Goal: Communication & Community: Answer question/provide support

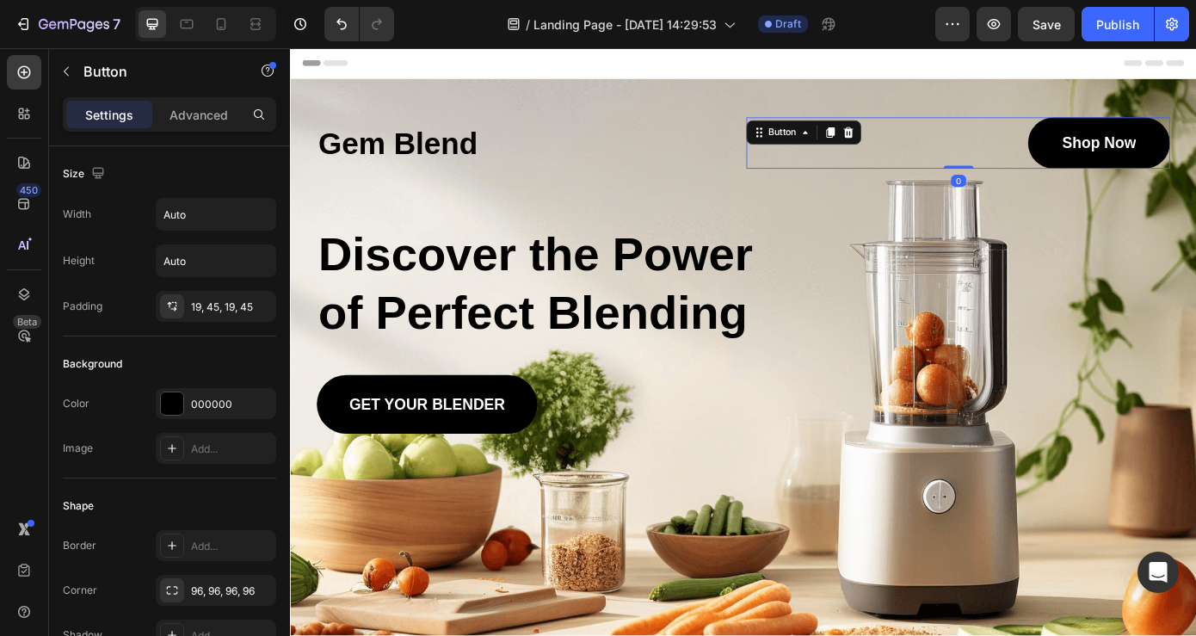
click at [1146, 146] on link "Shop Now" at bounding box center [1212, 156] width 162 height 59
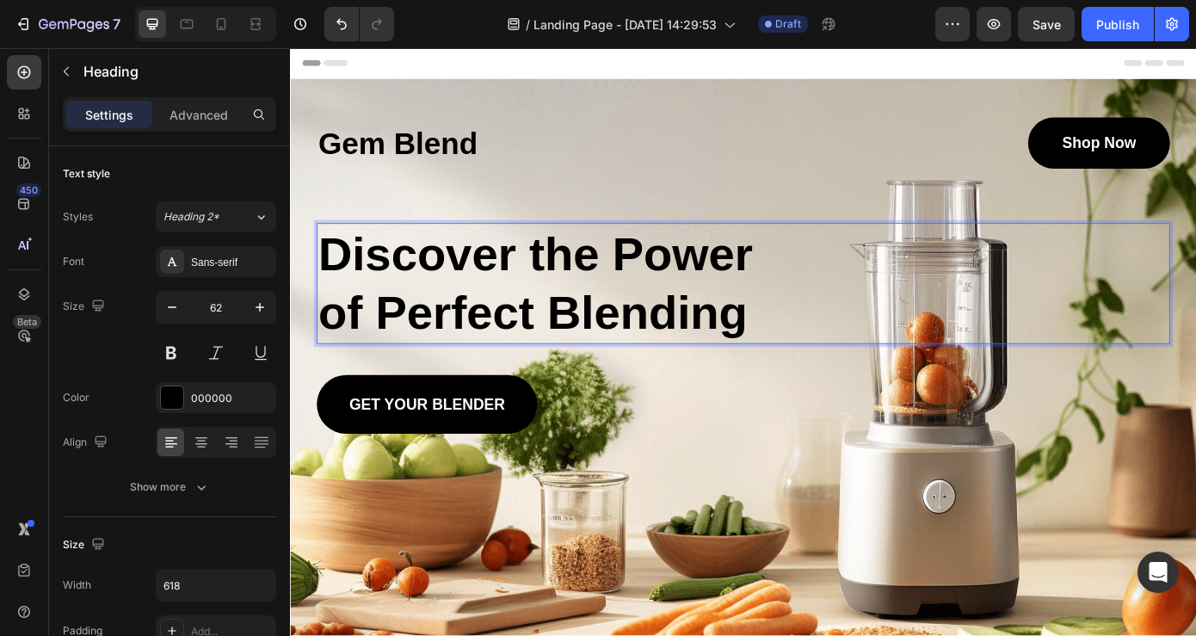
click at [810, 348] on p "Discover the Power of Perfect Blending" at bounding box center [586, 317] width 528 height 134
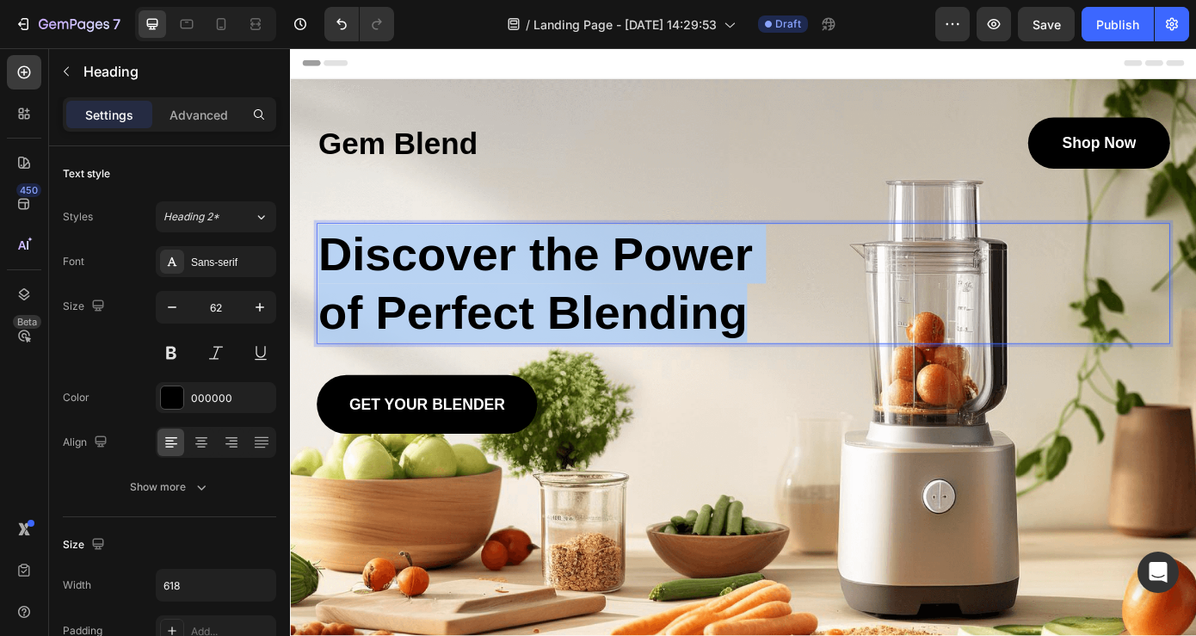
click at [810, 348] on p "Discover the Power of Perfect Blending" at bounding box center [586, 317] width 528 height 134
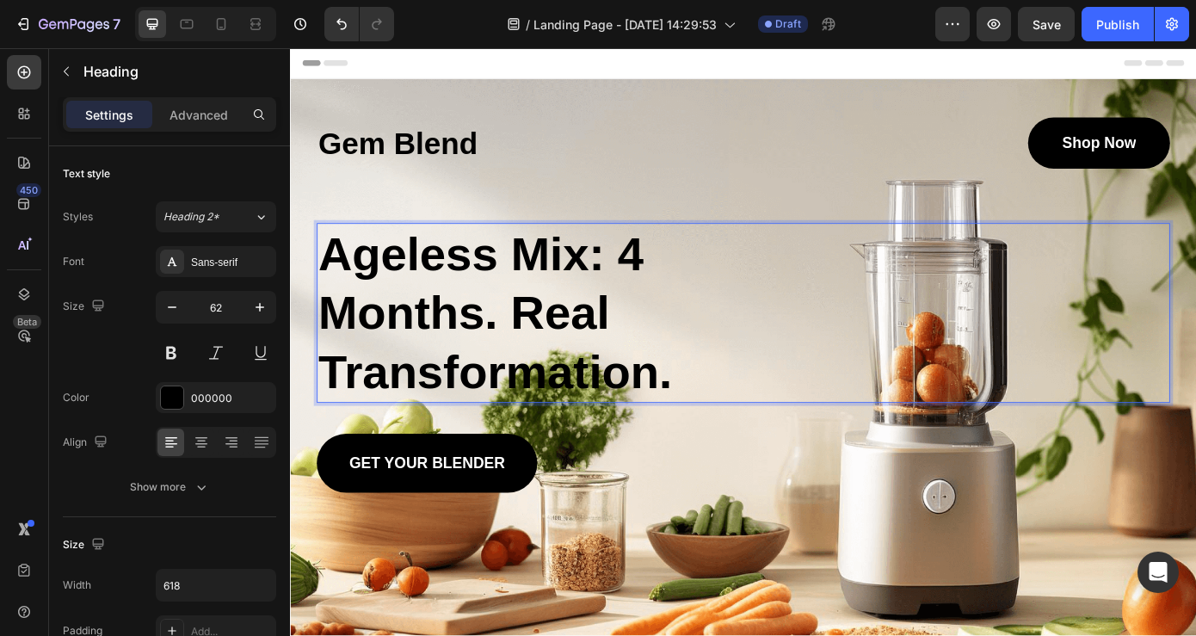
click at [823, 295] on p "Ageless Mix: 4 Months. Real Transformation." at bounding box center [586, 350] width 528 height 201
click at [725, 319] on p "Ageless Mix: 4 Months. Real Transformation." at bounding box center [586, 350] width 528 height 201
click at [327, 350] on strong "Ageless Mix: 4 Months. Real Transformation." at bounding box center [524, 350] width 404 height 194
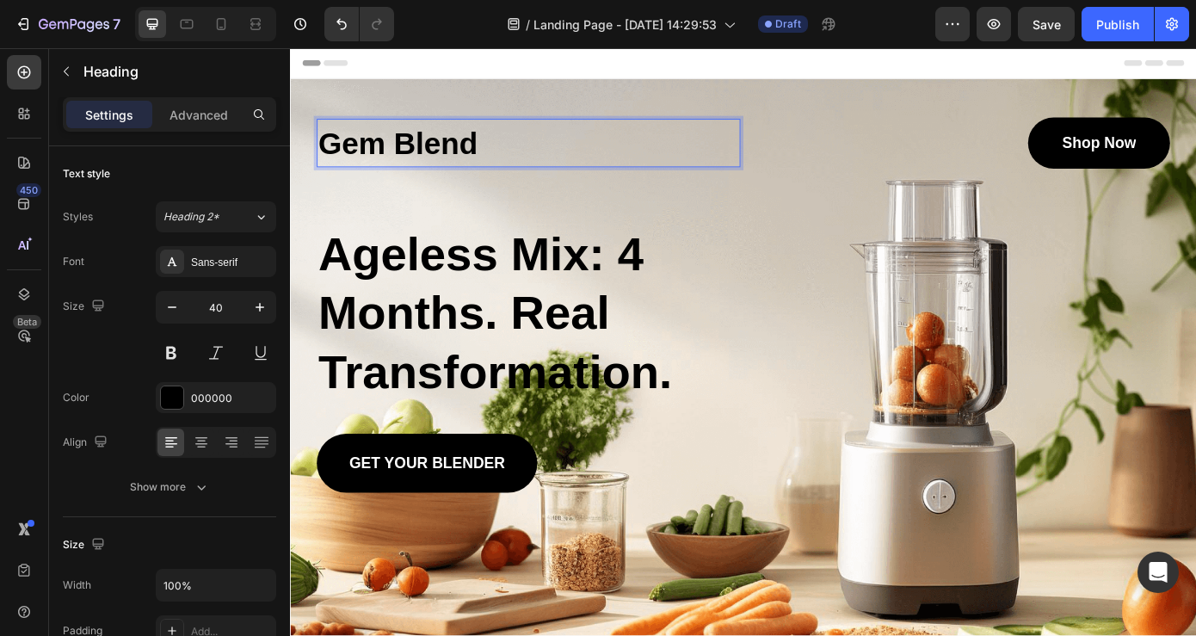
click at [496, 158] on p "Gem Blend" at bounding box center [561, 157] width 479 height 52
click at [444, 154] on p "Gem Blend" at bounding box center [561, 157] width 479 height 52
click at [516, 159] on p "Gem Blend" at bounding box center [561, 157] width 479 height 52
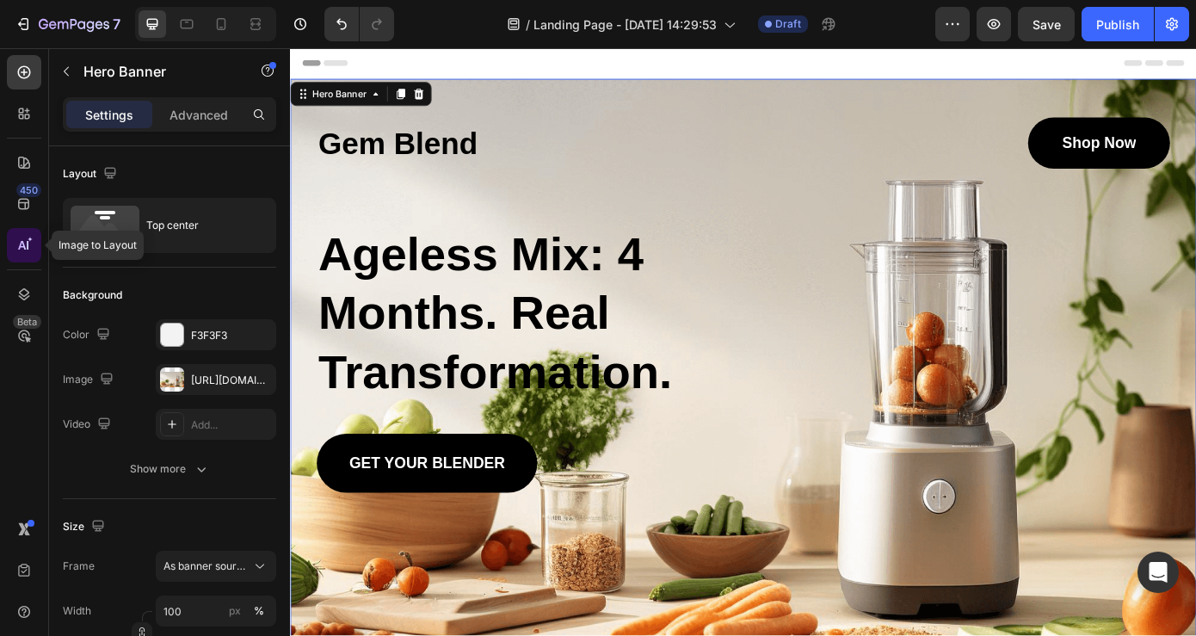
click at [26, 250] on icon at bounding box center [23, 245] width 17 height 17
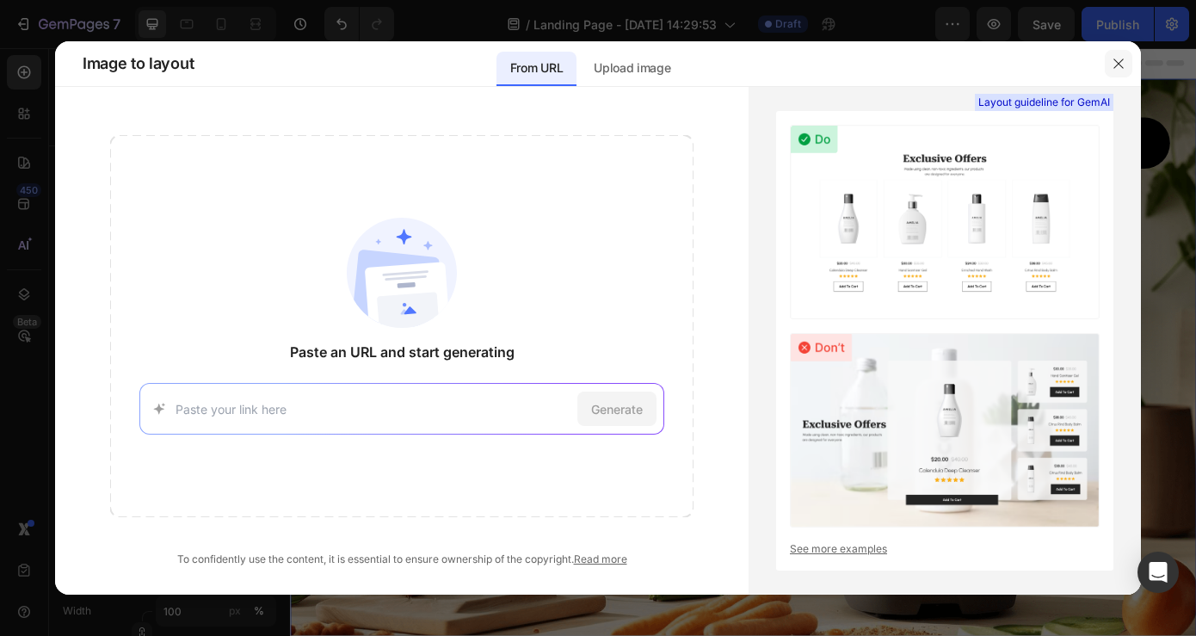
click at [1119, 61] on icon "button" at bounding box center [1119, 64] width 14 height 14
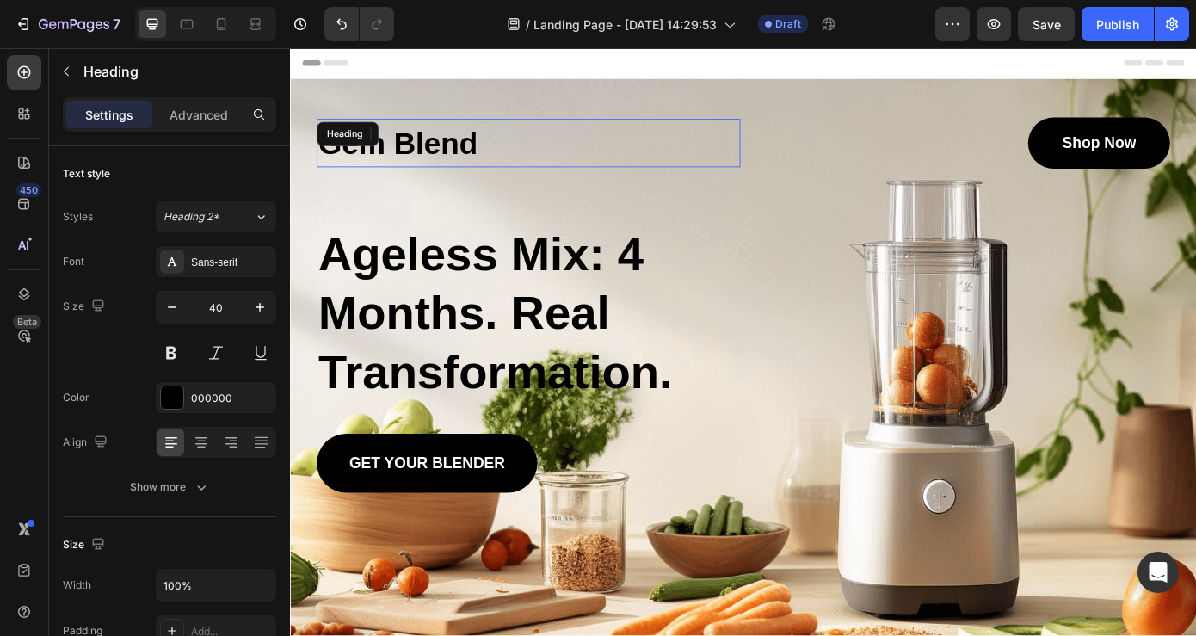
click at [411, 139] on div "Gem Blend Heading" at bounding box center [561, 156] width 483 height 55
click at [339, 145] on icon at bounding box center [335, 146] width 14 height 14
click at [636, 147] on p "Gem Blend" at bounding box center [561, 157] width 479 height 52
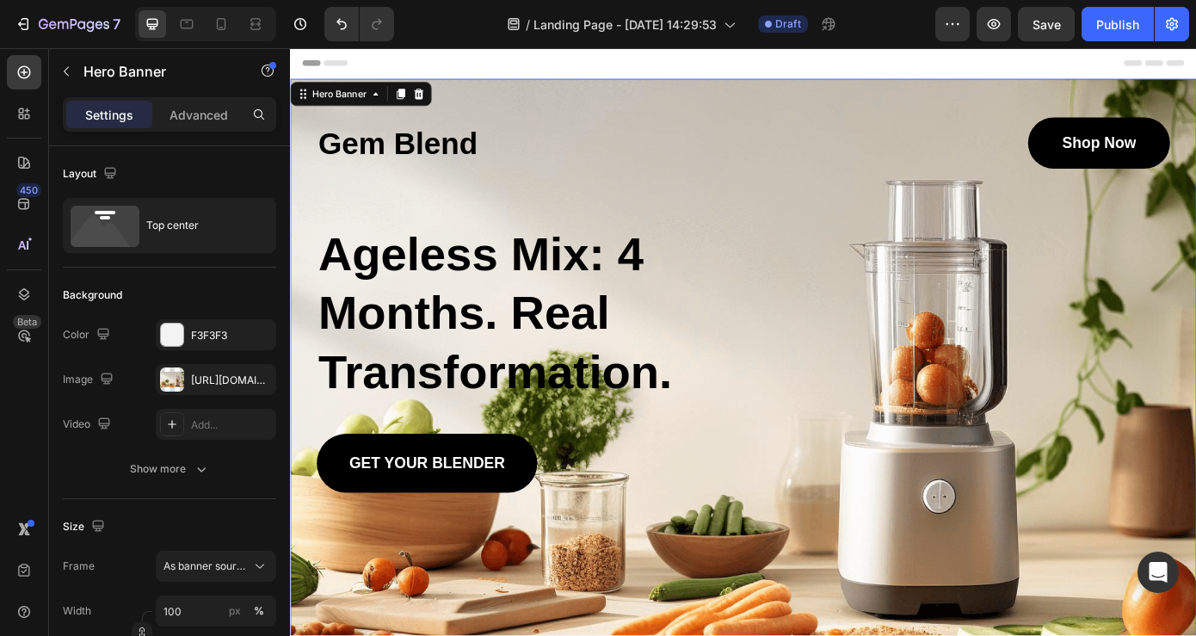
click at [1196, 559] on div "Background Image" at bounding box center [806, 407] width 1033 height 648
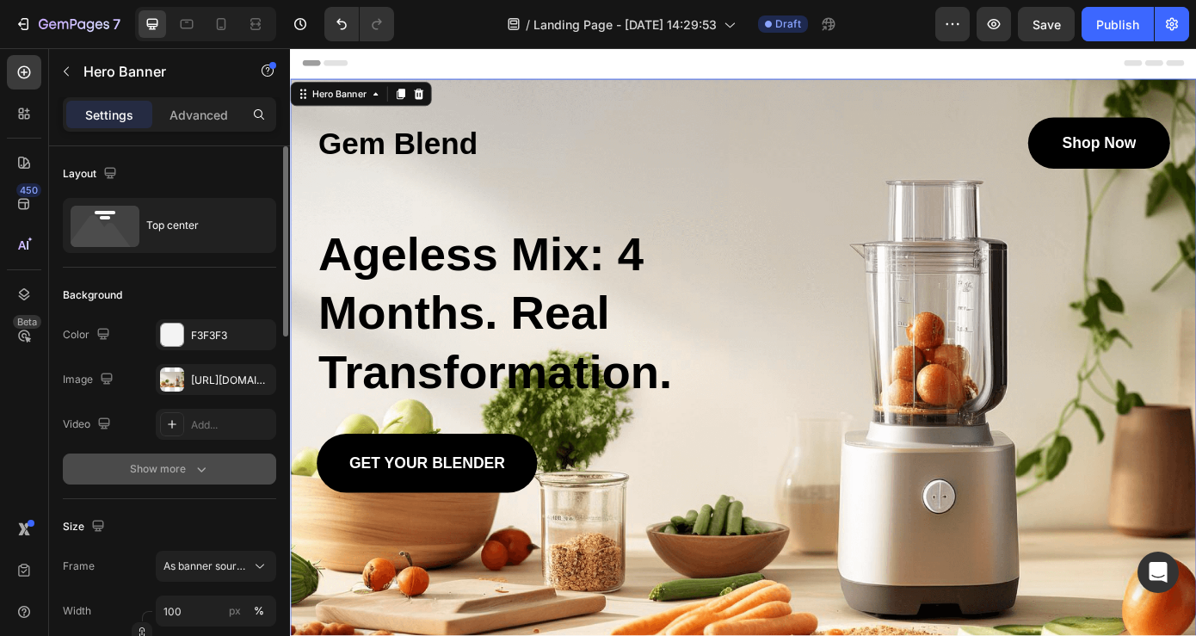
click at [189, 468] on div "Show more" at bounding box center [170, 468] width 80 height 17
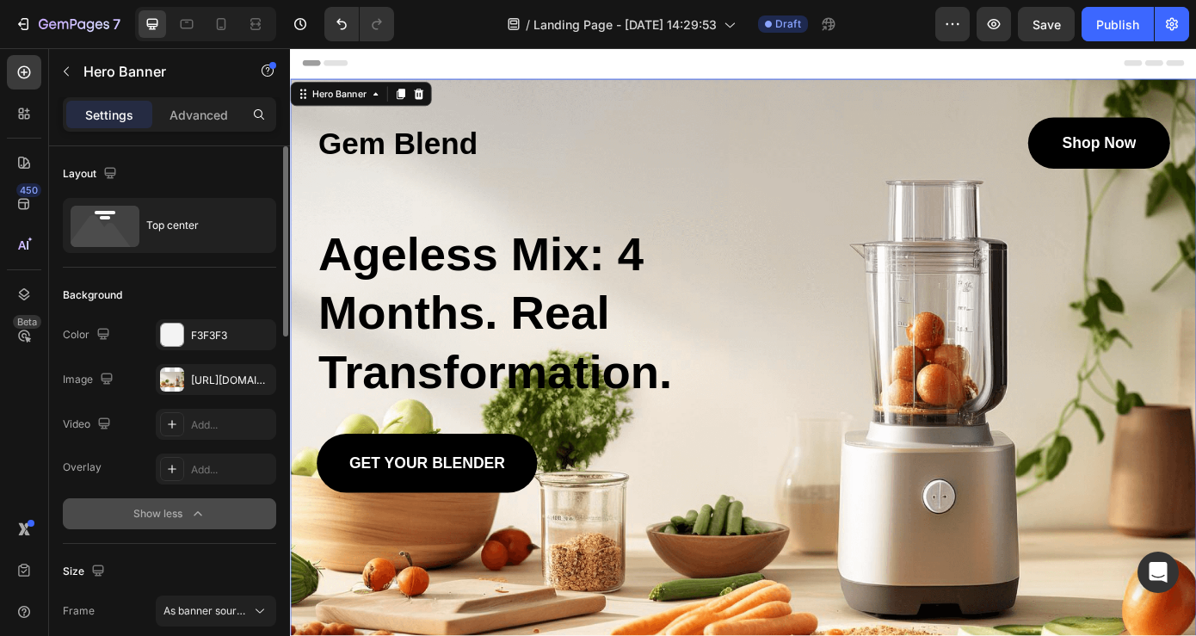
click at [200, 506] on icon "button" at bounding box center [197, 513] width 17 height 17
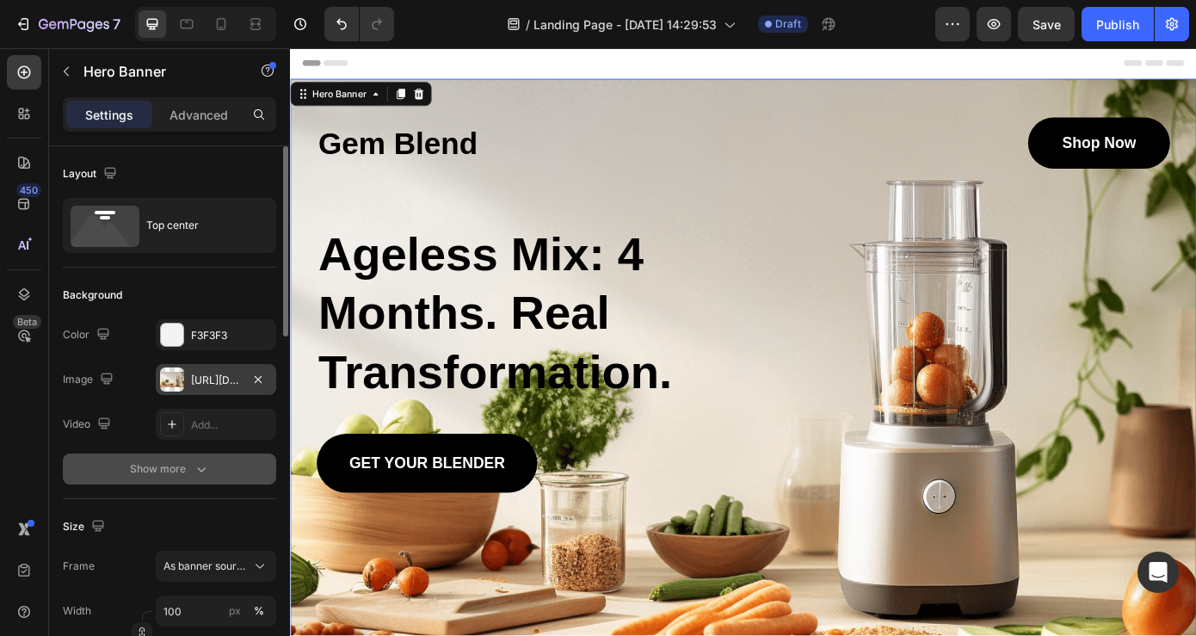
click at [177, 376] on div at bounding box center [172, 380] width 24 height 24
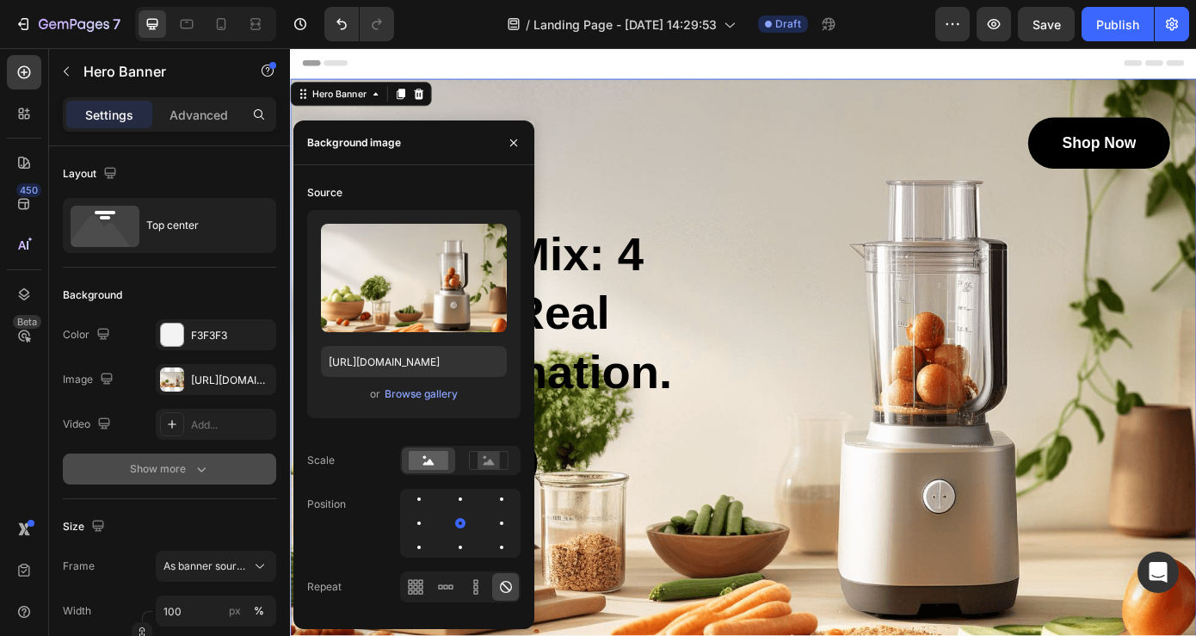
click at [802, 193] on div "Gem Blend Heading Shop Now Button Row ⁠⁠⁠⁠⁠⁠⁠ Ageless Mix: 4 Months. Real Trans…" at bounding box center [806, 341] width 973 height 428
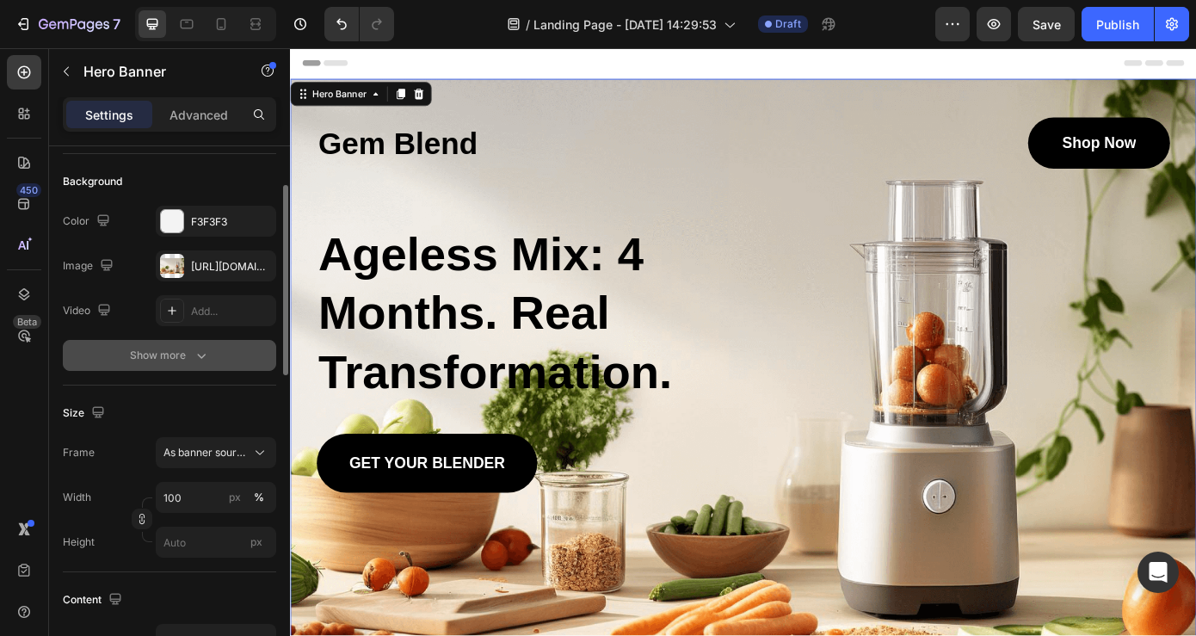
scroll to position [117, 0]
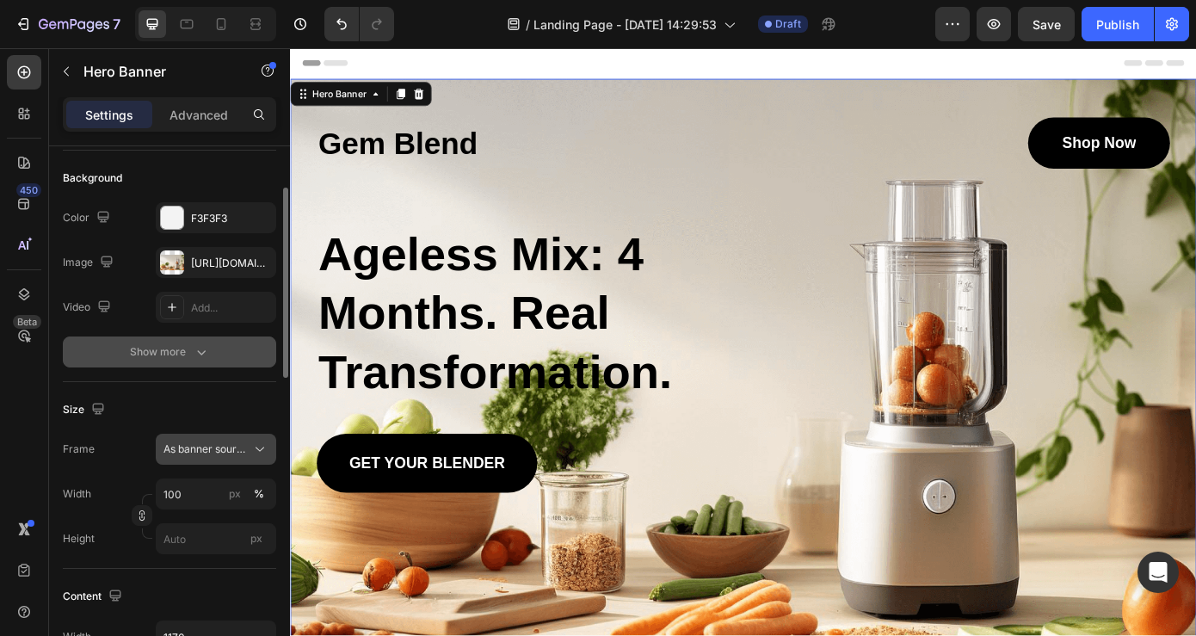
click at [208, 448] on span "As banner source" at bounding box center [206, 449] width 84 height 15
click at [197, 393] on div "Size Frame As banner source Width 100 px % Height px" at bounding box center [169, 475] width 213 height 187
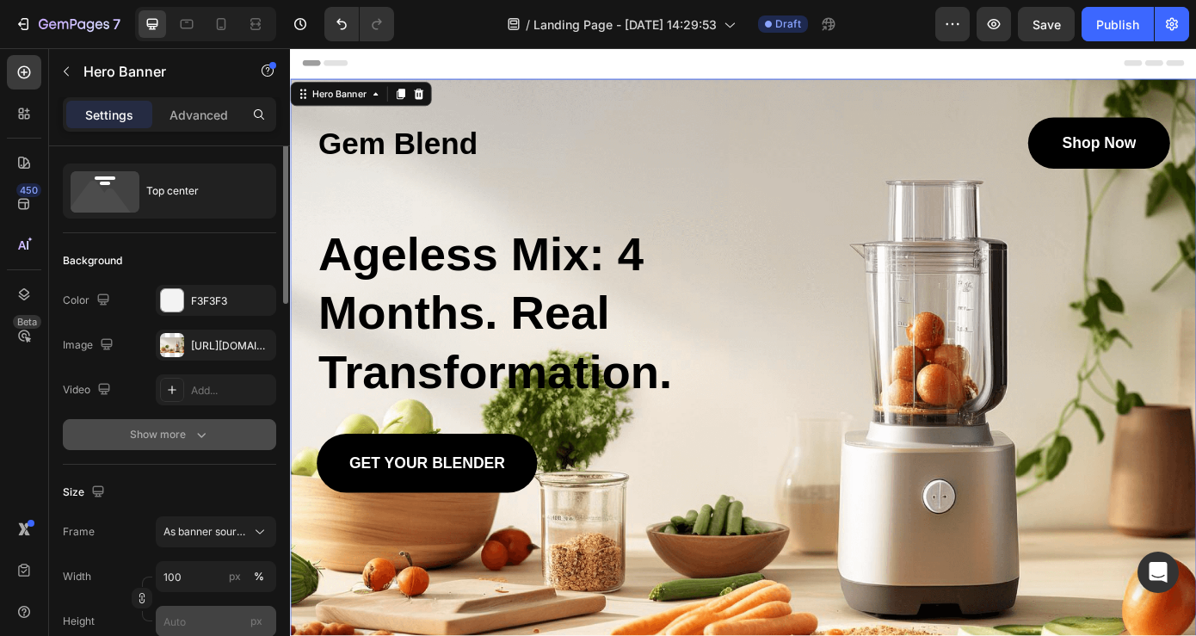
scroll to position [0, 0]
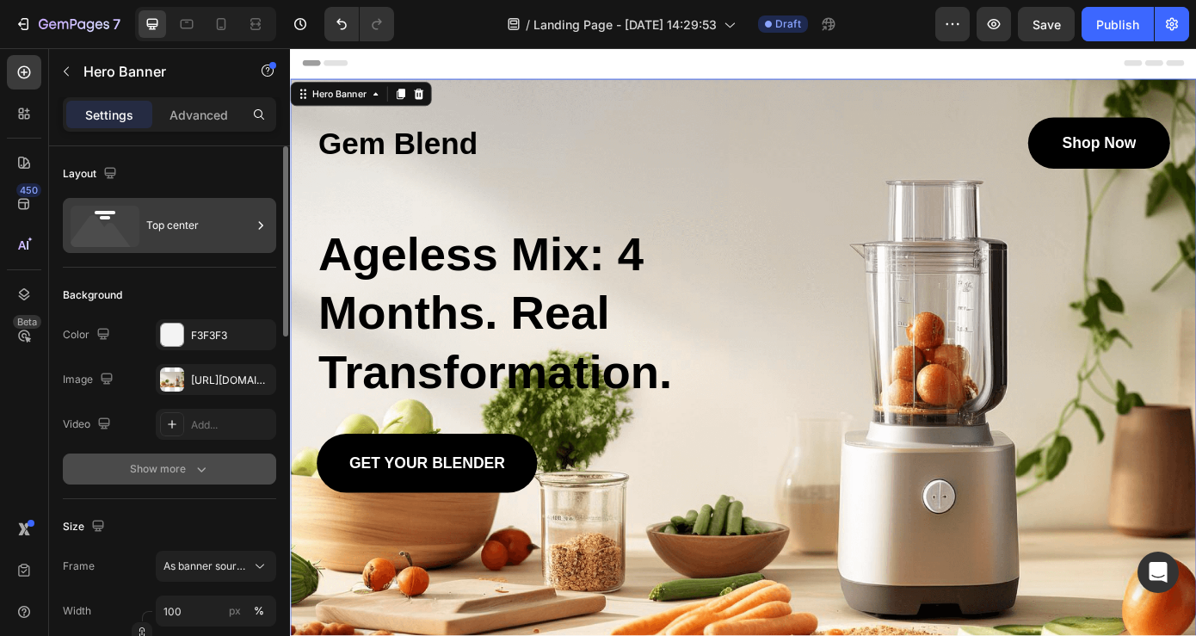
click at [129, 227] on icon at bounding box center [105, 226] width 69 height 41
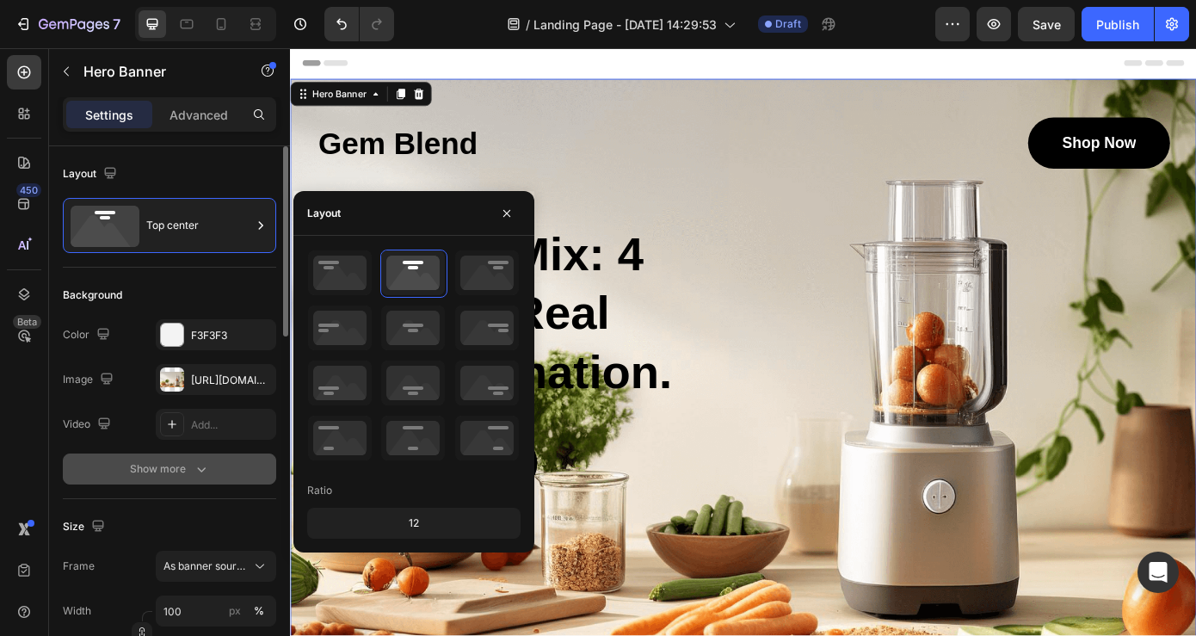
click at [153, 292] on div "Background" at bounding box center [169, 295] width 213 height 28
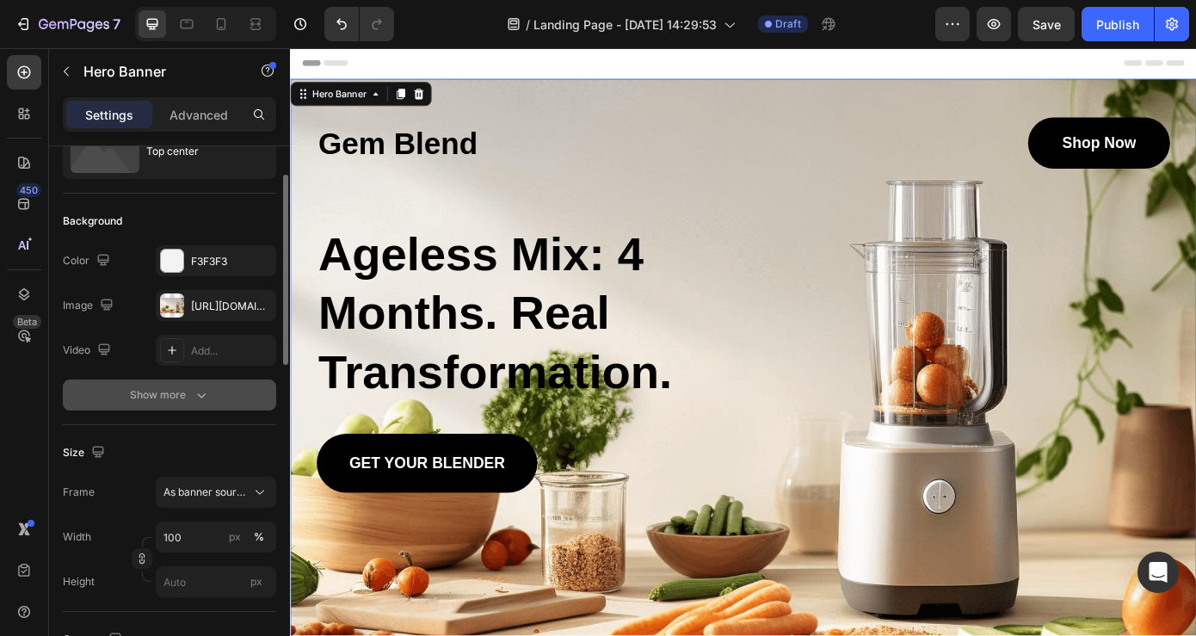
scroll to position [76, 0]
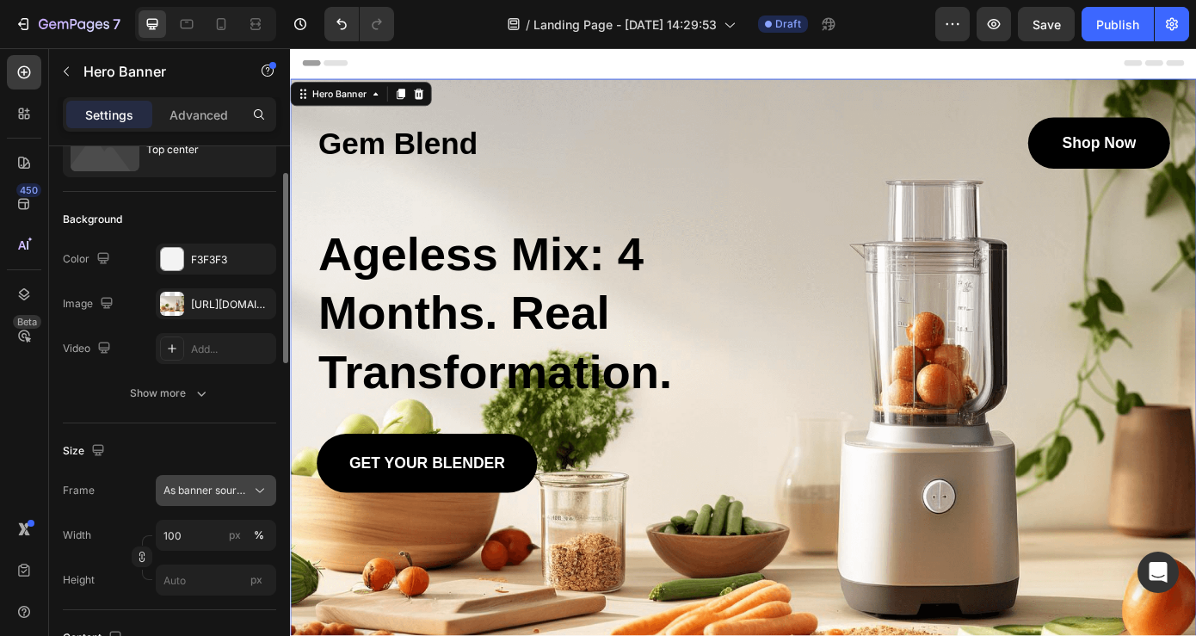
click at [204, 491] on span "As banner source" at bounding box center [206, 490] width 84 height 15
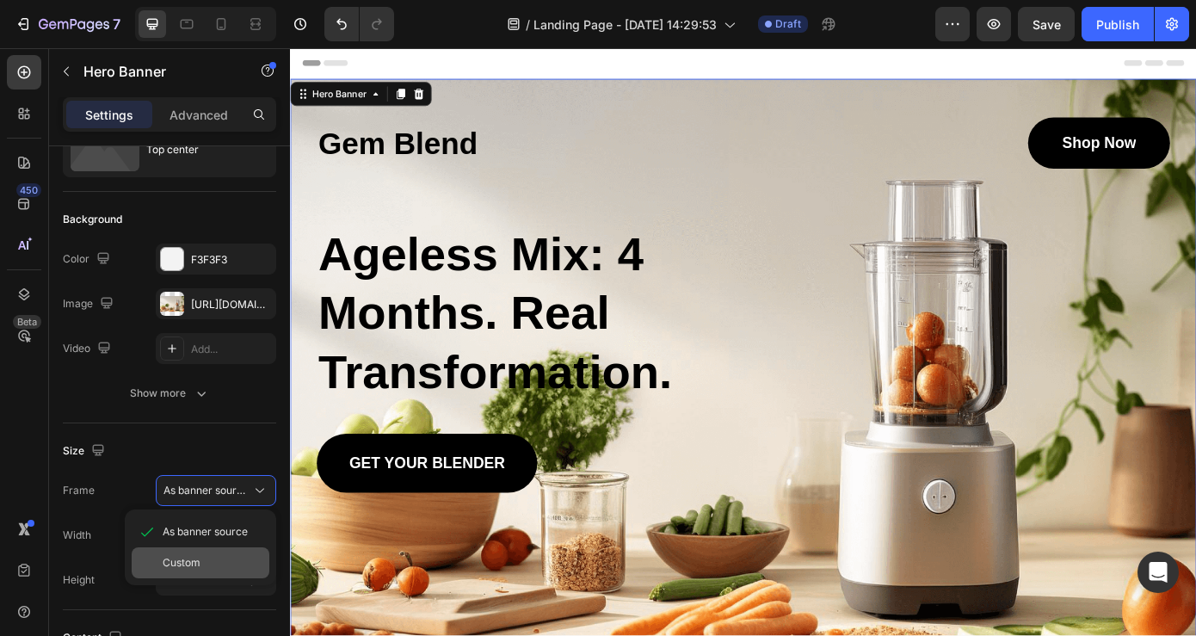
click at [181, 553] on div "Custom" at bounding box center [201, 562] width 138 height 31
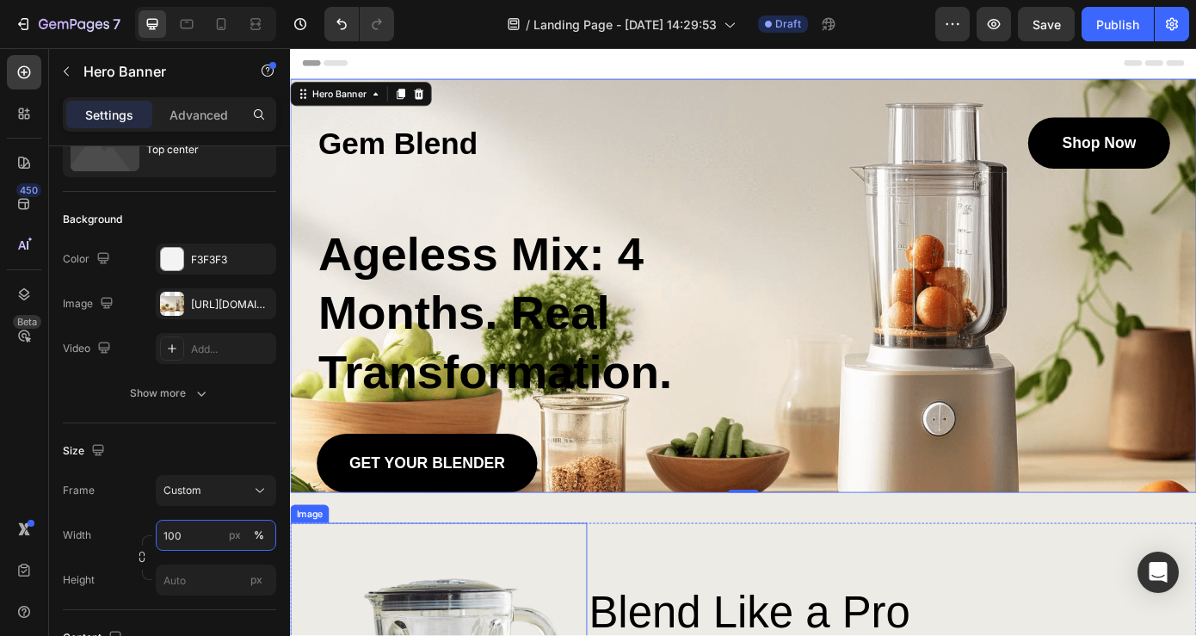
scroll to position [0, 0]
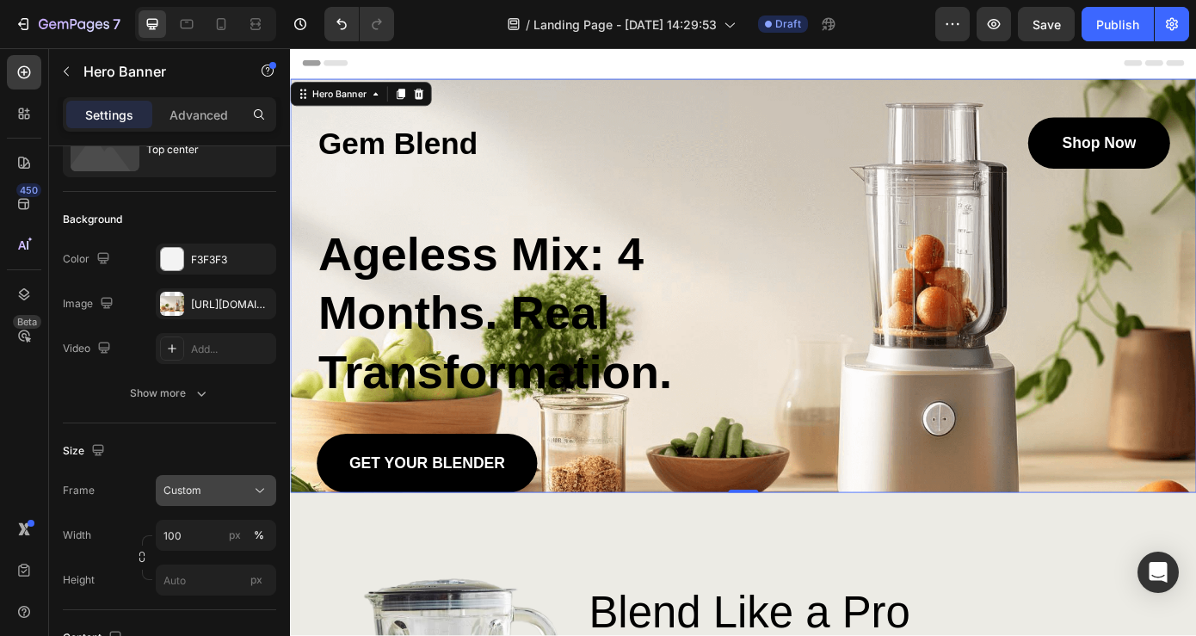
click at [262, 486] on icon at bounding box center [259, 490] width 17 height 17
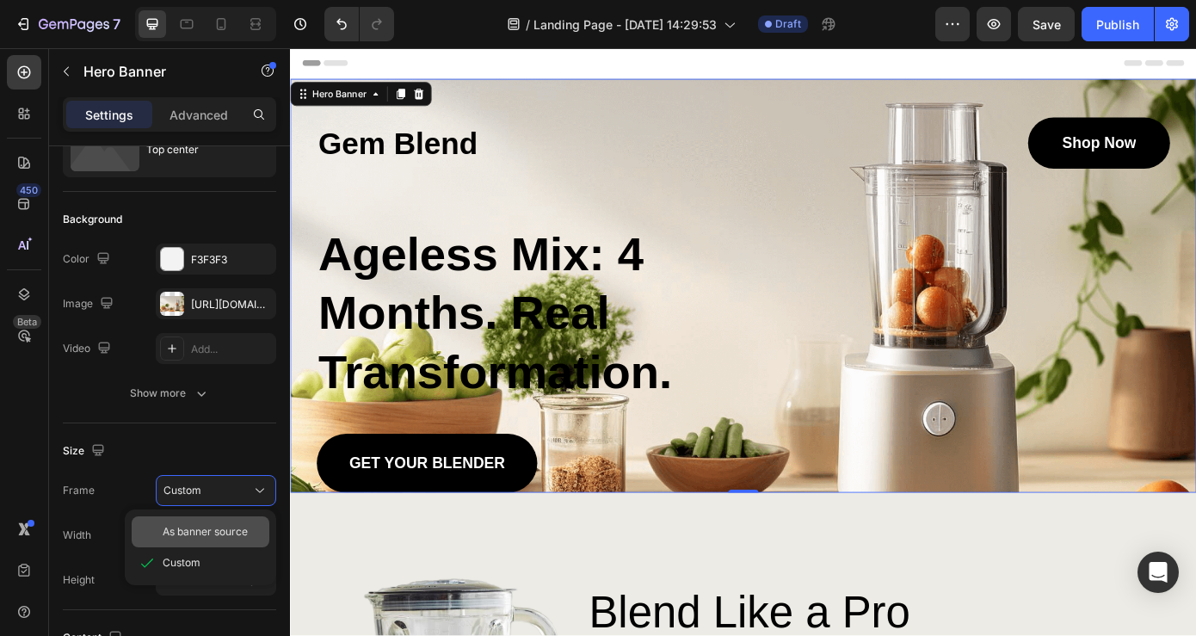
click at [216, 530] on span "As banner source" at bounding box center [205, 531] width 85 height 15
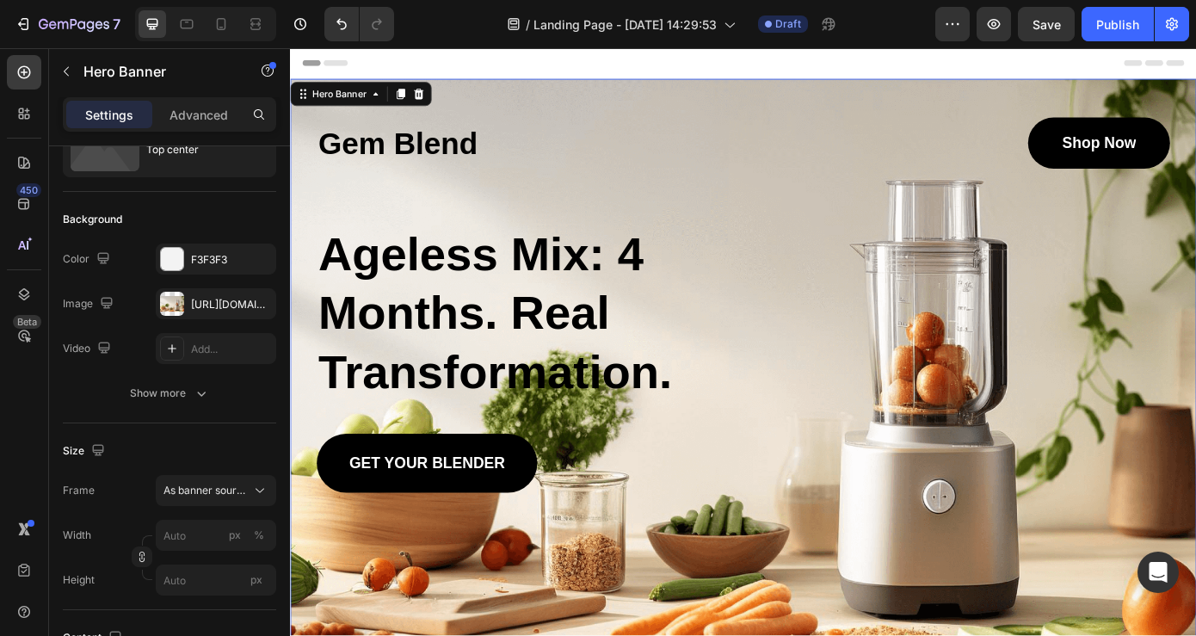
click at [1196, 263] on div "Gem Blend Heading Shop Now Button Row ⁠⁠⁠⁠⁠⁠⁠ Ageless Mix: 4 Months. Real Trans…" at bounding box center [806, 319] width 1007 height 472
click at [1196, 235] on div "Gem Blend Heading Shop Now Button Row ⁠⁠⁠⁠⁠⁠⁠ Ageless Mix: 4 Months. Real Trans…" at bounding box center [806, 319] width 1007 height 472
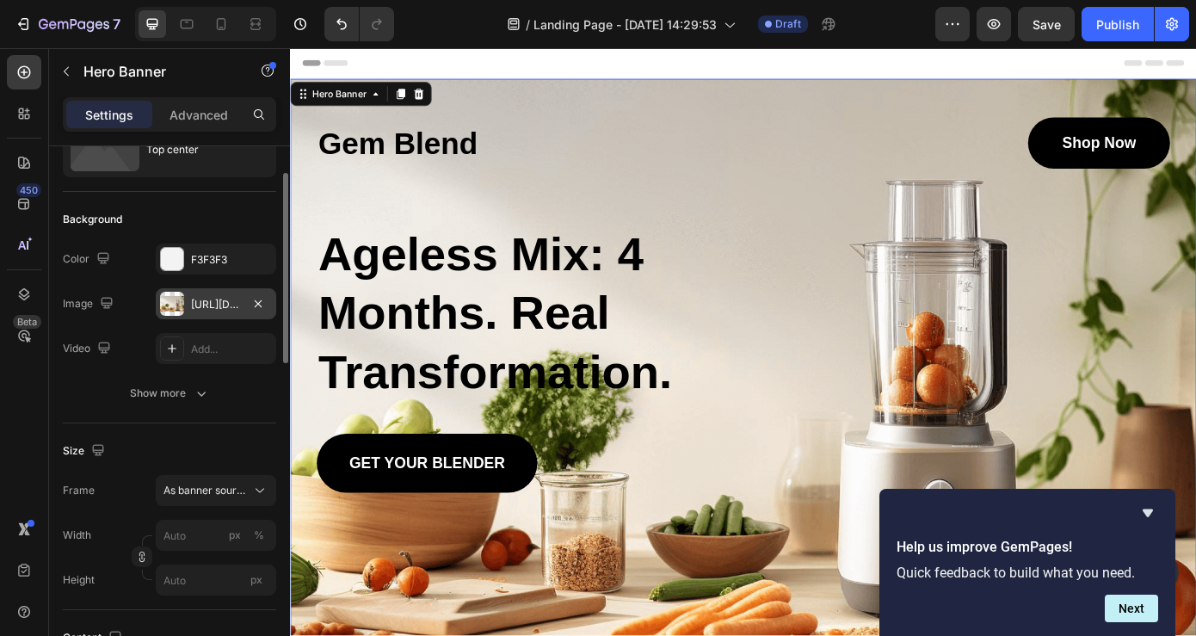
click at [177, 307] on div at bounding box center [172, 304] width 24 height 24
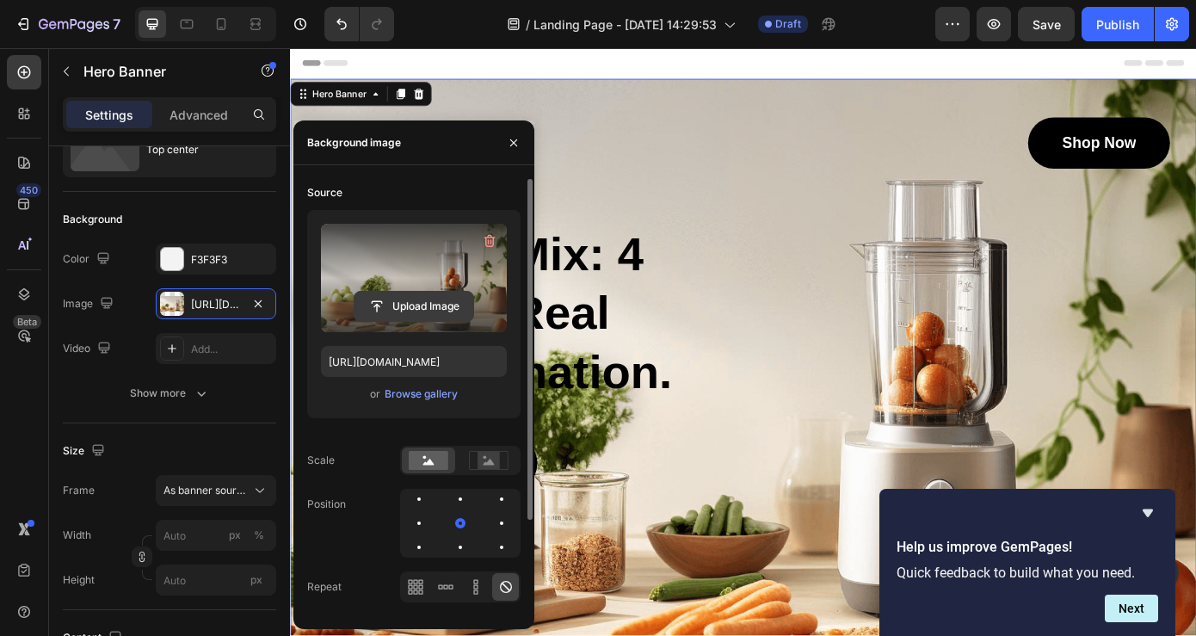
click at [428, 318] on input "file" at bounding box center [414, 306] width 119 height 29
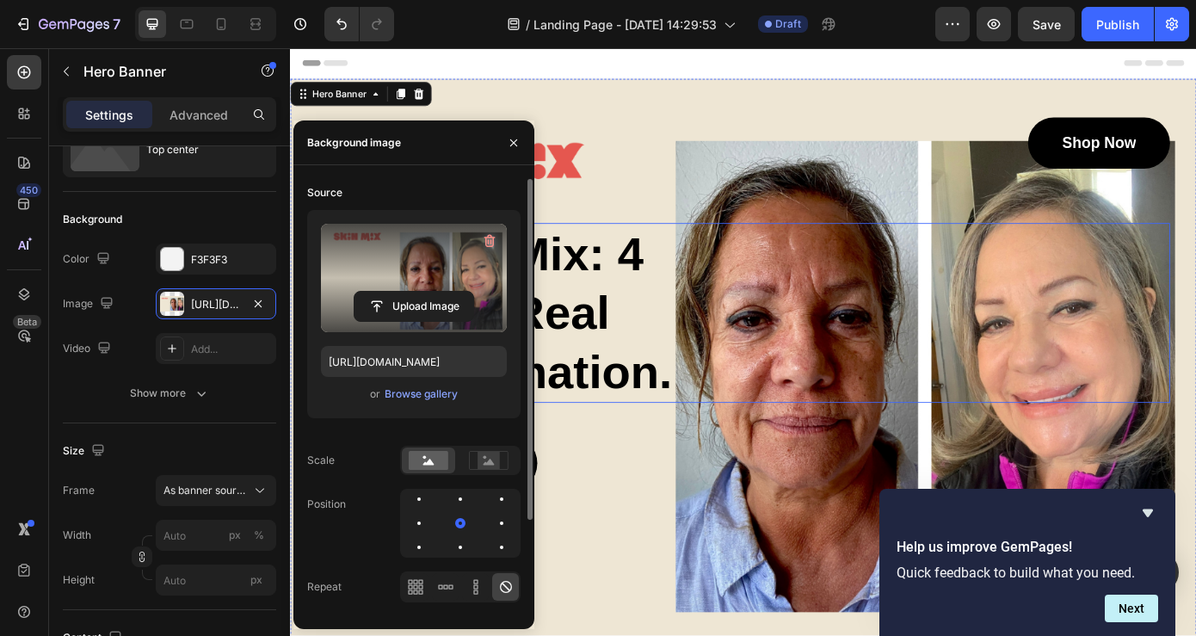
type input "[URL][DOMAIN_NAME]"
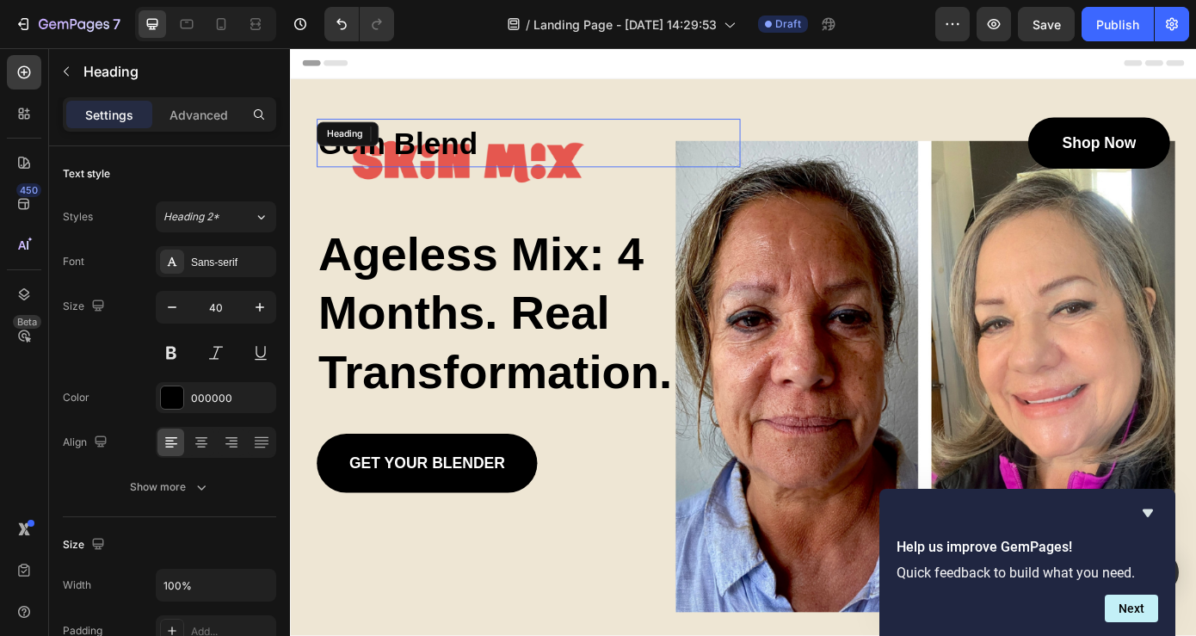
click at [411, 148] on div "Gem Blend Heading" at bounding box center [561, 156] width 483 height 55
click at [447, 144] on icon at bounding box center [445, 146] width 11 height 12
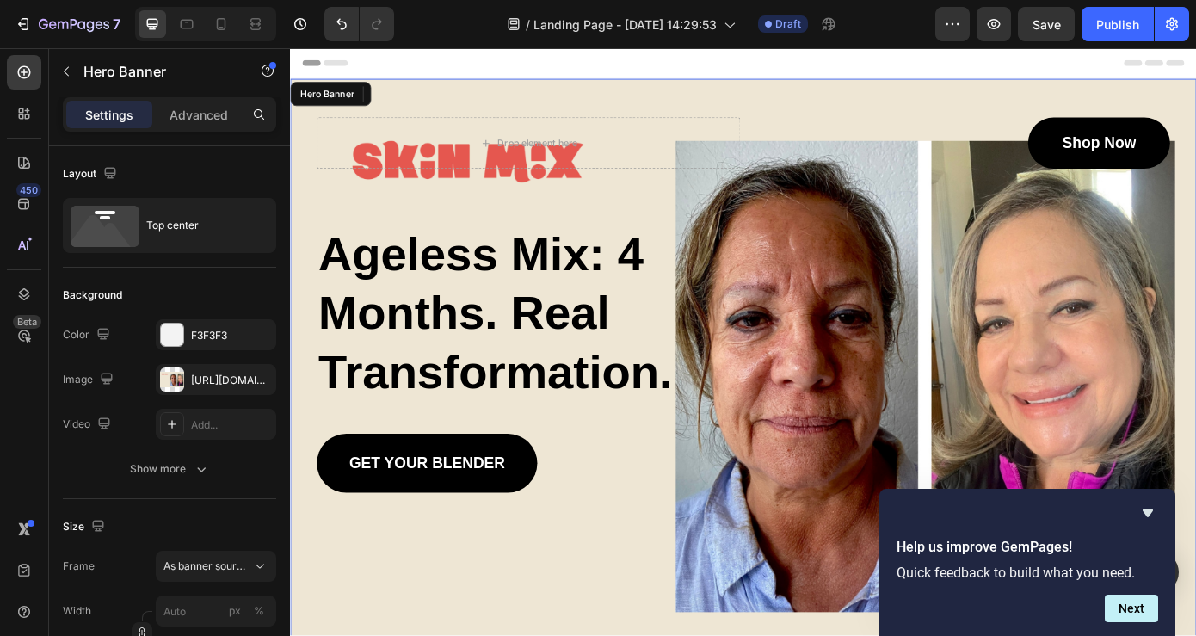
click at [597, 231] on div "Drop element here Shop Now Button Row ⁠⁠⁠⁠⁠⁠⁠ Ageless Mix: 4 Months. Real Trans…" at bounding box center [806, 406] width 1033 height 646
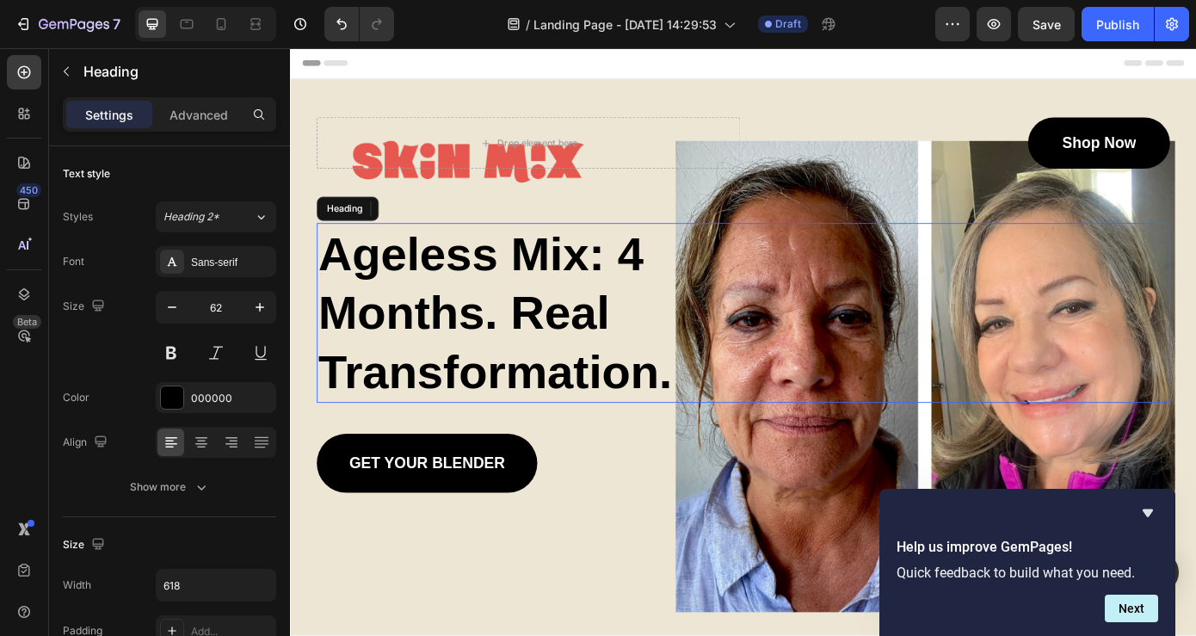
click at [618, 343] on strong "Ageless Mix: 4 Months. Real Transformation." at bounding box center [524, 350] width 404 height 194
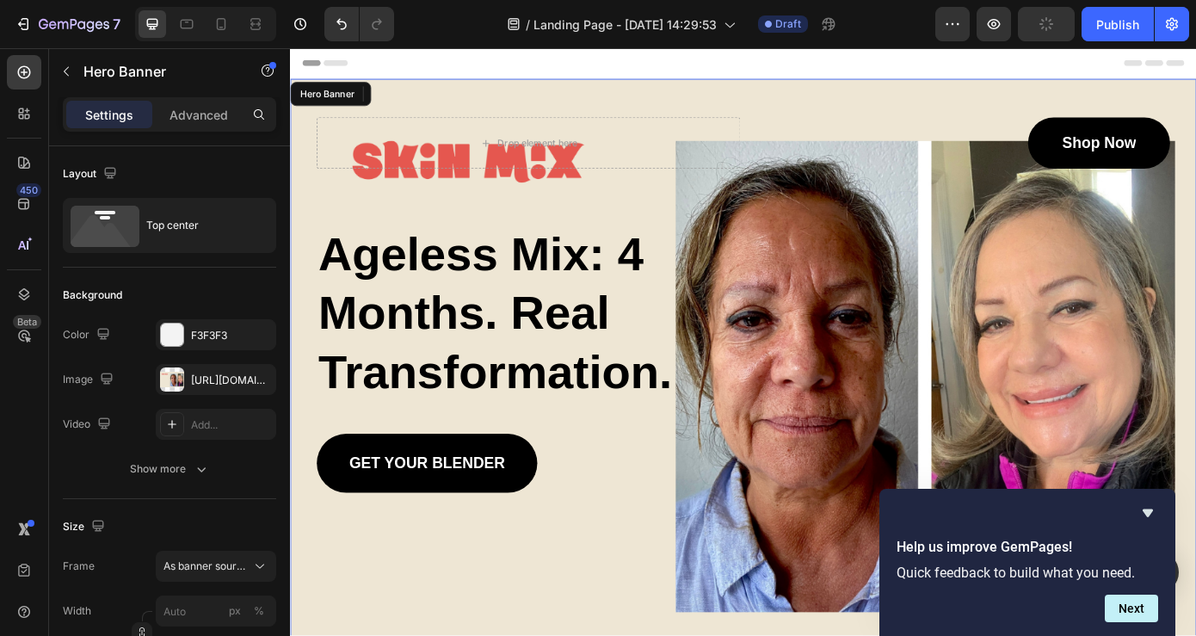
click at [670, 219] on div "Drop element here Shop Now Button Row ⁠⁠⁠⁠⁠⁠⁠ Ageless Mix: 4 Months. Real Trans…" at bounding box center [806, 341] width 973 height 428
click at [900, 111] on div "Drop element here Shop Now Button Row ⁠⁠⁠⁠⁠⁠⁠ Ageless Mix: 4 Months. Real Trans…" at bounding box center [806, 319] width 1007 height 472
click at [1149, 516] on icon "Hide survey" at bounding box center [1148, 514] width 10 height 8
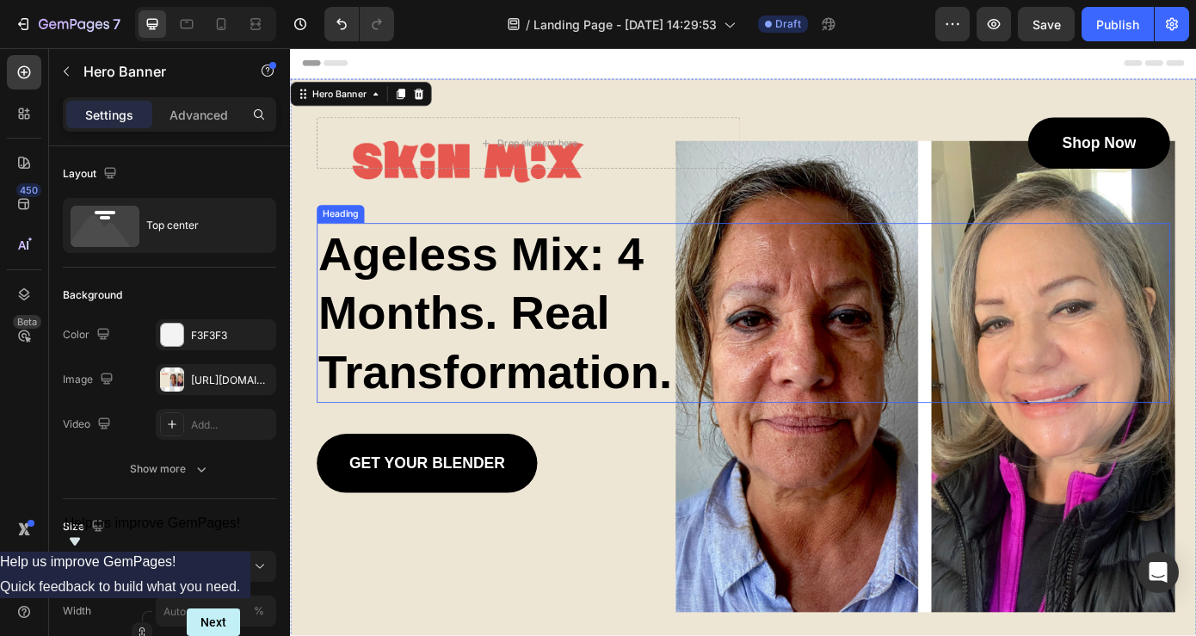
click at [559, 387] on strong "Ageless Mix: 4 Months. Real Transformation." at bounding box center [524, 350] width 404 height 194
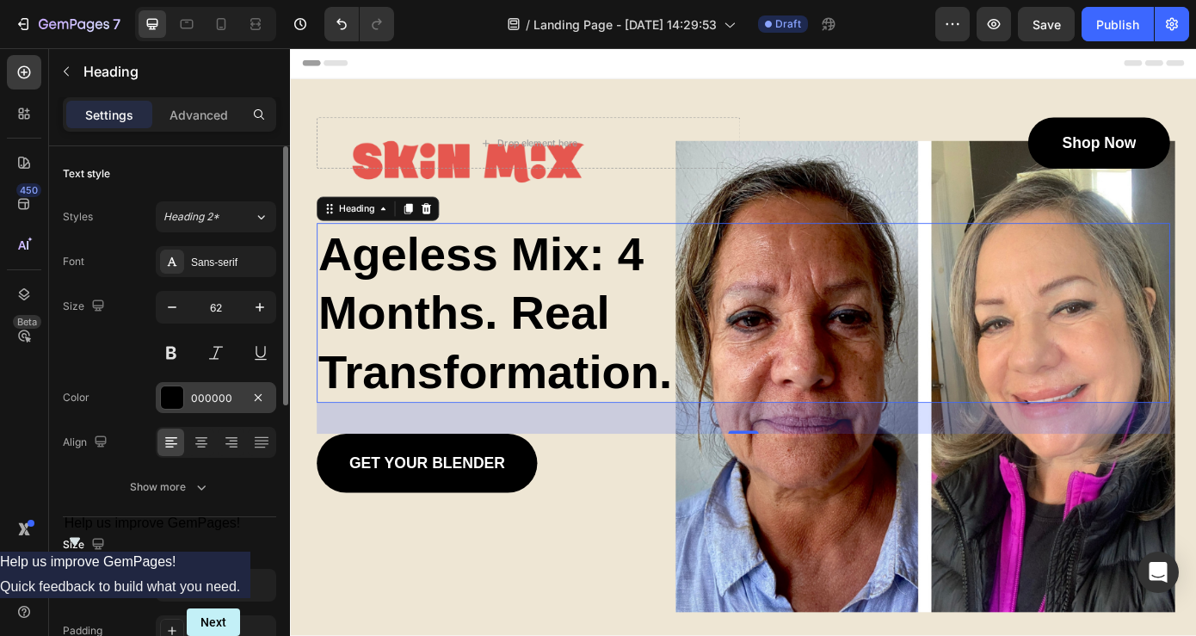
click at [233, 397] on div "000000" at bounding box center [216, 398] width 50 height 15
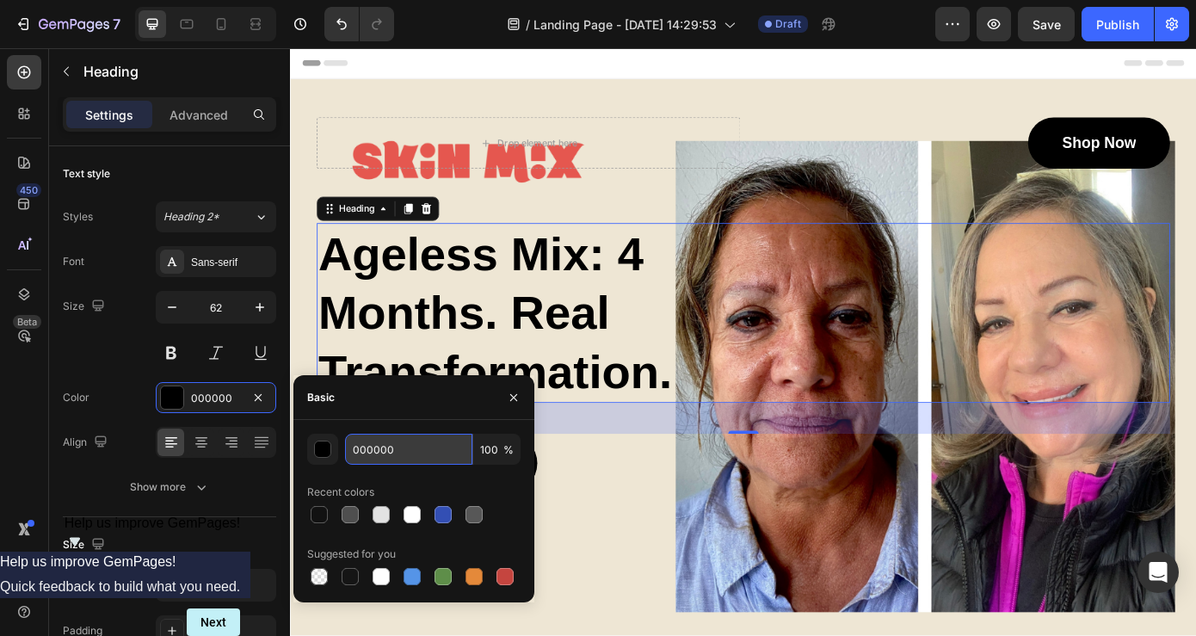
click at [417, 458] on input "000000" at bounding box center [408, 449] width 127 height 31
paste input "26402B"
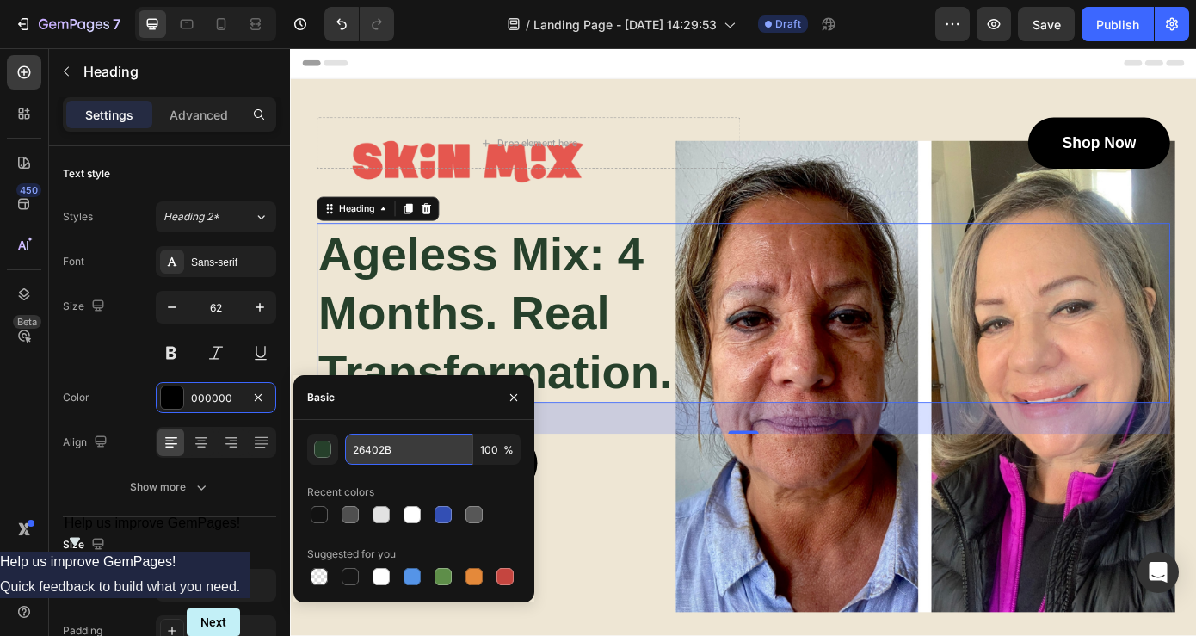
type input "26402B"
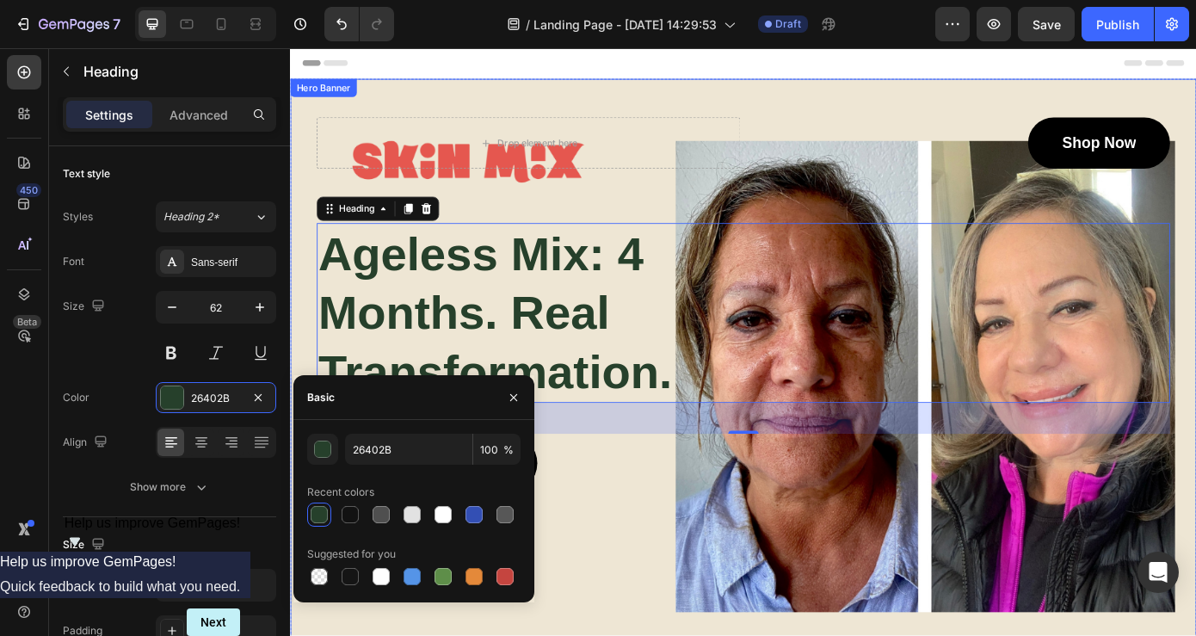
click at [642, 560] on div "Background Image" at bounding box center [806, 406] width 1033 height 646
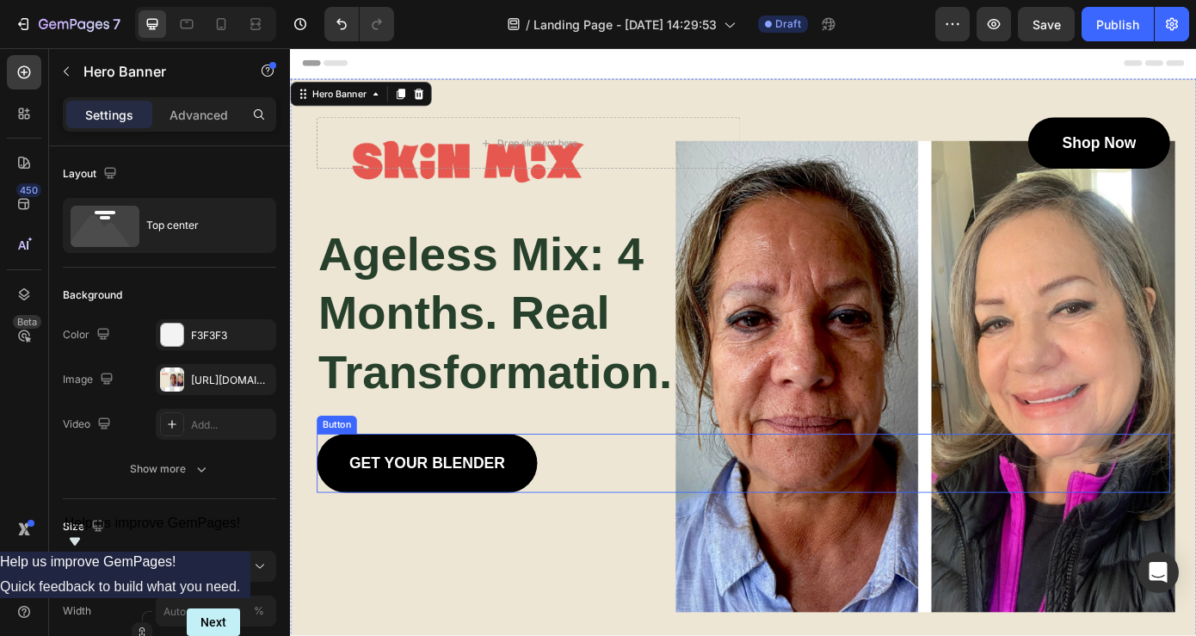
click at [538, 507] on link "GET YOUR BLENDER" at bounding box center [445, 521] width 251 height 67
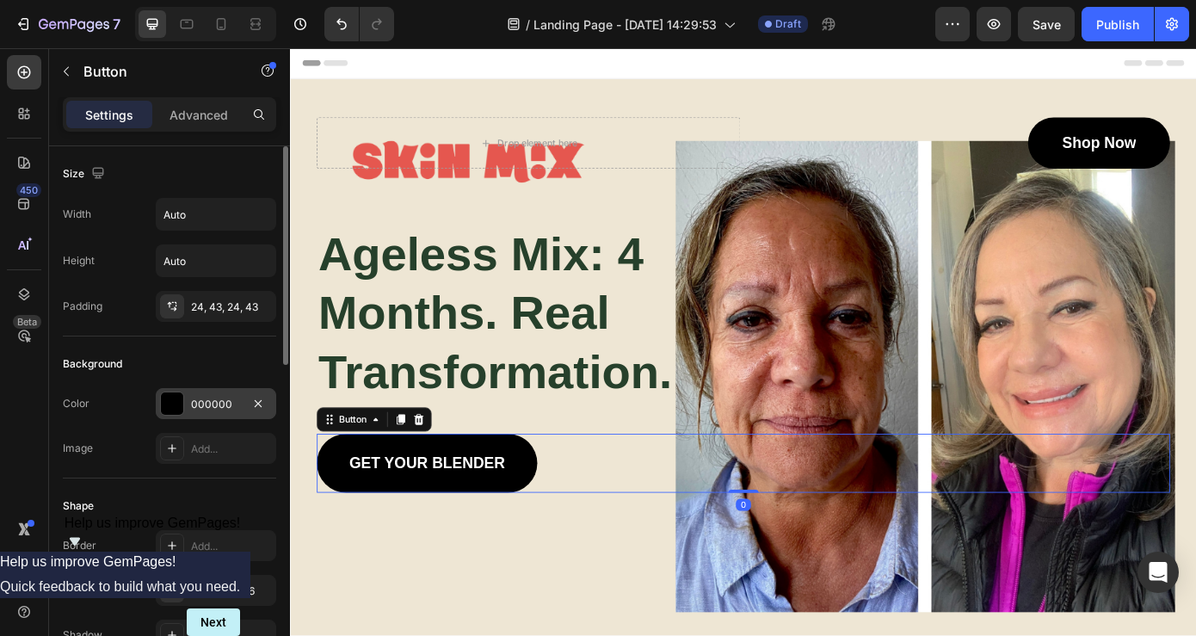
click at [175, 404] on div at bounding box center [172, 403] width 22 height 22
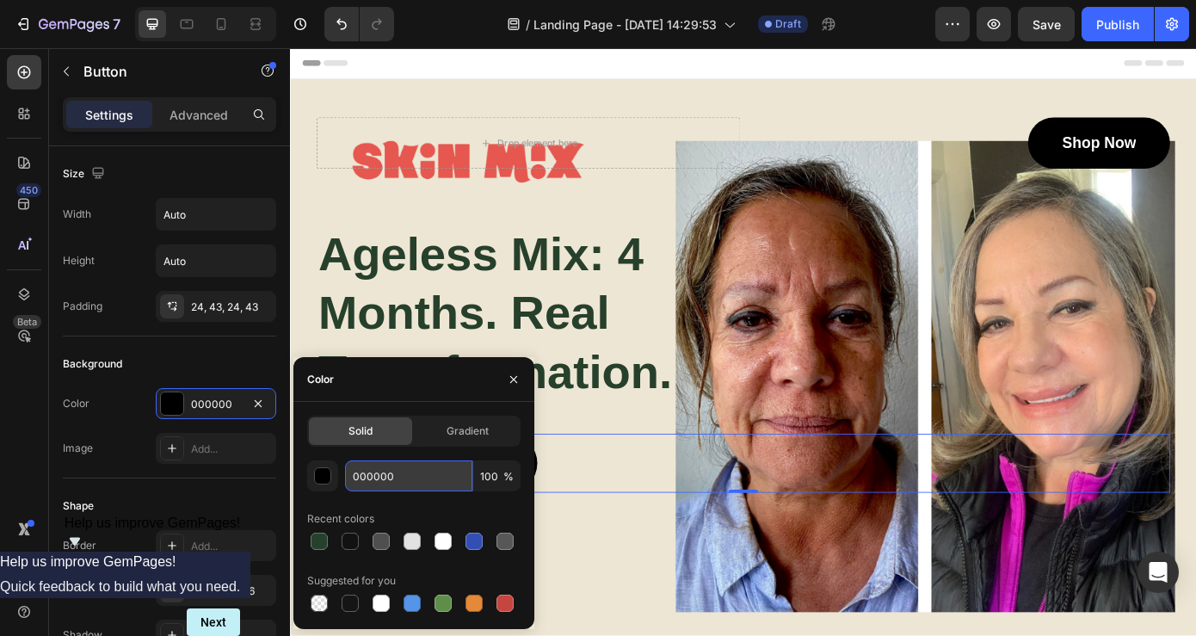
click at [443, 473] on input "000000" at bounding box center [408, 475] width 127 height 31
click at [442, 473] on input "000000" at bounding box center [408, 475] width 127 height 31
paste input "E5574F"
type input "E5574F"
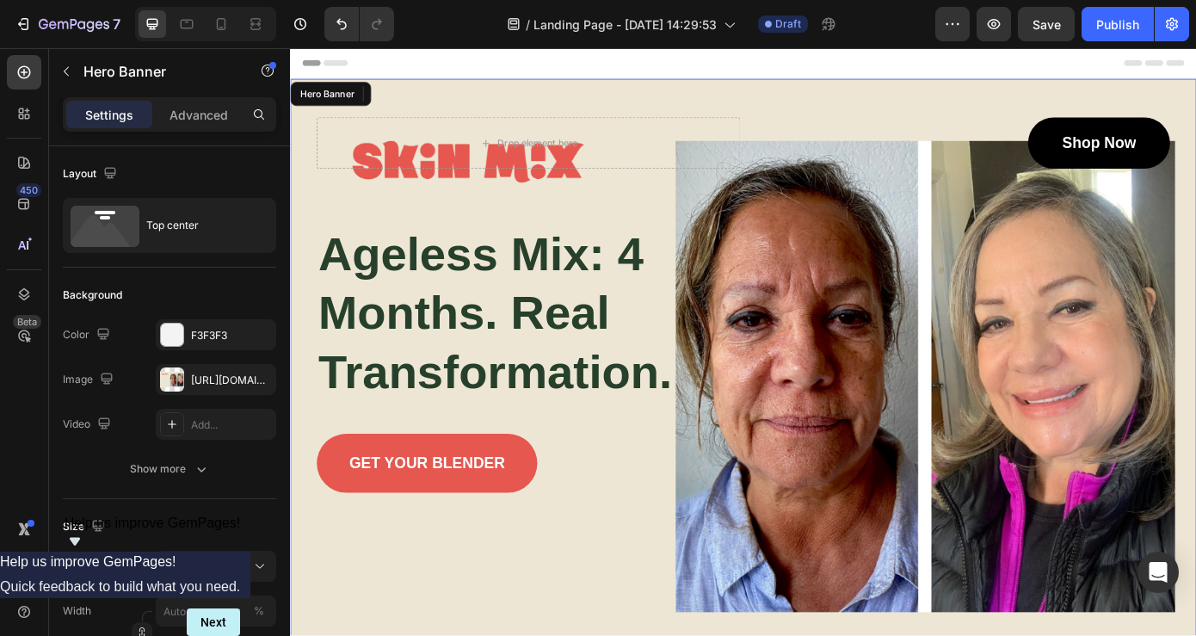
click at [633, 465] on div "Drop element here Shop Now Button Row ⁠⁠⁠⁠⁠⁠⁠ Ageless Mix: 4 Months. Real Trans…" at bounding box center [806, 341] width 973 height 428
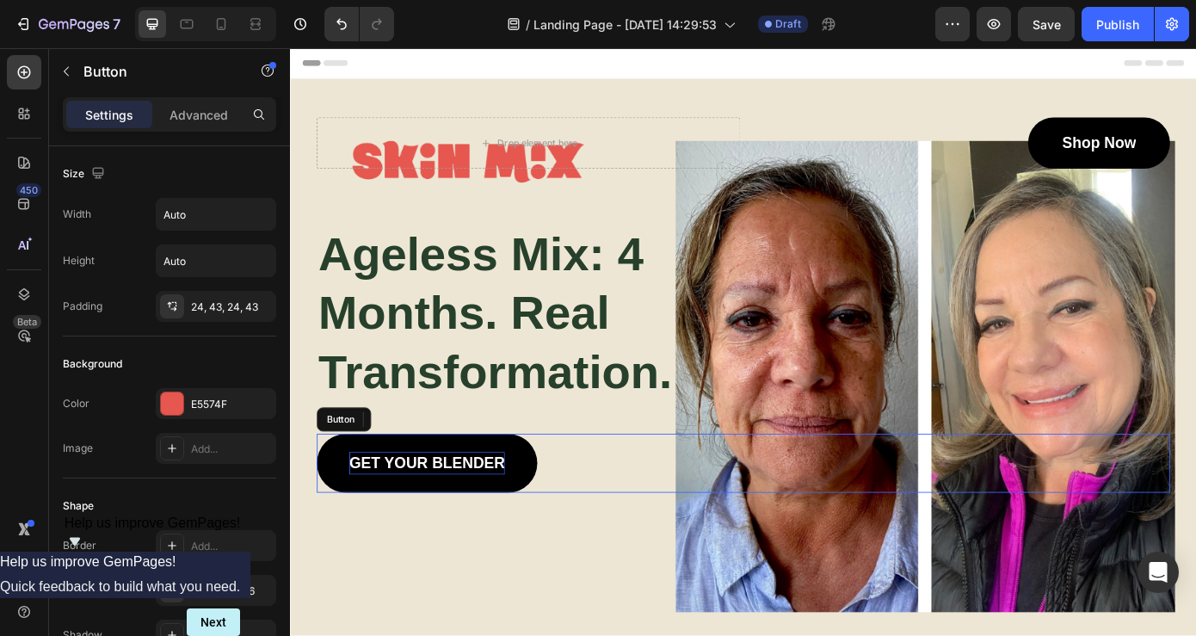
click at [493, 523] on p "GET YOUR BLENDER" at bounding box center [445, 522] width 177 height 26
click at [493, 525] on p "GET YOUR BLENDER" at bounding box center [445, 522] width 177 height 26
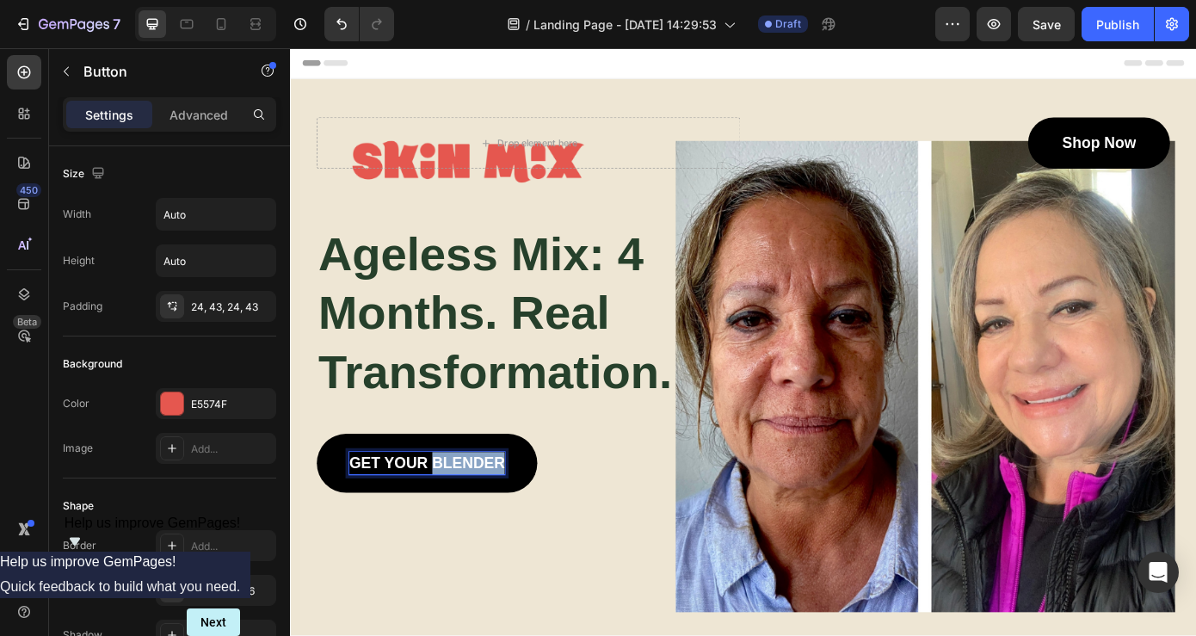
click at [493, 525] on p "GET YOUR BLENDER" at bounding box center [445, 522] width 177 height 26
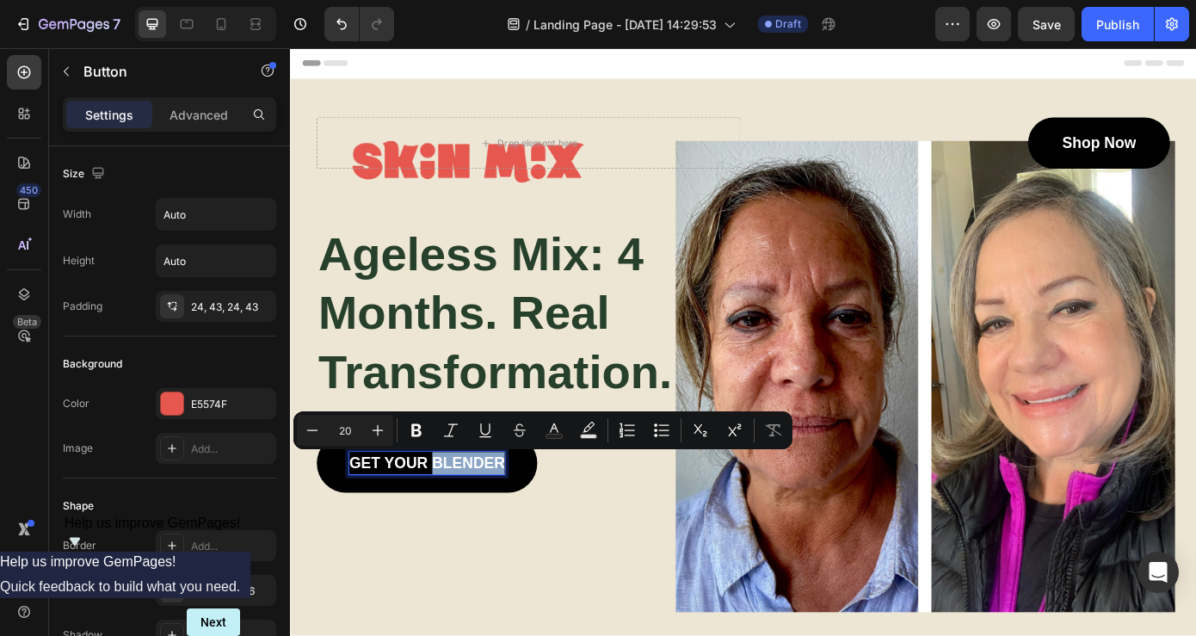
click at [491, 519] on p "GET YOUR BLENDER" at bounding box center [445, 522] width 177 height 26
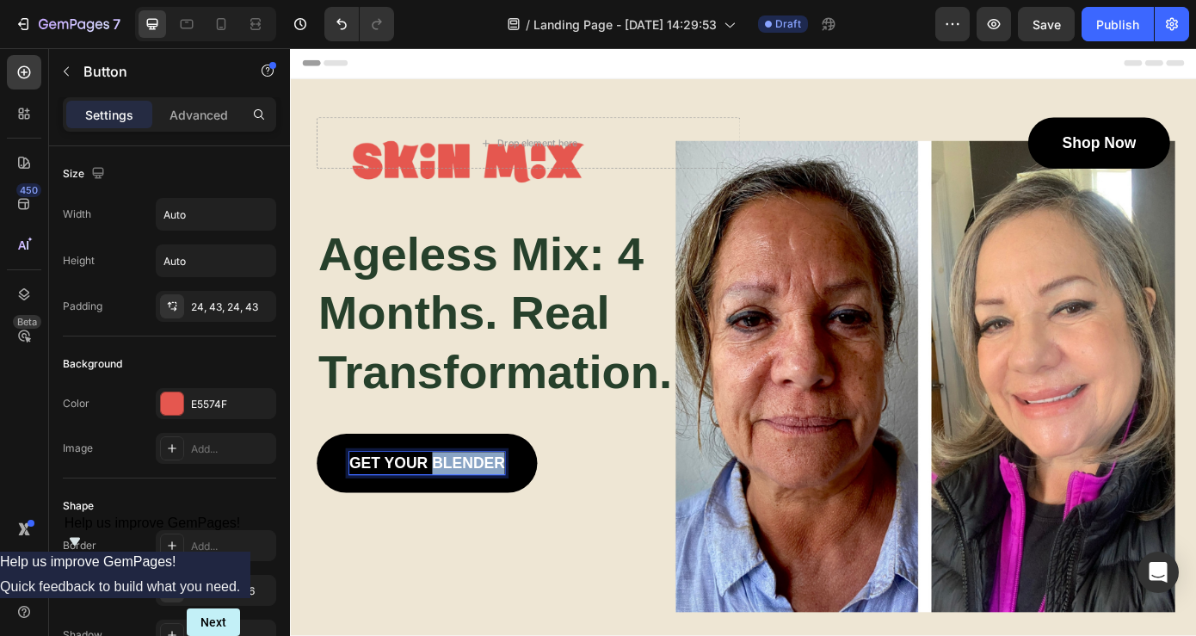
click at [491, 519] on p "GET YOUR BLENDER" at bounding box center [445, 522] width 177 height 26
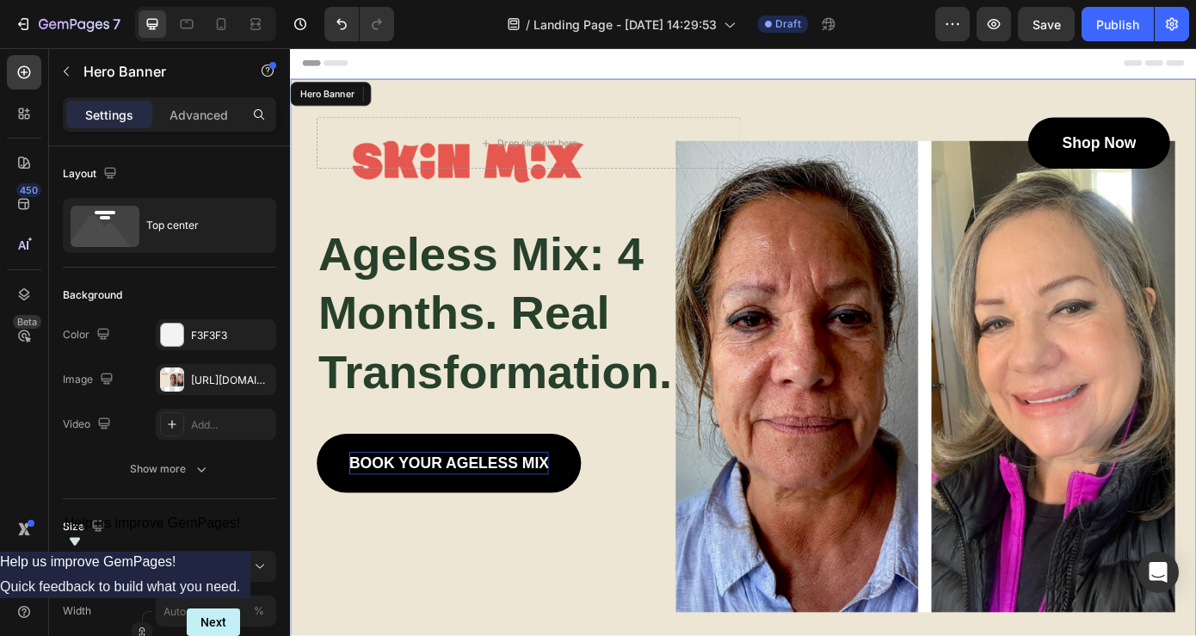
click at [548, 602] on div "Background Image" at bounding box center [806, 406] width 1033 height 646
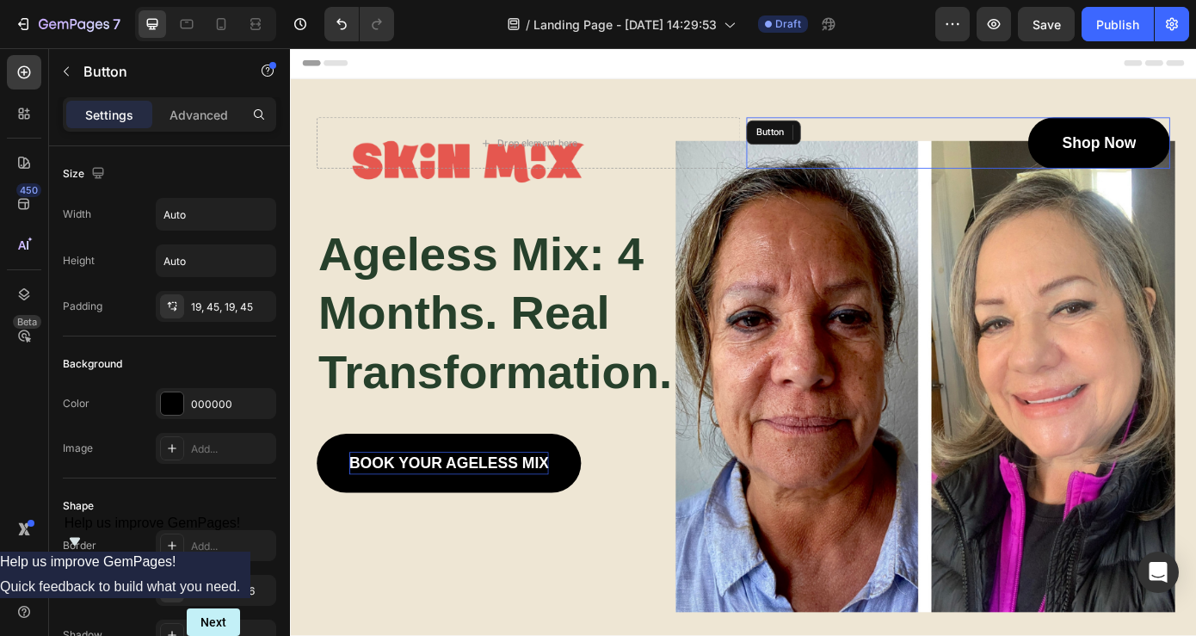
click at [1196, 141] on link "Shop Now" at bounding box center [1212, 156] width 162 height 59
click at [929, 142] on icon at bounding box center [926, 145] width 11 height 12
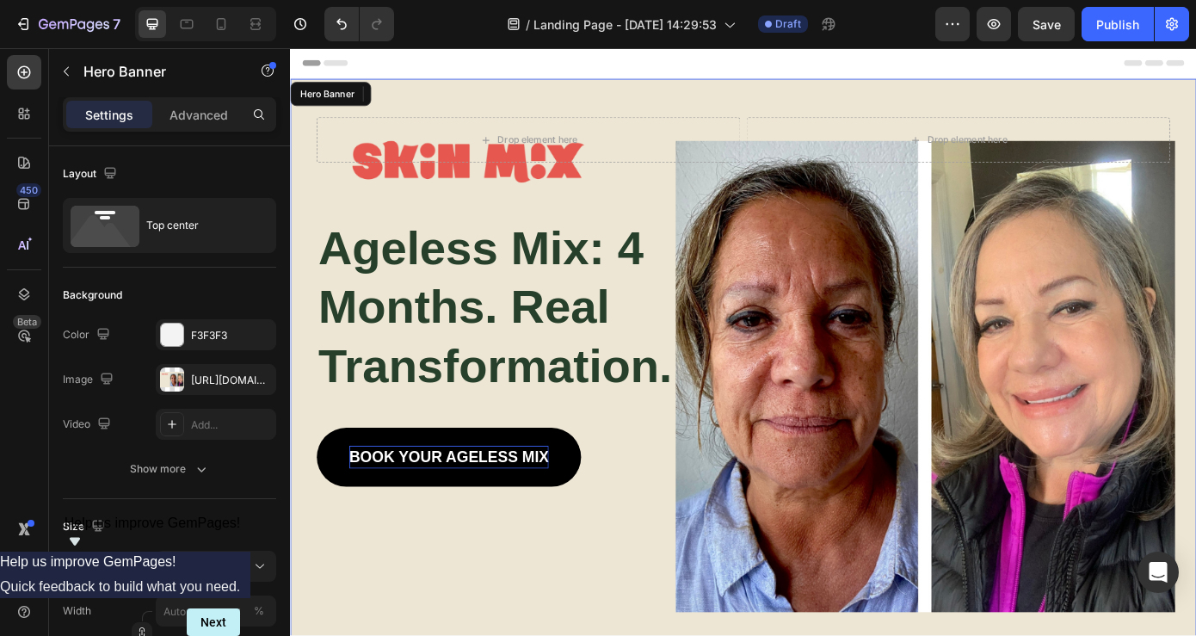
click at [997, 104] on div "Drop element here Drop element here Row ⁠⁠⁠⁠⁠⁠⁠ Ageless Mix: 4 Months. Real Tra…" at bounding box center [806, 315] width 1007 height 465
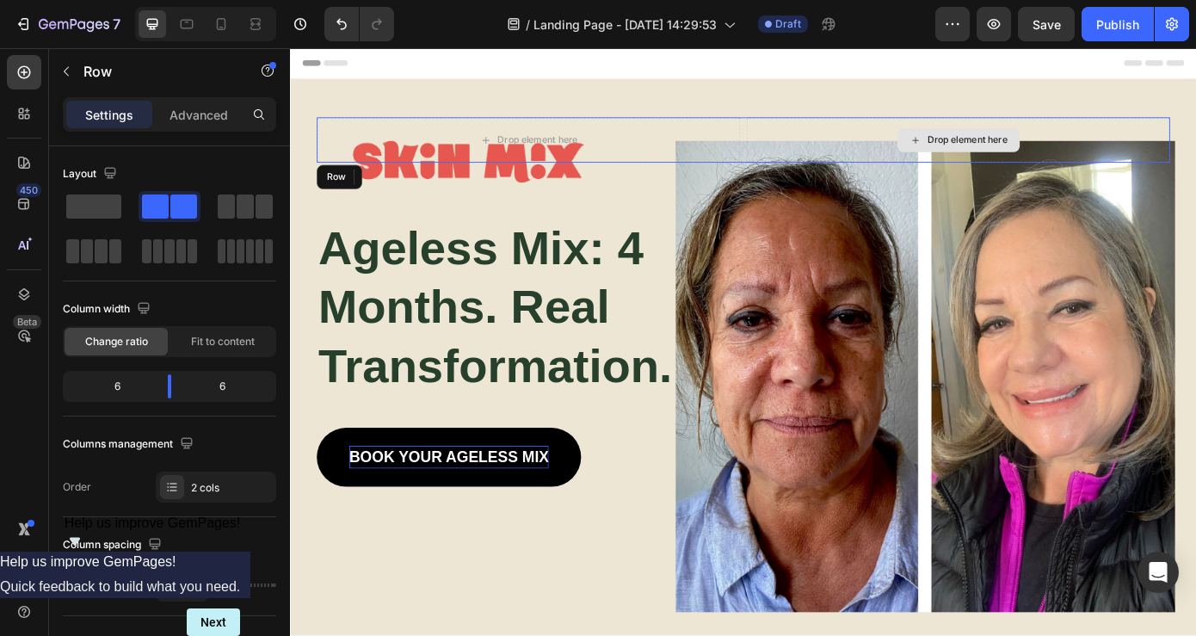
click at [976, 156] on div "Drop element here" at bounding box center [1051, 153] width 483 height 52
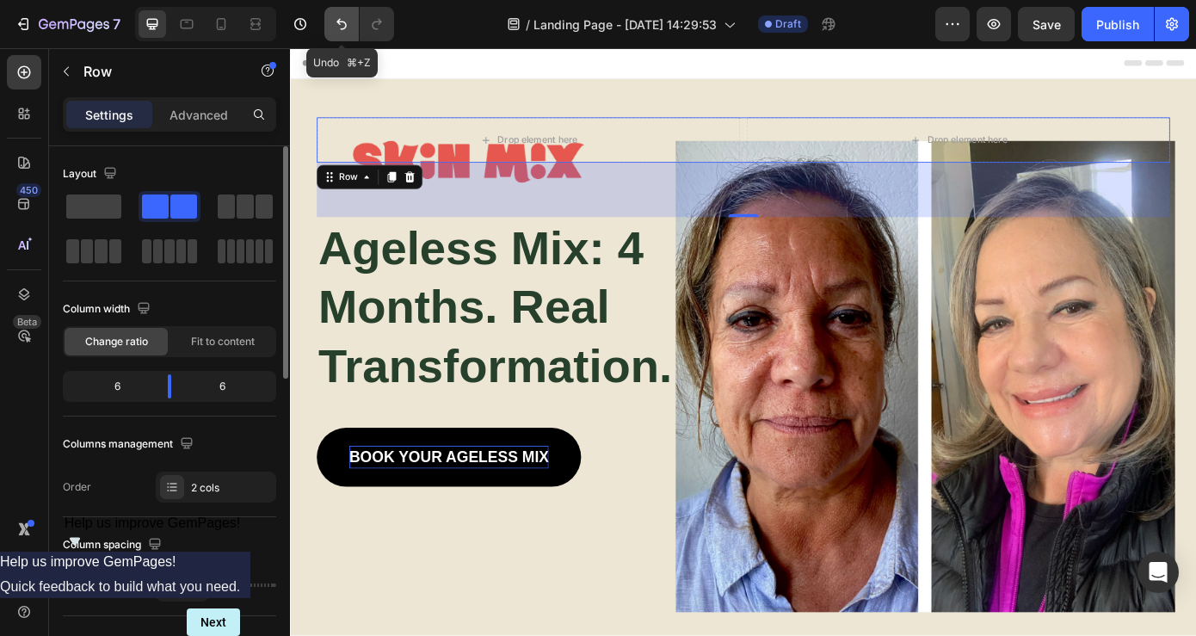
click at [346, 24] on icon "Undo/Redo" at bounding box center [342, 24] width 10 height 11
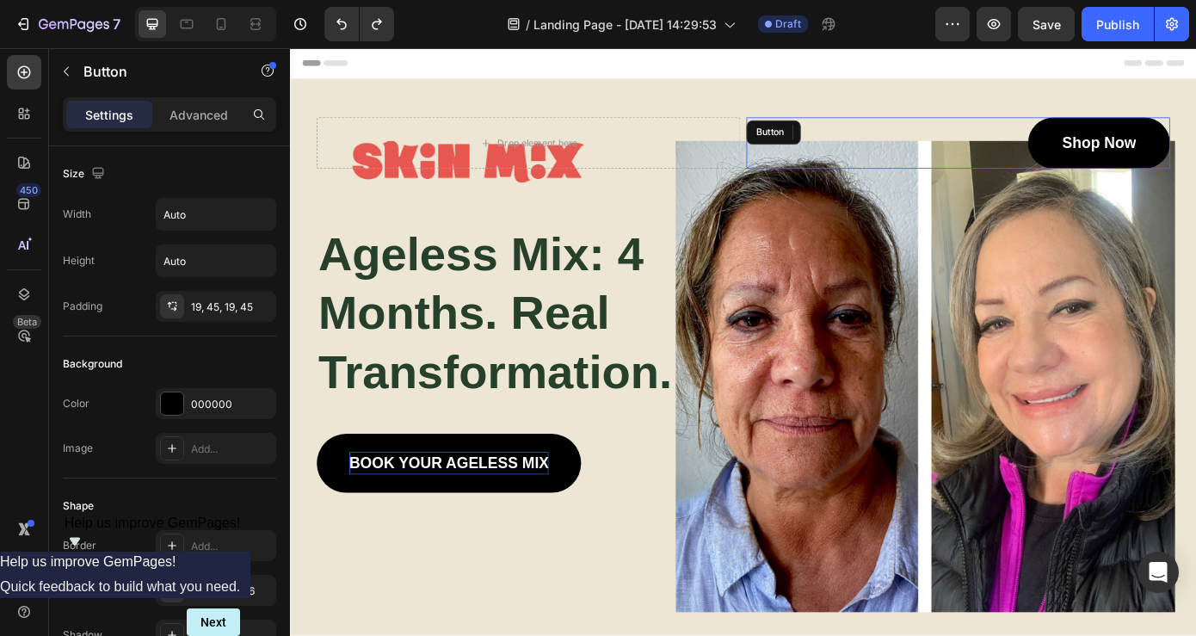
click at [1187, 138] on link "Shop Now" at bounding box center [1212, 156] width 162 height 59
click at [910, 145] on icon at bounding box center [905, 145] width 9 height 12
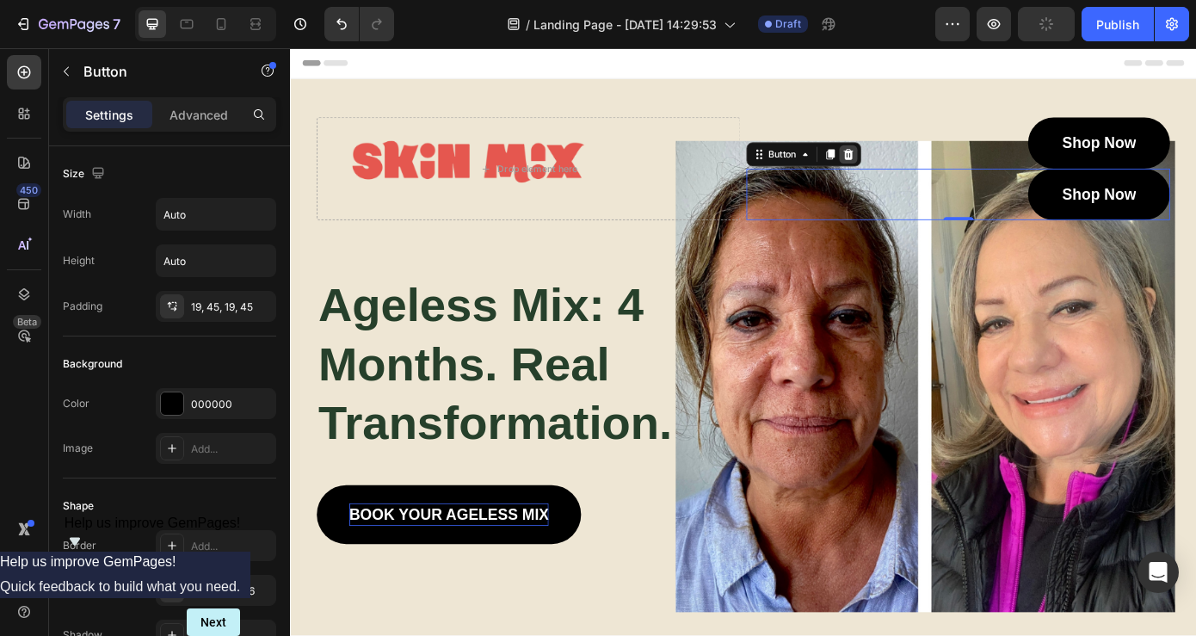
click at [928, 163] on icon at bounding box center [926, 170] width 14 height 14
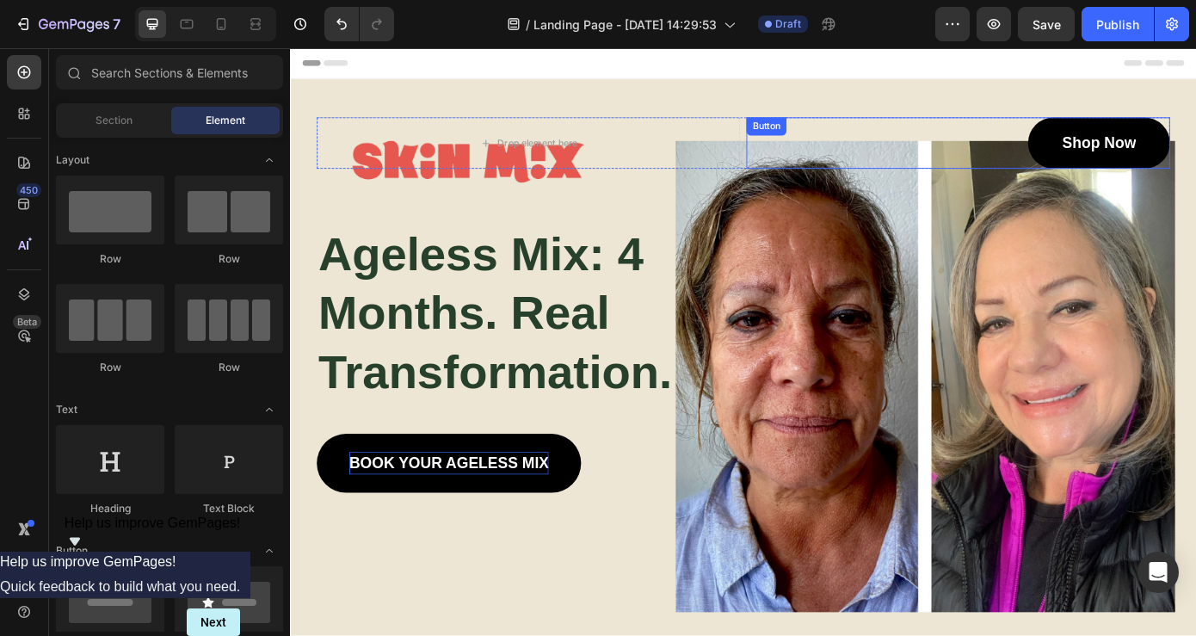
click at [1121, 173] on div "Shop Now Button" at bounding box center [1051, 156] width 483 height 59
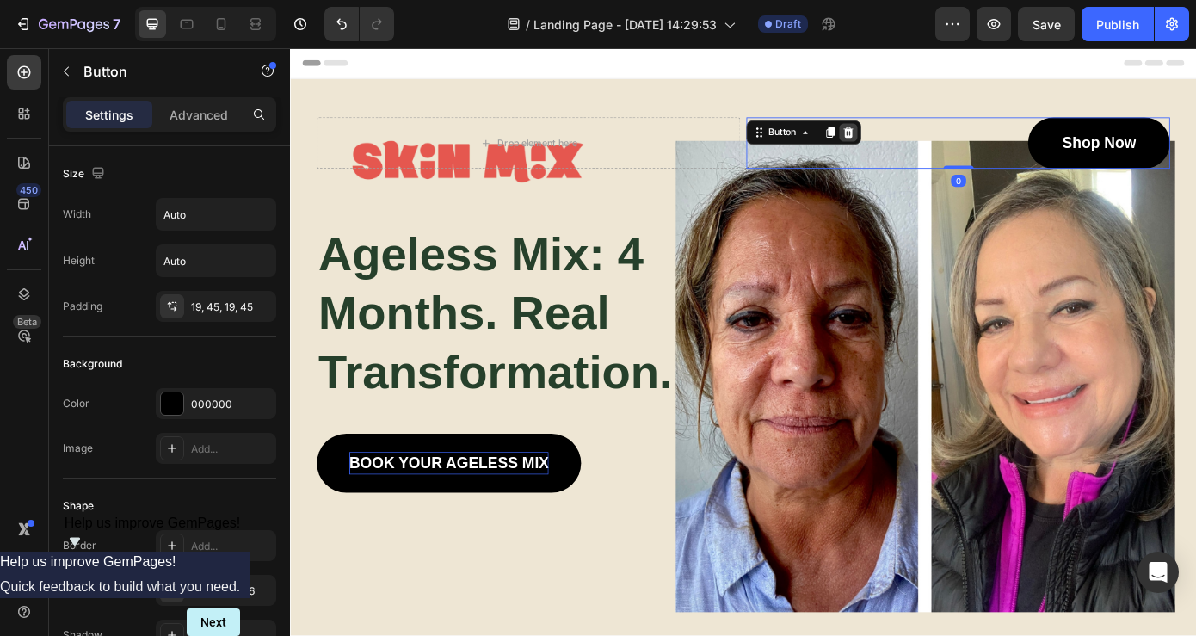
click at [930, 144] on icon at bounding box center [926, 145] width 11 height 12
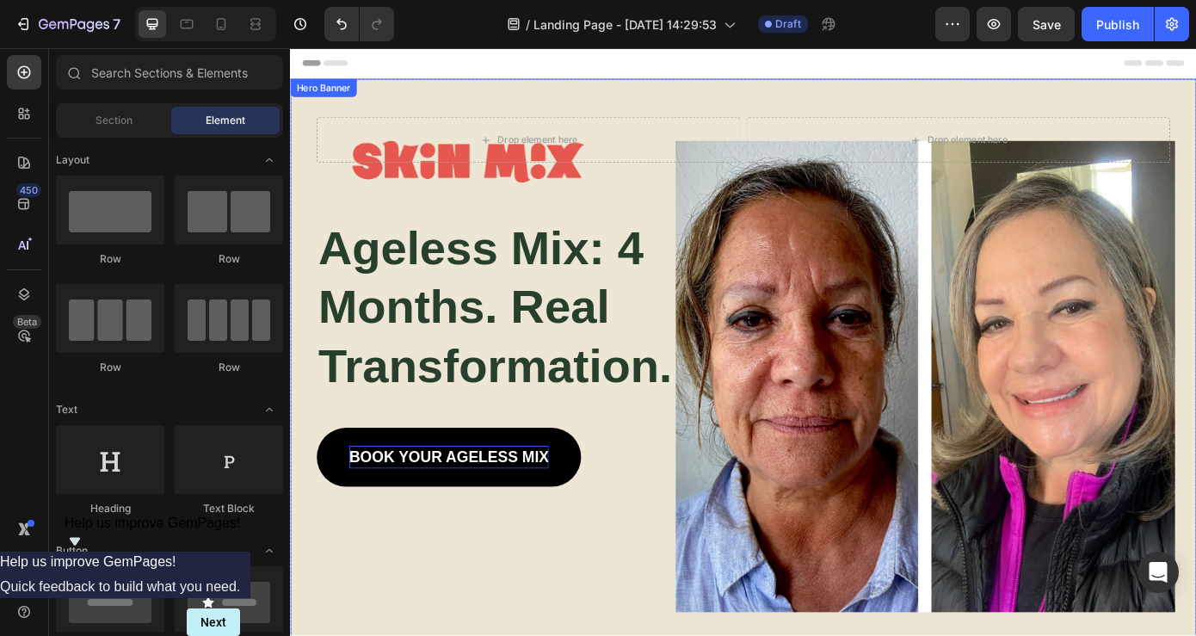
click at [972, 103] on div "Drop element here Drop element here Row ⁠⁠⁠⁠⁠⁠⁠ Ageless Mix: 4 Months. Real Tra…" at bounding box center [806, 315] width 1007 height 465
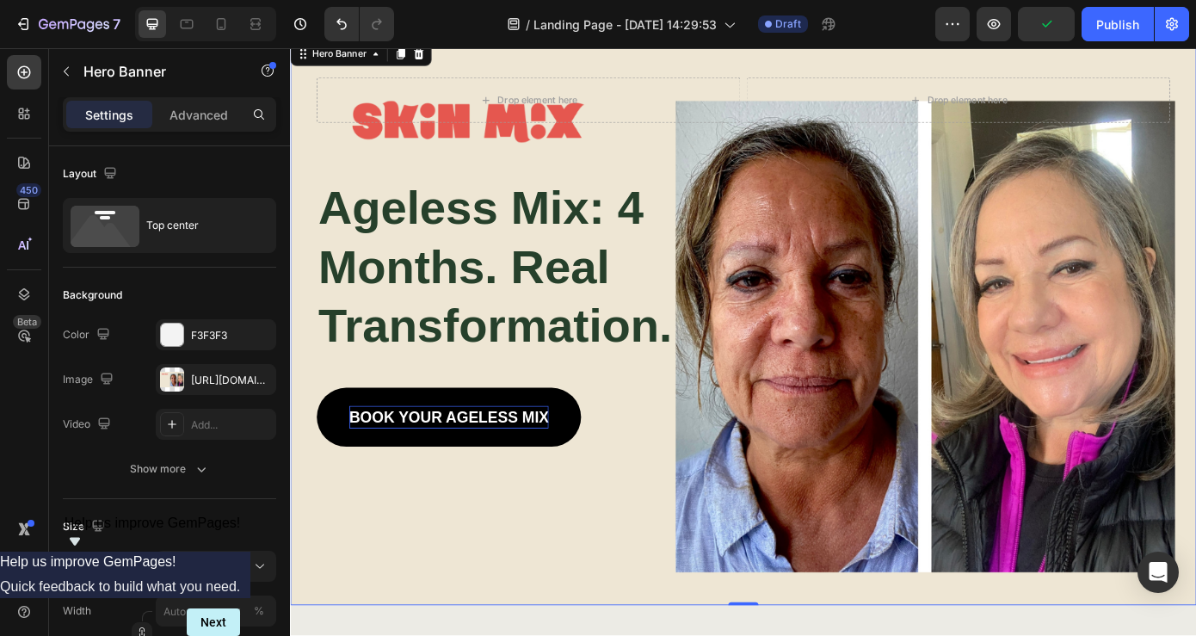
scroll to position [50, 0]
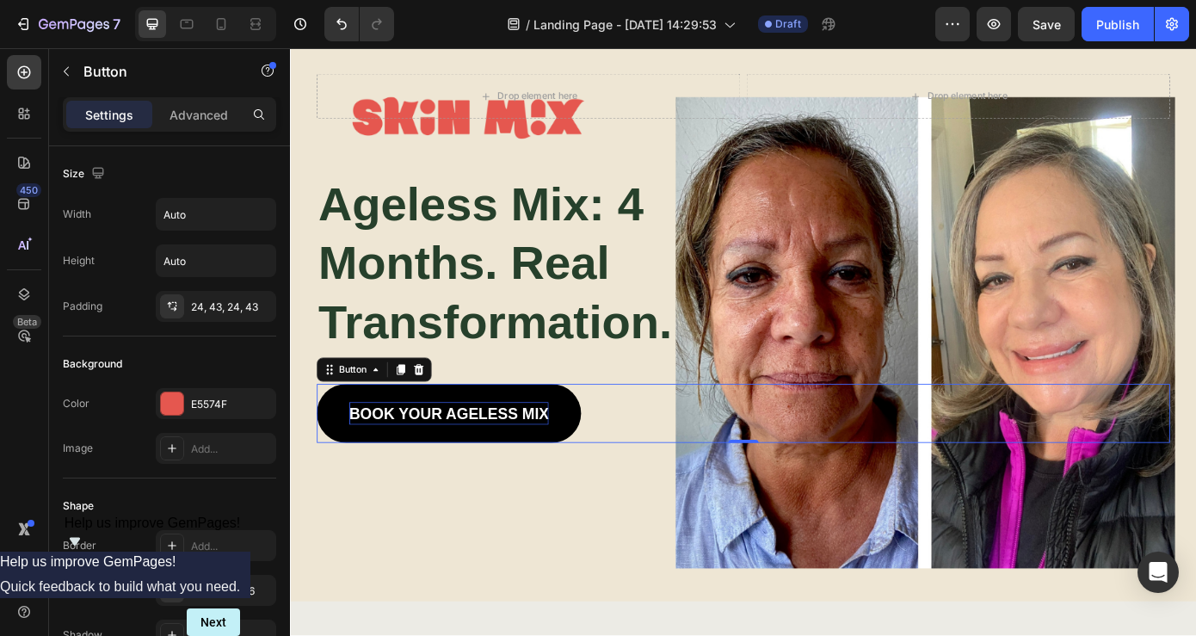
click at [334, 477] on link "BOOK YOUR AGELESS MIX" at bounding box center [470, 464] width 301 height 67
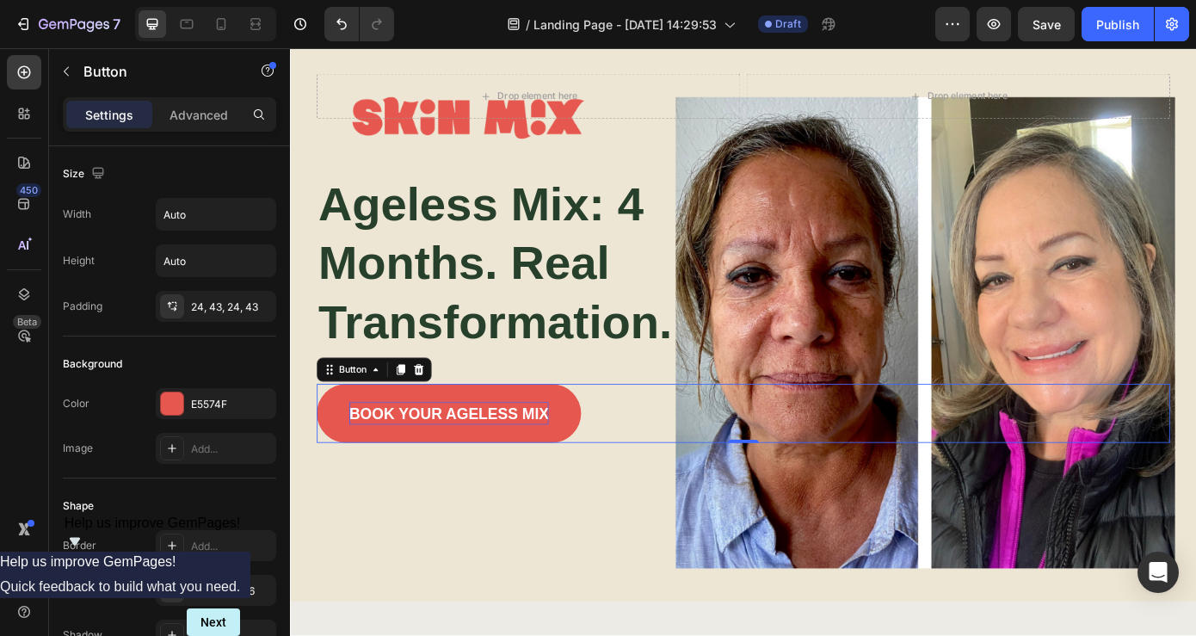
click at [324, 488] on div "BOOK YOUR AGELESS MIX Button 0" at bounding box center [806, 464] width 973 height 67
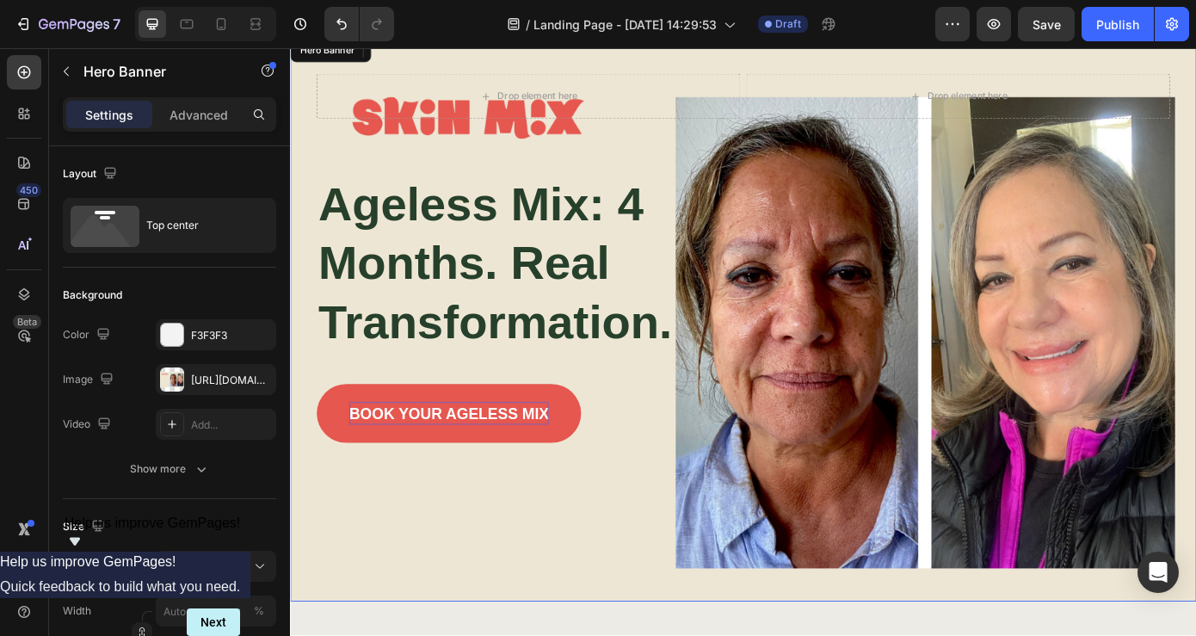
click at [530, 572] on div "Background Image" at bounding box center [806, 357] width 1033 height 646
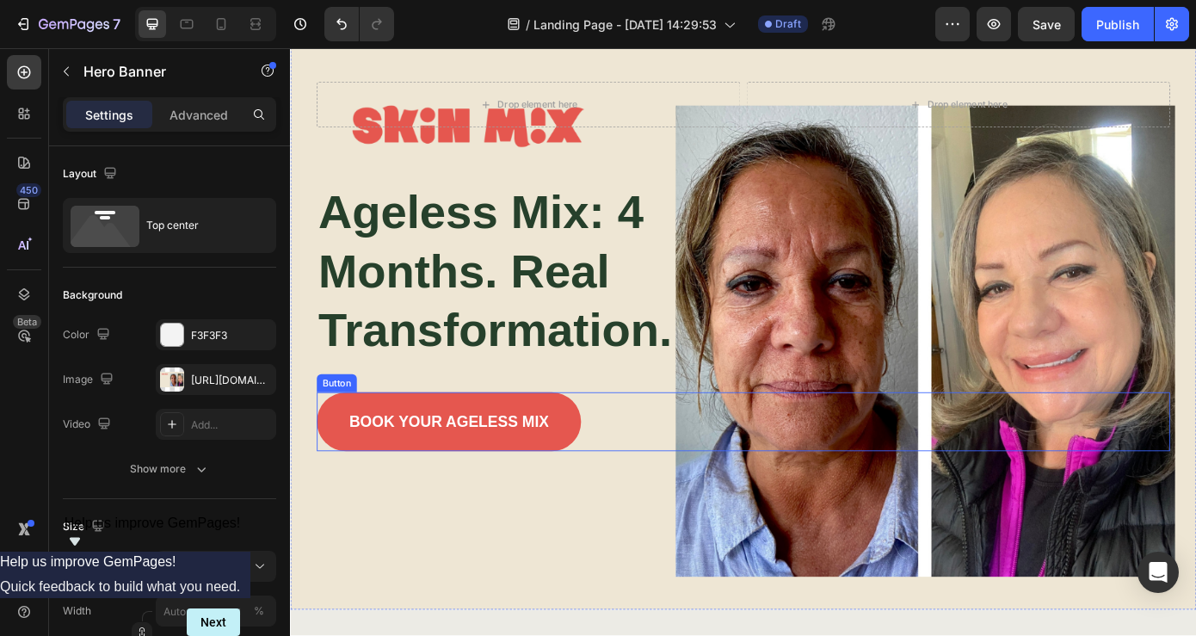
scroll to position [67, 0]
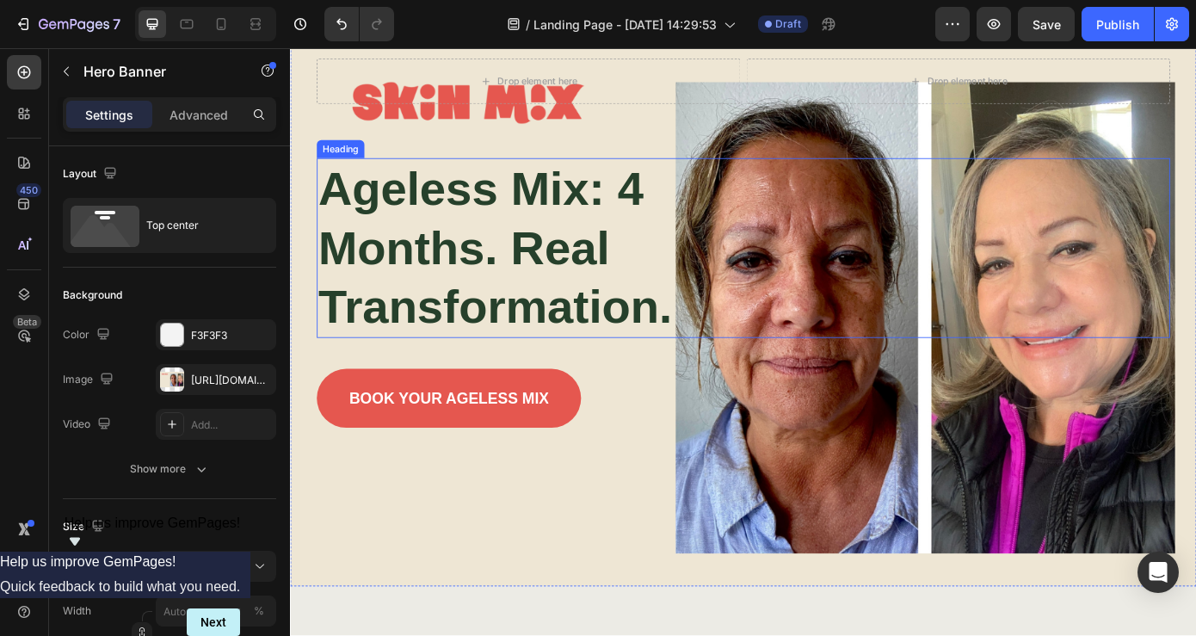
click at [663, 202] on strong "Ageless Mix: 4 Months. Real Transformation." at bounding box center [524, 276] width 404 height 194
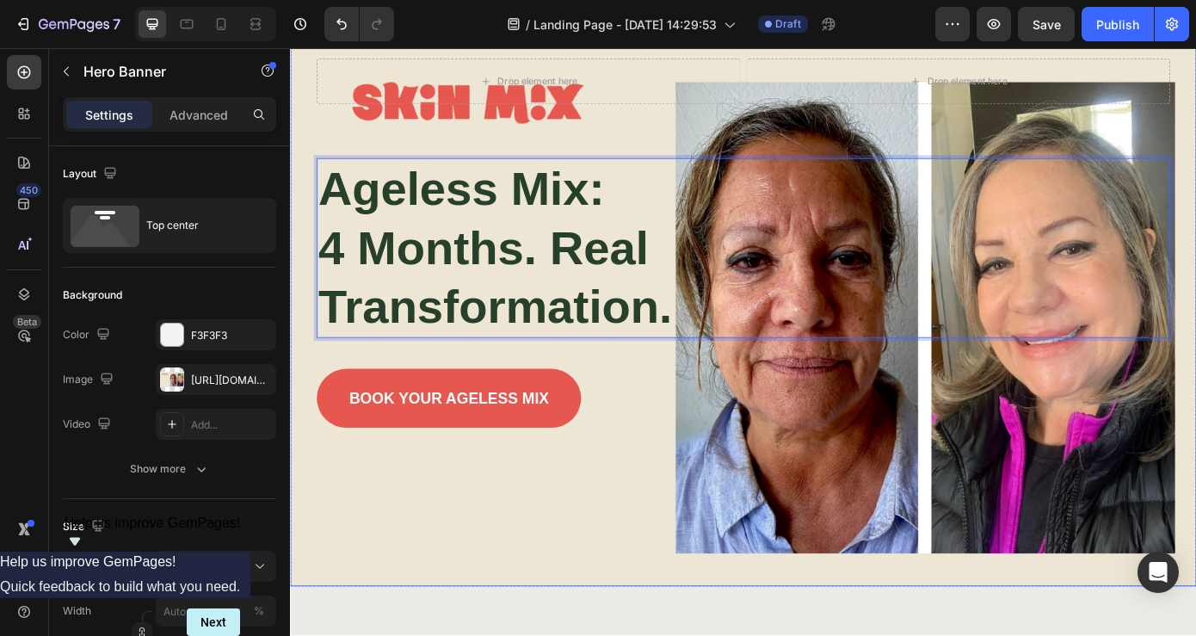
click at [686, 400] on div "Drop element here Drop element here Row Ageless Mix: 4 Months. Real Transformat…" at bounding box center [806, 270] width 973 height 421
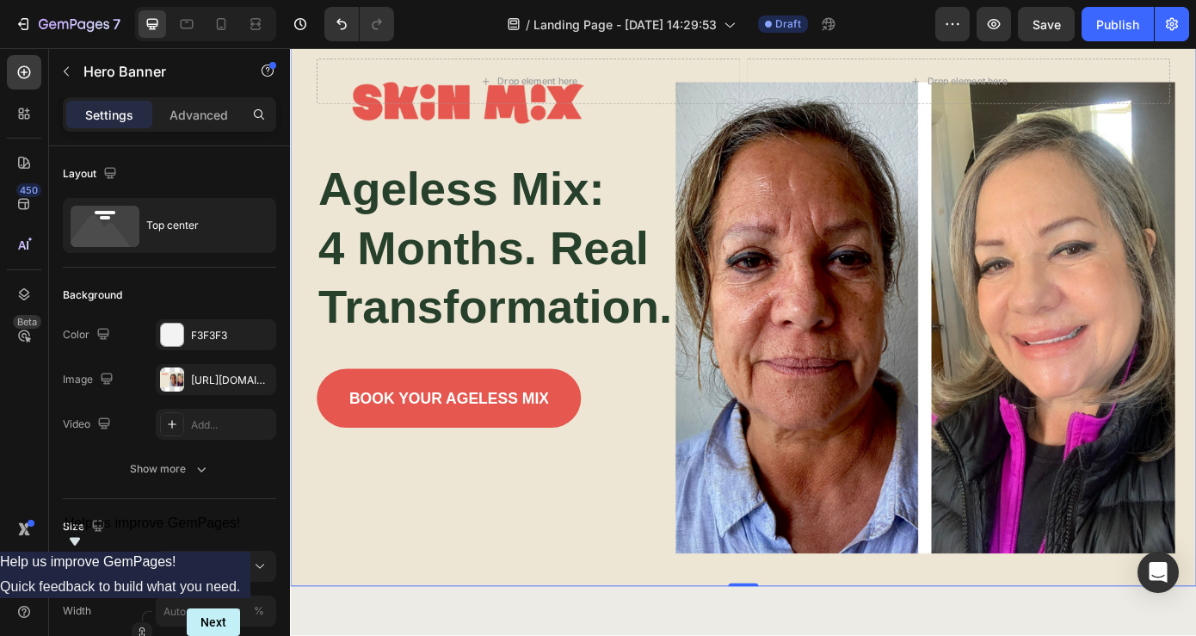
scroll to position [124, 0]
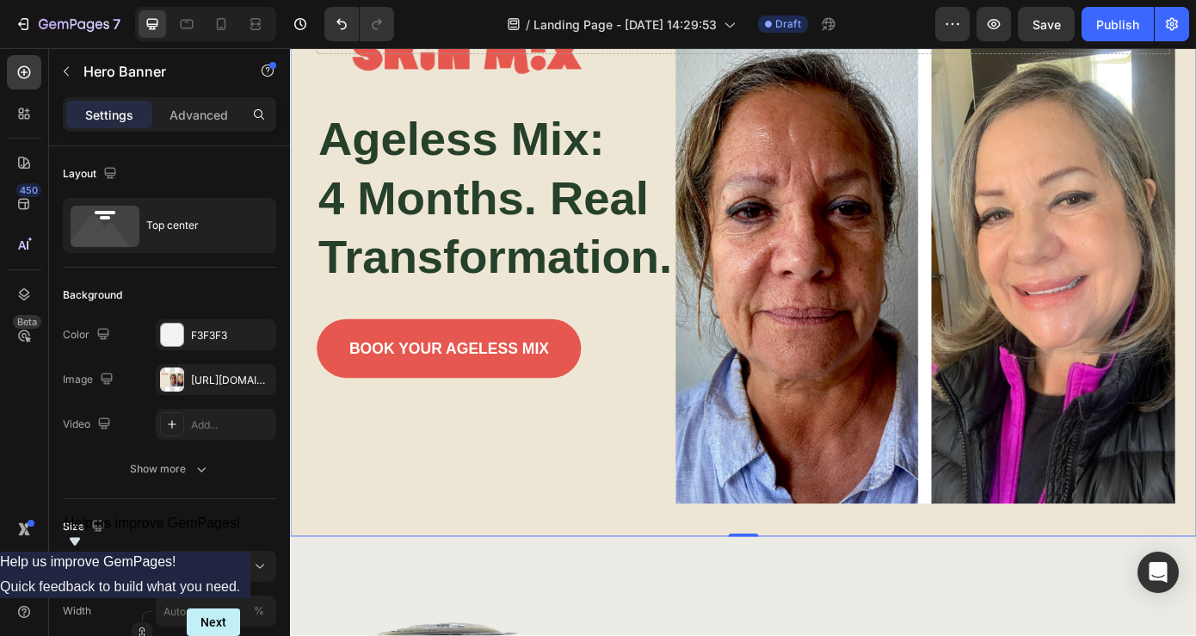
drag, startPoint x: 810, startPoint y: 604, endPoint x: 811, endPoint y: 553, distance: 51.6
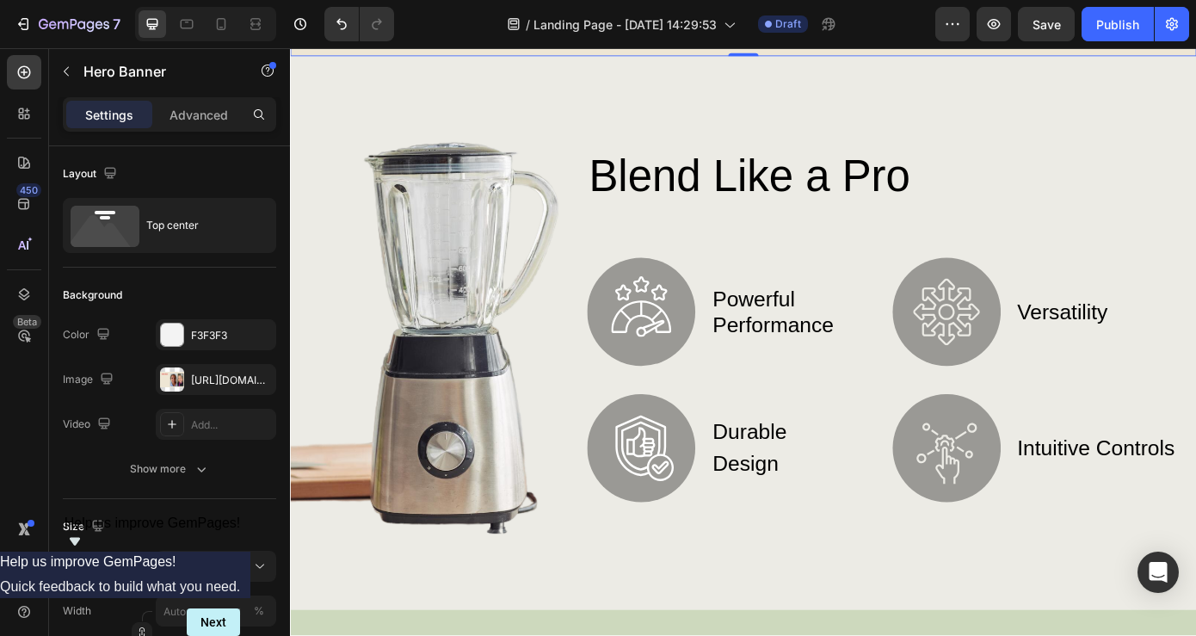
scroll to position [673, 0]
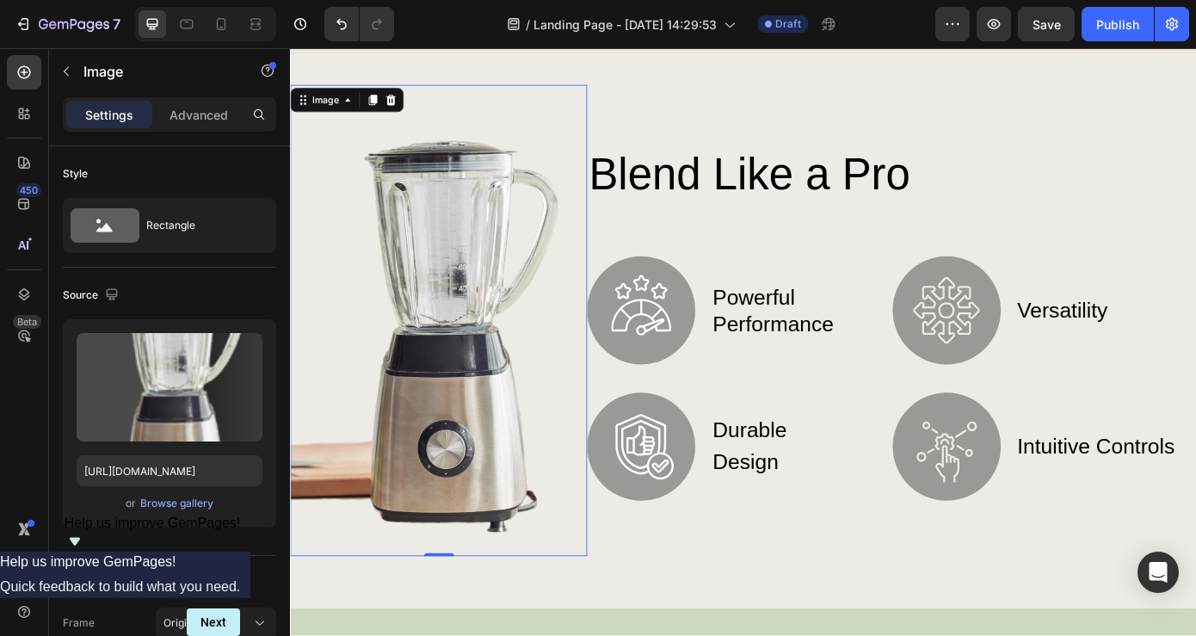
click at [463, 429] on img at bounding box center [459, 358] width 338 height 536
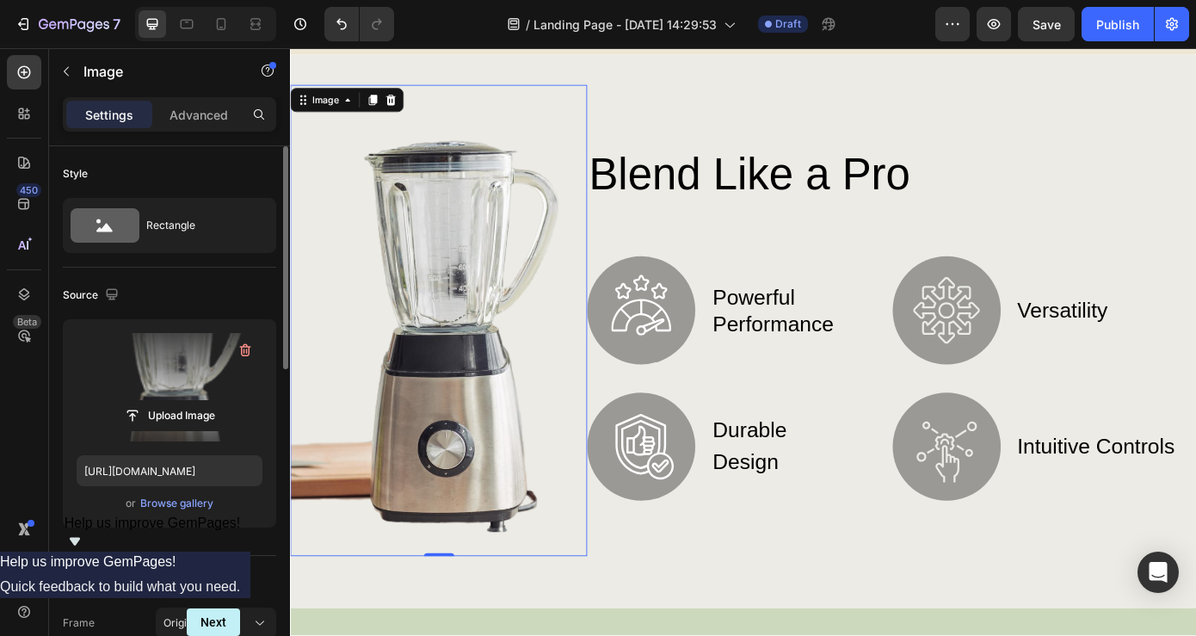
click at [176, 388] on label at bounding box center [170, 387] width 186 height 108
click at [176, 401] on input "file" at bounding box center [169, 415] width 119 height 29
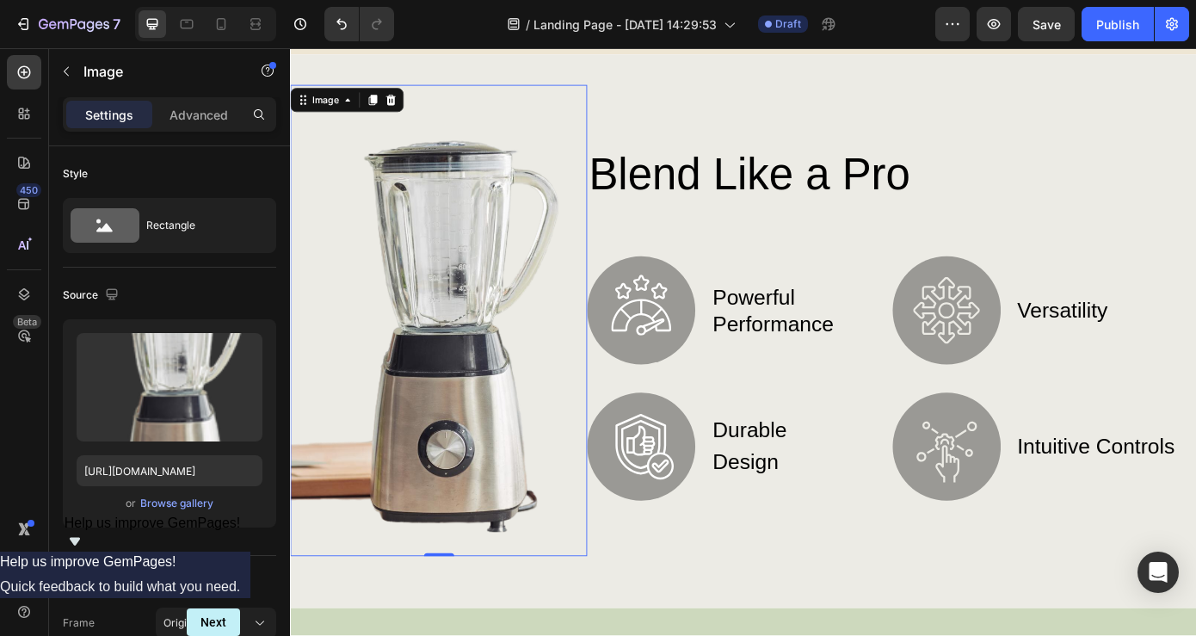
click at [451, 436] on img at bounding box center [459, 358] width 338 height 536
click at [438, 404] on img at bounding box center [459, 358] width 338 height 536
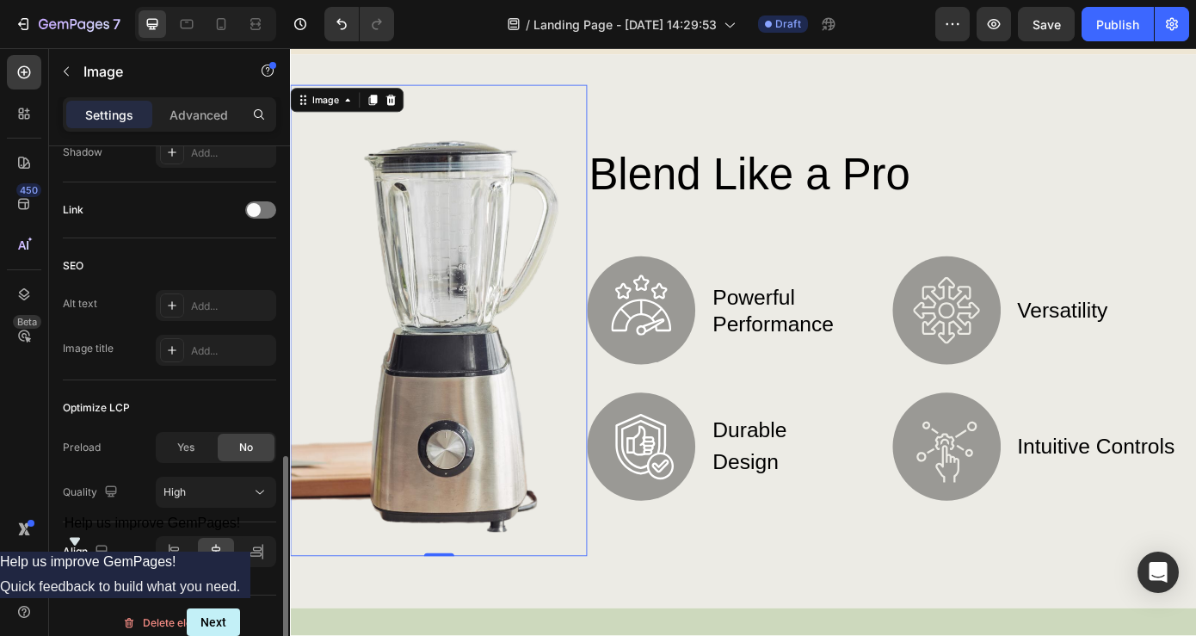
scroll to position [750, 0]
click at [408, 106] on icon at bounding box center [404, 108] width 11 height 12
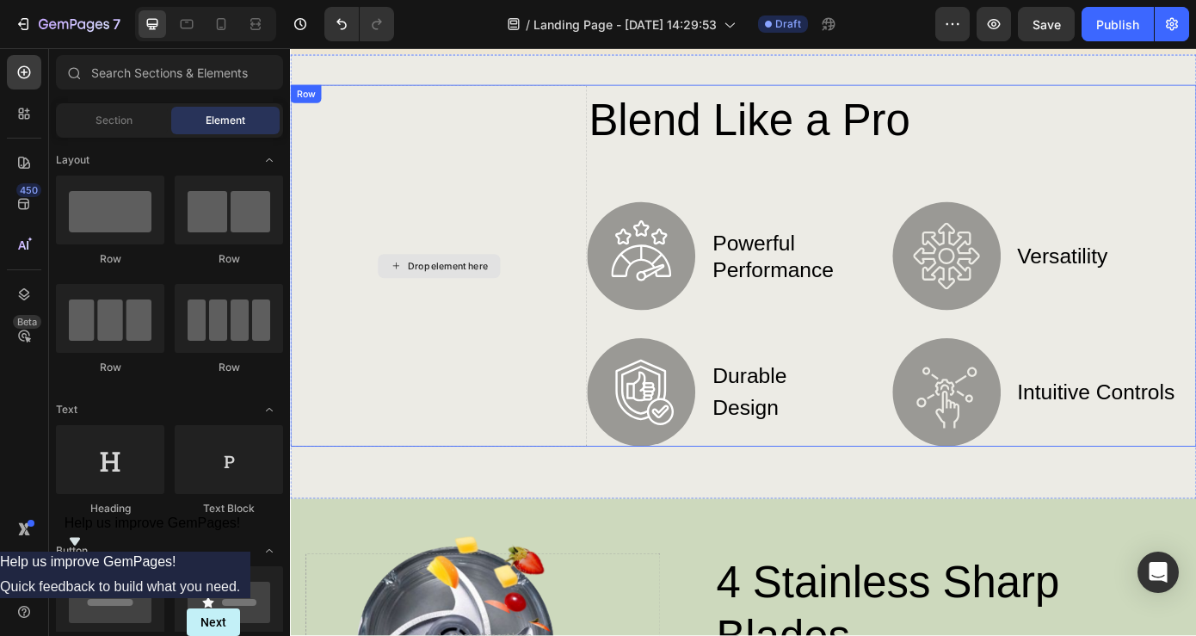
click at [425, 225] on div "Drop element here" at bounding box center [459, 296] width 338 height 412
click at [436, 297] on div "Drop element here" at bounding box center [469, 297] width 91 height 14
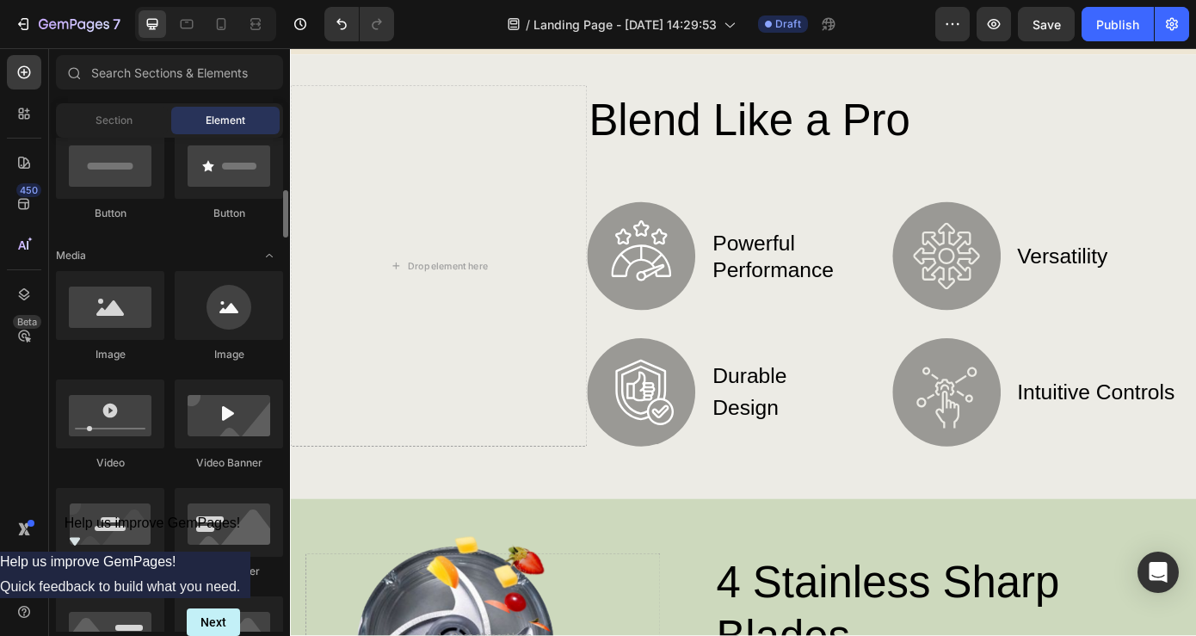
scroll to position [446, 0]
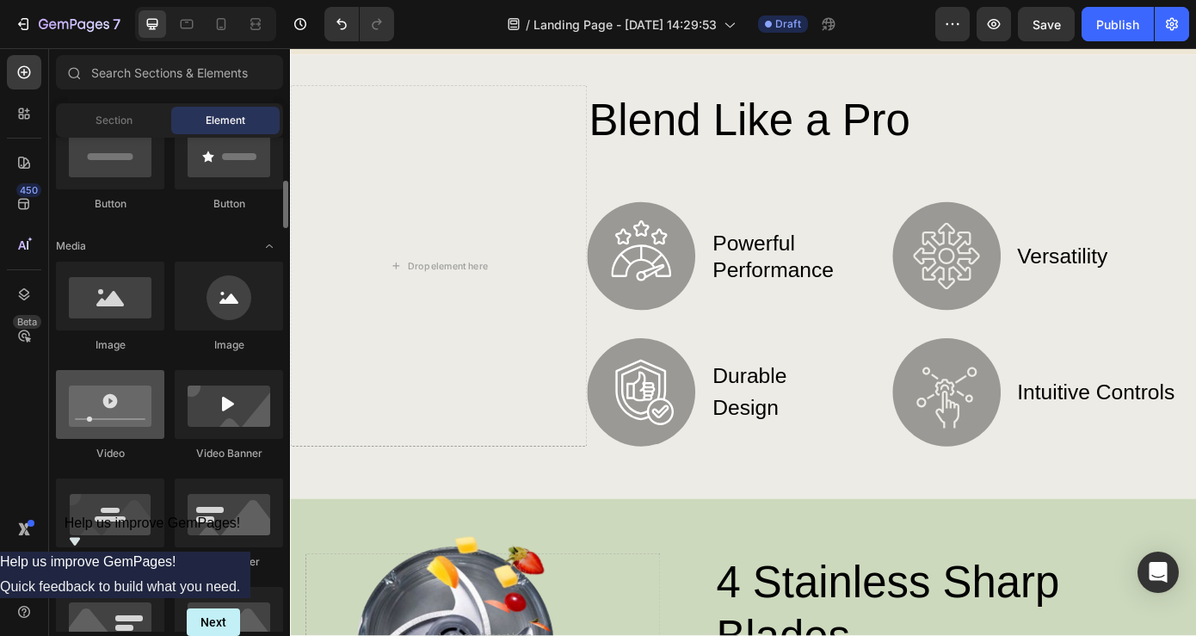
click at [114, 410] on div at bounding box center [110, 404] width 108 height 69
click at [121, 411] on div at bounding box center [110, 404] width 108 height 69
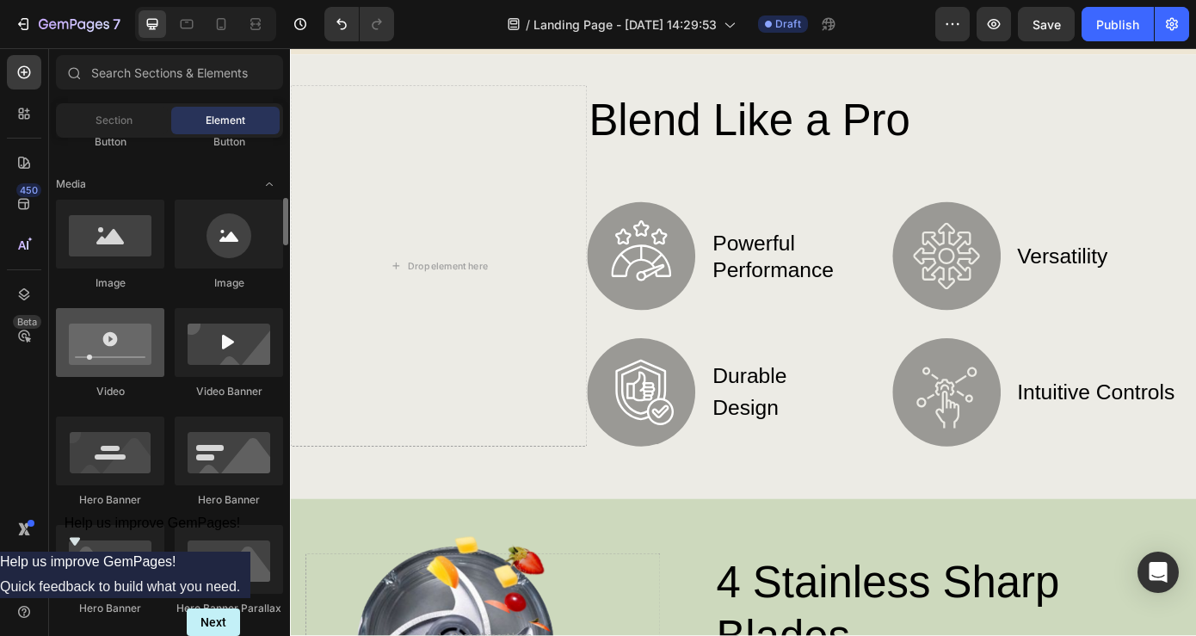
scroll to position [522, 0]
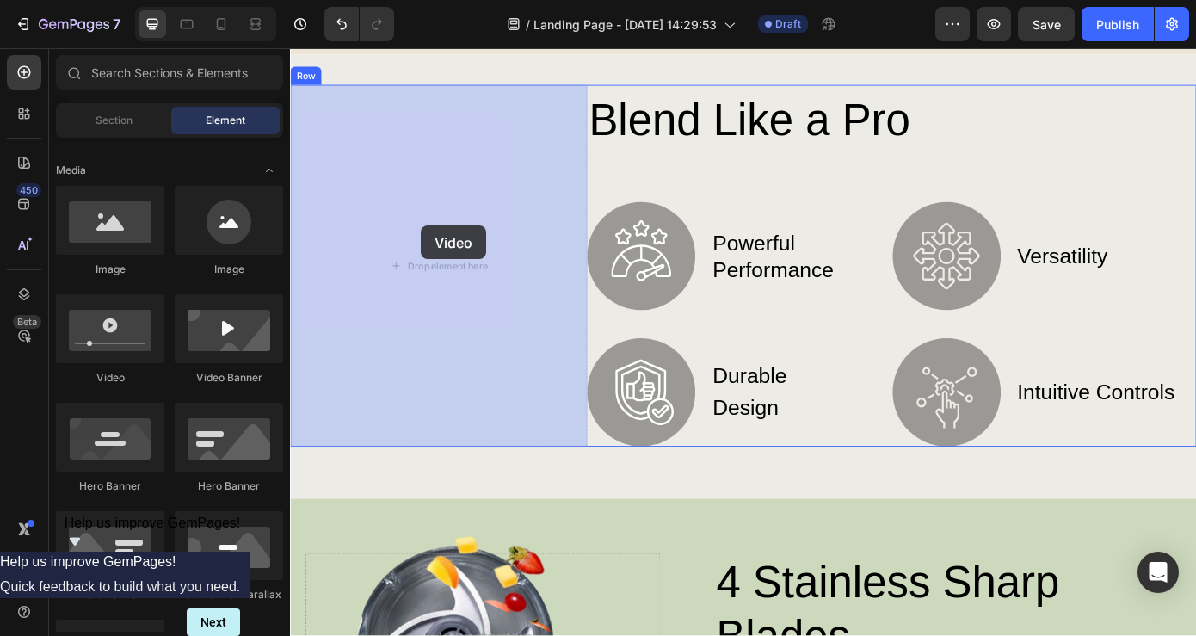
drag, startPoint x: 405, startPoint y: 378, endPoint x: 439, endPoint y: 250, distance: 132.0
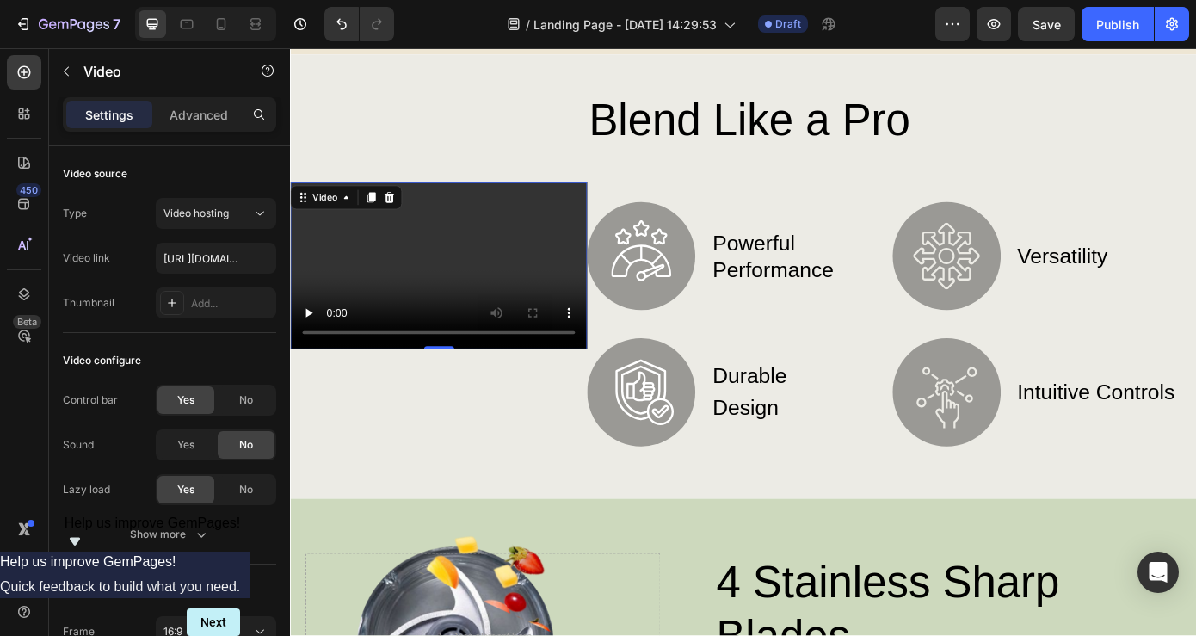
click at [456, 388] on video at bounding box center [459, 296] width 338 height 190
click at [456, 392] on div at bounding box center [459, 388] width 34 height 5
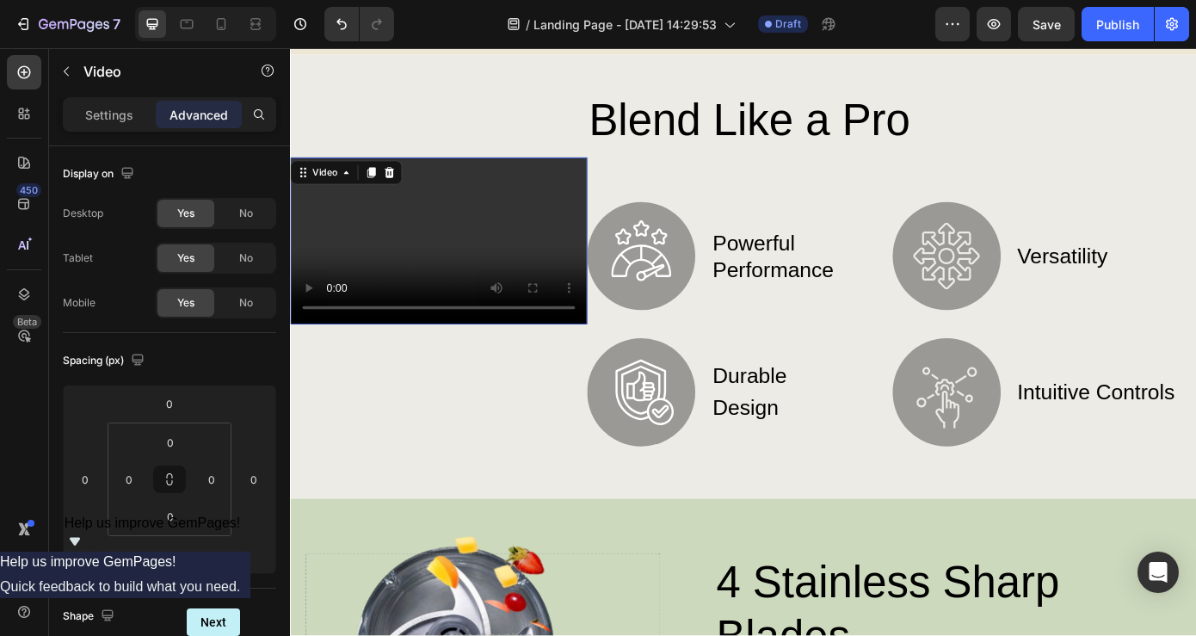
drag, startPoint x: 456, startPoint y: 392, endPoint x: 477, endPoint y: 451, distance: 62.9
click at [477, 451] on div "Video 67" at bounding box center [459, 296] width 338 height 412
type input "69"
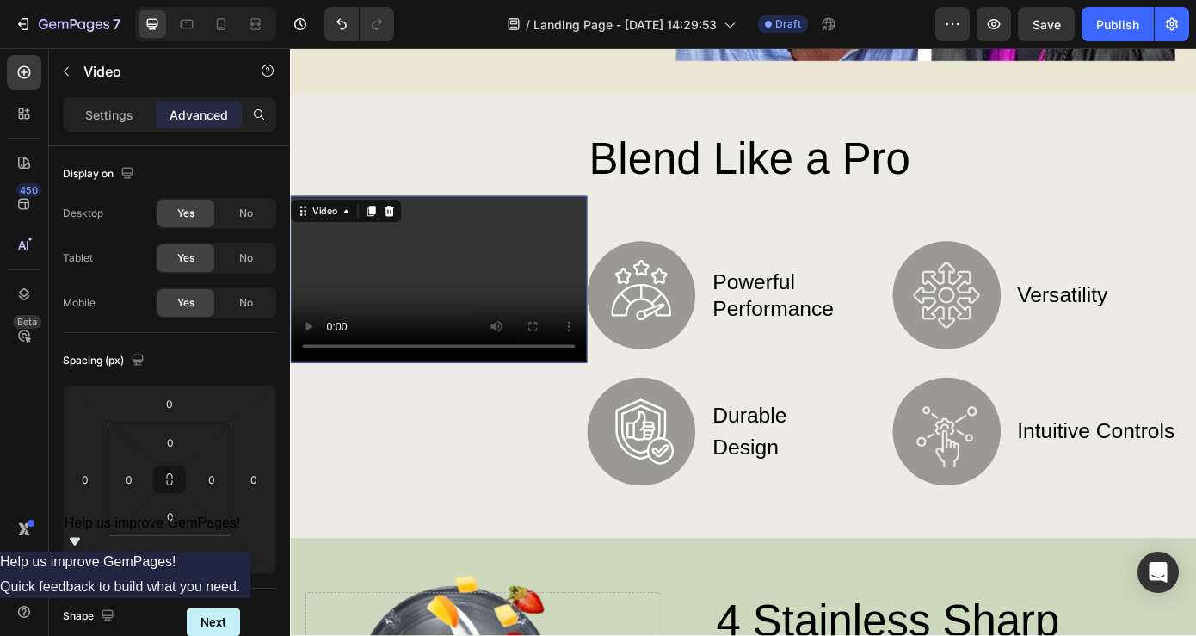
scroll to position [642, 0]
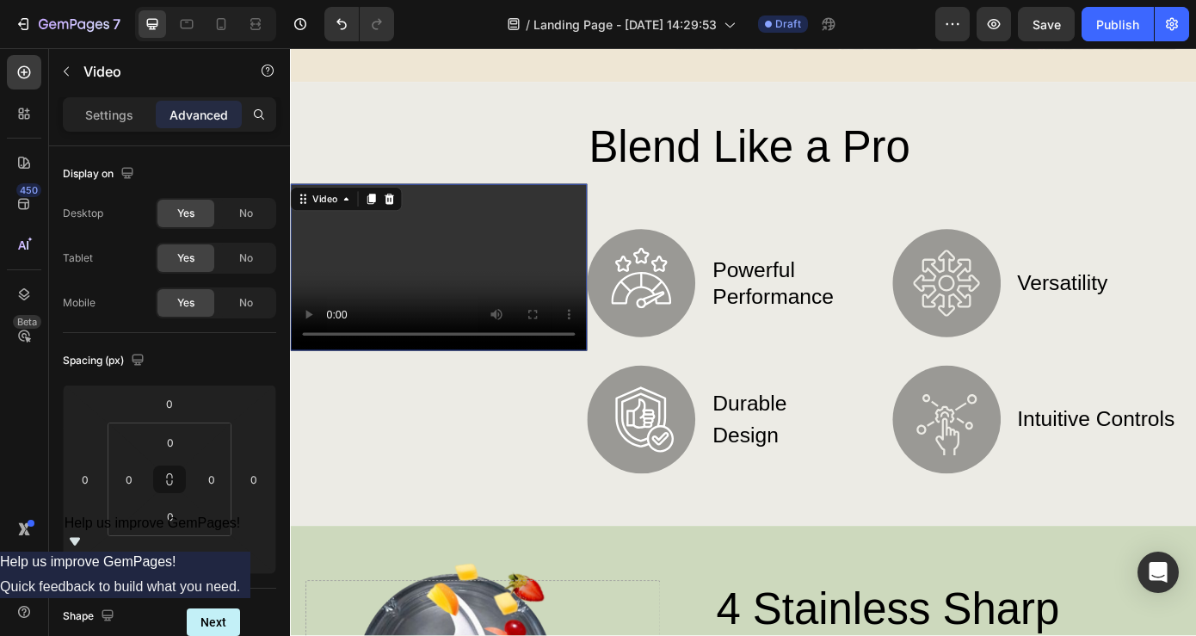
click at [441, 292] on video at bounding box center [459, 298] width 338 height 190
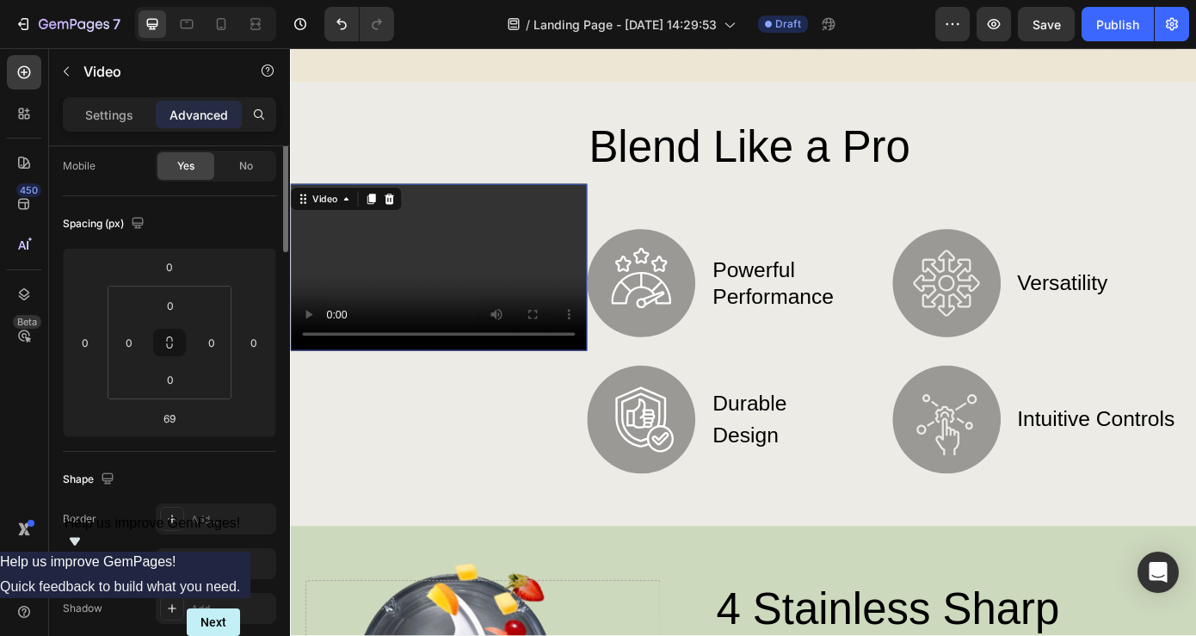
scroll to position [0, 0]
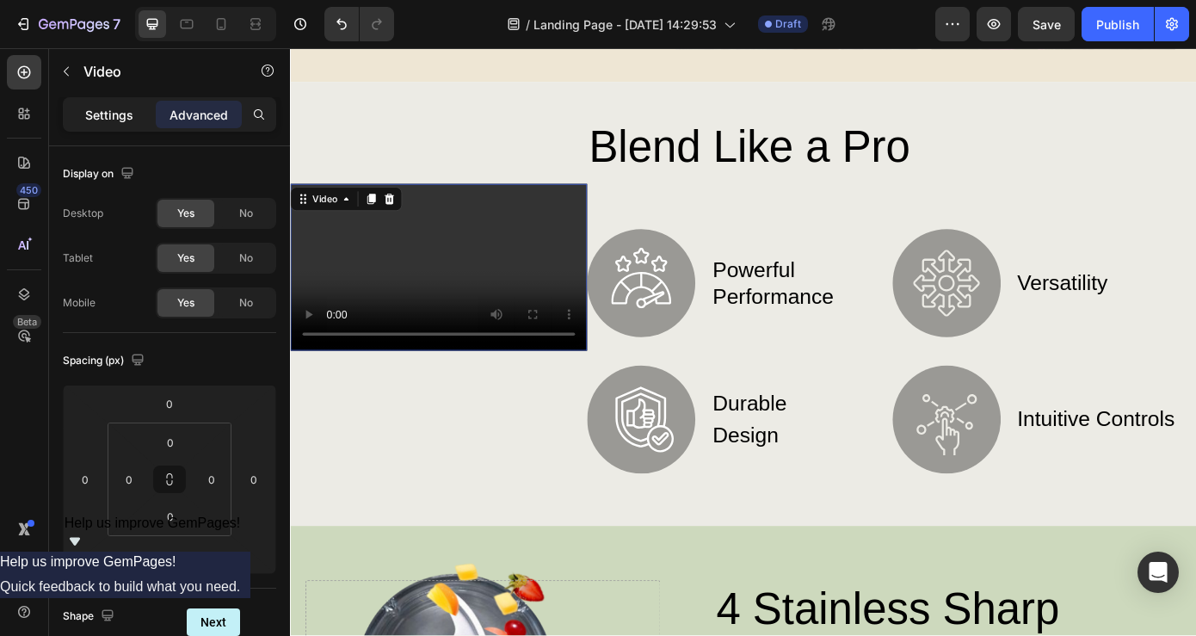
click at [121, 115] on p "Settings" at bounding box center [109, 115] width 48 height 18
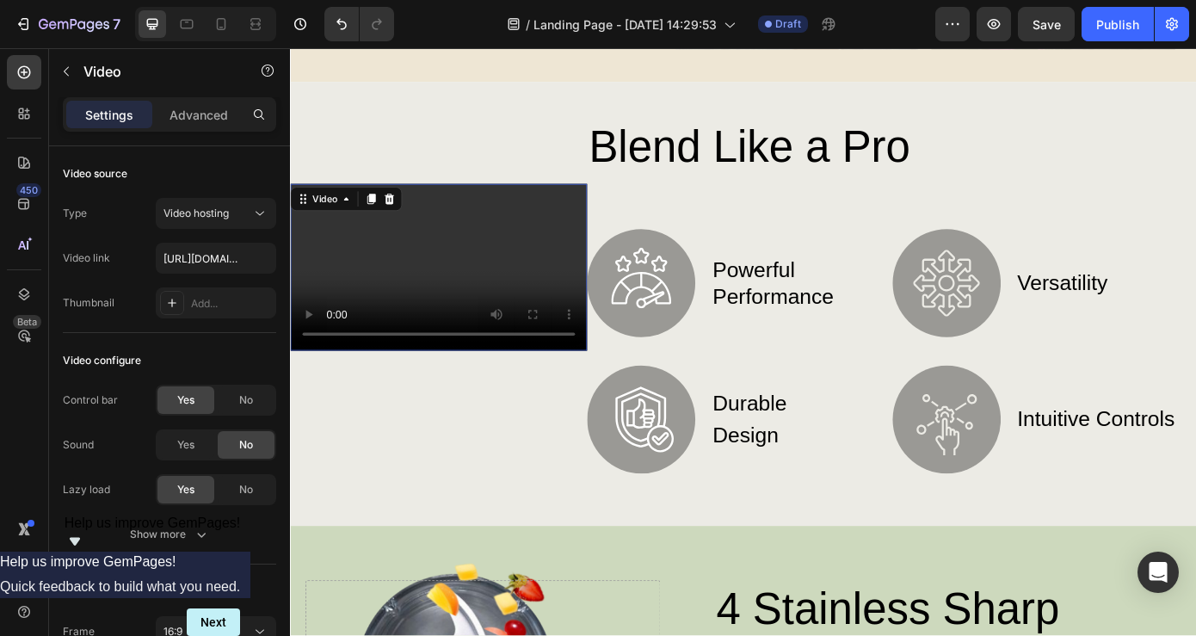
click at [350, 335] on video at bounding box center [459, 298] width 338 height 190
click at [410, 219] on icon at bounding box center [403, 220] width 14 height 14
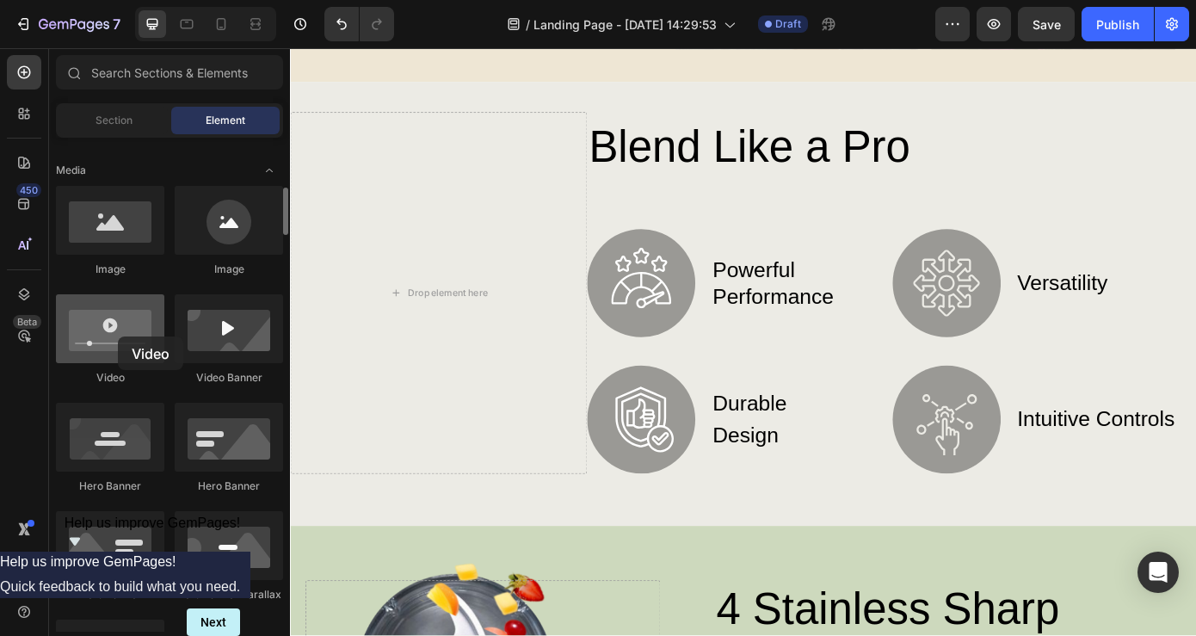
click at [118, 337] on div at bounding box center [110, 328] width 108 height 69
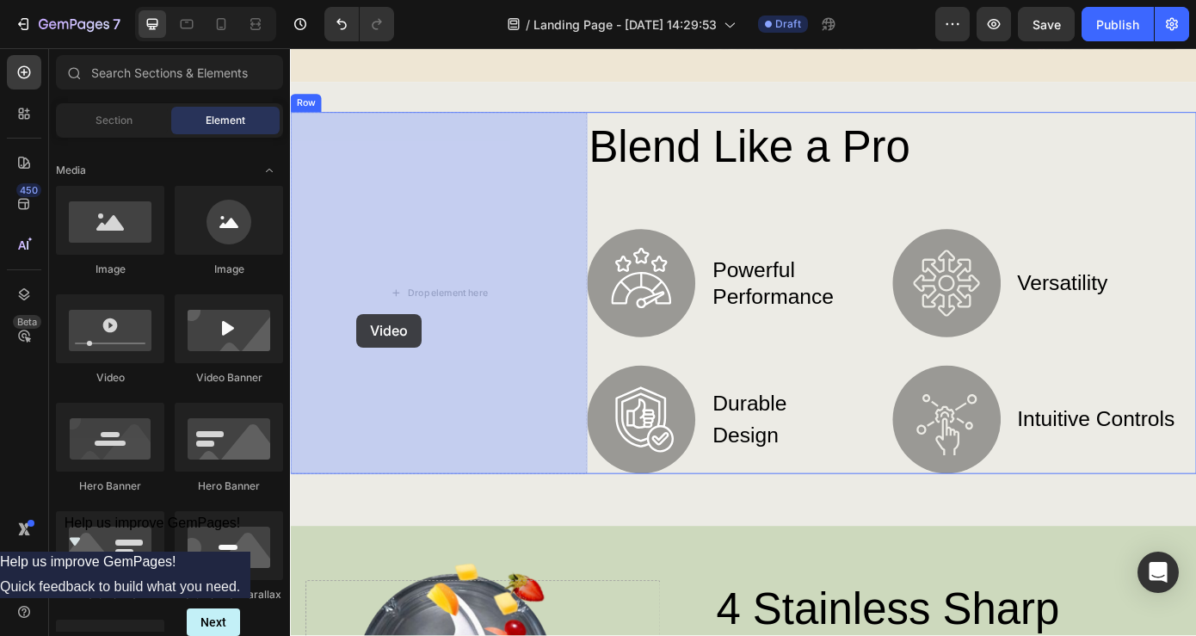
drag, startPoint x: 408, startPoint y: 385, endPoint x: 367, endPoint y: 352, distance: 52.7
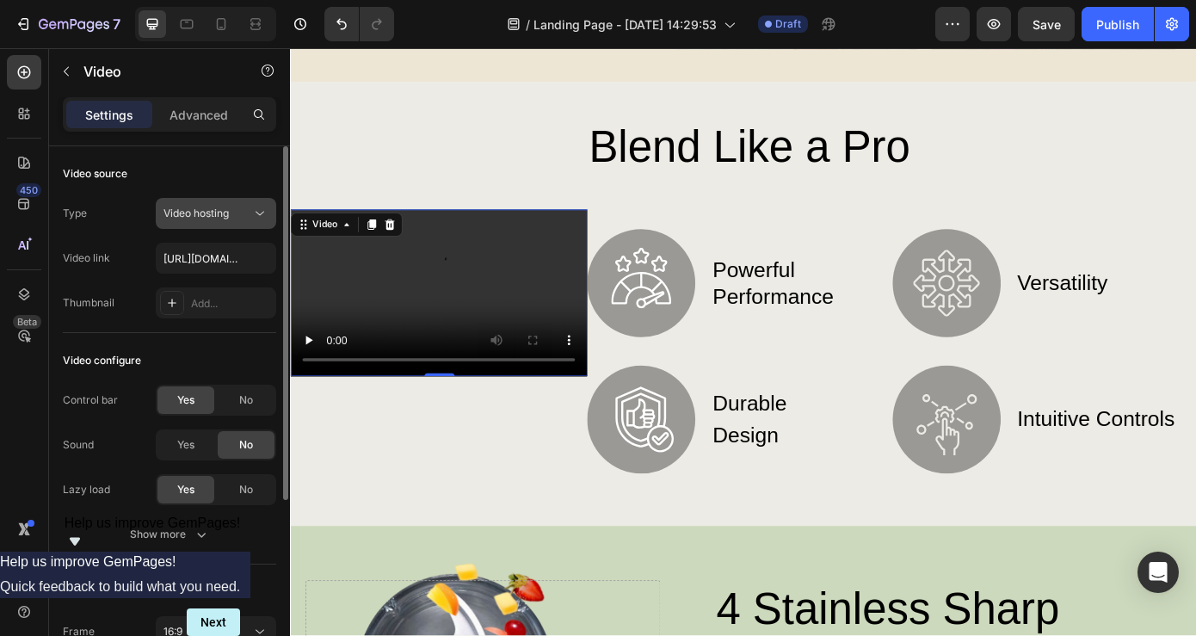
click at [235, 214] on div "Video hosting" at bounding box center [208, 213] width 88 height 15
click at [214, 364] on div "Video configure" at bounding box center [169, 361] width 213 height 28
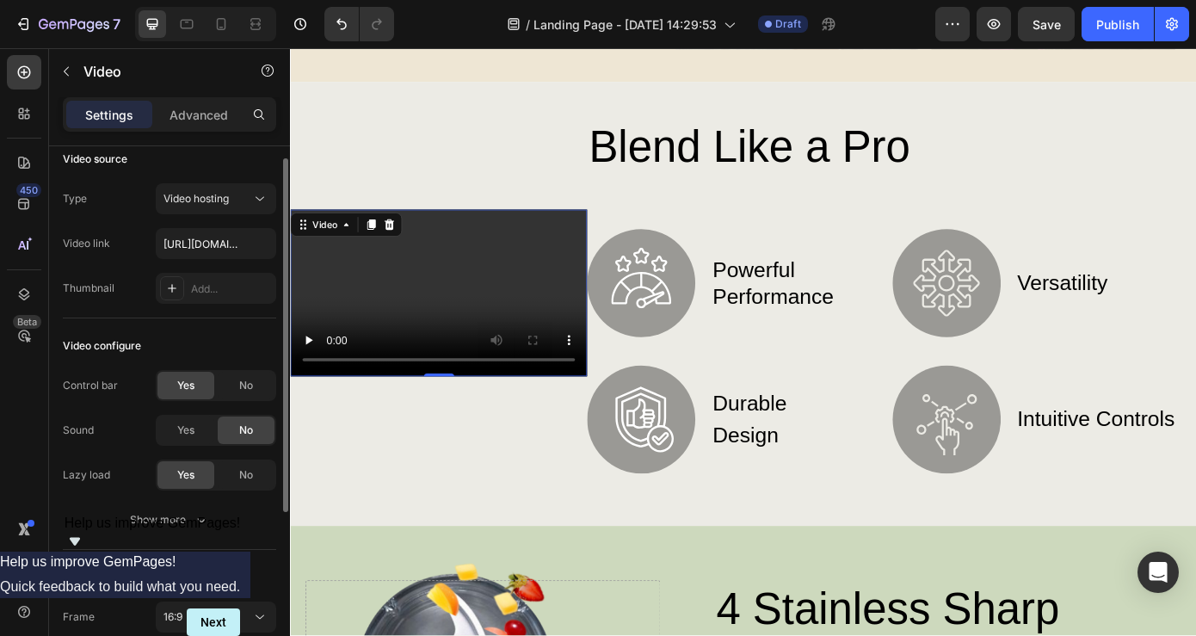
scroll to position [16, 0]
click at [187, 293] on div "Add..." at bounding box center [216, 286] width 120 height 31
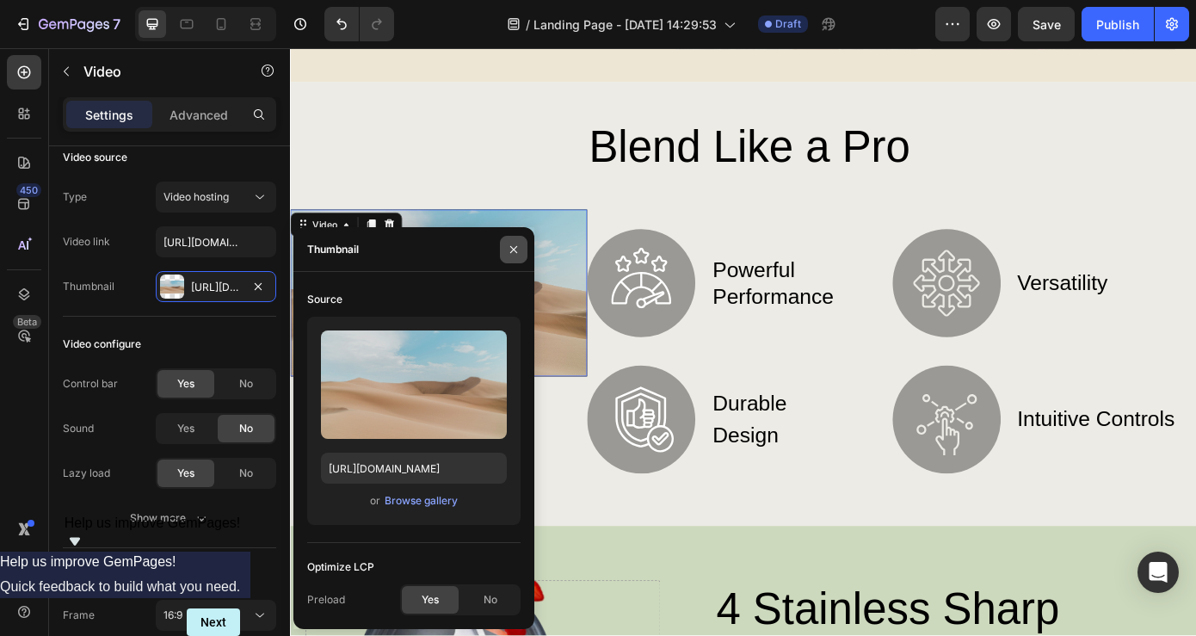
click at [512, 249] on icon "button" at bounding box center [514, 250] width 14 height 14
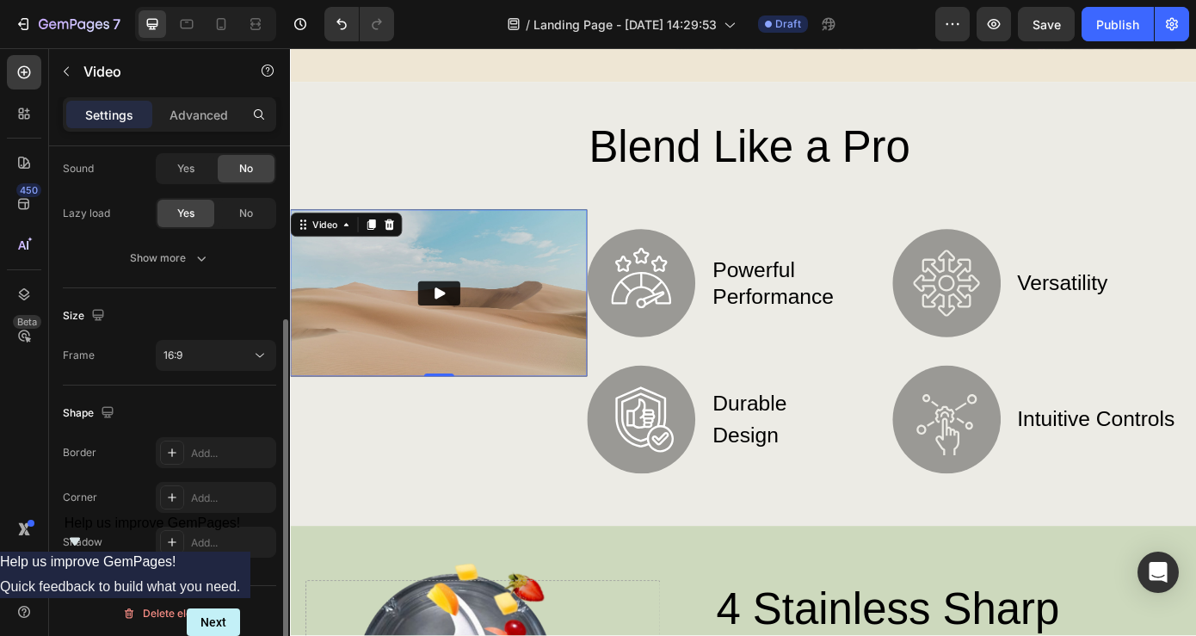
scroll to position [280, 0]
click at [224, 355] on div "16:9" at bounding box center [208, 351] width 88 height 15
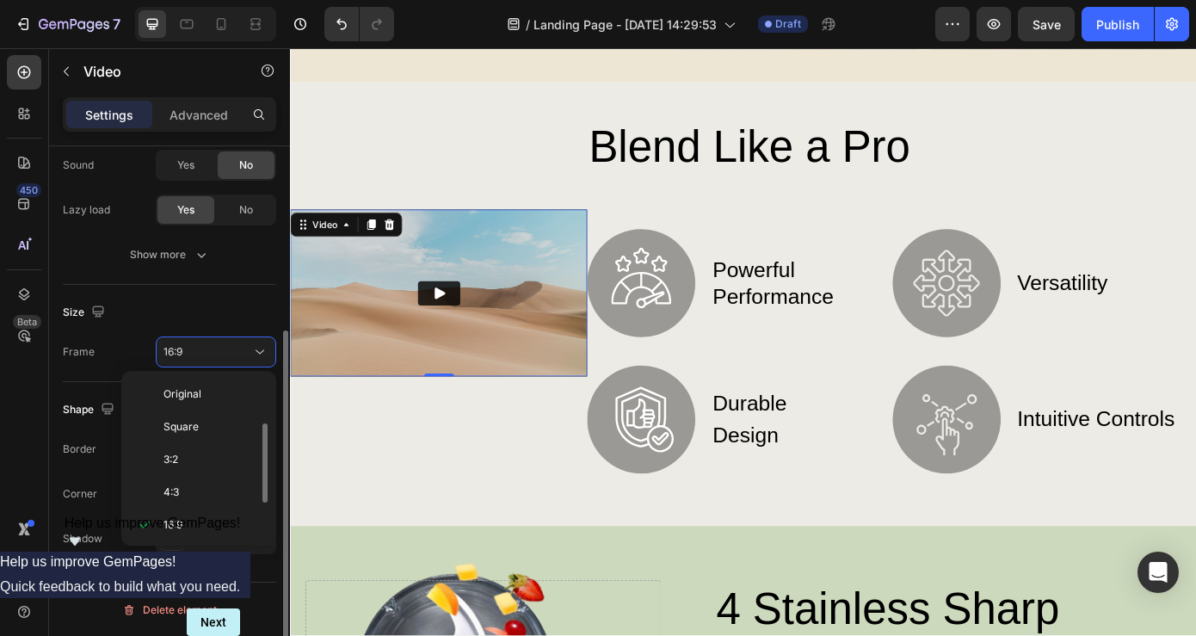
scroll to position [31, 0]
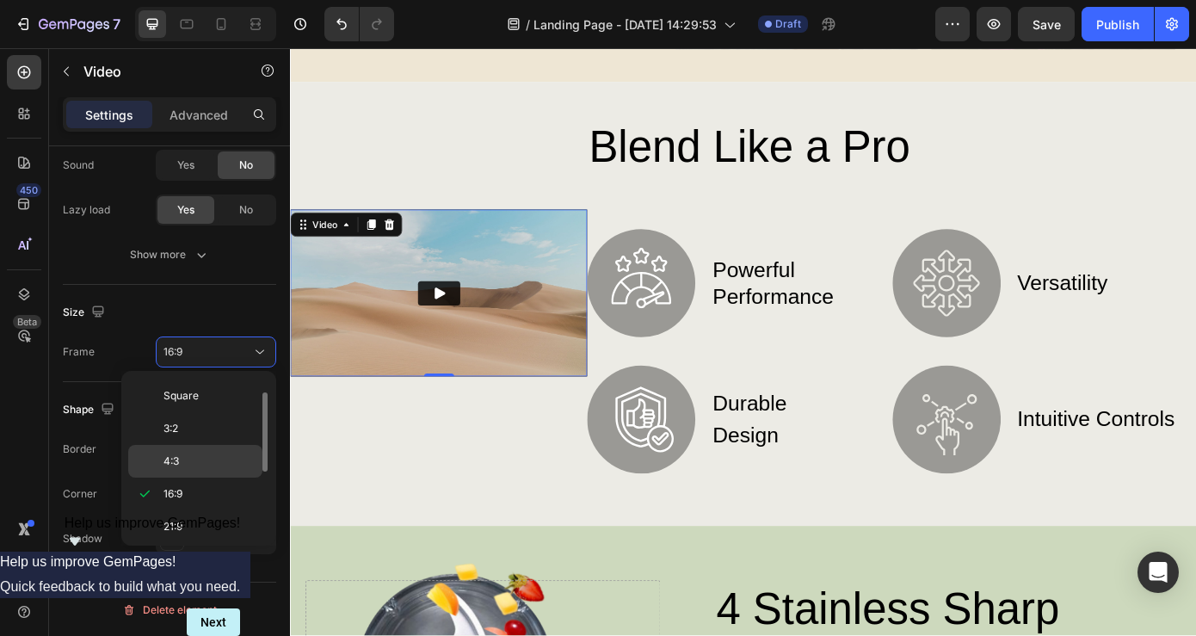
click at [193, 452] on div "4:3" at bounding box center [195, 461] width 134 height 33
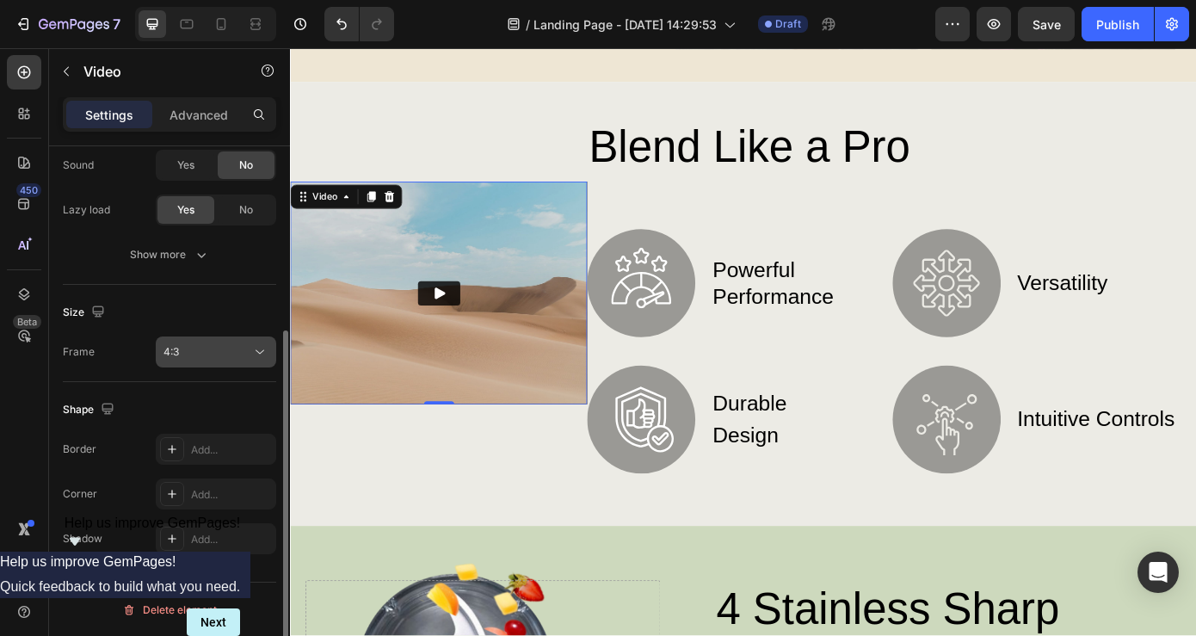
click at [210, 356] on div "4:3" at bounding box center [208, 351] width 88 height 15
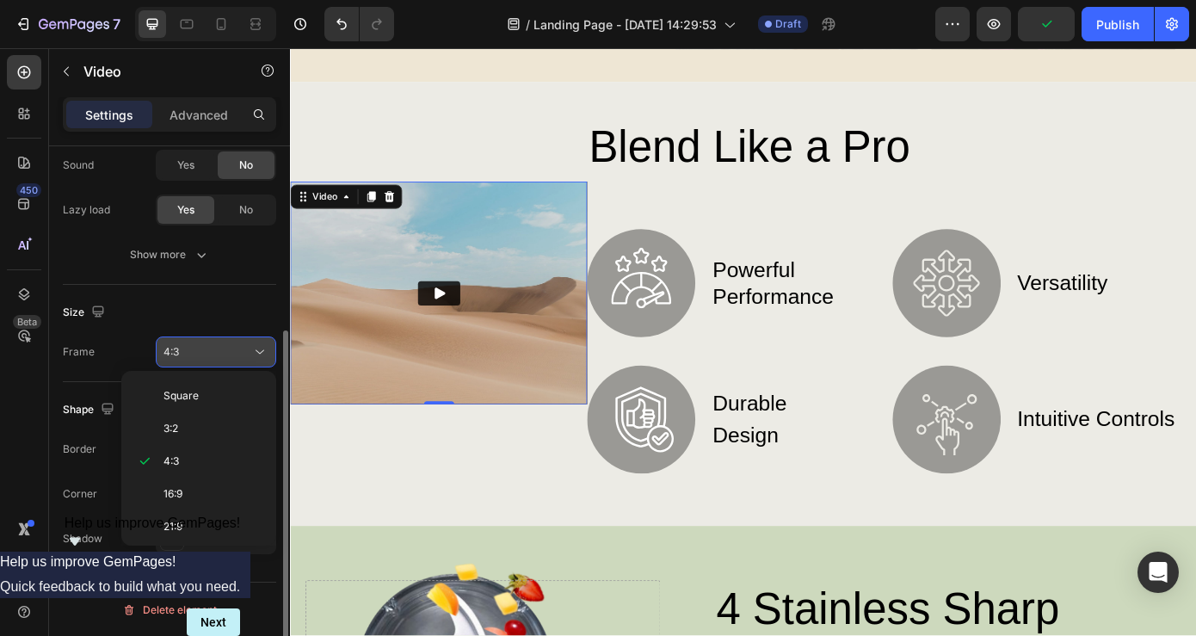
click at [258, 355] on icon at bounding box center [259, 351] width 17 height 17
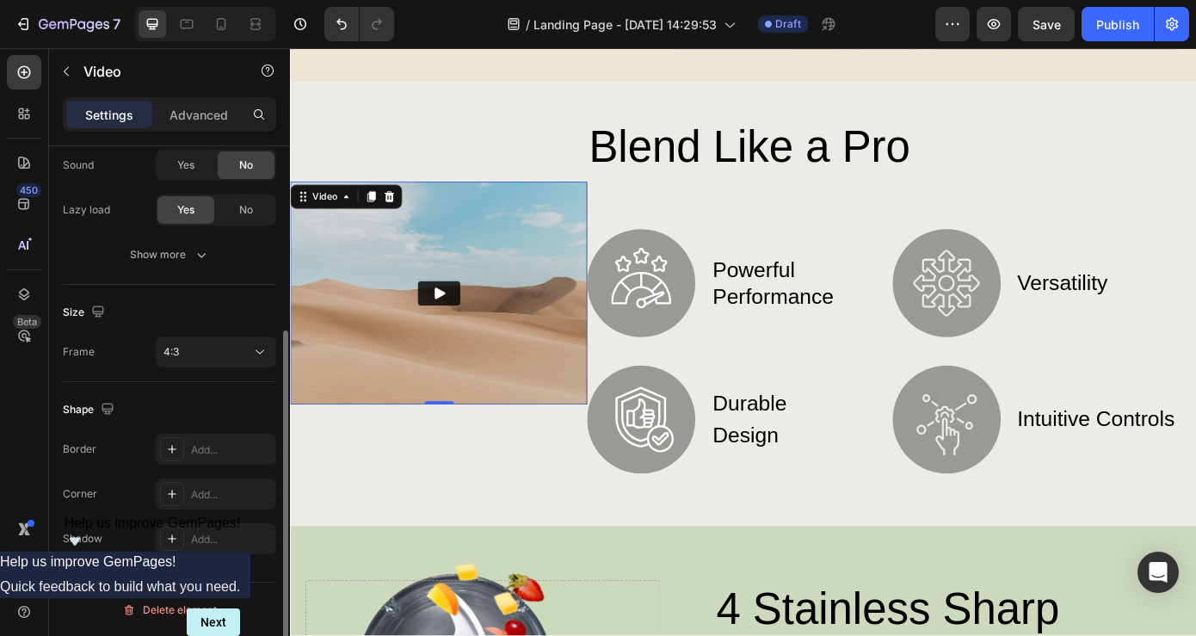
click at [250, 294] on div "Size Frame 4:3" at bounding box center [169, 333] width 213 height 97
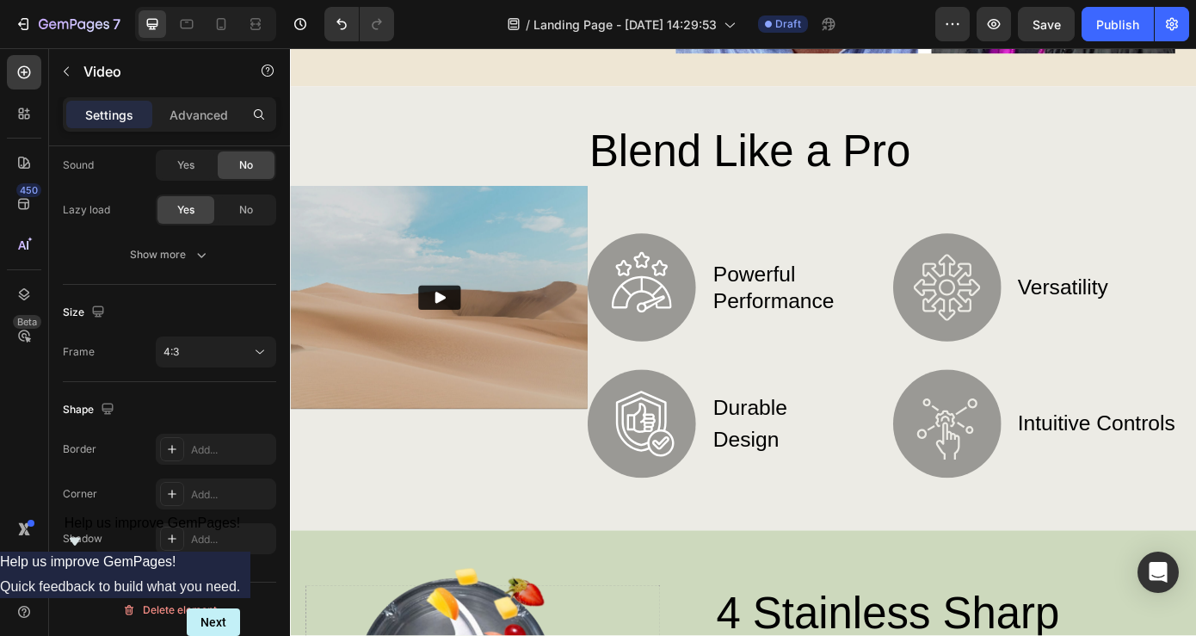
scroll to position [649, 0]
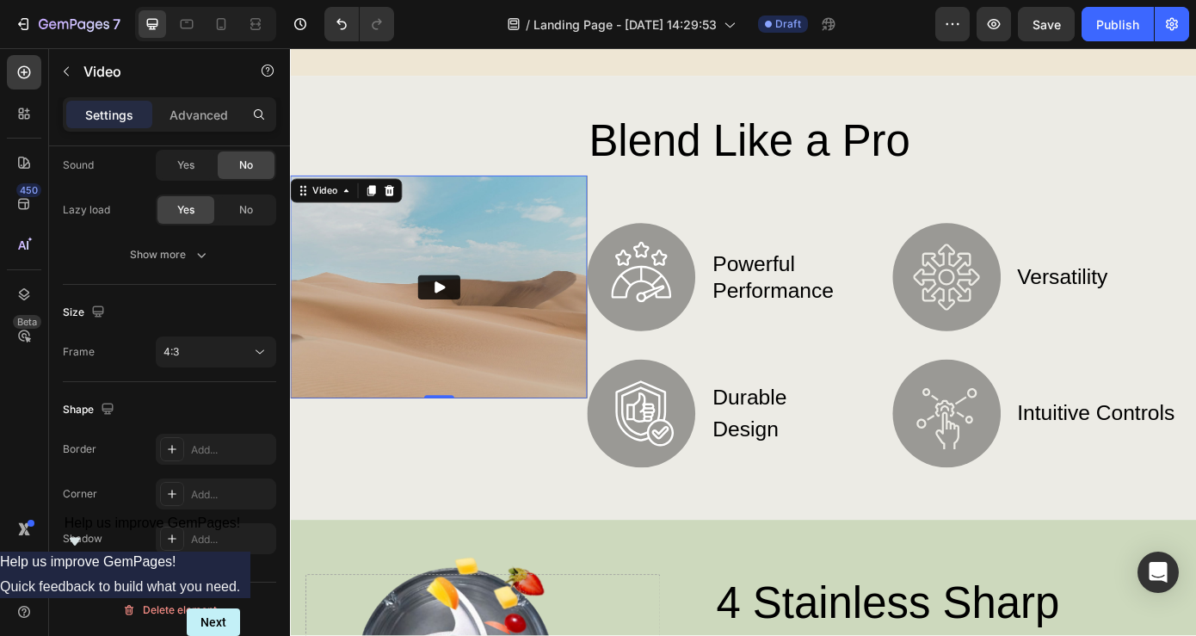
click at [569, 280] on img at bounding box center [459, 321] width 338 height 254
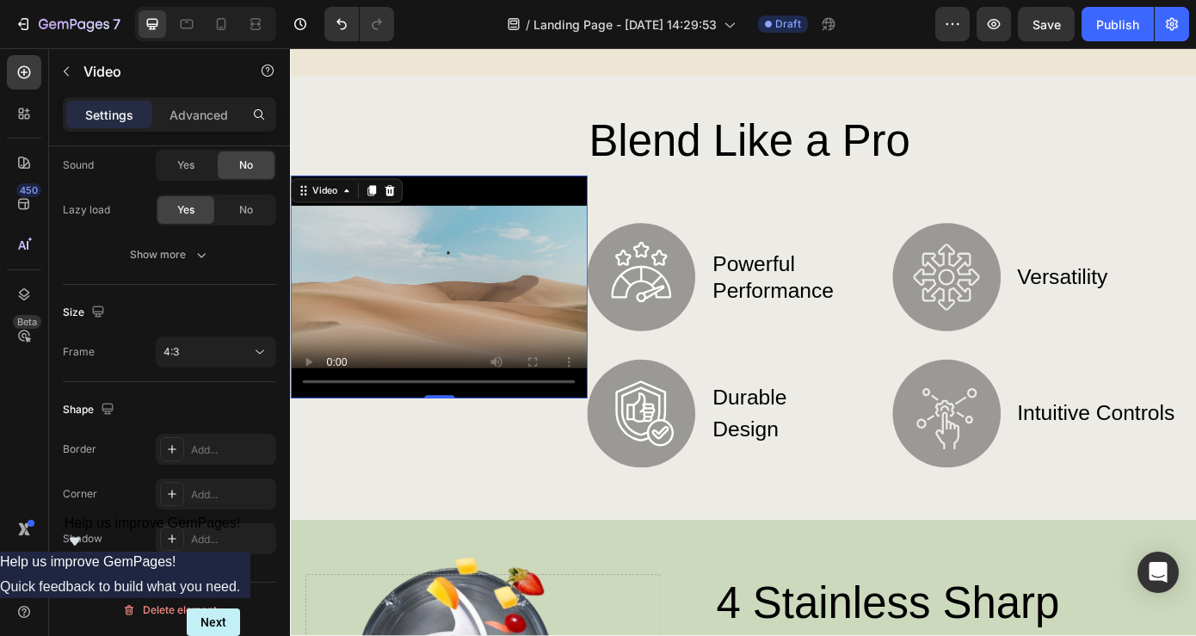
click at [605, 206] on video at bounding box center [459, 321] width 338 height 254
click at [404, 210] on icon at bounding box center [403, 211] width 11 height 12
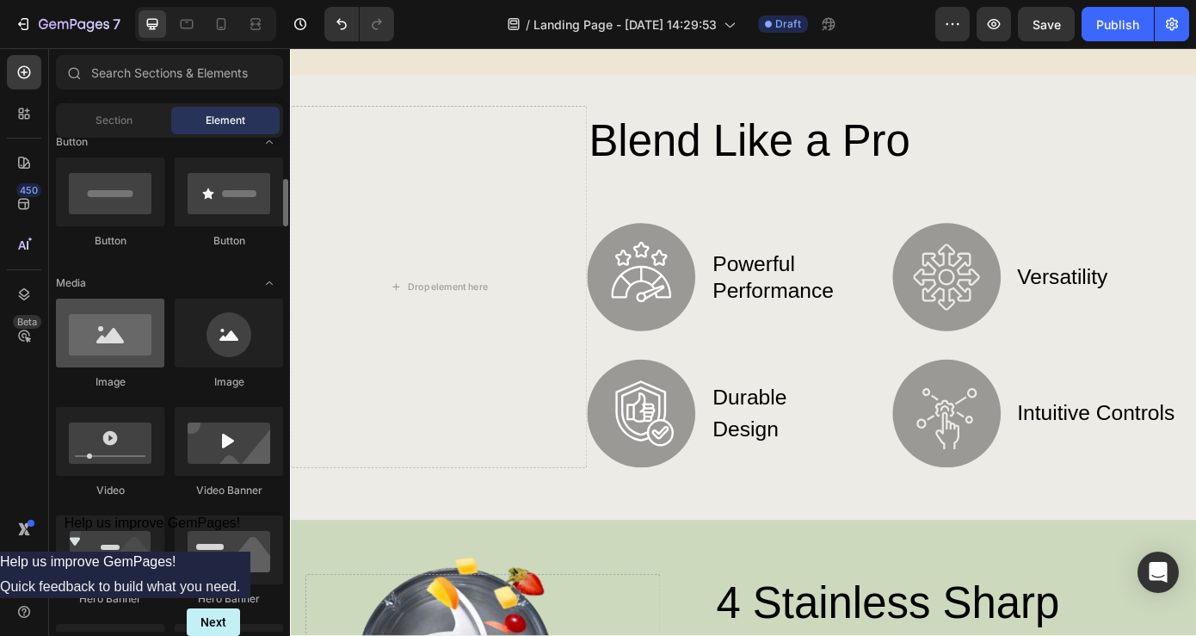
scroll to position [411, 0]
click at [121, 332] on div at bounding box center [110, 331] width 108 height 69
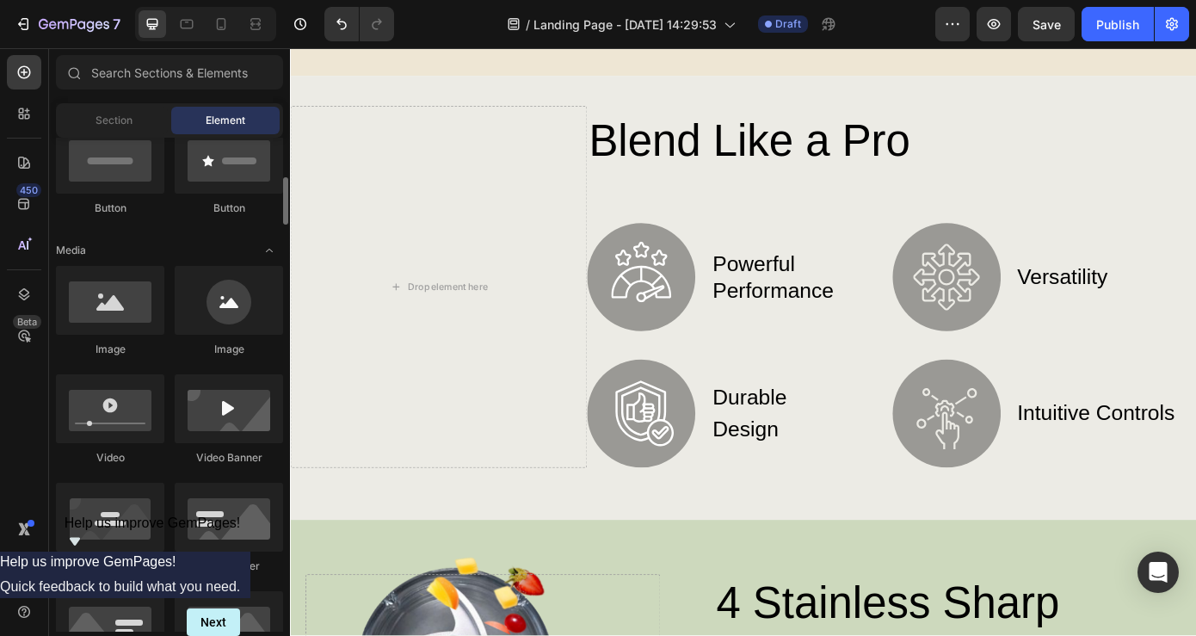
scroll to position [442, 0]
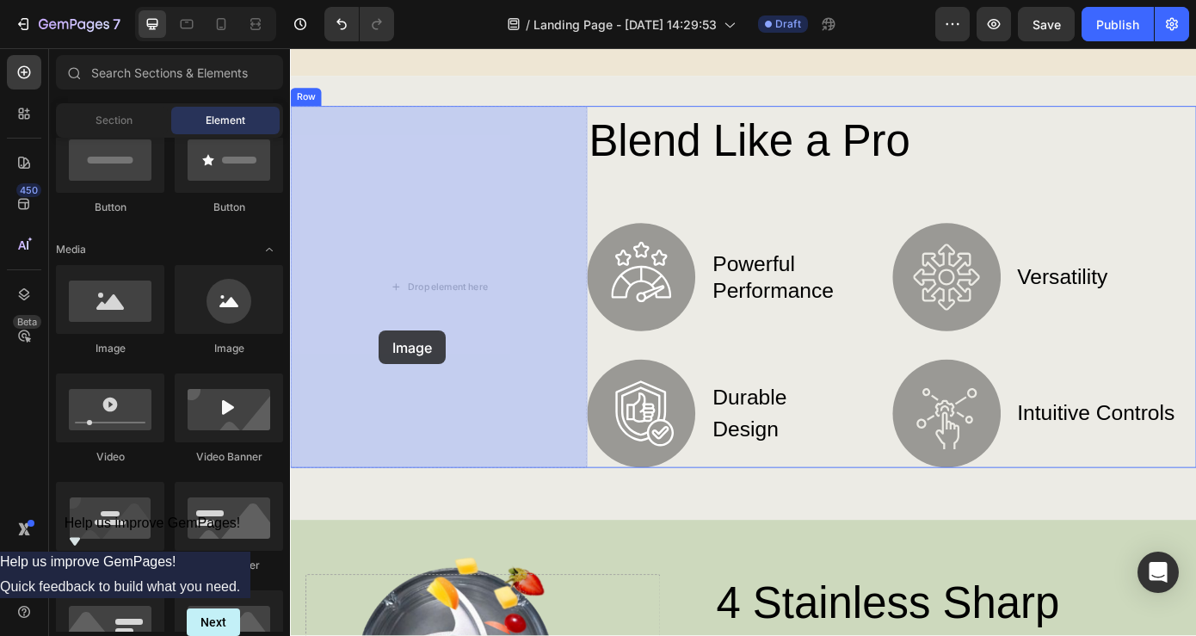
drag, startPoint x: 400, startPoint y: 358, endPoint x: 391, endPoint y: 370, distance: 15.3
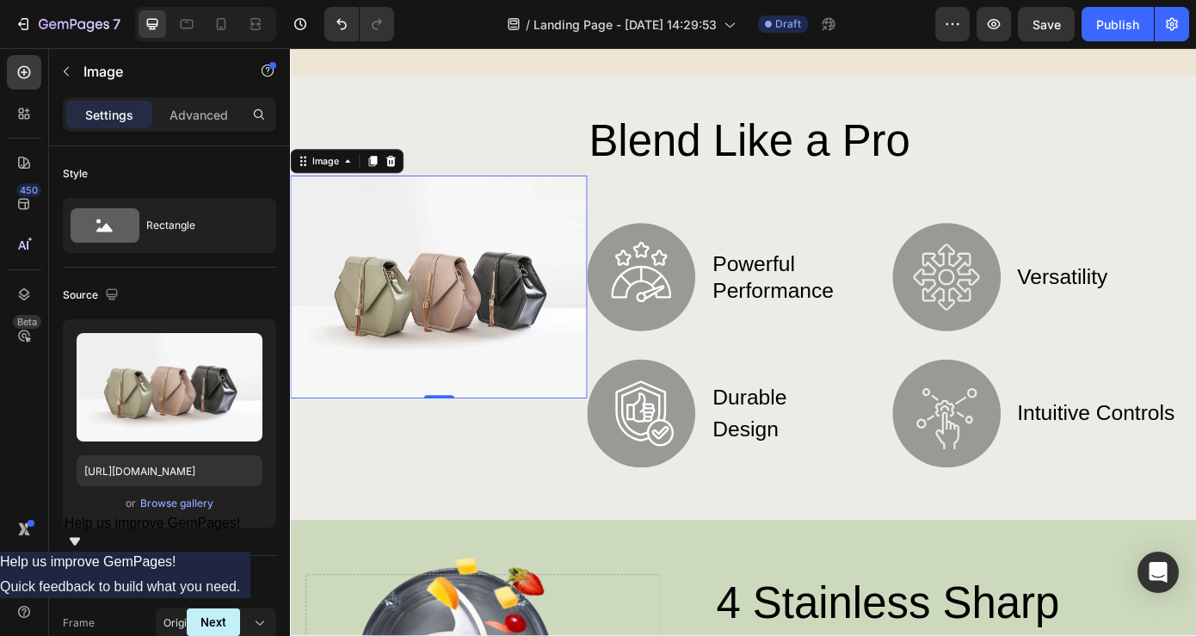
click at [473, 294] on img at bounding box center [459, 321] width 338 height 254
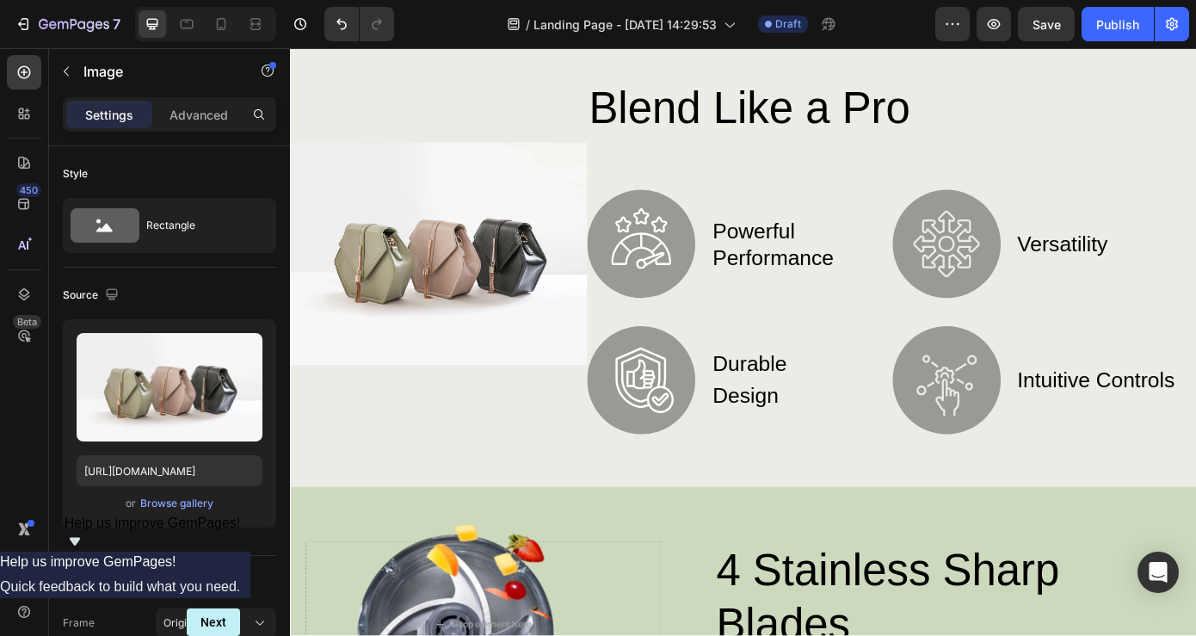
scroll to position [602, 0]
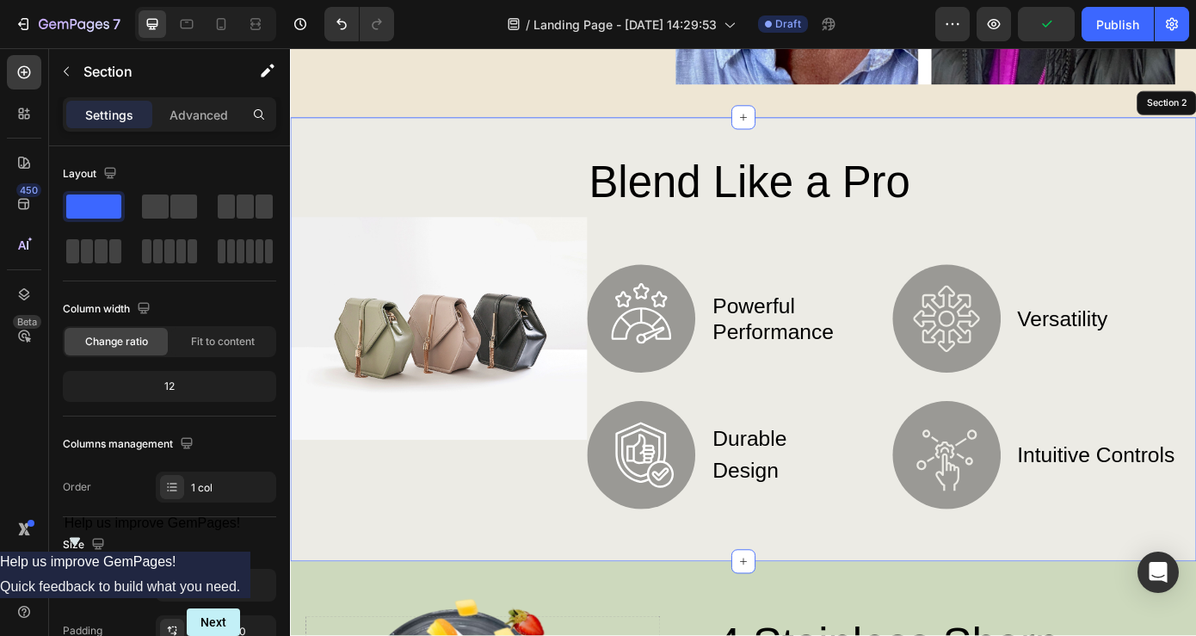
click at [633, 145] on div "Image Blend Like a Pro Heading Image powerful performance Text Block Row Image …" at bounding box center [806, 380] width 1033 height 506
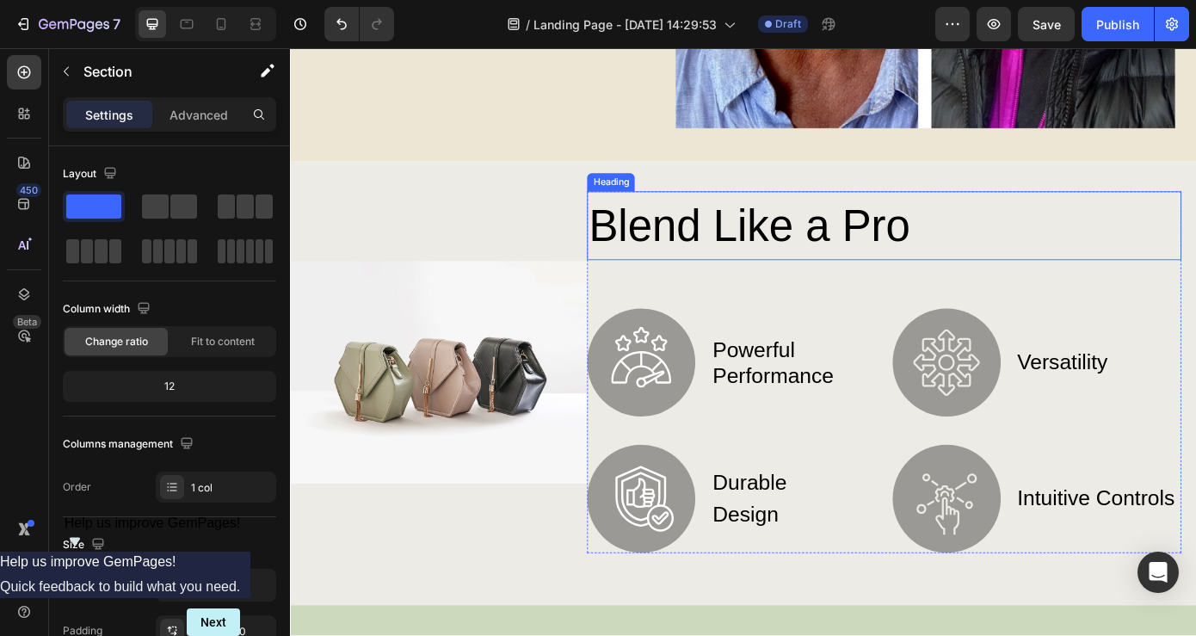
scroll to position [591, 0]
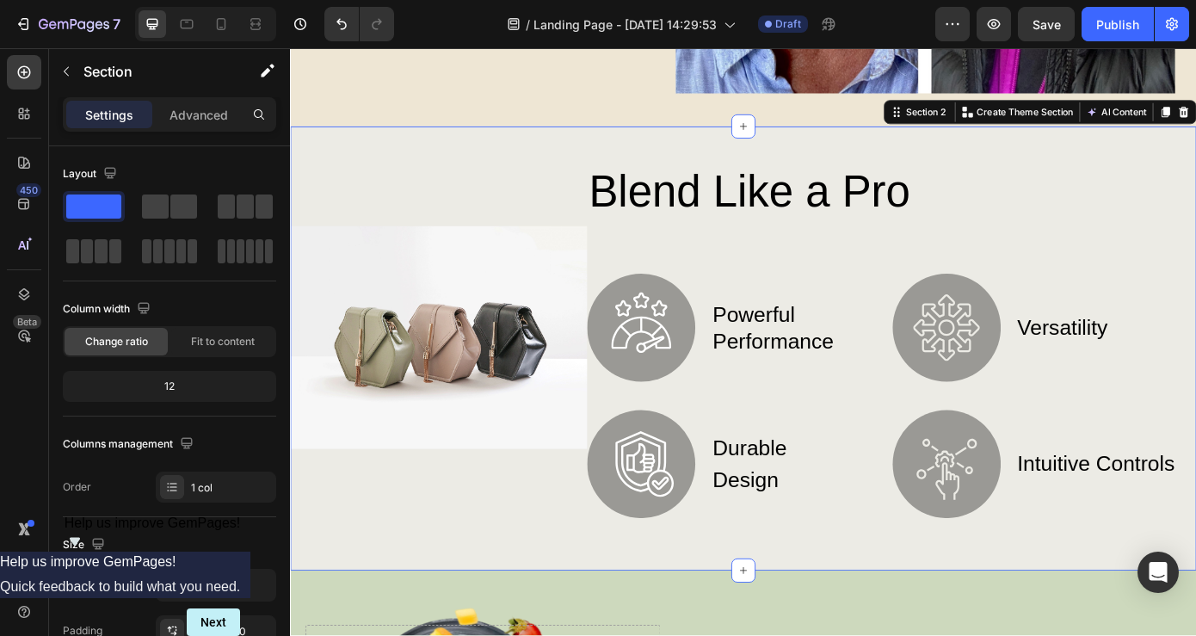
click at [1052, 151] on div "Image Blend Like a Pro Heading Image powerful performance Text Block Row Image …" at bounding box center [806, 391] width 1033 height 506
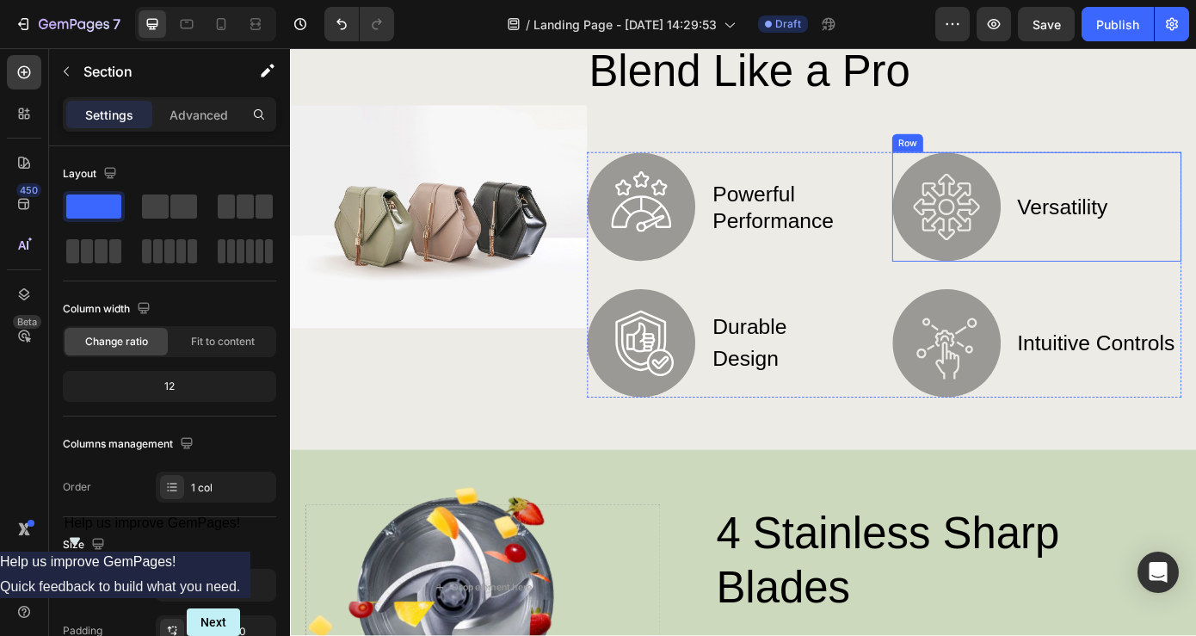
scroll to position [627, 0]
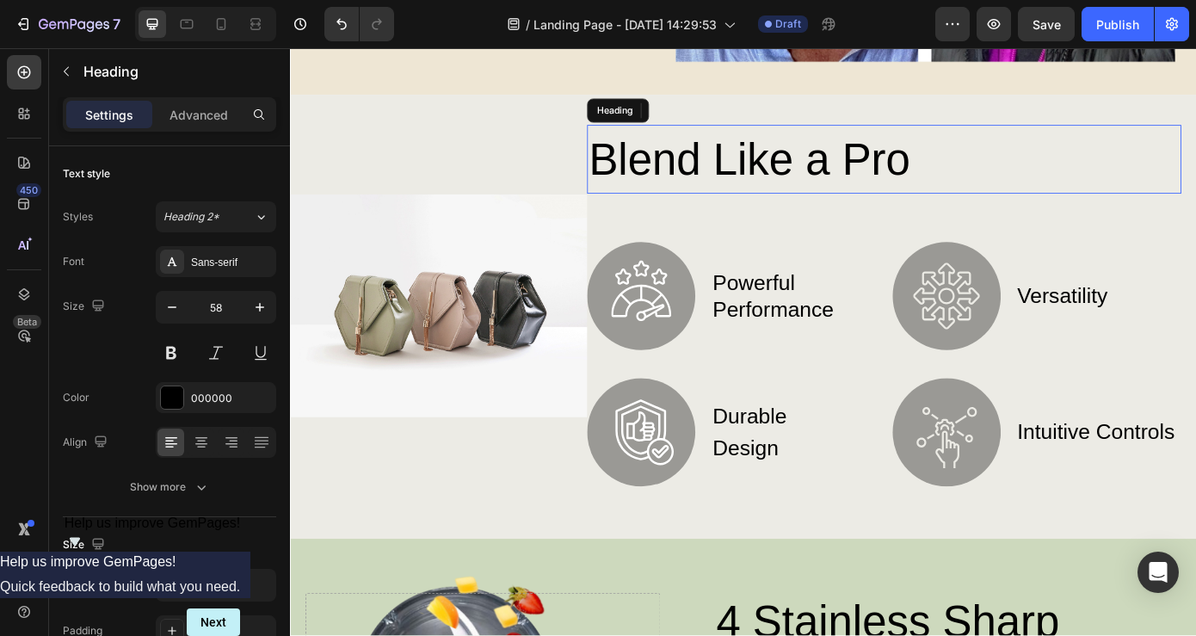
click at [1118, 165] on h2 "Blend Like a Pro" at bounding box center [966, 175] width 677 height 78
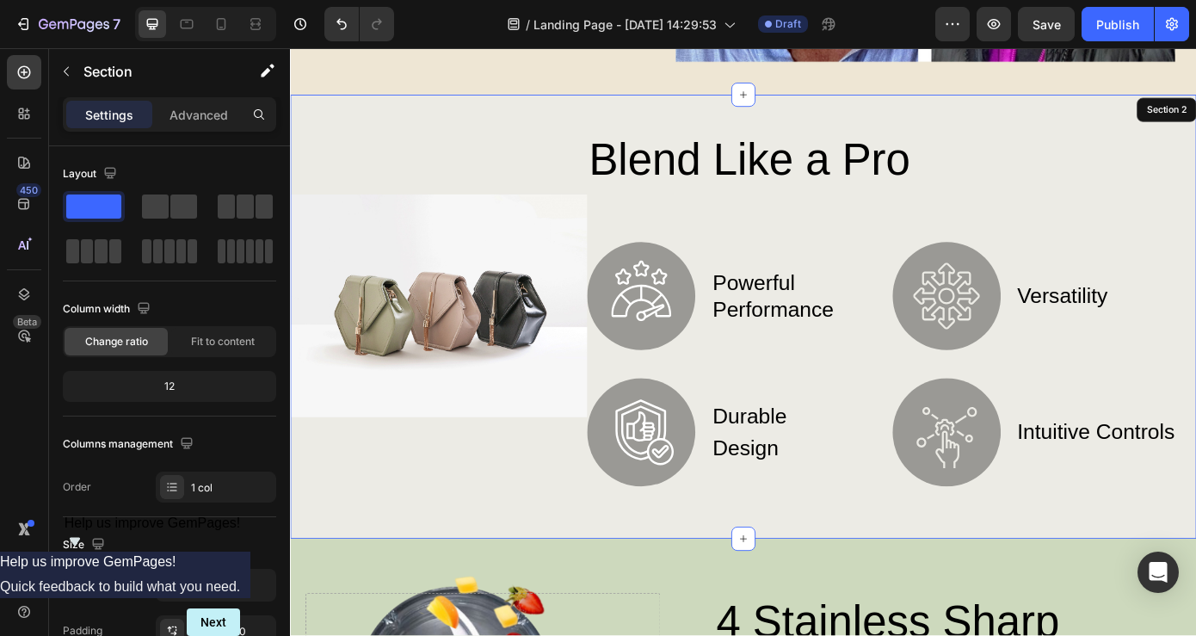
click at [1086, 119] on div "Image Blend Like a Pro Heading 63 Image powerful performance Text Block Row Ima…" at bounding box center [806, 355] width 1033 height 506
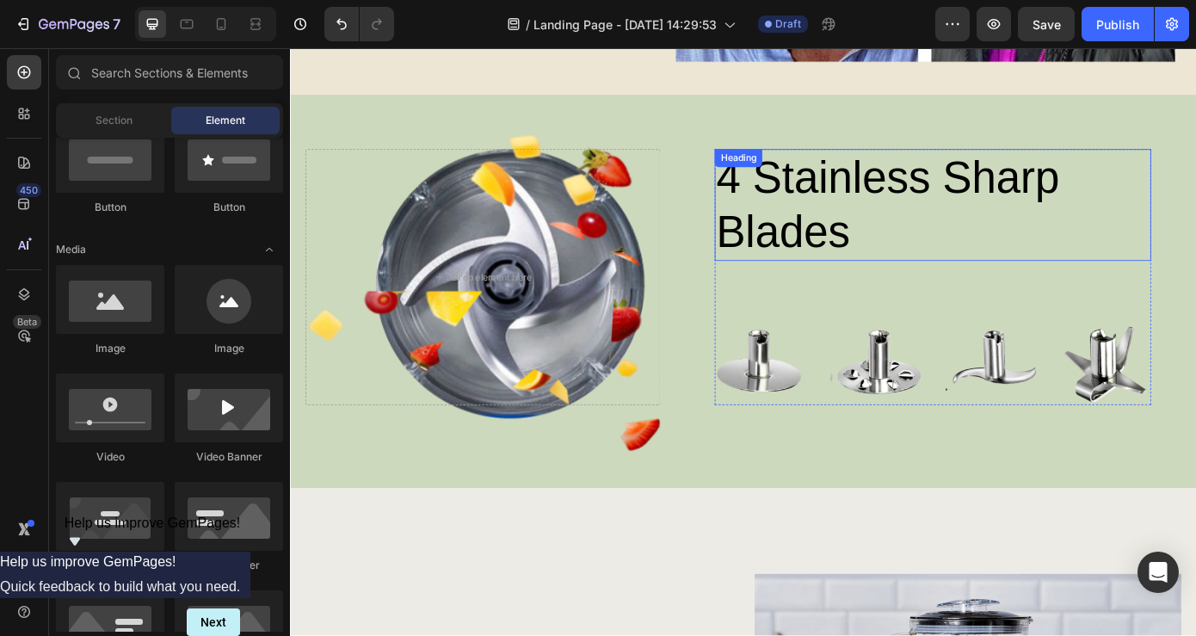
scroll to position [578, 0]
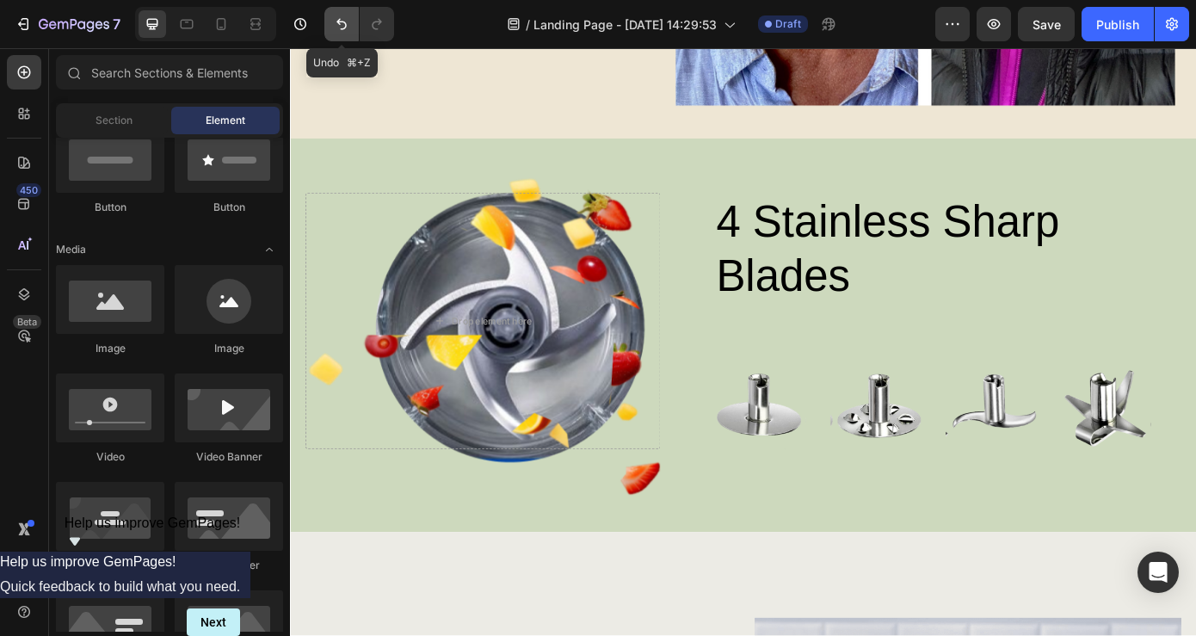
click at [343, 28] on icon "Undo/Redo" at bounding box center [341, 23] width 17 height 17
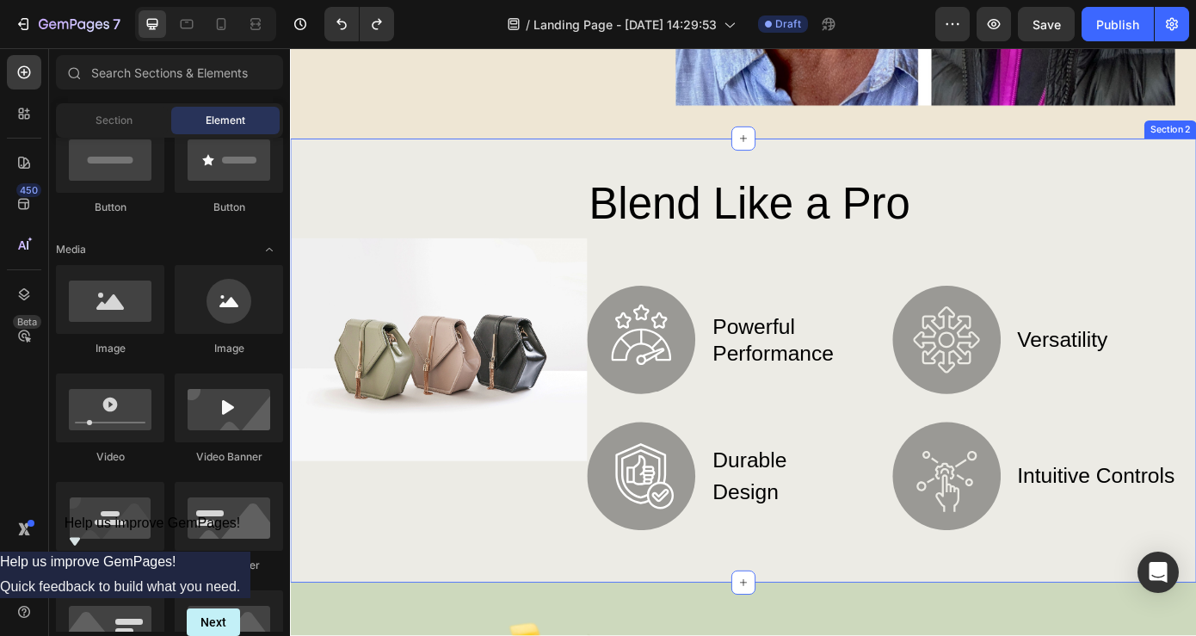
click at [562, 176] on div "Image Blend Like a Pro Heading Image powerful performance Text Block Row Image …" at bounding box center [806, 404] width 1033 height 506
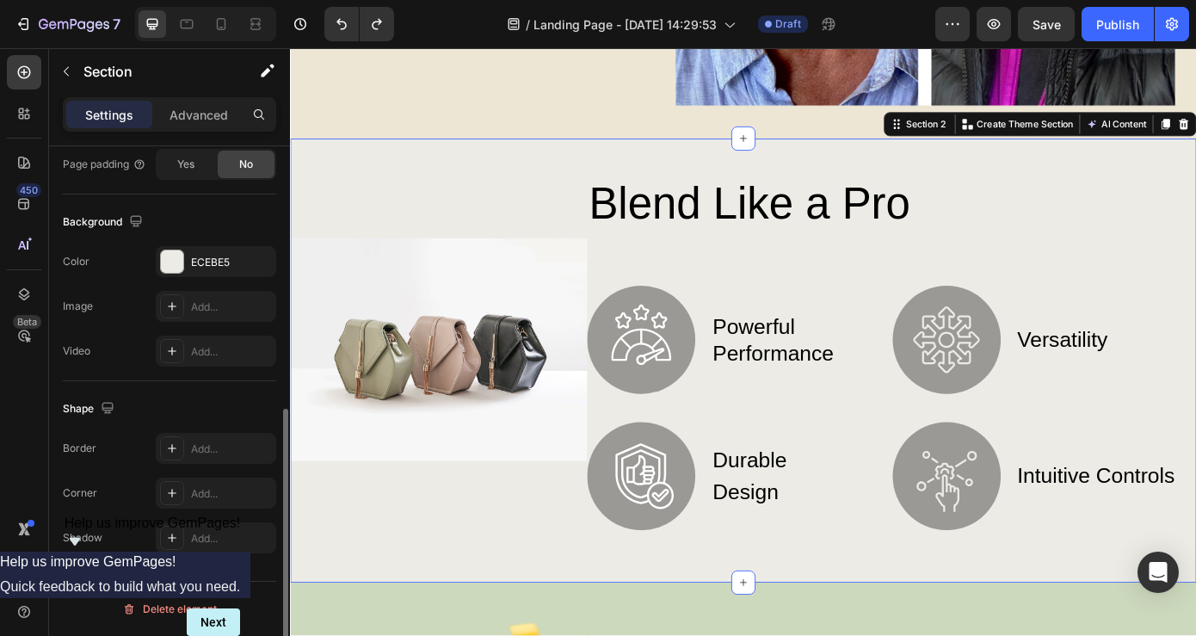
scroll to position [0, 0]
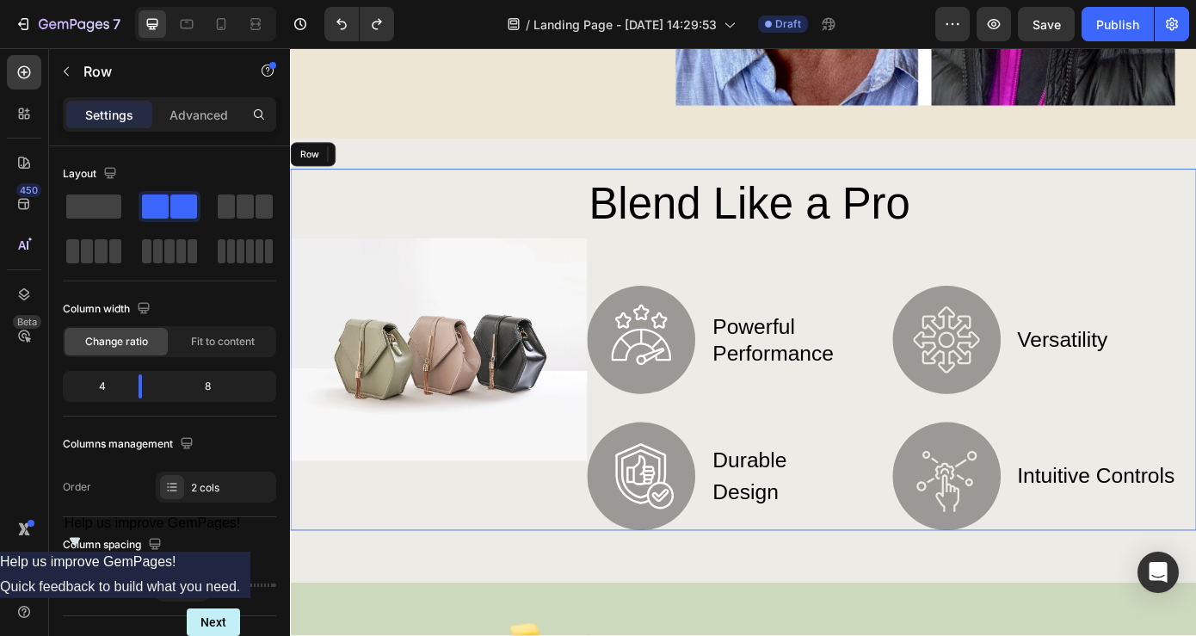
click at [480, 219] on div "Image" at bounding box center [459, 392] width 338 height 412
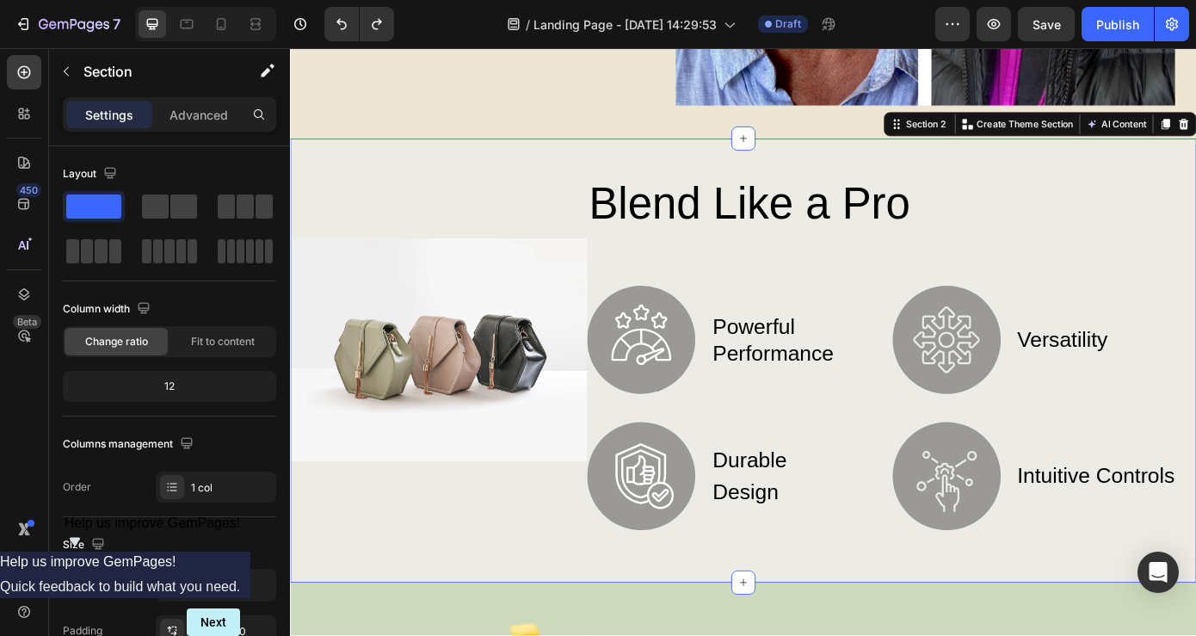
click at [477, 163] on div "Image Blend Like a Pro Heading Image powerful performance Text Block Row Image …" at bounding box center [806, 404] width 1033 height 506
click at [477, 164] on div "Image Blend Like a Pro Heading Image powerful performance Text Block Row Image …" at bounding box center [806, 404] width 1033 height 506
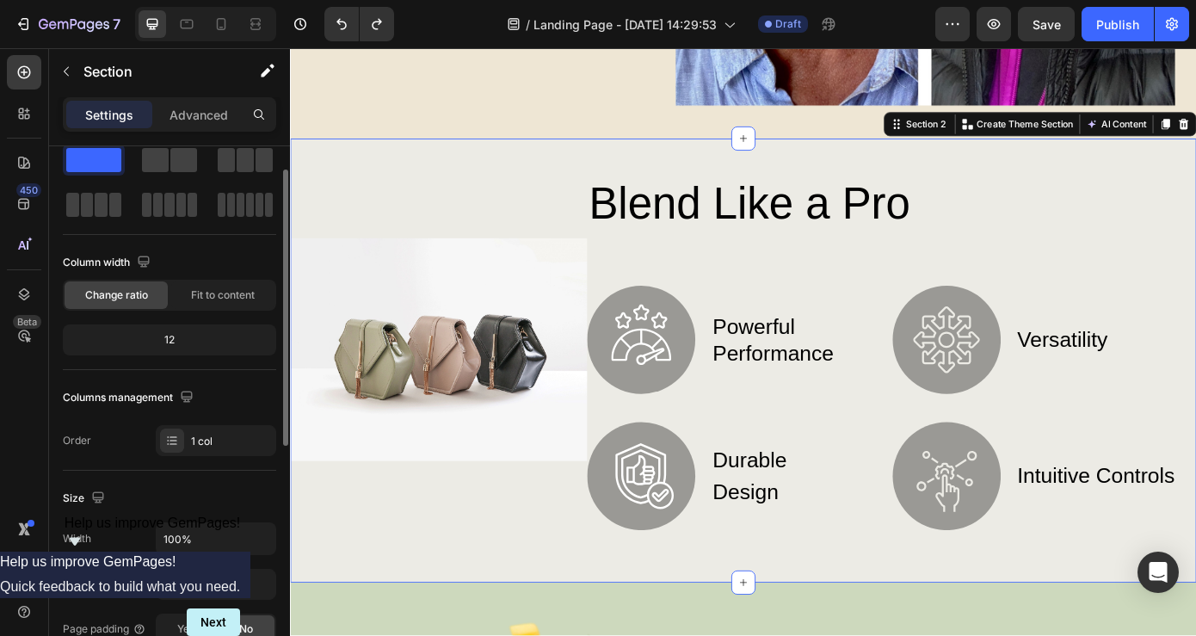
scroll to position [47, 0]
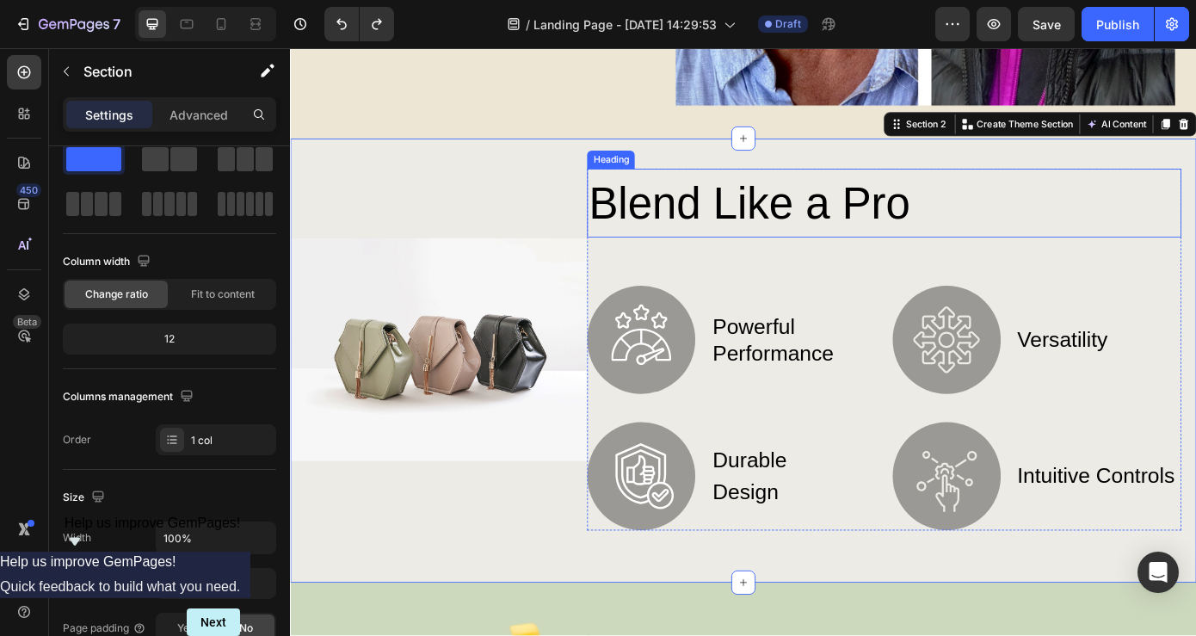
click at [847, 224] on h2 "Blend Like a Pro" at bounding box center [966, 225] width 677 height 78
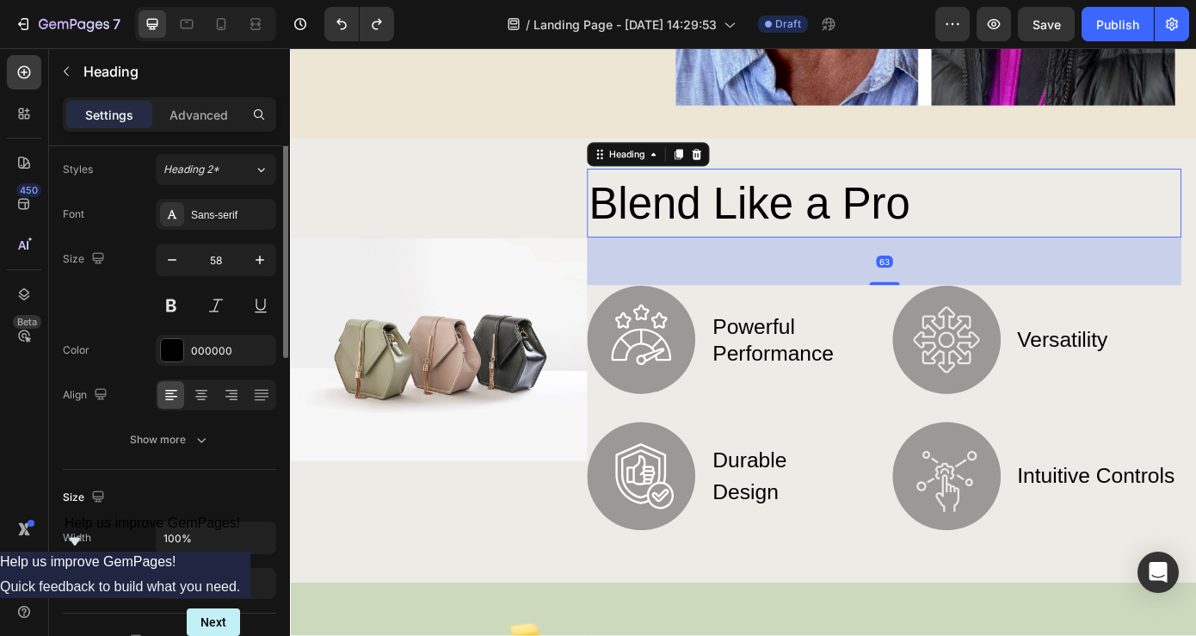
scroll to position [0, 0]
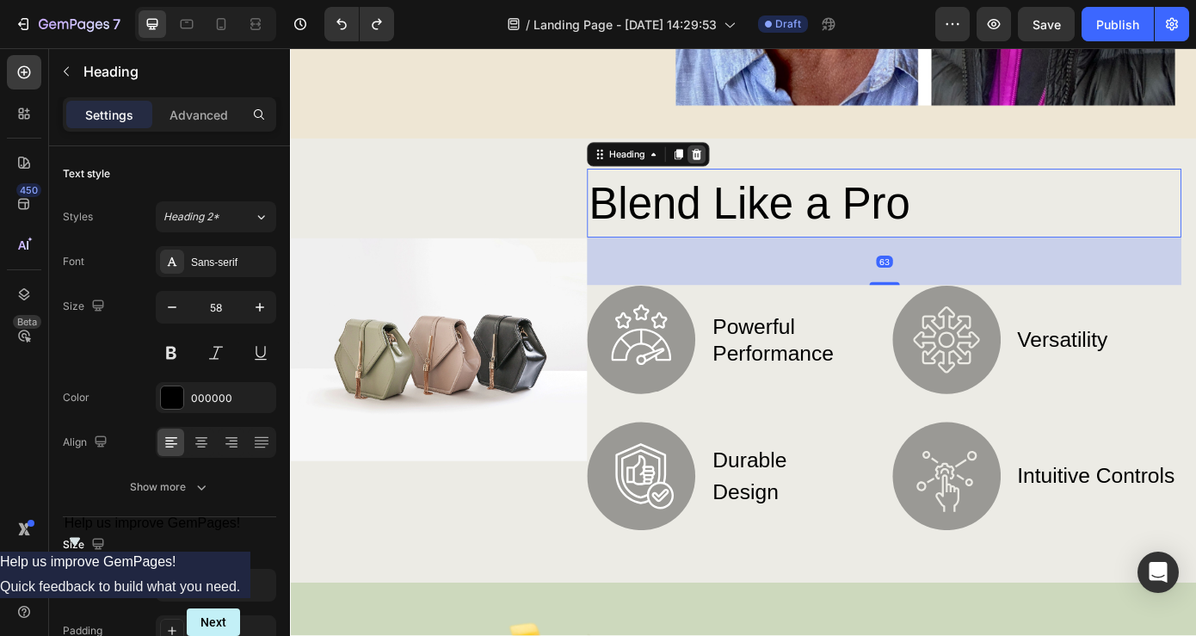
click at [760, 172] on icon at bounding box center [753, 170] width 14 height 14
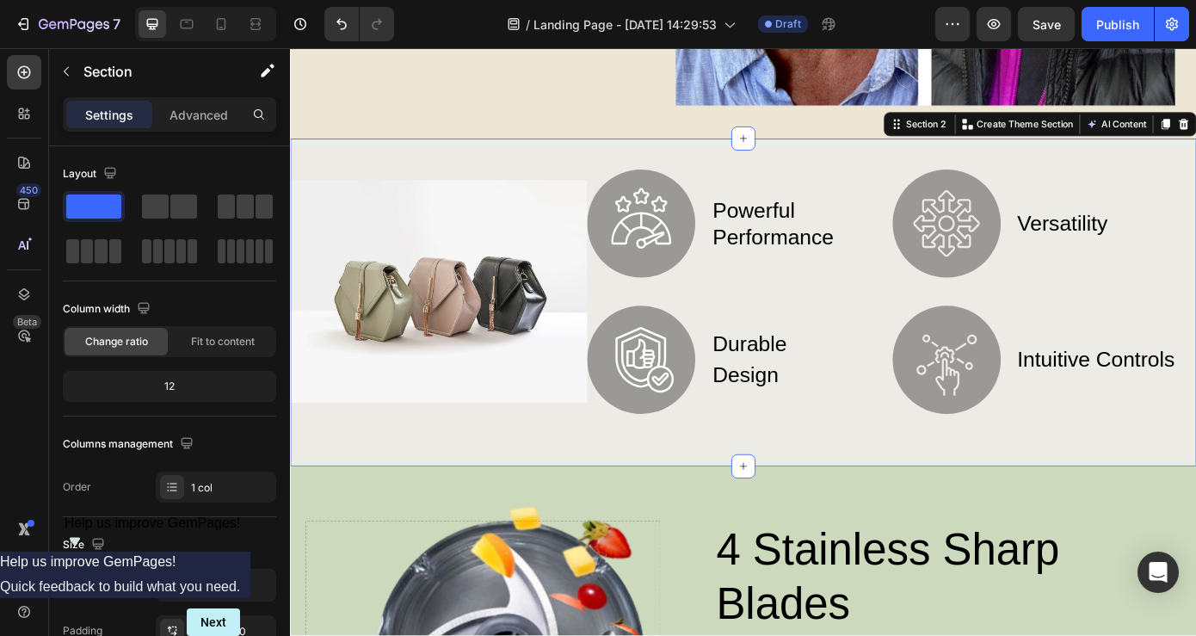
click at [604, 175] on div "Image Image powerful performance Text Block Row Image durable design Text Block…" at bounding box center [806, 338] width 1033 height 374
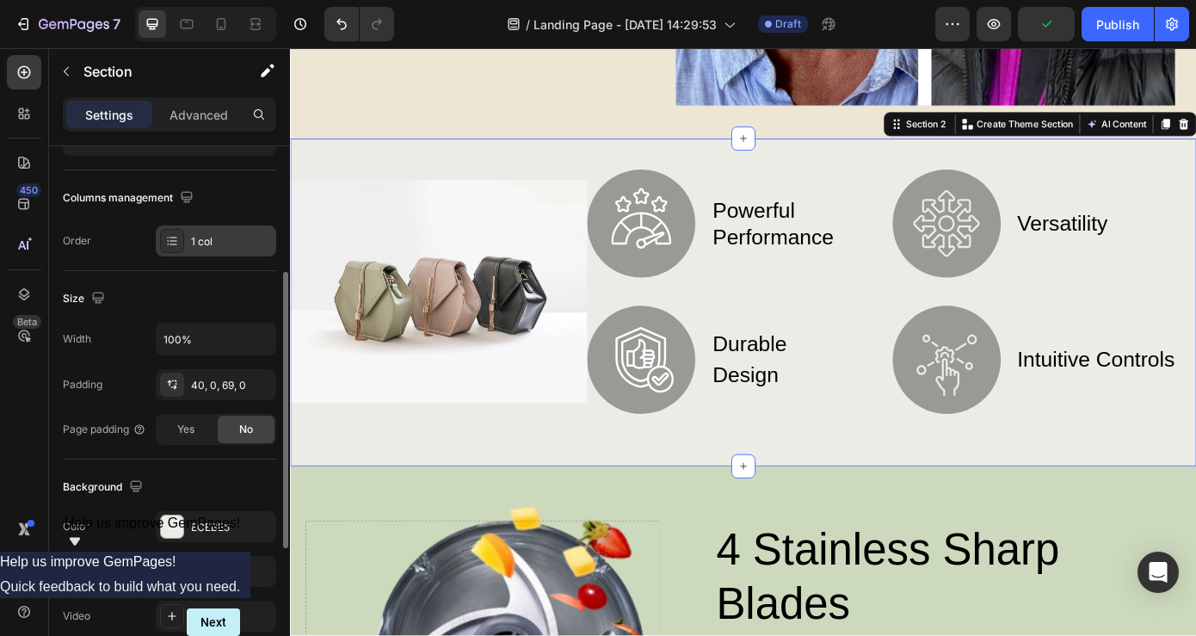
scroll to position [250, 0]
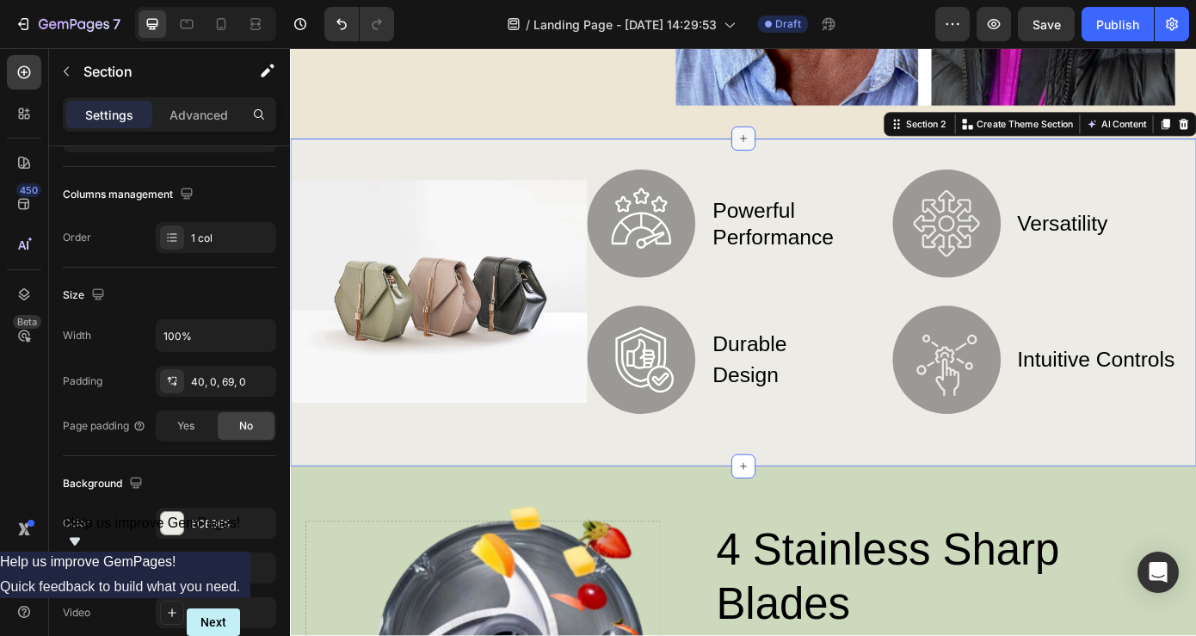
click at [806, 159] on div at bounding box center [807, 152] width 28 height 28
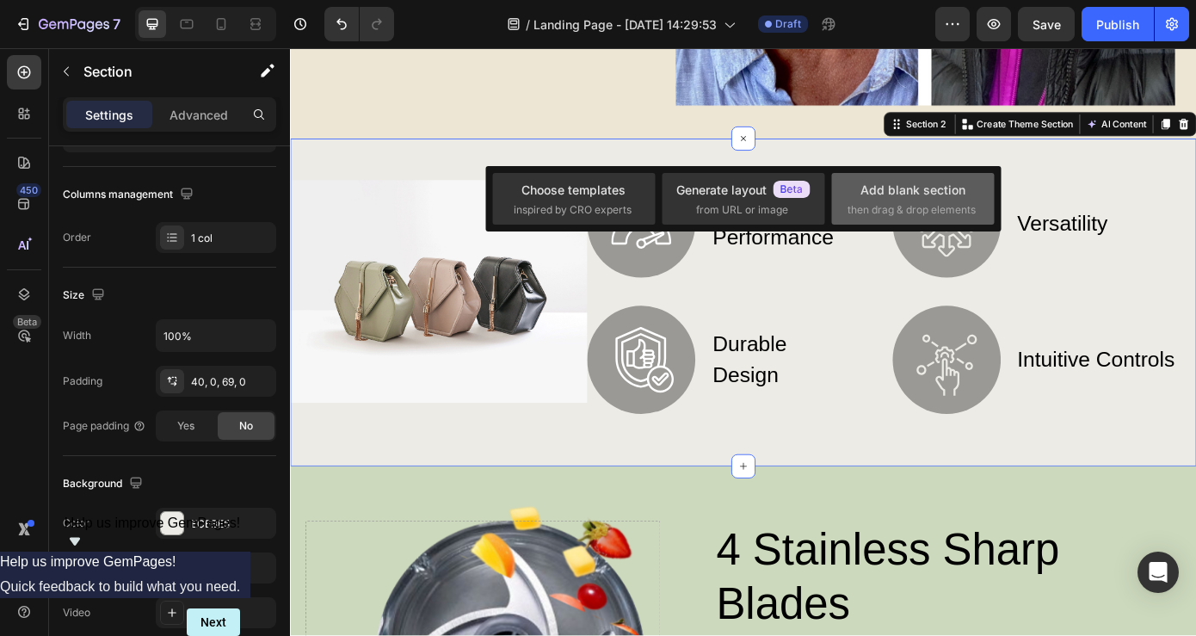
click at [942, 215] on span "then drag & drop elements" at bounding box center [912, 209] width 128 height 15
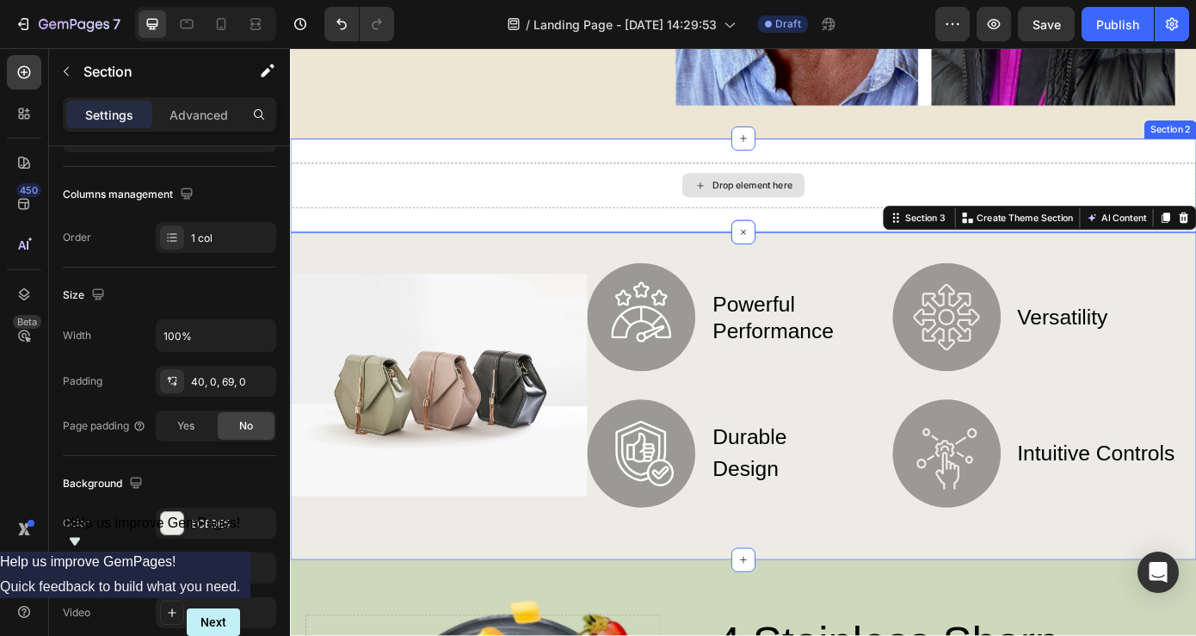
click at [966, 199] on div "Drop element here" at bounding box center [806, 205] width 1033 height 52
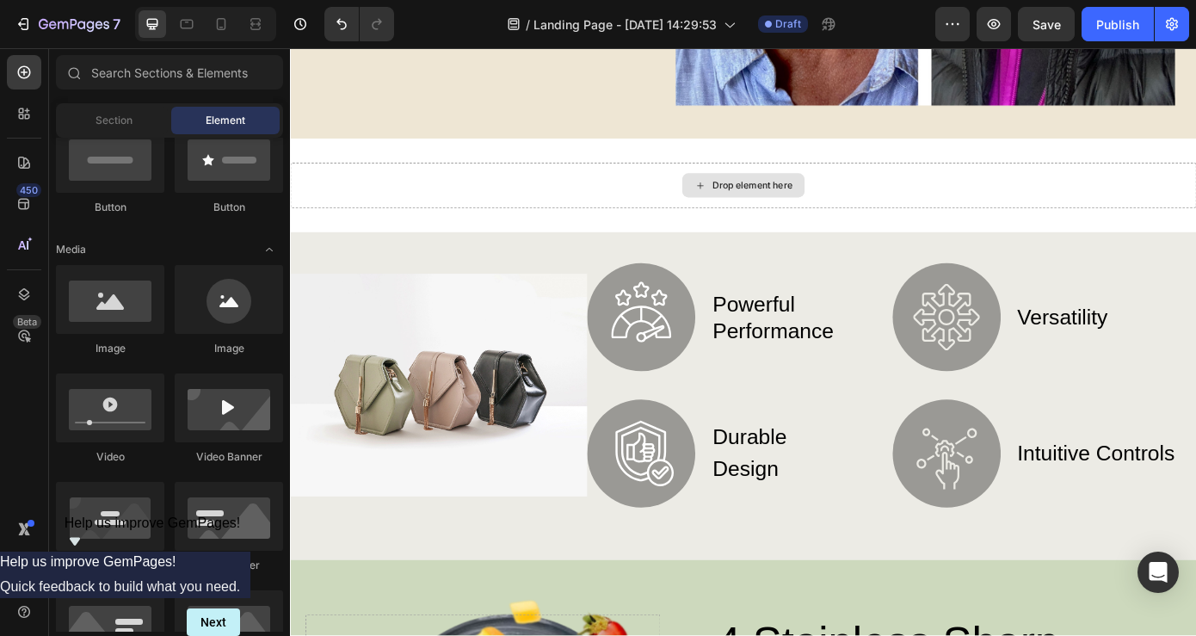
click at [826, 201] on div "Drop element here" at bounding box center [816, 205] width 91 height 14
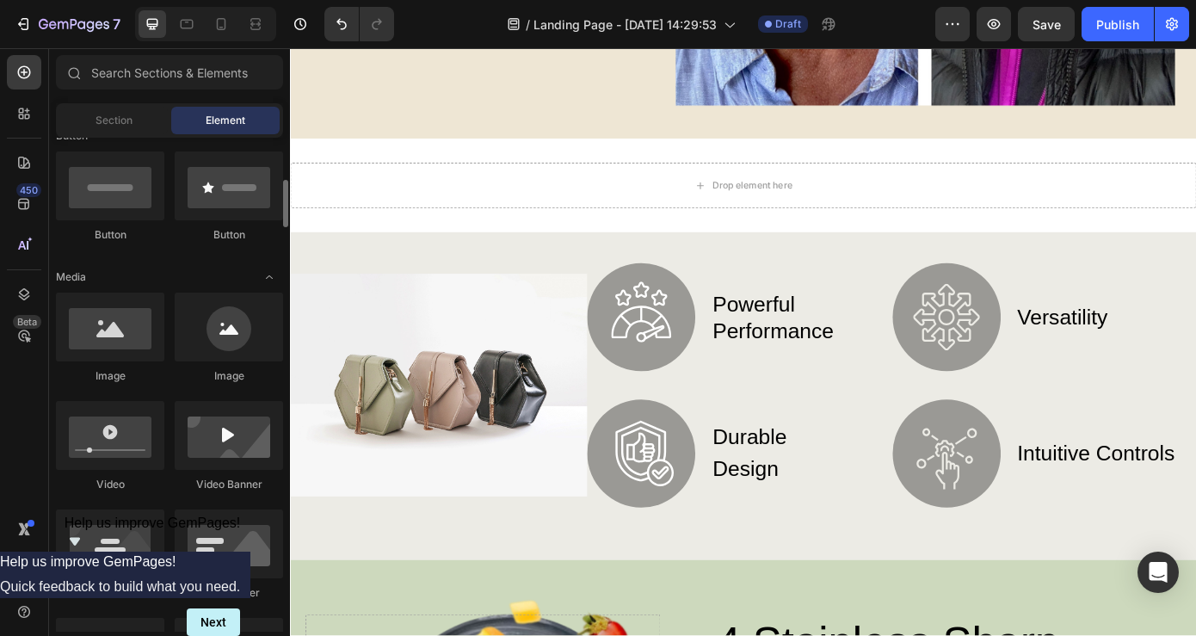
scroll to position [414, 0]
click at [143, 340] on div at bounding box center [110, 328] width 108 height 69
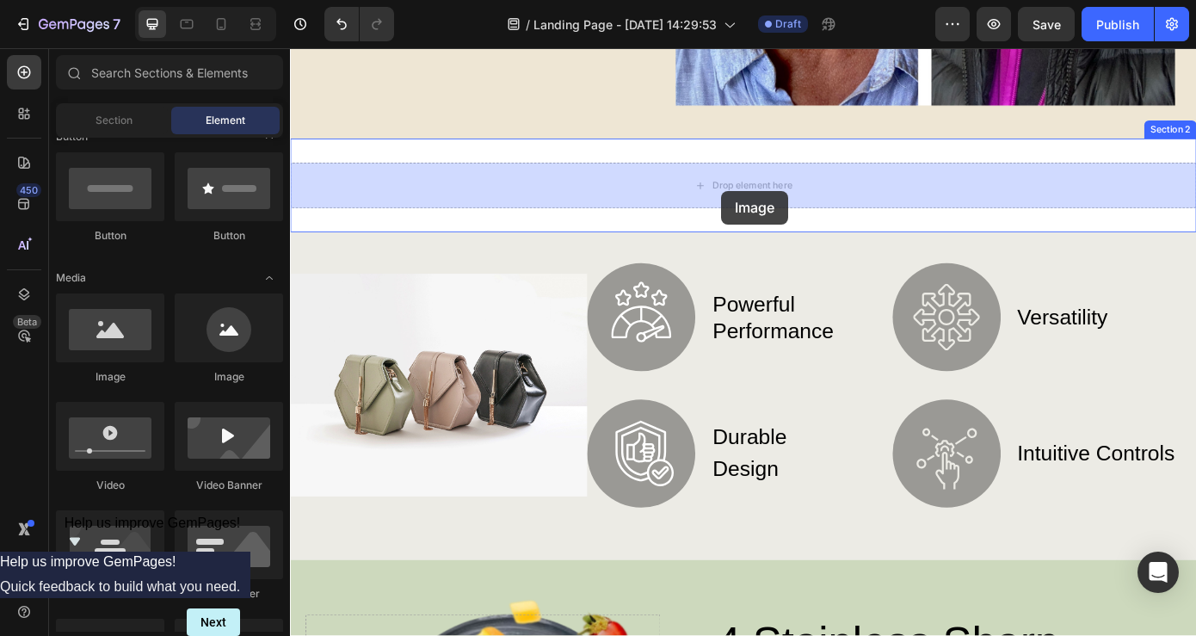
drag, startPoint x: 395, startPoint y: 384, endPoint x: 782, endPoint y: 211, distance: 423.4
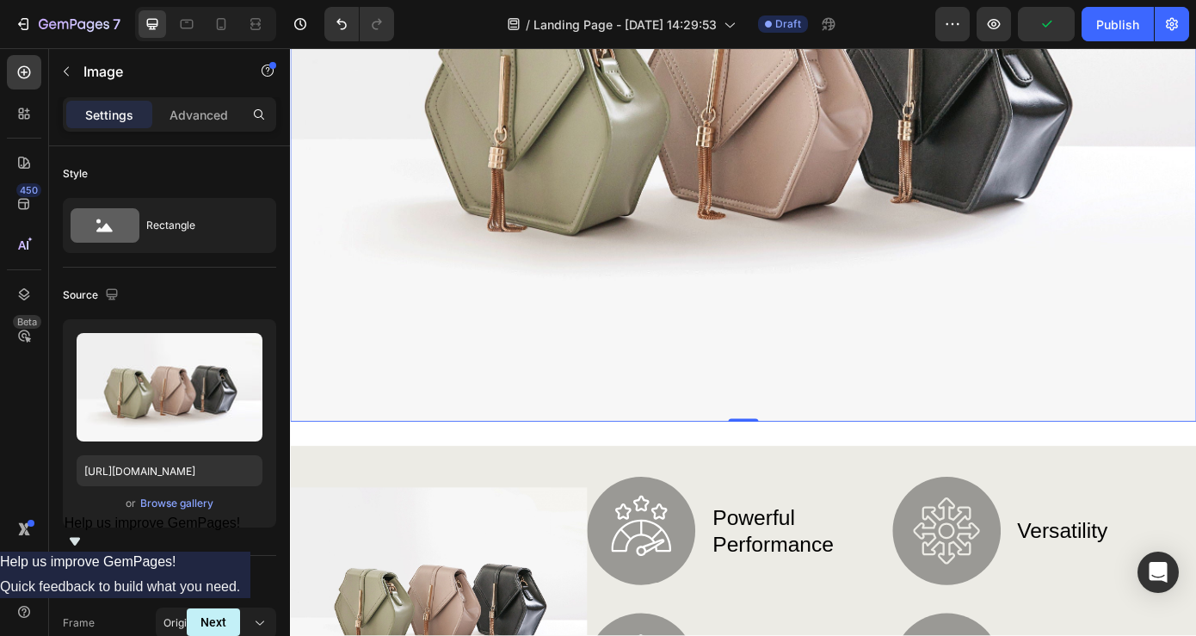
scroll to position [1033, 0]
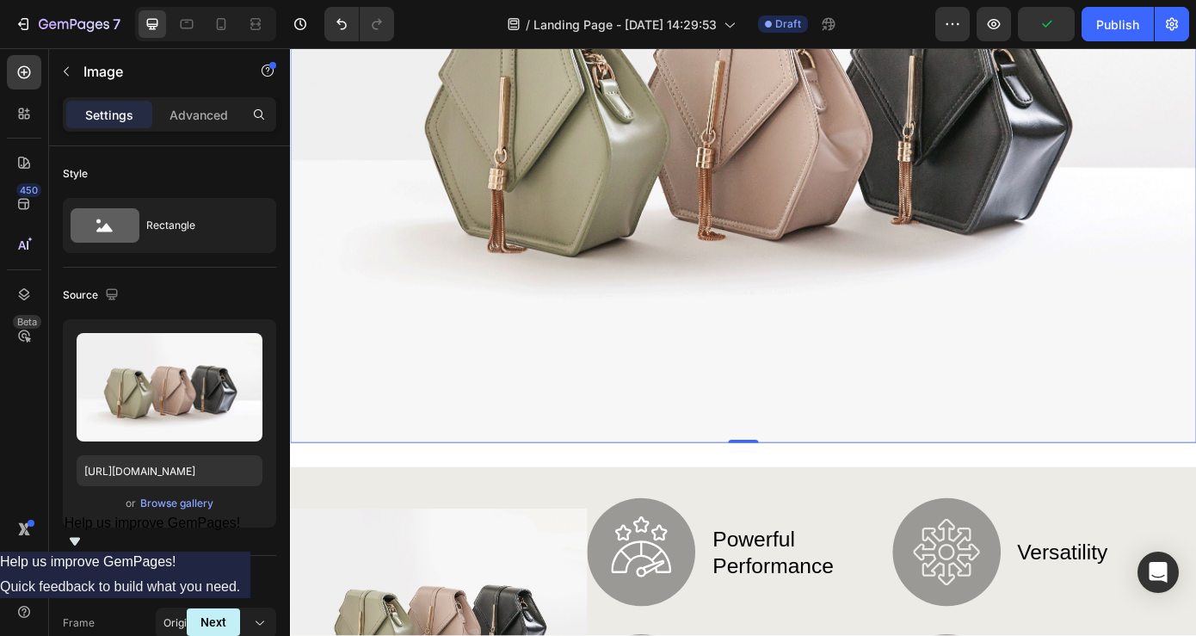
click at [811, 317] on img at bounding box center [806, 111] width 1033 height 775
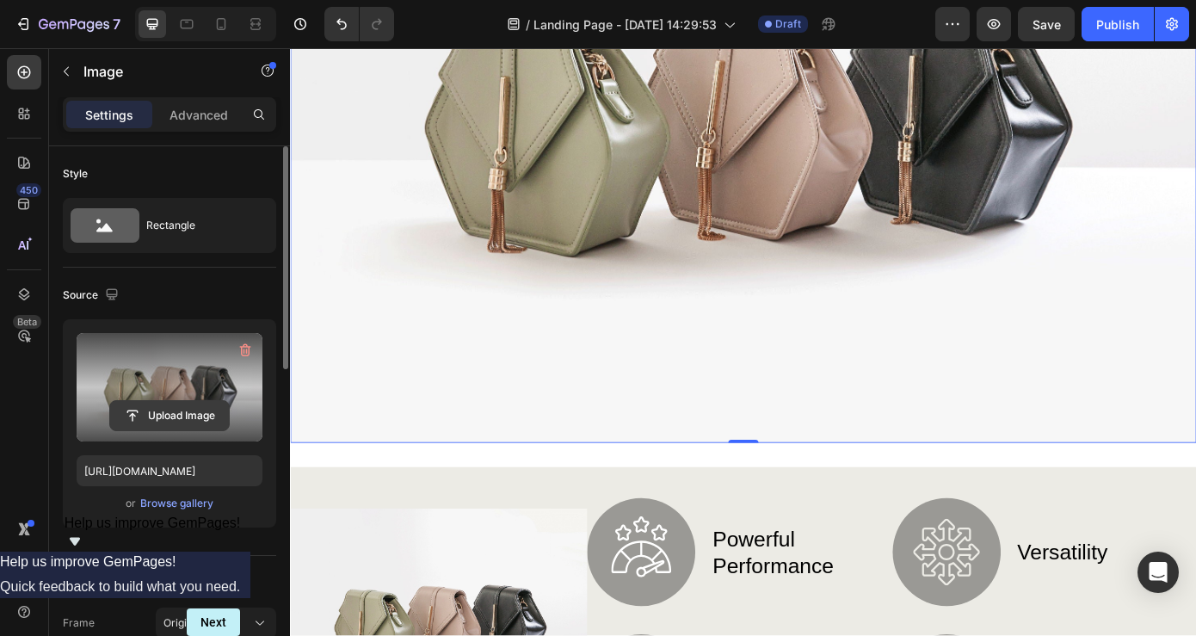
click at [189, 401] on input "file" at bounding box center [169, 415] width 119 height 29
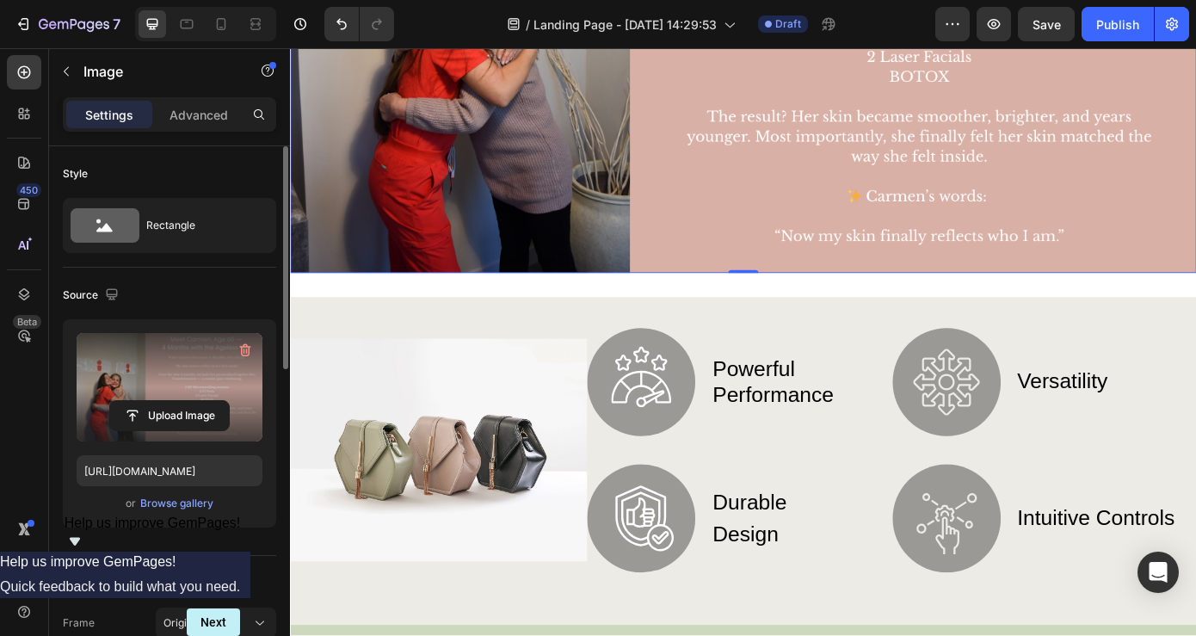
type input "[URL][DOMAIN_NAME]"
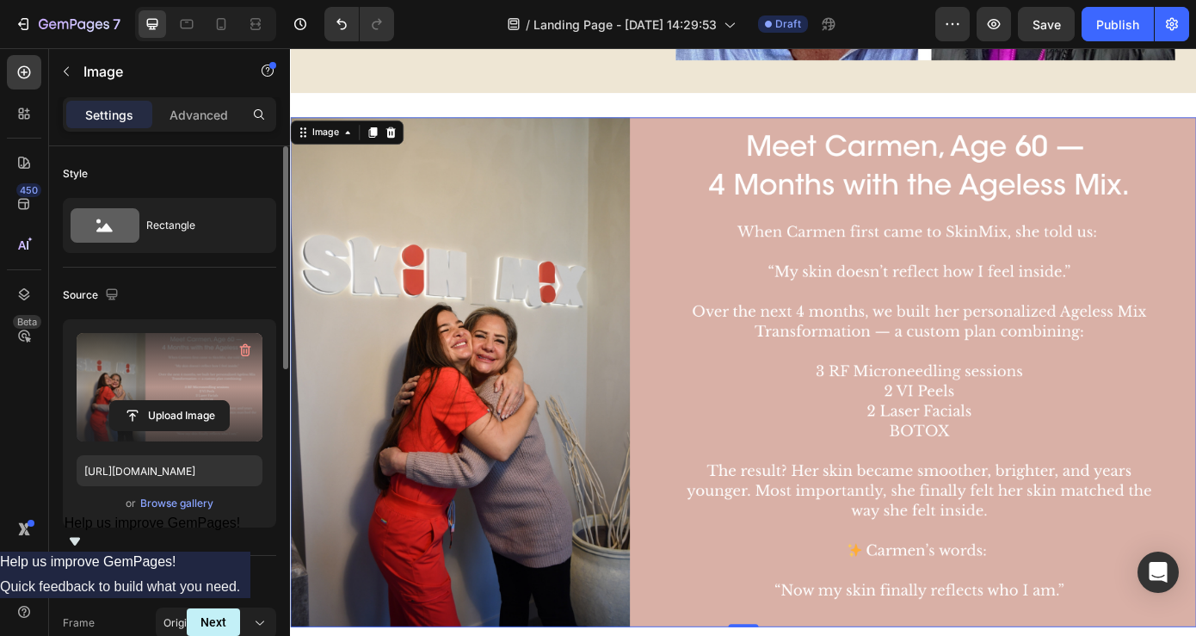
scroll to position [507, 0]
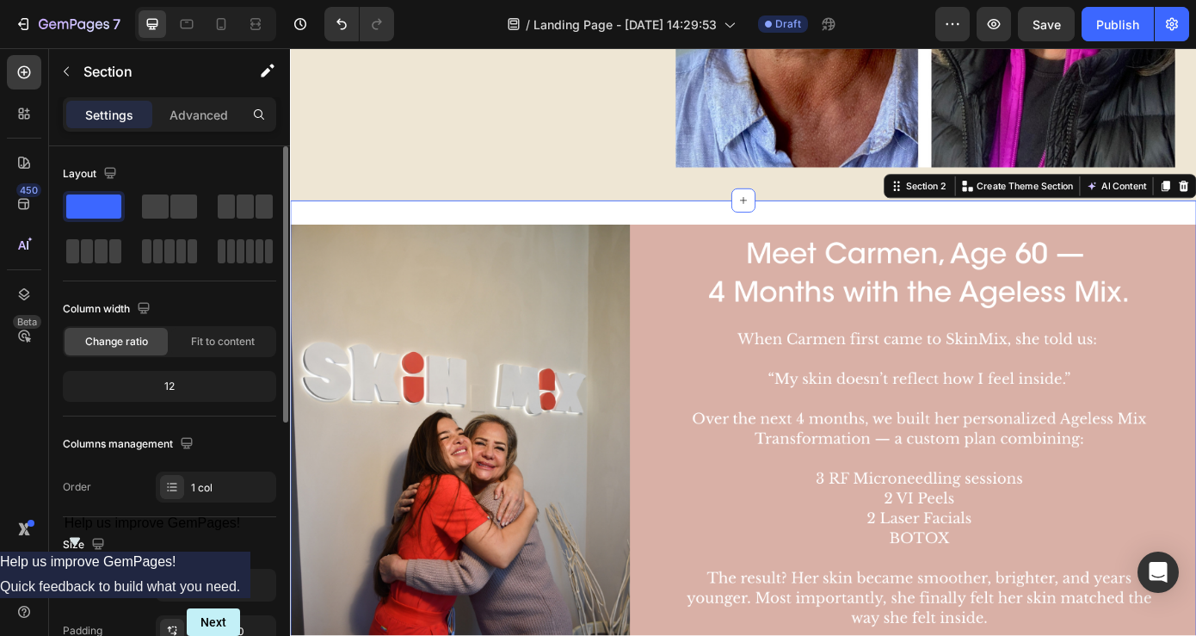
click at [1196, 228] on div "Image Section 2 You can create reusable sections Create Theme Section AI Conten…" at bounding box center [806, 540] width 1033 height 636
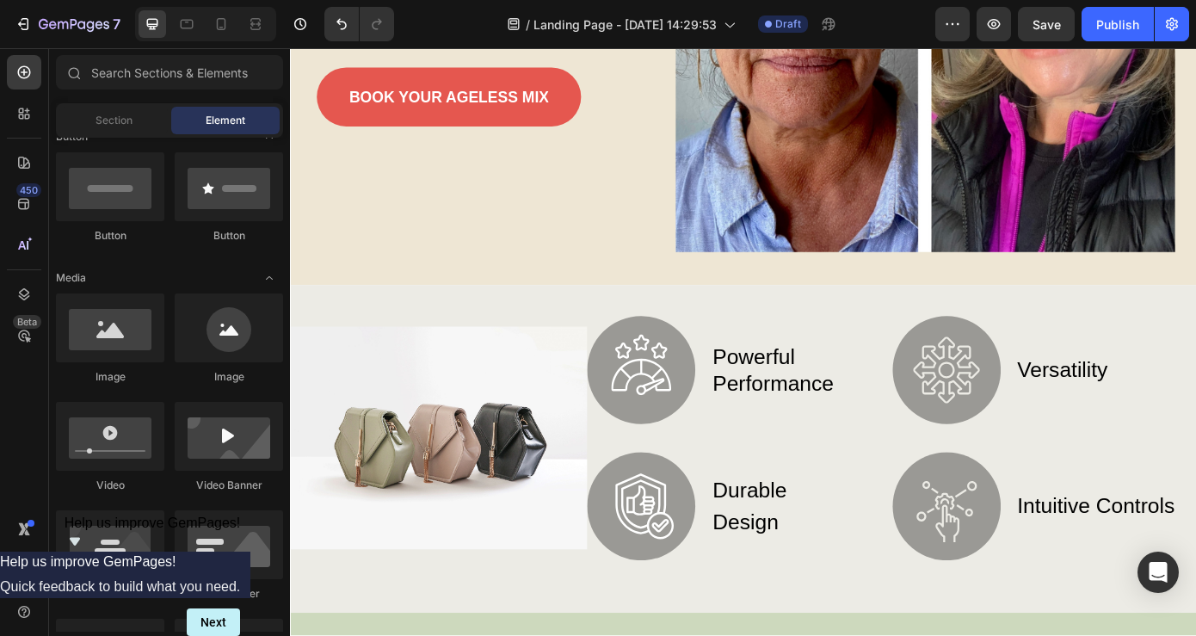
scroll to position [412, 0]
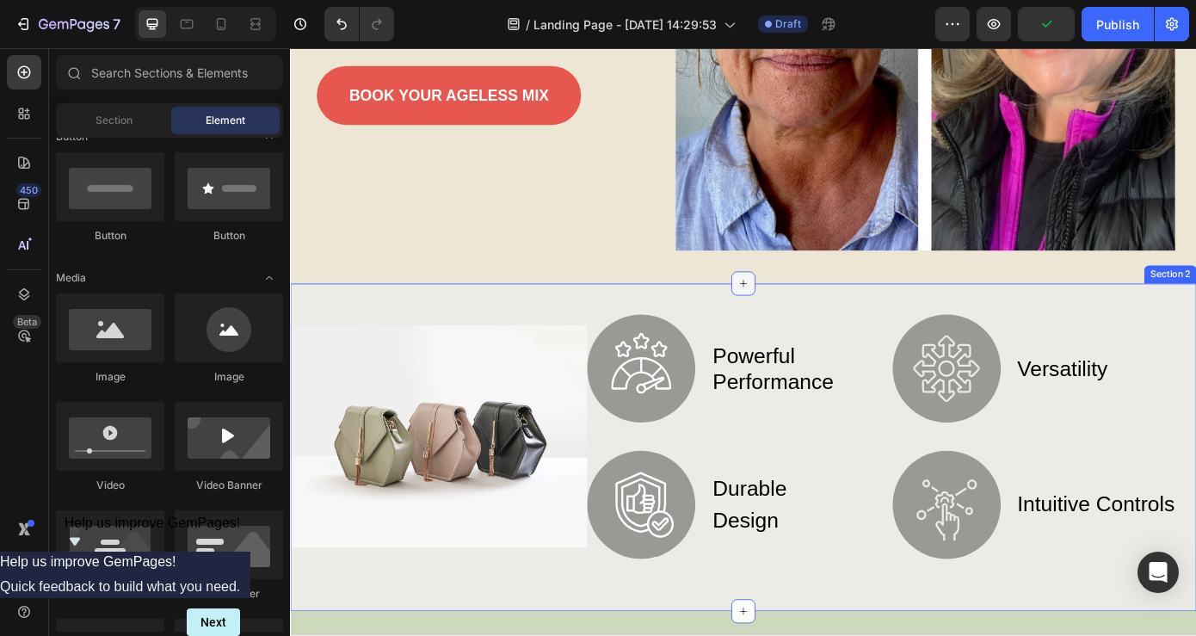
click at [810, 317] on icon at bounding box center [807, 317] width 8 height 8
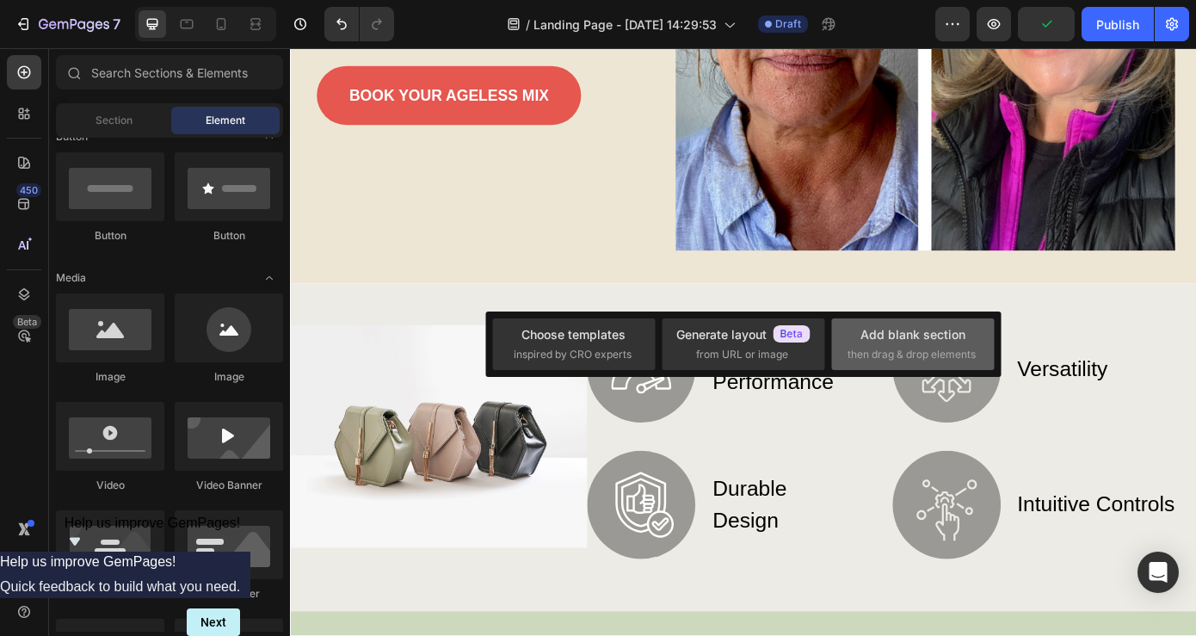
click at [886, 344] on div "Add blank section then drag & drop elements" at bounding box center [913, 343] width 131 height 37
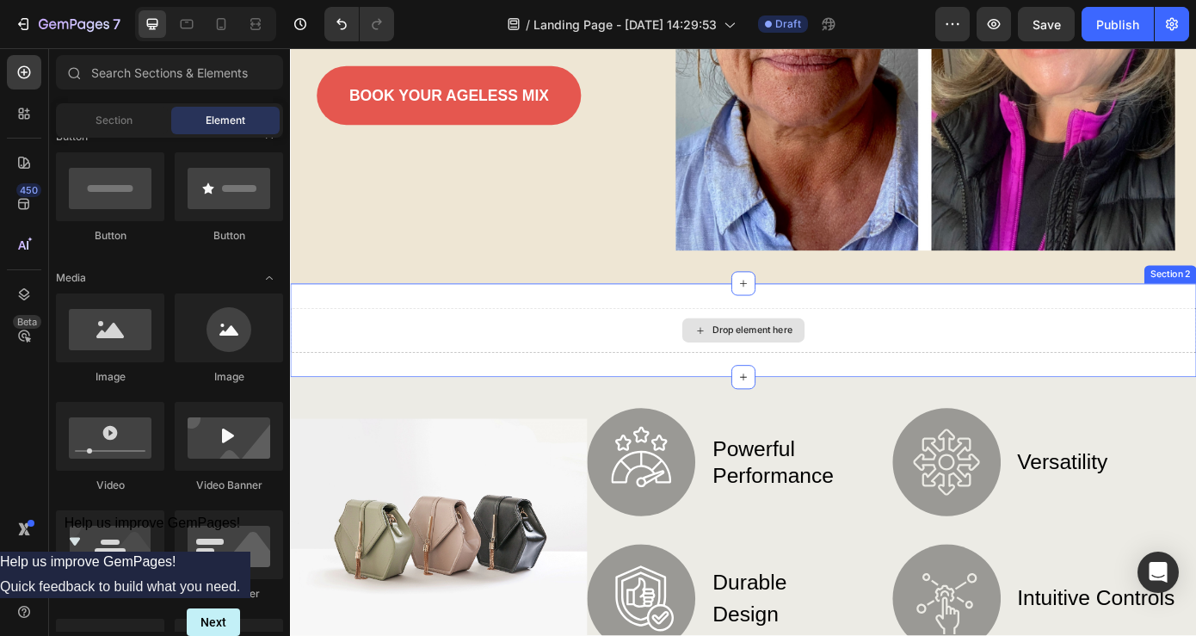
click at [807, 370] on div "Drop element here" at bounding box center [816, 370] width 91 height 14
click at [622, 324] on div "Drop element here Section 2" at bounding box center [806, 370] width 1033 height 107
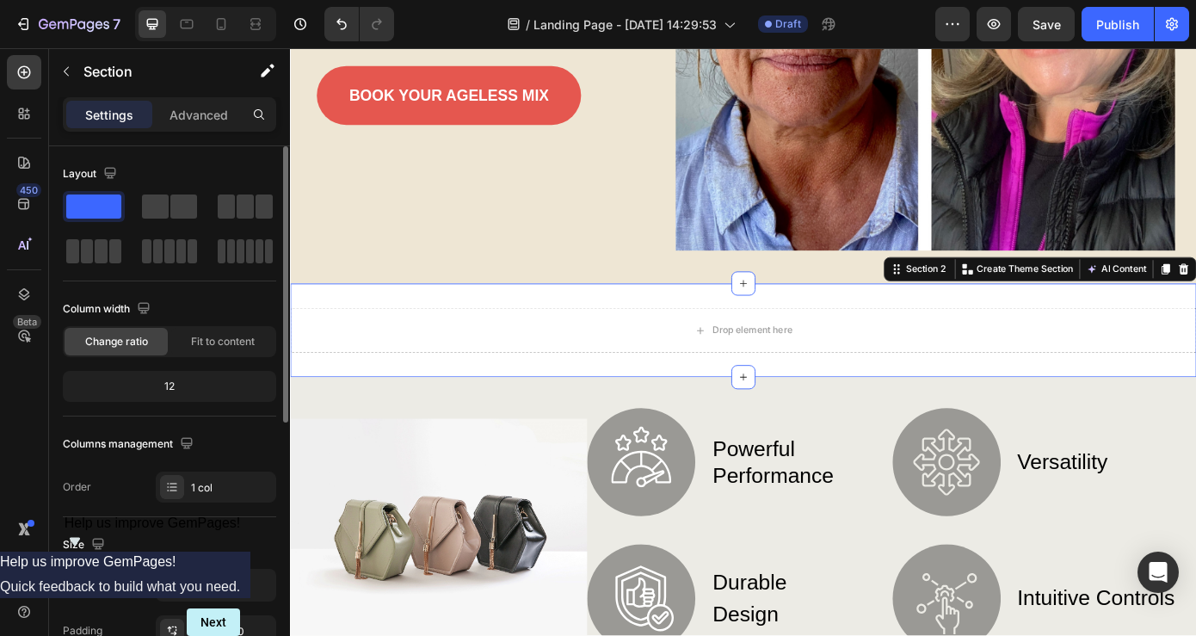
click at [99, 200] on span at bounding box center [93, 207] width 55 height 24
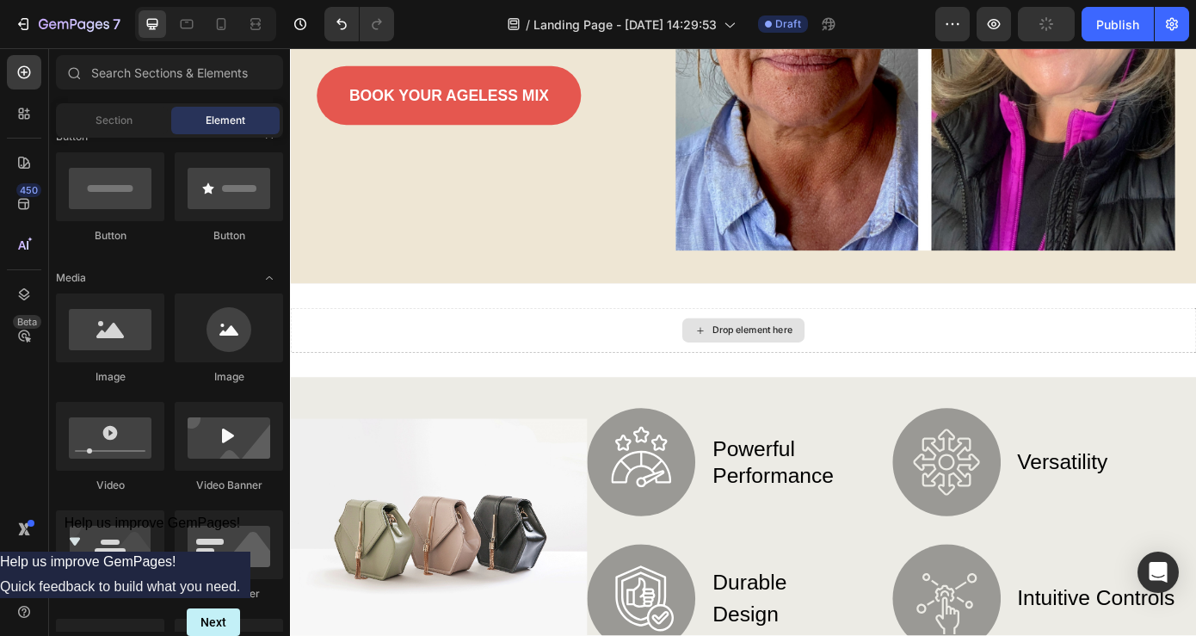
click at [828, 372] on div "Drop element here" at bounding box center [816, 370] width 91 height 14
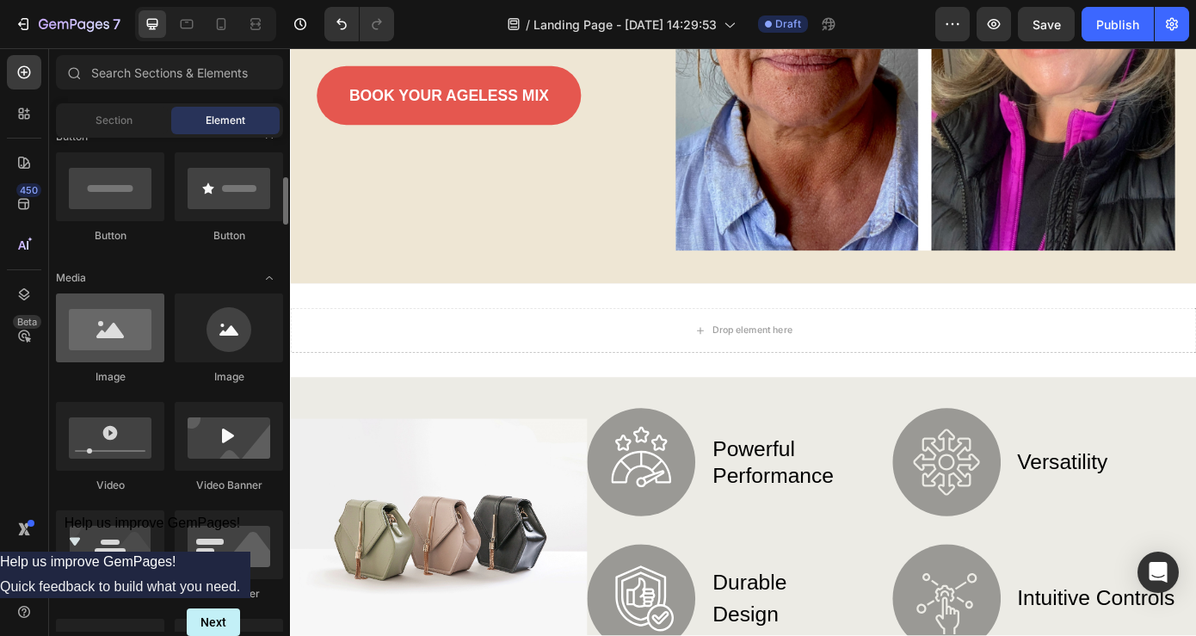
click at [119, 326] on div at bounding box center [110, 328] width 108 height 69
click at [114, 340] on div at bounding box center [110, 328] width 108 height 69
click at [114, 341] on div at bounding box center [110, 328] width 108 height 69
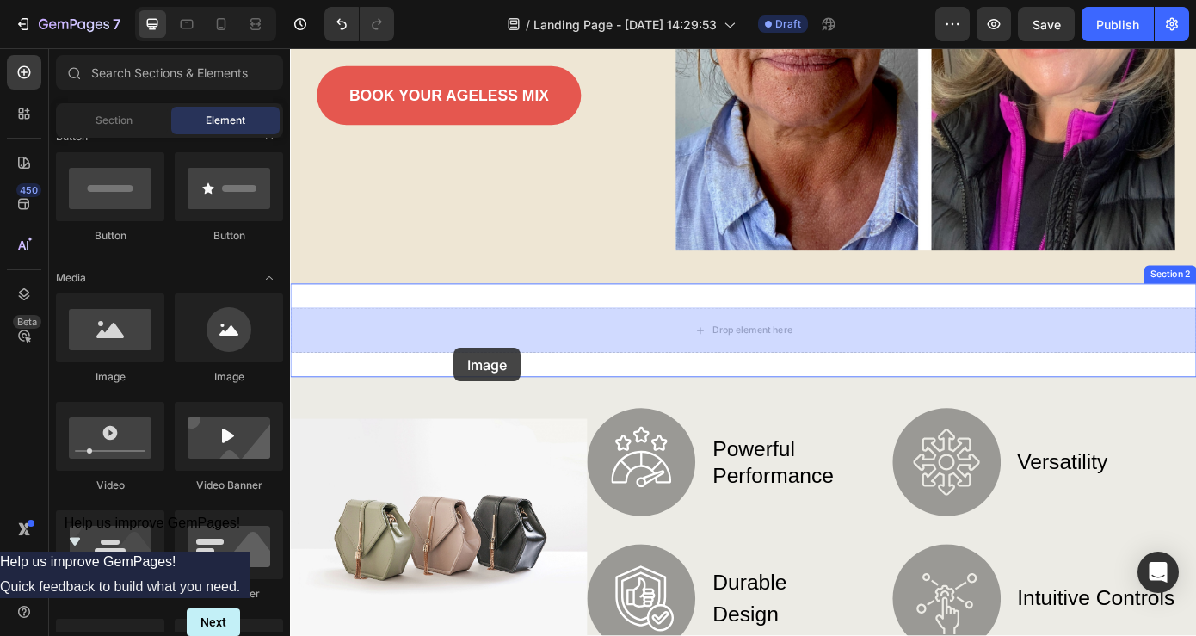
drag, startPoint x: 405, startPoint y: 399, endPoint x: 298, endPoint y: 390, distance: 107.1
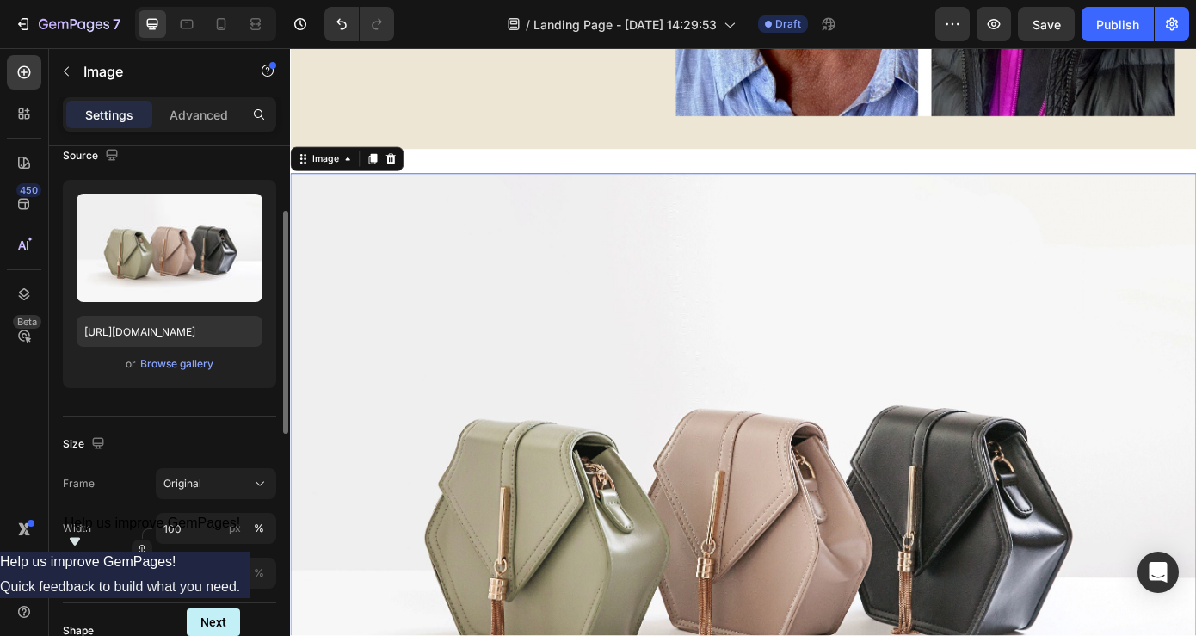
scroll to position [155, 0]
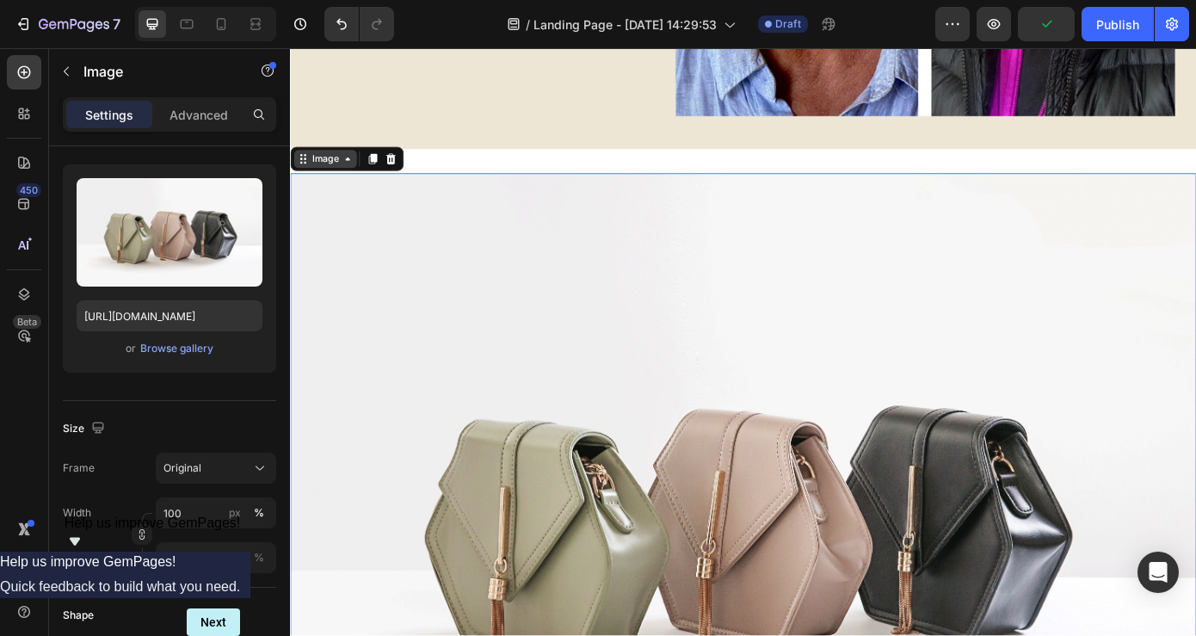
click at [325, 176] on div "Image" at bounding box center [330, 174] width 37 height 15
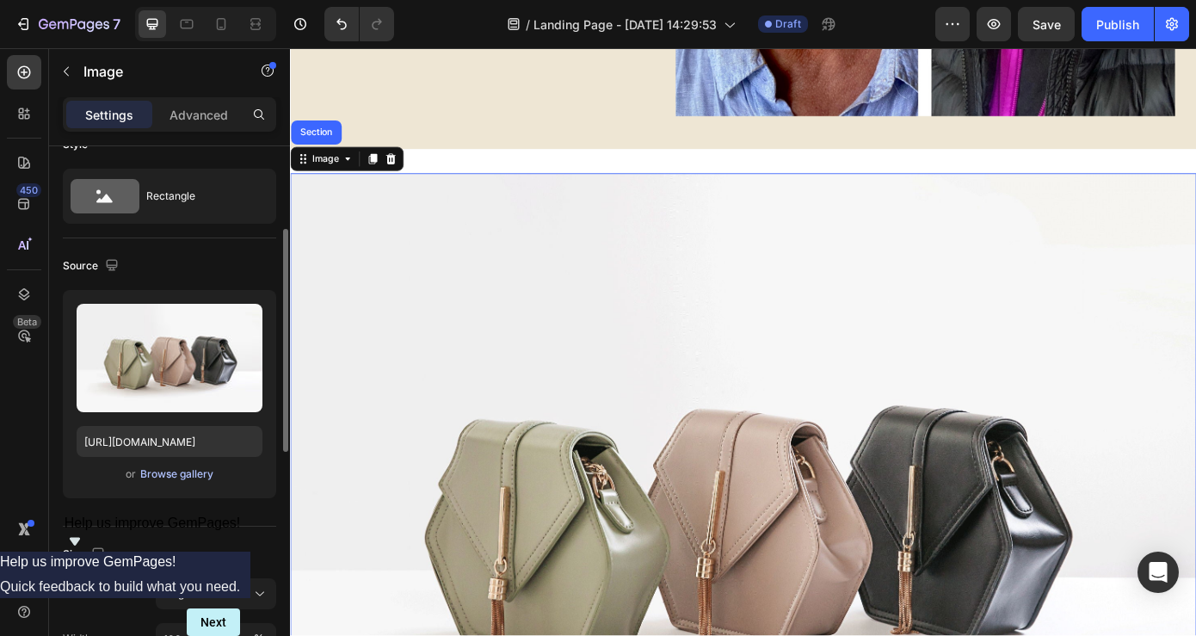
scroll to position [15, 0]
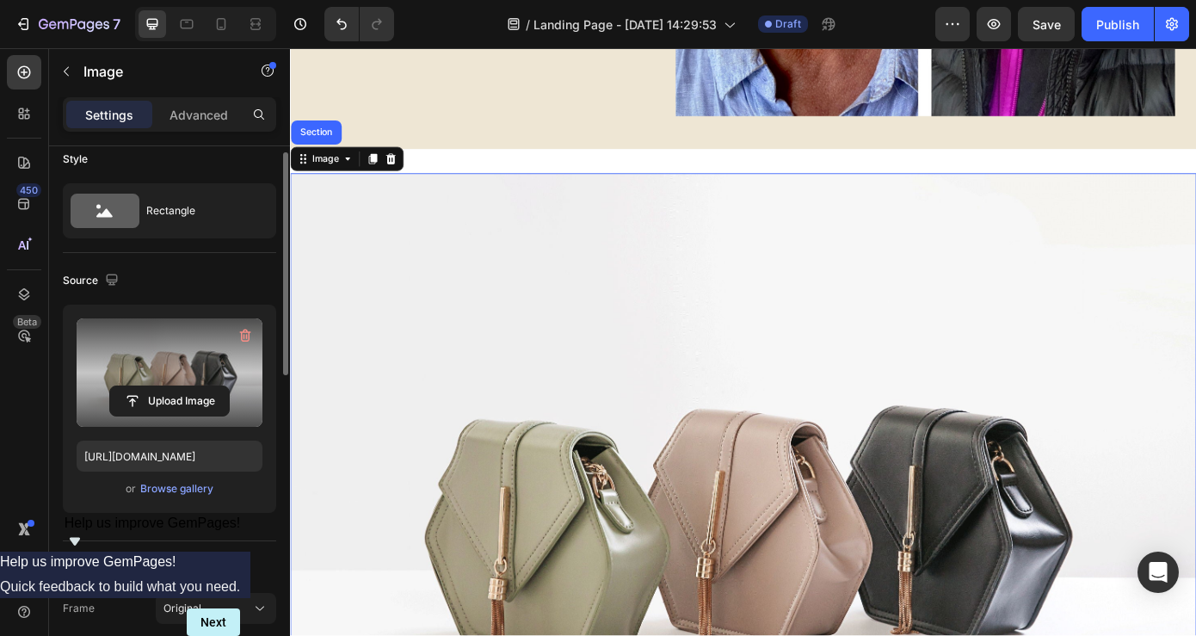
click at [183, 348] on label at bounding box center [170, 372] width 186 height 108
click at [183, 386] on input "file" at bounding box center [169, 400] width 119 height 29
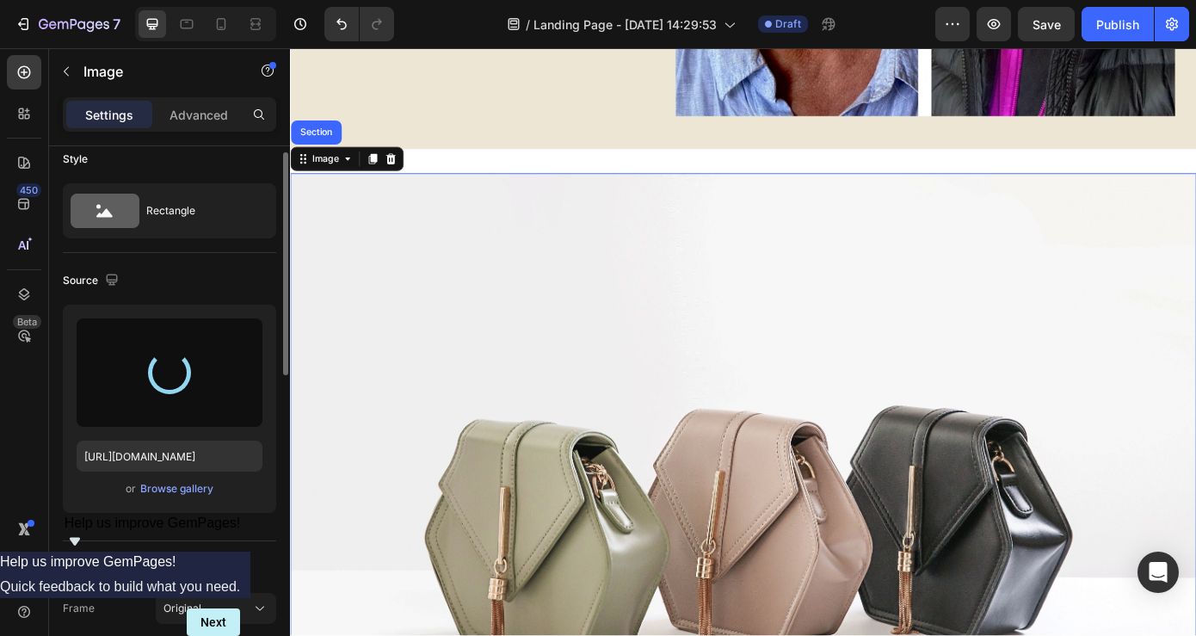
type input "[URL][DOMAIN_NAME]"
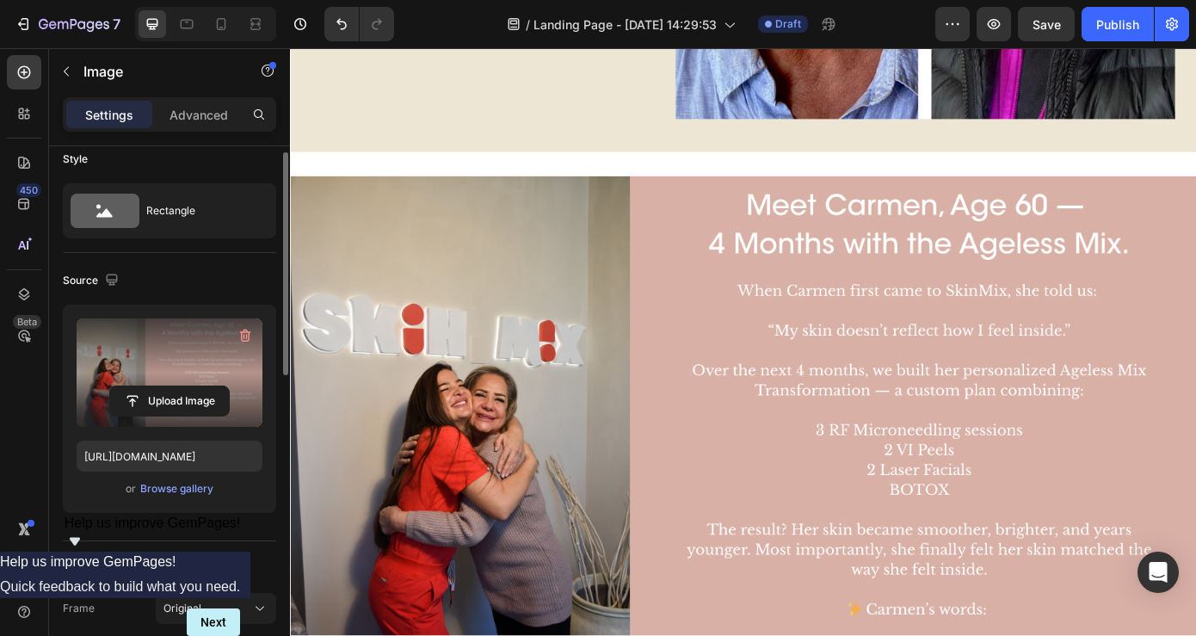
scroll to position [367, 0]
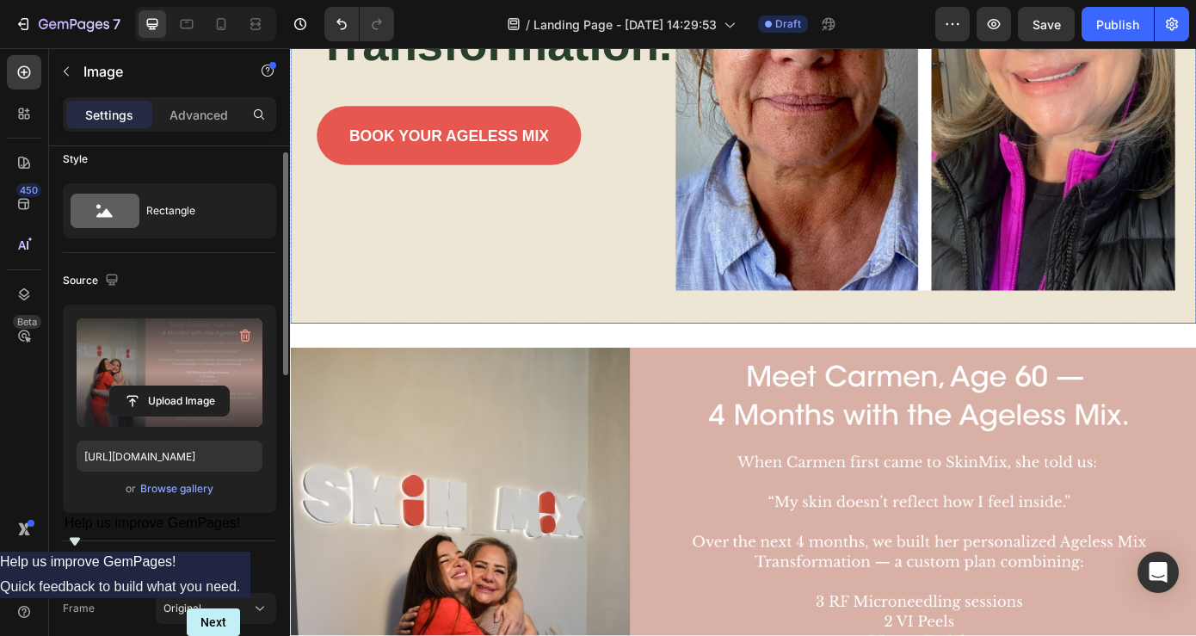
click at [879, 355] on div "Background Image" at bounding box center [806, 40] width 1033 height 646
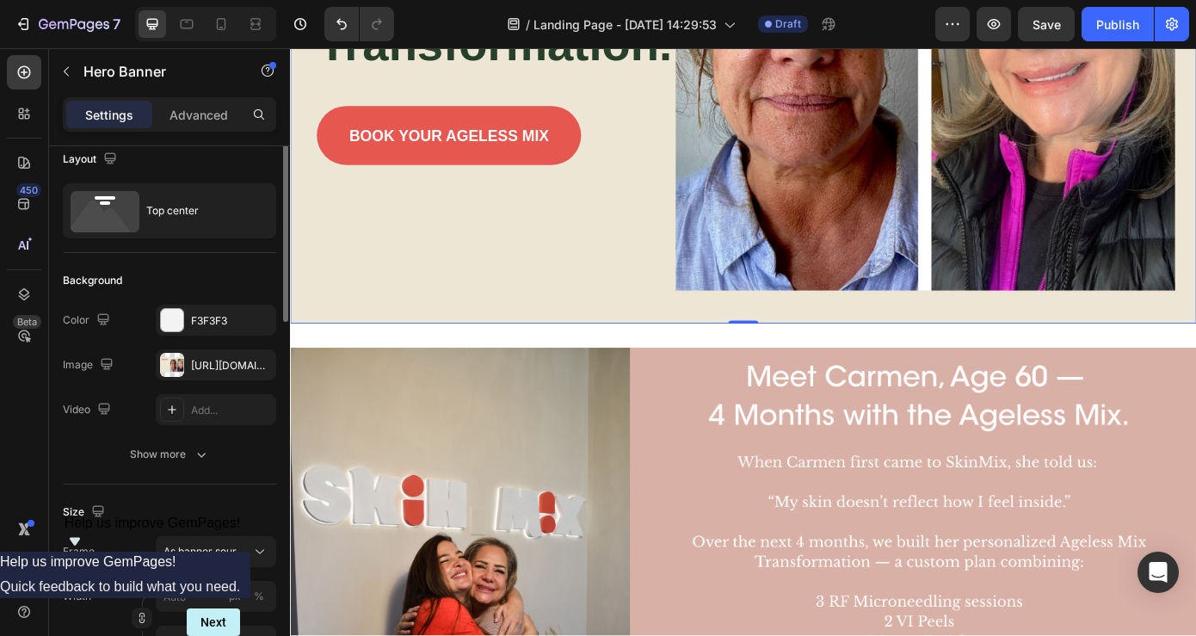
scroll to position [0, 0]
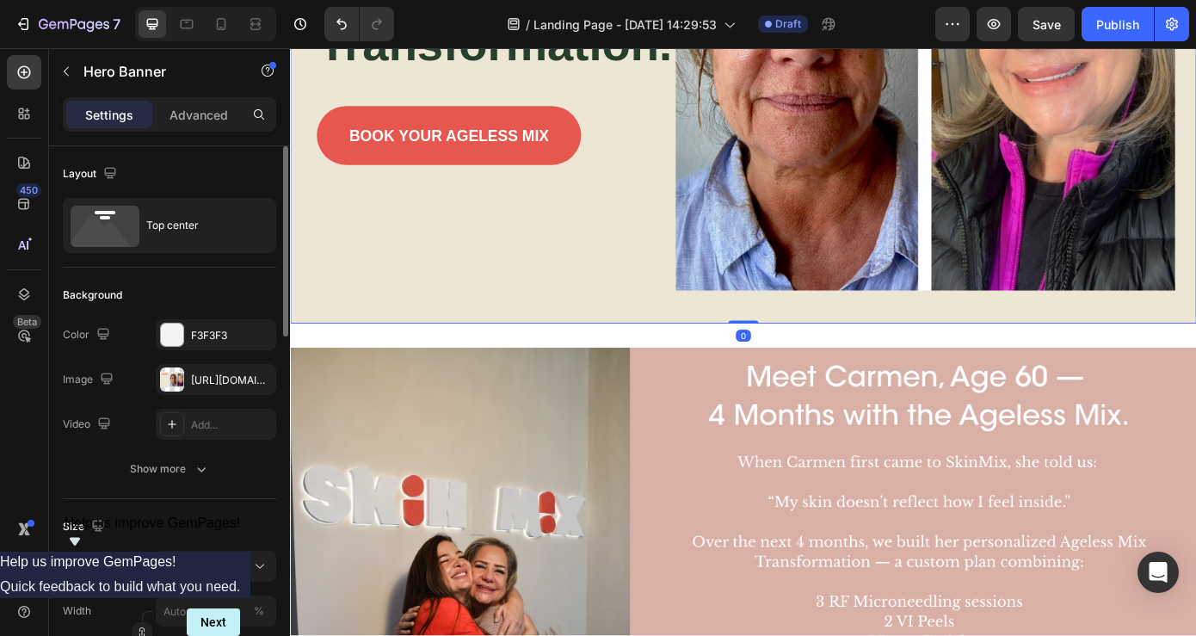
drag, startPoint x: 813, startPoint y: 361, endPoint x: 828, endPoint y: 292, distance: 71.4
click at [828, 292] on div "Drop element here Drop element here Row Ageless Mix: 4 Months. Real Transformat…" at bounding box center [806, 40] width 1033 height 646
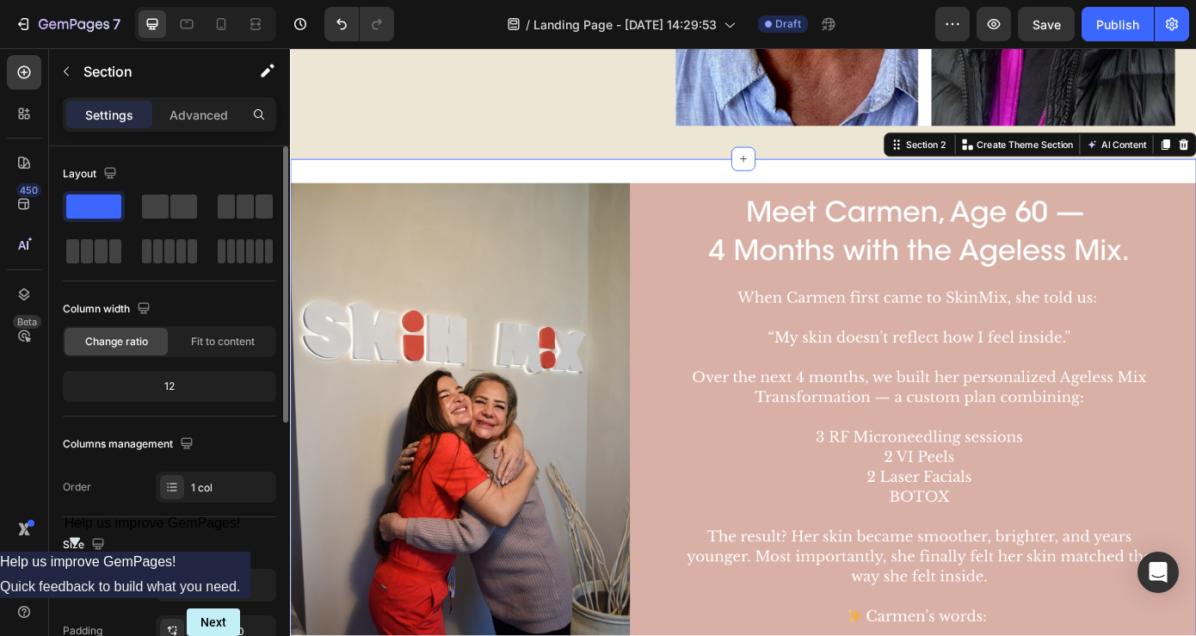
scroll to position [613, 0]
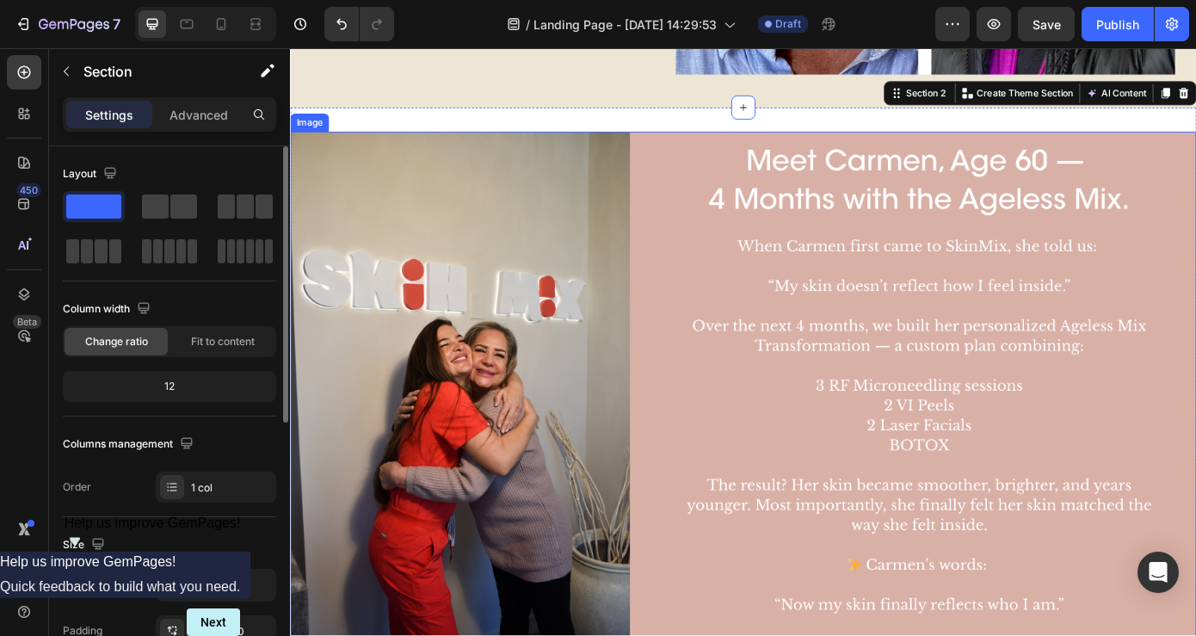
click at [753, 374] on img at bounding box center [806, 434] width 1033 height 581
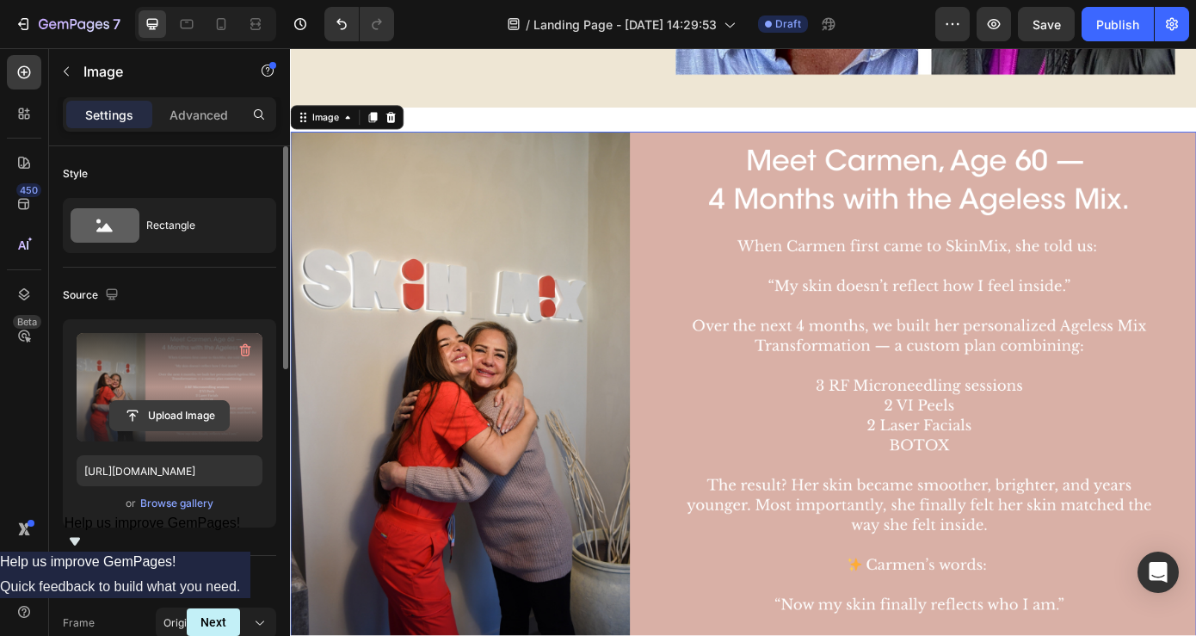
click at [158, 413] on input "file" at bounding box center [169, 415] width 119 height 29
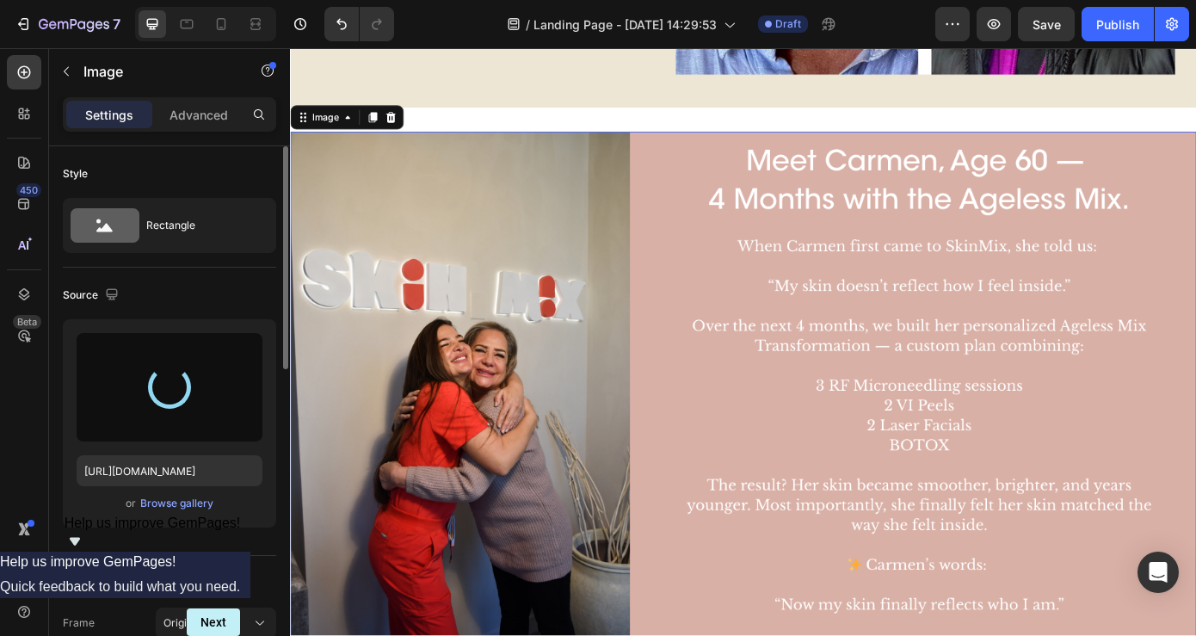
type input "[URL][DOMAIN_NAME]"
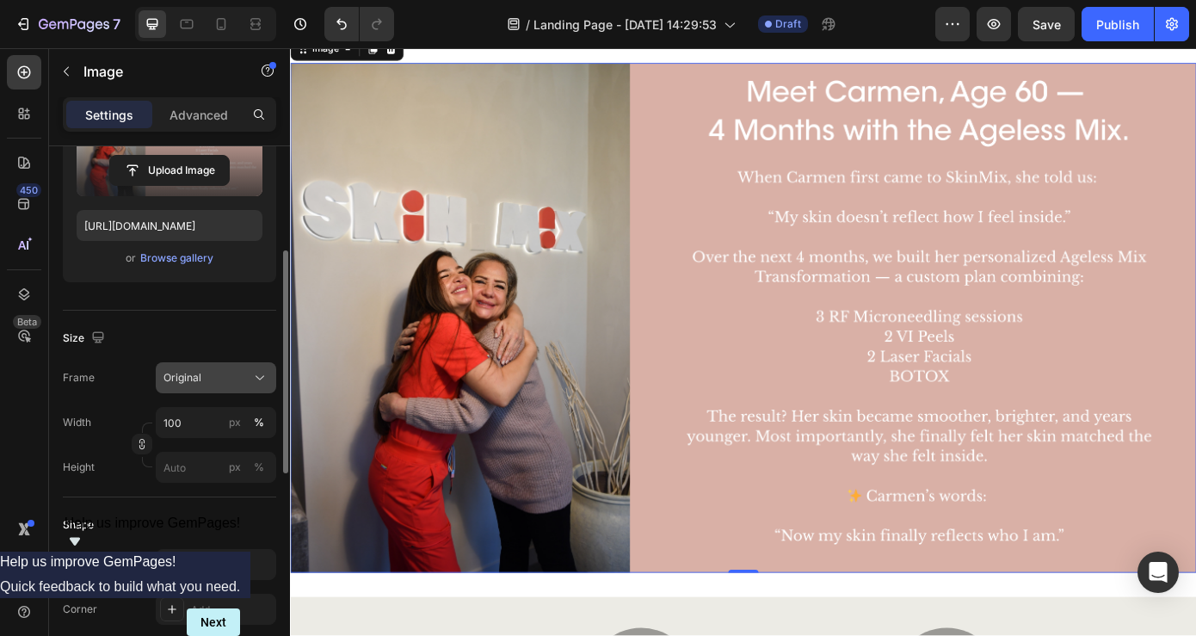
scroll to position [247, 0]
click at [190, 469] on input "px %" at bounding box center [216, 465] width 120 height 31
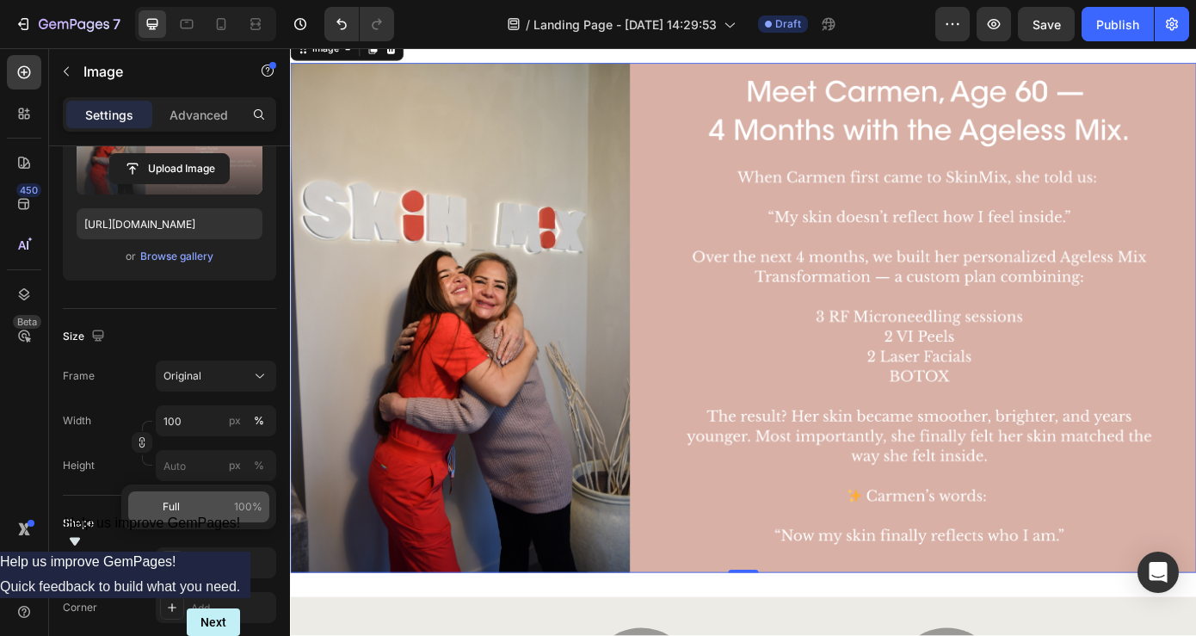
click at [178, 497] on div "Full 100%" at bounding box center [198, 506] width 141 height 31
type input "100"
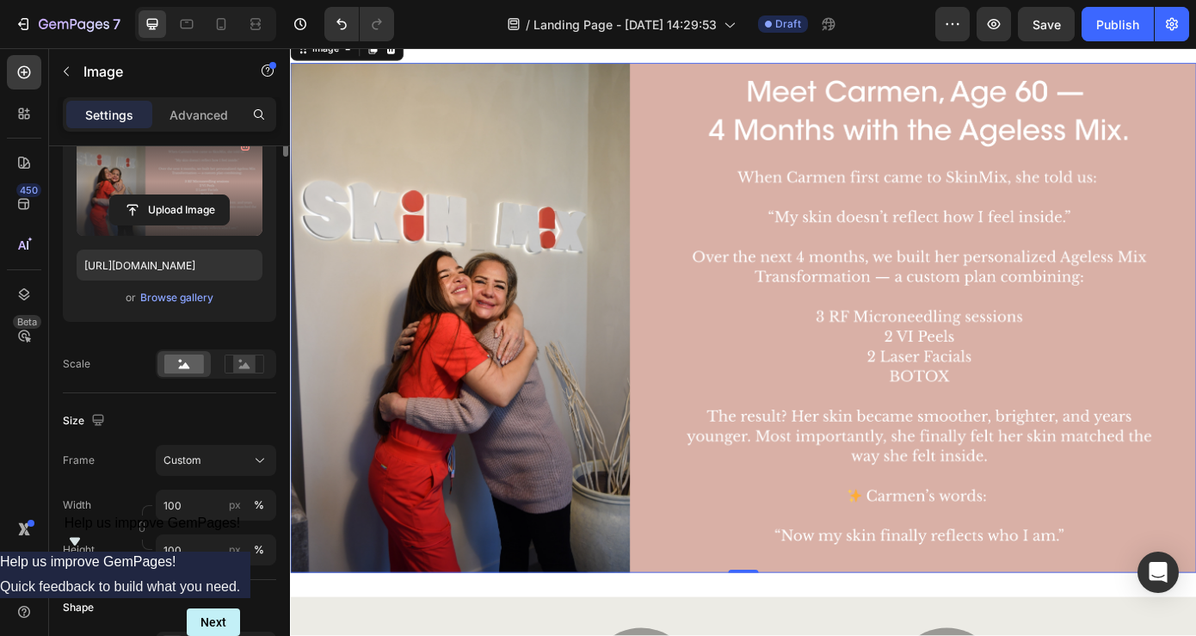
scroll to position [0, 0]
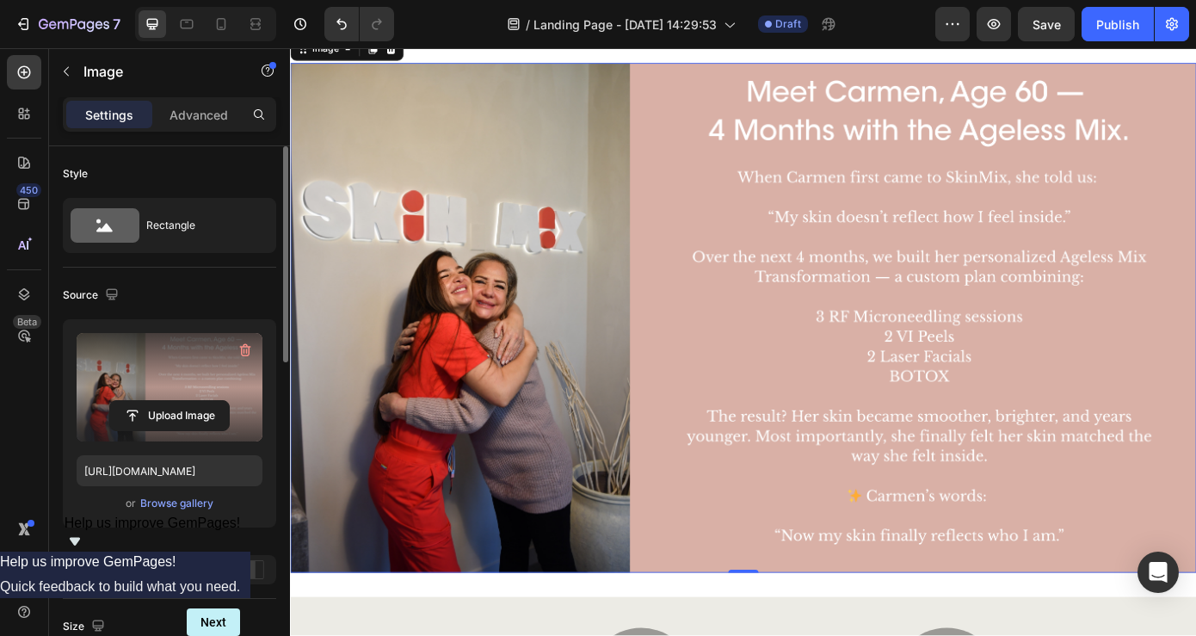
click at [840, 417] on img at bounding box center [806, 355] width 1033 height 581
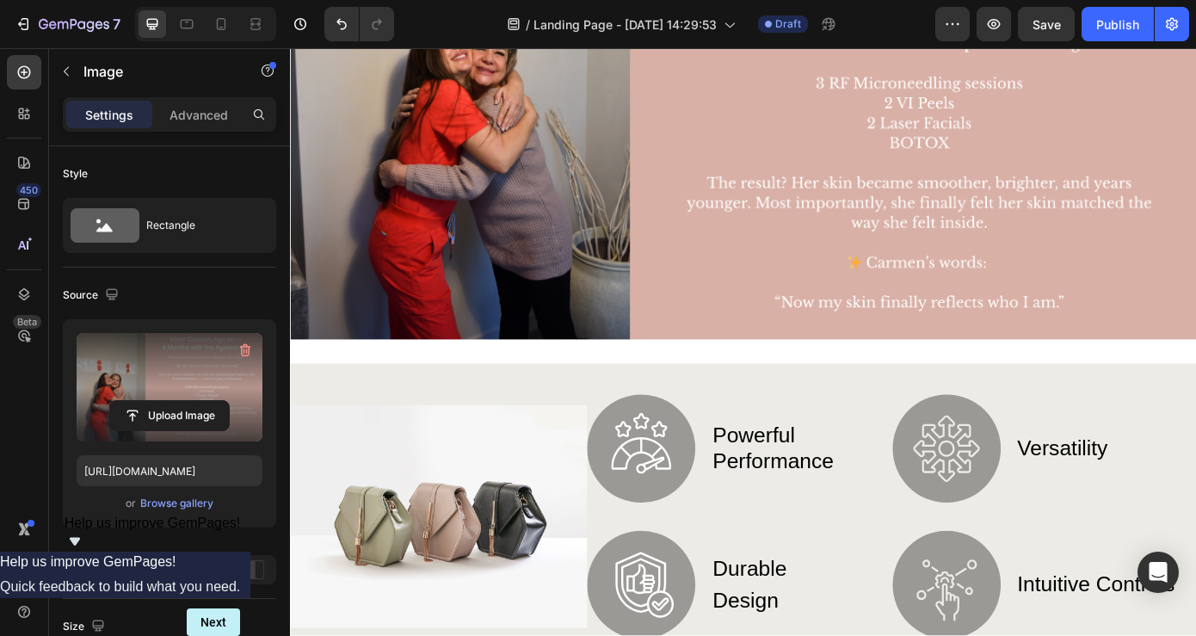
scroll to position [1213, 0]
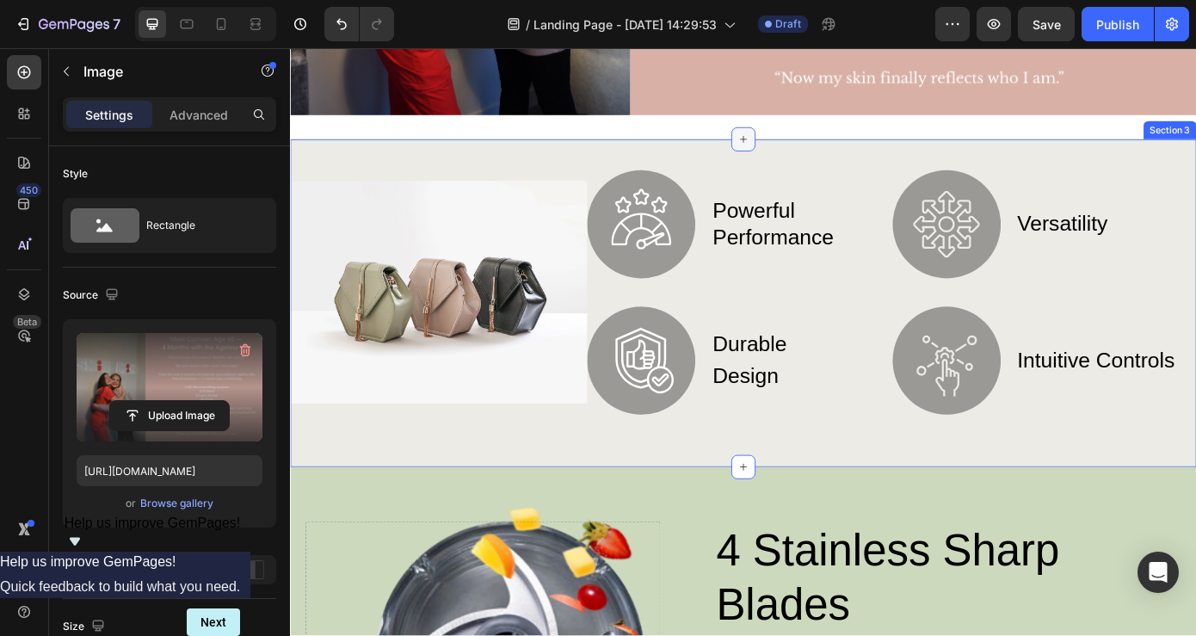
click at [810, 146] on icon at bounding box center [807, 152] width 14 height 14
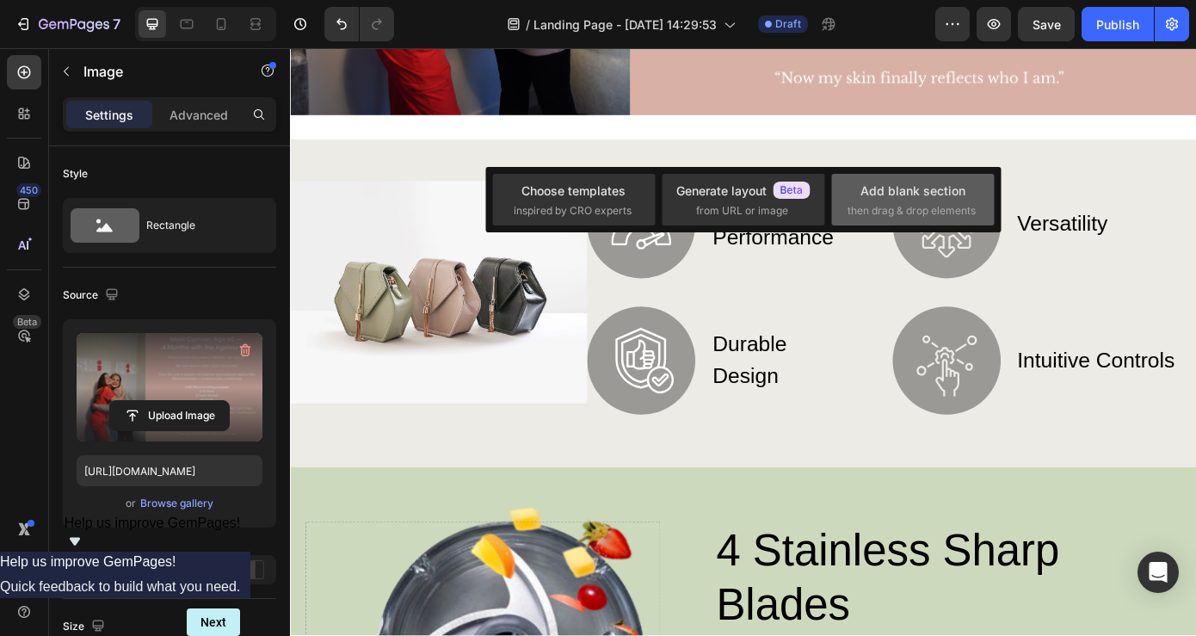
click at [922, 201] on div "Add blank section then drag & drop elements" at bounding box center [913, 200] width 131 height 37
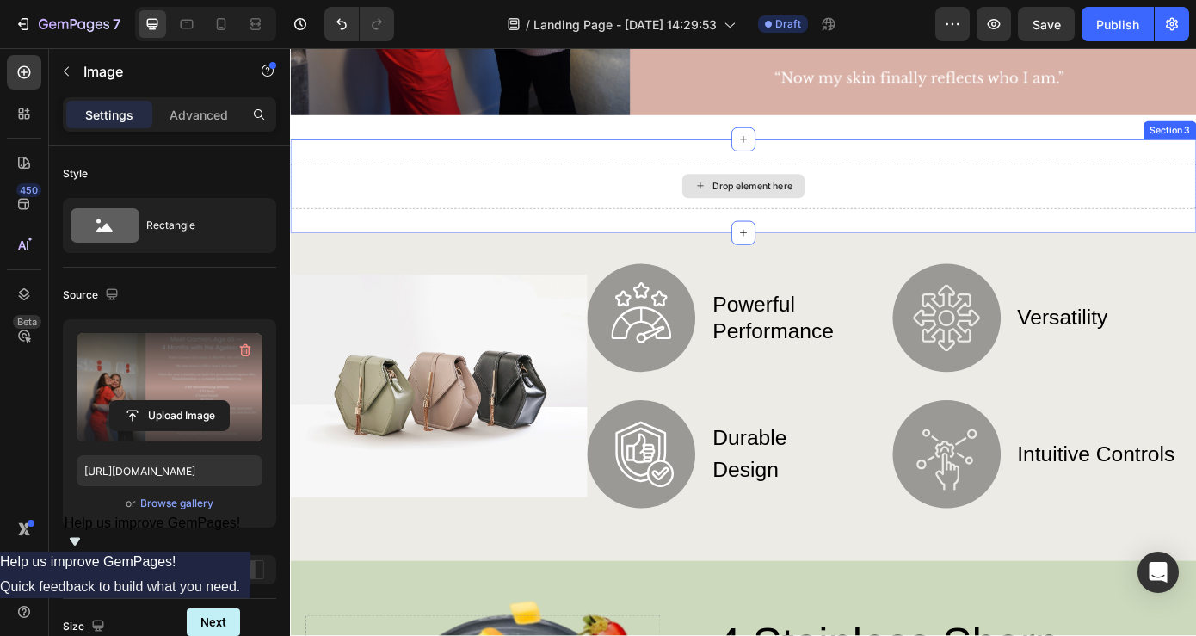
click at [780, 203] on div "Drop element here" at bounding box center [816, 206] width 91 height 14
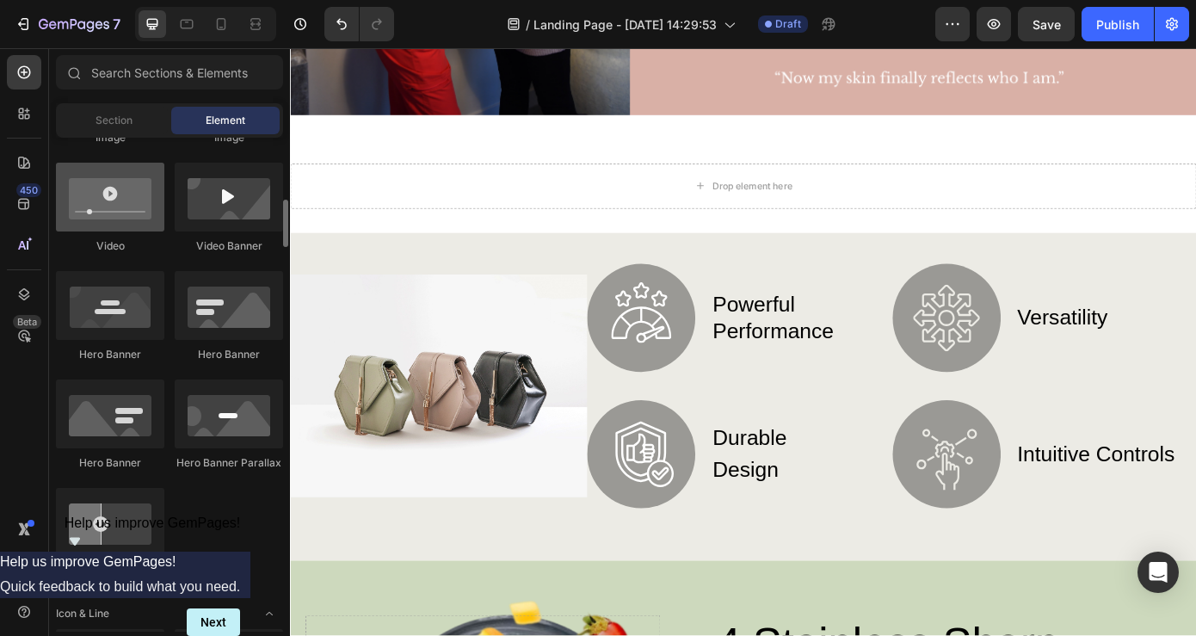
scroll to position [652, 0]
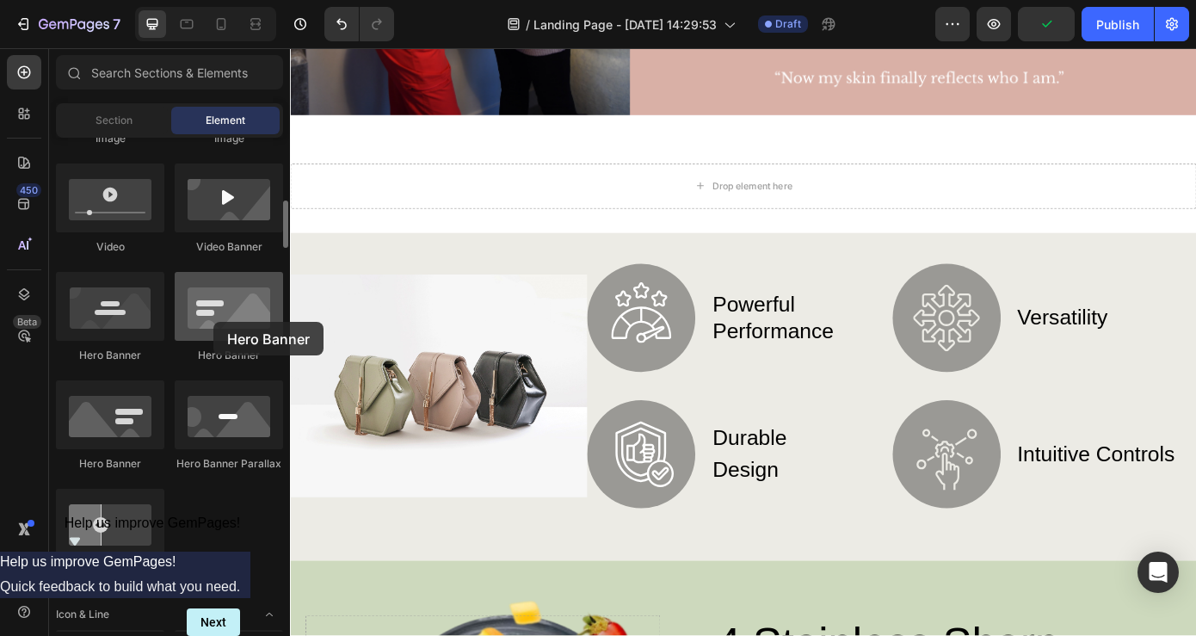
click at [213, 322] on div at bounding box center [229, 306] width 108 height 69
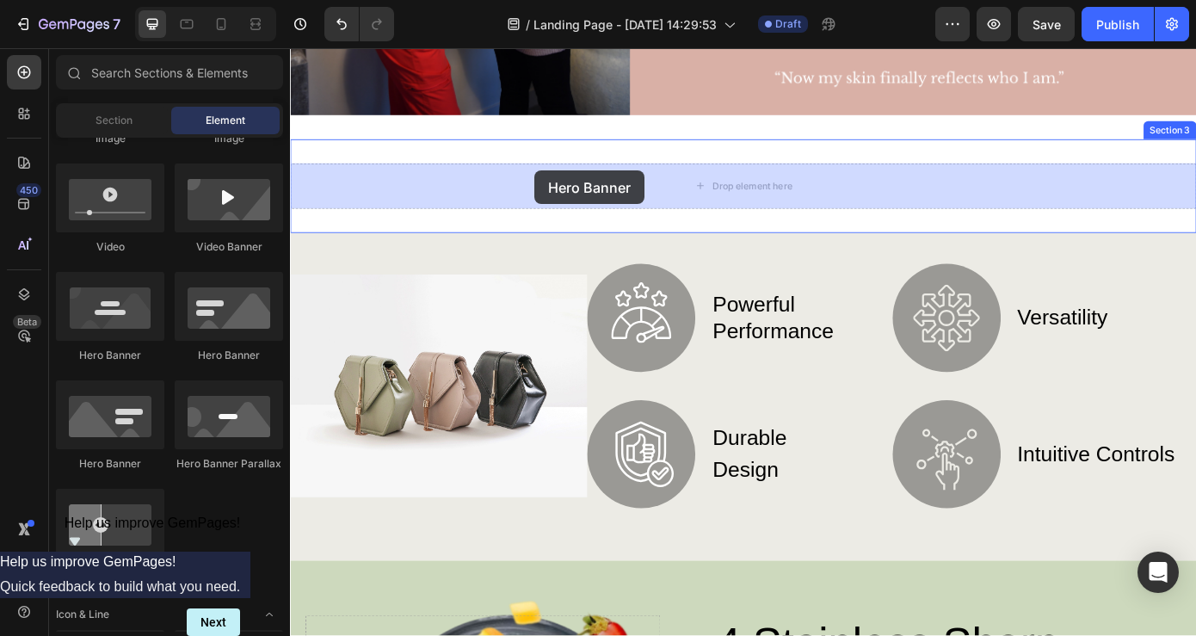
drag, startPoint x: 504, startPoint y: 370, endPoint x: 569, endPoint y: 188, distance: 193.8
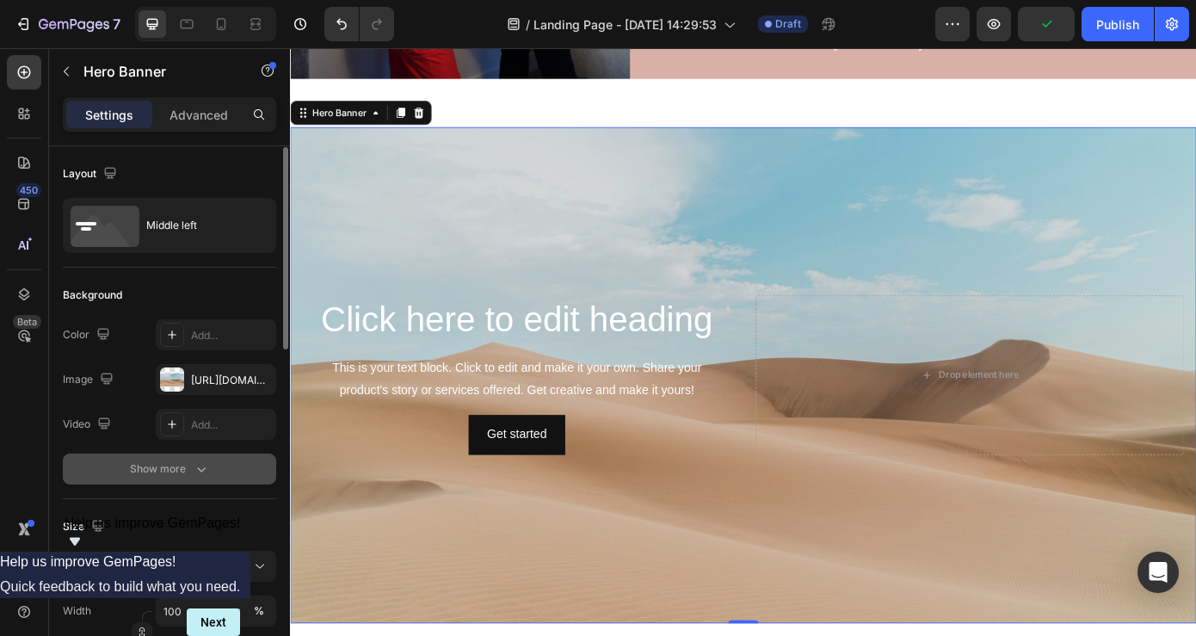
scroll to position [71, 0]
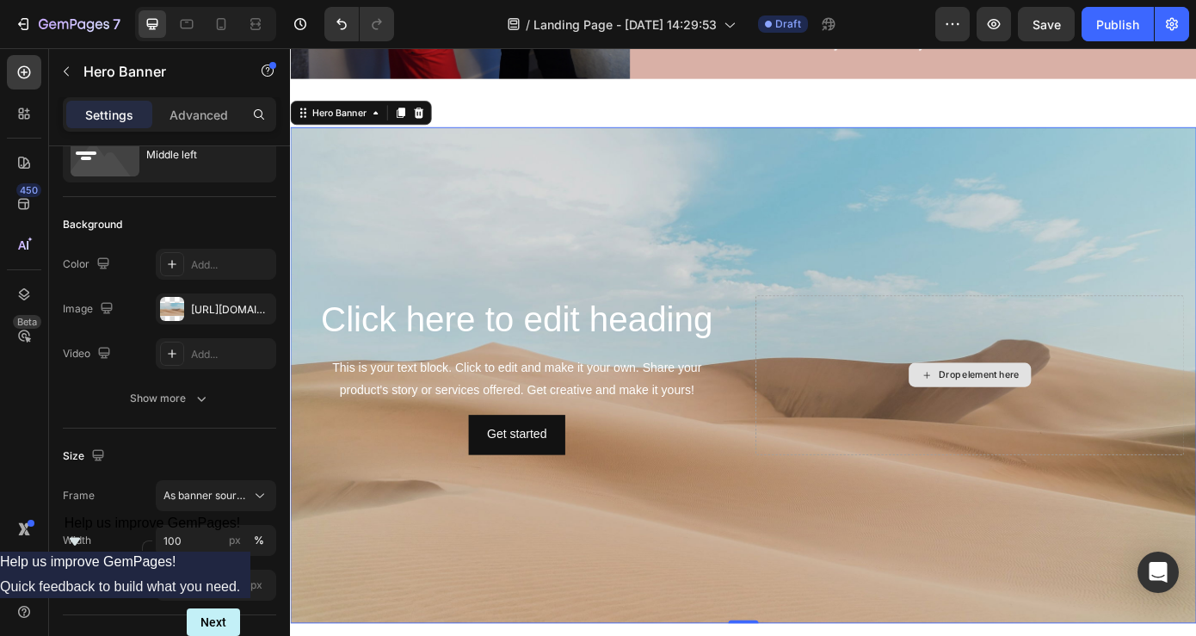
click at [1134, 380] on div "Drop element here" at bounding box center [1064, 421] width 489 height 181
click at [788, 272] on div "Background Image" at bounding box center [806, 421] width 1033 height 565
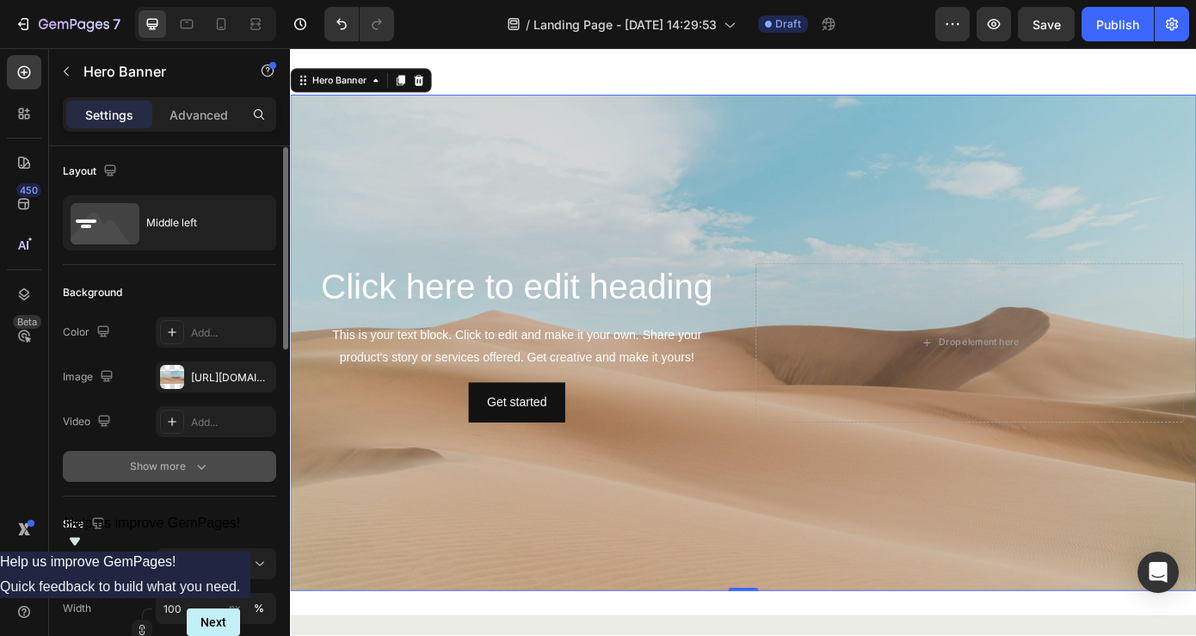
scroll to position [0, 0]
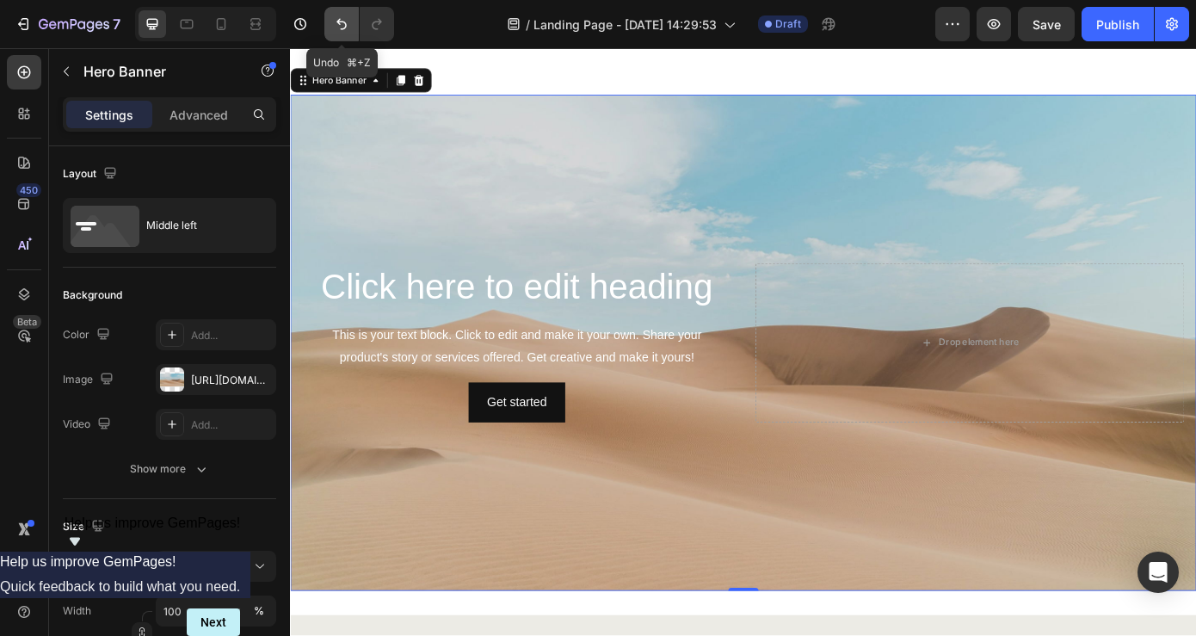
click at [337, 26] on icon "Undo/Redo" at bounding box center [341, 23] width 17 height 17
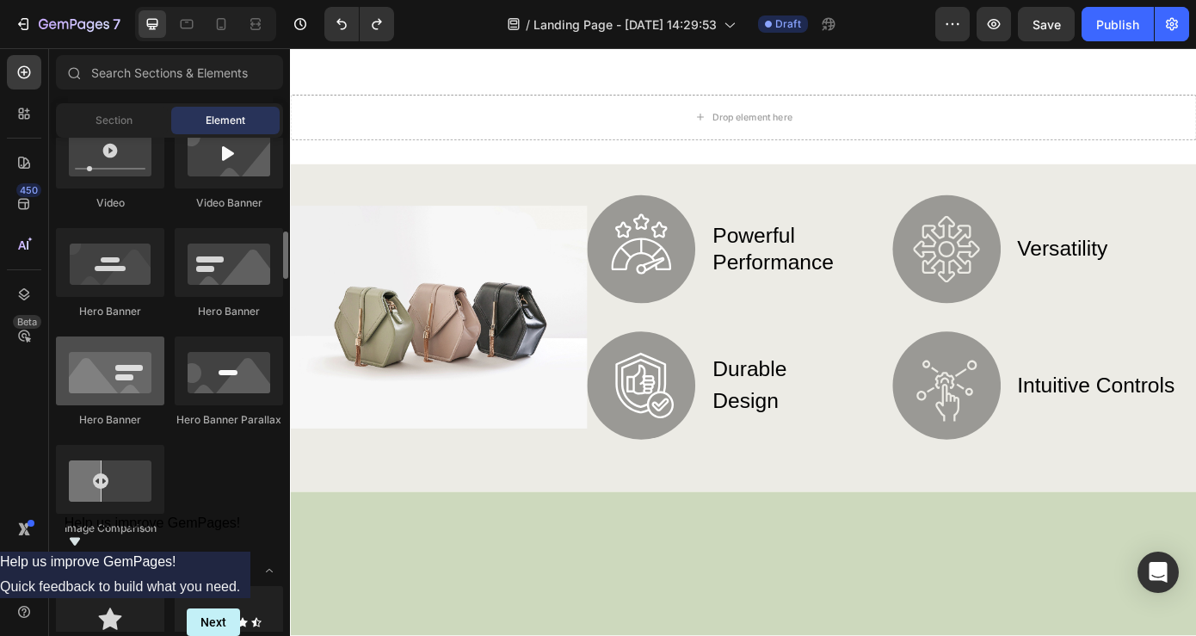
scroll to position [723, 0]
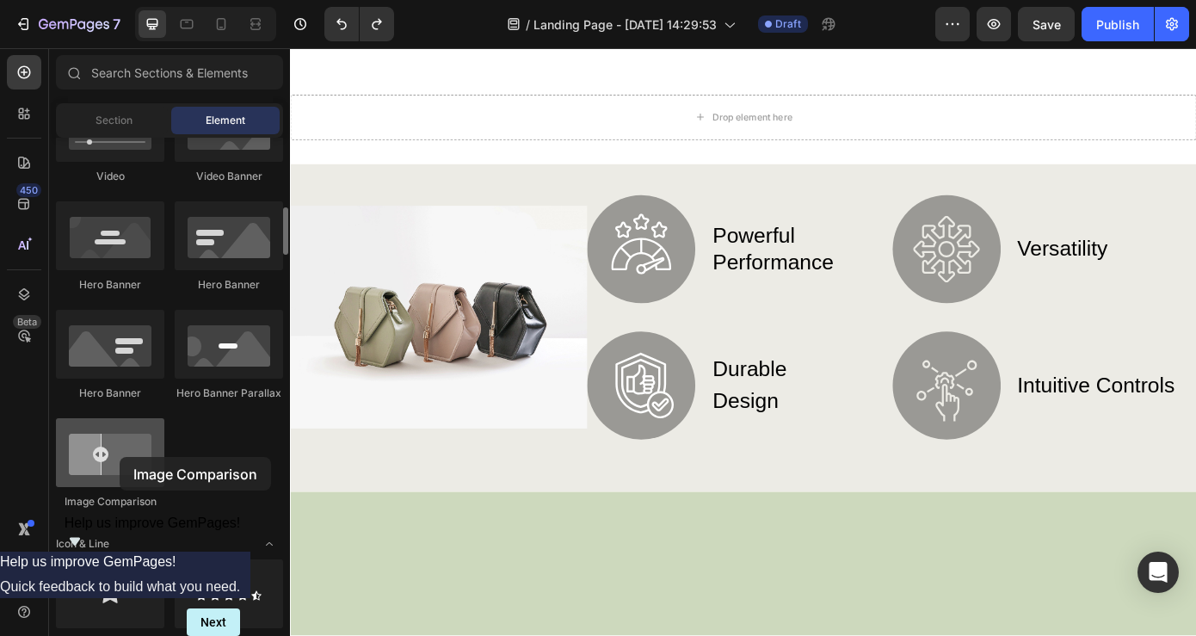
click at [120, 457] on div at bounding box center [110, 452] width 108 height 69
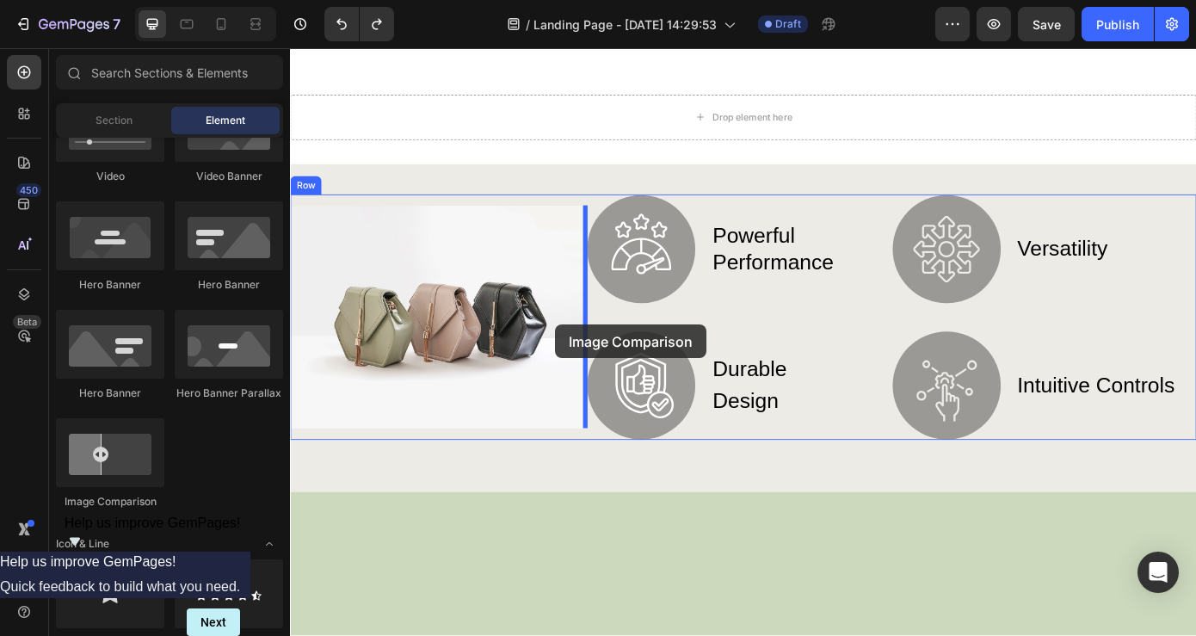
drag, startPoint x: 410, startPoint y: 505, endPoint x: 592, endPoint y: 363, distance: 231.2
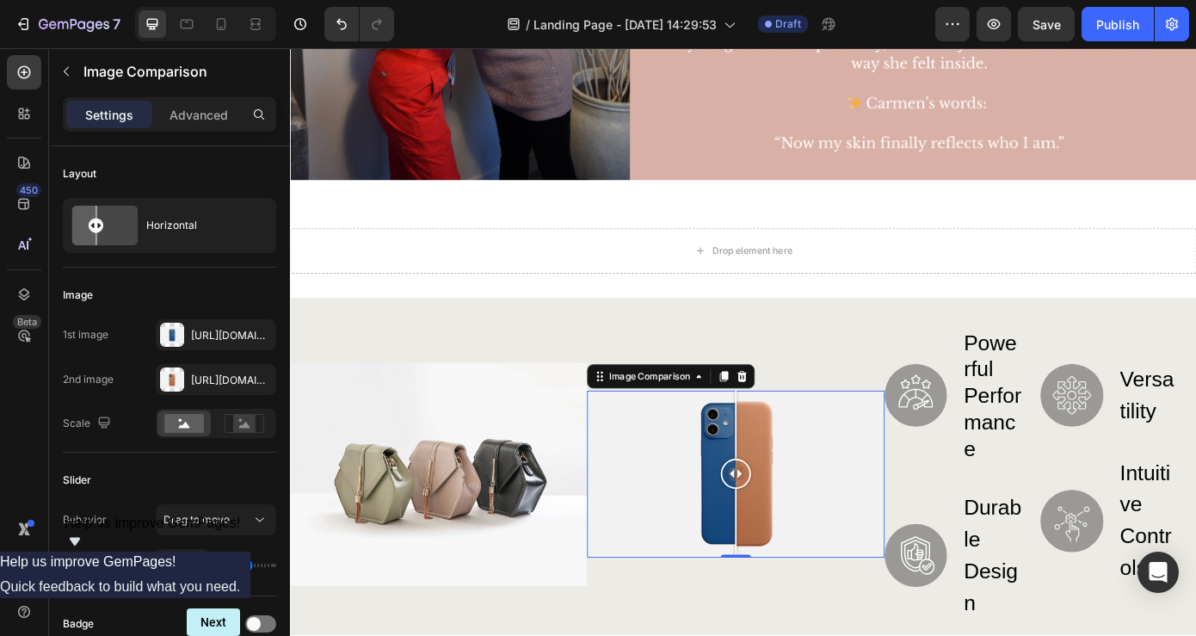
scroll to position [1137, 0]
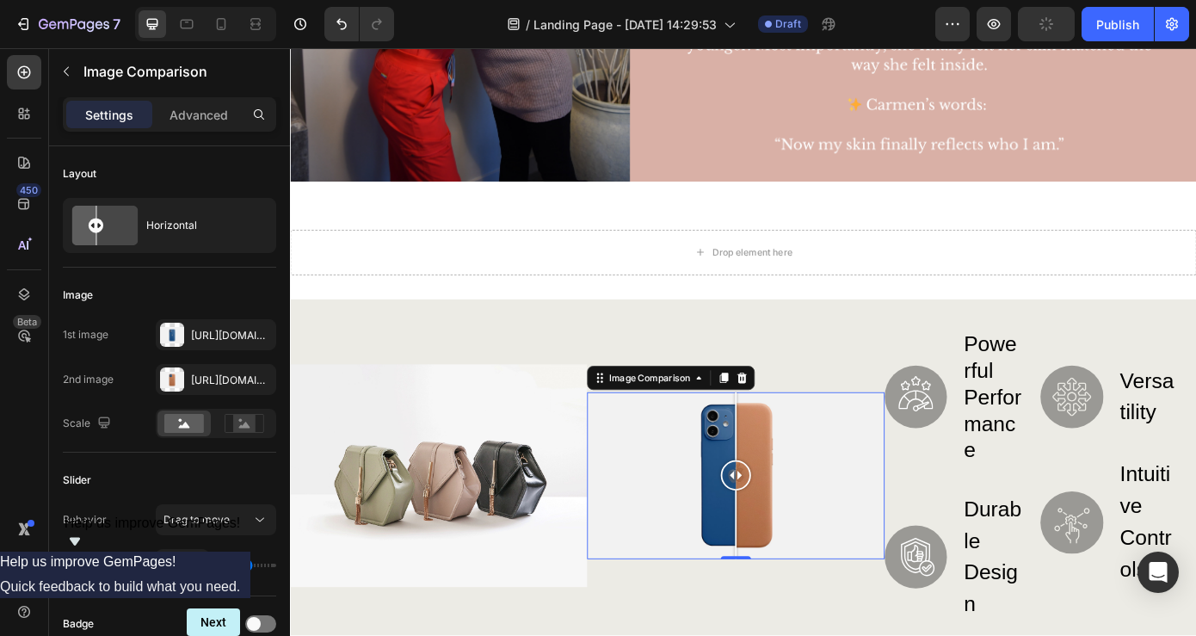
click at [800, 535] on div at bounding box center [798, 535] width 34 height 34
drag, startPoint x: 800, startPoint y: 535, endPoint x: 939, endPoint y: 528, distance: 138.7
click at [931, 528] on div at bounding box center [914, 535] width 34 height 34
click at [810, 427] on icon at bounding box center [805, 424] width 11 height 12
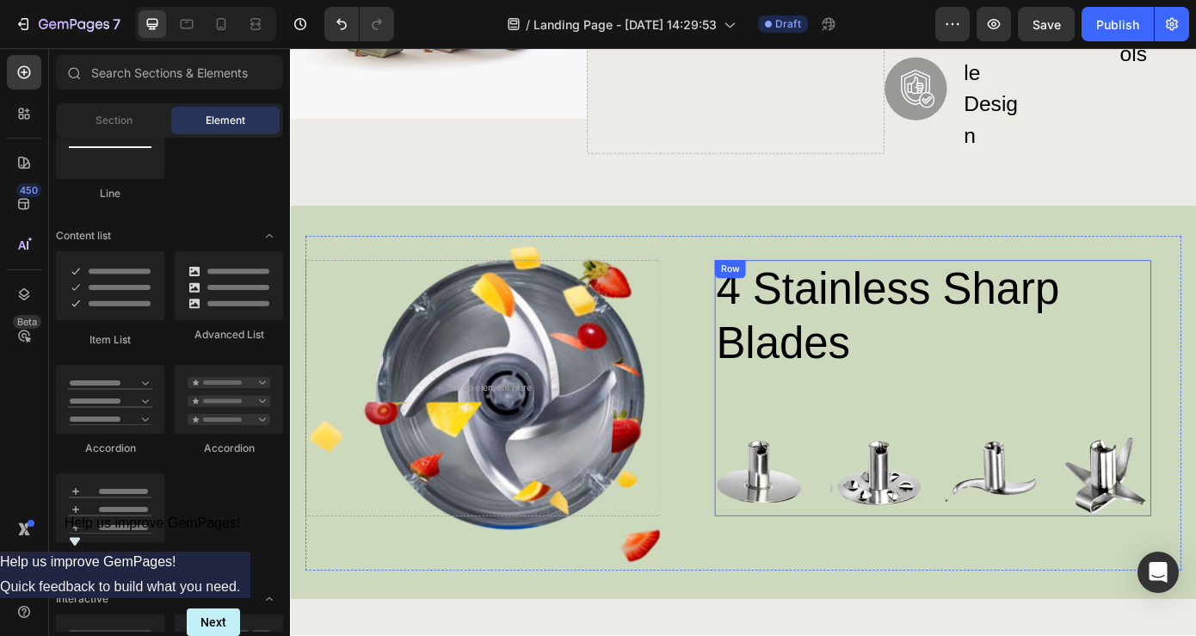
scroll to position [1657, 0]
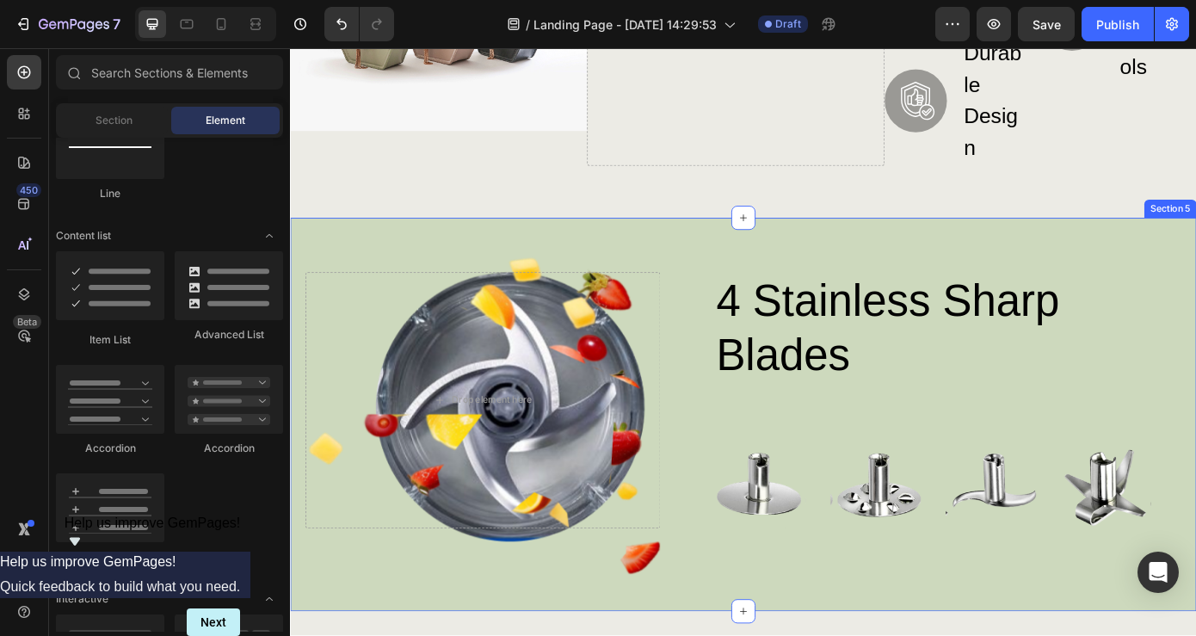
click at [1033, 252] on div "4 stainless sharp blades Heading Image Image Image Image Row Row Drop element h…" at bounding box center [806, 466] width 1033 height 448
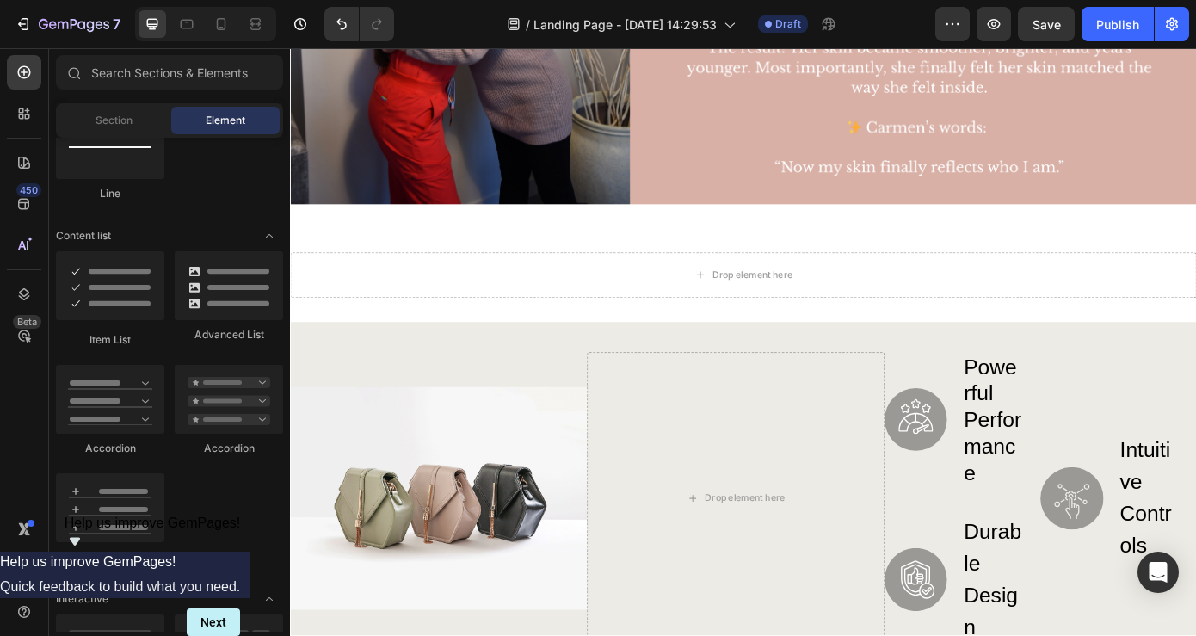
scroll to position [1113, 0]
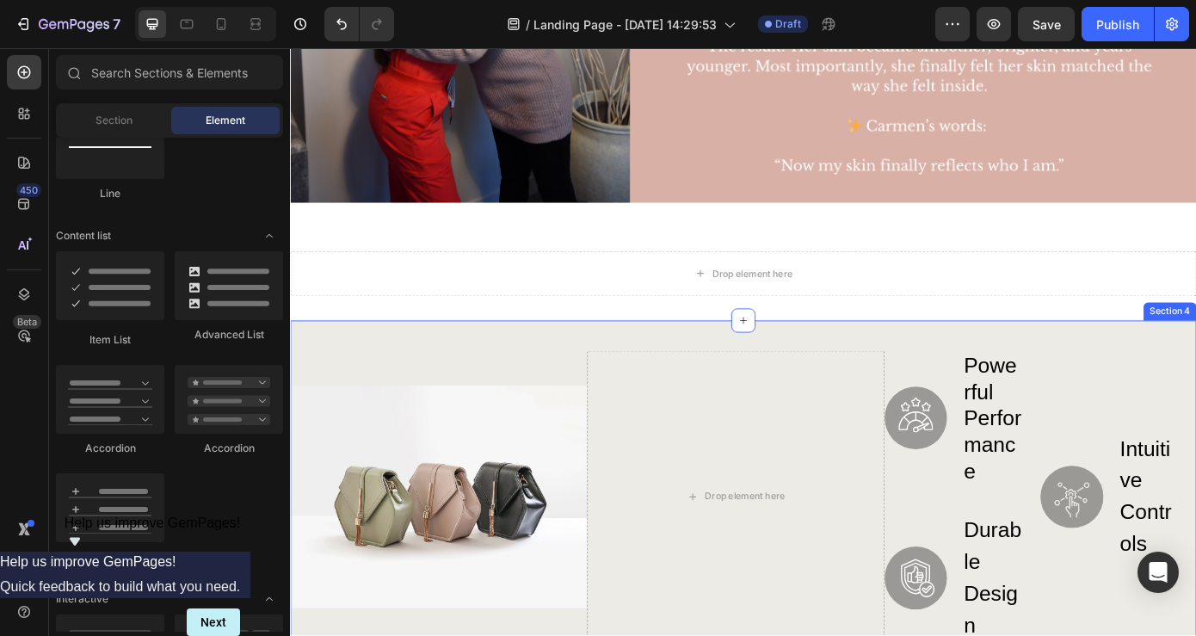
click at [1196, 379] on div "Image Drop element here Image powerful performance Text Block Row Image durable…" at bounding box center [806, 572] width 1033 height 427
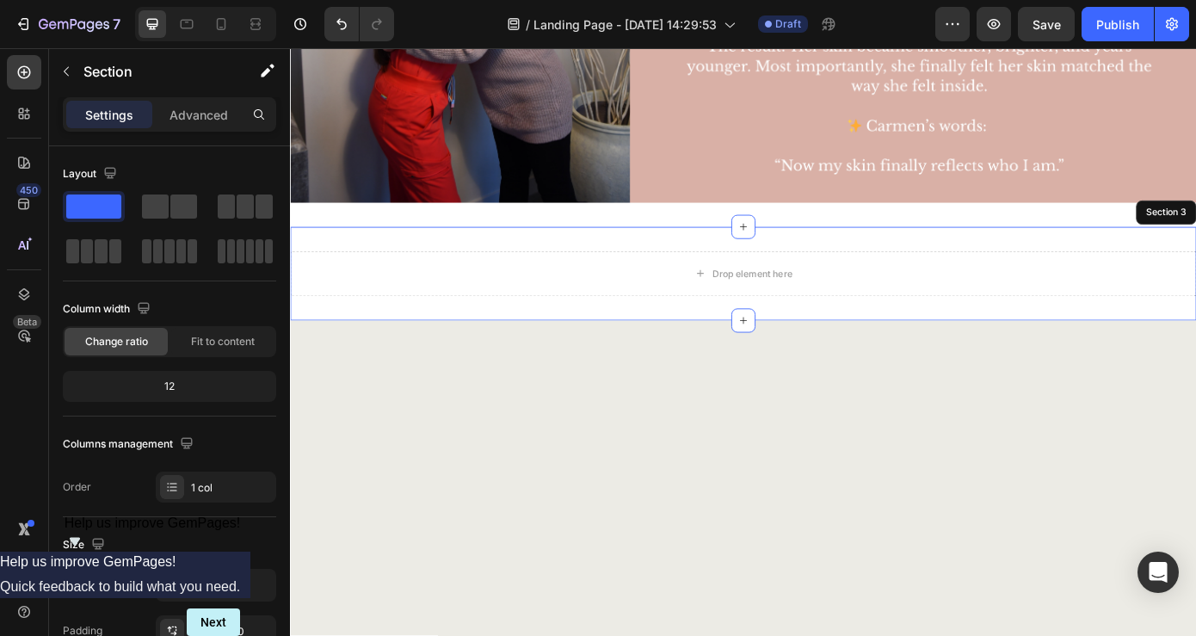
click at [1119, 273] on div "Drop element here Section 3" at bounding box center [806, 305] width 1033 height 107
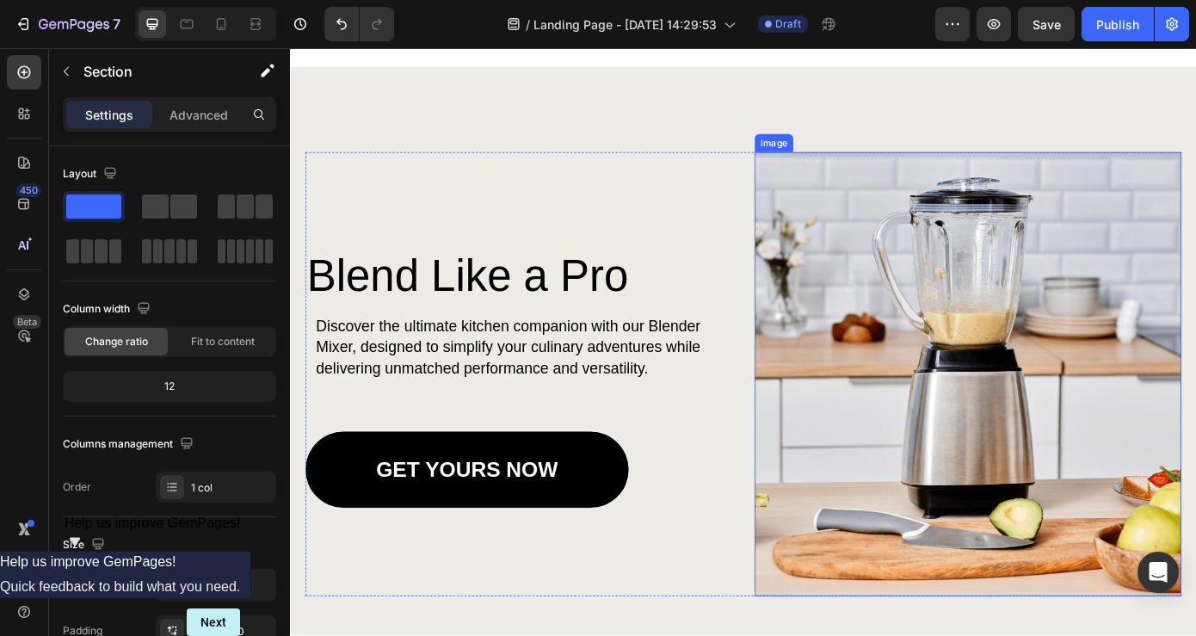
scroll to position [1350, 0]
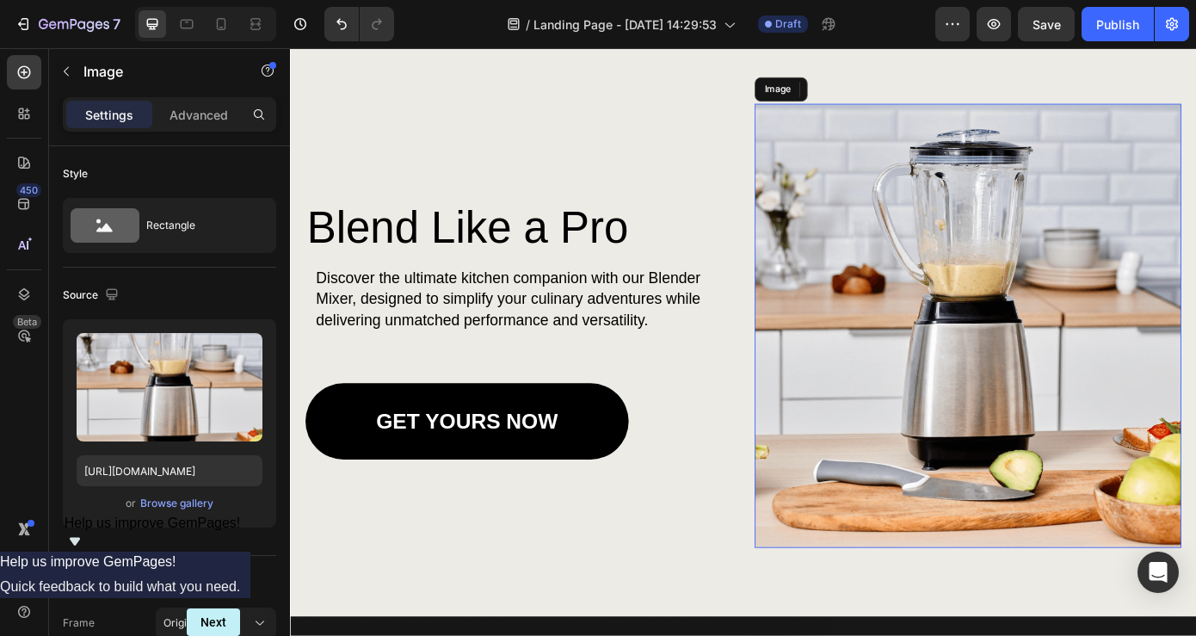
click at [1003, 376] on img at bounding box center [1062, 365] width 486 height 506
click at [1055, 238] on img at bounding box center [1062, 365] width 486 height 506
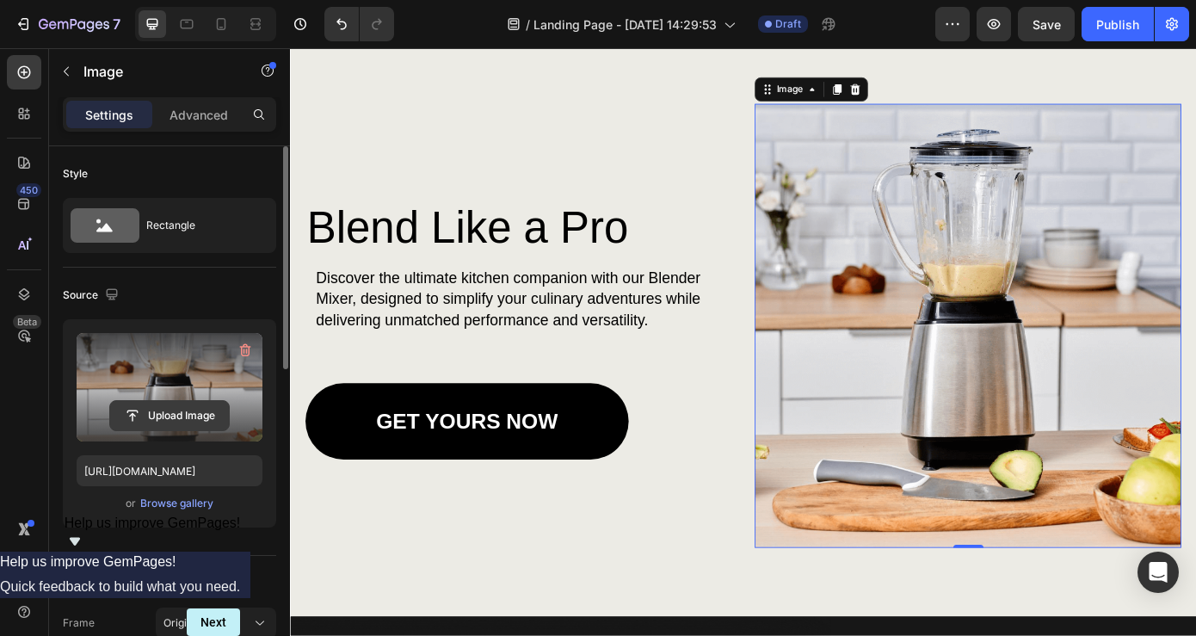
click at [181, 416] on input "file" at bounding box center [169, 415] width 119 height 29
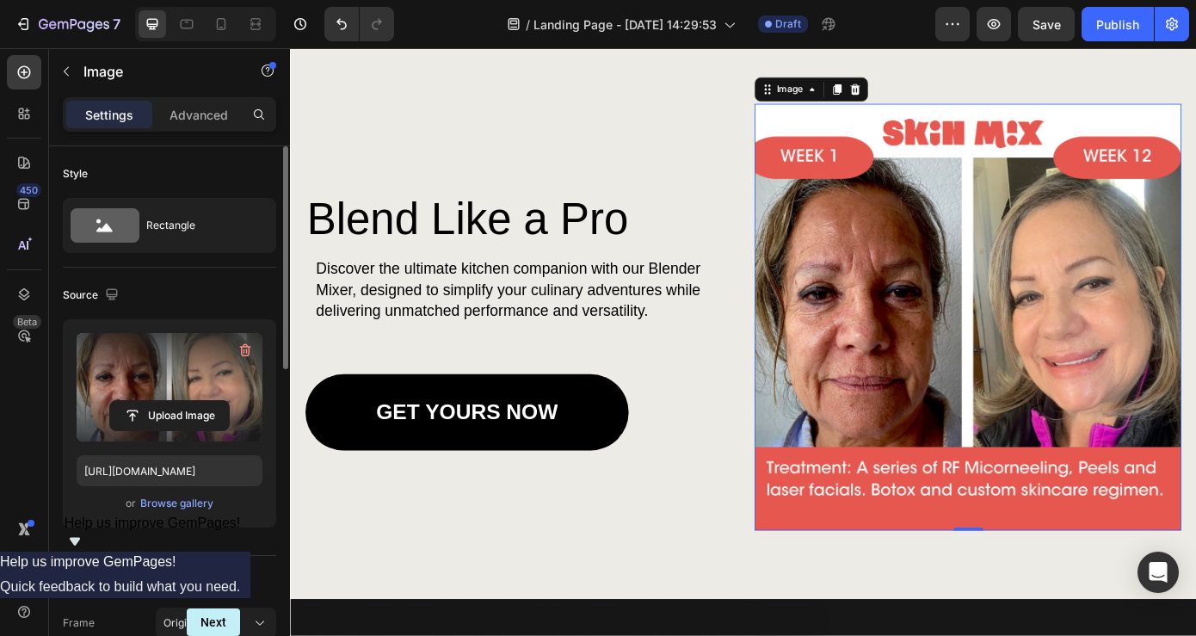
type input "[URL][DOMAIN_NAME]"
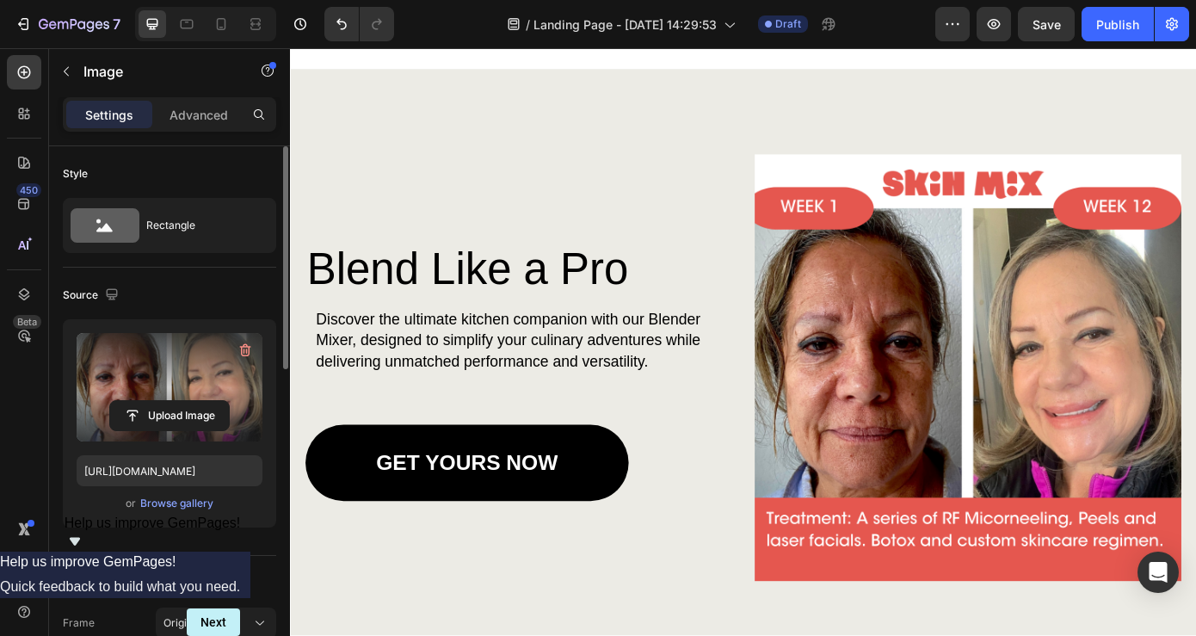
scroll to position [1291, 0]
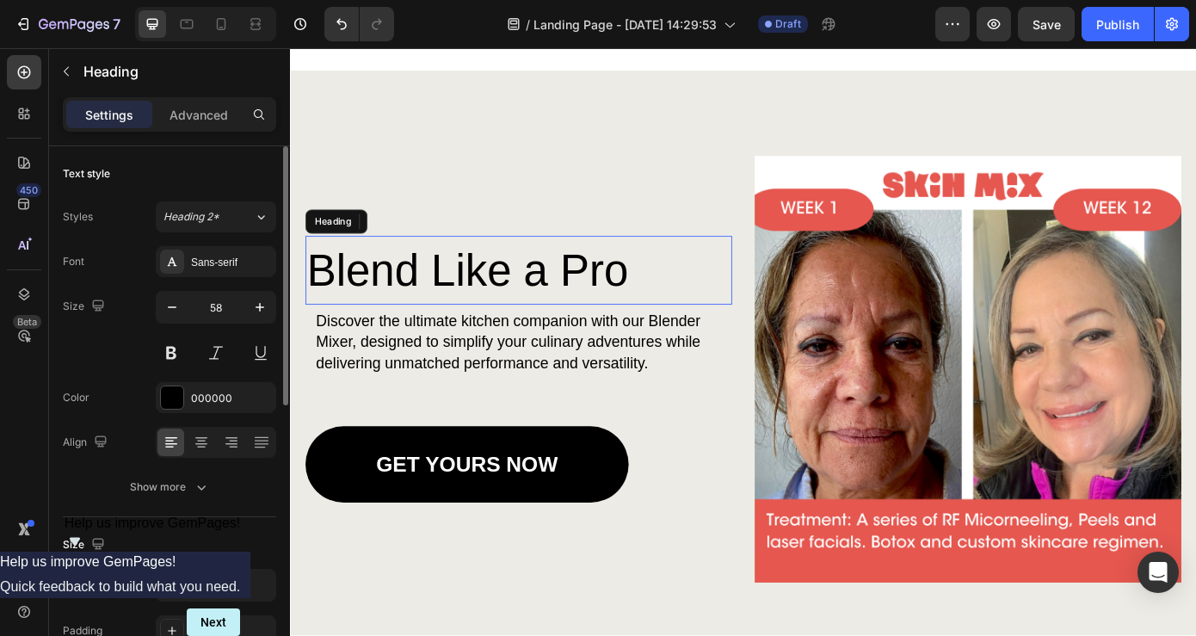
click at [431, 306] on h2 "Blend Like a Pro" at bounding box center [550, 302] width 486 height 78
click at [464, 306] on p "Blend Like a Pro" at bounding box center [550, 301] width 483 height 75
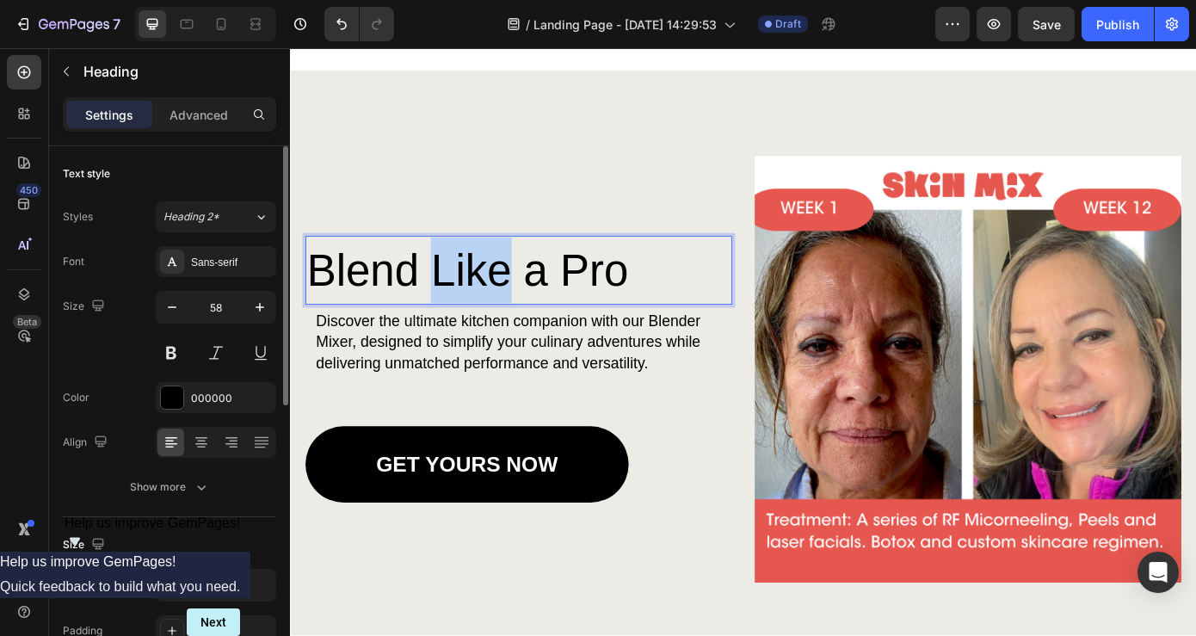
click at [464, 306] on p "Blend Like a Pro" at bounding box center [550, 301] width 483 height 75
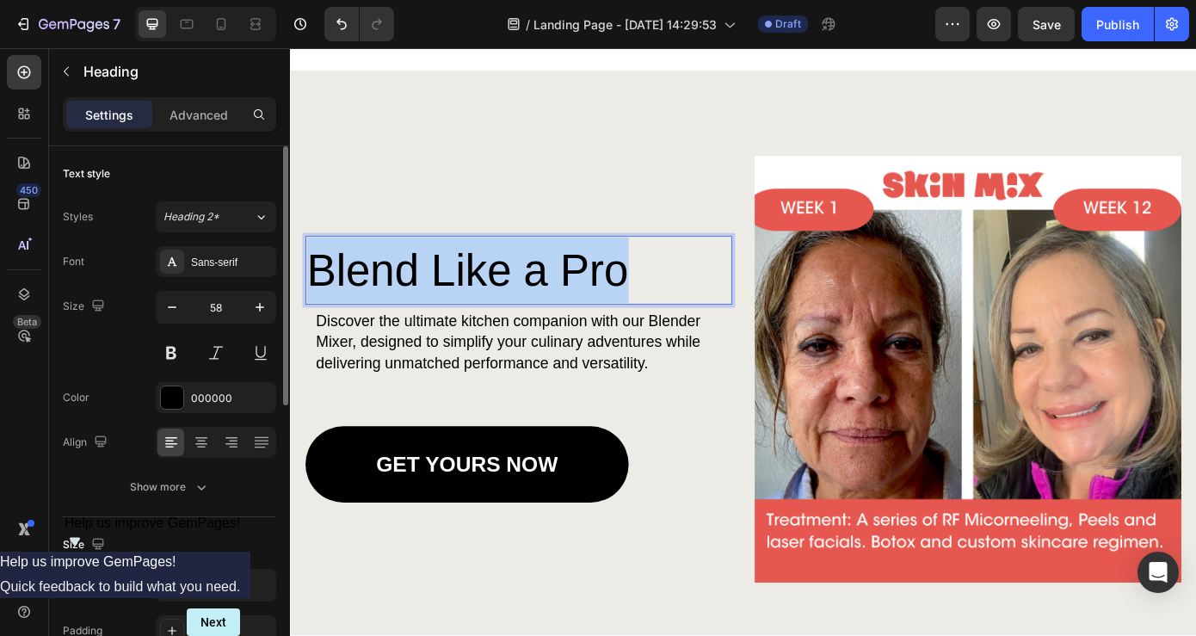
click at [464, 306] on p "Blend Like a Pro" at bounding box center [550, 301] width 483 height 75
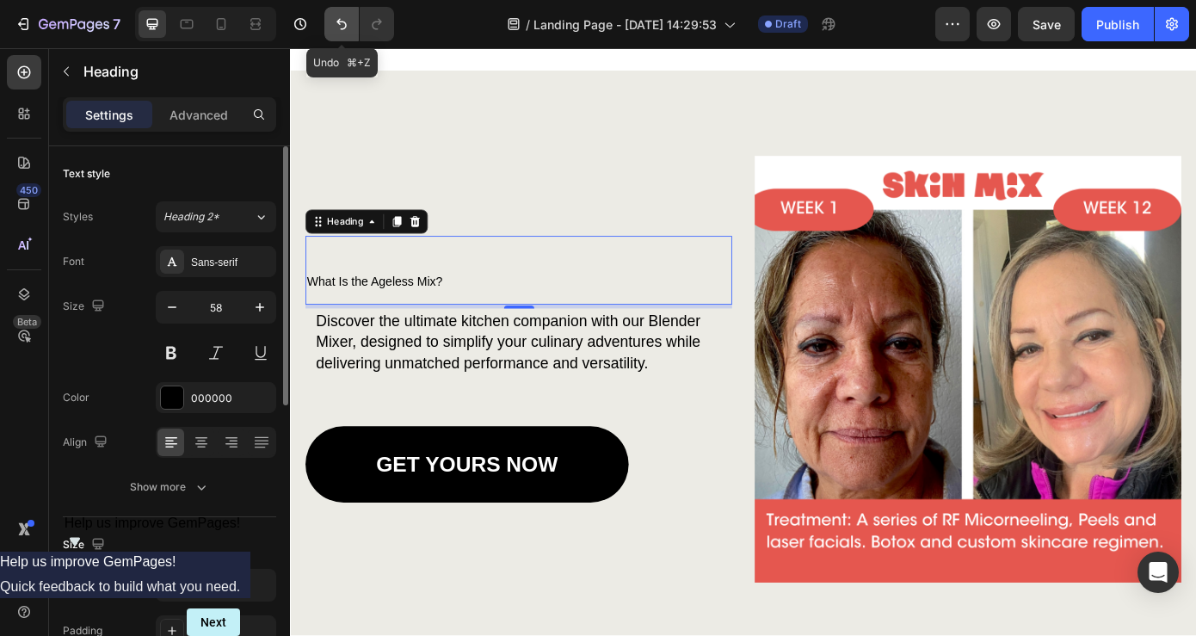
click at [344, 22] on icon "Undo/Redo" at bounding box center [342, 24] width 10 height 11
click at [346, 22] on icon "Undo/Redo" at bounding box center [341, 23] width 17 height 17
click at [345, 19] on icon "Undo/Redo" at bounding box center [341, 23] width 17 height 17
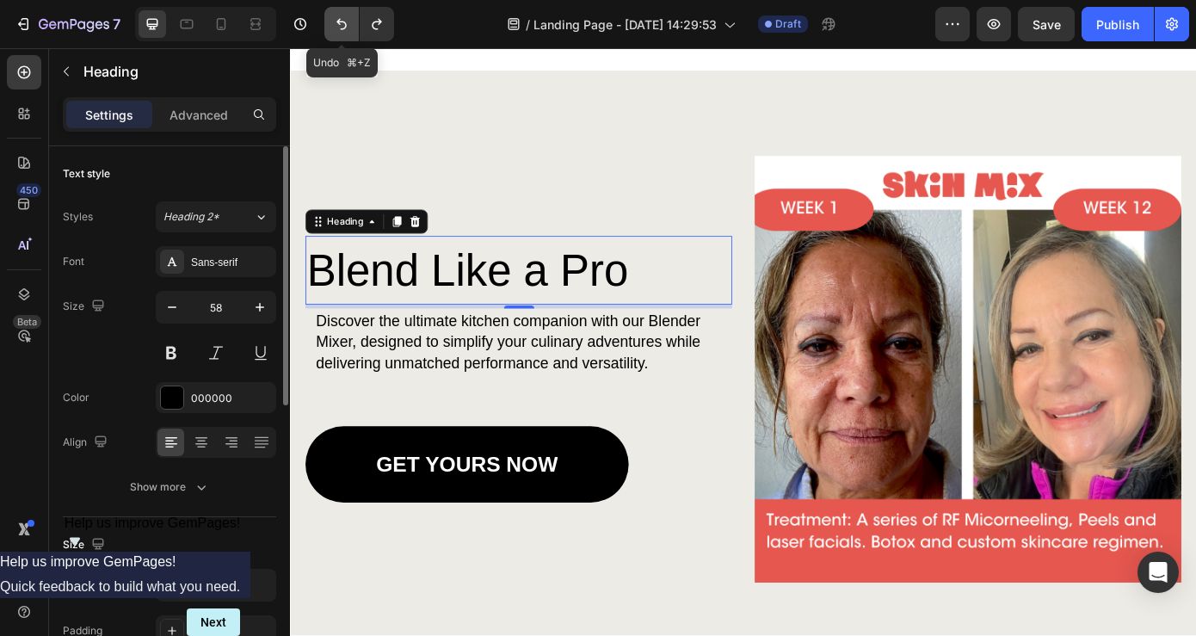
click at [345, 19] on icon "Undo/Redo" at bounding box center [341, 23] width 17 height 17
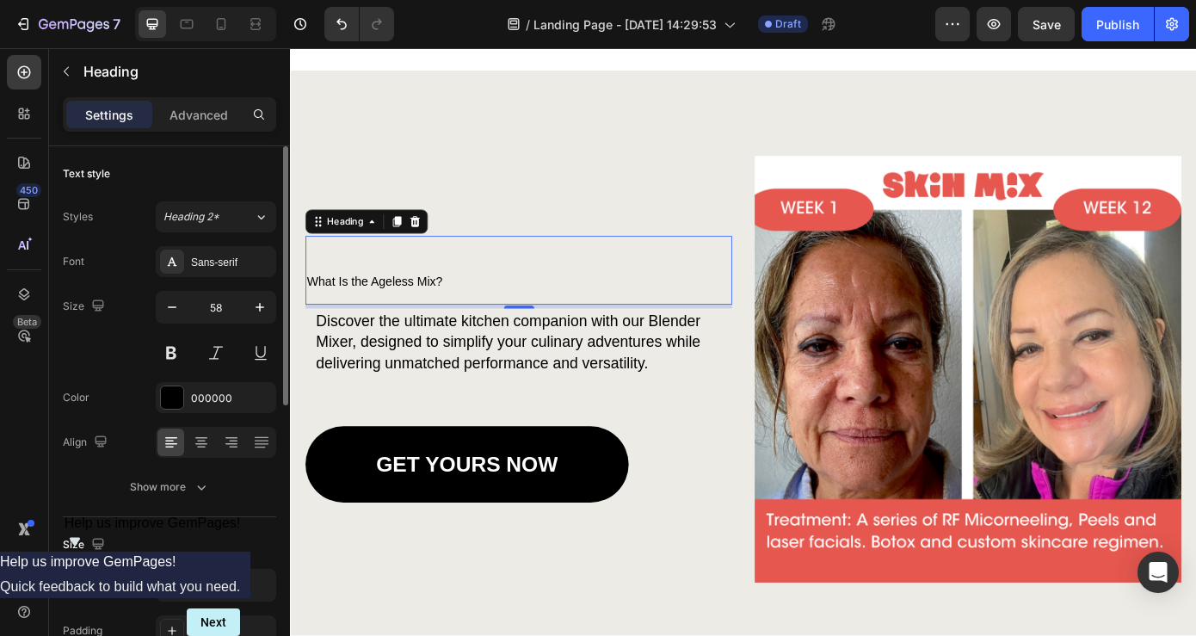
click at [513, 288] on h2 "What Is the Ageless Mix?" at bounding box center [550, 302] width 486 height 78
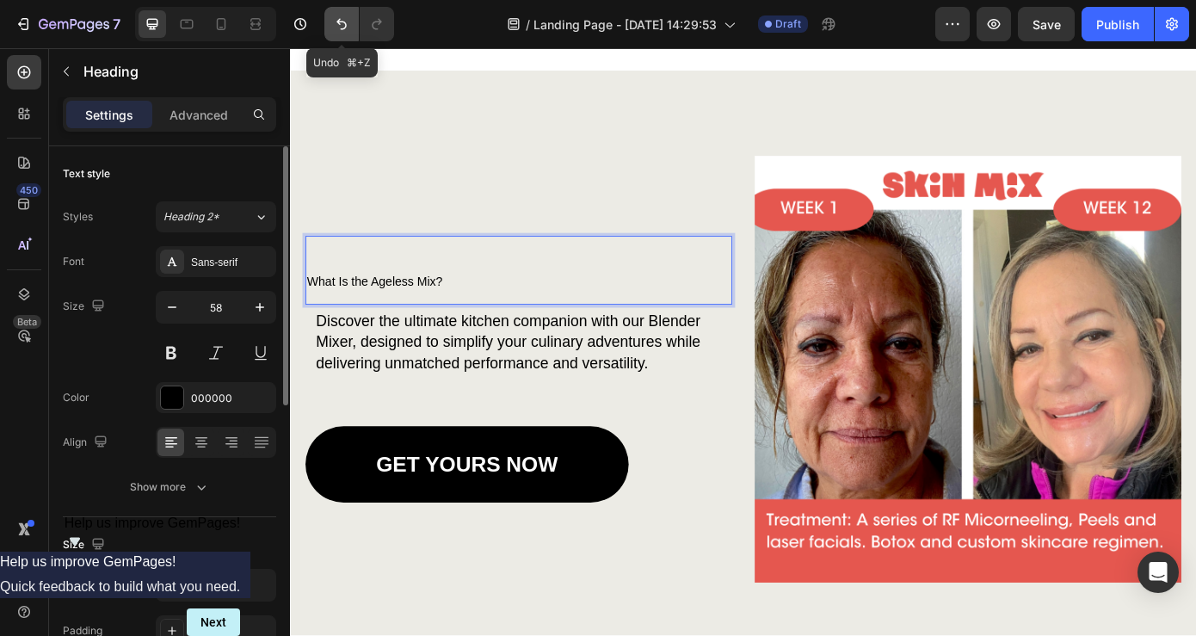
click at [343, 29] on icon "Undo/Redo" at bounding box center [342, 24] width 10 height 11
click at [336, 16] on icon "Undo/Redo" at bounding box center [341, 23] width 17 height 17
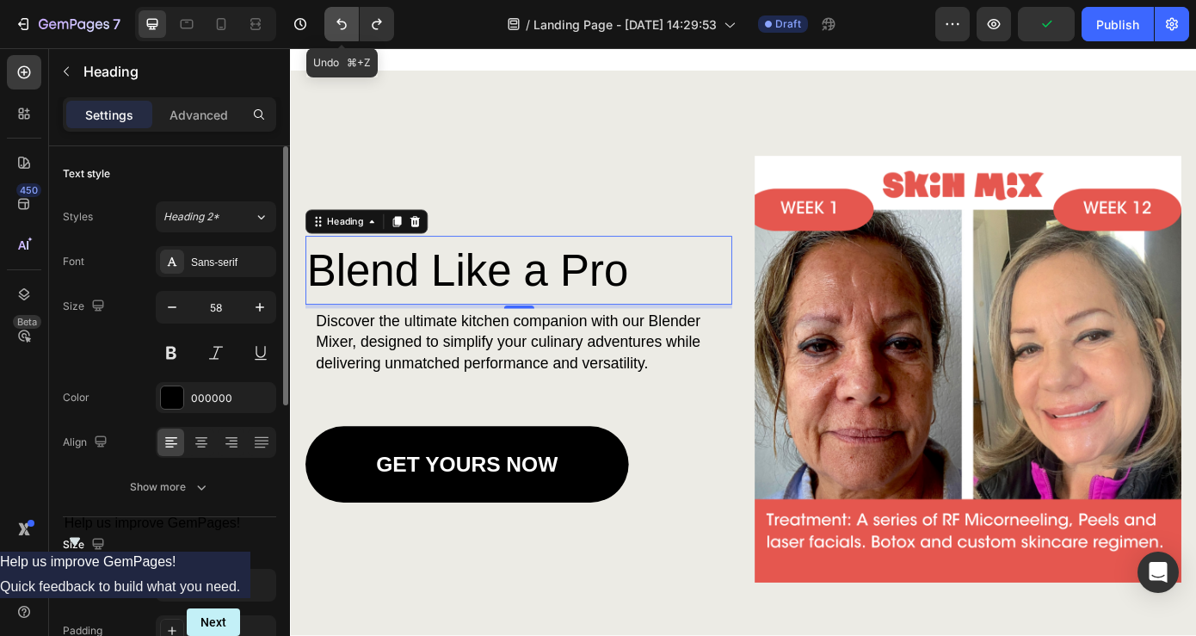
click at [336, 16] on icon "Undo/Redo" at bounding box center [341, 23] width 17 height 17
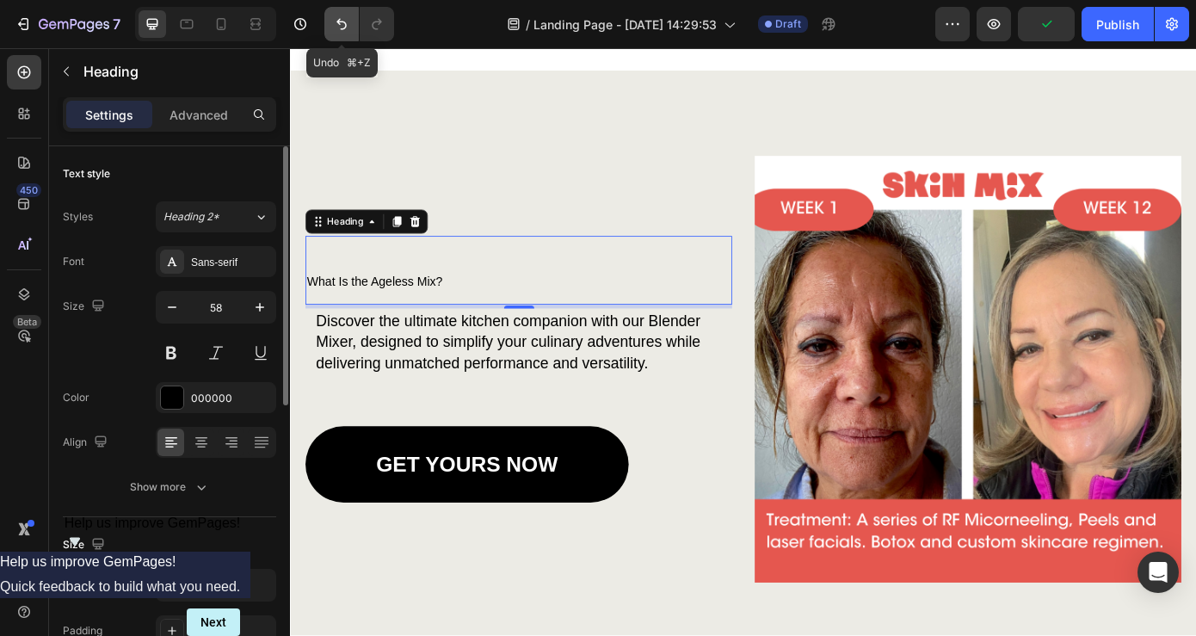
click at [336, 16] on icon "Undo/Redo" at bounding box center [341, 23] width 17 height 17
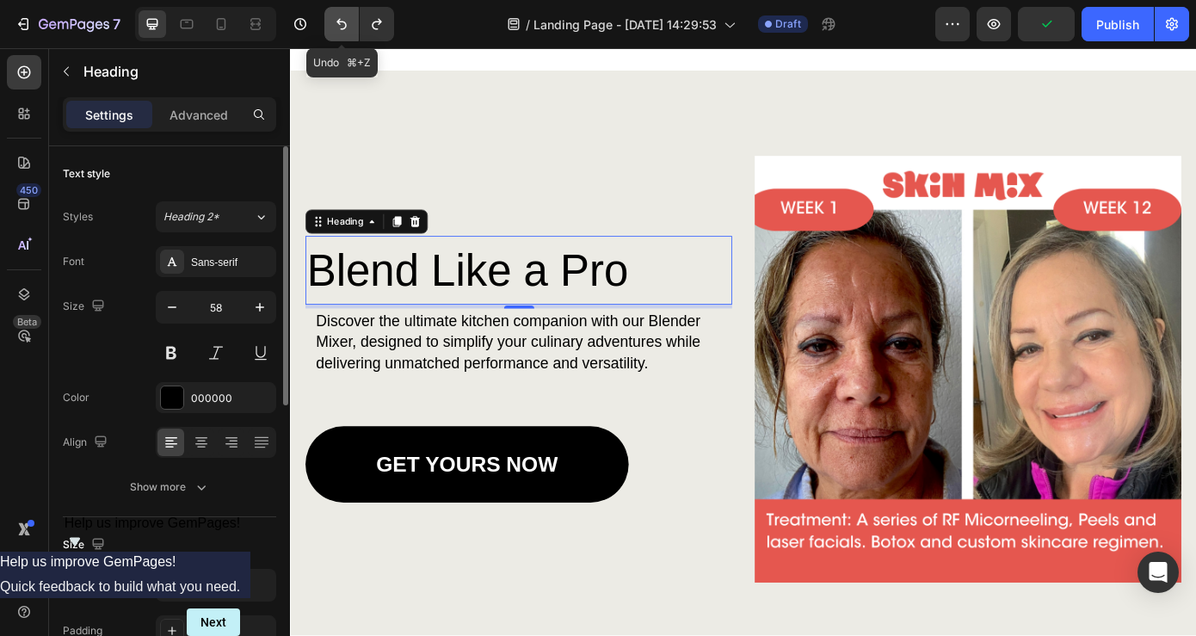
click at [336, 16] on icon "Undo/Redo" at bounding box center [341, 23] width 17 height 17
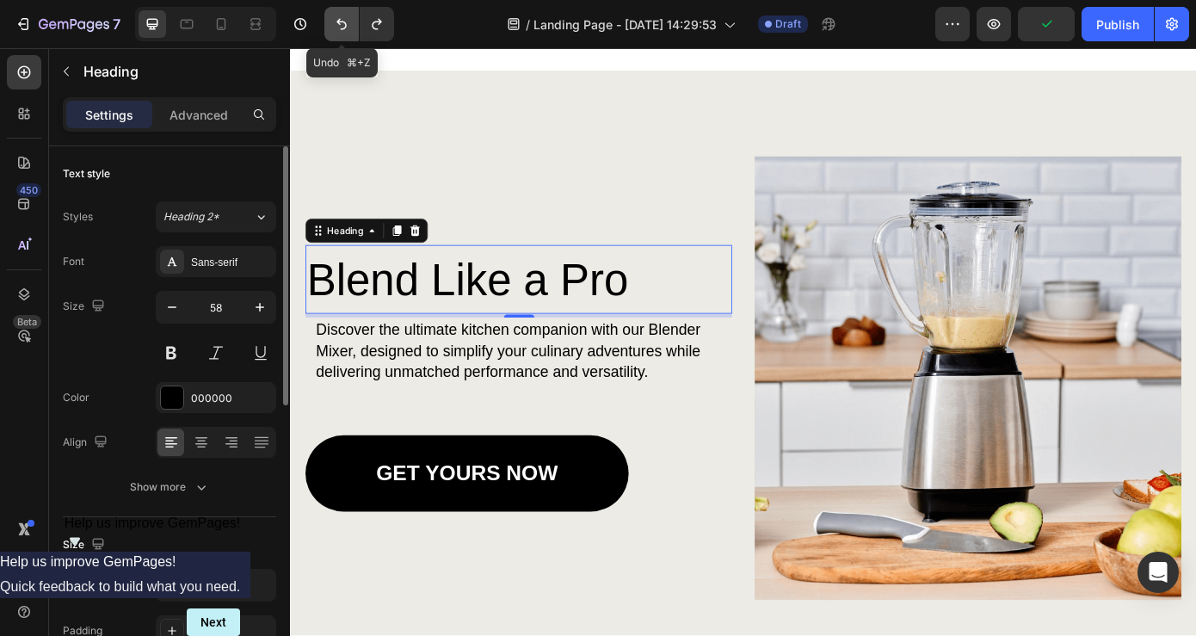
click at [336, 16] on icon "Undo/Redo" at bounding box center [341, 23] width 17 height 17
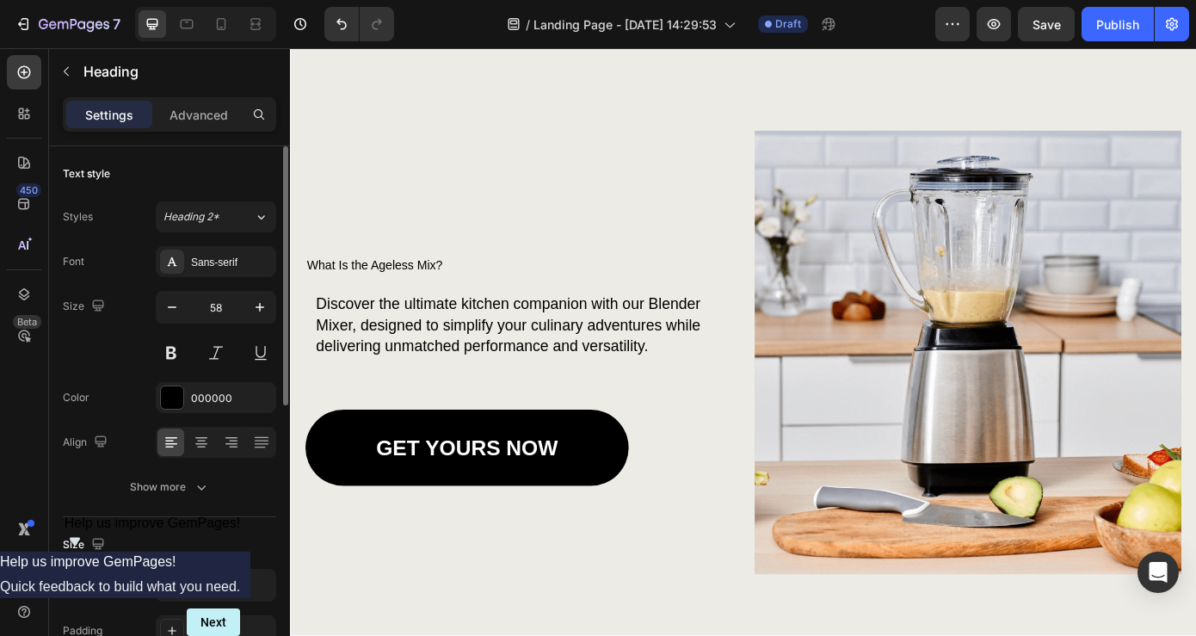
scroll to position [1455, 0]
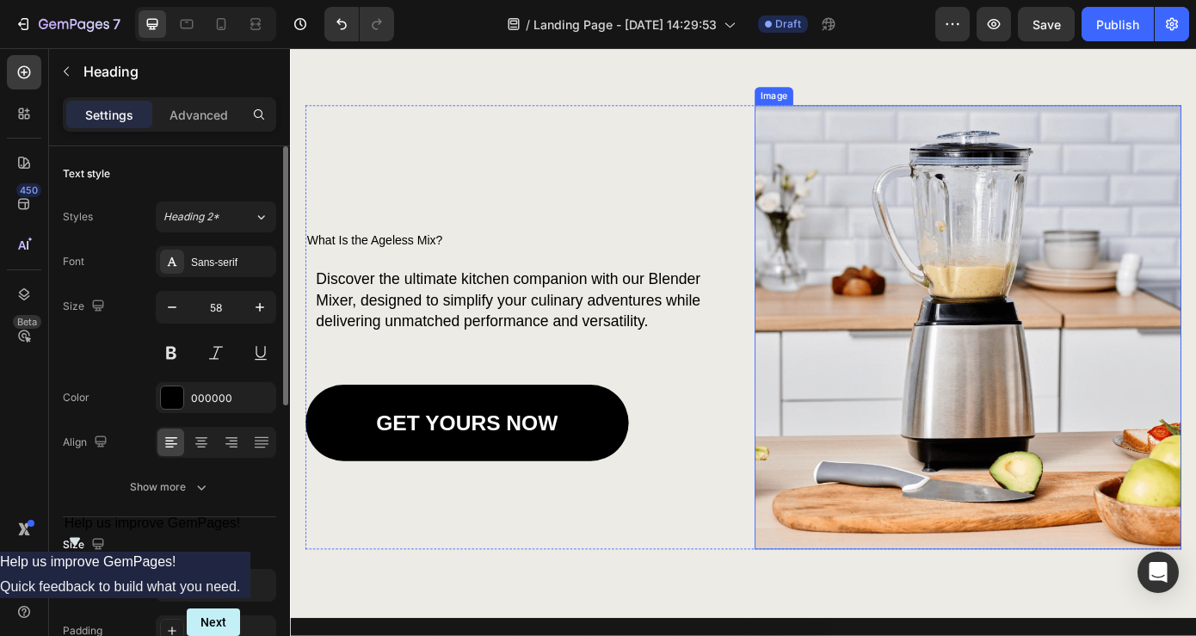
click at [1040, 358] on img at bounding box center [1062, 367] width 486 height 506
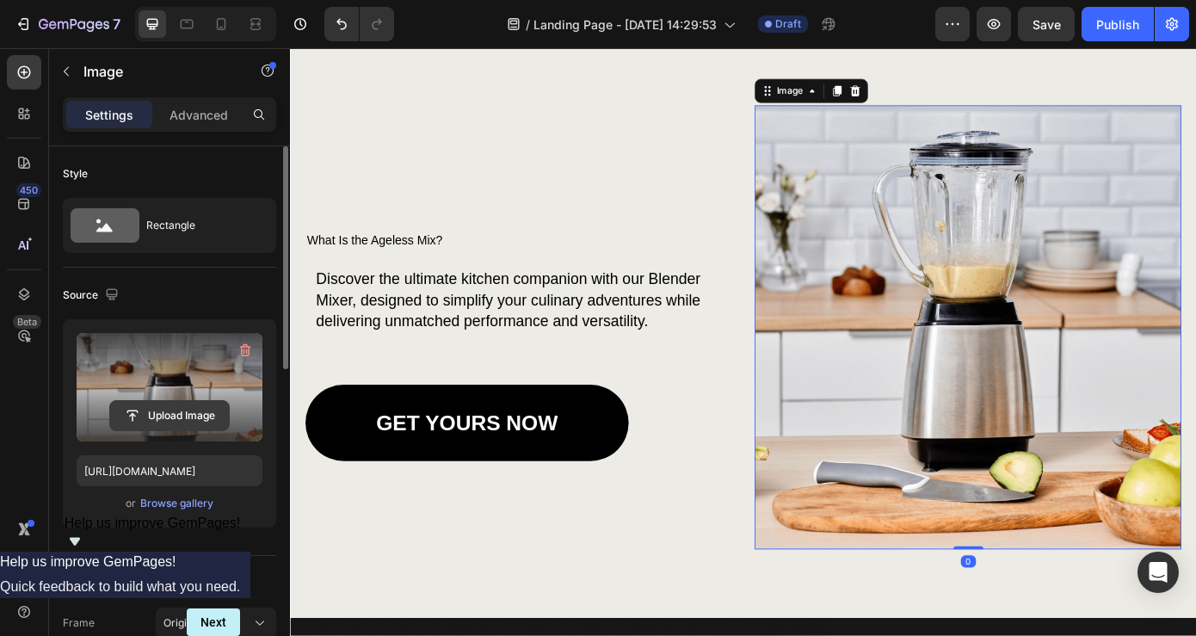
click at [165, 405] on input "file" at bounding box center [169, 415] width 119 height 29
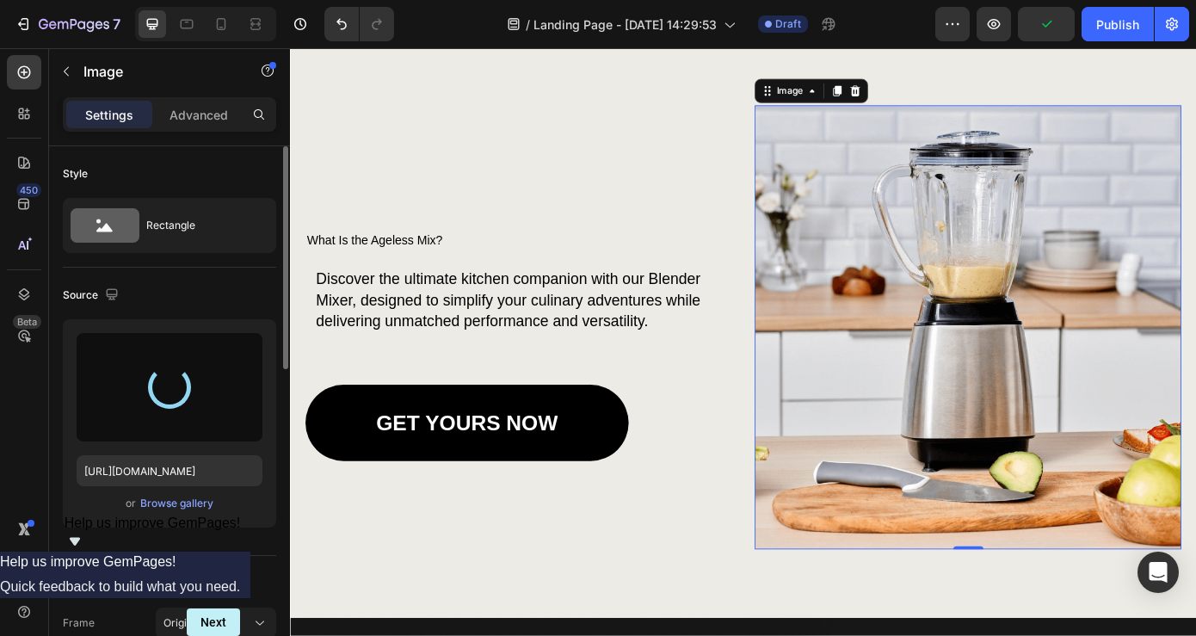
type input "[URL][DOMAIN_NAME]"
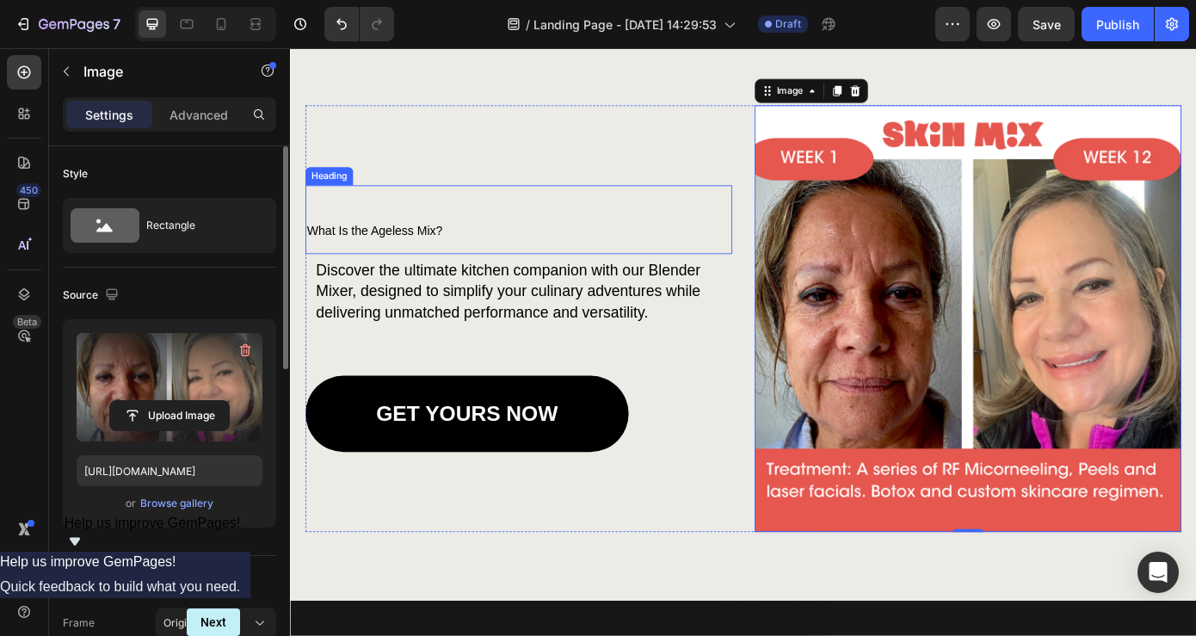
click at [449, 254] on span "What Is the Ageless Mix?" at bounding box center [386, 257] width 155 height 15
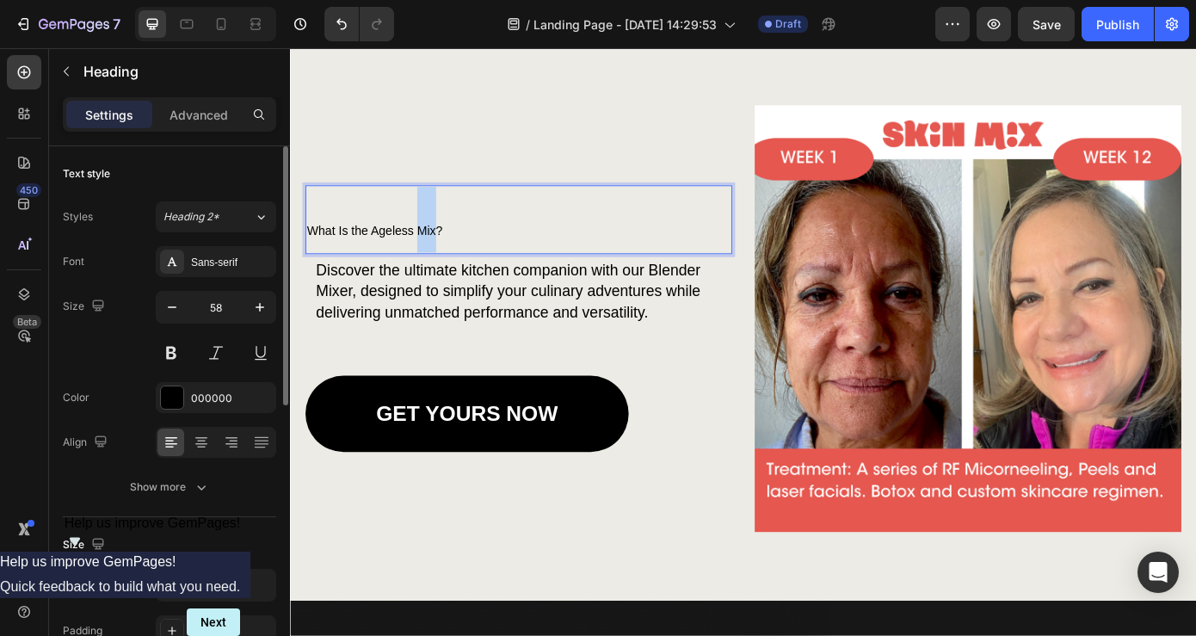
click at [441, 253] on span "What Is the Ageless Mix?" at bounding box center [386, 257] width 155 height 15
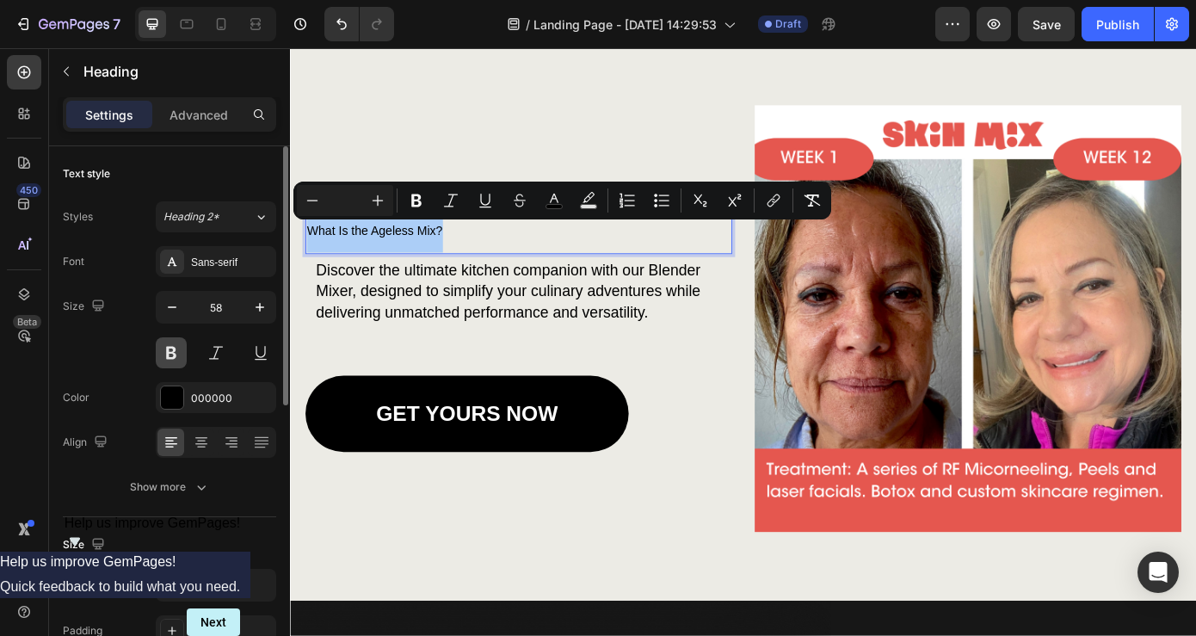
click at [171, 350] on button at bounding box center [171, 352] width 31 height 31
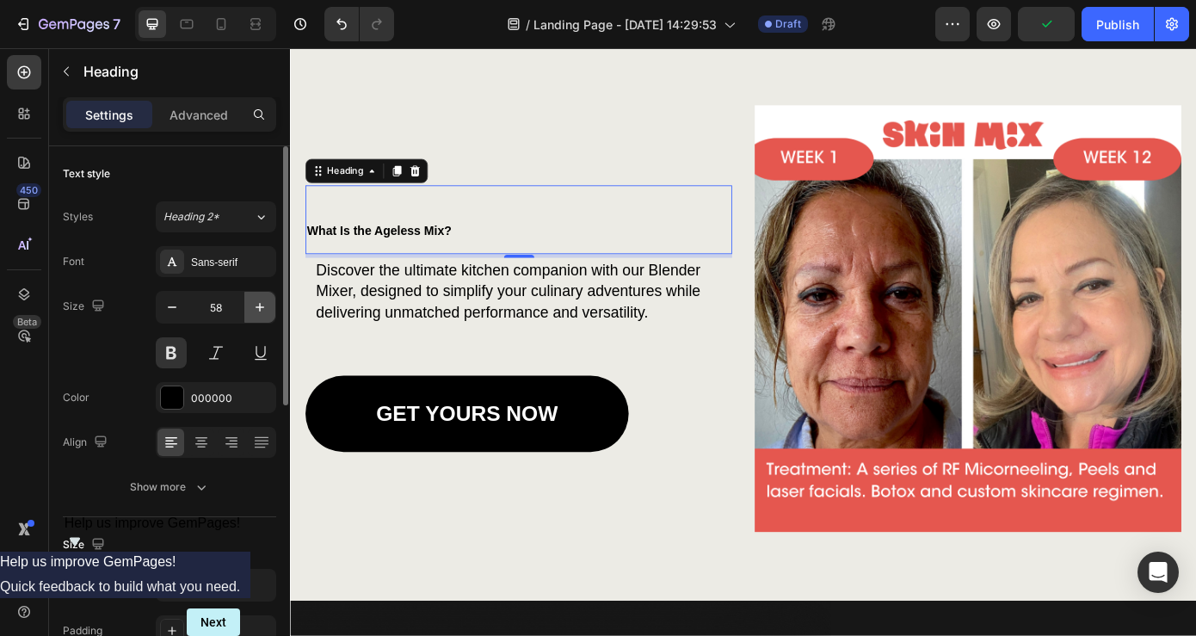
click at [256, 311] on icon "button" at bounding box center [259, 307] width 17 height 17
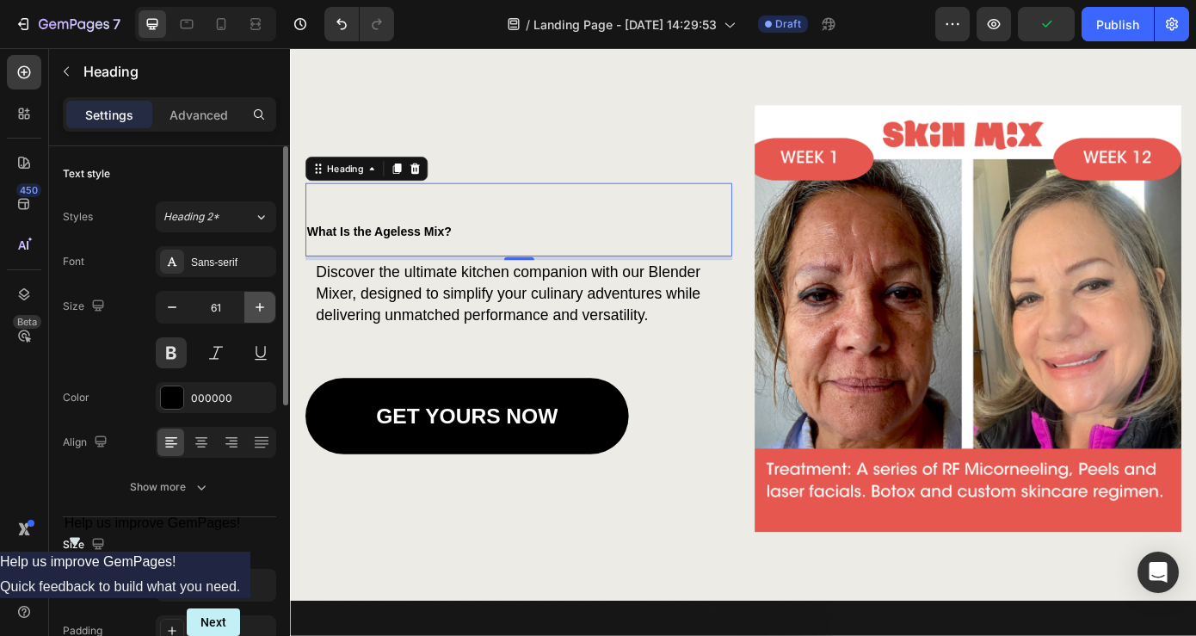
click at [256, 311] on icon "button" at bounding box center [259, 307] width 17 height 17
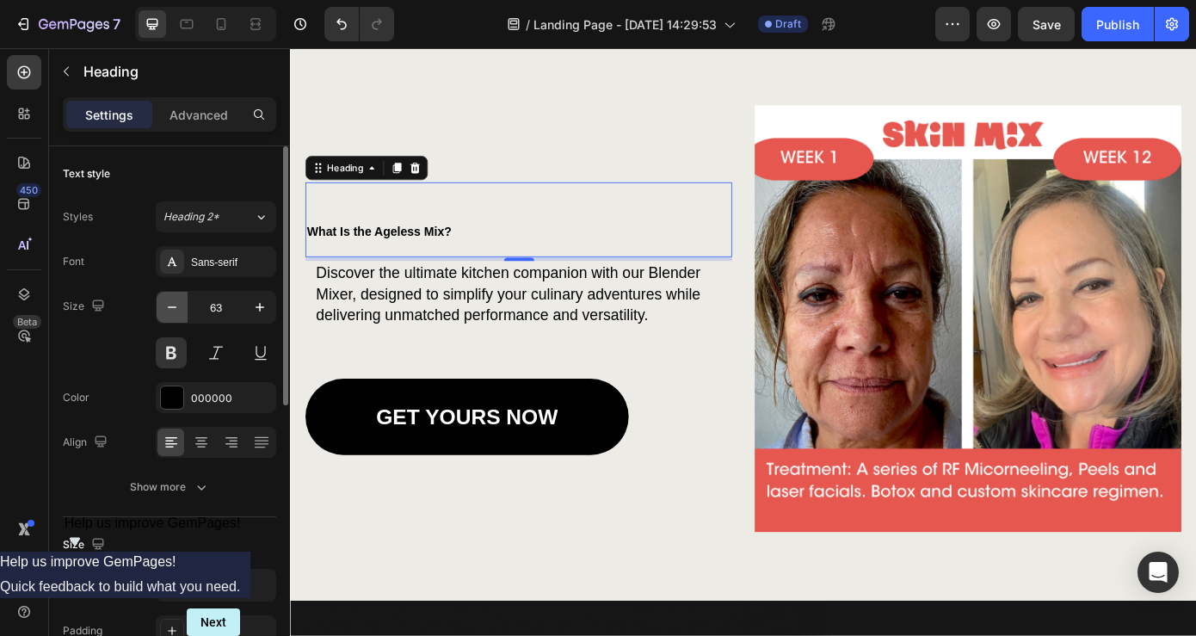
click at [168, 312] on icon "button" at bounding box center [172, 307] width 17 height 17
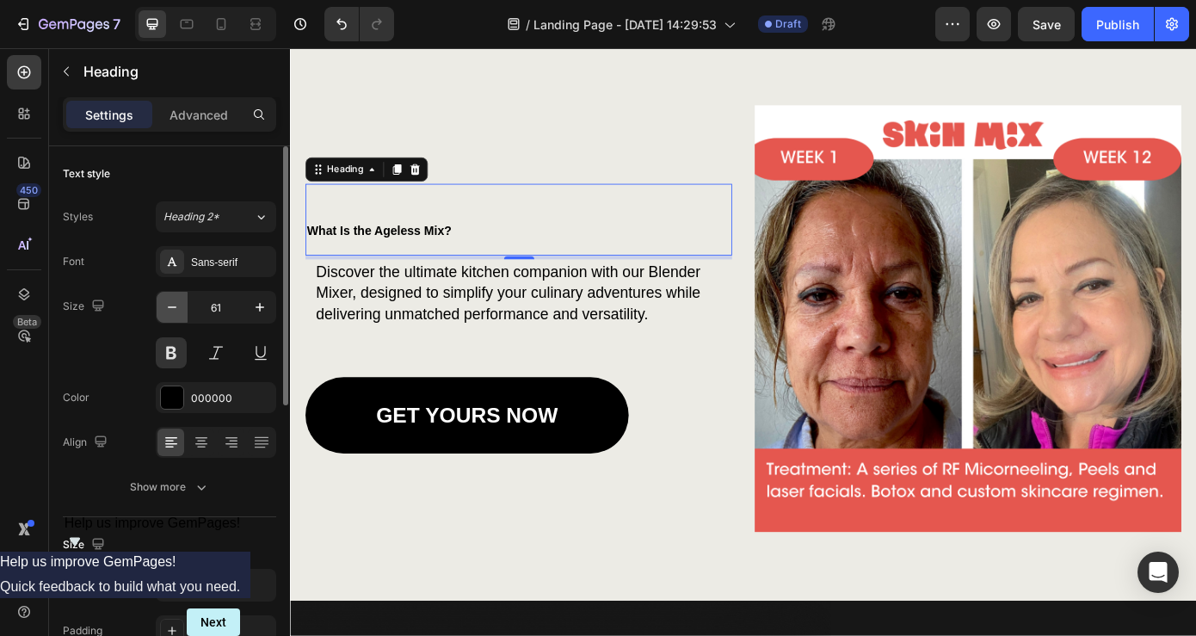
click at [168, 312] on icon "button" at bounding box center [172, 307] width 17 height 17
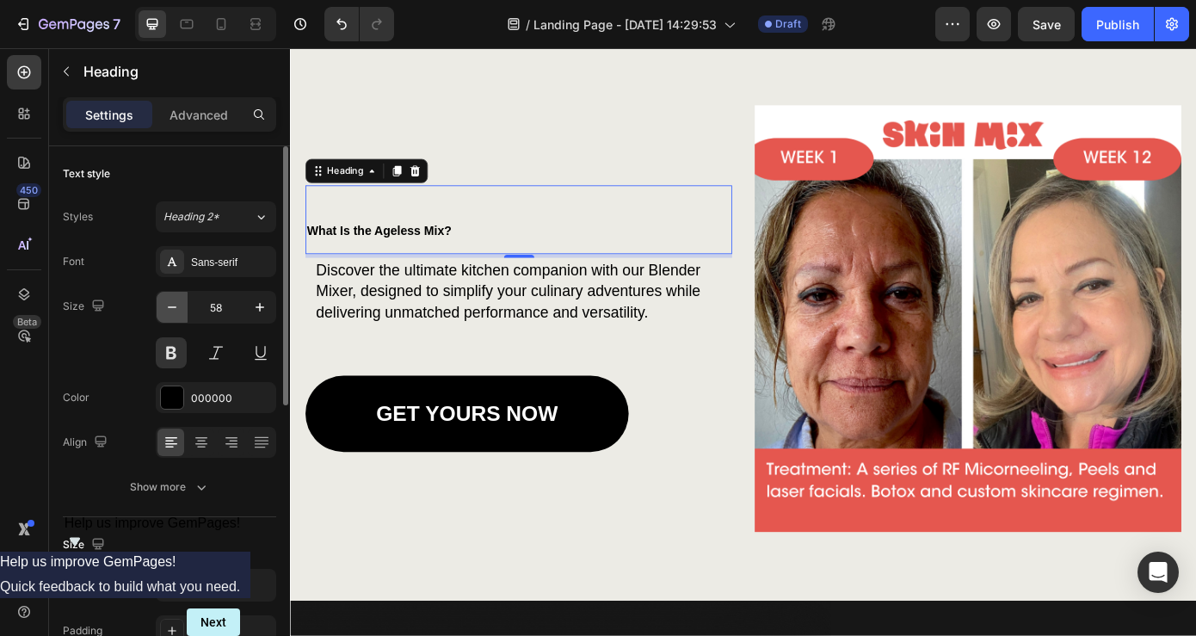
click at [168, 312] on icon "button" at bounding box center [172, 307] width 17 height 17
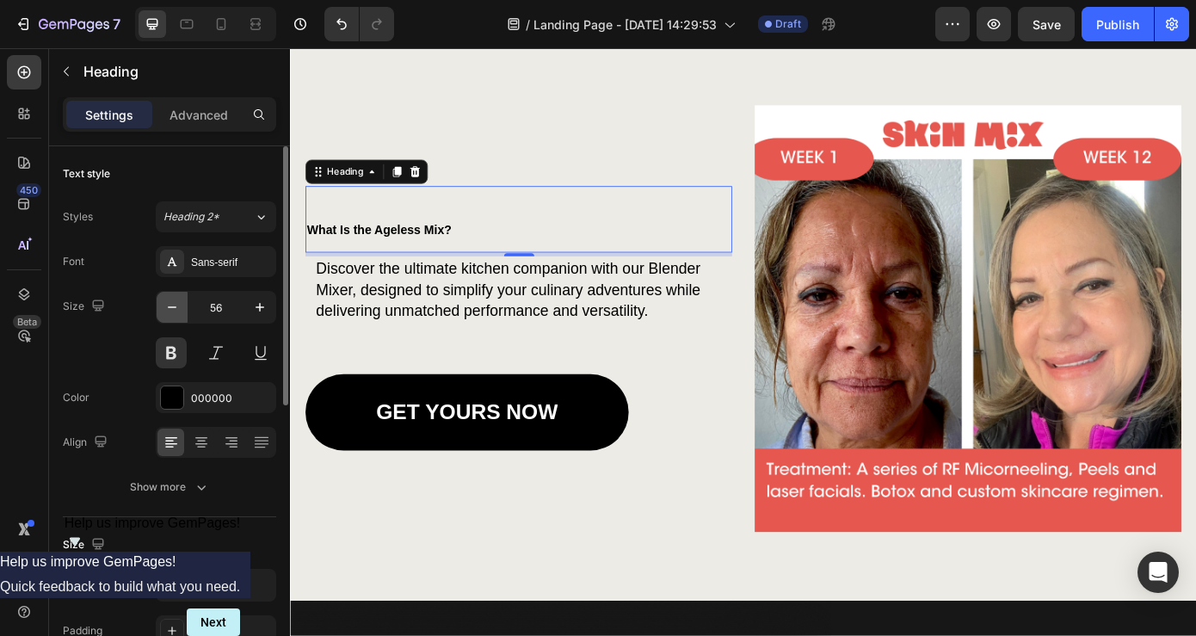
click at [168, 312] on icon "button" at bounding box center [172, 307] width 17 height 17
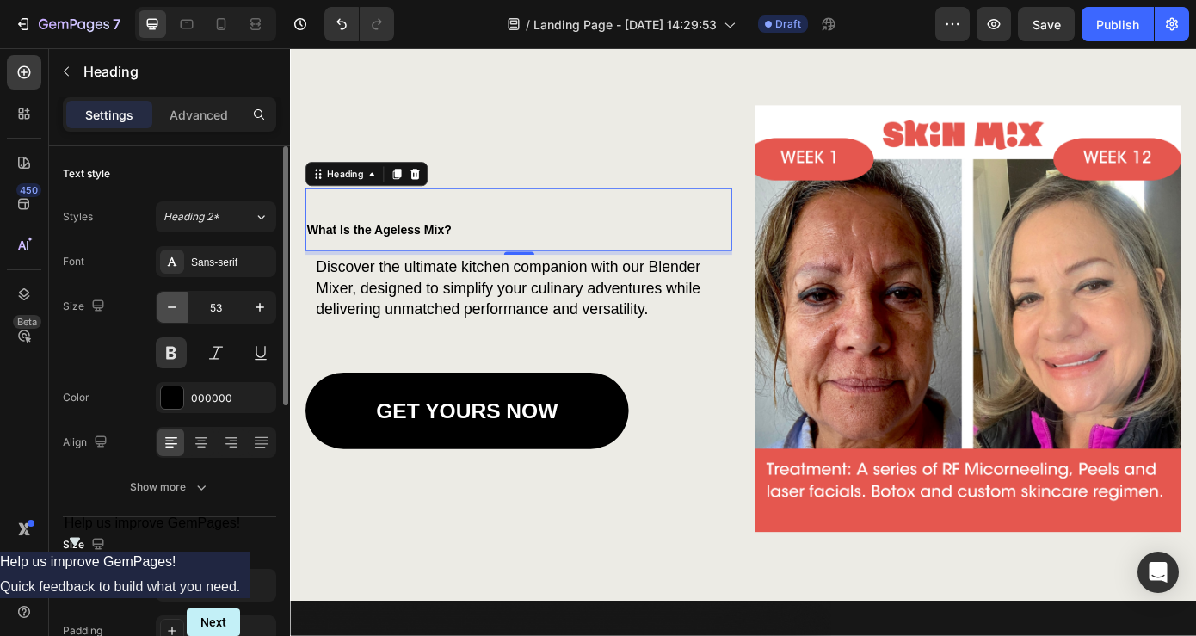
click at [168, 312] on icon "button" at bounding box center [172, 307] width 17 height 17
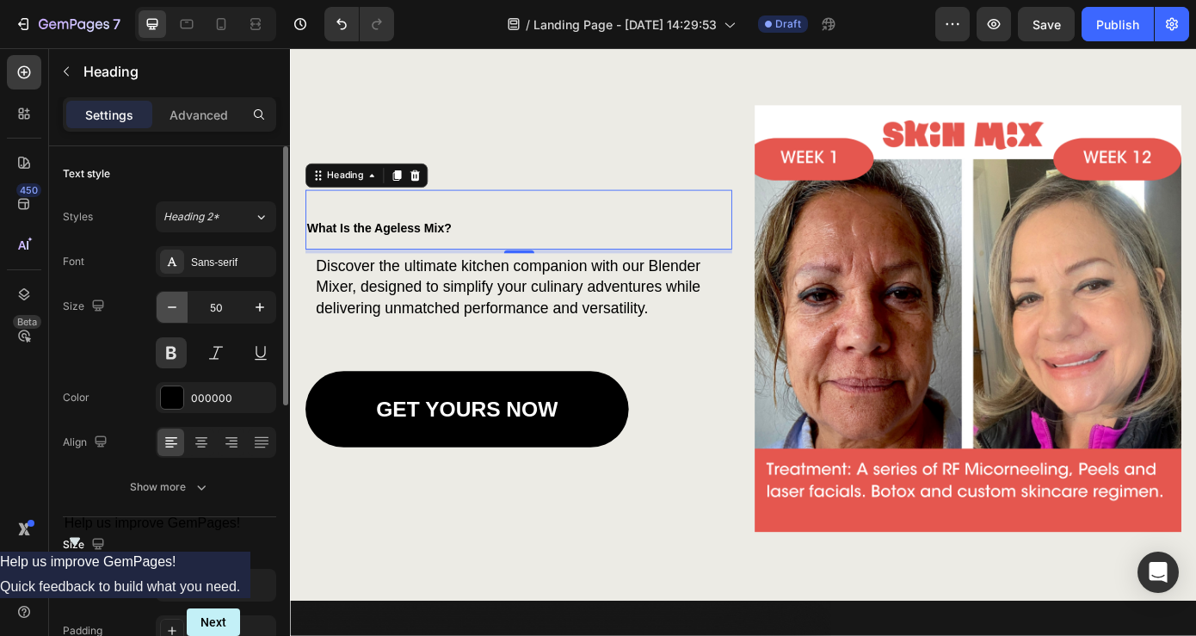
click at [168, 312] on icon "button" at bounding box center [172, 307] width 17 height 17
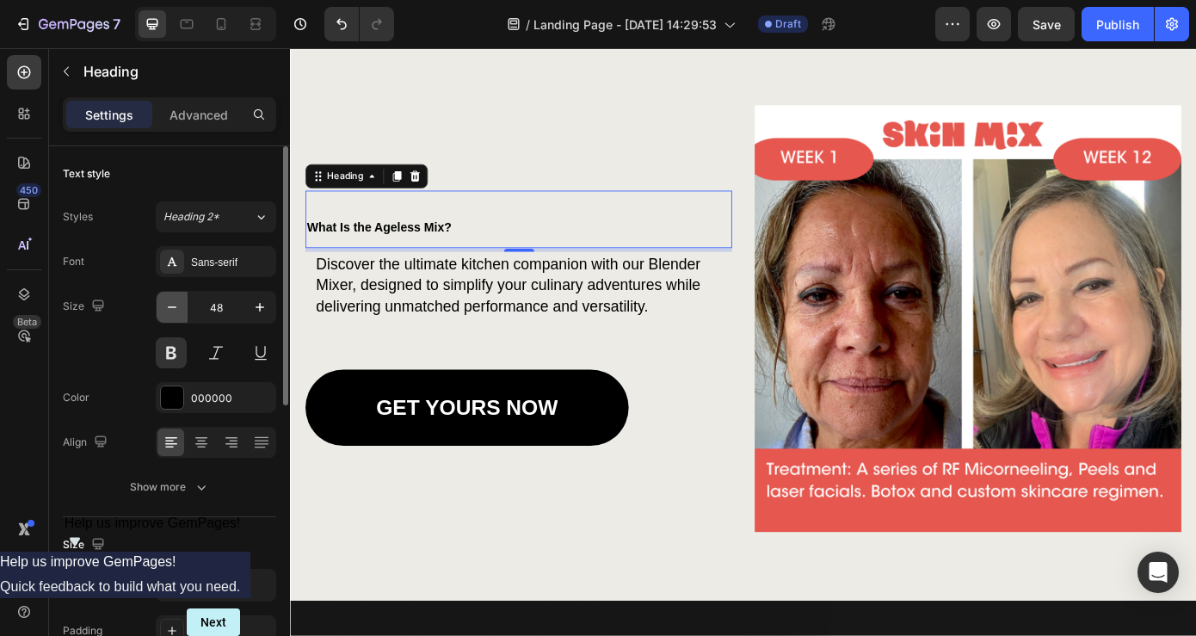
click at [168, 312] on icon "button" at bounding box center [172, 307] width 17 height 17
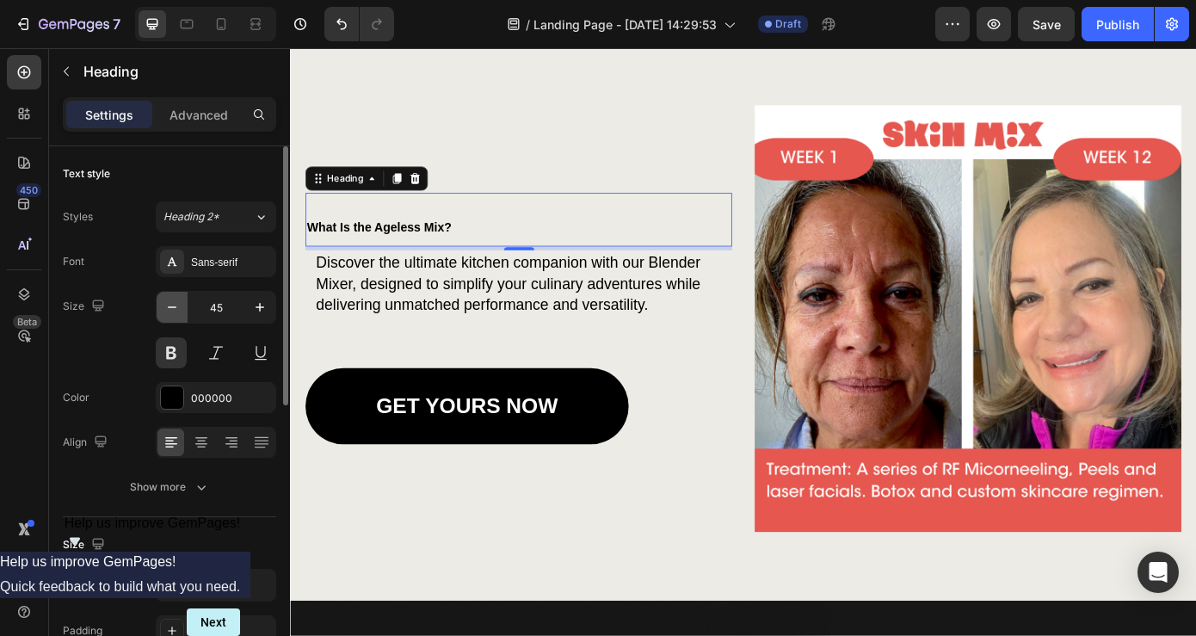
click at [168, 312] on icon "button" at bounding box center [172, 307] width 17 height 17
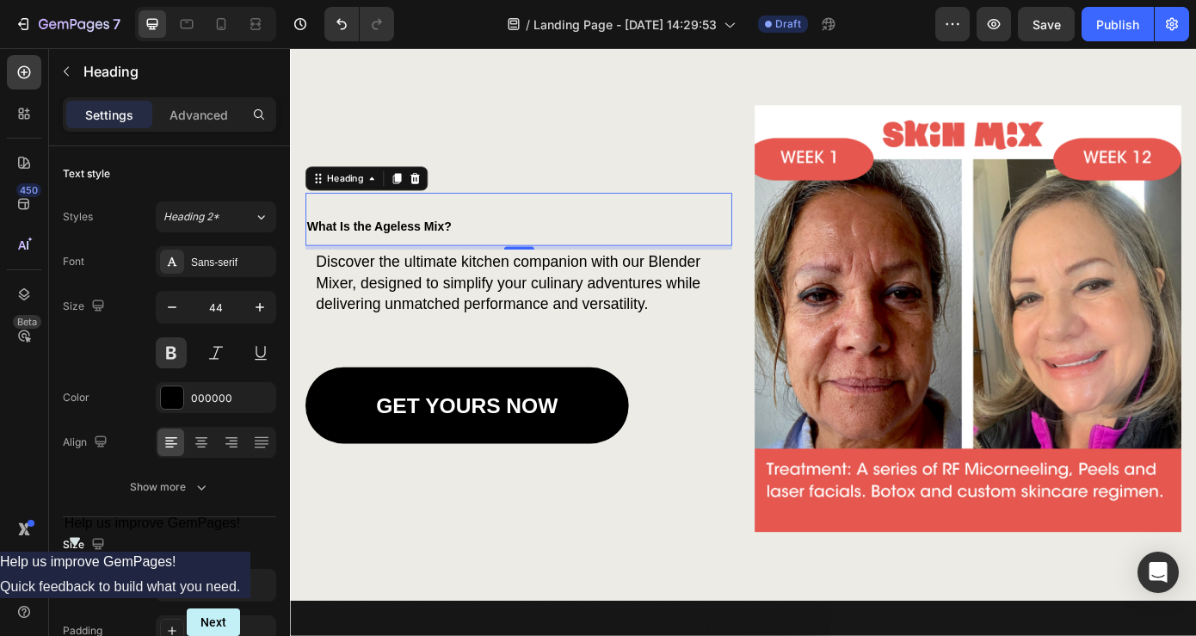
click at [358, 251] on span "What Is the Ageless Mix?" at bounding box center [391, 251] width 164 height 15
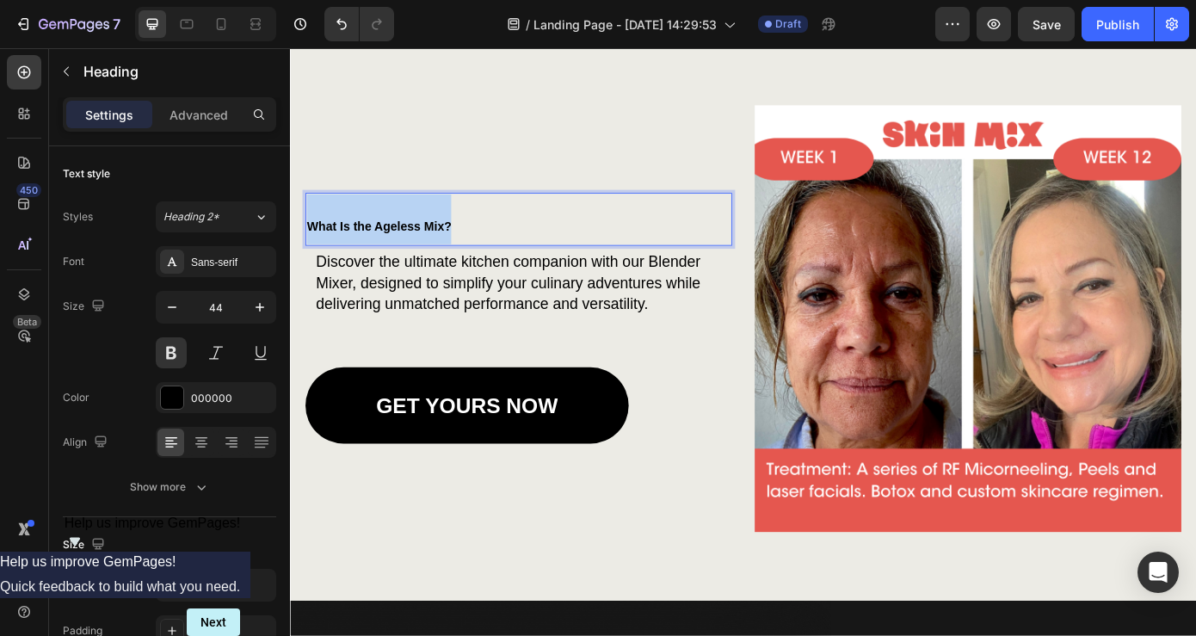
click at [358, 251] on span "What Is the Ageless Mix?" at bounding box center [391, 251] width 164 height 15
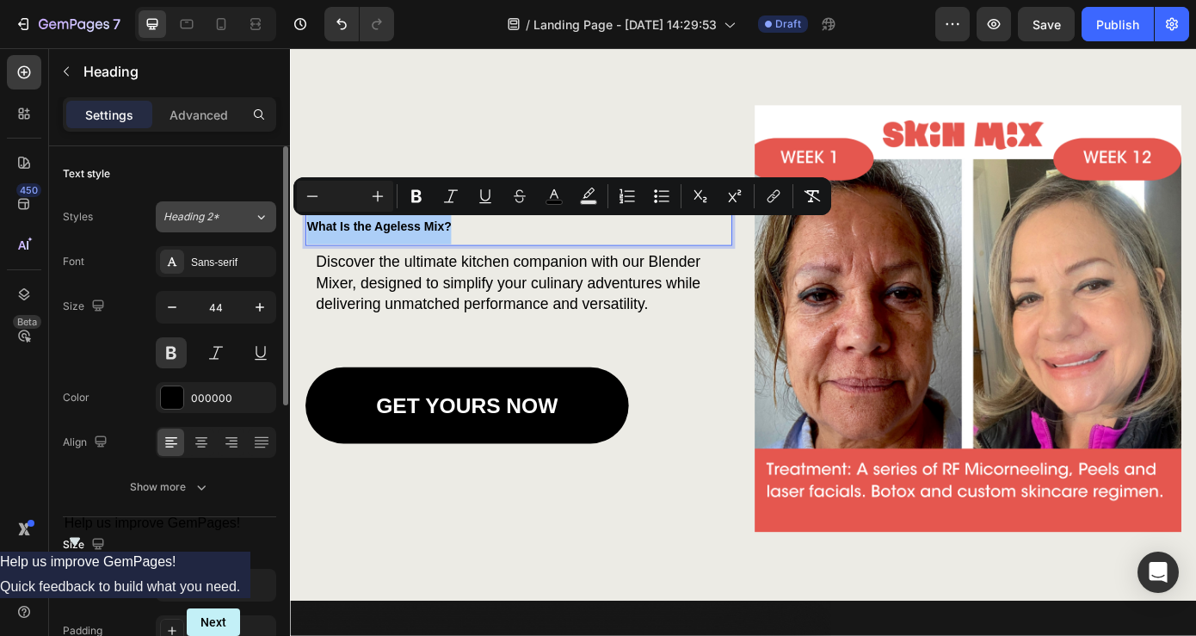
click at [252, 208] on button "Heading 2*" at bounding box center [216, 216] width 120 height 31
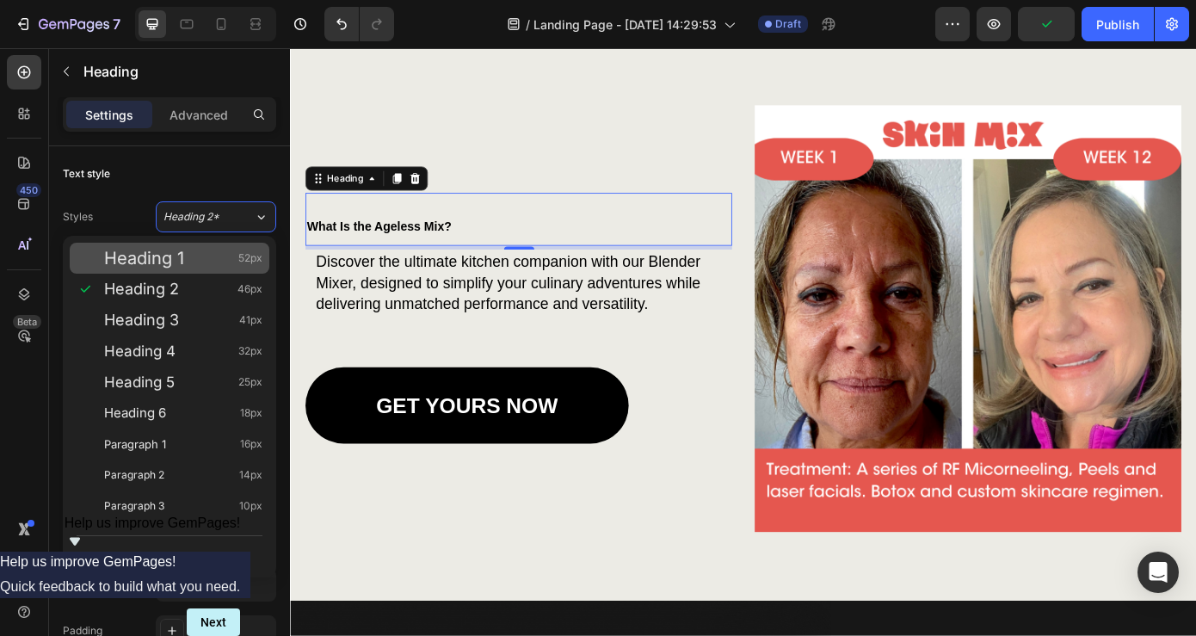
click at [183, 254] on span "Heading 1" at bounding box center [144, 258] width 80 height 17
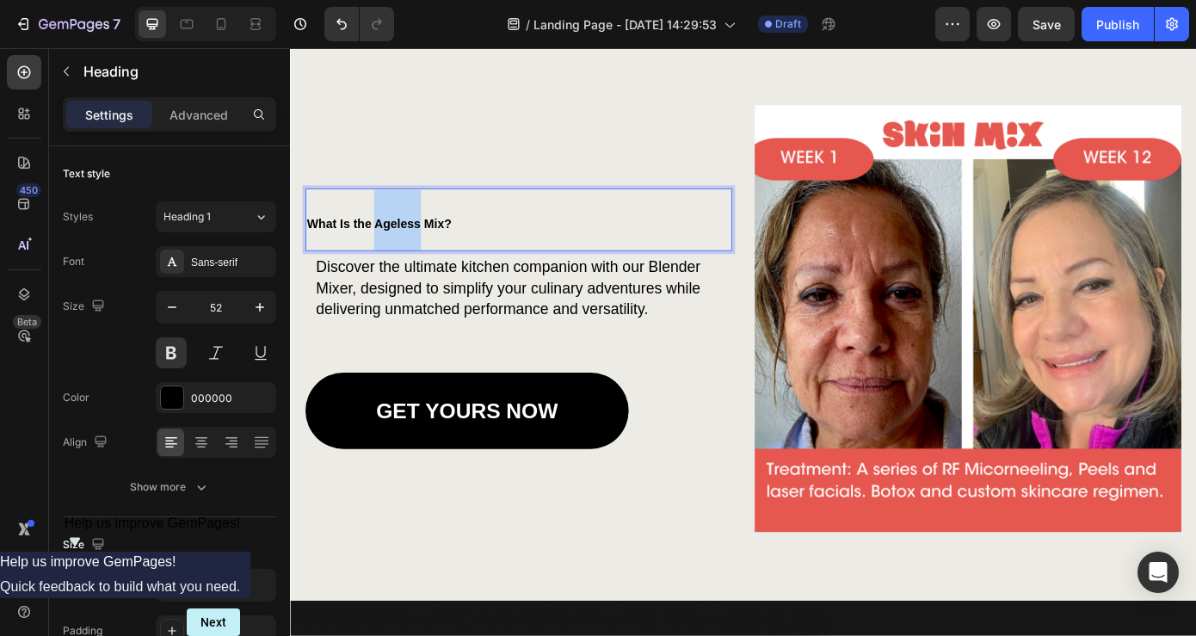
click at [424, 243] on span "What Is the Ageless Mix?" at bounding box center [391, 249] width 164 height 15
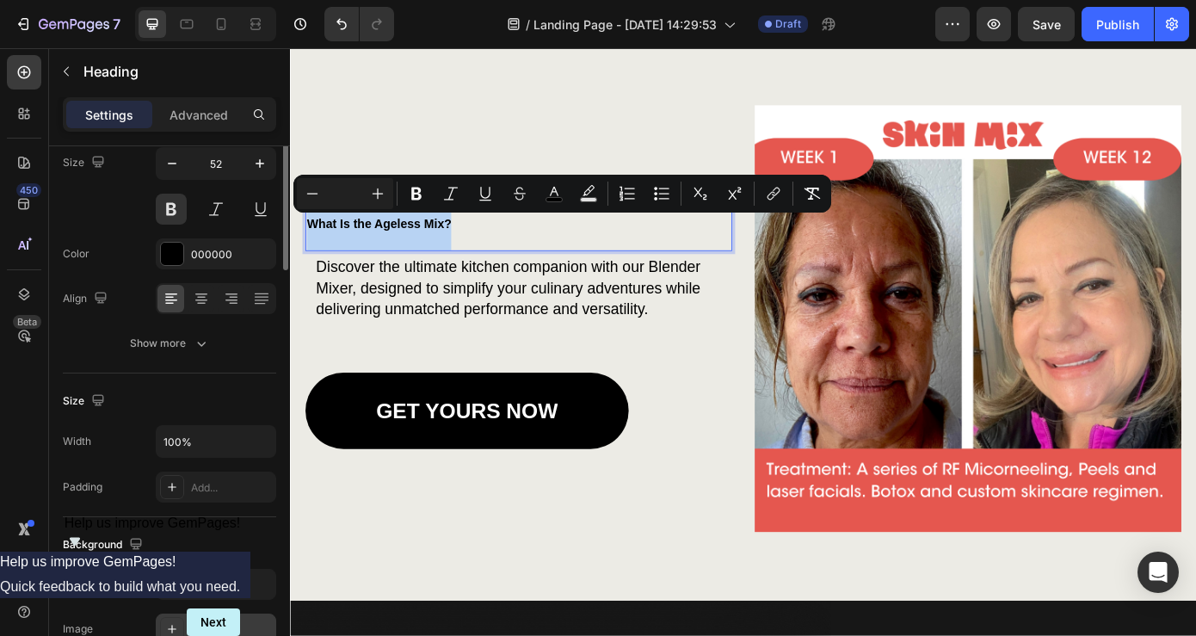
scroll to position [0, 0]
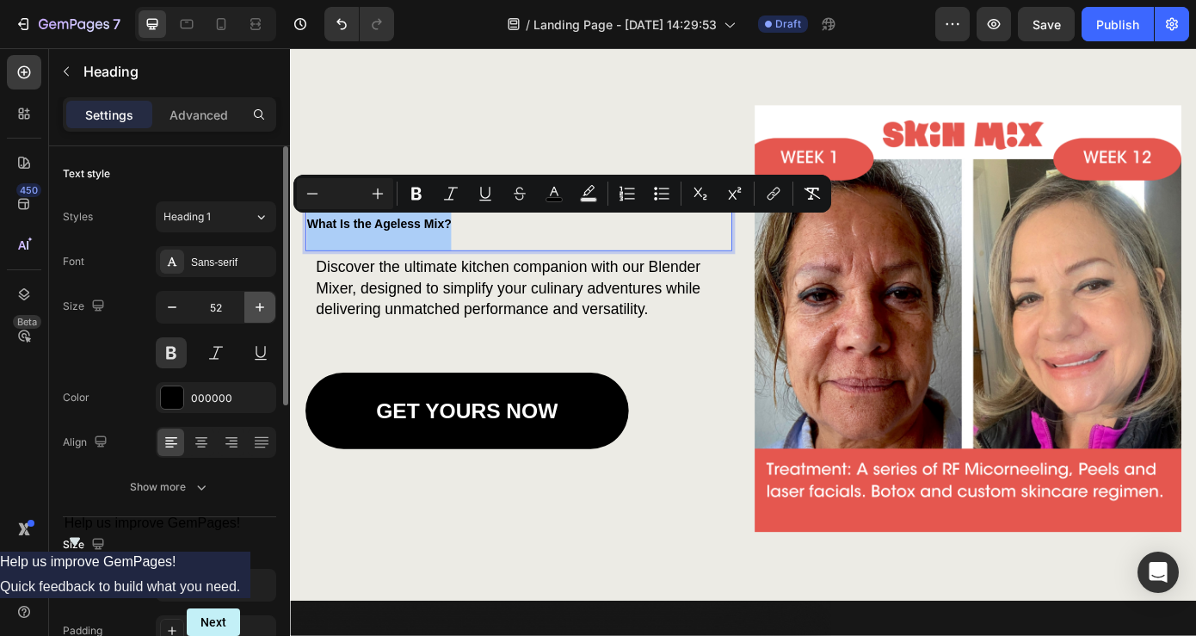
click at [264, 307] on icon "button" at bounding box center [260, 307] width 9 height 9
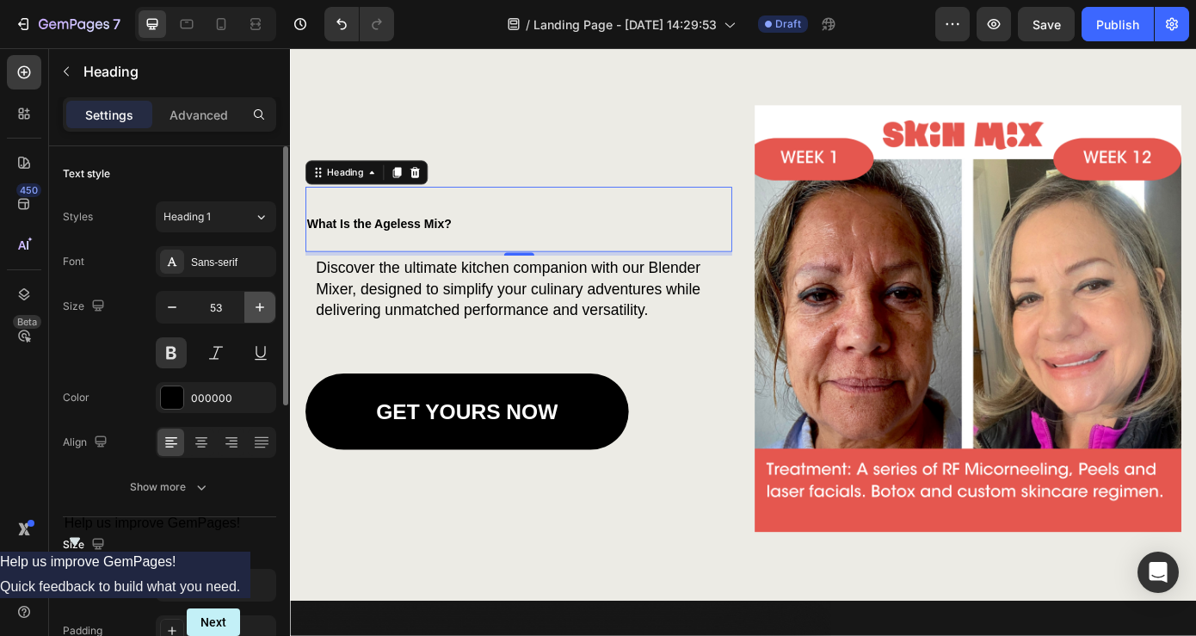
click at [264, 307] on icon "button" at bounding box center [260, 307] width 9 height 9
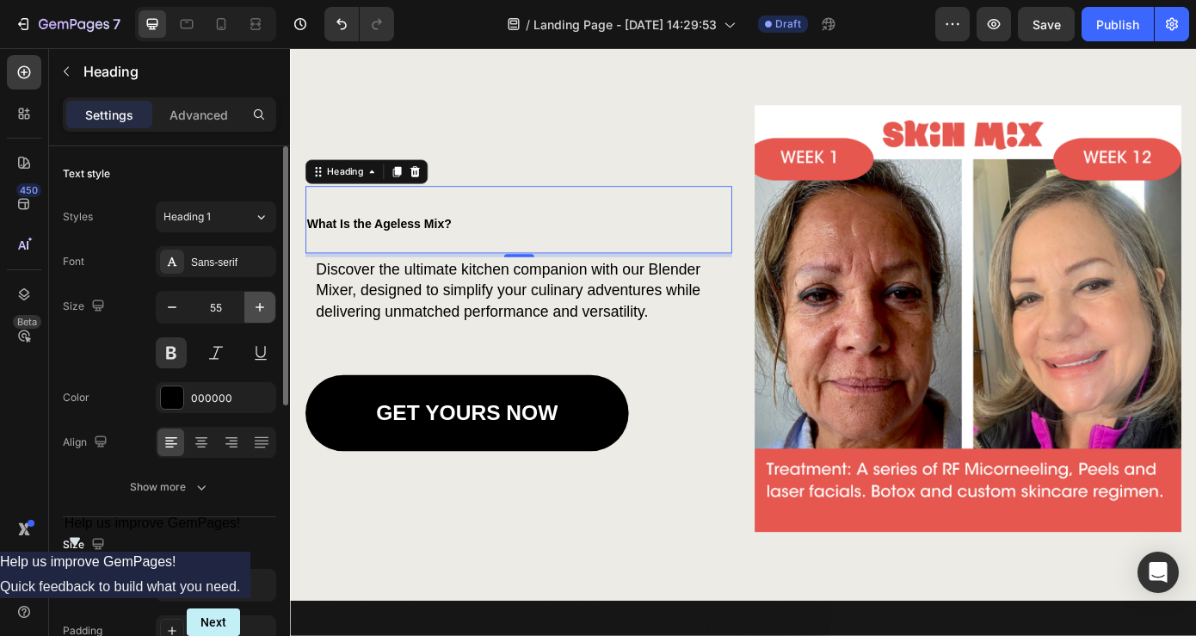
click at [264, 307] on icon "button" at bounding box center [260, 307] width 9 height 9
type input "57"
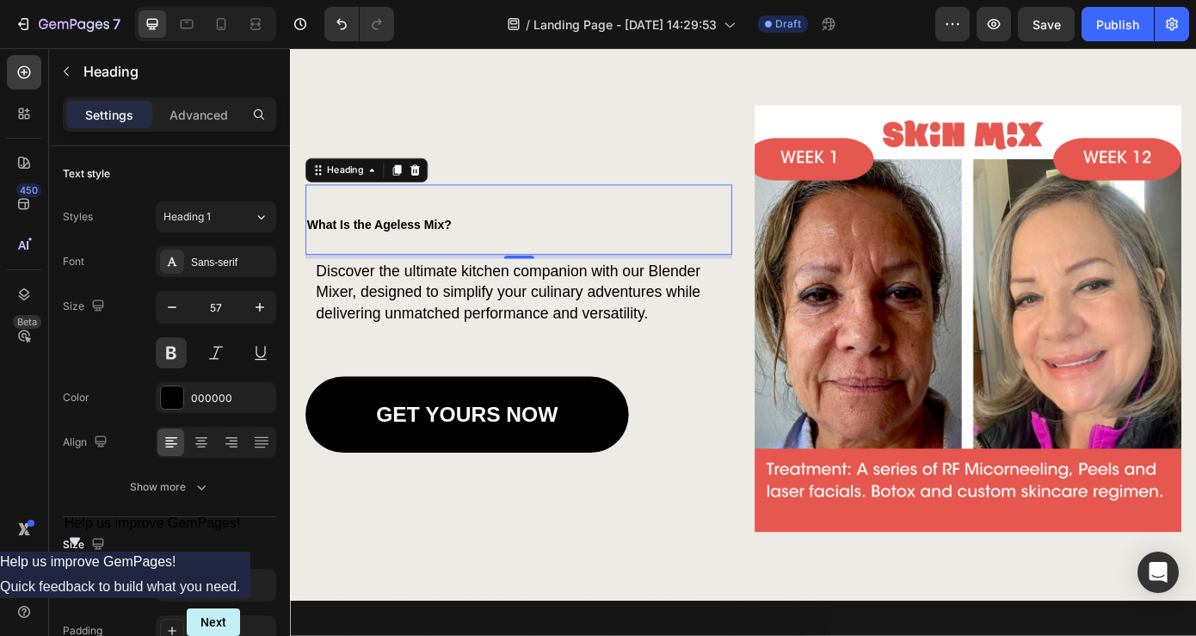
click at [417, 245] on span "What Is the Ageless Mix?" at bounding box center [391, 250] width 164 height 15
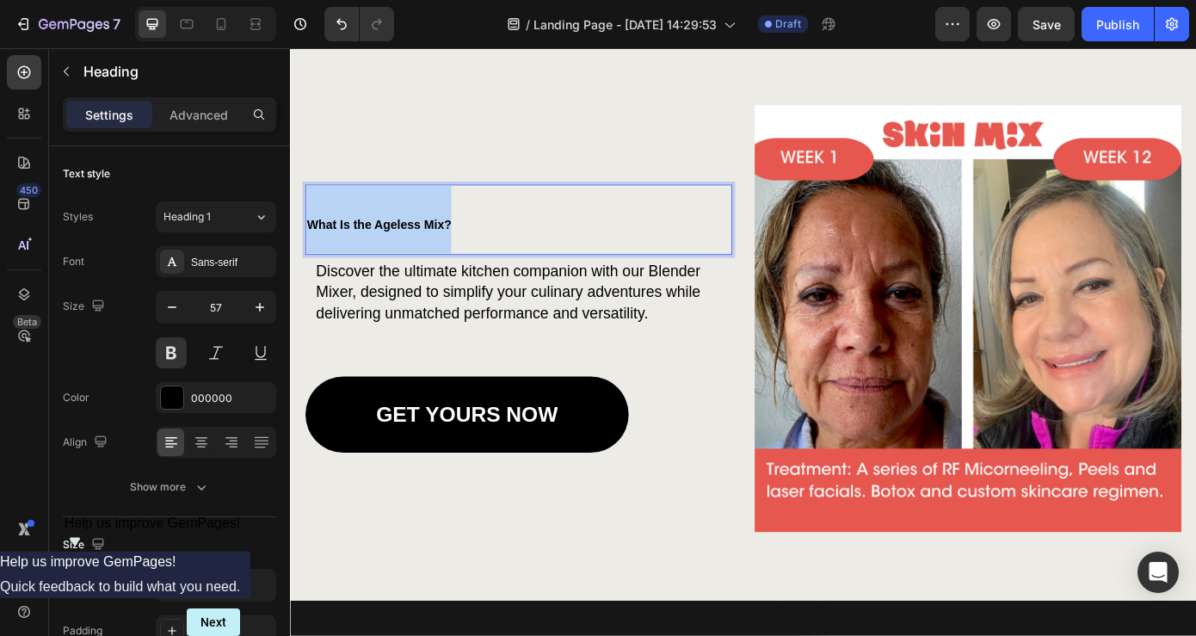
click at [417, 245] on span "What Is the Ageless Mix?" at bounding box center [391, 250] width 164 height 15
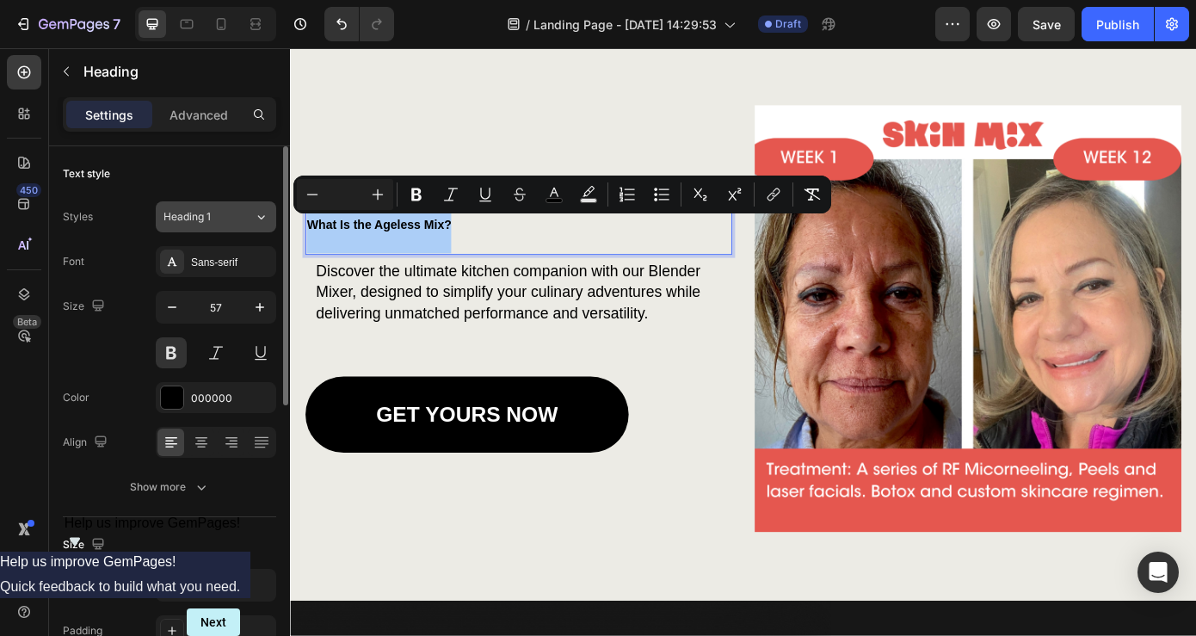
click at [254, 213] on icon at bounding box center [261, 216] width 15 height 17
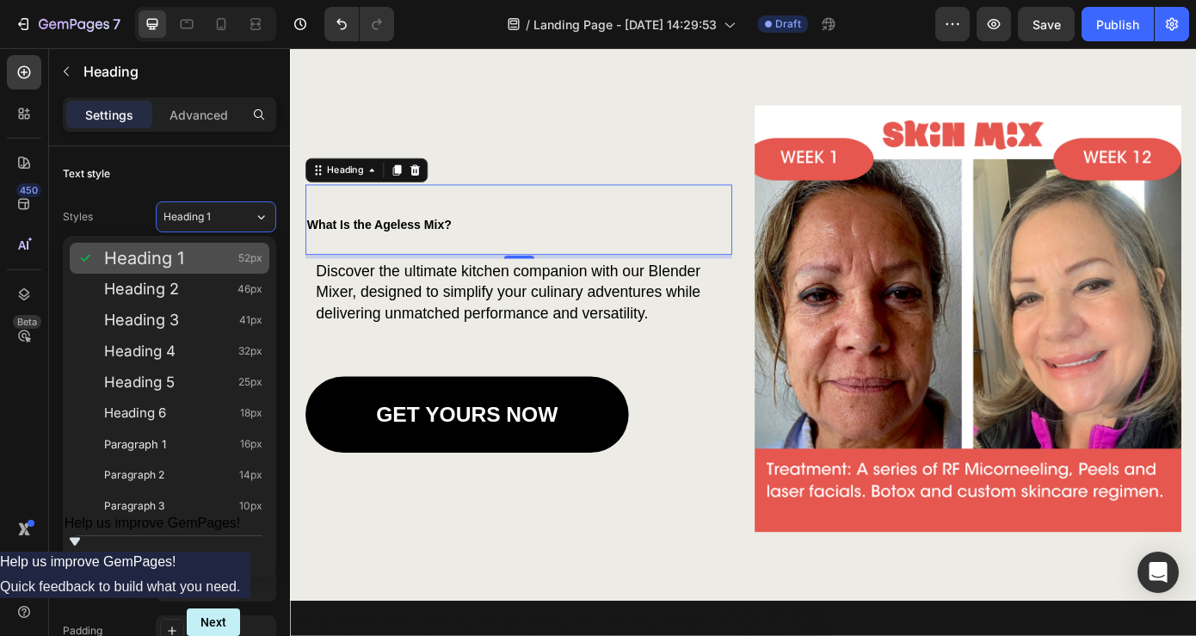
click at [188, 253] on div "Heading 1 52px" at bounding box center [183, 258] width 158 height 17
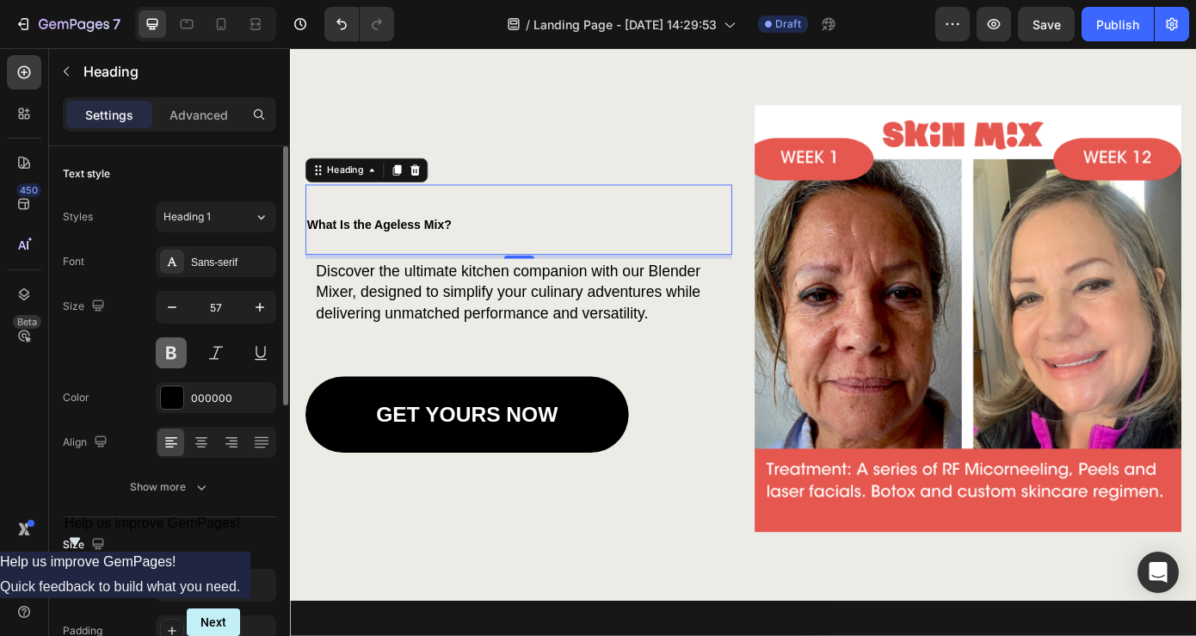
click at [178, 352] on button at bounding box center [171, 352] width 31 height 31
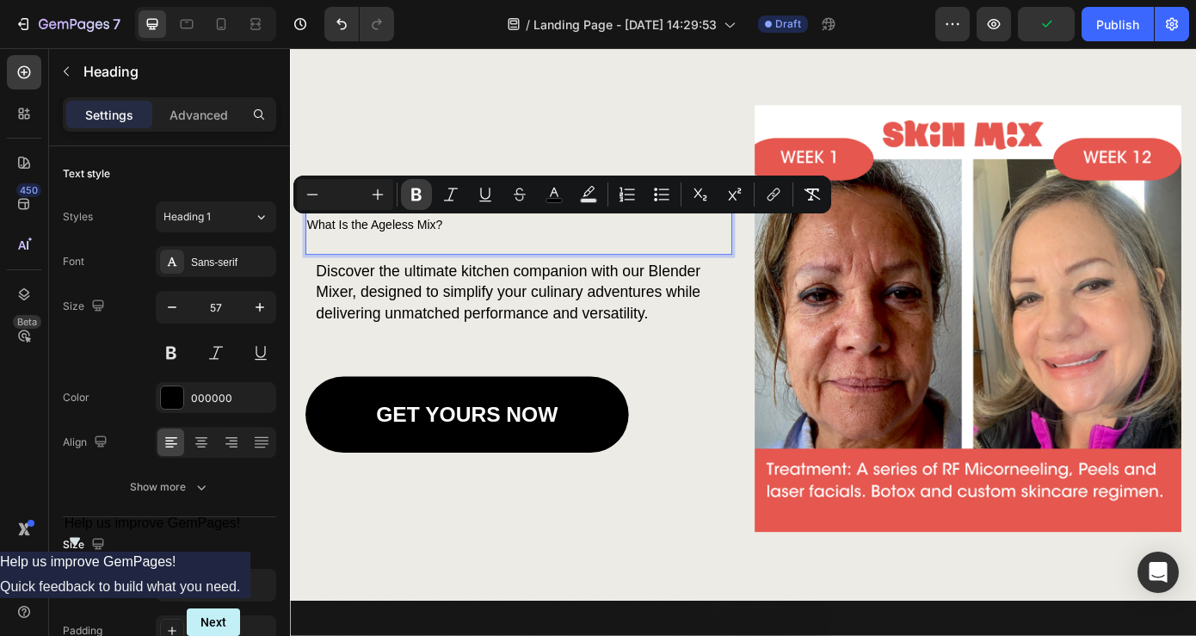
click at [413, 193] on icon "Editor contextual toolbar" at bounding box center [416, 194] width 10 height 13
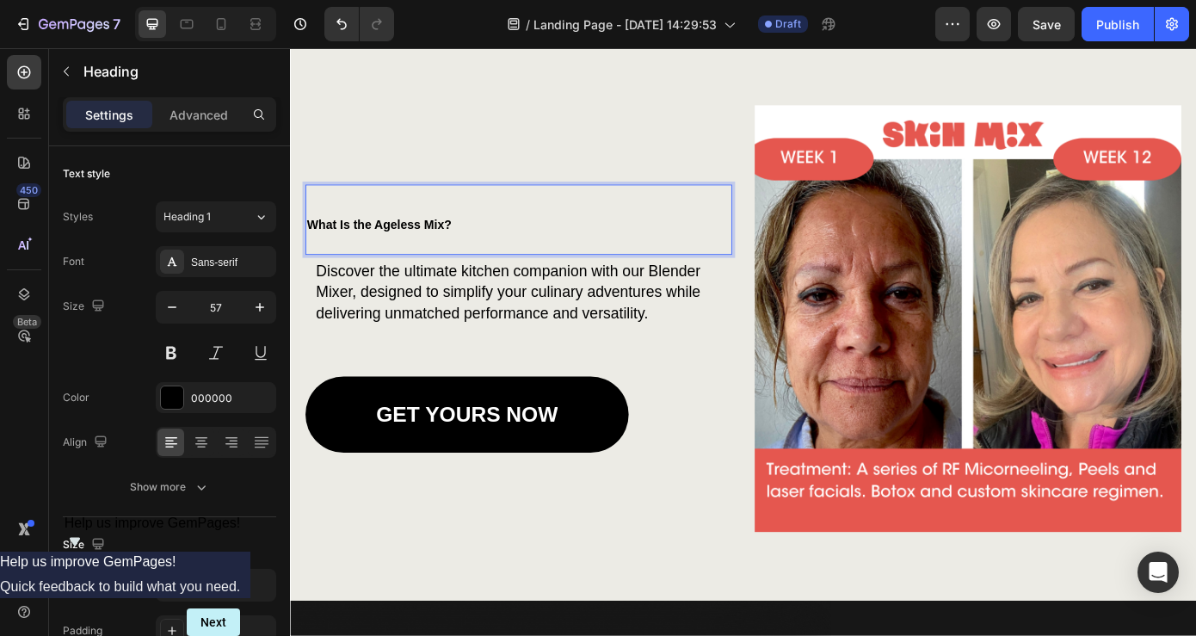
click at [448, 244] on strong "What Is the Ageless Mix?" at bounding box center [391, 250] width 164 height 15
click at [514, 244] on p "What Is the Ageless Mix?" at bounding box center [550, 244] width 483 height 77
click at [562, 240] on p "What Is the Ageless Mix?" at bounding box center [550, 244] width 483 height 77
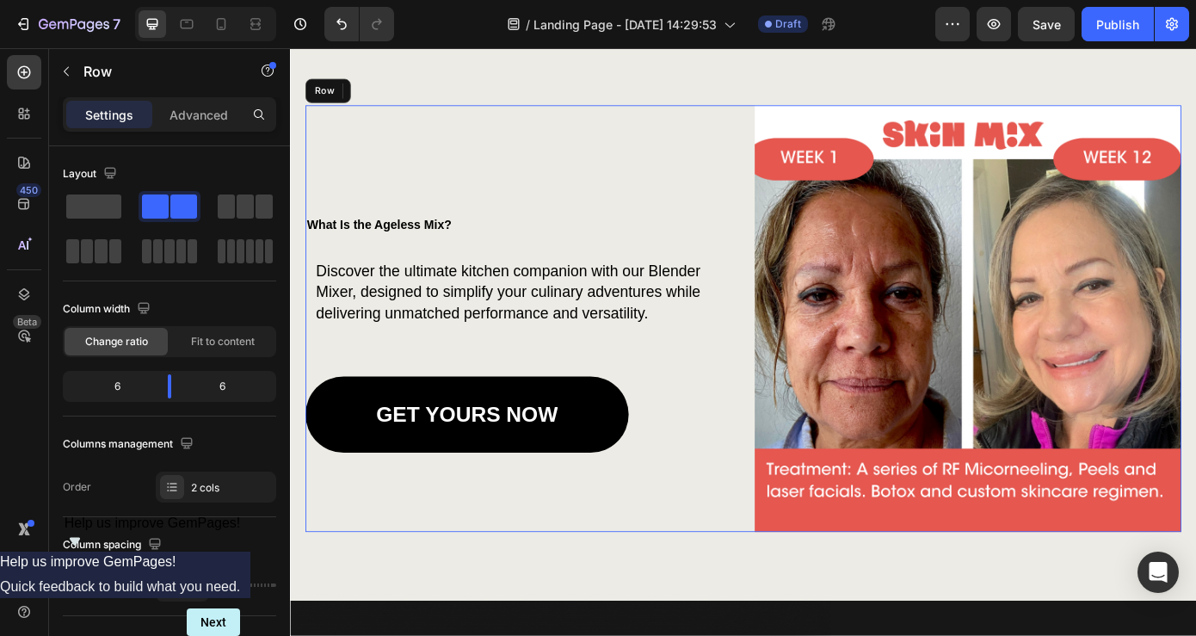
click at [430, 196] on div "⁠⁠⁠⁠⁠⁠⁠ What Is the Ageless Mix? Heading 5 Discover the ultimate kitchen compan…" at bounding box center [550, 357] width 486 height 486
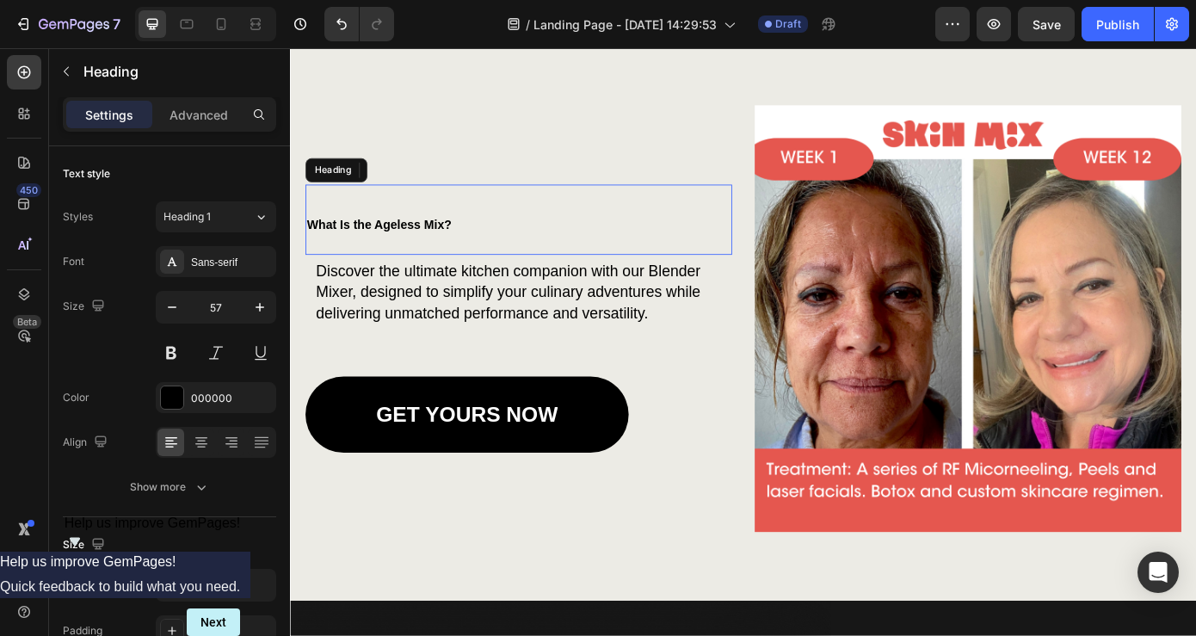
click at [435, 241] on p "⁠⁠⁠⁠⁠⁠⁠ What Is the Ageless Mix?" at bounding box center [550, 244] width 483 height 77
click at [417, 254] on strong "What Is the Ageless Mix?" at bounding box center [391, 250] width 164 height 15
click at [396, 241] on p "What Is the Ageless Mix?" at bounding box center [550, 244] width 483 height 77
click at [347, 210] on p "What Is the Ageless Mix?" at bounding box center [550, 244] width 483 height 77
click at [498, 233] on p "What Is the Ageless Mix?" at bounding box center [550, 244] width 483 height 77
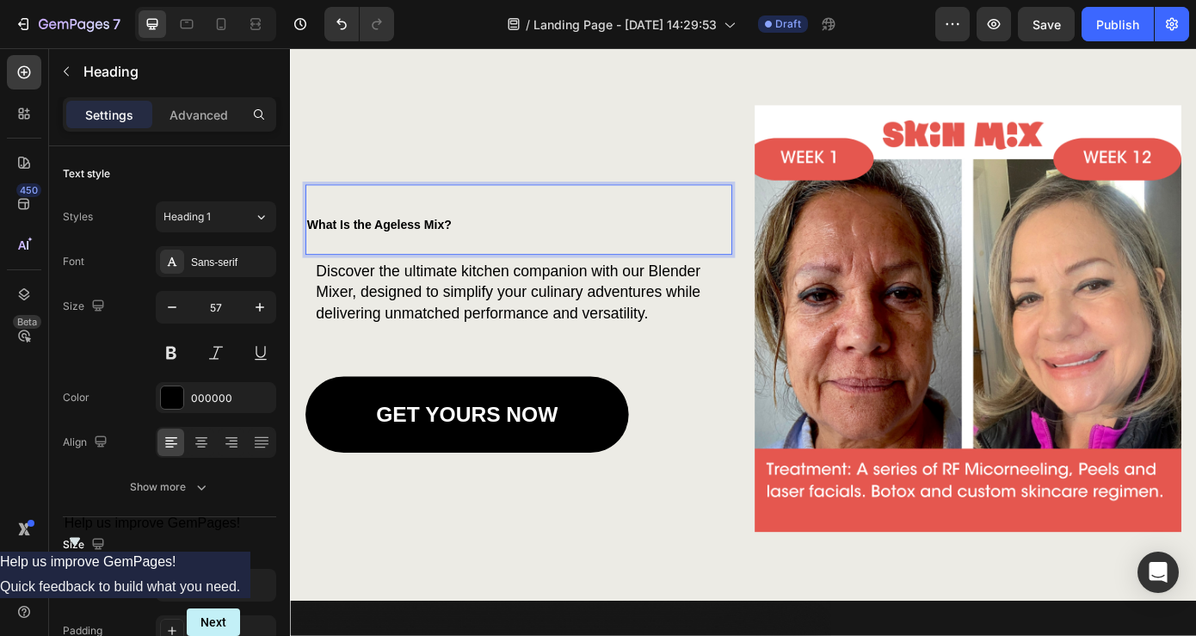
click at [431, 259] on p "What Is the Ageless Mix?" at bounding box center [550, 244] width 483 height 77
click at [419, 248] on strong "What Is the Ageless Mix?" at bounding box center [391, 250] width 164 height 15
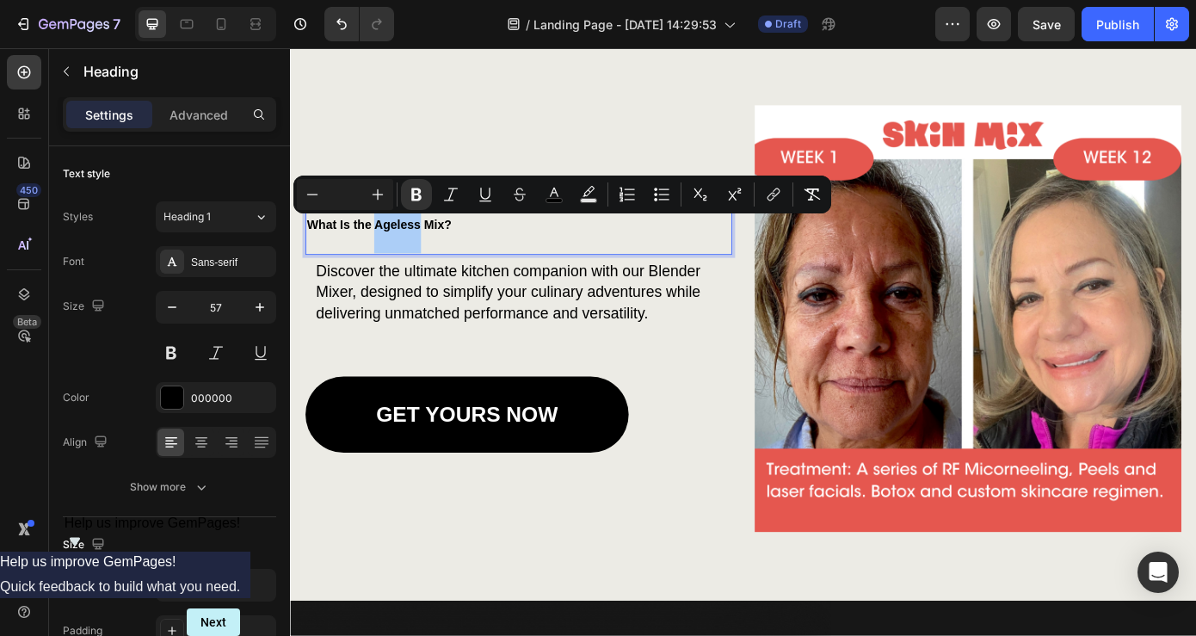
click at [379, 196] on icon "Editor contextual toolbar" at bounding box center [377, 194] width 17 height 17
click at [312, 197] on icon "Editor contextual toolbar" at bounding box center [312, 194] width 17 height 17
click at [337, 246] on strong "What Is the" at bounding box center [345, 250] width 73 height 15
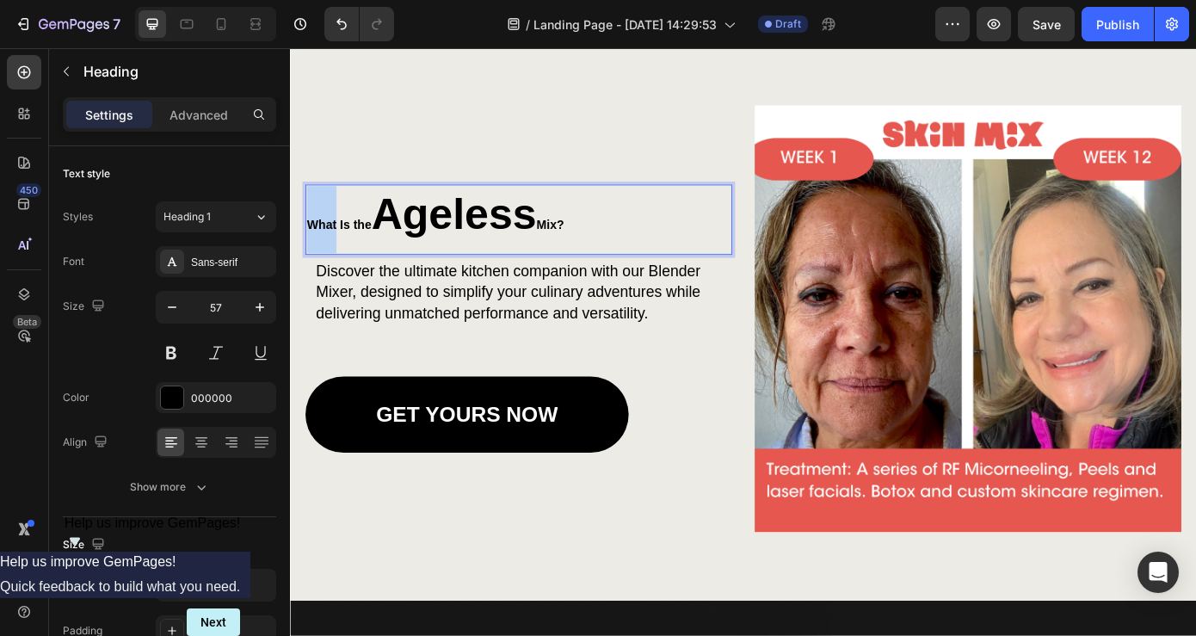
click at [337, 246] on strong "What Is the" at bounding box center [345, 250] width 73 height 15
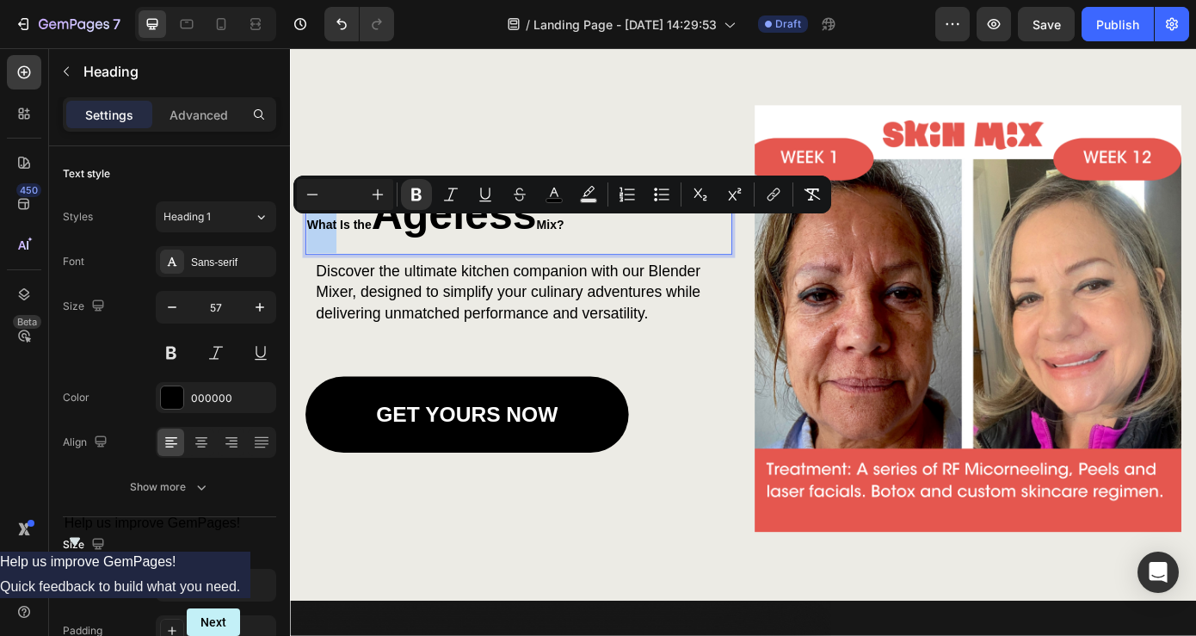
click at [337, 246] on strong "What Is the" at bounding box center [345, 250] width 73 height 15
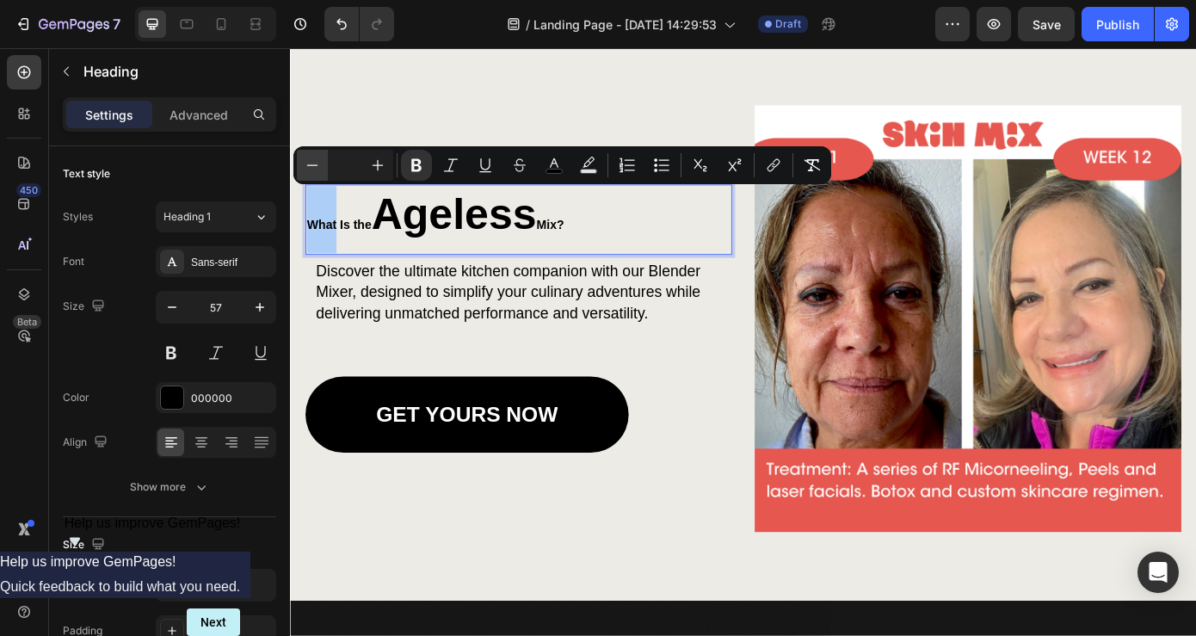
click at [317, 166] on icon "Editor contextual toolbar" at bounding box center [312, 165] width 17 height 17
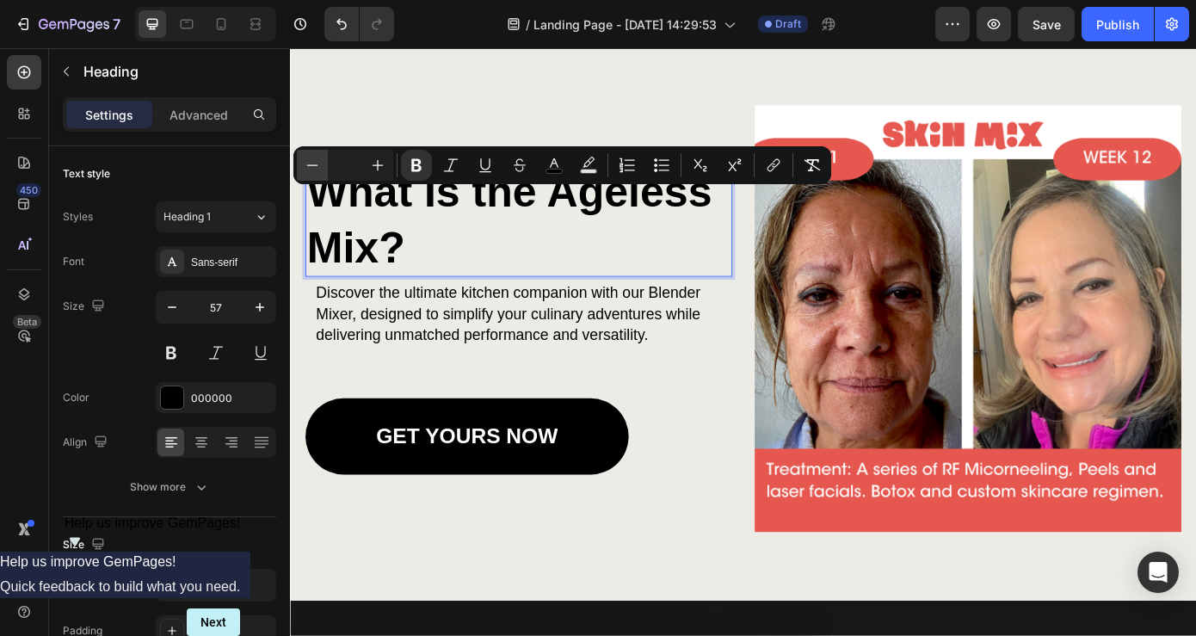
click at [313, 168] on icon "Editor contextual toolbar" at bounding box center [312, 165] width 17 height 17
click at [312, 164] on icon "Editor contextual toolbar" at bounding box center [312, 165] width 17 height 17
click at [467, 294] on p "What Is the Ageless Mix?" at bounding box center [550, 243] width 483 height 127
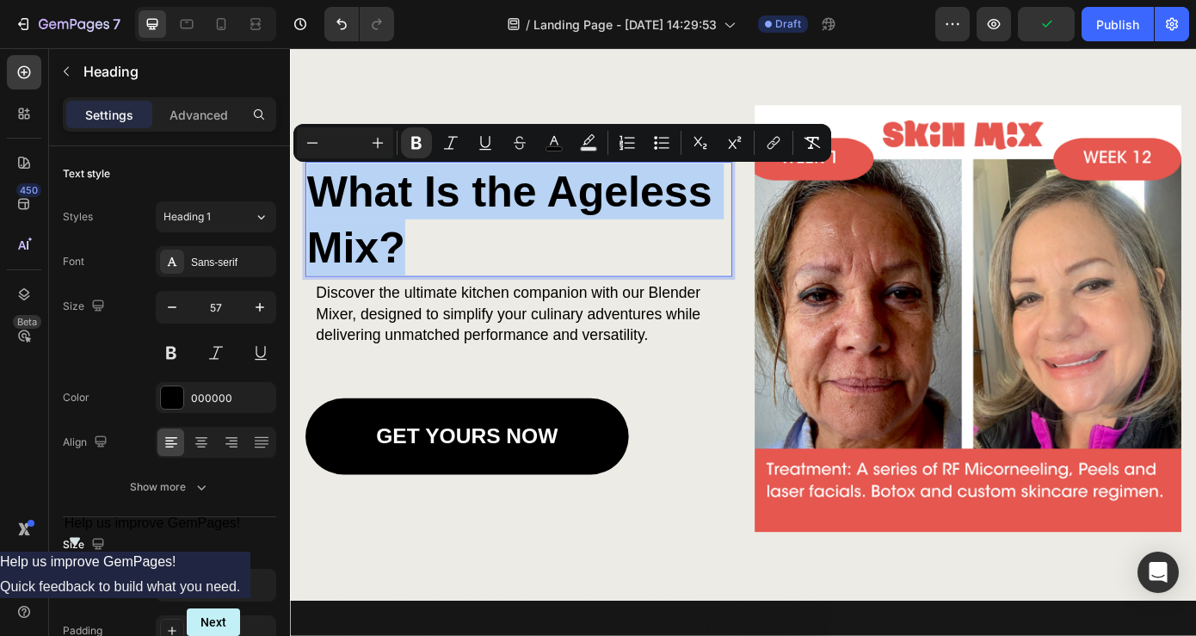
drag, startPoint x: 441, startPoint y: 279, endPoint x: 313, endPoint y: 183, distance: 159.2
click at [313, 183] on p "What Is the Ageless Mix?" at bounding box center [550, 243] width 483 height 127
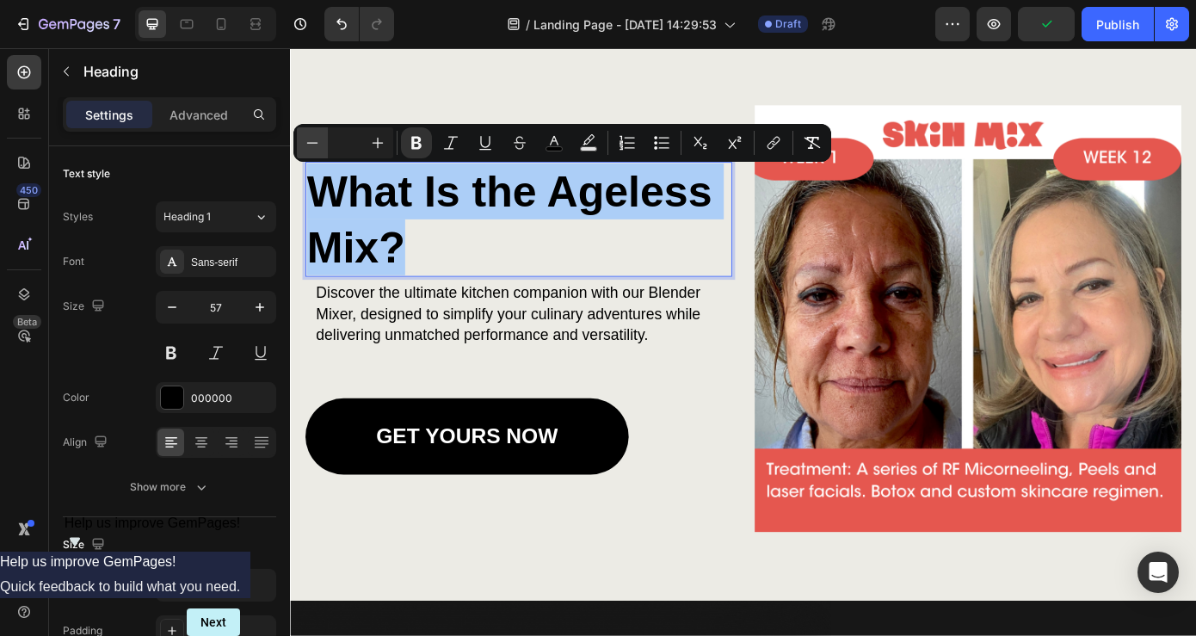
click at [313, 136] on icon "Editor contextual toolbar" at bounding box center [312, 142] width 17 height 17
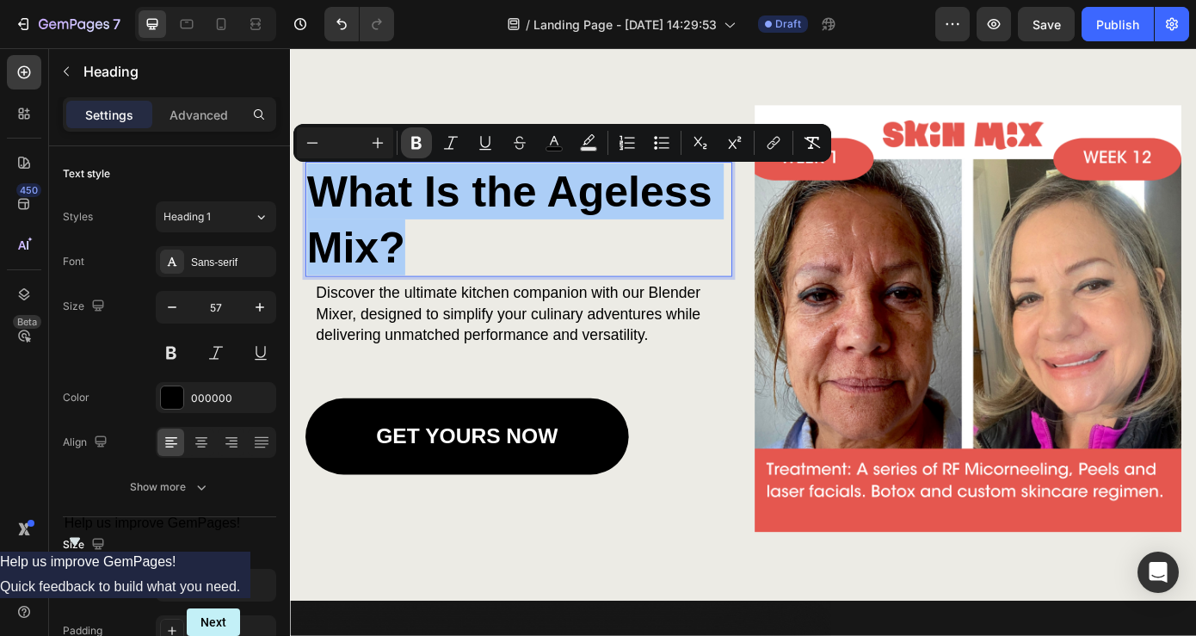
click at [416, 140] on icon "Editor contextual toolbar" at bounding box center [416, 142] width 17 height 17
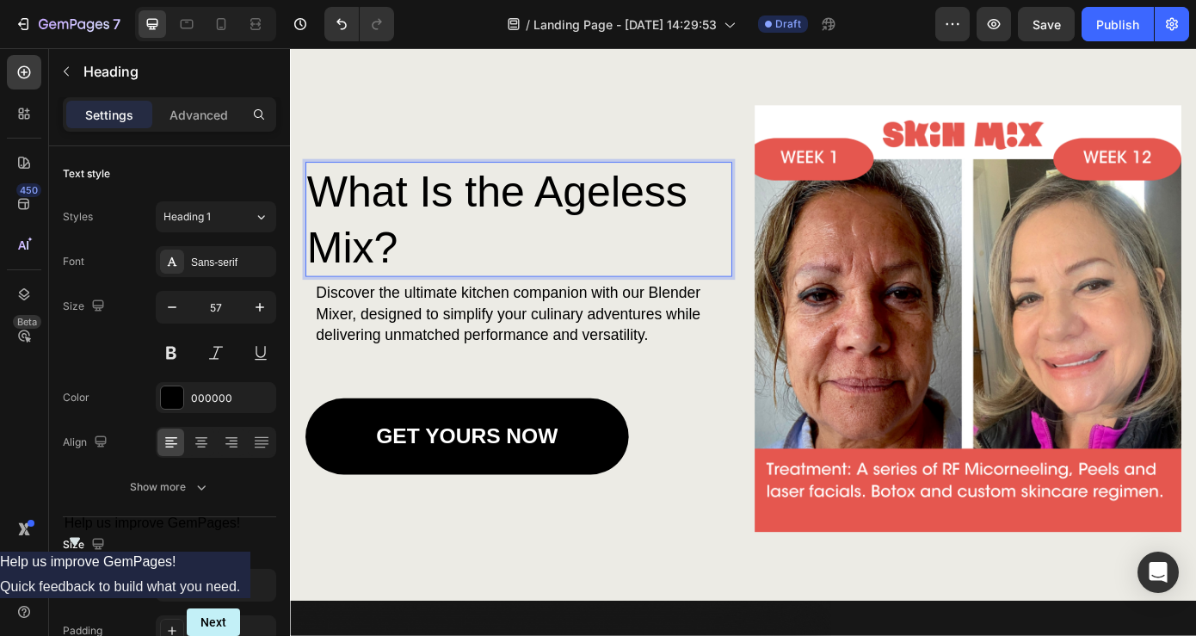
click at [437, 245] on p "What Is the Ageless Mix?" at bounding box center [550, 243] width 483 height 127
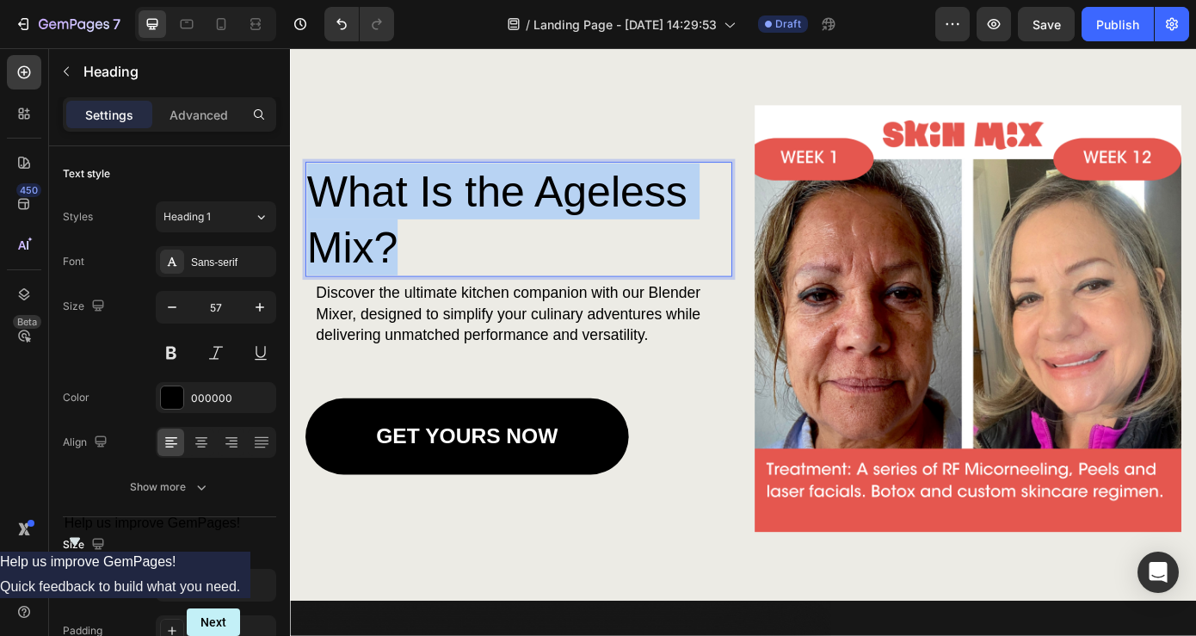
click at [437, 245] on p "What Is the Ageless Mix?" at bounding box center [550, 243] width 483 height 127
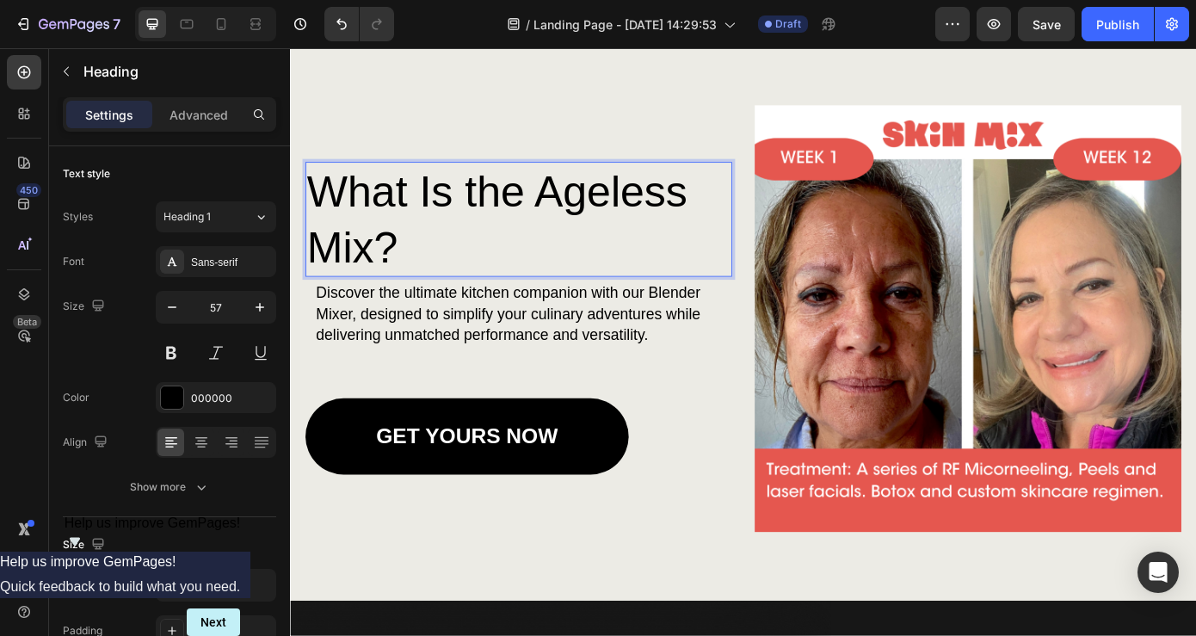
click at [369, 188] on span "What Is the Ageless Mix?" at bounding box center [526, 243] width 434 height 119
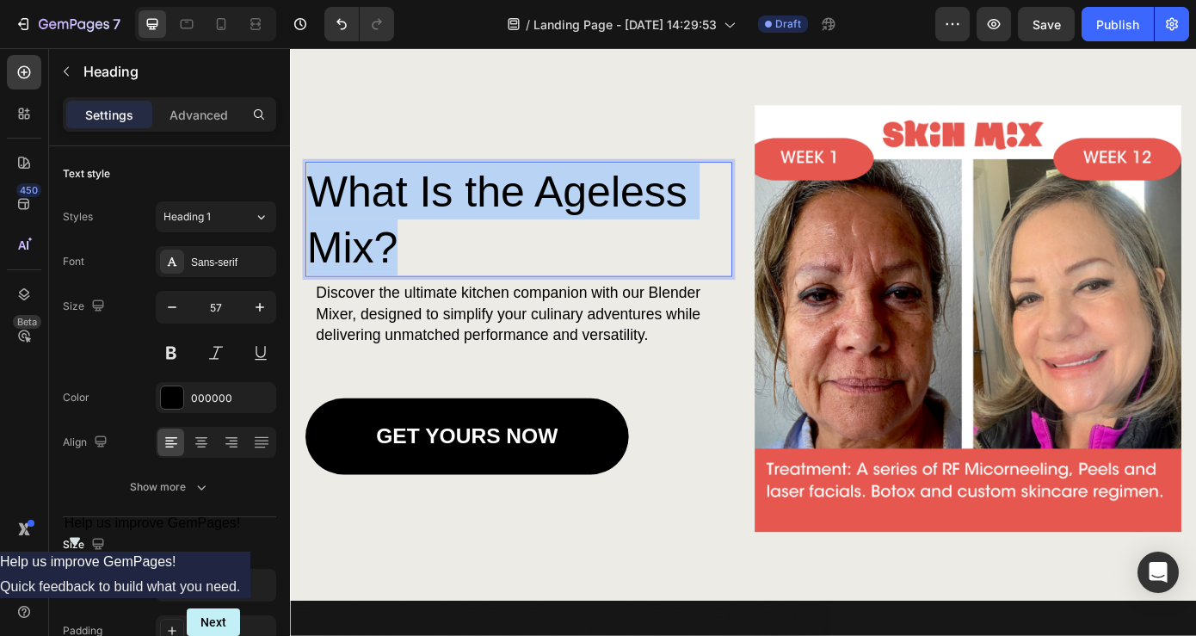
click at [369, 188] on span "What Is the Ageless Mix?" at bounding box center [526, 243] width 434 height 119
click at [388, 215] on span "What Is the Ageless Mix?" at bounding box center [526, 243] width 434 height 119
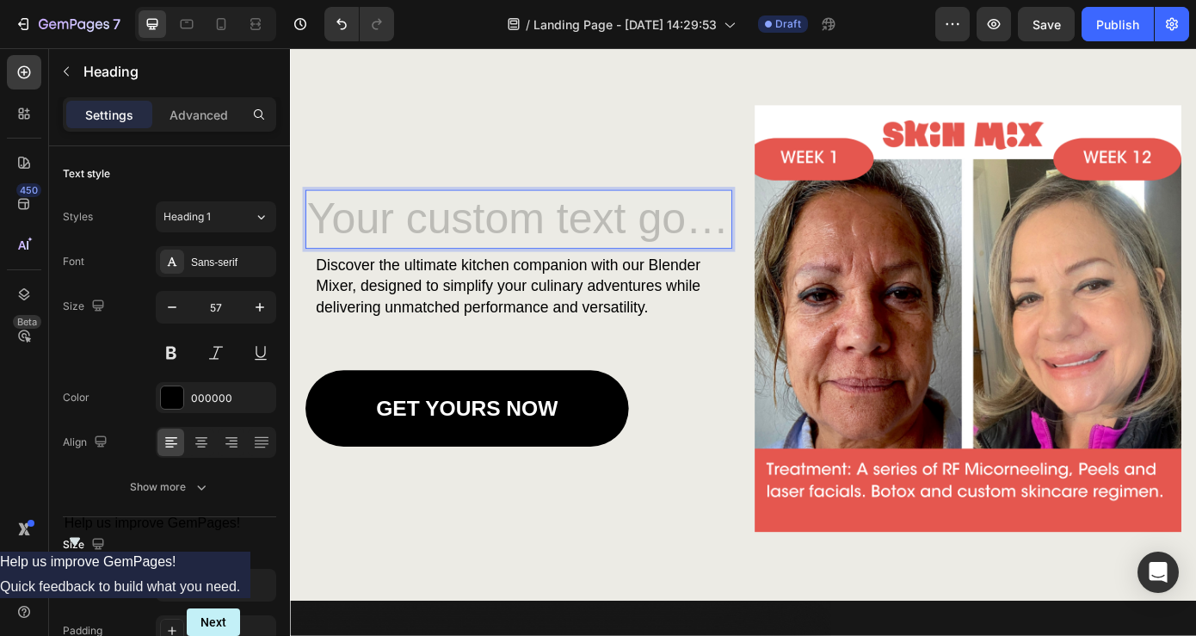
click at [435, 243] on h2 "Rich Text Editor. Editing area: main" at bounding box center [550, 243] width 486 height 67
click at [432, 228] on p "tahW" at bounding box center [550, 244] width 483 height 64
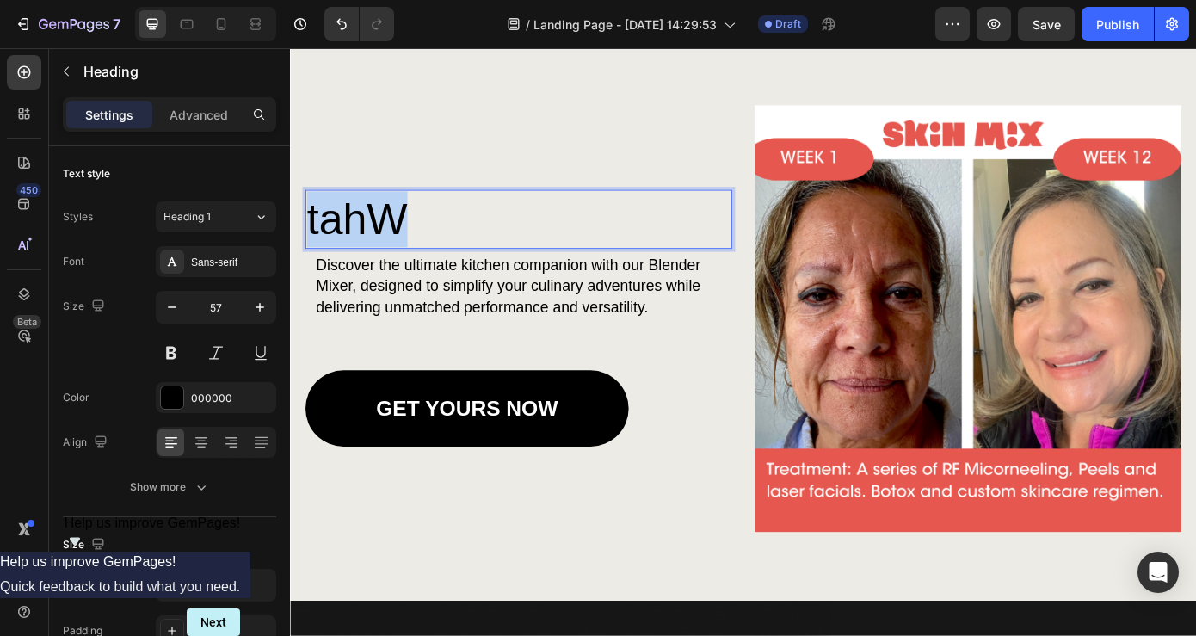
click at [432, 228] on p "tahW" at bounding box center [550, 244] width 483 height 64
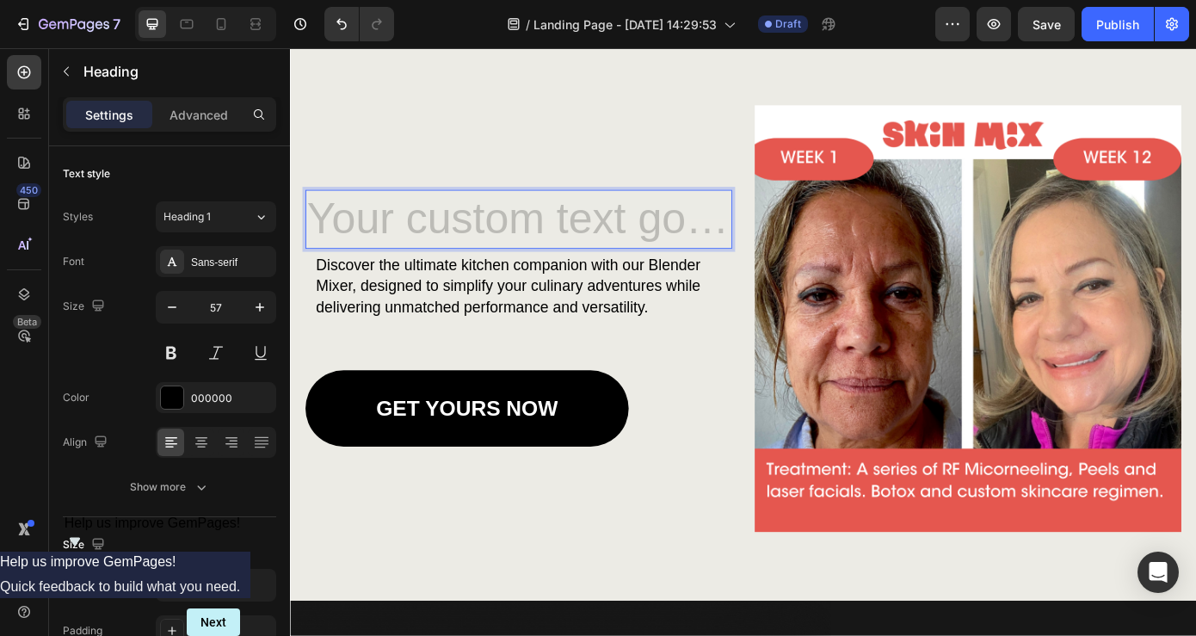
click at [486, 228] on h2 "Rich Text Editor. Editing area: main" at bounding box center [550, 243] width 486 height 67
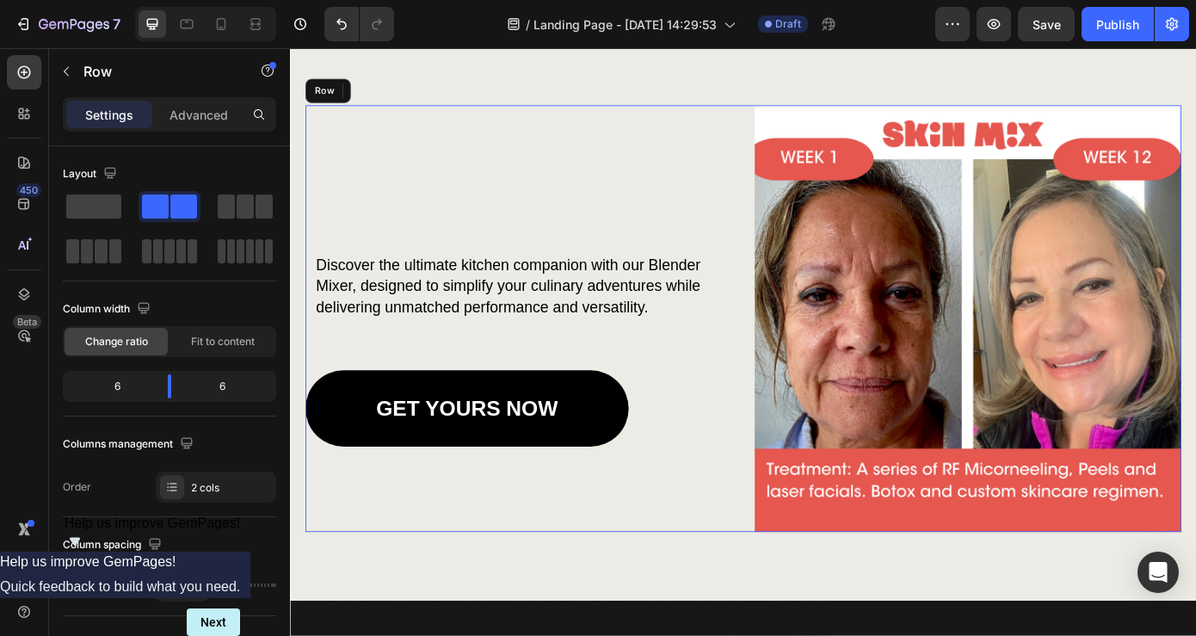
click at [468, 152] on div "Heading 5 Discover the ultimate kitchen companion with our Blender Mixer, desig…" at bounding box center [550, 357] width 486 height 486
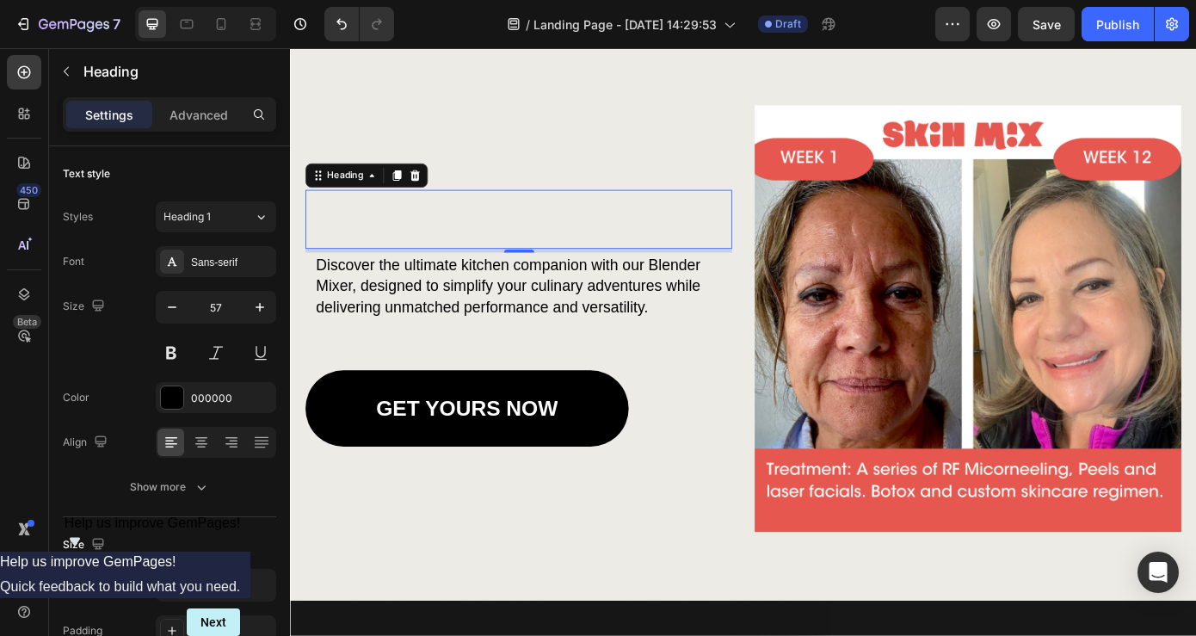
click at [450, 232] on p "Rich Text Editor. Editing area: main" at bounding box center [550, 244] width 483 height 64
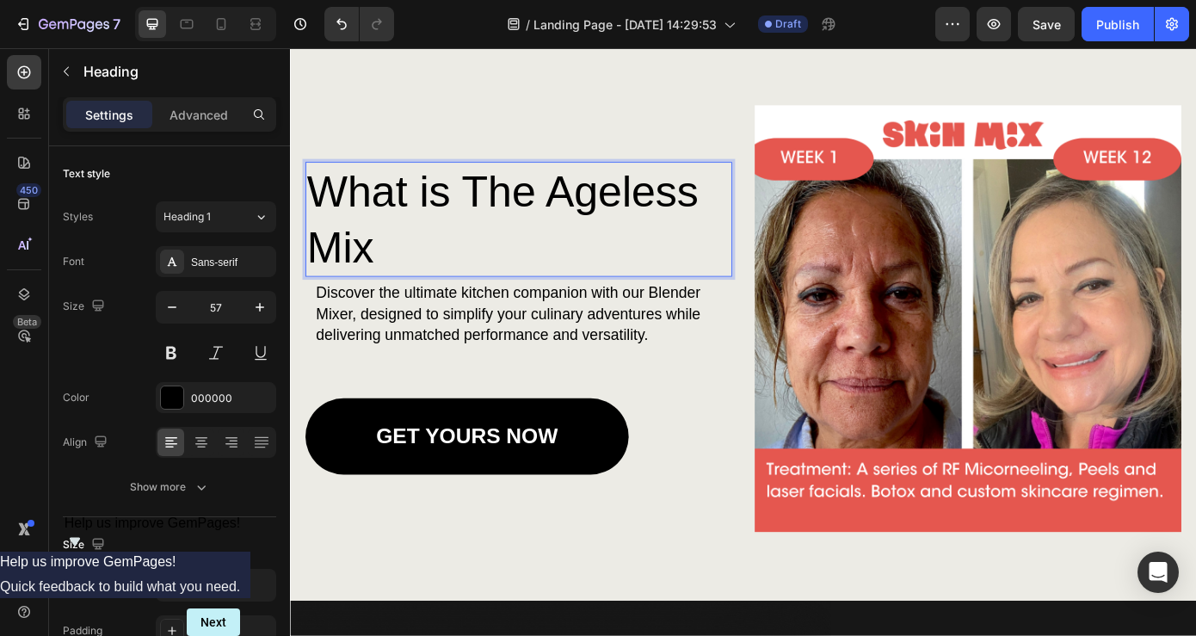
click at [388, 281] on p "What is The Ageless Mix" at bounding box center [550, 243] width 483 height 127
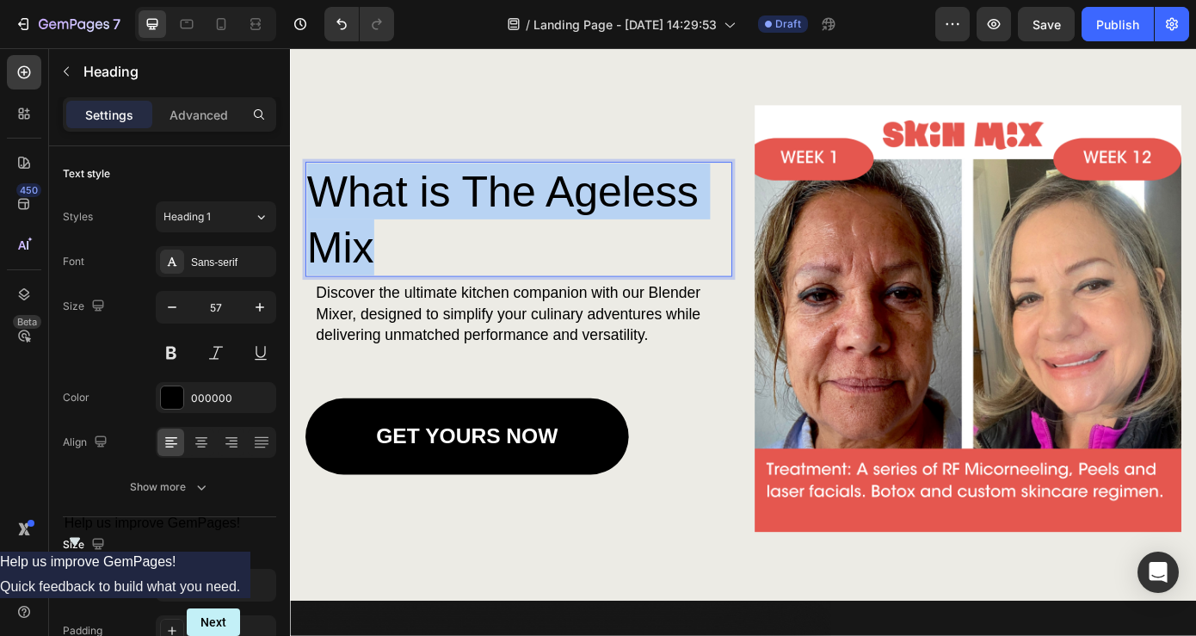
click at [388, 281] on p "What is The Ageless Mix" at bounding box center [550, 243] width 483 height 127
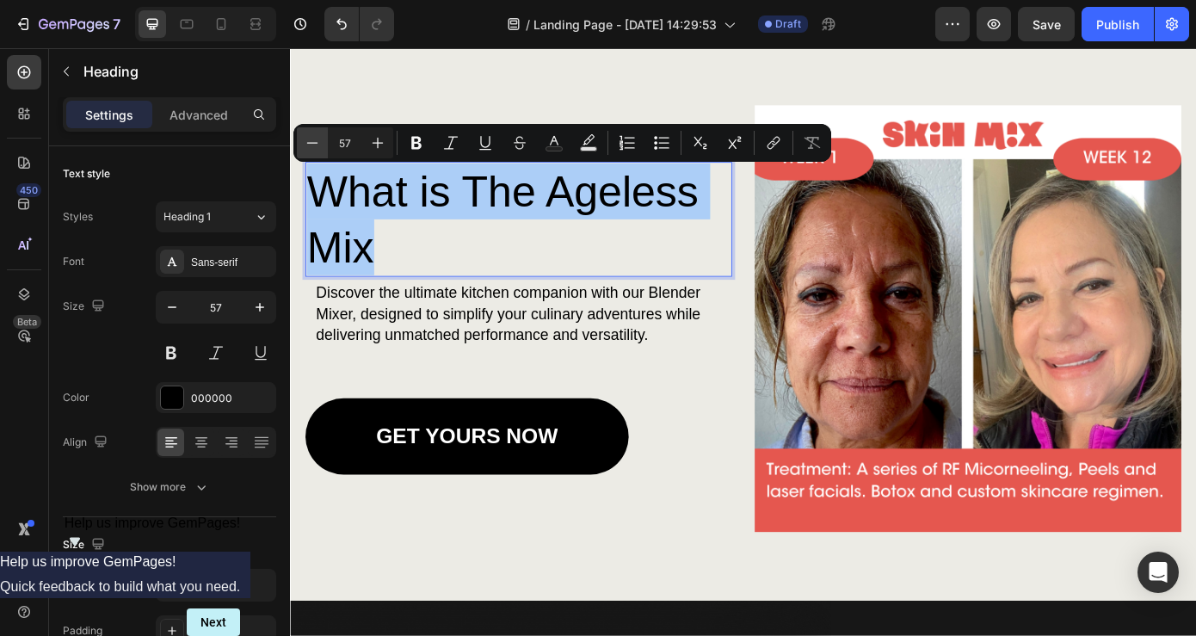
click at [312, 142] on icon "Editor contextual toolbar" at bounding box center [312, 142] width 17 height 17
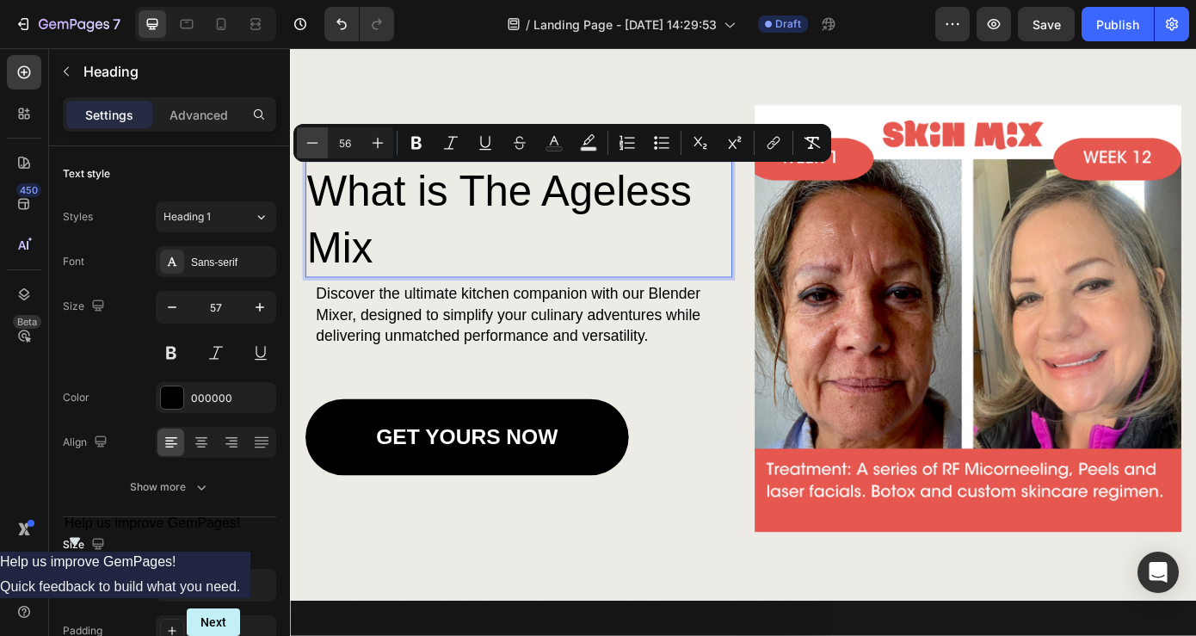
click at [312, 142] on icon "Editor contextual toolbar" at bounding box center [312, 142] width 17 height 17
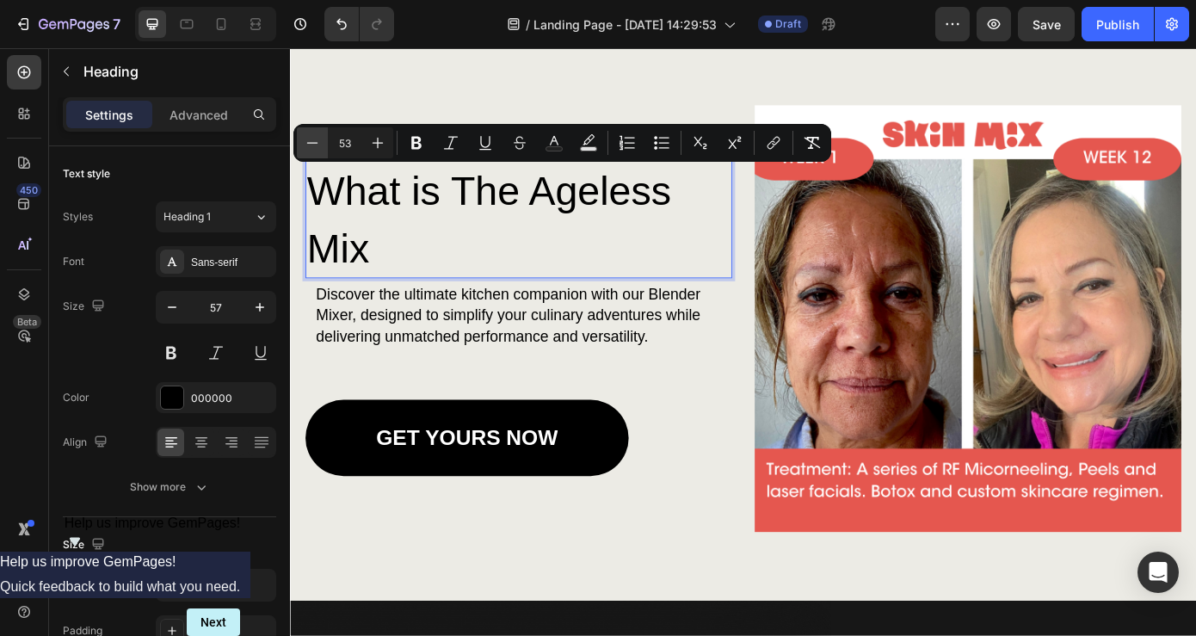
click at [312, 142] on icon "Editor contextual toolbar" at bounding box center [312, 142] width 17 height 17
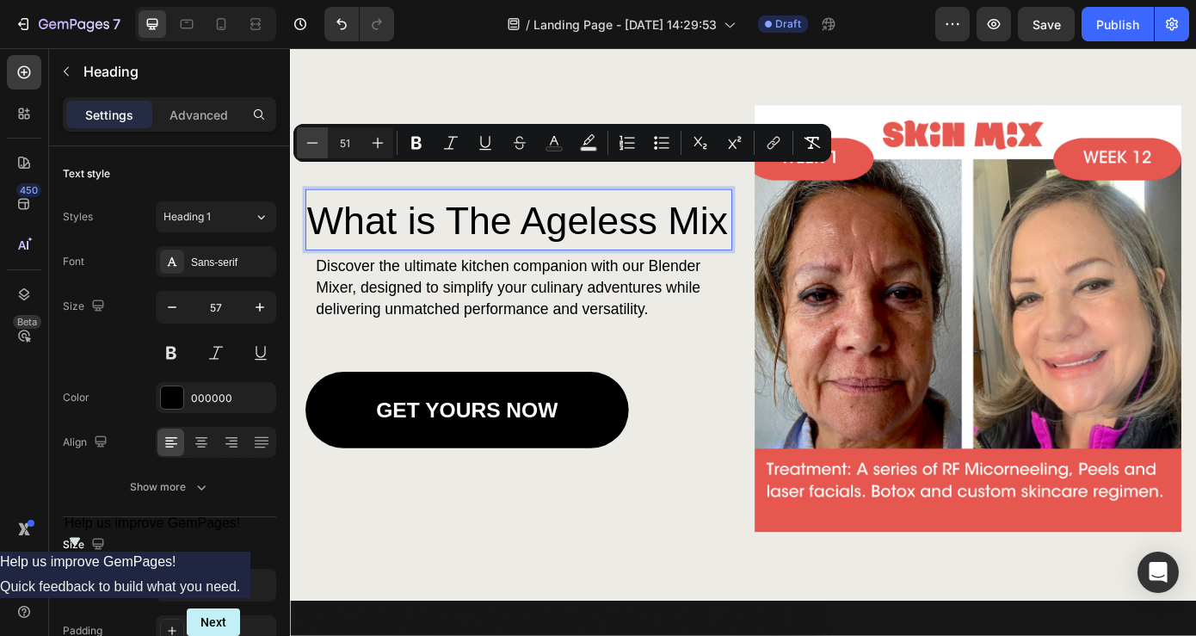
click at [312, 142] on icon "Editor contextual toolbar" at bounding box center [312, 142] width 17 height 17
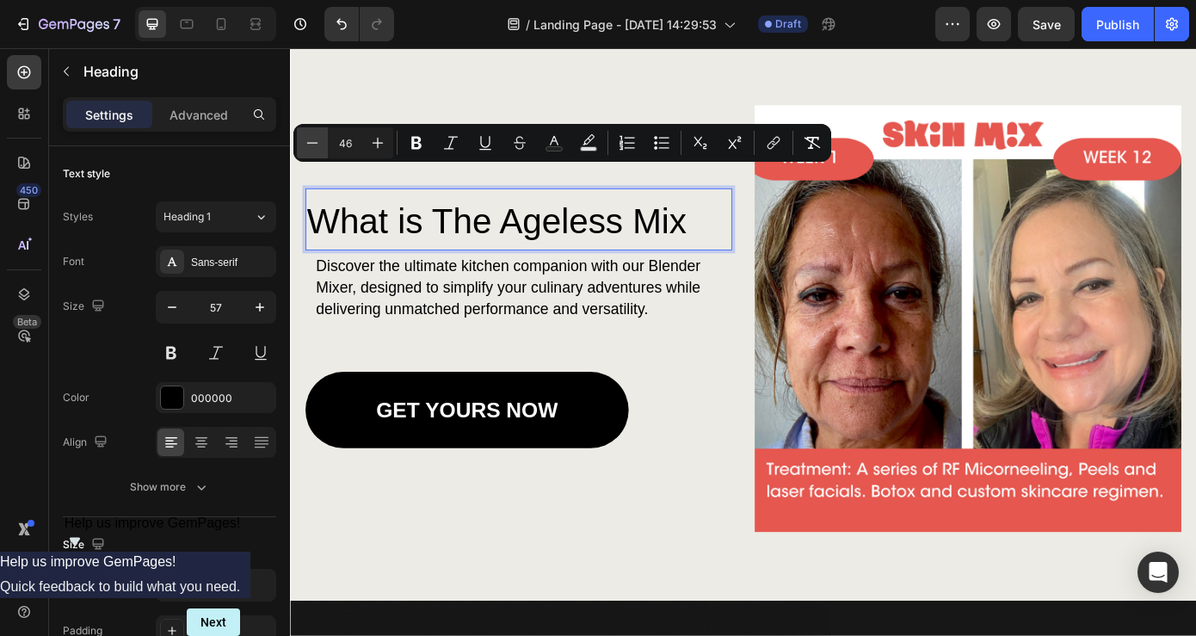
click at [312, 142] on icon "Editor contextual toolbar" at bounding box center [312, 142] width 17 height 17
type input "45"
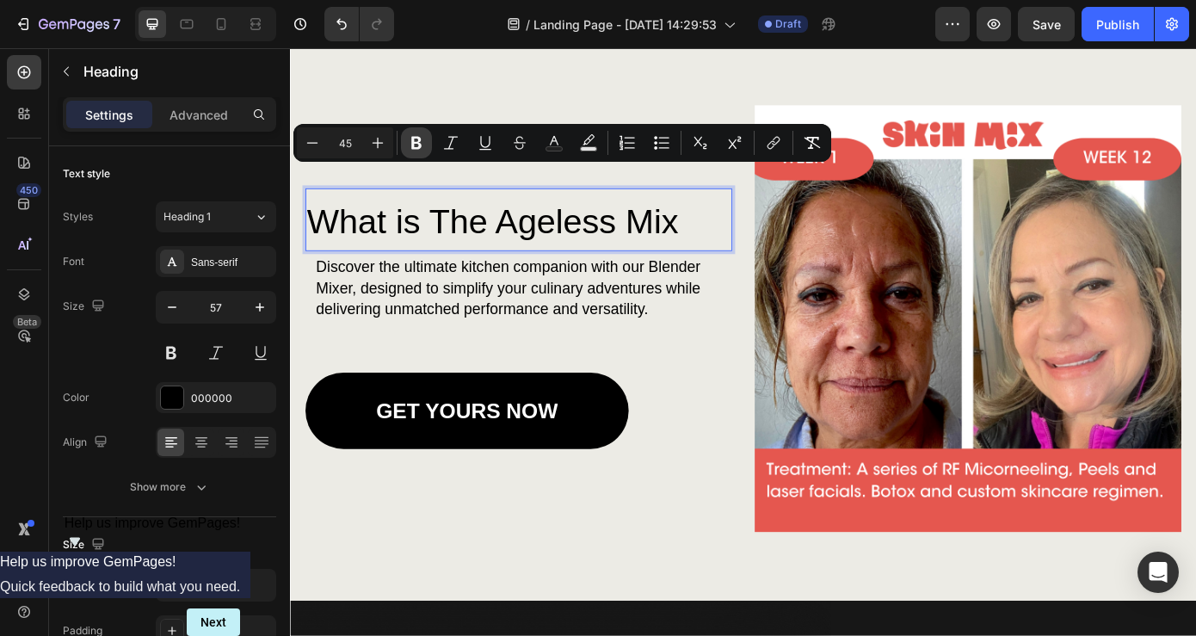
click at [418, 147] on icon "Editor contextual toolbar" at bounding box center [416, 143] width 10 height 13
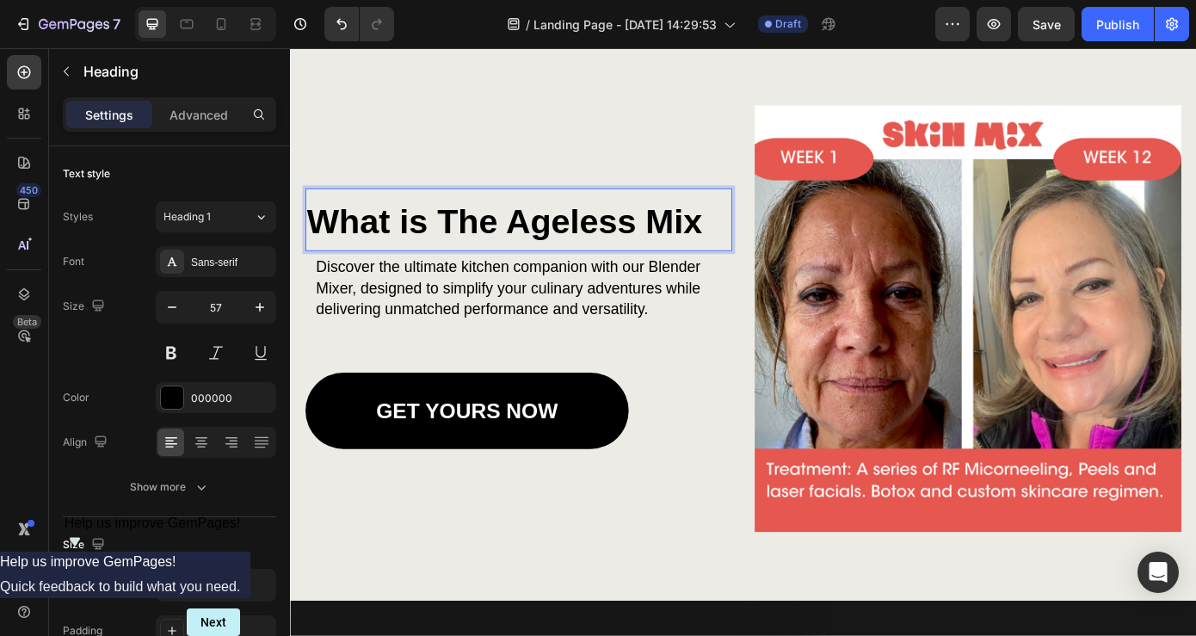
click at [758, 246] on strong "What is The Ageless Mix" at bounding box center [534, 246] width 450 height 44
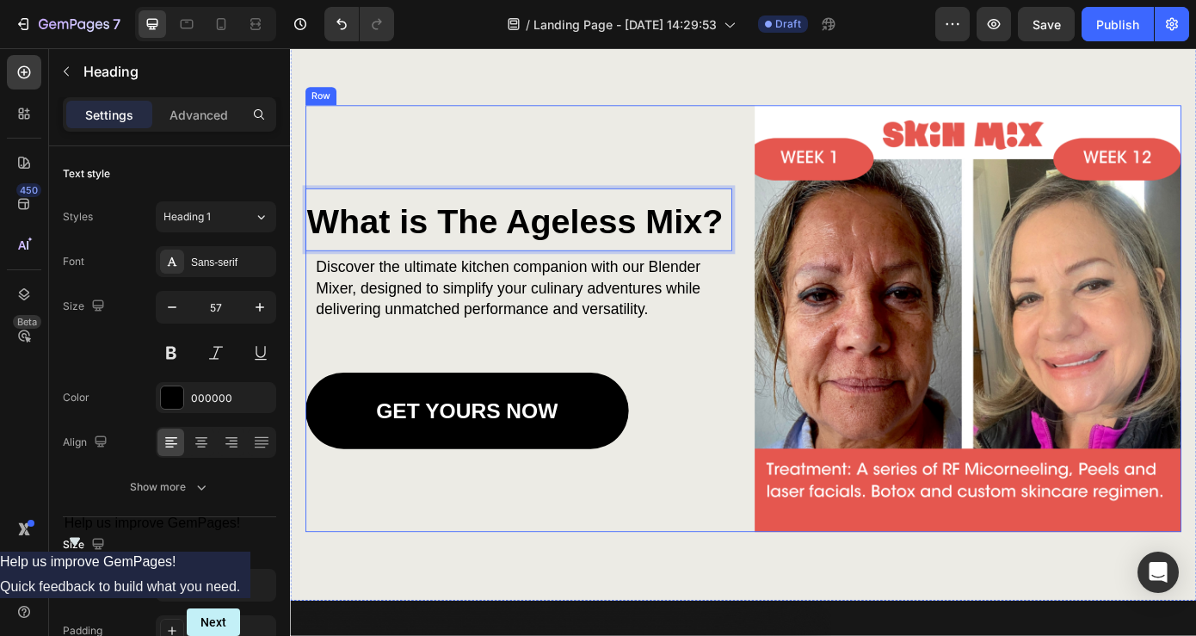
click at [746, 169] on div "What is The Ageless Mix? Heading 5 Discover the ultimate kitchen companion with…" at bounding box center [550, 357] width 486 height 486
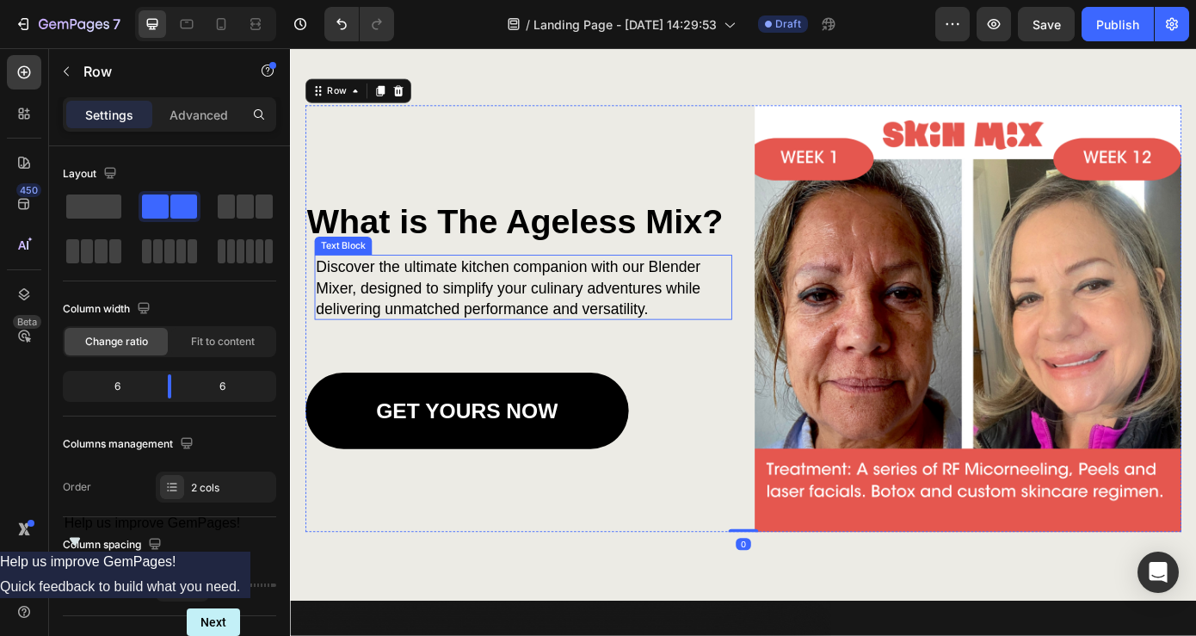
click at [677, 310] on p "Discover the ultimate kitchen companion with our Blender Mixer, designed to sim…" at bounding box center [546, 322] width 454 height 72
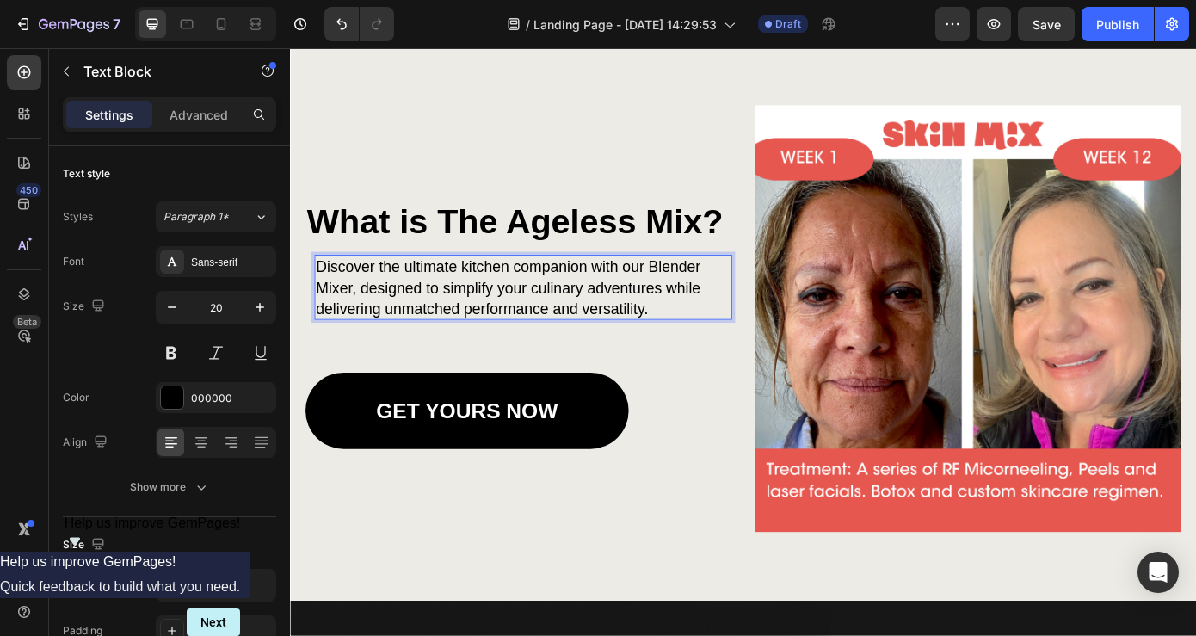
click at [453, 342] on p "Discover the ultimate kitchen companion with our Blender Mixer, designed to sim…" at bounding box center [546, 322] width 454 height 72
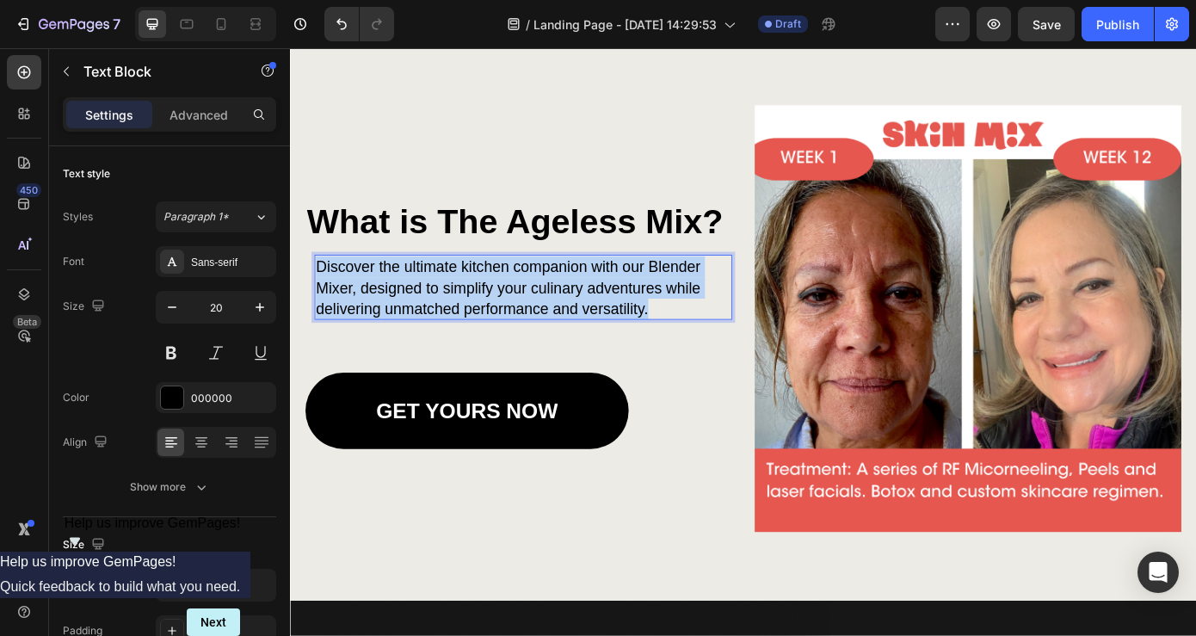
click at [453, 342] on p "Discover the ultimate kitchen companion with our Blender Mixer, designed to sim…" at bounding box center [546, 322] width 454 height 72
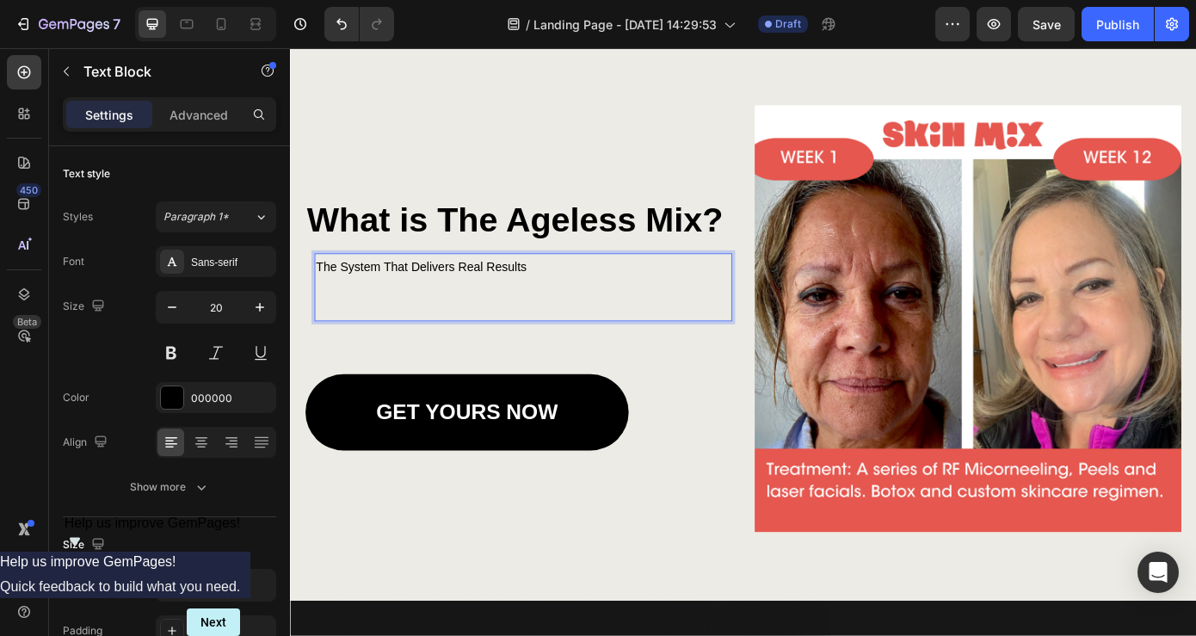
click at [454, 329] on p "Rich Text Editor. Editing area: main" at bounding box center [546, 323] width 454 height 26
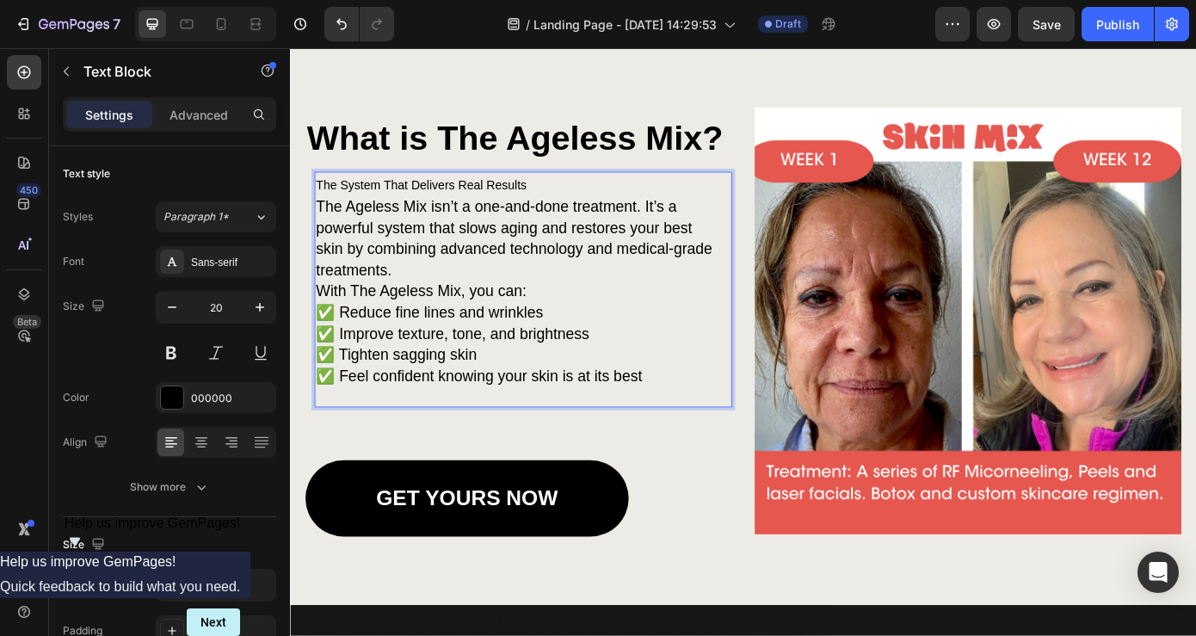
click at [594, 296] on p "The Ageless Mix isn’t a one-and-done treatment. It’s a powerful system that slo…" at bounding box center [546, 265] width 454 height 96
click at [578, 202] on p "The System That Delivers Real Results" at bounding box center [546, 204] width 454 height 26
click at [563, 202] on p "The System That Delivers Real Results" at bounding box center [546, 204] width 454 height 26
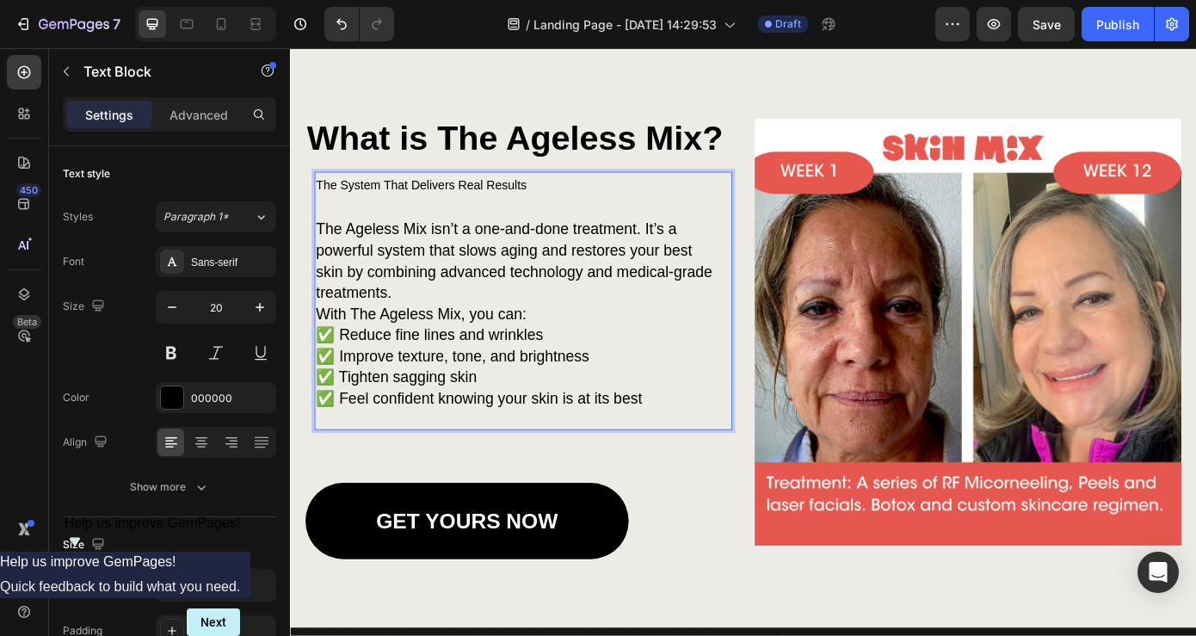
click at [535, 198] on span "The System That Delivers Real Results" at bounding box center [439, 204] width 240 height 15
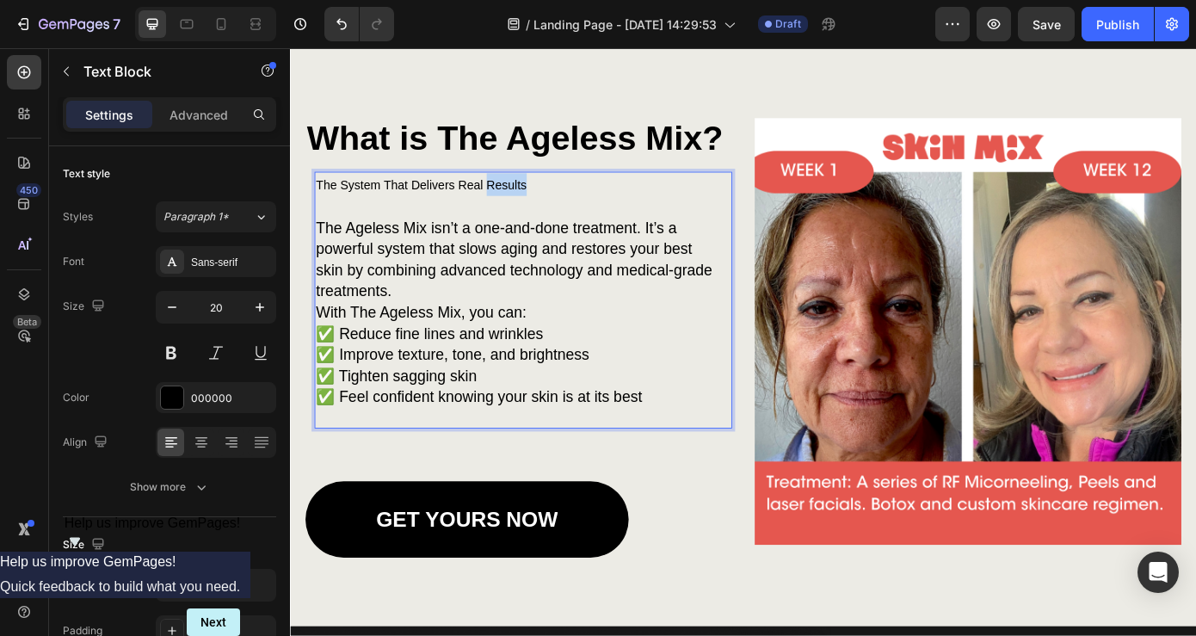
click at [535, 198] on span "The System That Delivers Real Results" at bounding box center [439, 204] width 240 height 15
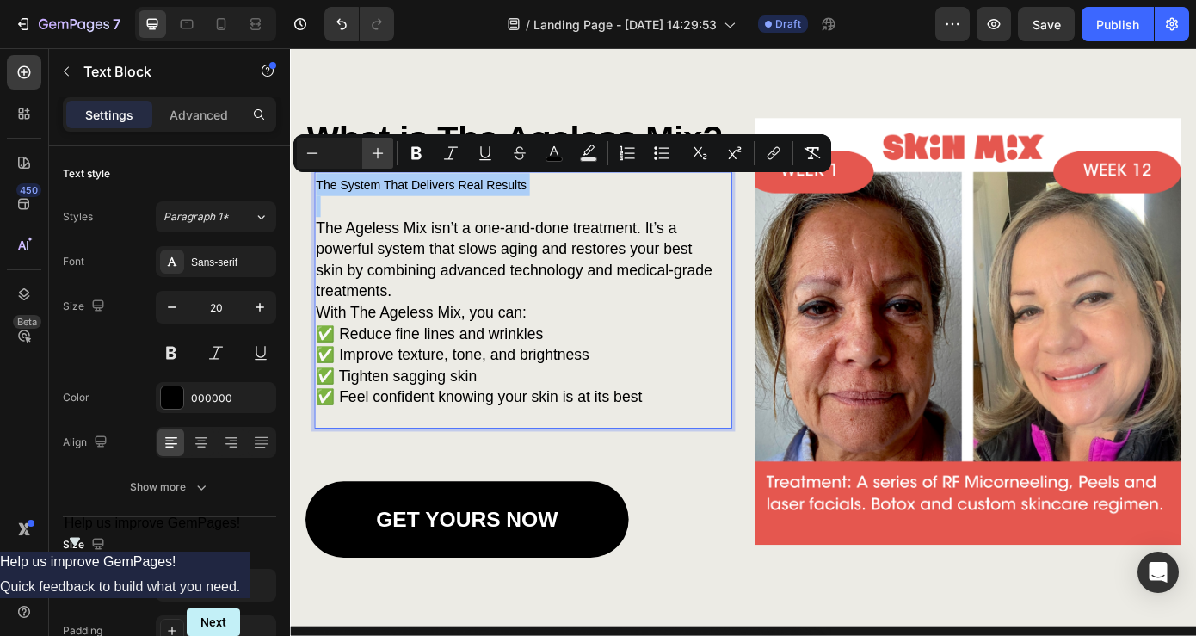
click at [379, 141] on button "Plus" at bounding box center [377, 153] width 31 height 31
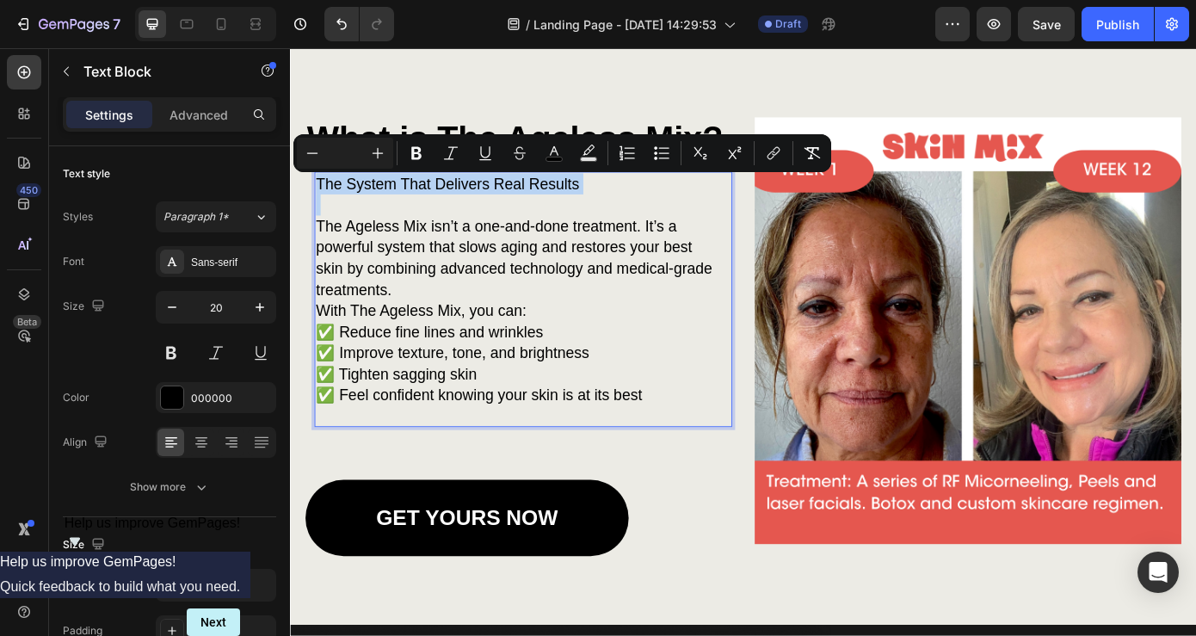
click at [407, 232] on p "Rich Text Editor. Editing area: main" at bounding box center [546, 227] width 454 height 24
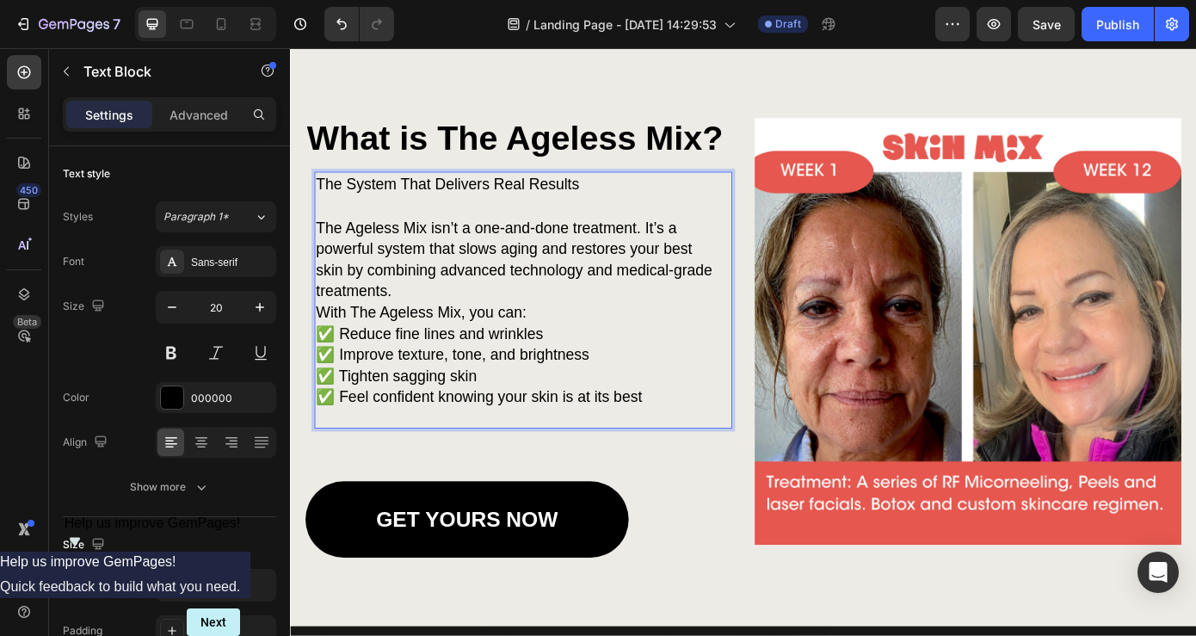
click at [479, 321] on p "The Ageless Mix isn’t a one-and-done treatment. It’s a powerful system that slo…" at bounding box center [546, 289] width 454 height 96
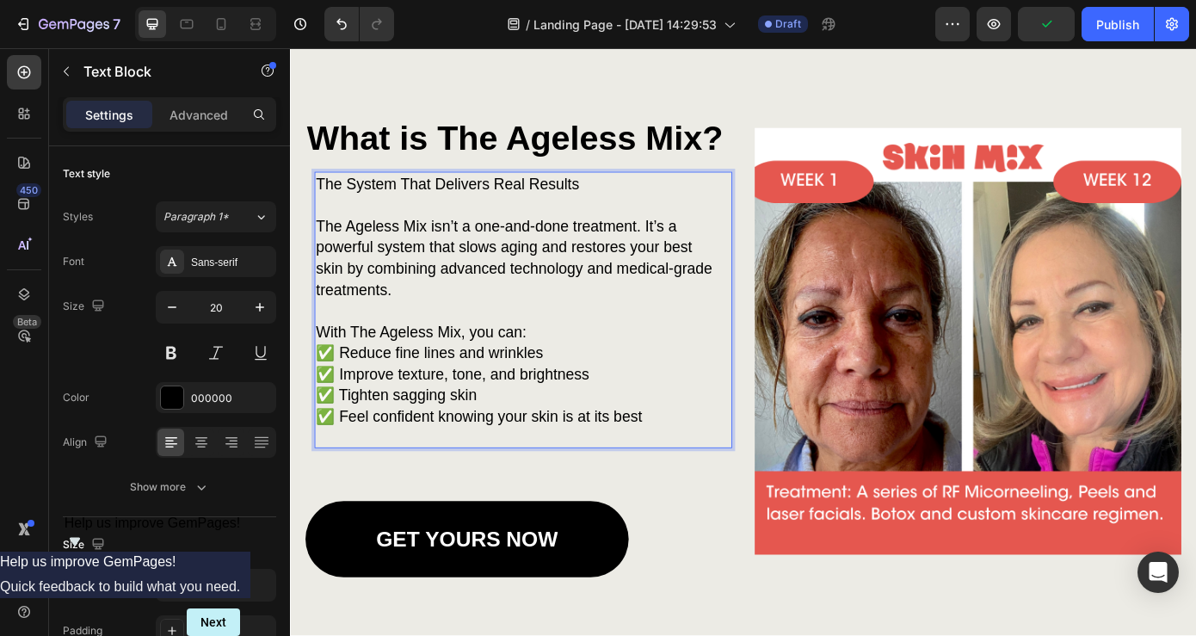
click at [579, 367] on p "With The Ageless Mix, you can: ✅ Reduce fine lines and wrinkles ✅ Improve textu…" at bounding box center [546, 420] width 454 height 120
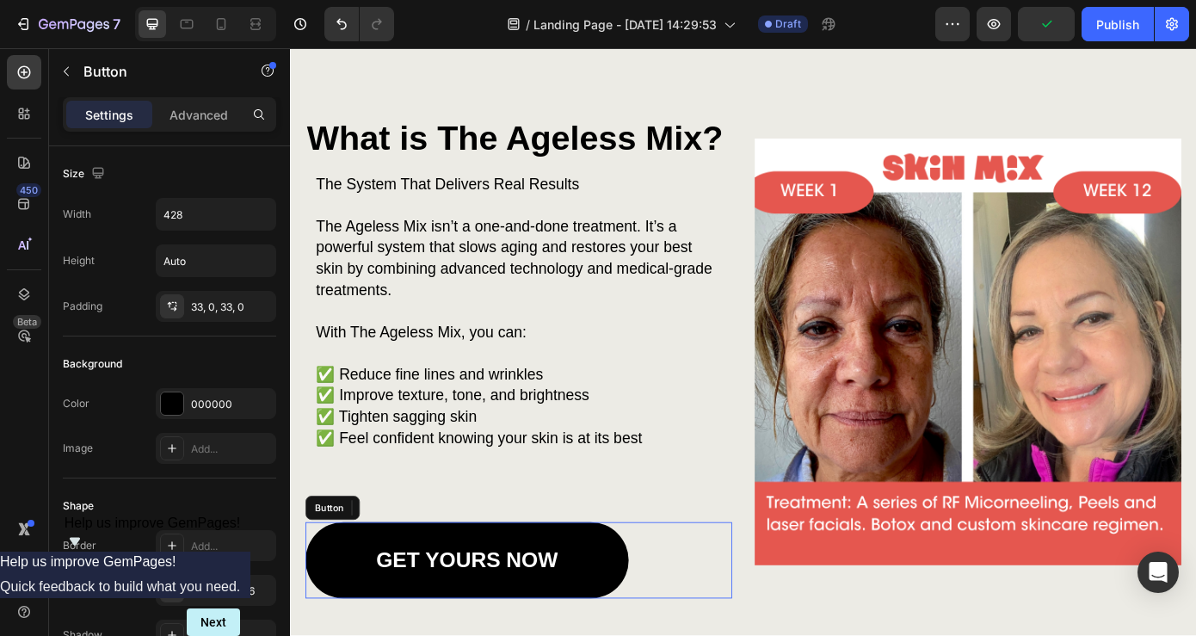
click at [770, 589] on div "GET YOURS NOW Button" at bounding box center [550, 632] width 486 height 87
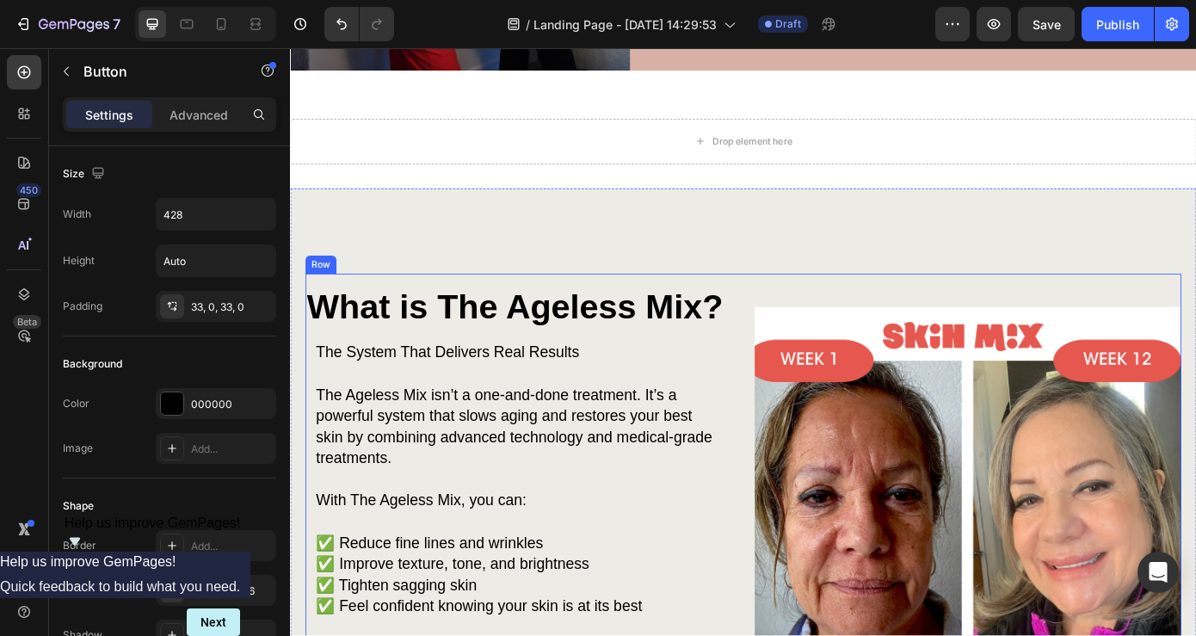
scroll to position [1294, 0]
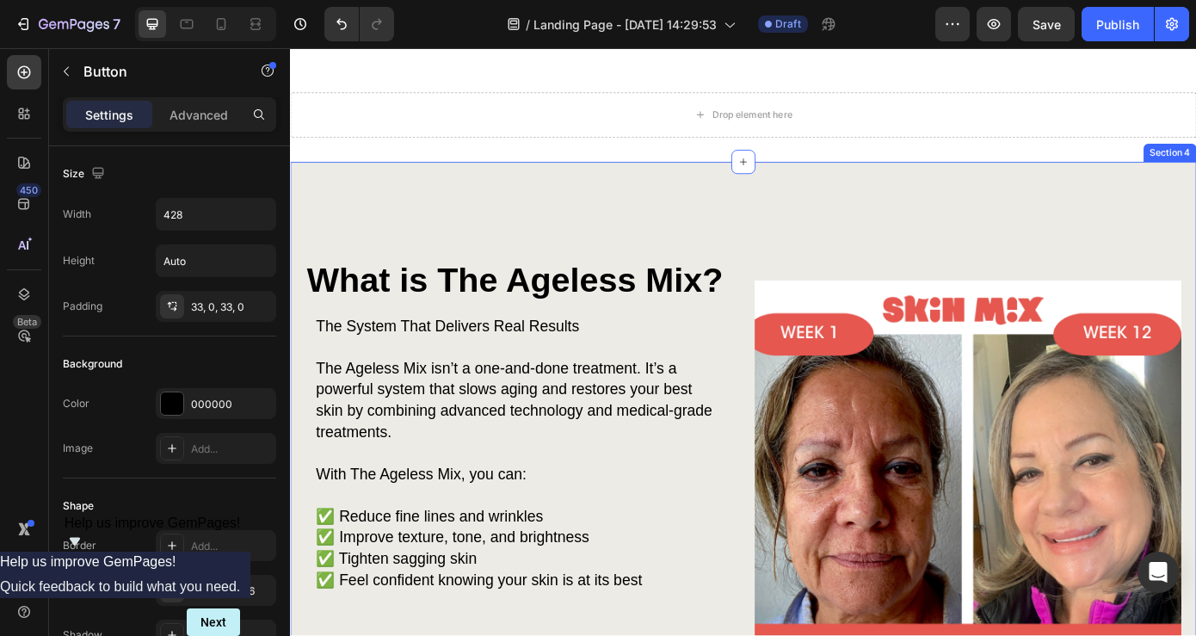
click at [790, 245] on div "⁠⁠⁠⁠⁠⁠⁠ What is The Ageless Mix? Heading The System That Delivers Real Results …" at bounding box center [806, 547] width 1033 height 738
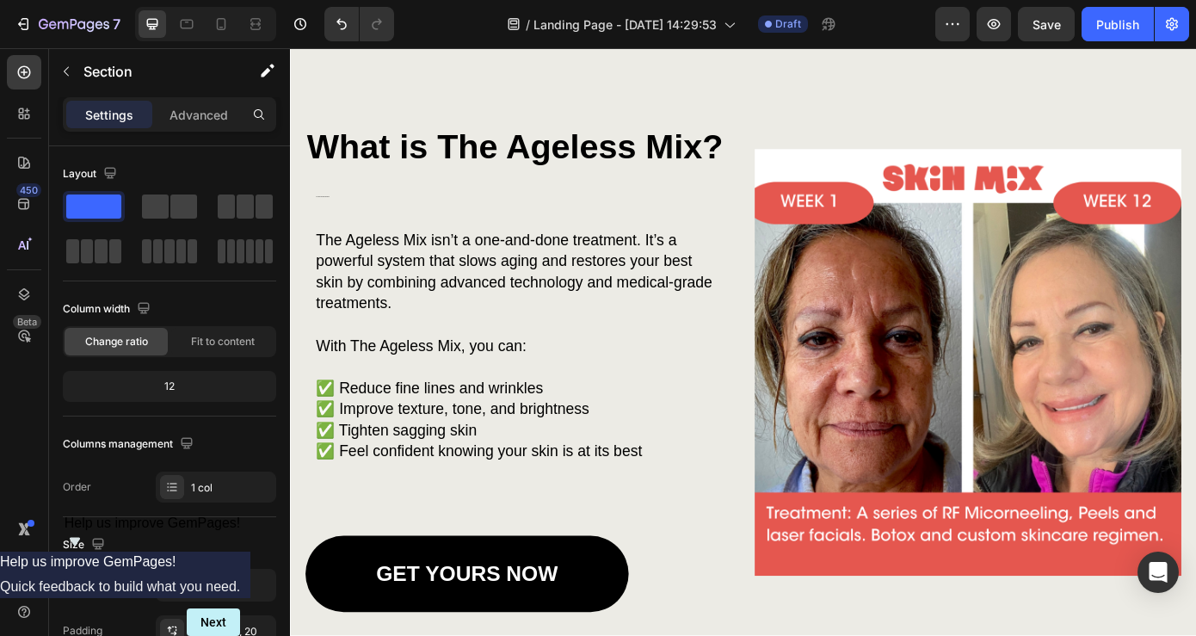
scroll to position [1474, 0]
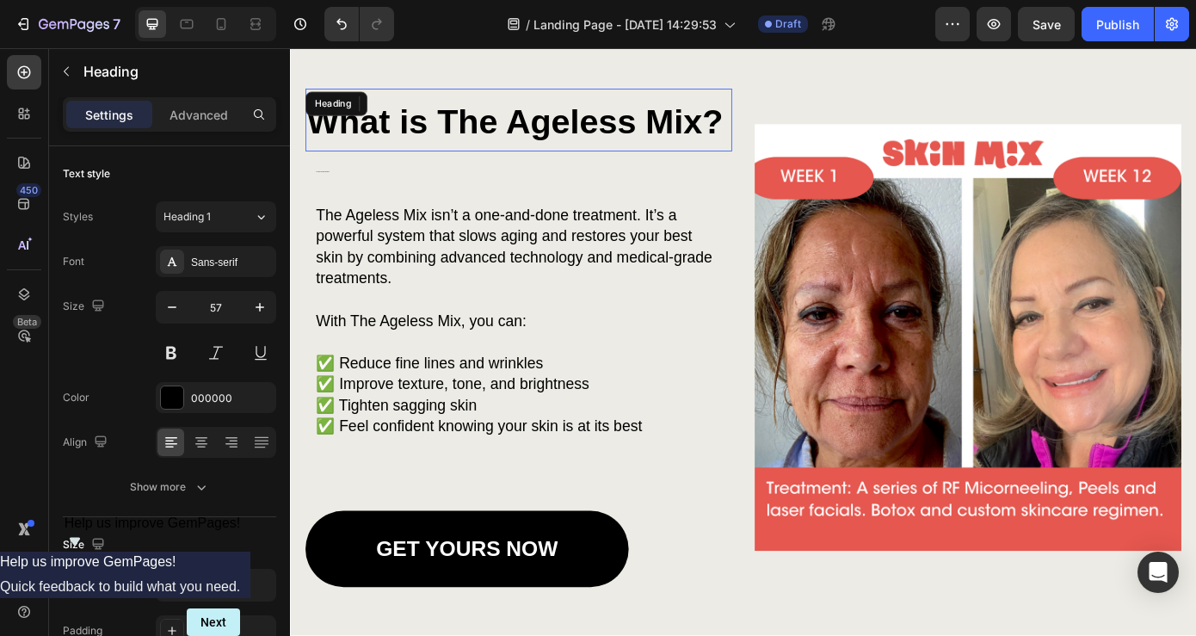
click at [713, 142] on strong "What is The Ageless Mix?" at bounding box center [546, 132] width 474 height 44
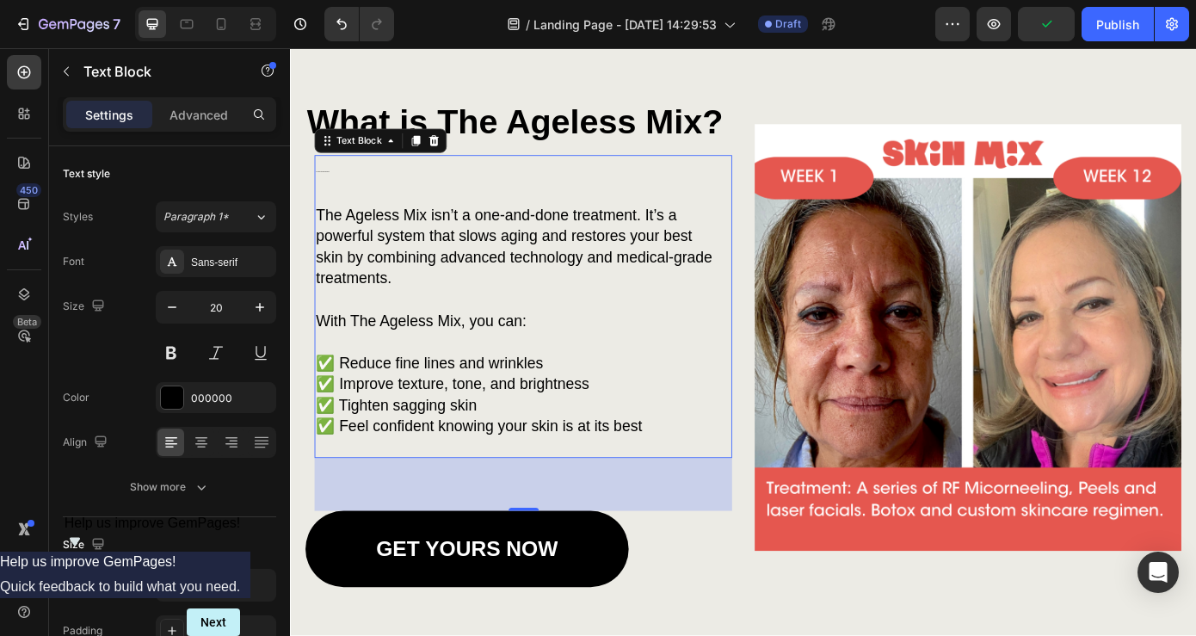
click at [334, 189] on span "The System That Delivers Real Results" at bounding box center [326, 189] width 15 height 1
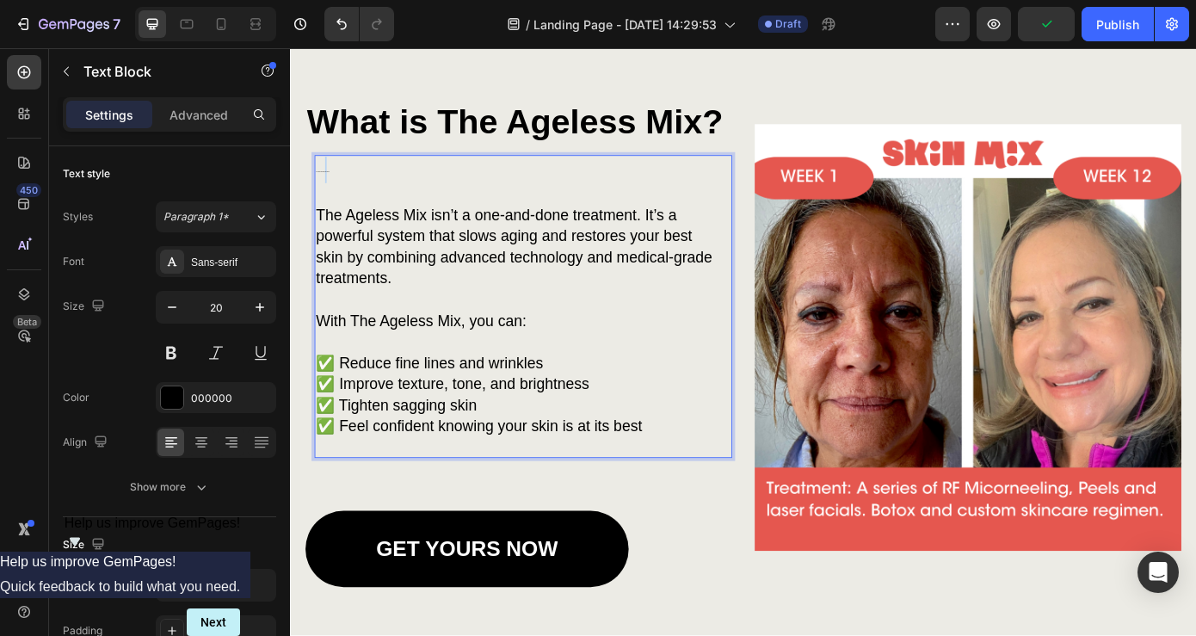
click at [334, 189] on span "The System That Delivers Real Results" at bounding box center [326, 189] width 15 height 1
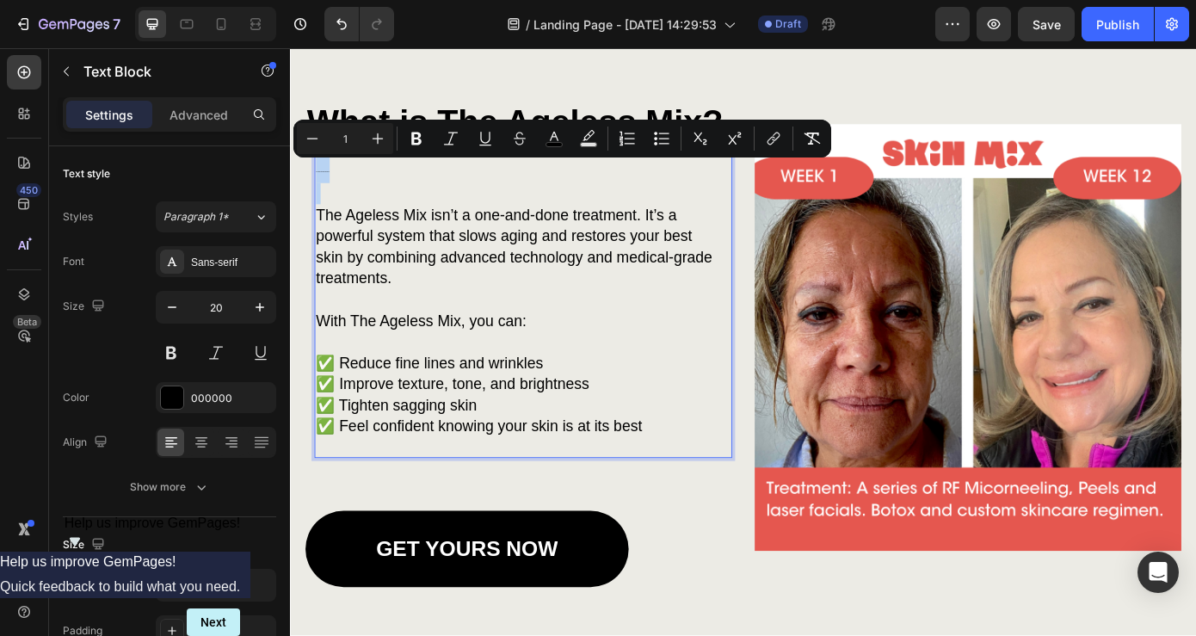
click at [334, 189] on span "The System That Delivers Real Results" at bounding box center [326, 189] width 15 height 1
click at [382, 133] on icon "Editor contextual toolbar" at bounding box center [377, 138] width 17 height 17
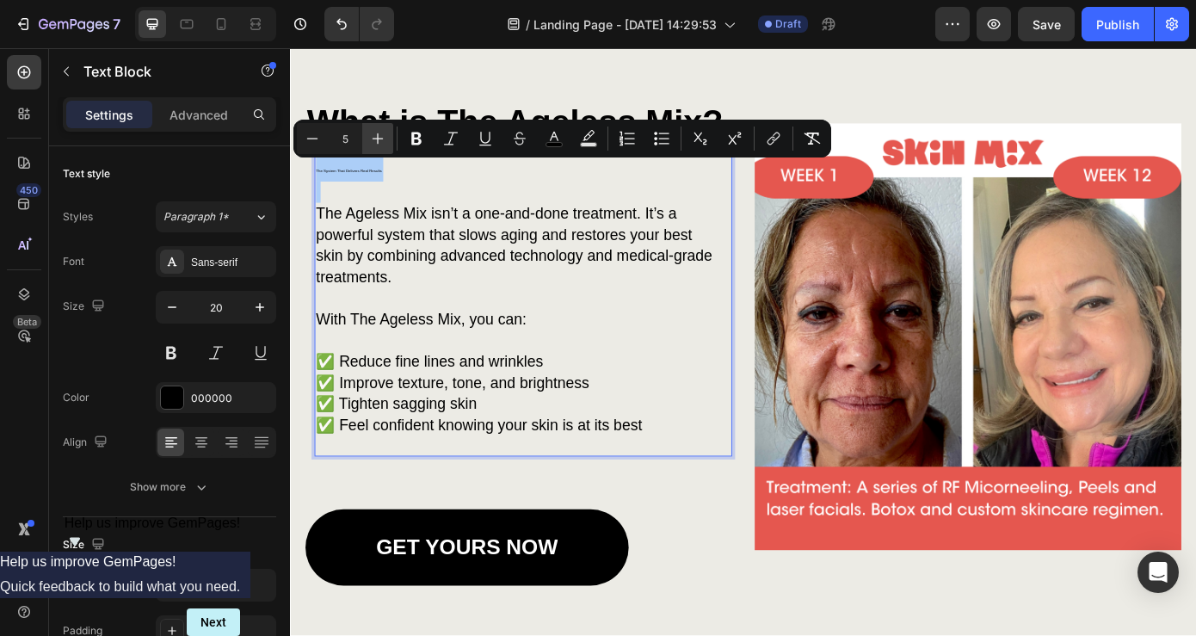
click at [382, 133] on icon "Editor contextual toolbar" at bounding box center [377, 138] width 17 height 17
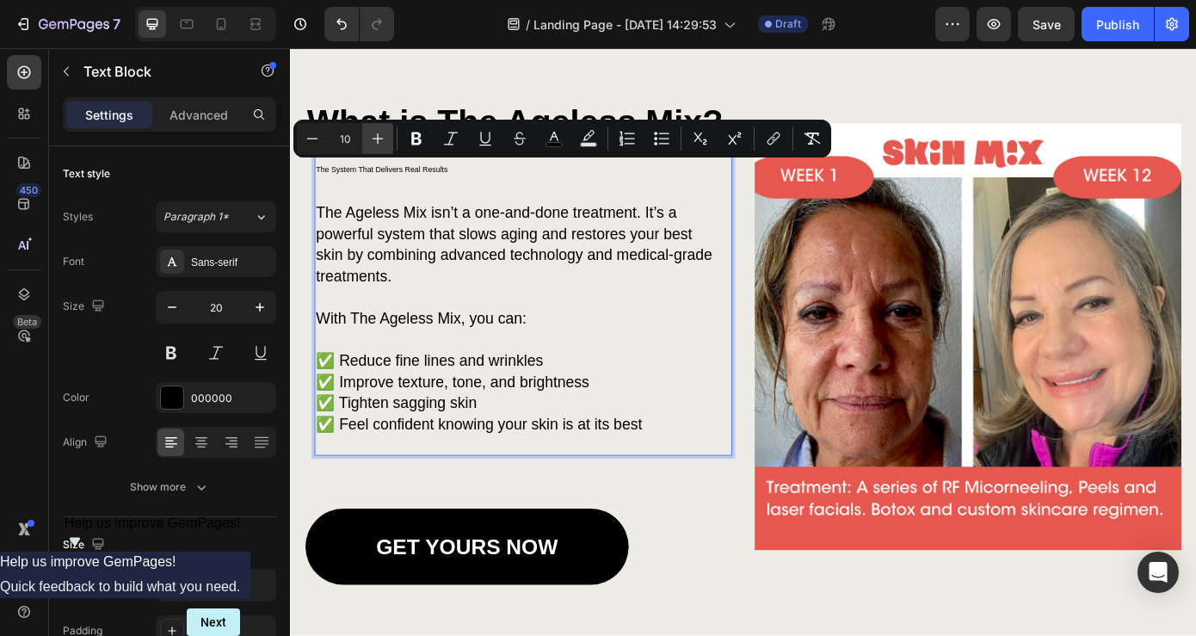
click at [382, 133] on icon "Editor contextual toolbar" at bounding box center [377, 138] width 17 height 17
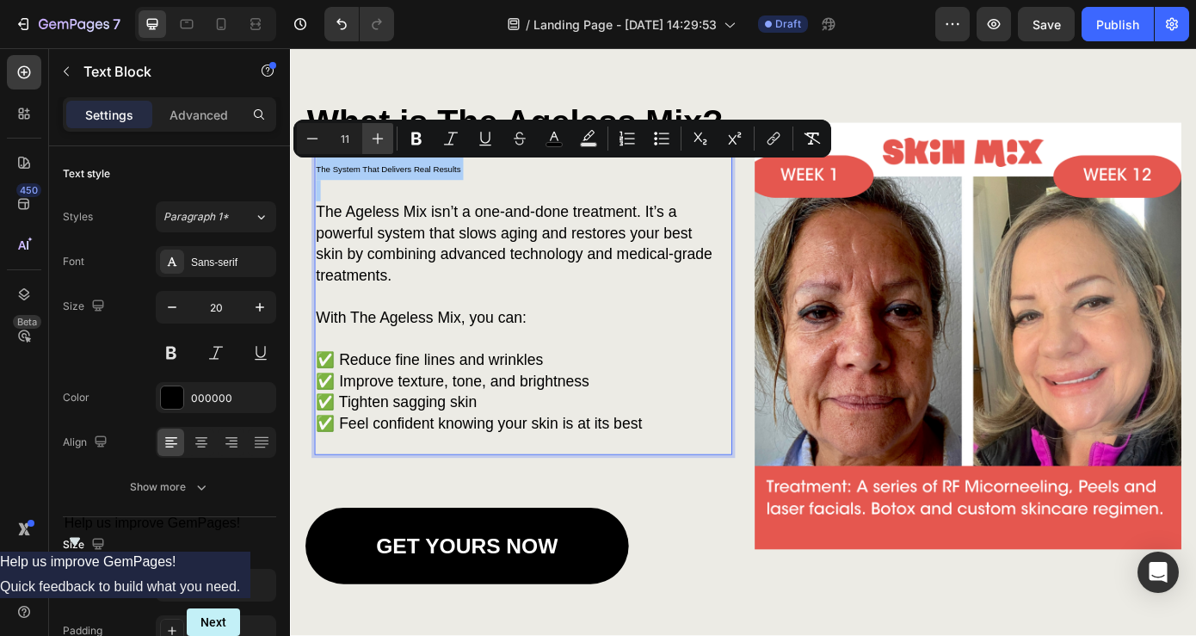
click at [382, 133] on icon "Editor contextual toolbar" at bounding box center [377, 138] width 17 height 17
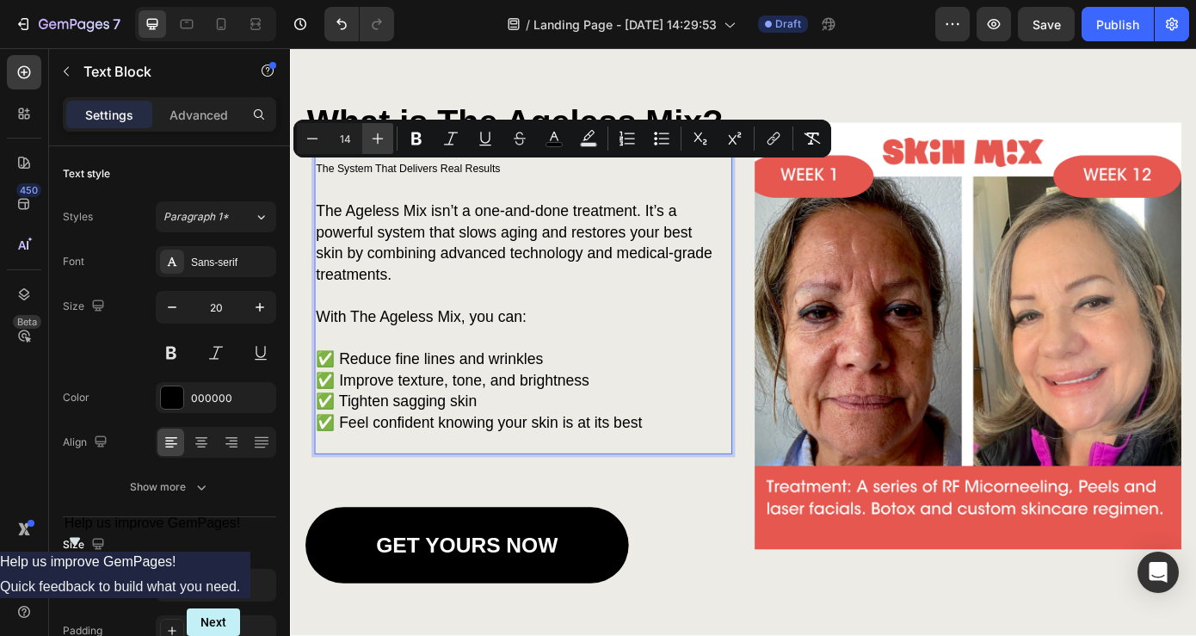
click at [380, 133] on icon "Editor contextual toolbar" at bounding box center [377, 138] width 17 height 17
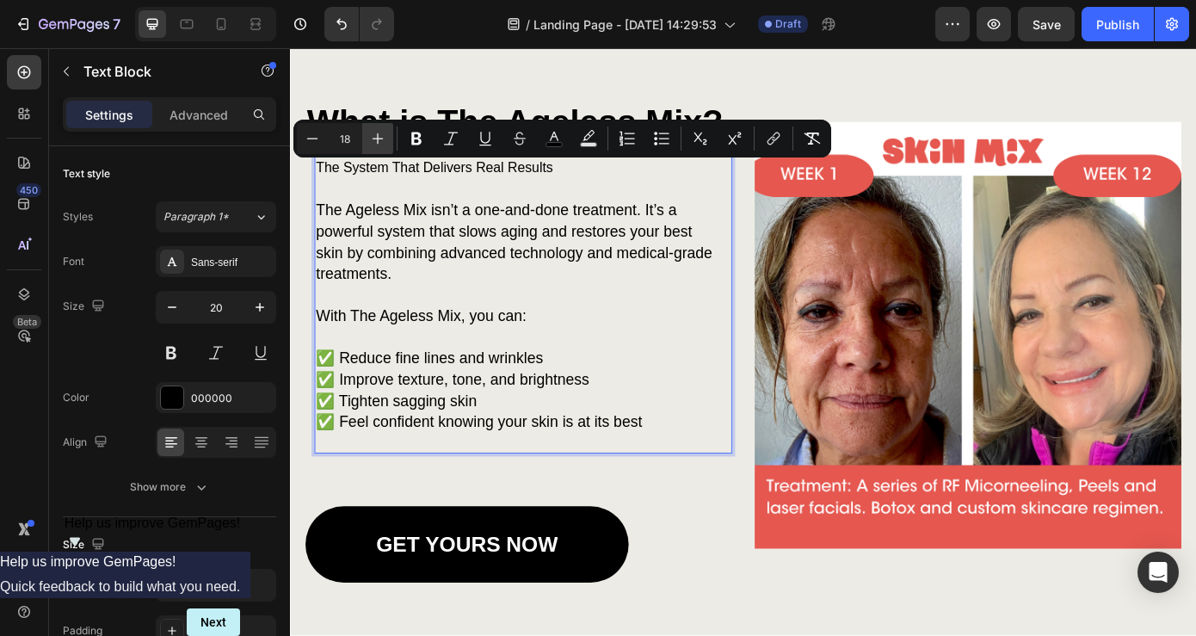
click at [380, 133] on icon "Editor contextual toolbar" at bounding box center [377, 138] width 17 height 17
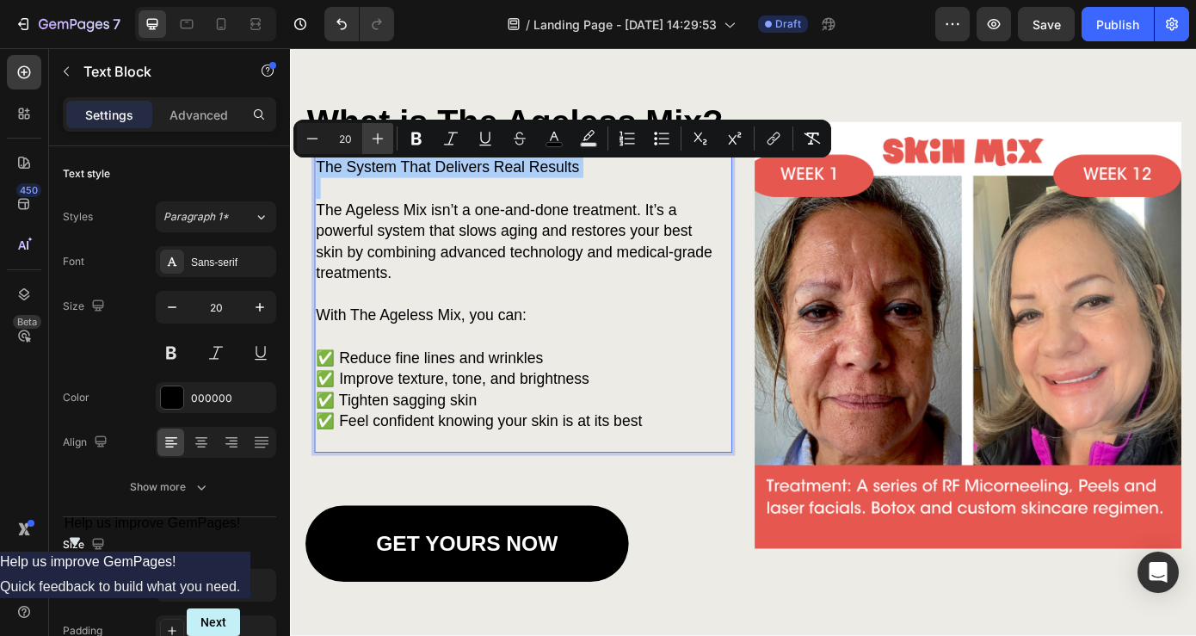
click at [380, 133] on icon "Editor contextual toolbar" at bounding box center [377, 138] width 17 height 17
type input "21"
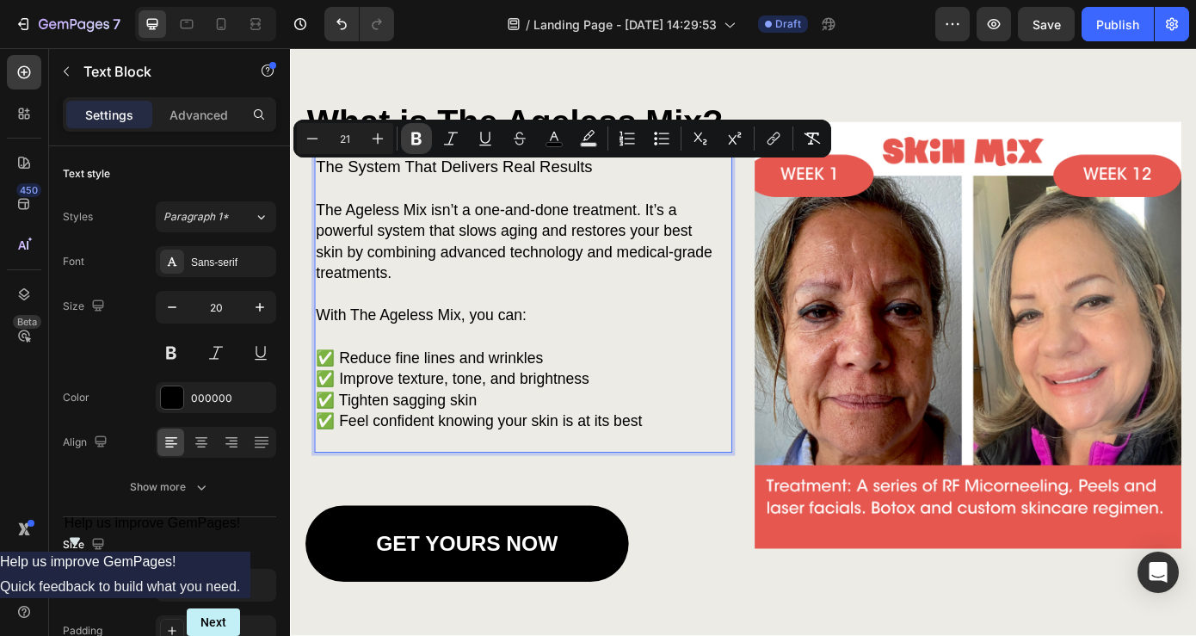
click at [419, 140] on icon "Editor contextual toolbar" at bounding box center [416, 139] width 10 height 13
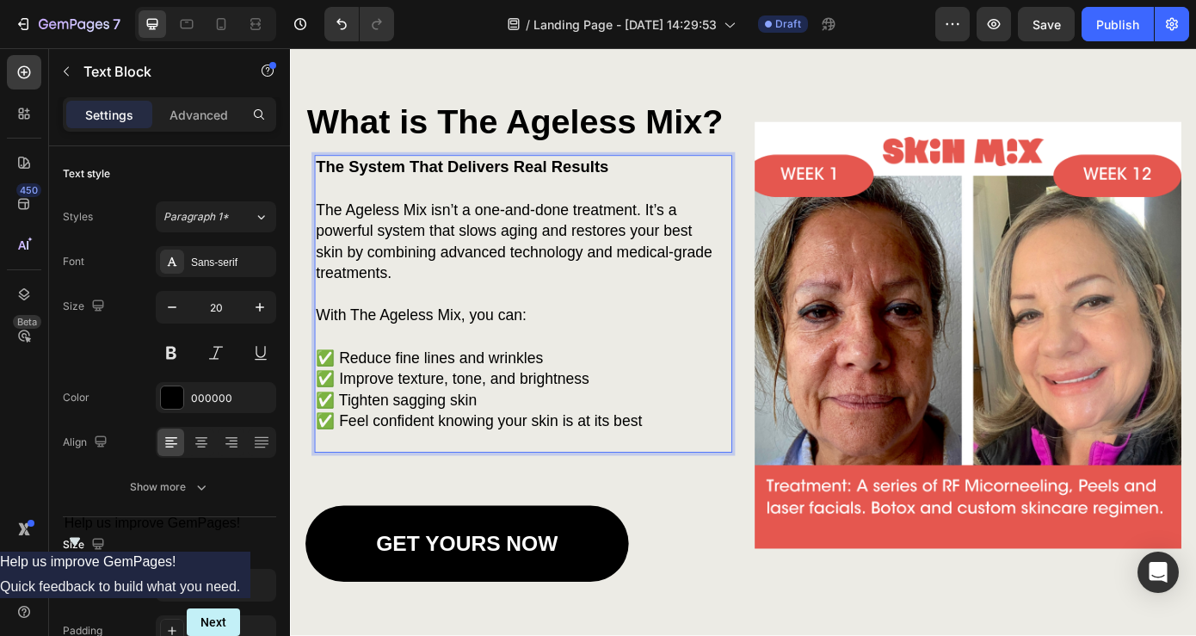
click at [490, 222] on p "The Ageless Mix isn’t a one-and-done treatment. It’s a powerful system that slo…" at bounding box center [546, 268] width 454 height 96
click at [650, 351] on p "With The Ageless Mix, you can:" at bounding box center [546, 353] width 454 height 24
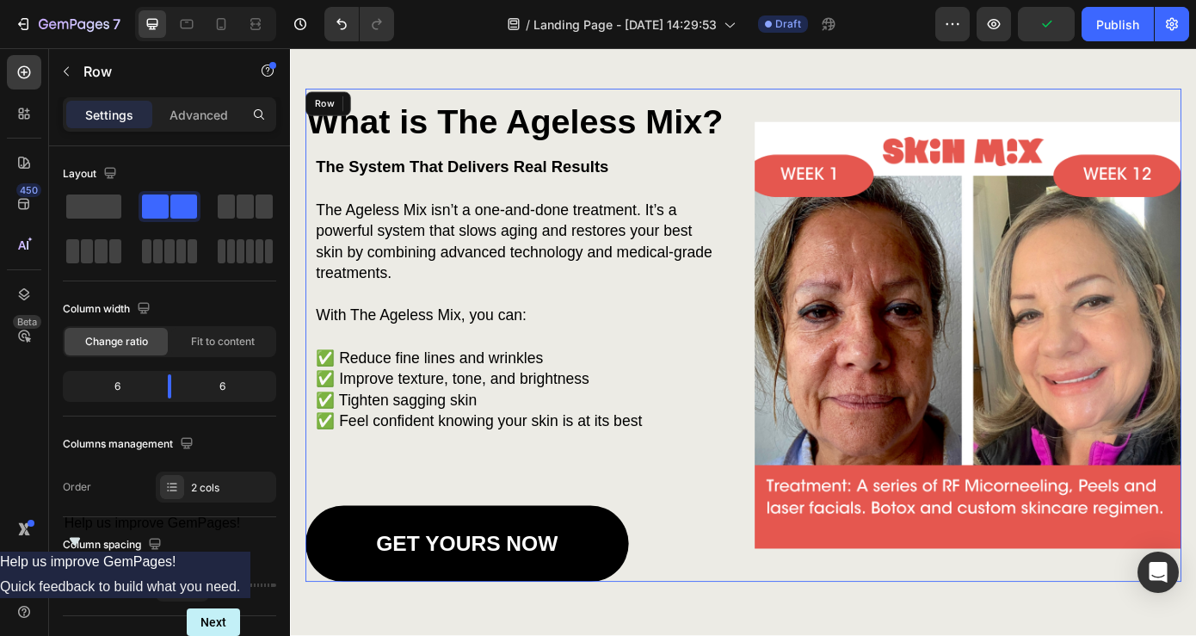
click at [794, 142] on div "What is The Ageless Mix? Heading The System That Delivers Real Results The Agel…" at bounding box center [806, 376] width 998 height 562
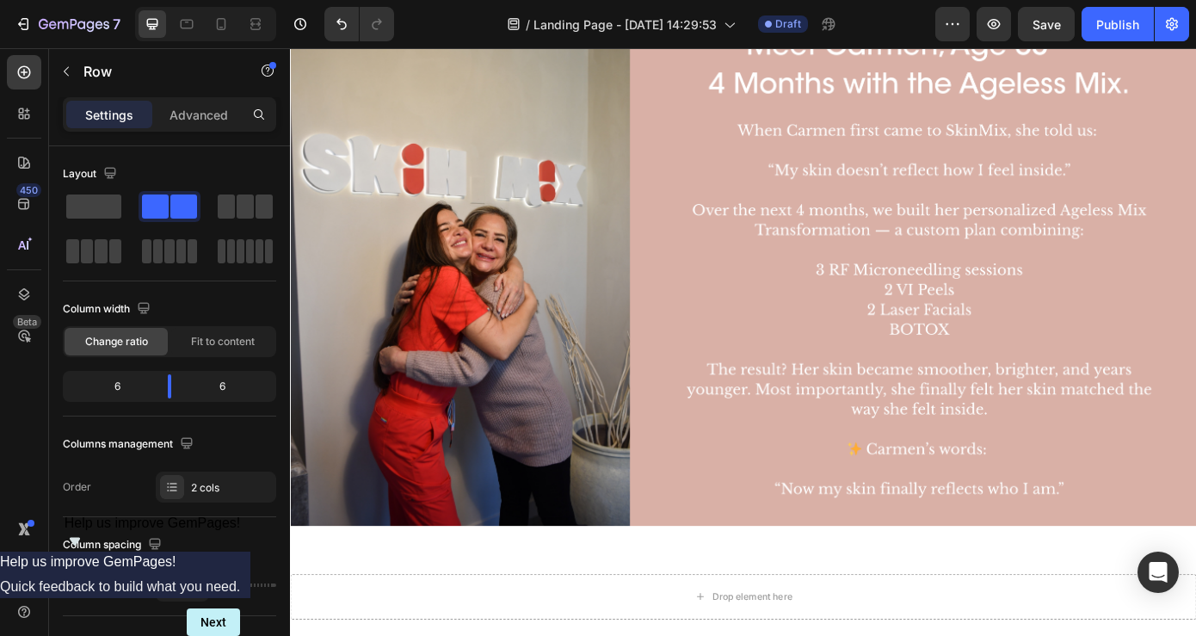
scroll to position [1016, 0]
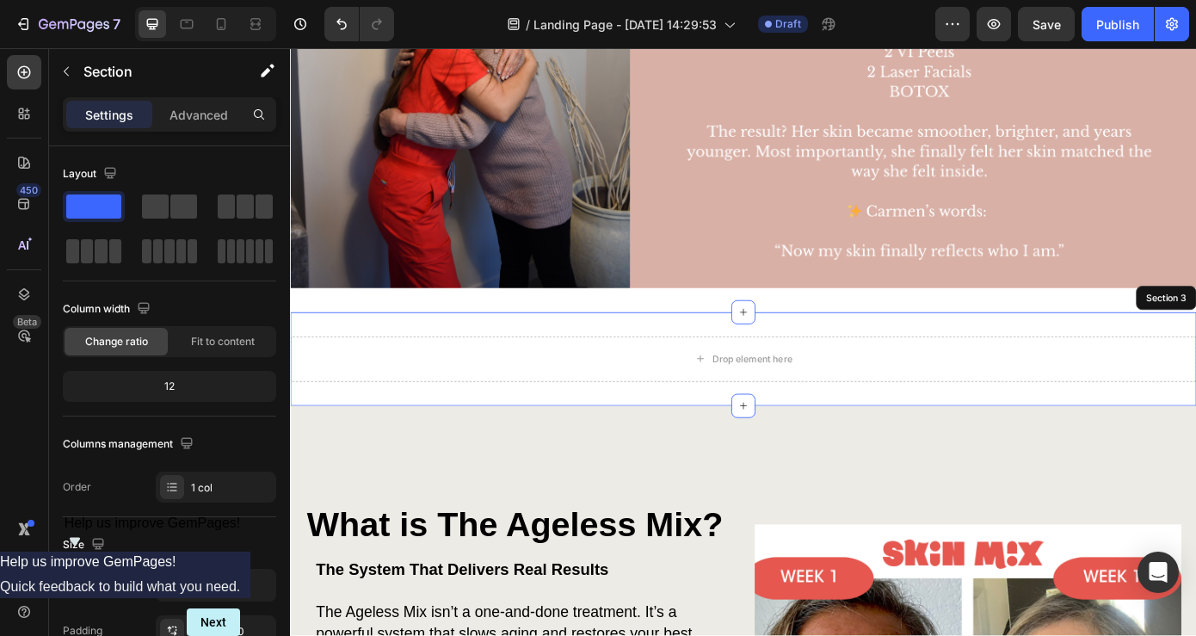
click at [1196, 361] on div "Drop element here Section 3" at bounding box center [806, 402] width 1033 height 107
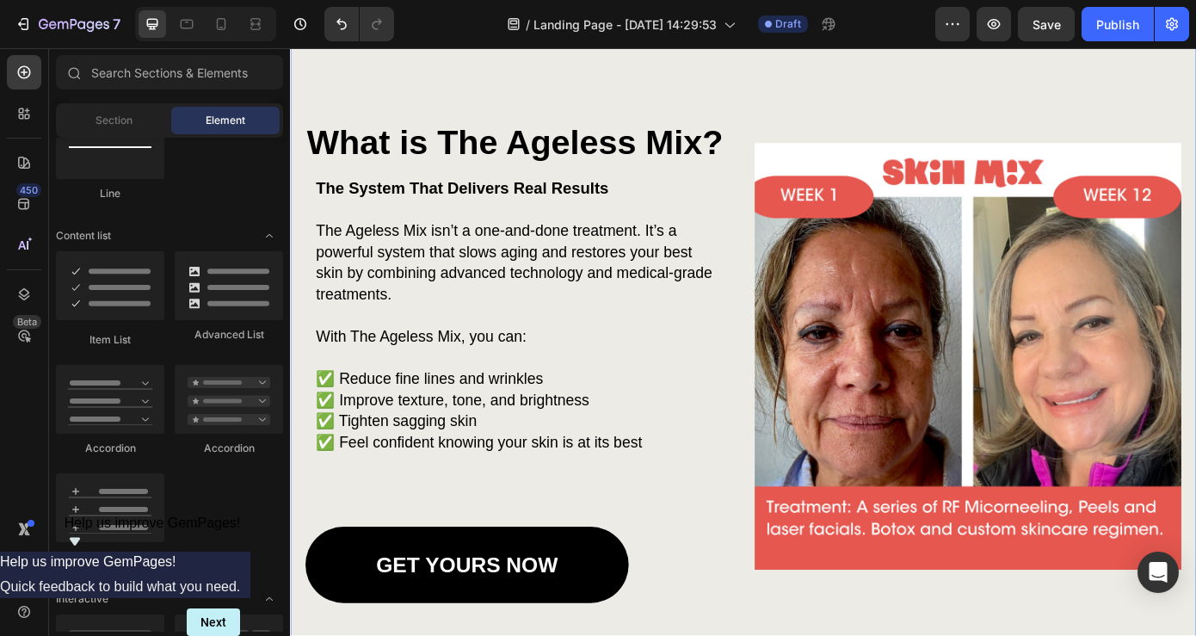
scroll to position [1357, 0]
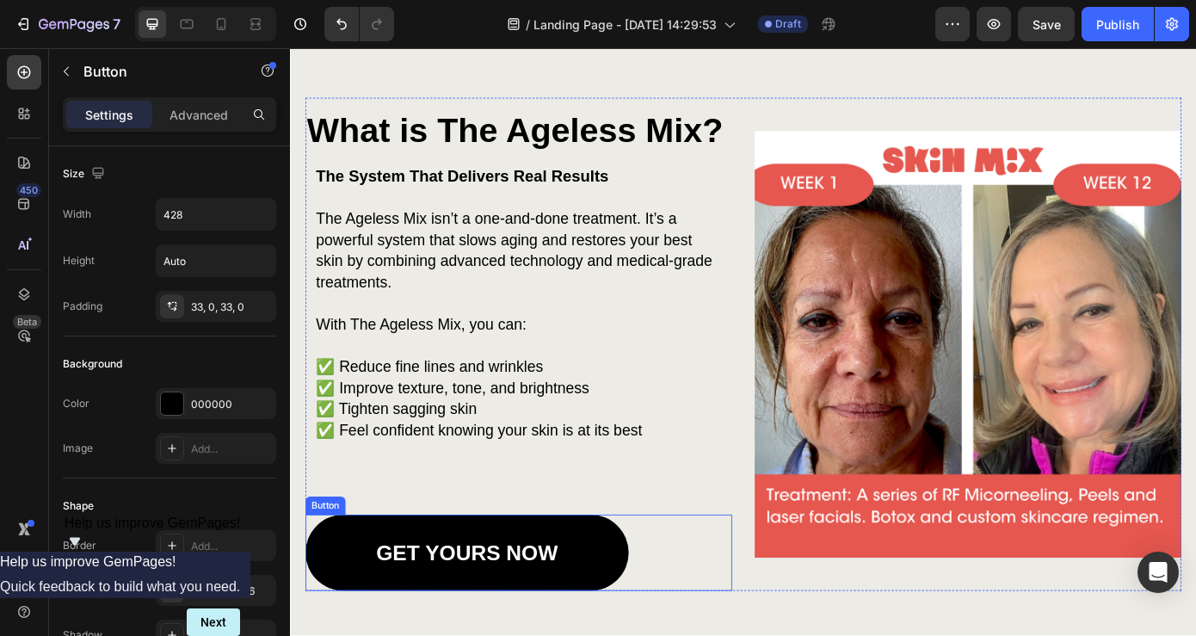
click at [604, 596] on link "GET YOURS NOW" at bounding box center [491, 623] width 368 height 87
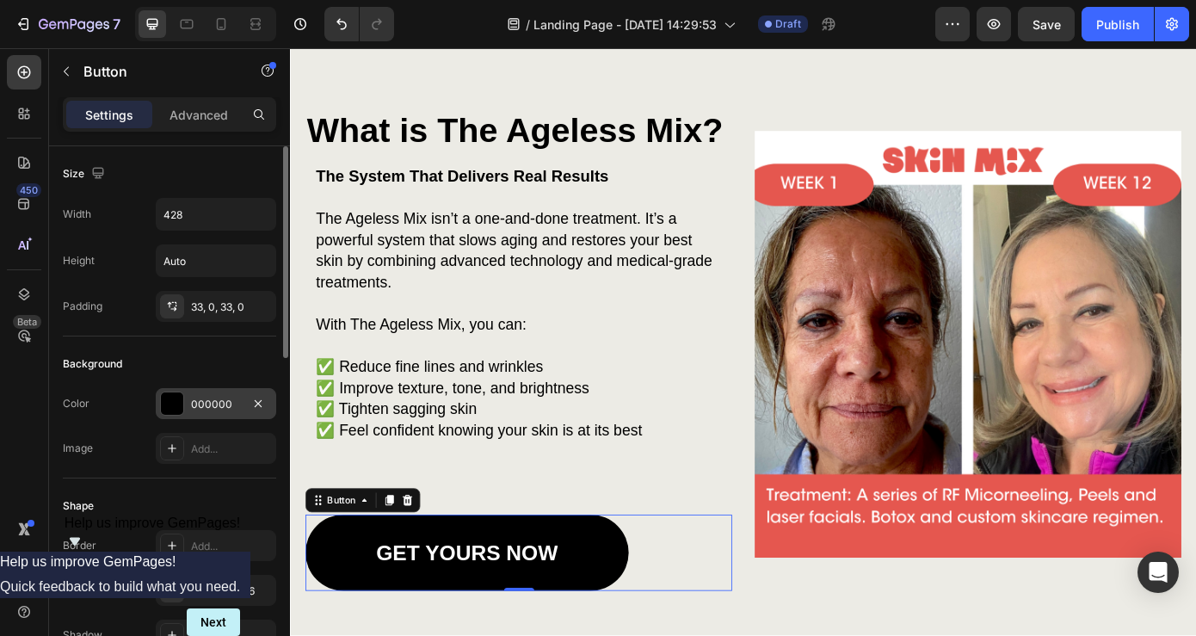
click at [175, 399] on div at bounding box center [172, 403] width 22 height 22
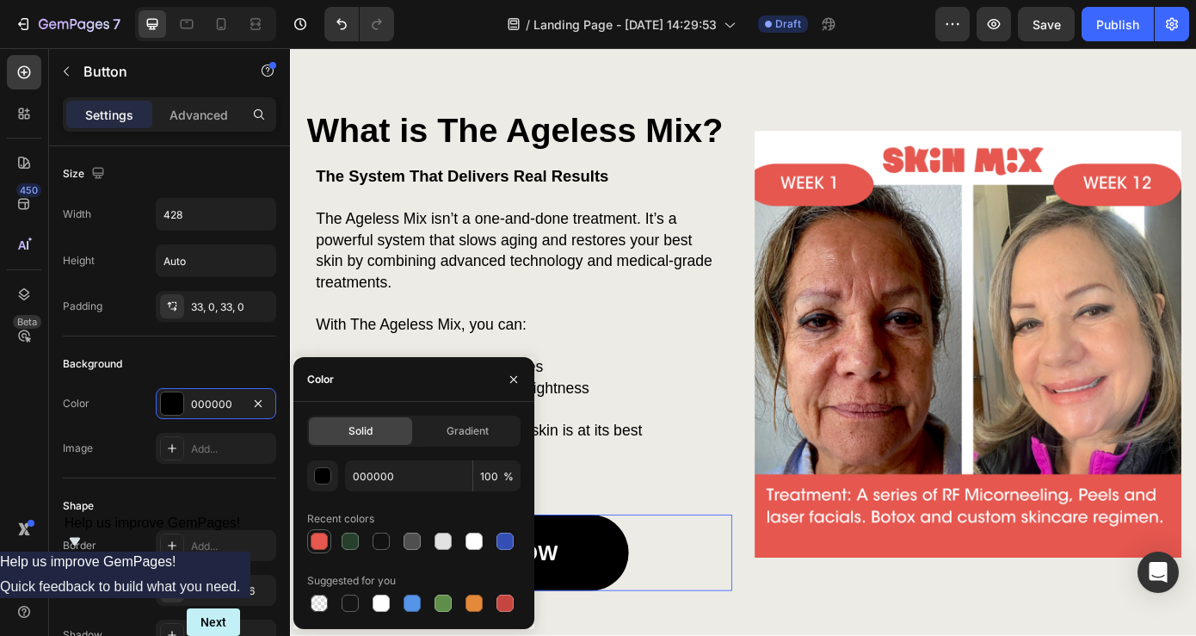
click at [324, 541] on div at bounding box center [319, 541] width 17 height 17
type input "E5574F"
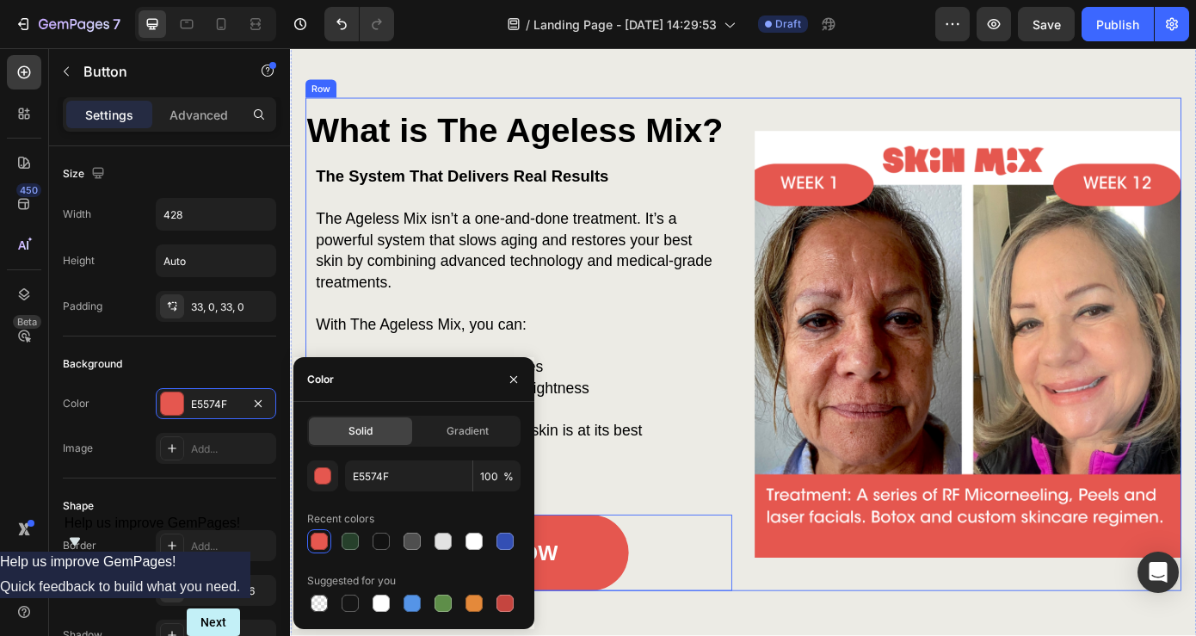
click at [689, 530] on div "What is The Ageless Mix? Heading The System That Delivers Real Results The Agel…" at bounding box center [550, 386] width 486 height 562
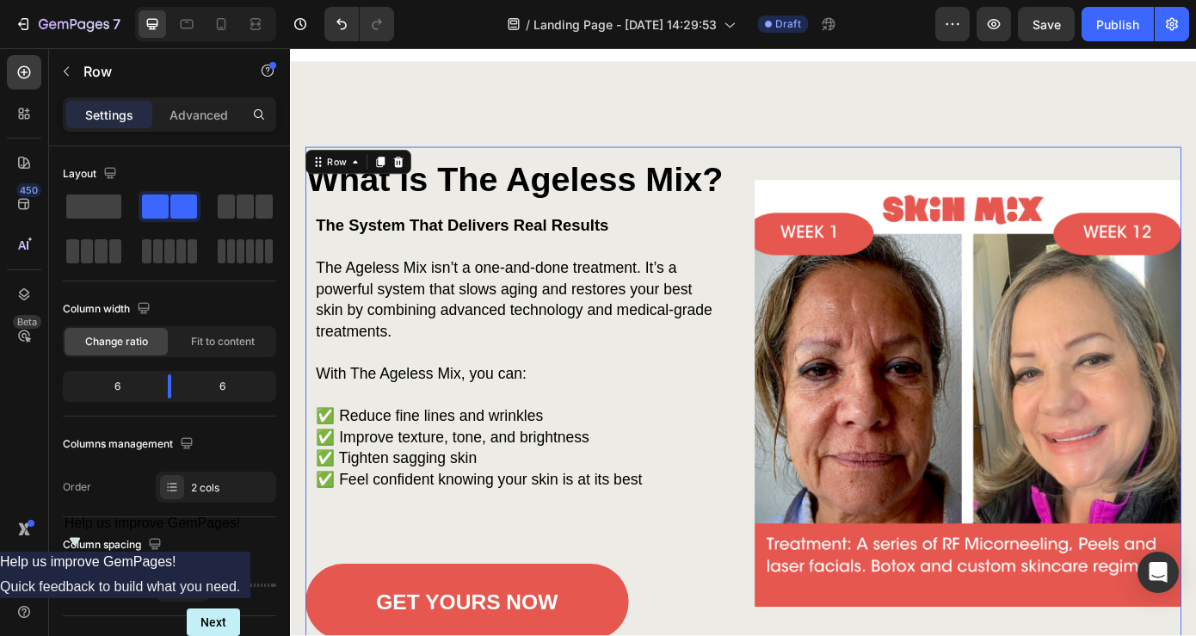
scroll to position [1276, 0]
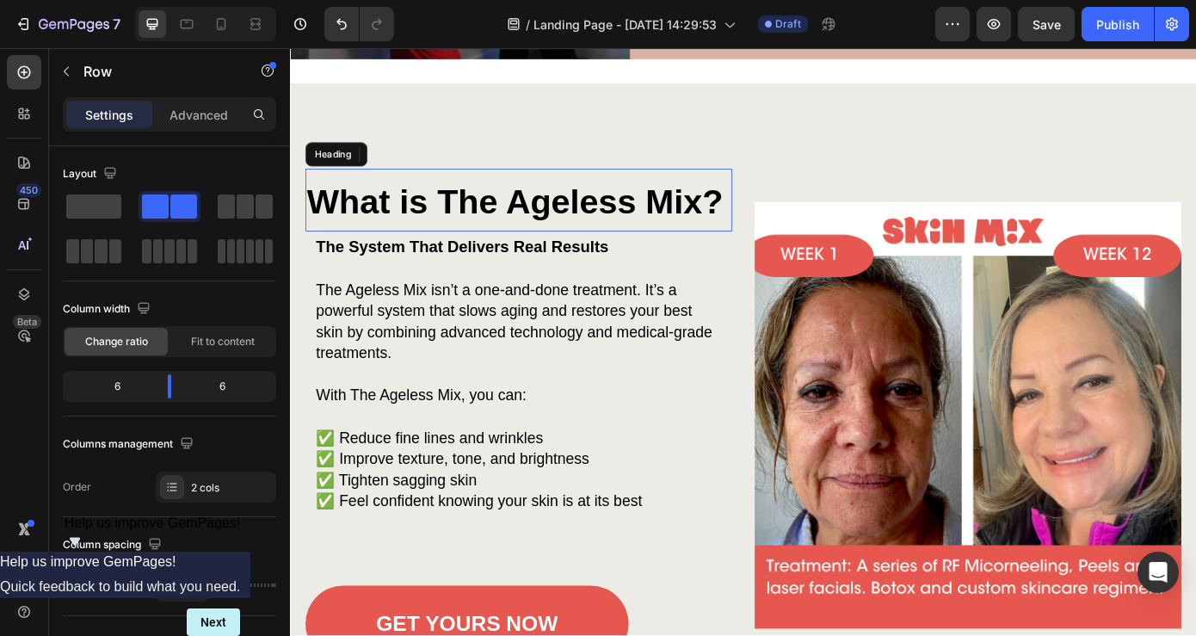
click at [591, 212] on strong "What is The Ageless Mix?" at bounding box center [546, 223] width 474 height 44
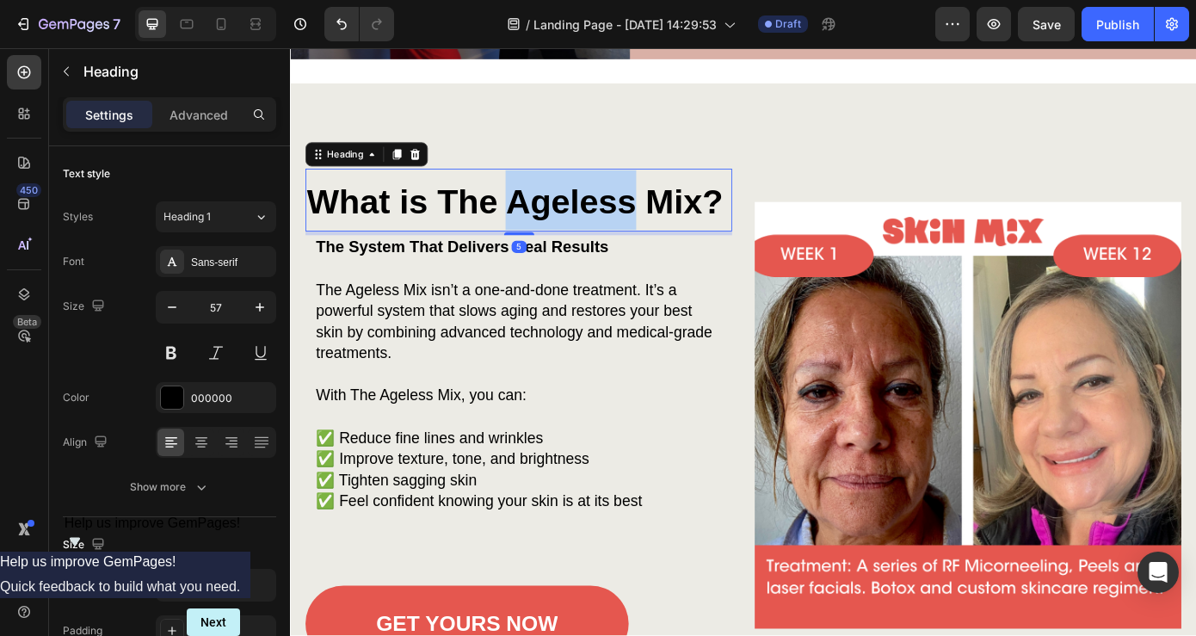
click at [591, 212] on strong "What is The Ageless Mix?" at bounding box center [546, 223] width 474 height 44
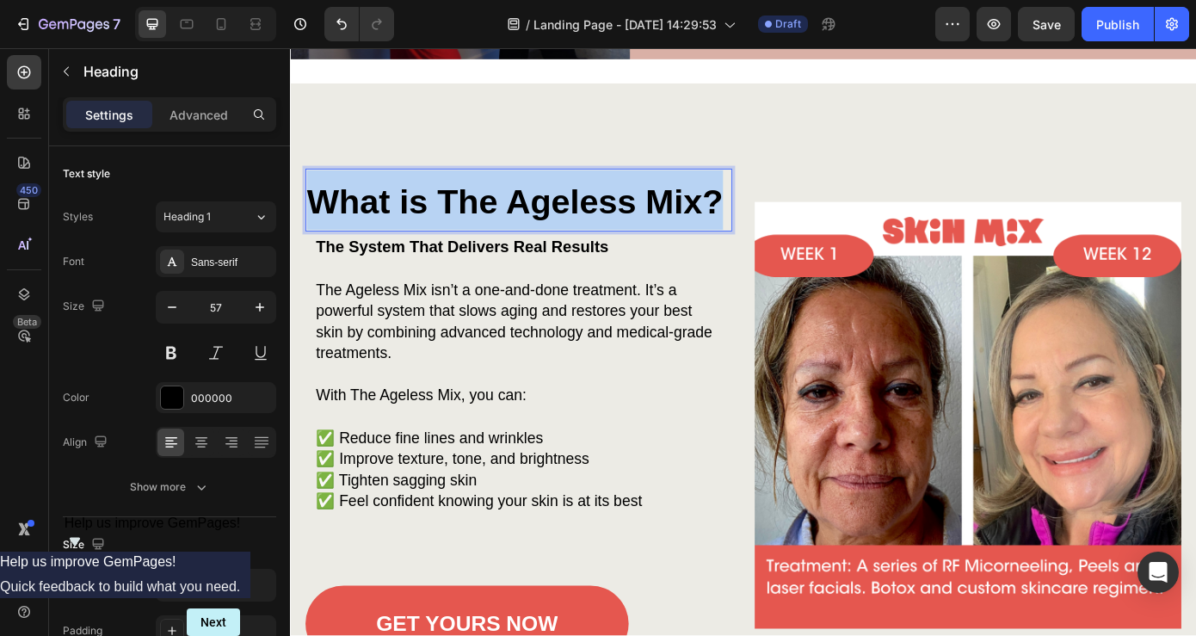
click at [591, 212] on strong "What is The Ageless Mix?" at bounding box center [546, 223] width 474 height 44
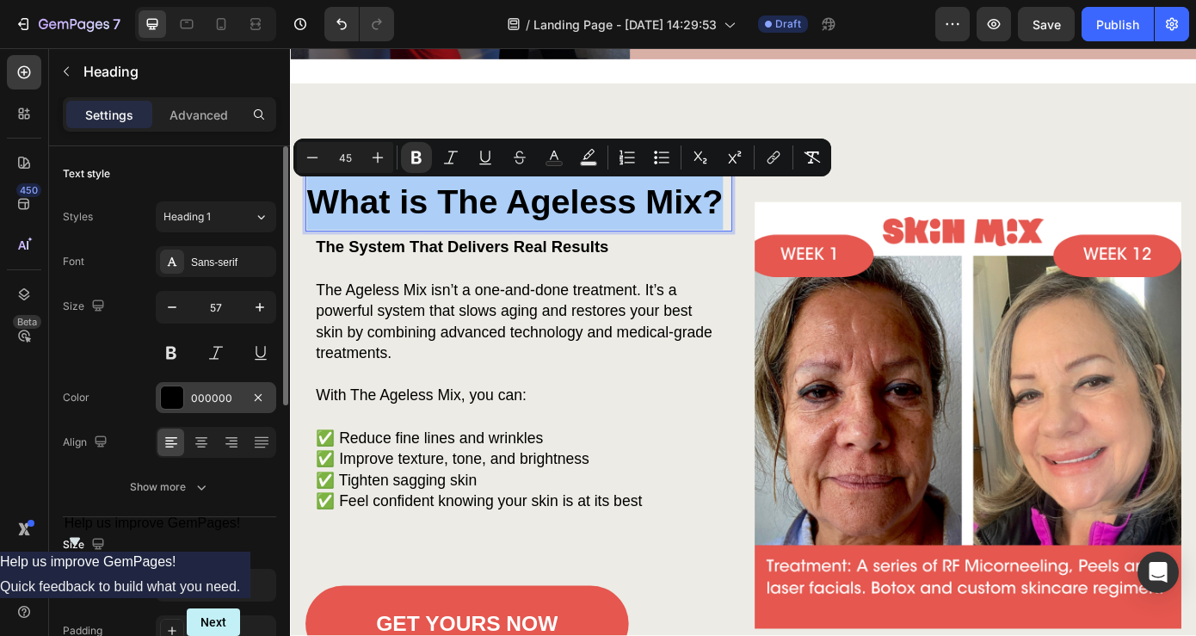
click at [207, 399] on div "000000" at bounding box center [216, 398] width 50 height 15
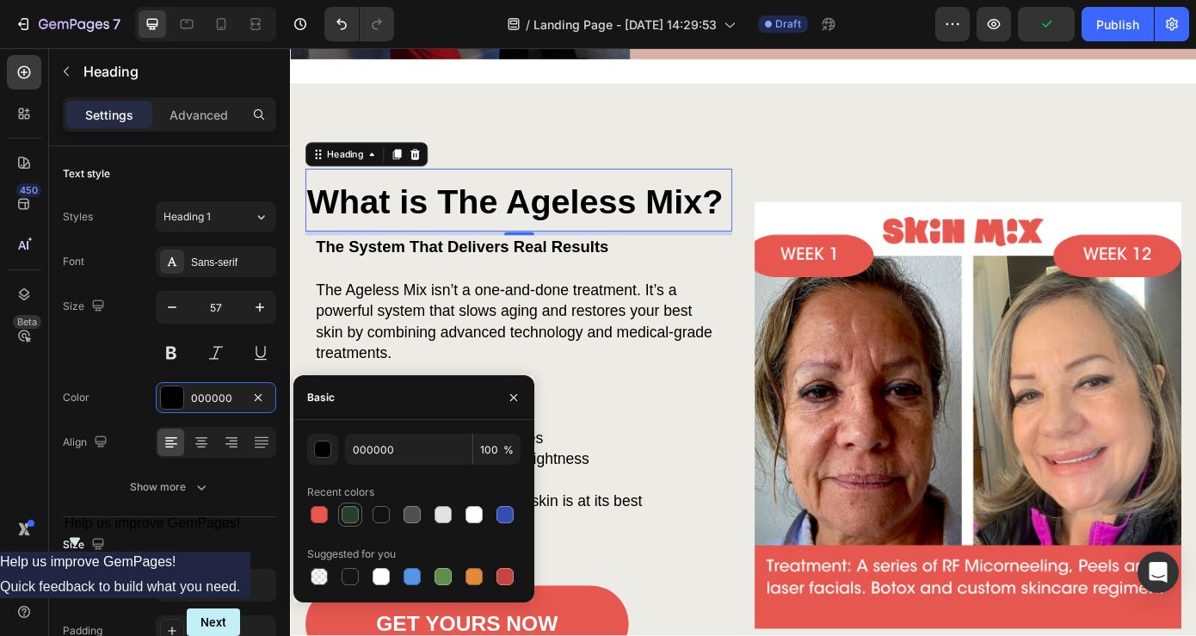
click at [350, 521] on div at bounding box center [350, 514] width 17 height 17
type input "26402B"
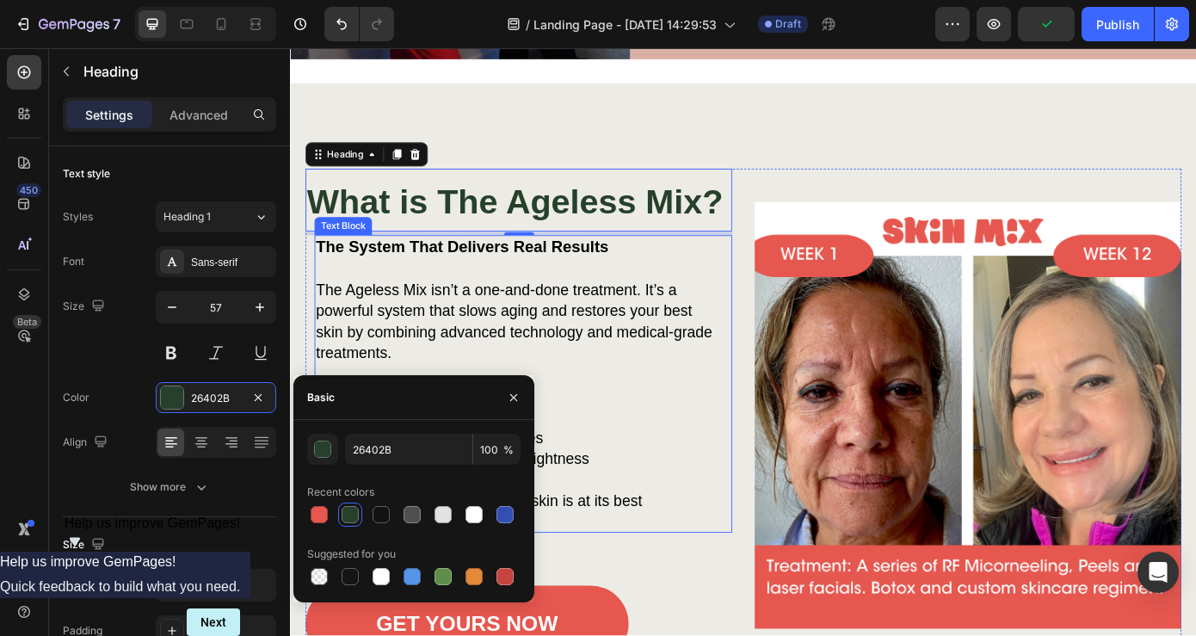
click at [597, 392] on p "The Ageless Mix isn’t a one-and-done treatment. It’s a powerful system that slo…" at bounding box center [546, 360] width 454 height 96
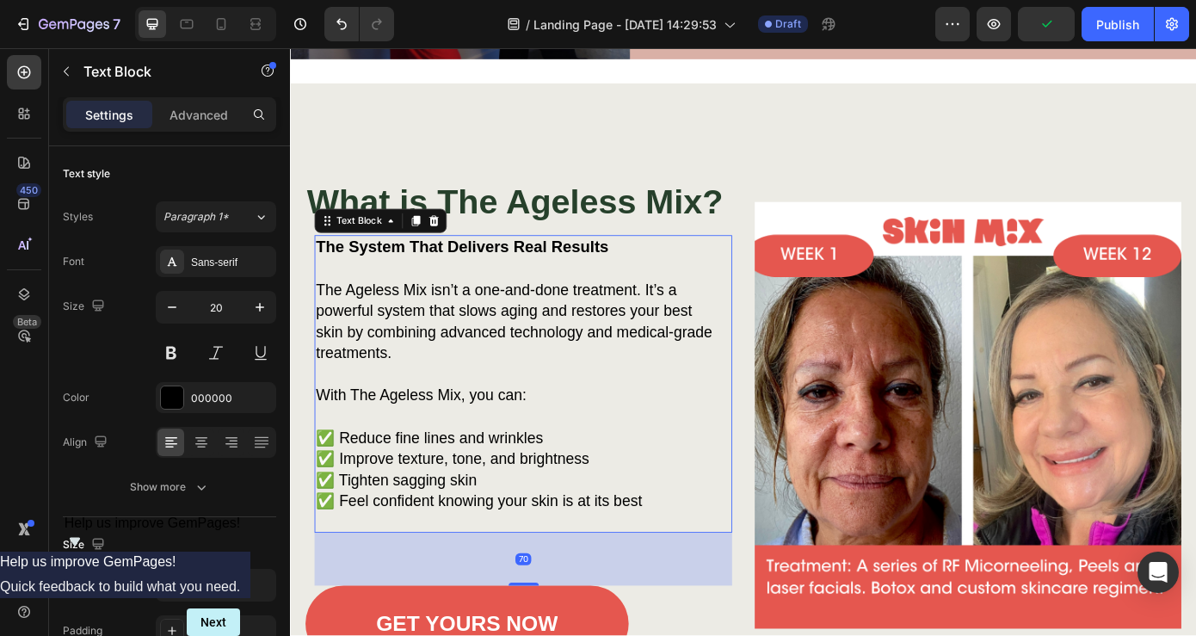
click at [597, 392] on p "The Ageless Mix isn’t a one-and-done treatment. It’s a powerful system that slo…" at bounding box center [546, 360] width 454 height 96
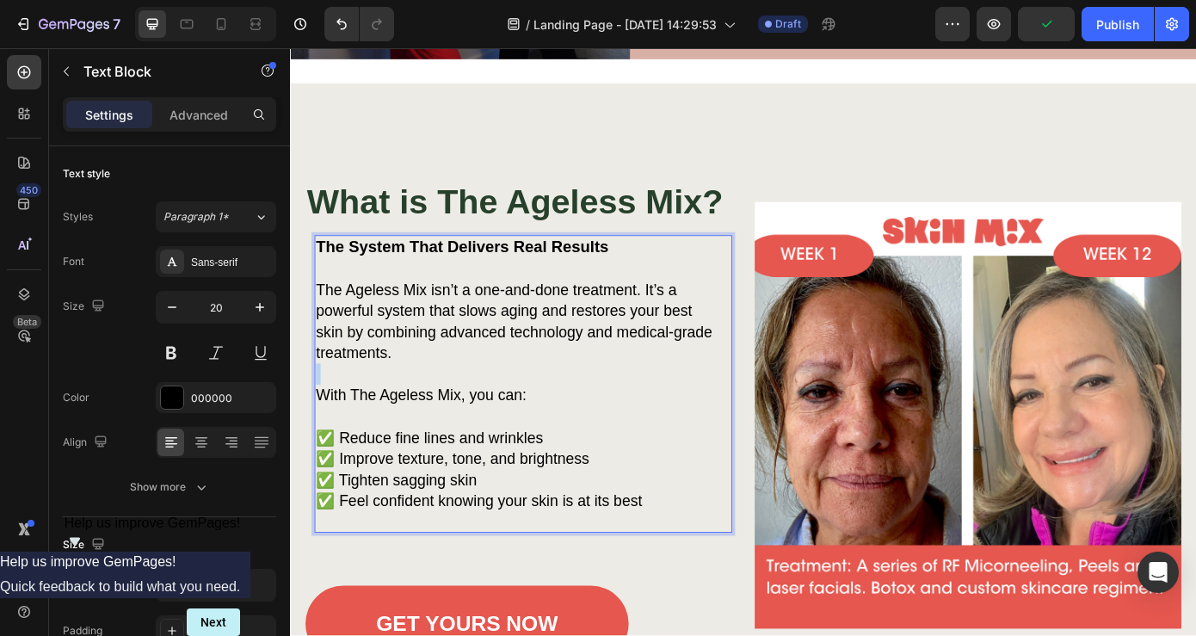
click at [597, 392] on p "The Ageless Mix isn’t a one-and-done treatment. It’s a powerful system that slo…" at bounding box center [546, 360] width 454 height 96
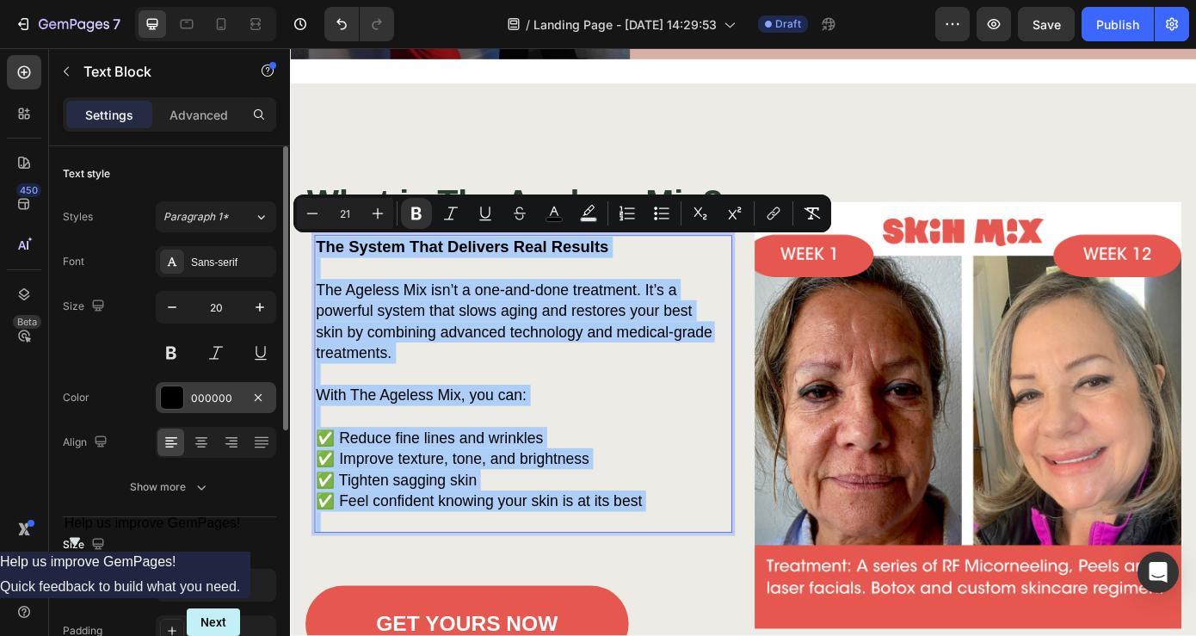
click at [178, 397] on div at bounding box center [172, 397] width 22 height 22
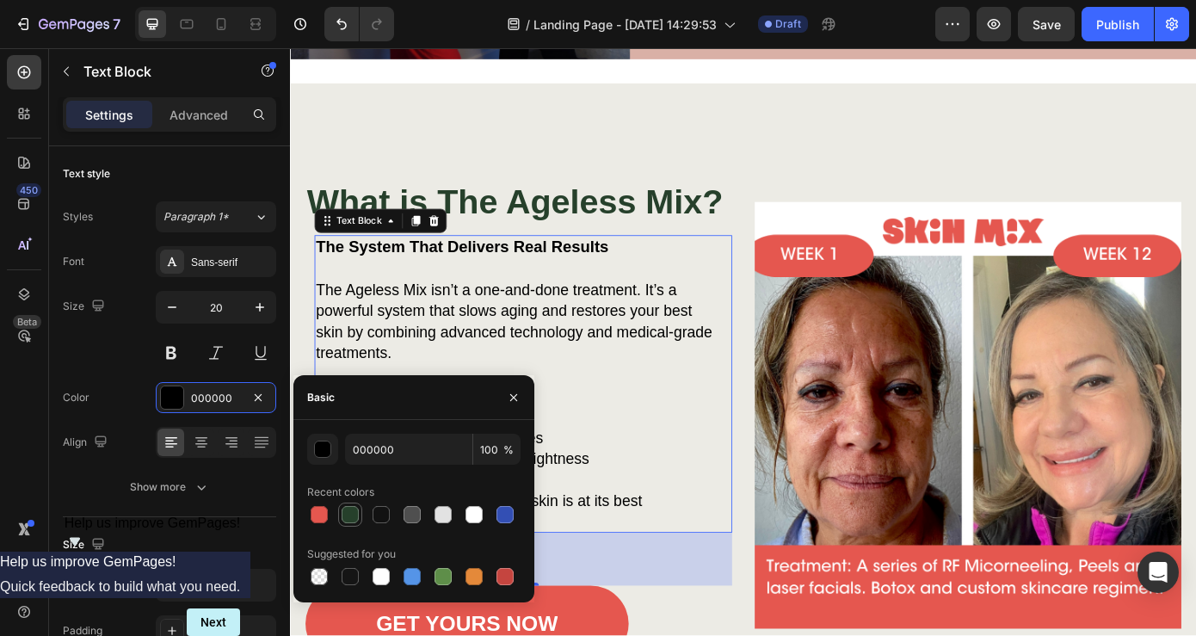
click at [352, 516] on div at bounding box center [350, 514] width 17 height 17
type input "26402B"
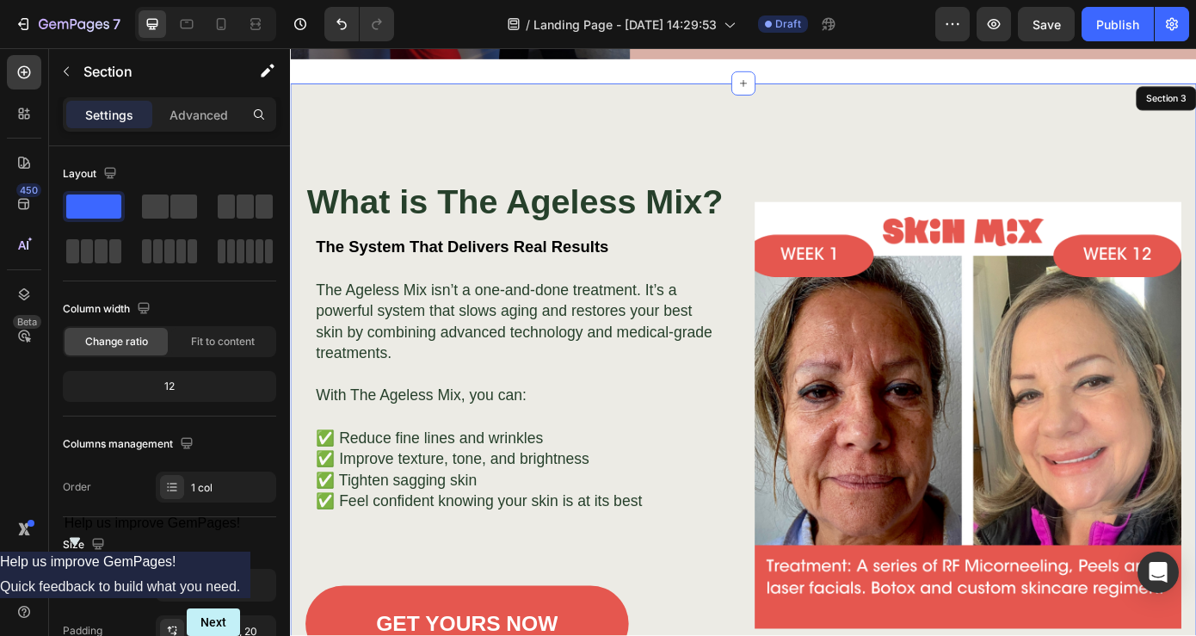
click at [803, 162] on div "⁠⁠⁠⁠⁠⁠⁠ What is The Ageless Mix? Heading The System That Delivers Real Results …" at bounding box center [806, 458] width 1033 height 738
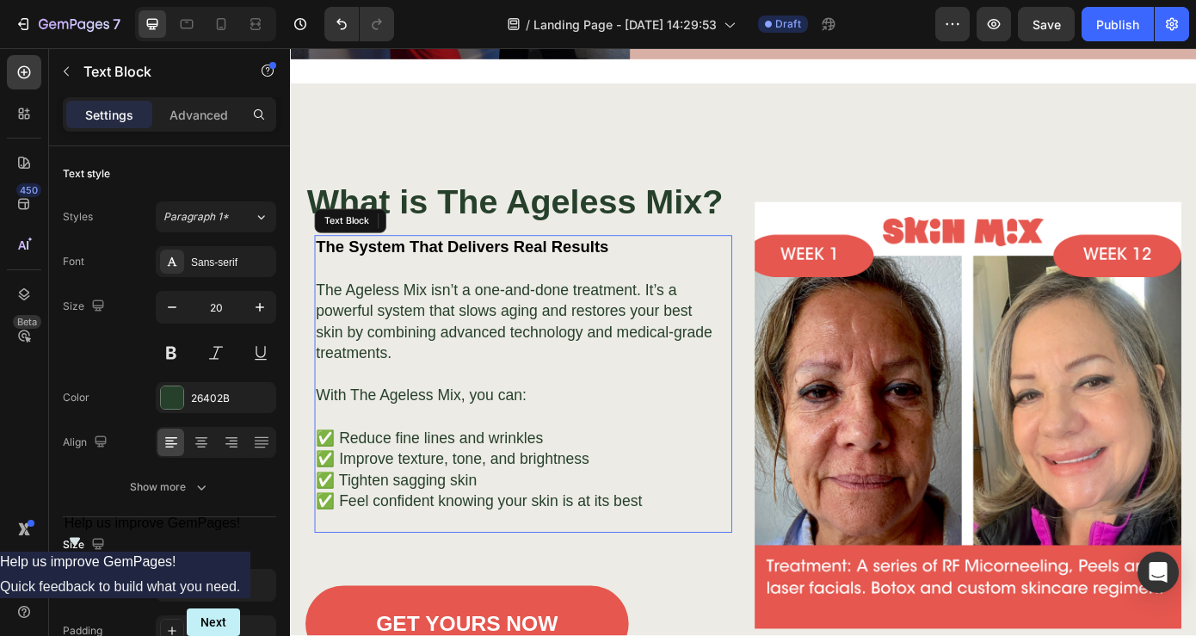
click at [621, 270] on strong "The System That Delivers Real Results" at bounding box center [486, 275] width 334 height 20
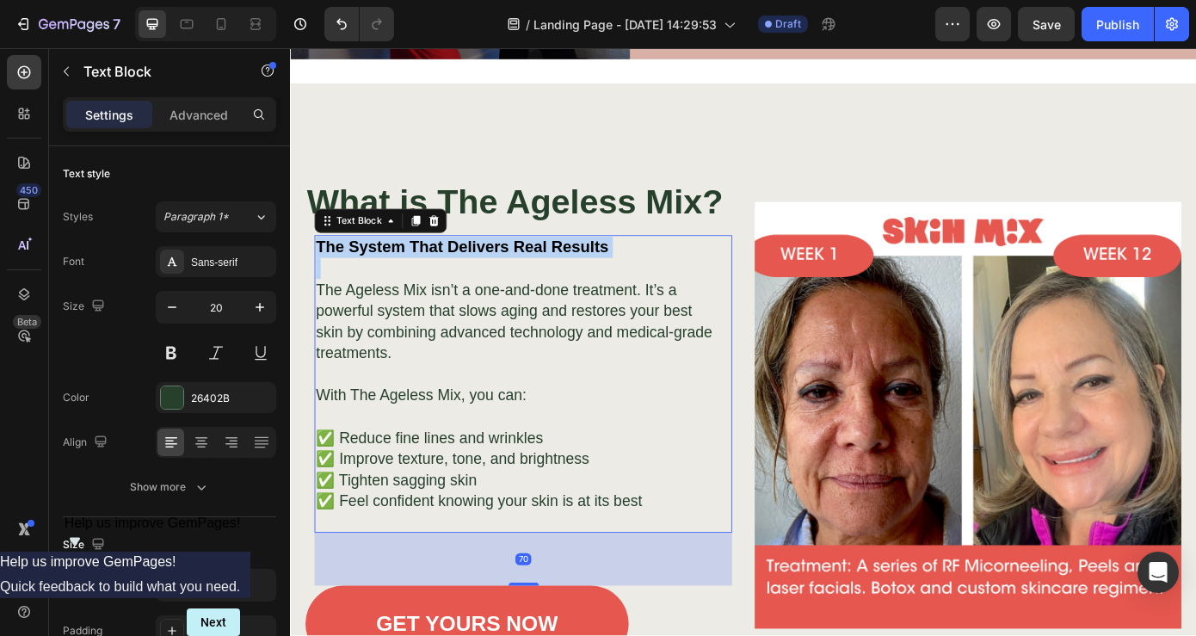
click at [621, 270] on strong "The System That Delivers Real Results" at bounding box center [486, 275] width 334 height 20
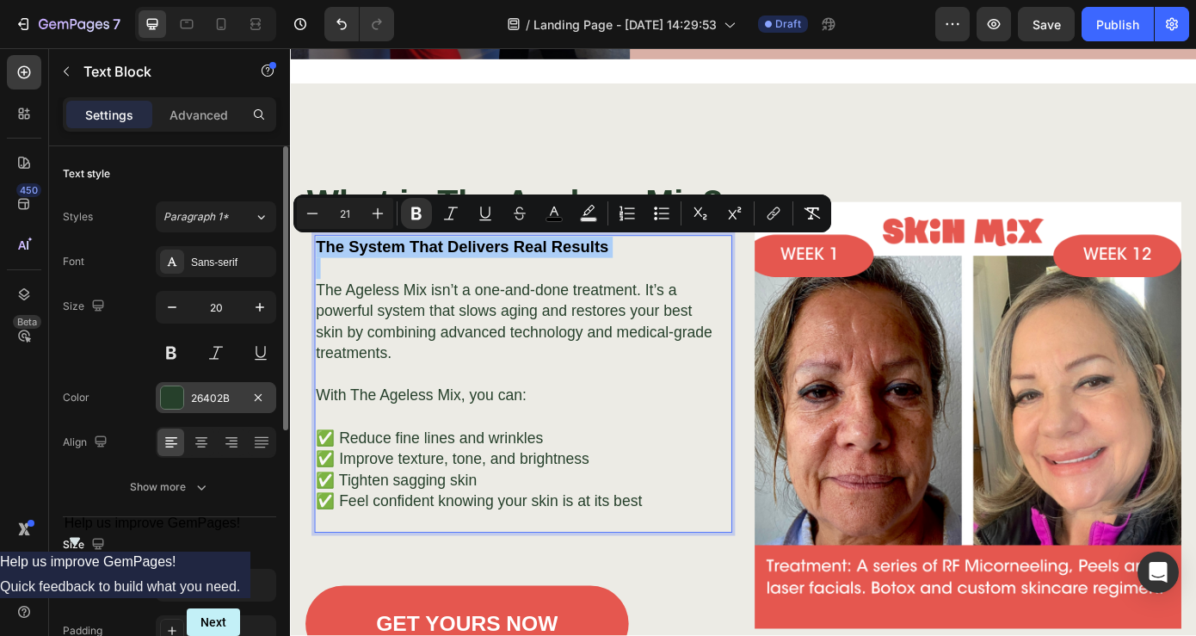
click at [174, 397] on div at bounding box center [172, 397] width 22 height 22
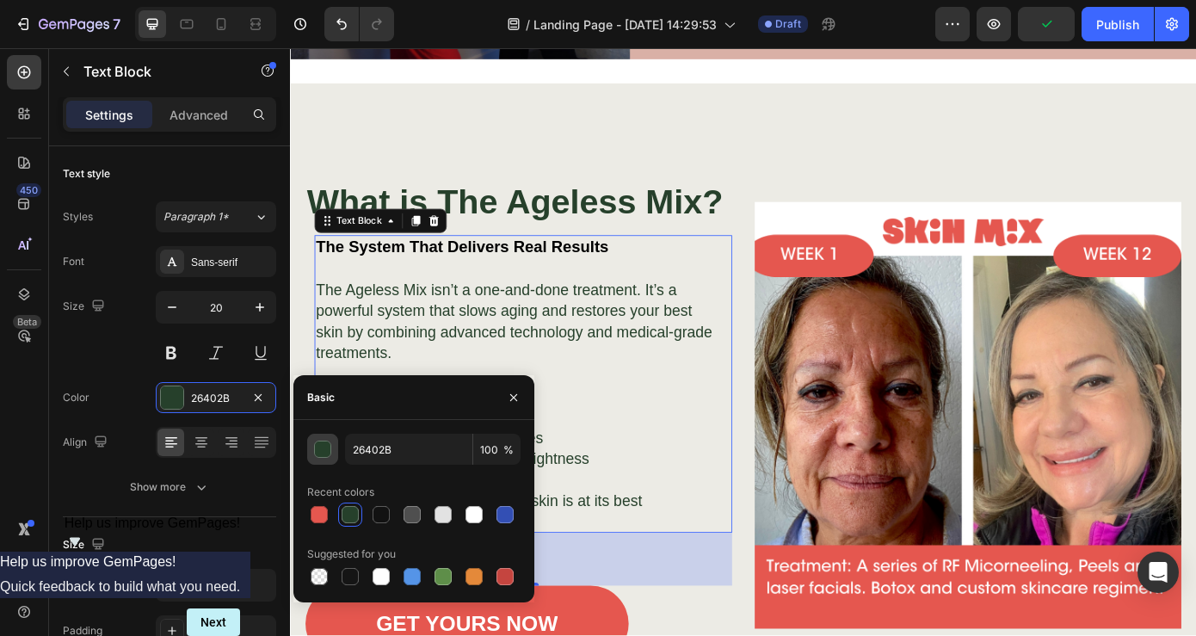
click at [324, 451] on div "button" at bounding box center [323, 450] width 17 height 17
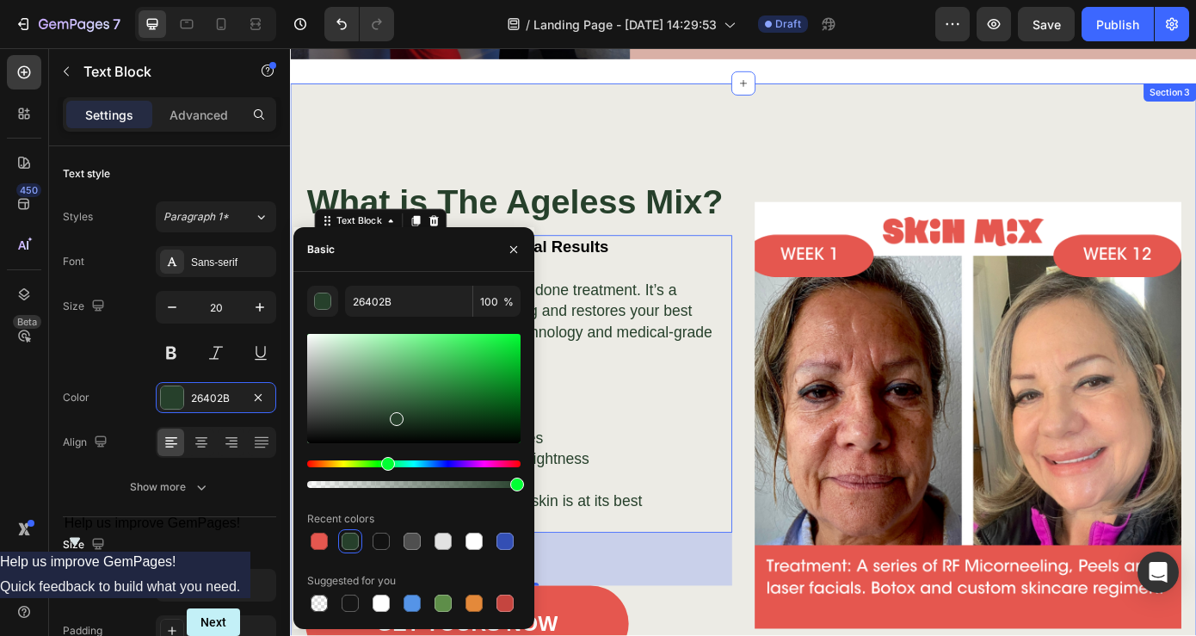
click at [763, 177] on div "⁠⁠⁠⁠⁠⁠⁠ What is The Ageless Mix? Heading The System That Delivers Real Results …" at bounding box center [806, 458] width 1033 height 738
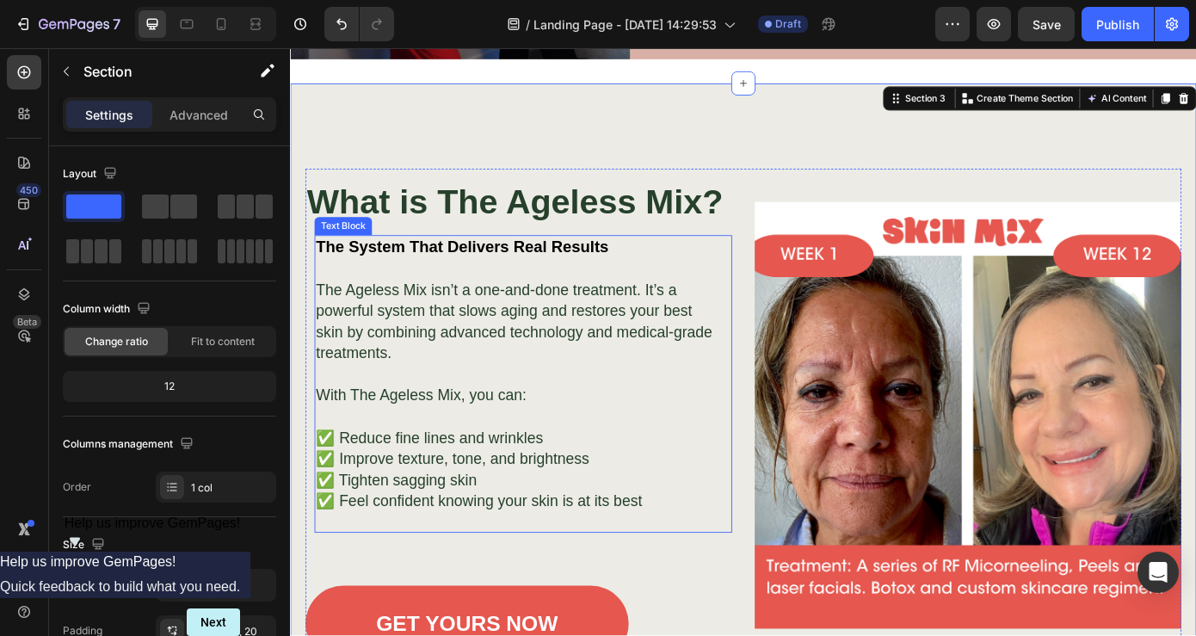
click at [641, 470] on p "✅ Reduce fine lines and wrinkles ✅ Improve texture, tone, and brightness ✅ Tigh…" at bounding box center [546, 516] width 454 height 120
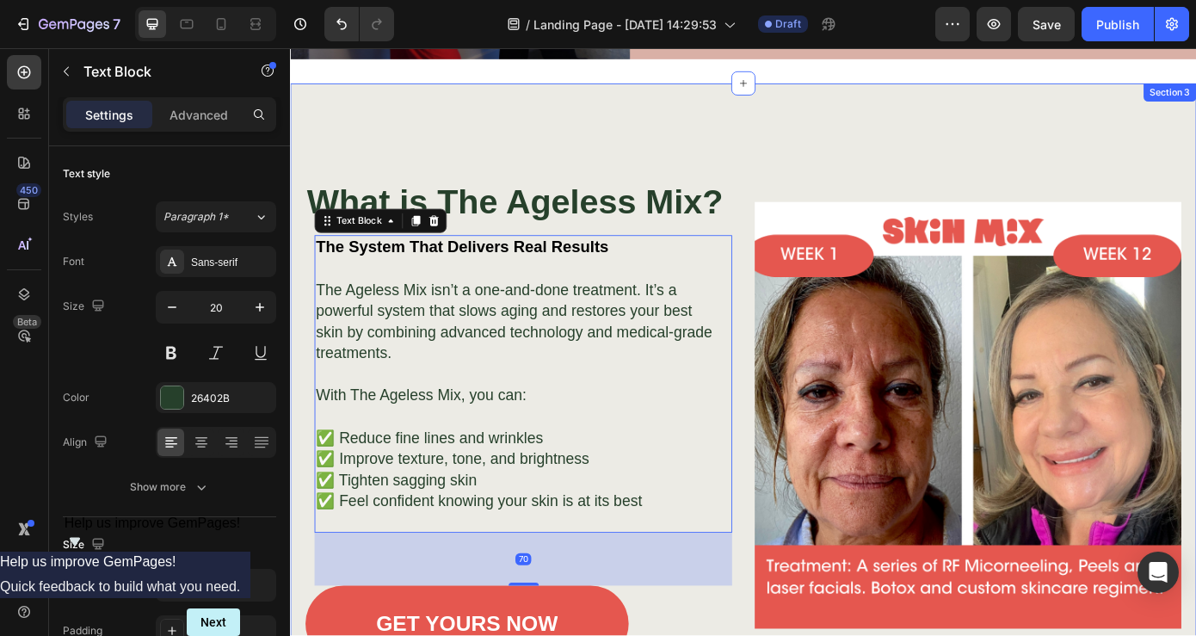
click at [838, 132] on div "⁠⁠⁠⁠⁠⁠⁠ What is The Ageless Mix? Heading The System That Delivers Real Results …" at bounding box center [806, 458] width 1033 height 738
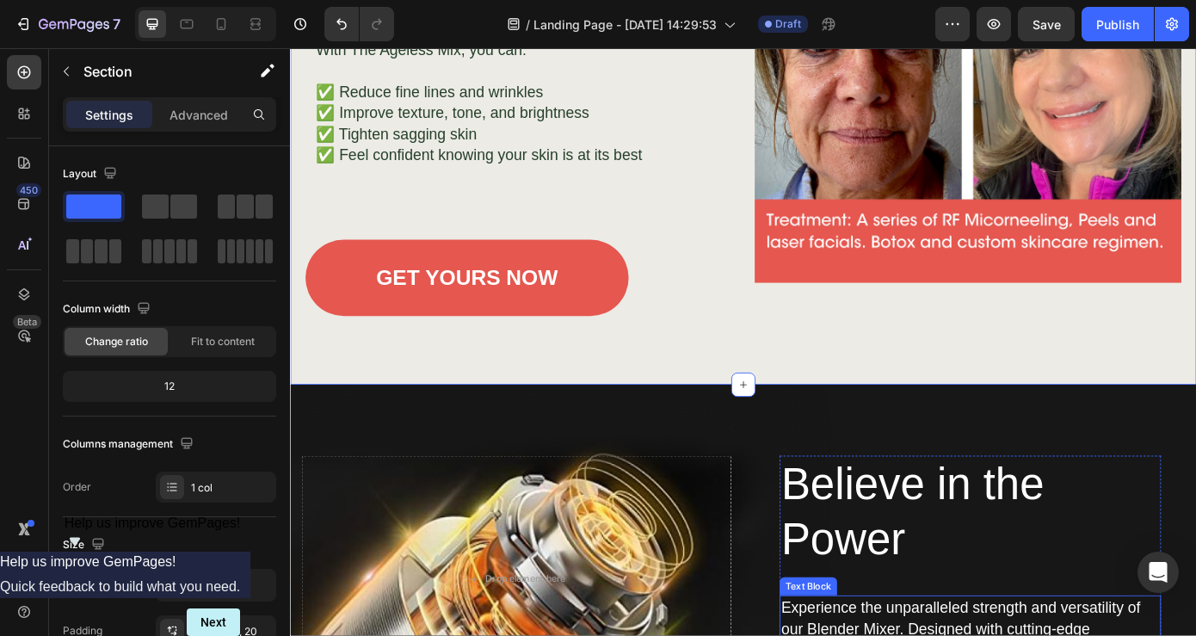
scroll to position [1736, 0]
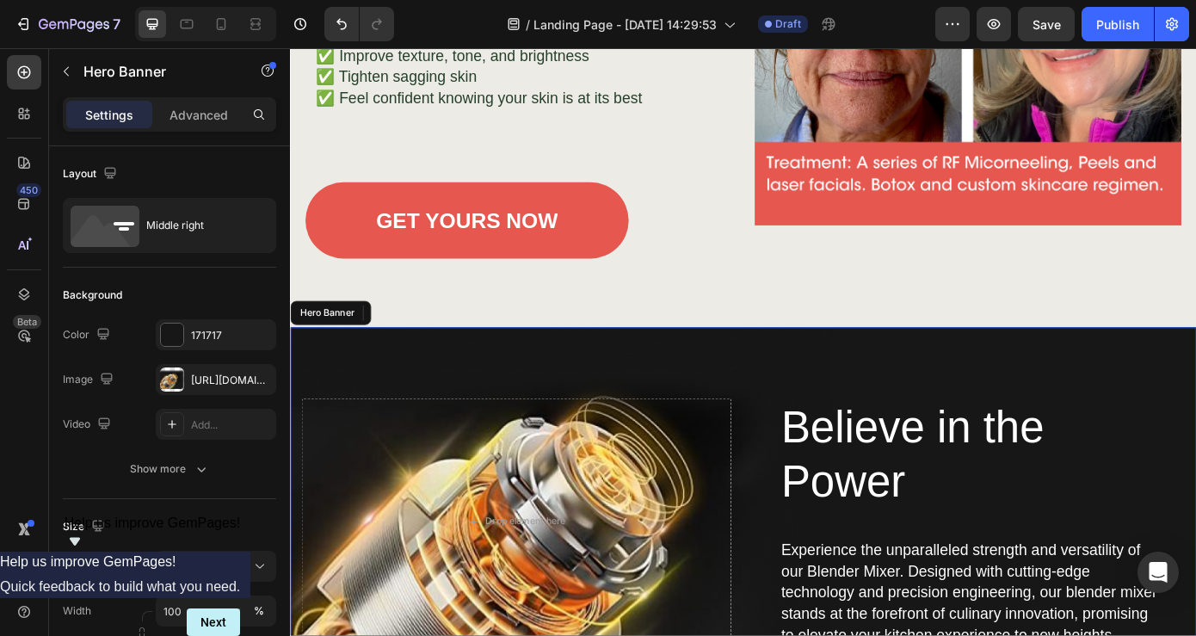
click at [924, 387] on div "Believe in the Power Heading Experience the unparalleled strength and versatili…" at bounding box center [806, 613] width 1007 height 493
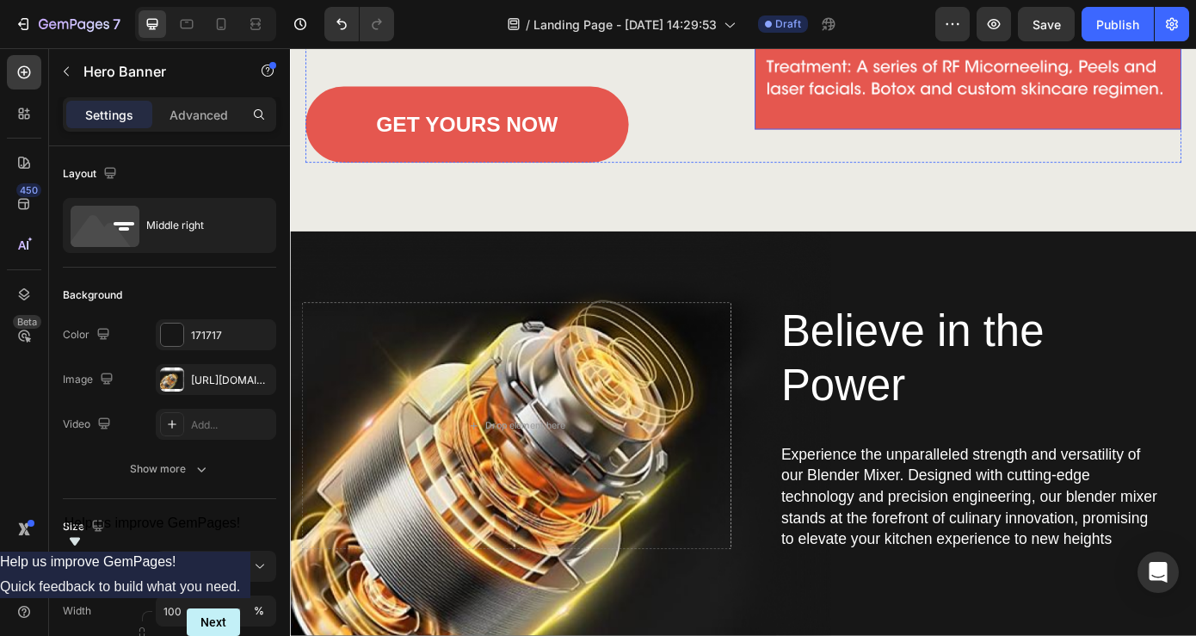
scroll to position [1918, 0]
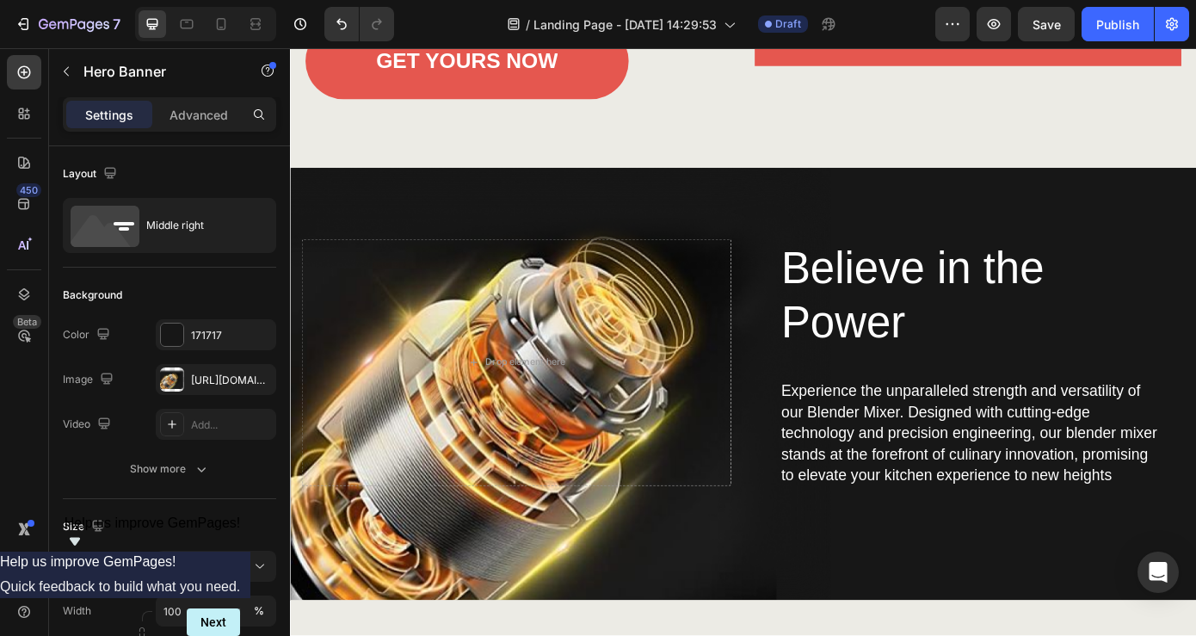
click at [830, 241] on div "Believe in the Power Heading Experience the unparalleled strength and versatili…" at bounding box center [806, 431] width 1007 height 493
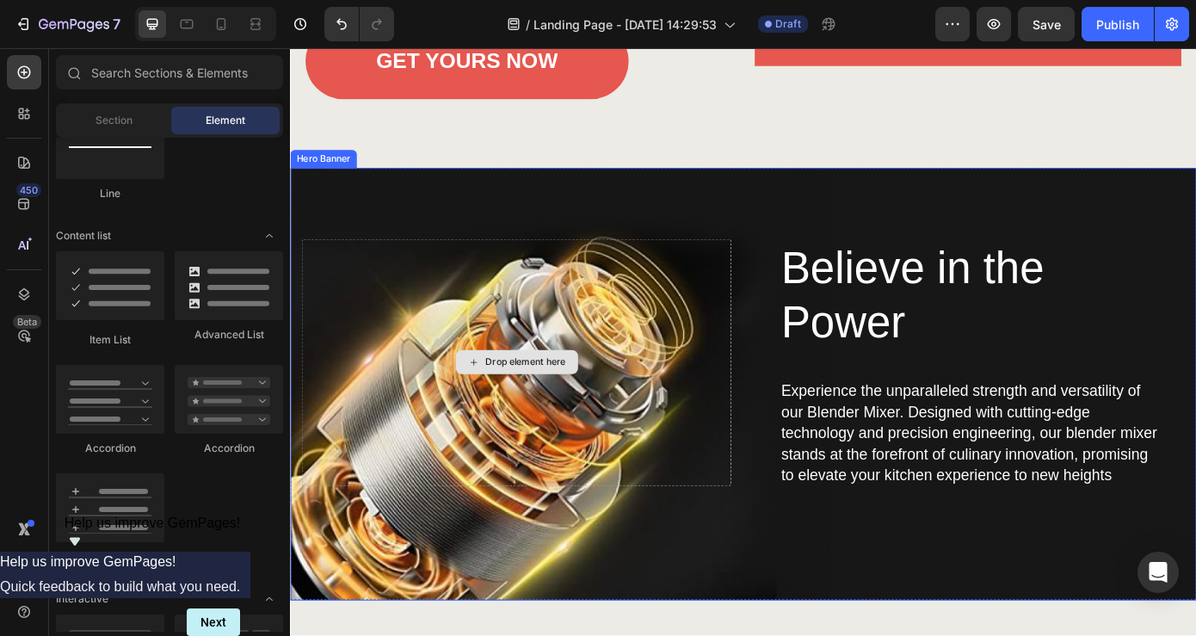
click at [553, 405] on div "Drop element here" at bounding box center [558, 406] width 91 height 14
click at [565, 405] on div "Drop element here" at bounding box center [558, 406] width 91 height 14
click at [507, 320] on div "Drop element here" at bounding box center [548, 406] width 490 height 281
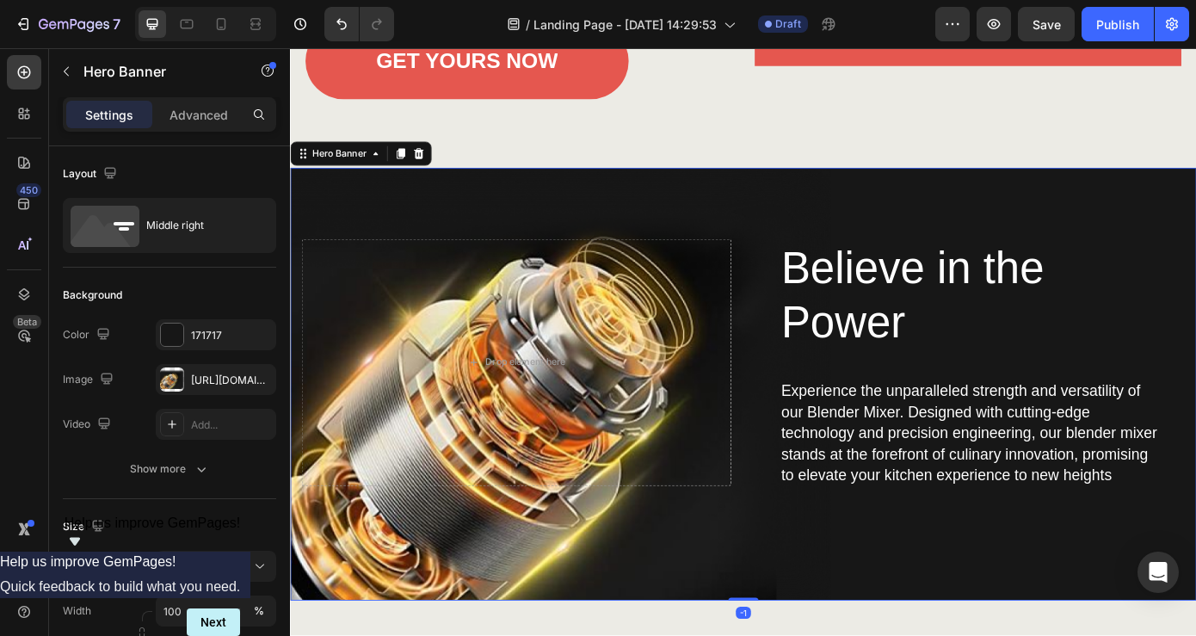
click at [543, 215] on div "Believe in the Power Heading Experience the unparalleled strength and versatili…" at bounding box center [806, 431] width 1007 height 493
click at [546, 239] on div "Believe in the Power Heading Experience the unparalleled strength and versatili…" at bounding box center [806, 431] width 1007 height 493
click at [592, 244] on div "Believe in the Power Heading Experience the unparalleled strength and versatili…" at bounding box center [806, 431] width 1007 height 493
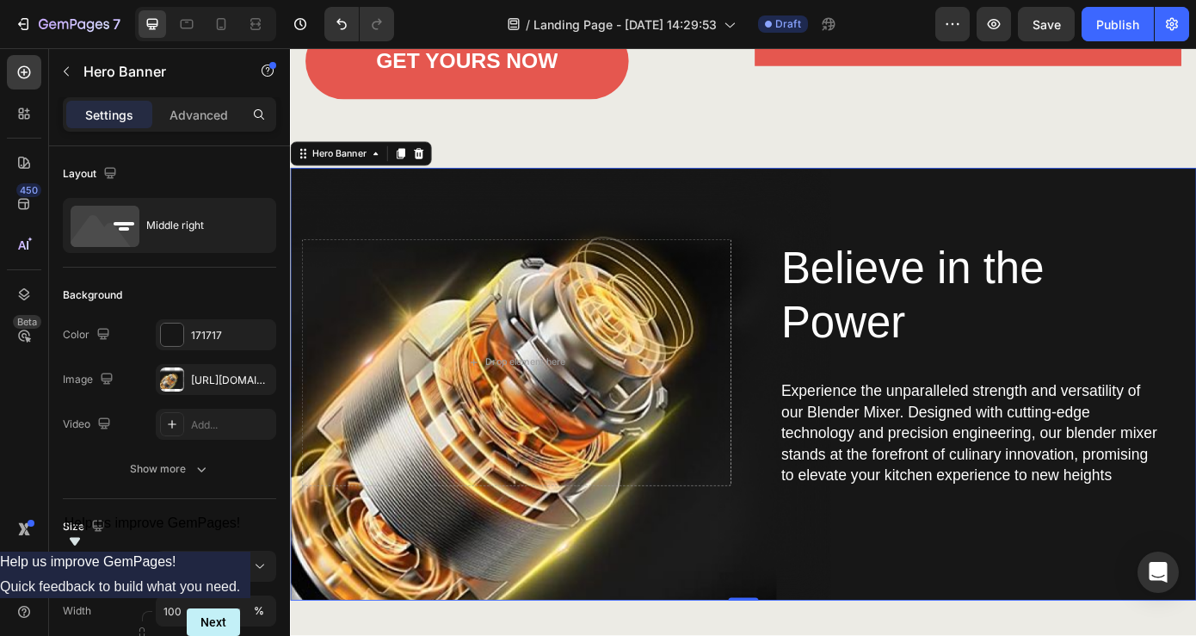
click at [828, 321] on div "Believe in the Power Heading Experience the unparalleled strength and versatili…" at bounding box center [1065, 406] width 490 height 281
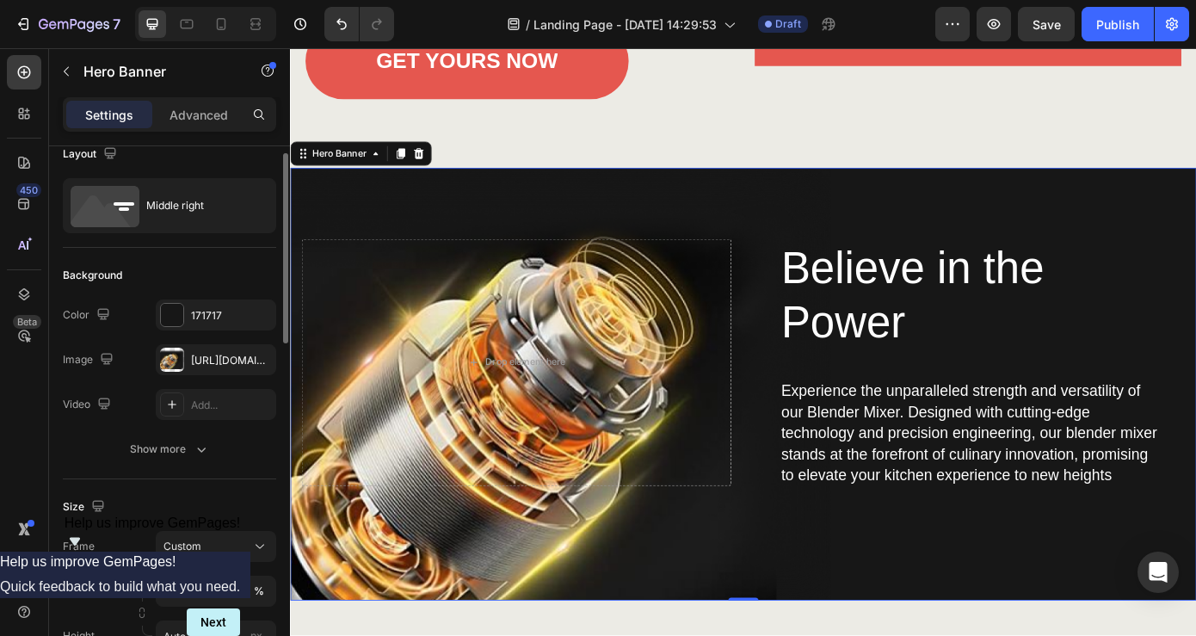
scroll to position [0, 0]
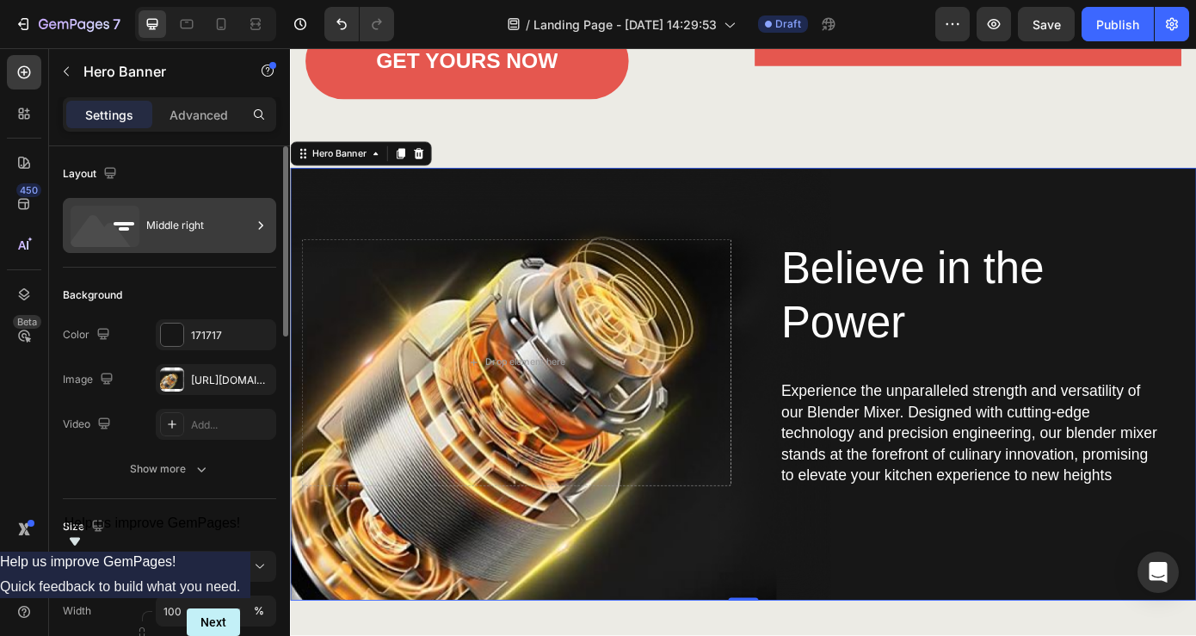
click at [169, 224] on div "Middle right" at bounding box center [198, 226] width 105 height 40
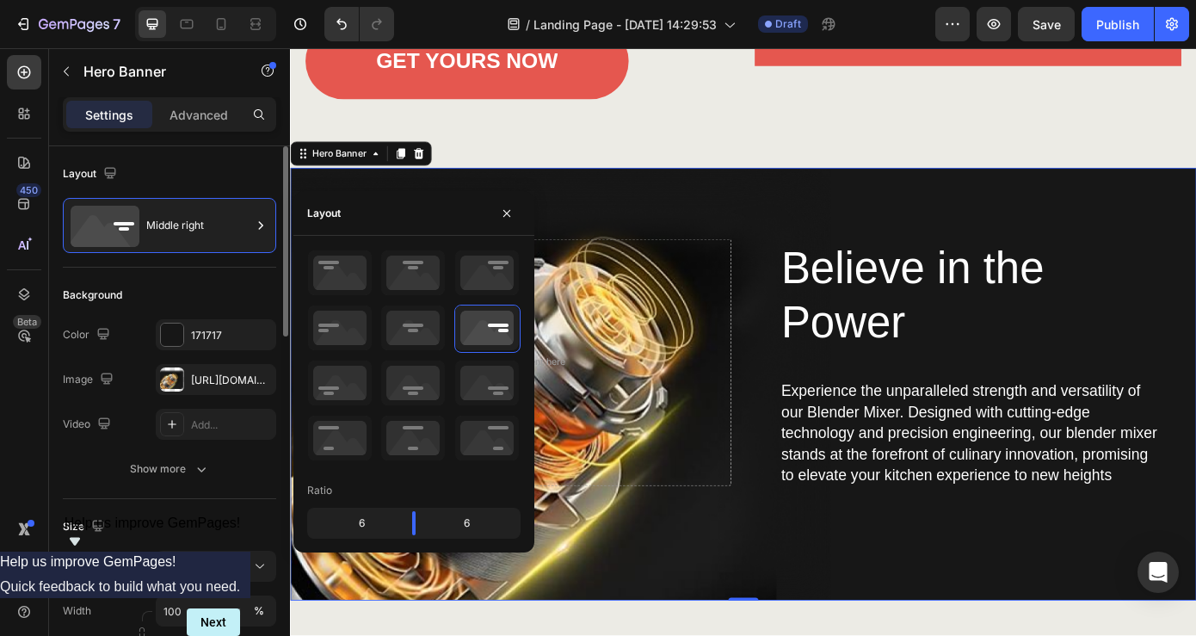
click at [200, 172] on div "Layout" at bounding box center [169, 174] width 213 height 28
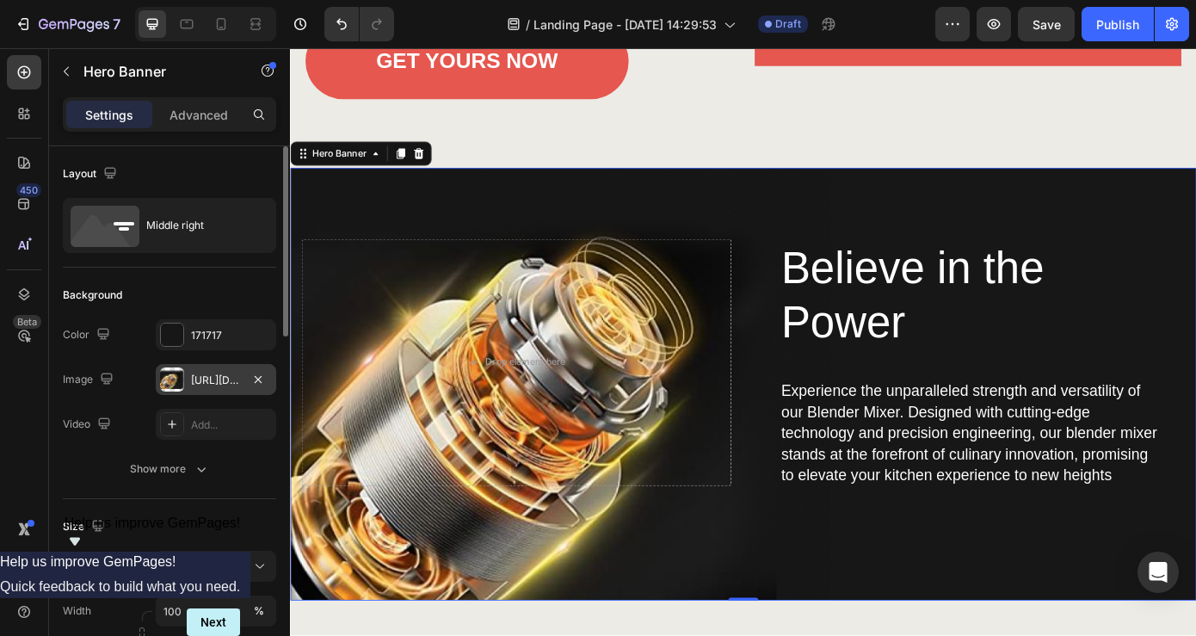
click at [175, 381] on div at bounding box center [172, 380] width 24 height 24
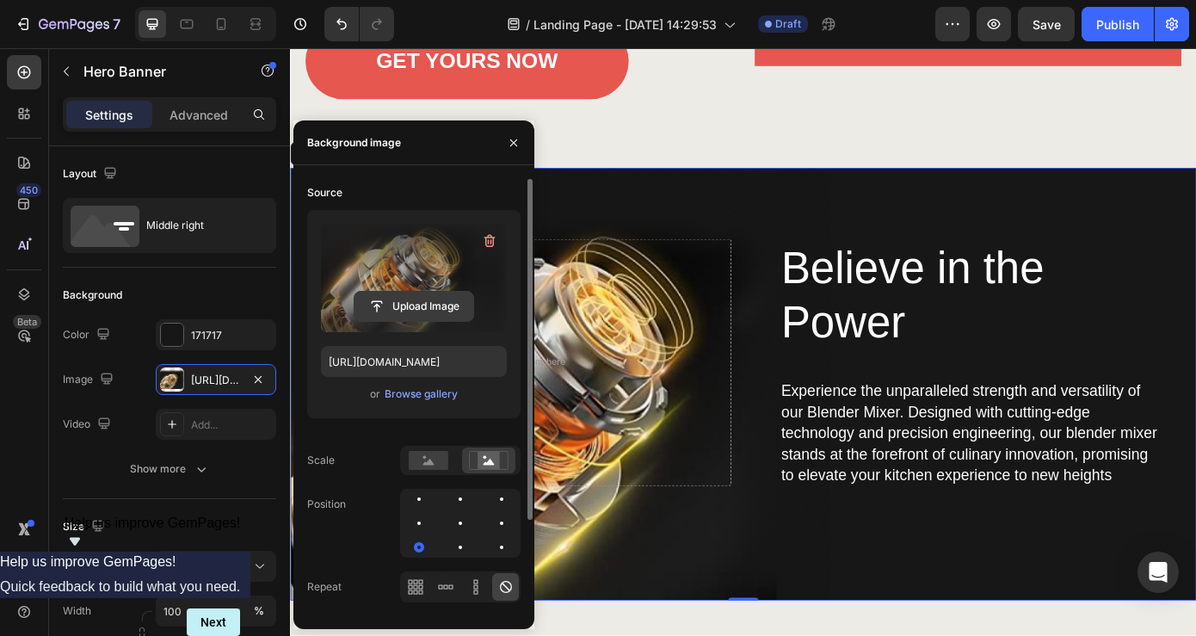
click at [405, 303] on input "file" at bounding box center [414, 306] width 119 height 29
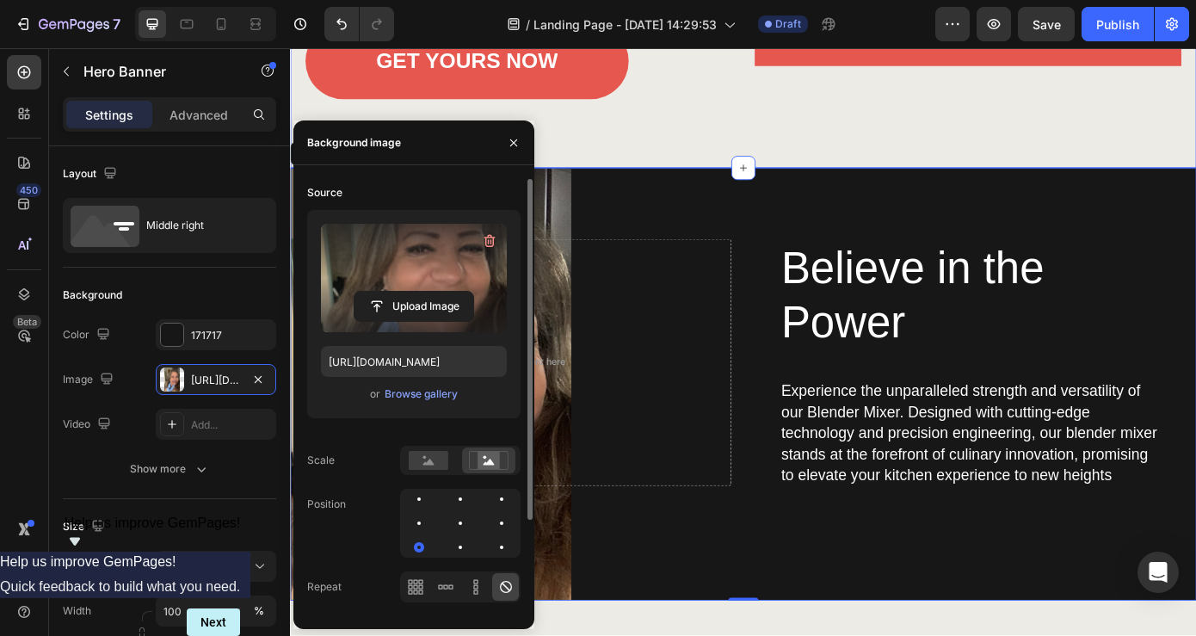
type input "[URL][DOMAIN_NAME]"
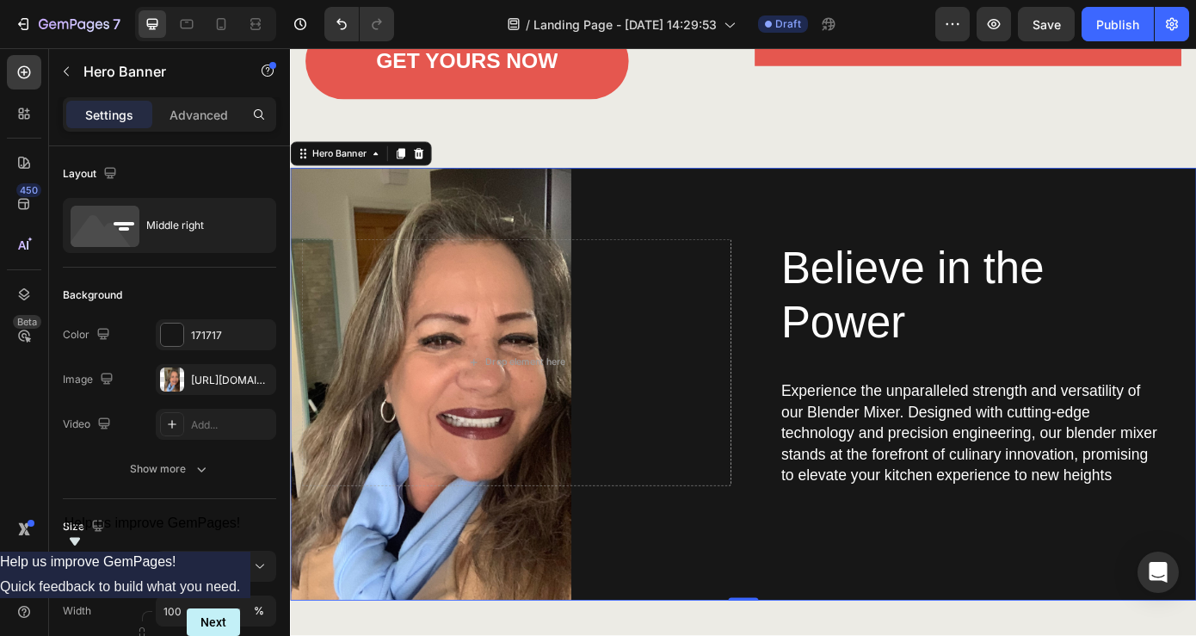
click at [717, 239] on div "Believe in the Power Heading Experience the unparalleled strength and versatili…" at bounding box center [806, 431] width 1007 height 493
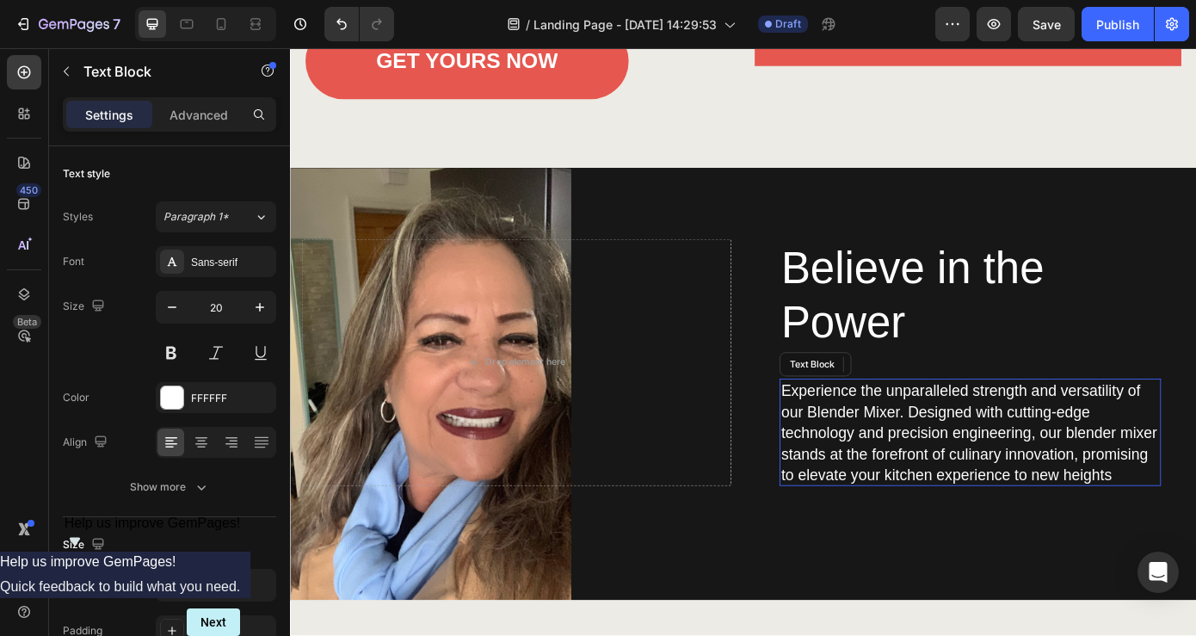
click at [868, 534] on p "Experience the unparalleled strength and versatility of our Blender Mixer. Desi…" at bounding box center [1065, 487] width 431 height 120
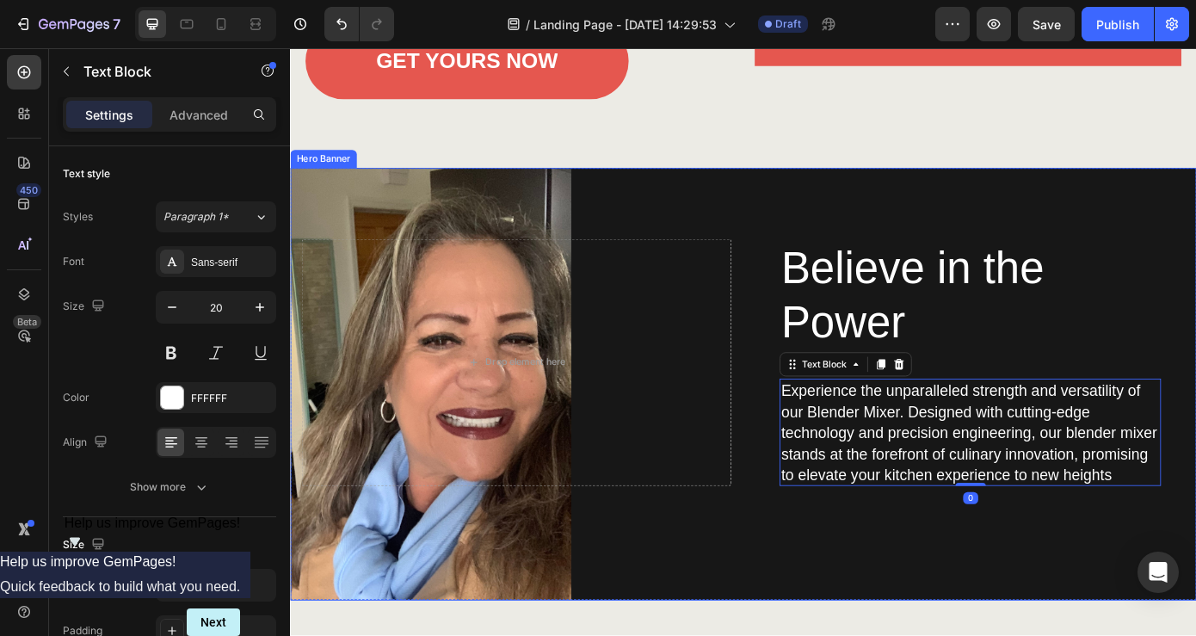
click at [824, 609] on div "Believe in the Power Heading Experience the unparalleled strength and versatili…" at bounding box center [806, 431] width 1007 height 493
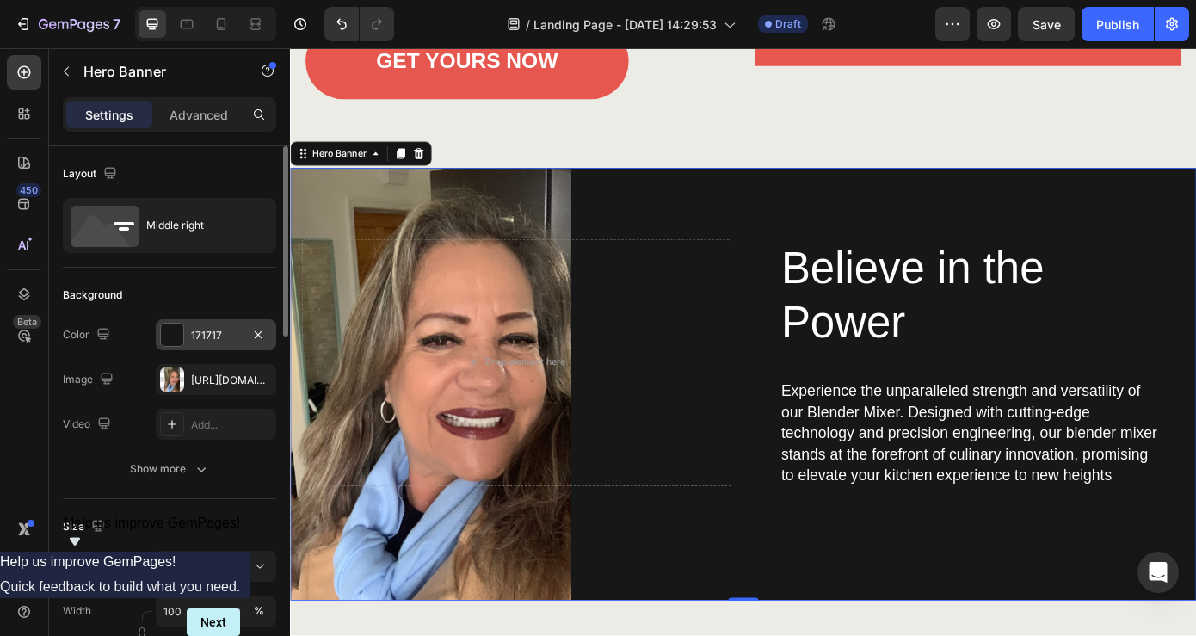
click at [169, 330] on div at bounding box center [172, 335] width 22 height 22
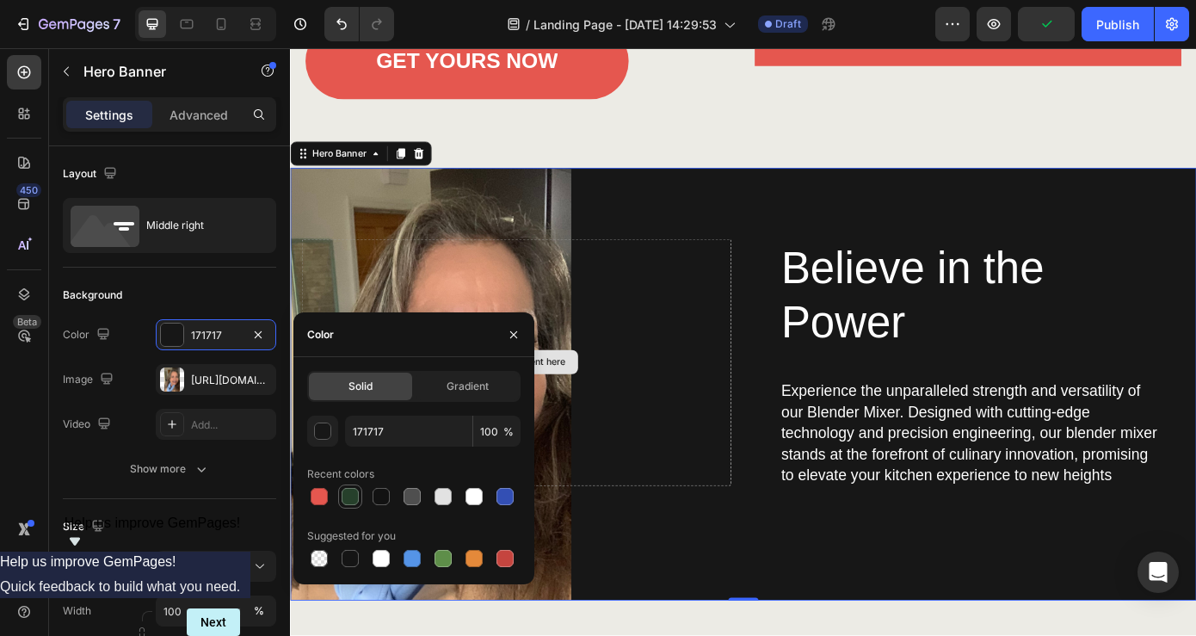
click at [351, 497] on div at bounding box center [350, 496] width 17 height 17
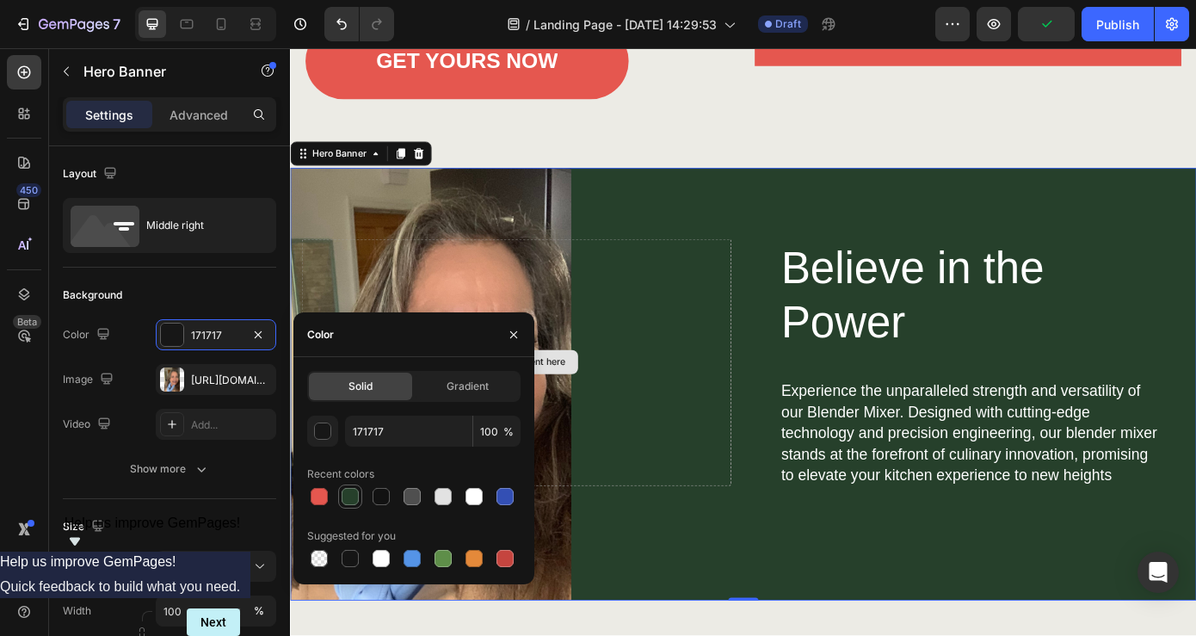
type input "26402B"
click at [918, 238] on div "Believe in the Power Heading Experience the unparalleled strength and versatili…" at bounding box center [806, 431] width 1007 height 493
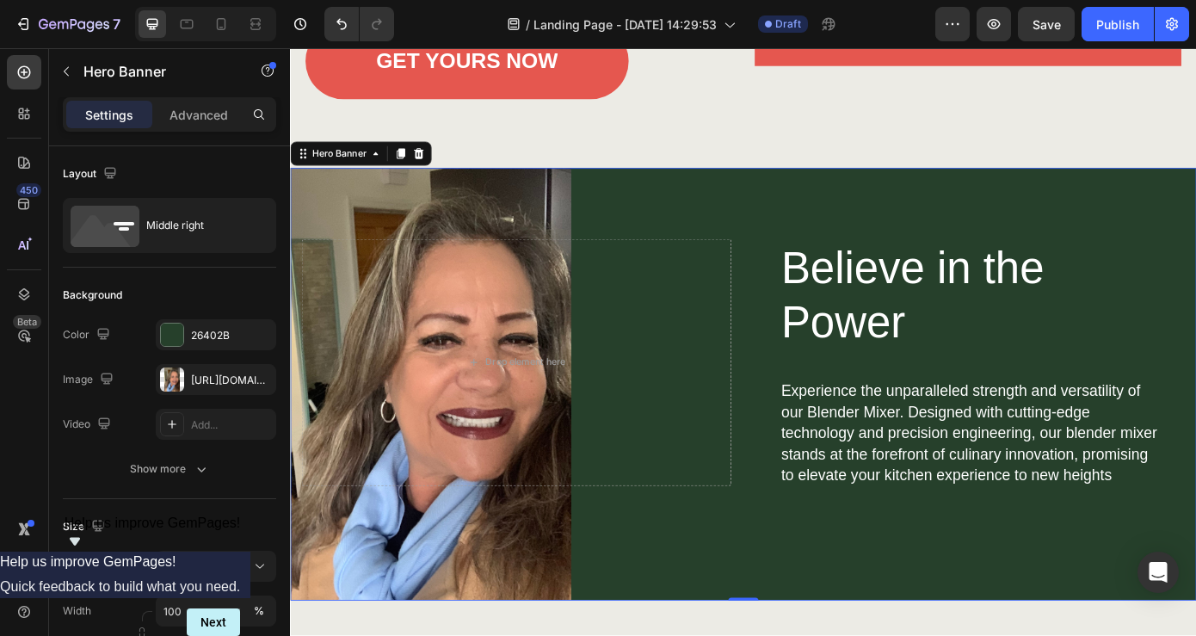
click at [600, 239] on div "Believe in the Power Heading Experience the unparalleled strength and versatili…" at bounding box center [806, 431] width 1007 height 493
click at [726, 367] on div "Drop element here" at bounding box center [548, 406] width 490 height 281
click at [838, 248] on div "Believe in the Power Heading Experience the unparalleled strength and versatili…" at bounding box center [806, 431] width 1007 height 493
click at [731, 331] on div "Drop element here" at bounding box center [548, 406] width 490 height 281
click at [698, 263] on div "Believe in the Power Heading Experience the unparalleled strength and versatili…" at bounding box center [806, 431] width 1007 height 493
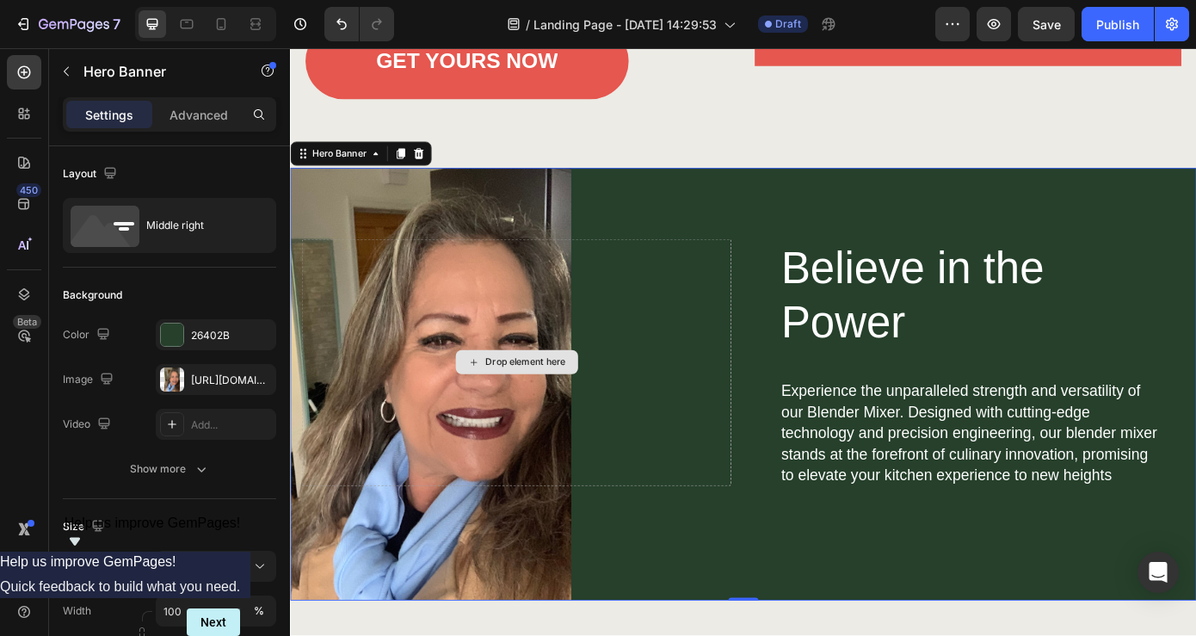
click at [698, 272] on div "Drop element here" at bounding box center [548, 406] width 490 height 281
click at [721, 356] on div "Drop element here" at bounding box center [548, 406] width 490 height 281
click at [776, 580] on div "Believe in the Power Heading Experience the unparalleled strength and versatili…" at bounding box center [806, 431] width 1007 height 493
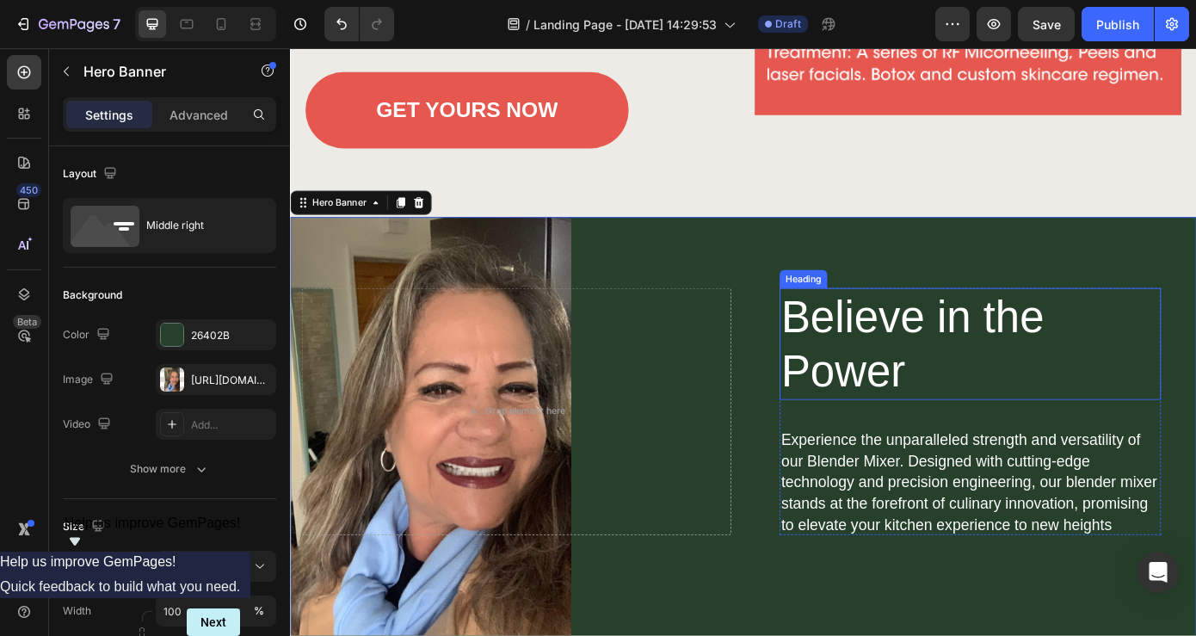
scroll to position [1952, 0]
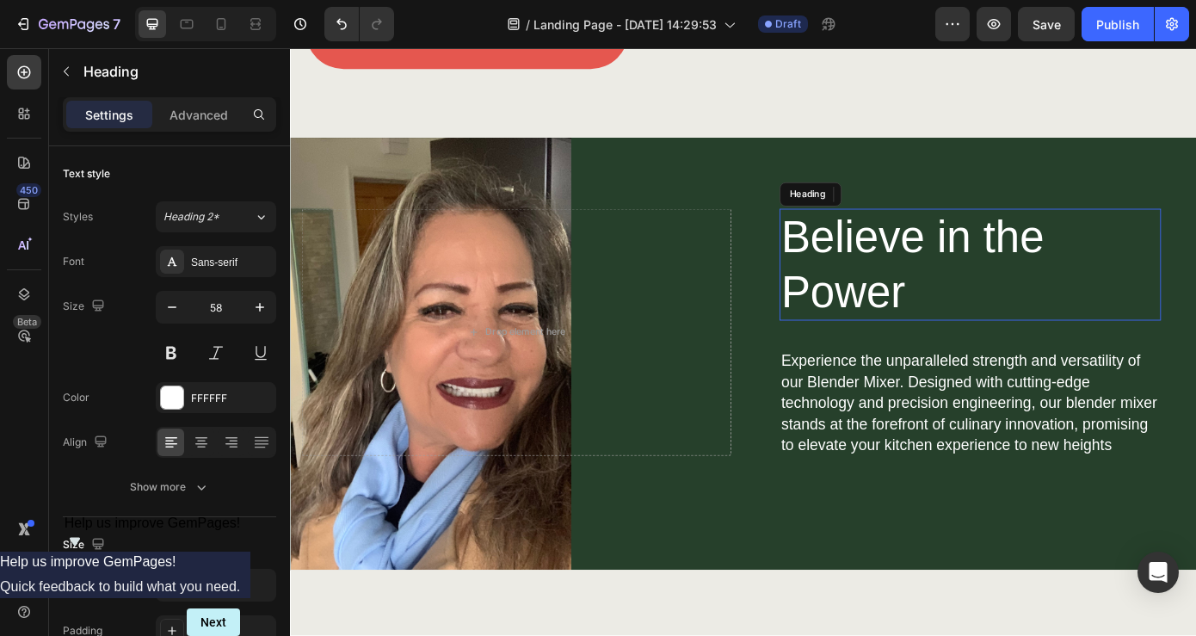
click at [1014, 275] on h2 "Believe in the Power" at bounding box center [1065, 295] width 435 height 127
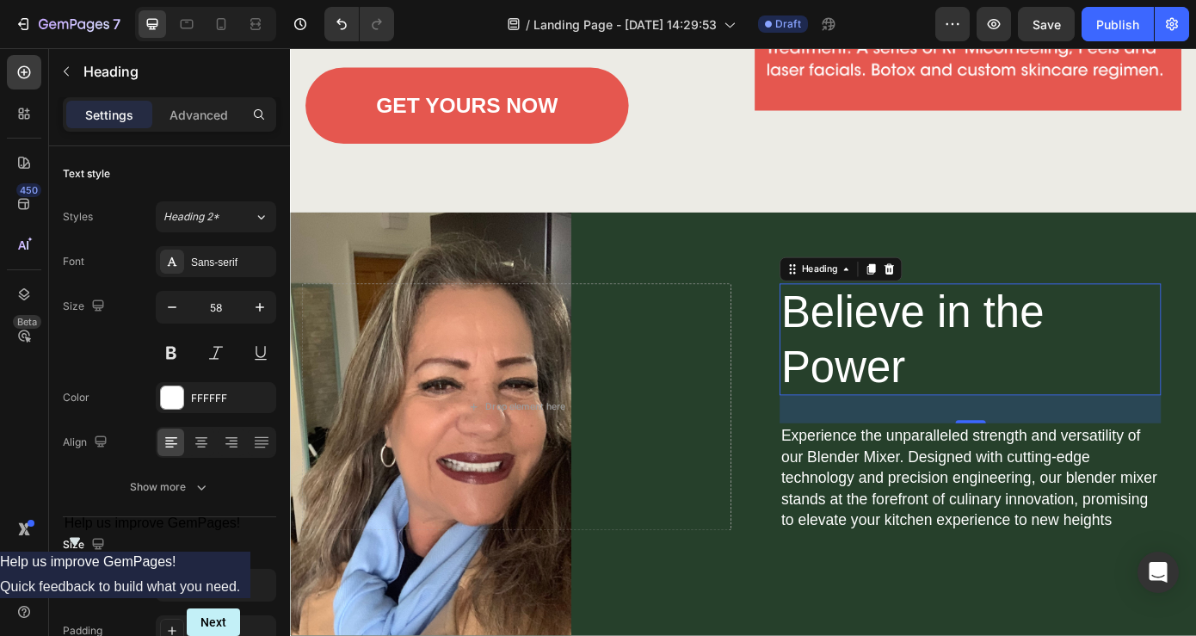
scroll to position [1868, 0]
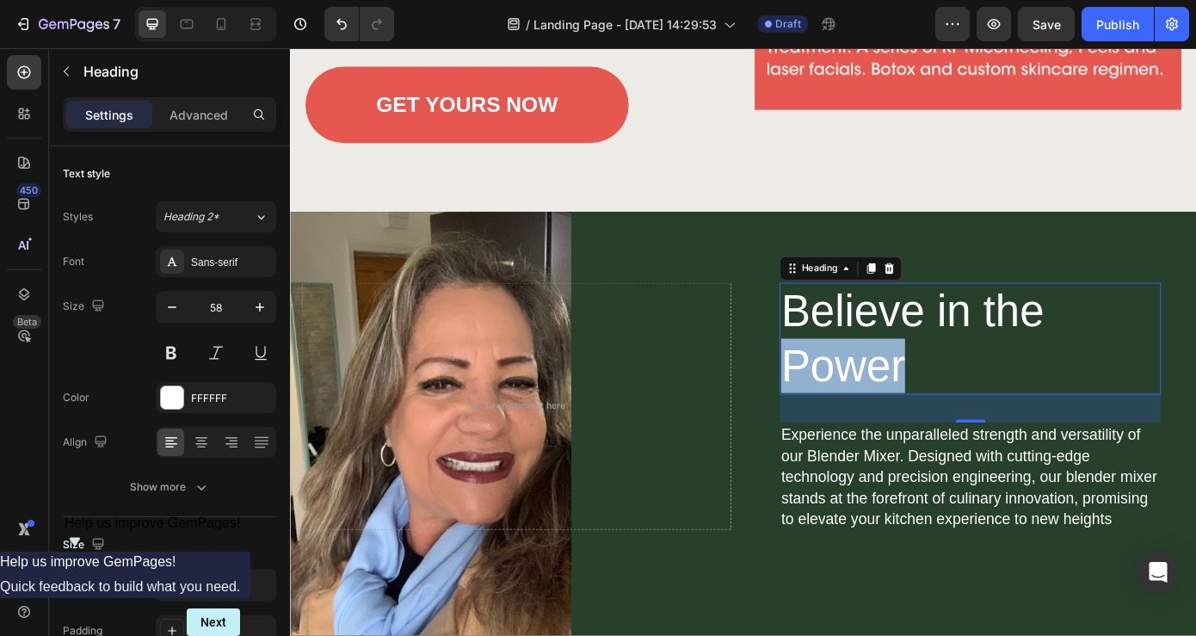
click at [973, 388] on p "Believe in the Power" at bounding box center [1065, 380] width 431 height 124
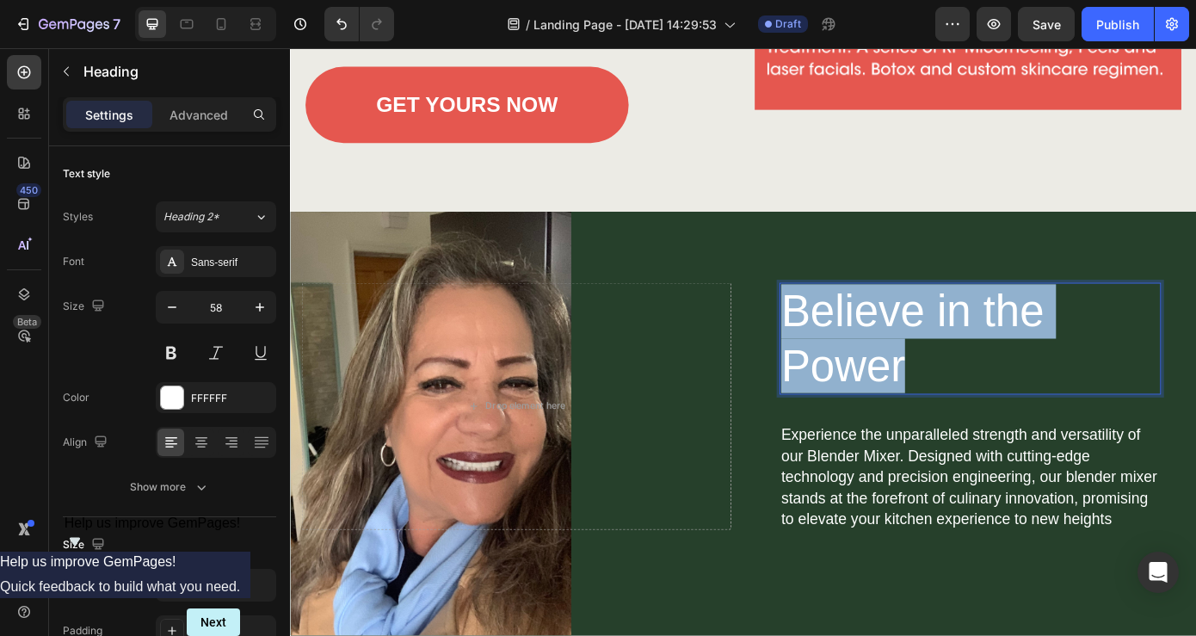
click at [973, 388] on p "Believe in the Power" at bounding box center [1065, 380] width 431 height 124
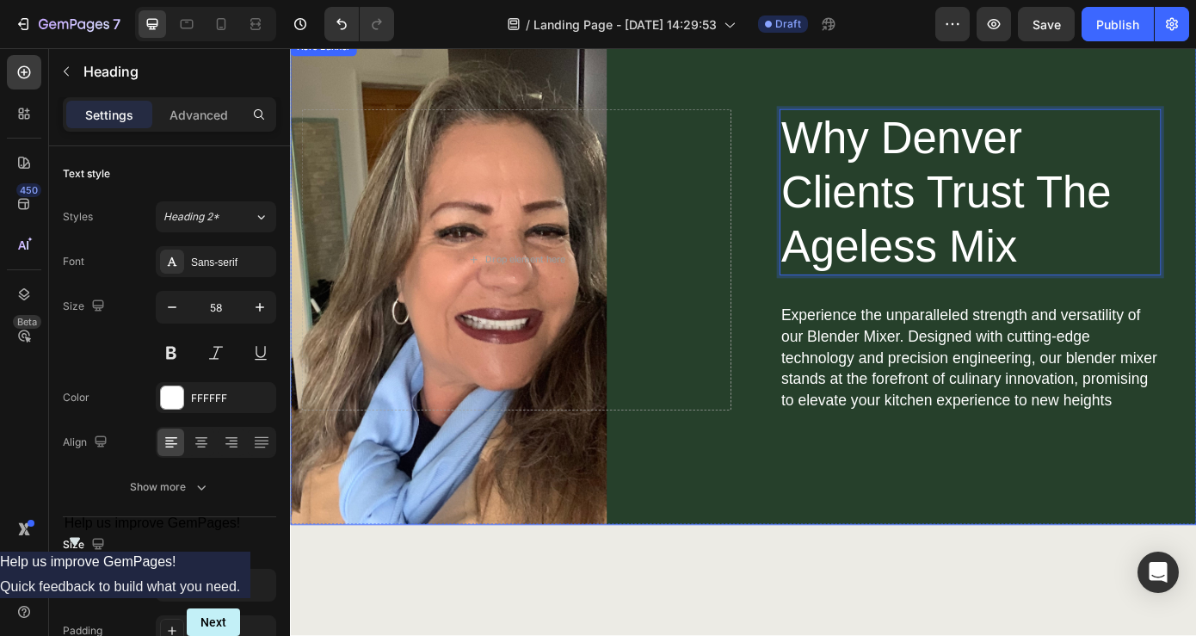
scroll to position [2041, 0]
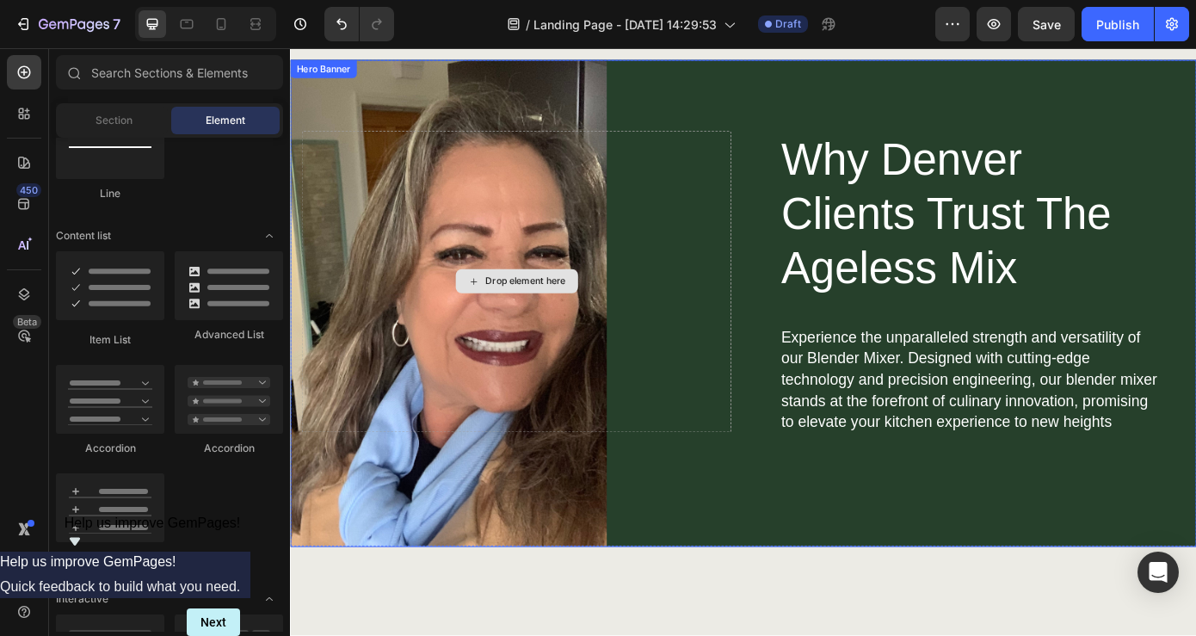
click at [579, 313] on div "Drop element here" at bounding box center [558, 314] width 91 height 14
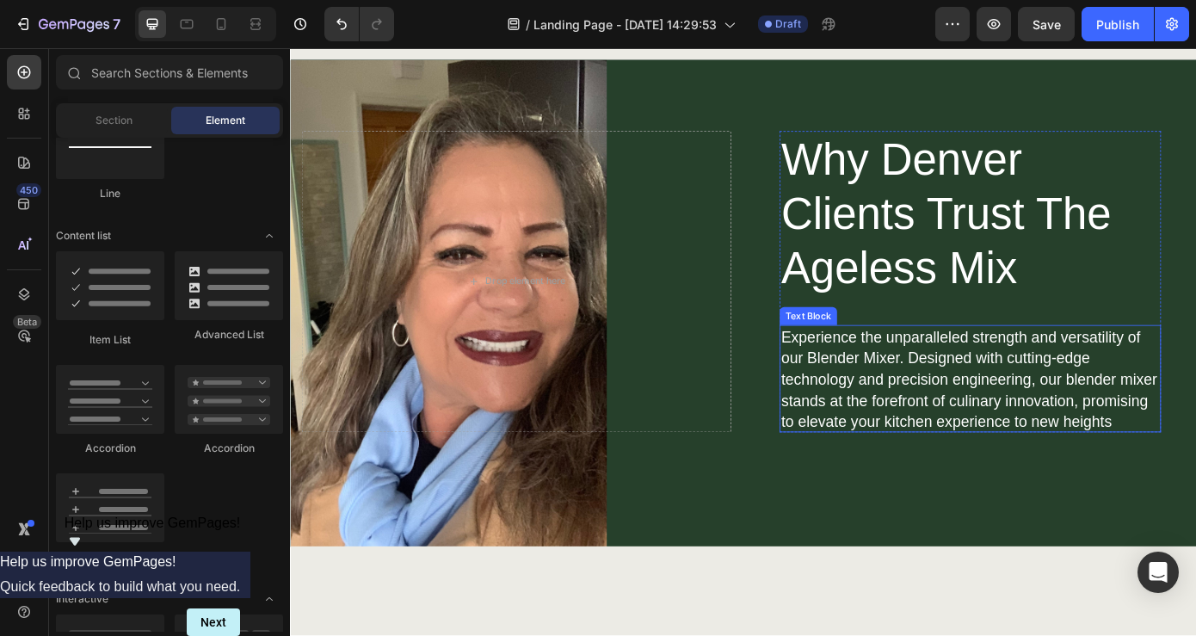
click at [1006, 428] on p "Experience the unparalleled strength and versatility of our Blender Mixer. Desi…" at bounding box center [1065, 426] width 431 height 120
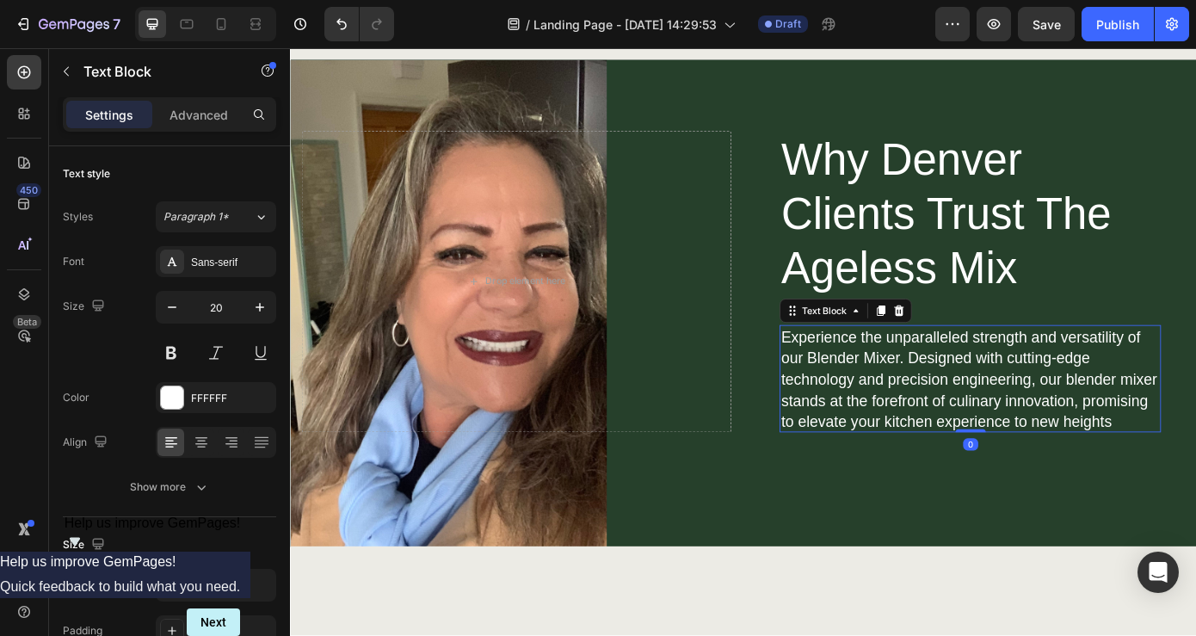
click at [1006, 428] on p "Experience the unparalleled strength and versatility of our Blender Mixer. Desi…" at bounding box center [1065, 426] width 431 height 120
click at [1196, 454] on p "Experience the unparalleled strength and versatility of our Blender Mixer. Desi…" at bounding box center [1065, 426] width 431 height 120
click at [1196, 473] on p "Experience the unparalleled strength and versatility of our Blender Mixer. Desi…" at bounding box center [1065, 426] width 431 height 120
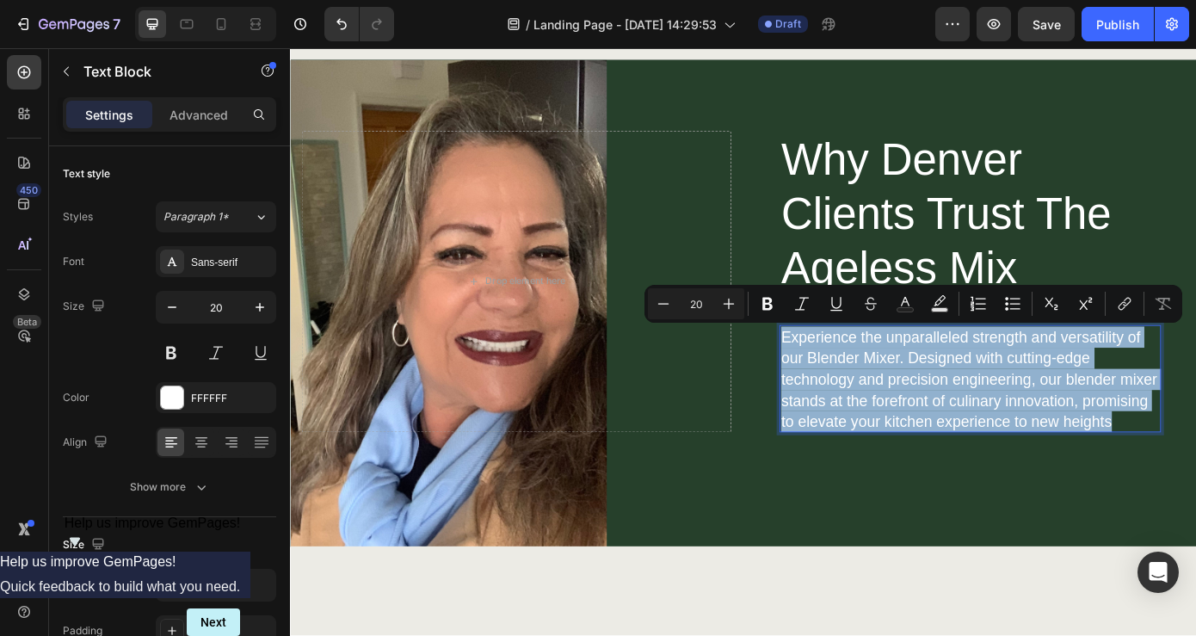
drag, startPoint x: 1243, startPoint y: 473, endPoint x: 848, endPoint y: 363, distance: 409.9
click at [848, 364] on div "Experience the unparalleled strength and versatility of our Blender Mixer. Desi…" at bounding box center [1065, 425] width 435 height 122
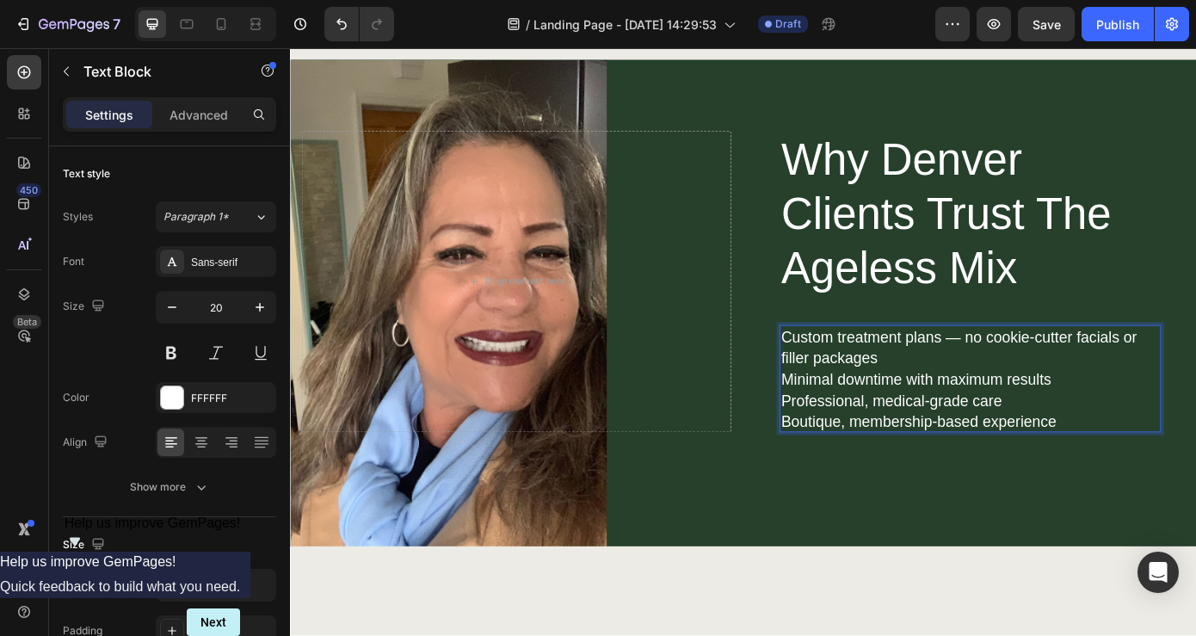
click at [1126, 400] on p "Custom treatment plans — no cookie-cutter facials or filler packages" at bounding box center [1065, 390] width 431 height 48
click at [1196, 379] on p "Custom treatment plans — no cookie-cutter facials or filler packages" at bounding box center [1065, 390] width 431 height 48
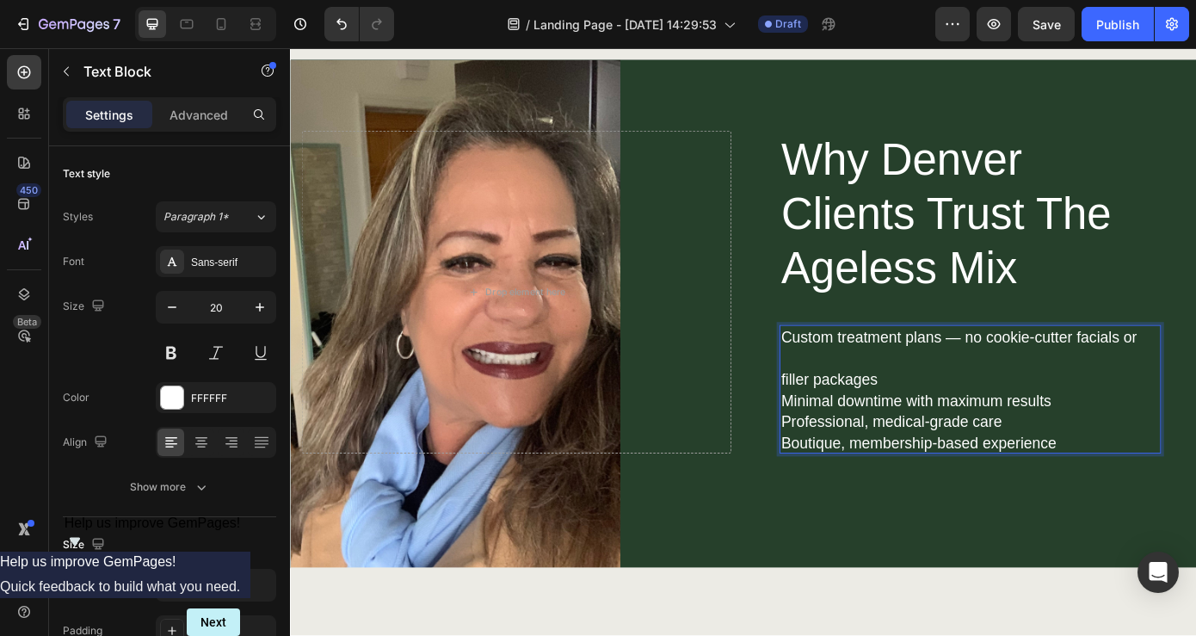
click at [1020, 426] on p "filler packages" at bounding box center [1052, 426] width 405 height 24
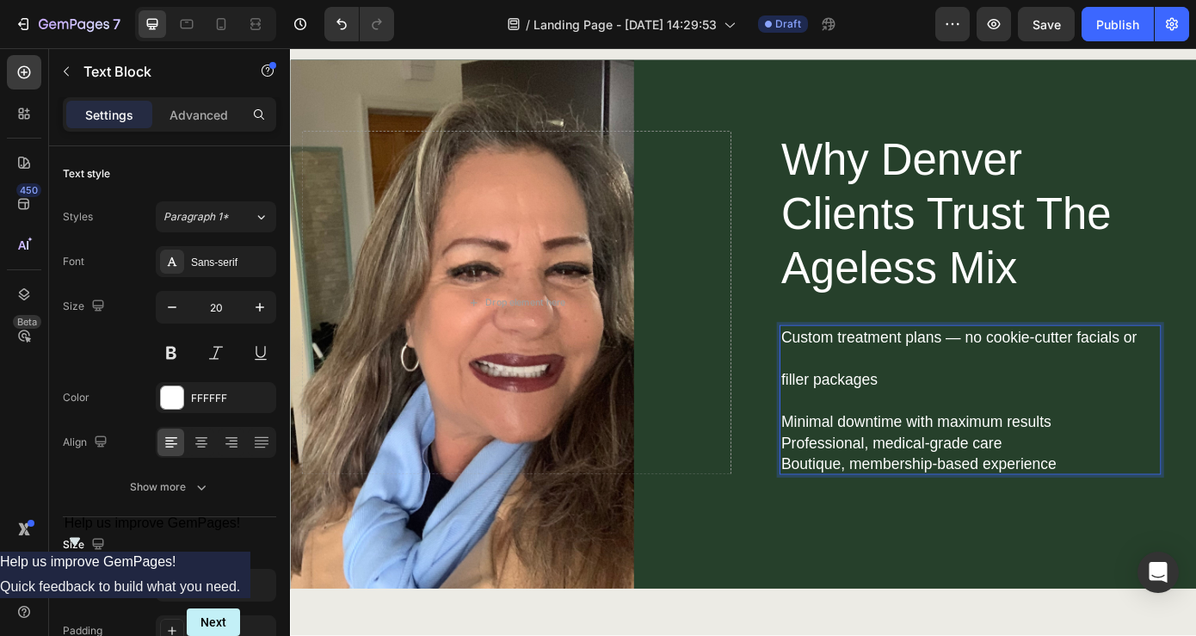
click at [1165, 472] on p "Minimal downtime with maximum results" at bounding box center [1052, 474] width 405 height 24
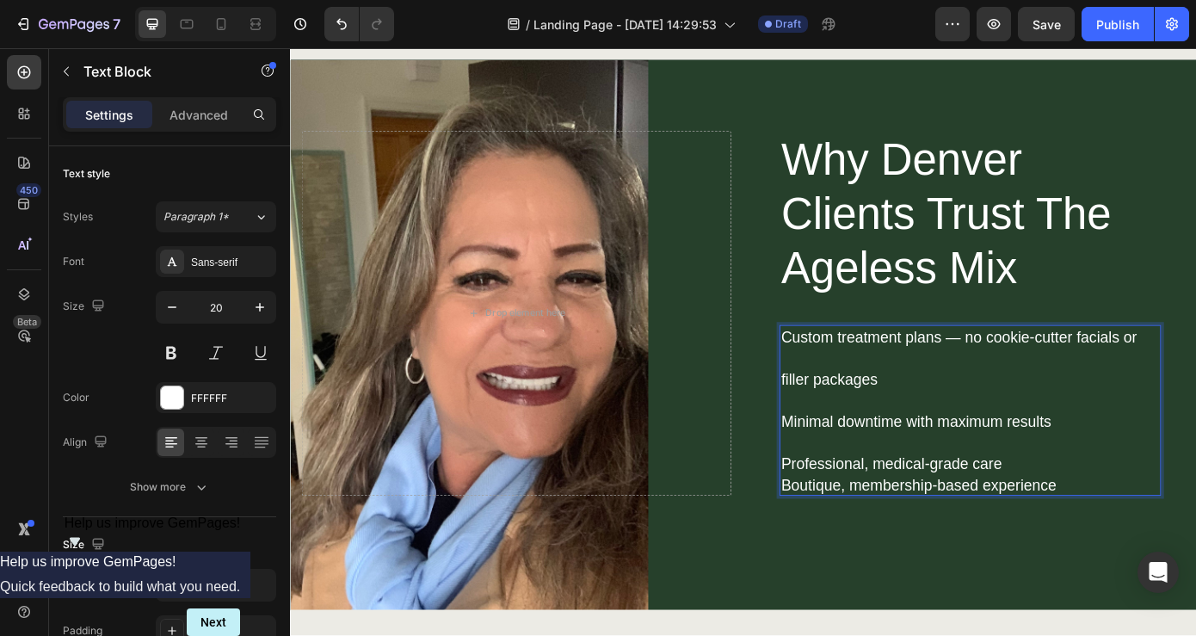
click at [1140, 516] on p "Professional, medical-grade care" at bounding box center [1052, 522] width 405 height 24
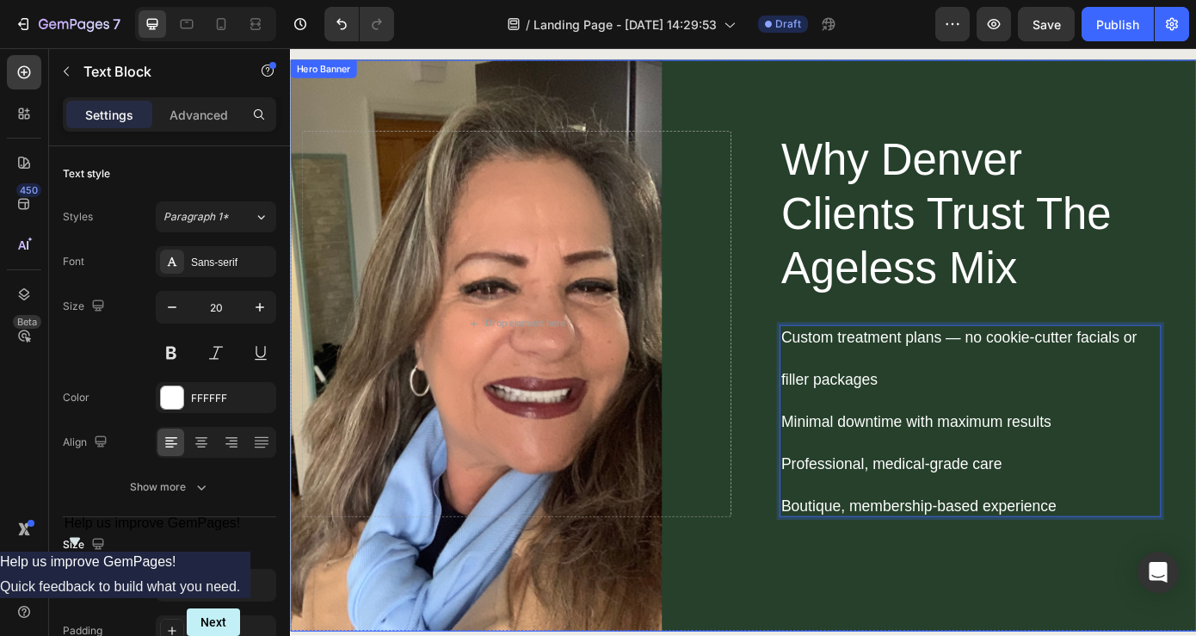
click at [1196, 107] on div "Why Denver Clients Trust The Ageless Mix Heading Custom treatment plans — no co…" at bounding box center [806, 388] width 1007 height 652
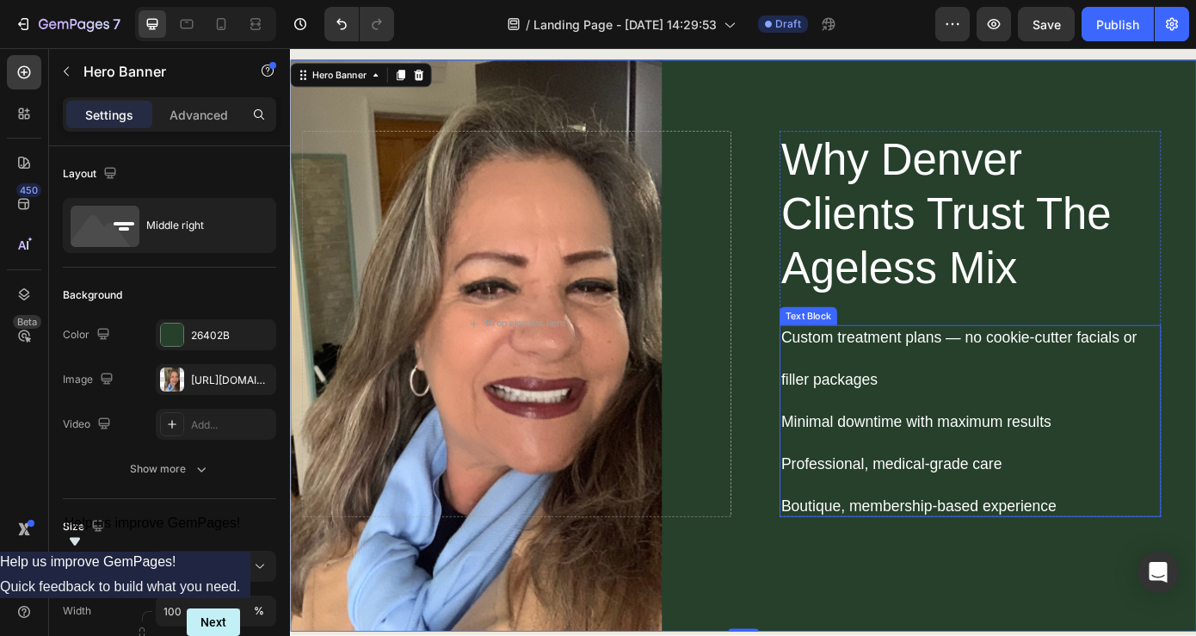
click at [980, 401] on p "Rich Text Editor. Editing area: main" at bounding box center [1052, 402] width 405 height 24
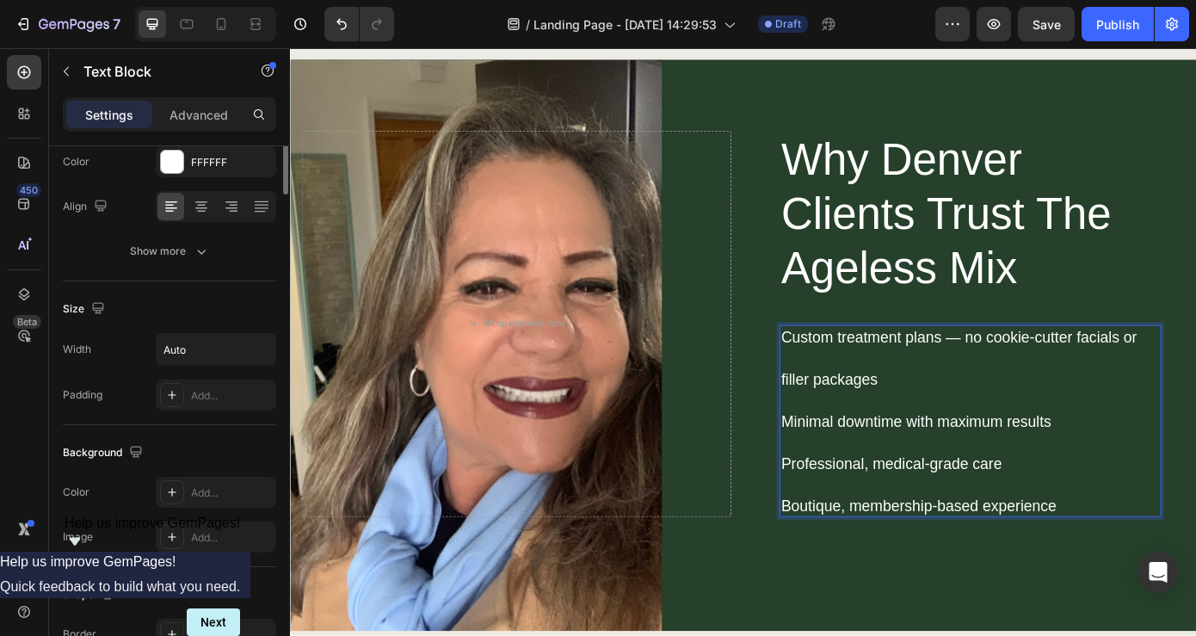
scroll to position [0, 0]
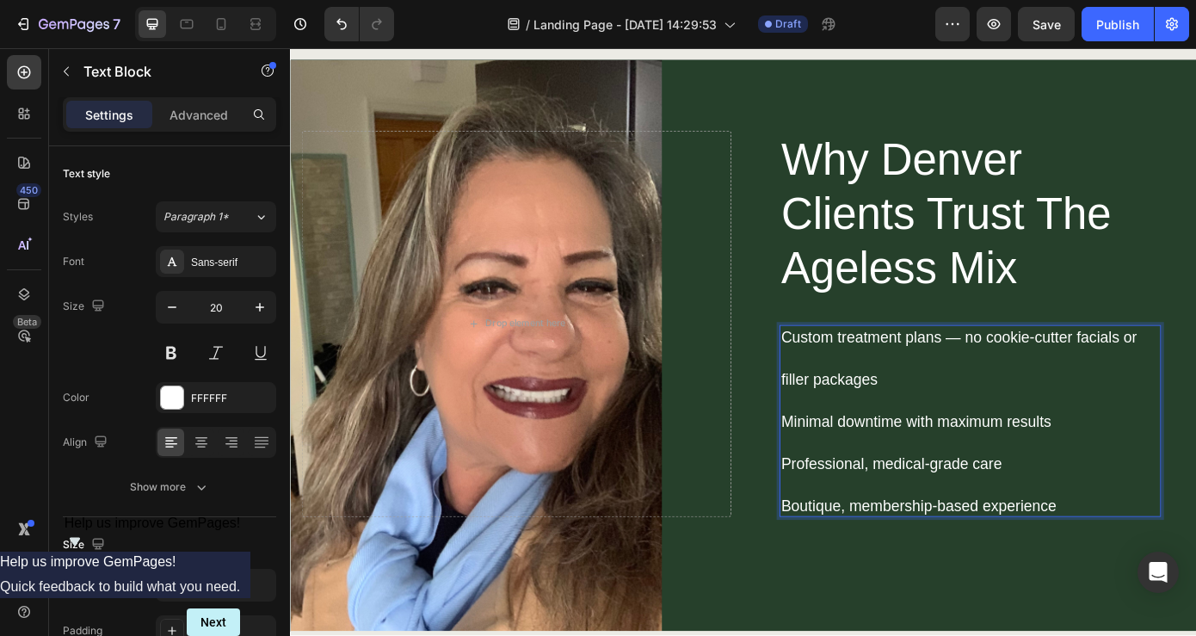
click at [900, 477] on p "Minimal downtime with maximum results" at bounding box center [1052, 474] width 405 height 24
click at [853, 377] on p "Custom treatment plans — no cookie-cutter facials or" at bounding box center [1052, 378] width 405 height 24
click at [850, 377] on p "Custom treatment plans — no cookie-cutter facials or" at bounding box center [1052, 378] width 405 height 24
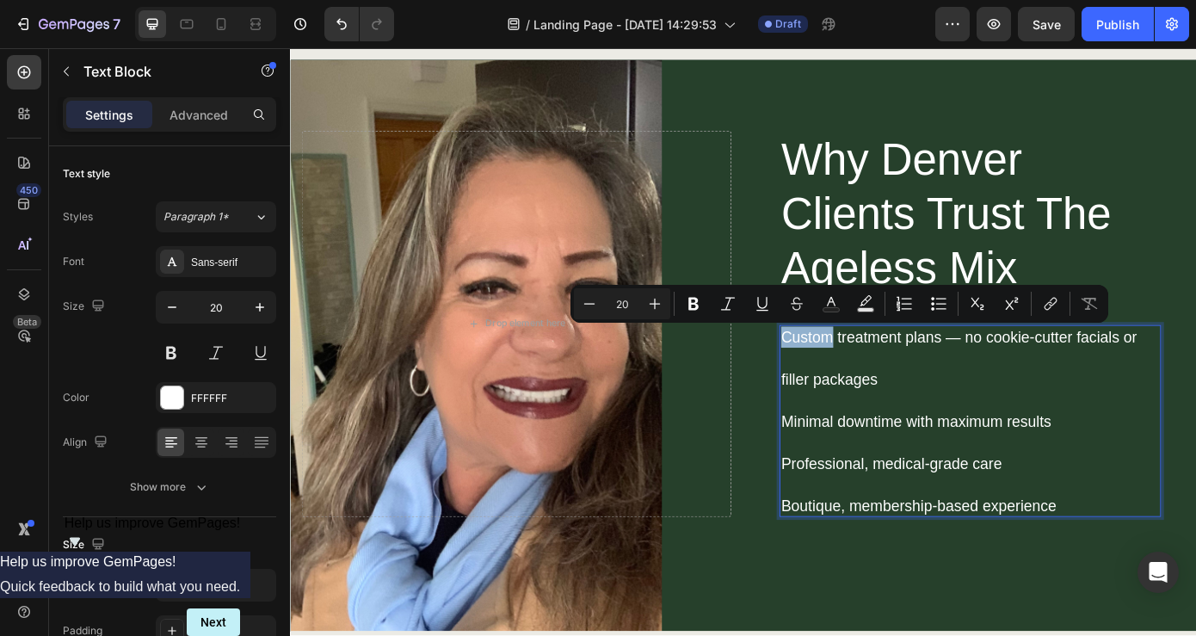
click at [850, 377] on p "Custom treatment plans — no cookie-cutter facials or" at bounding box center [1052, 378] width 405 height 24
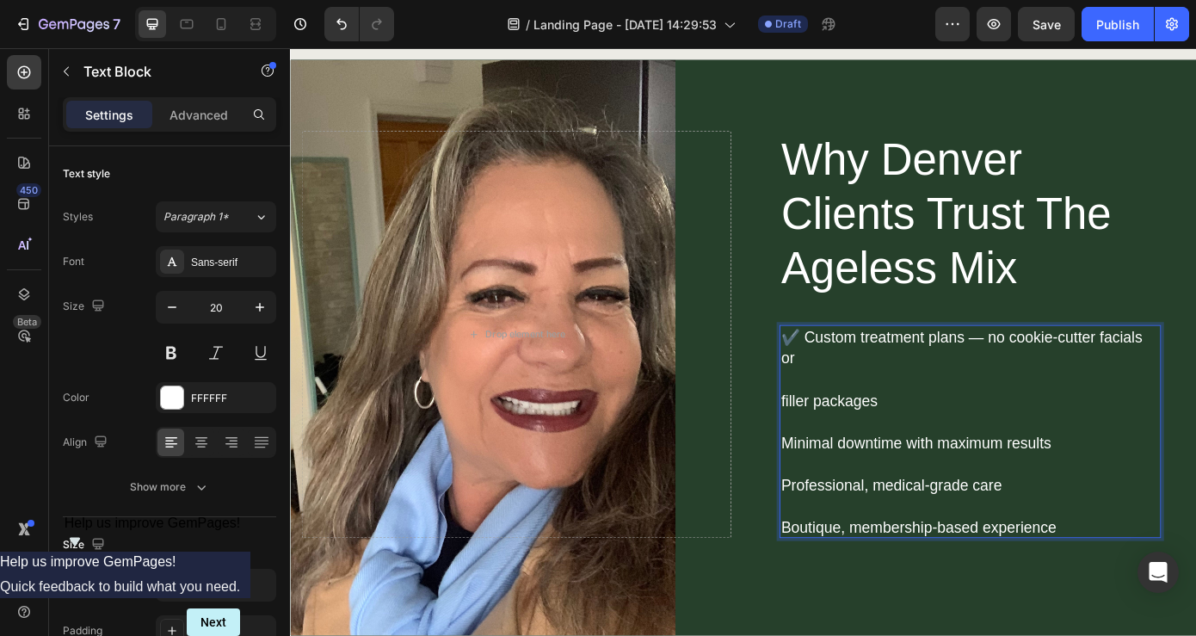
click at [851, 438] on p "filler packages" at bounding box center [1065, 450] width 431 height 24
click at [855, 438] on p "filler packages" at bounding box center [1065, 450] width 431 height 24
click at [850, 438] on p "filler packages" at bounding box center [1065, 450] width 431 height 24
click at [1012, 414] on p "Rich Text Editor. Editing area: main" at bounding box center [1065, 426] width 431 height 24
click at [873, 372] on p "✔️ Custom treatment plans — no cookie-cutter facials or" at bounding box center [1065, 390] width 431 height 48
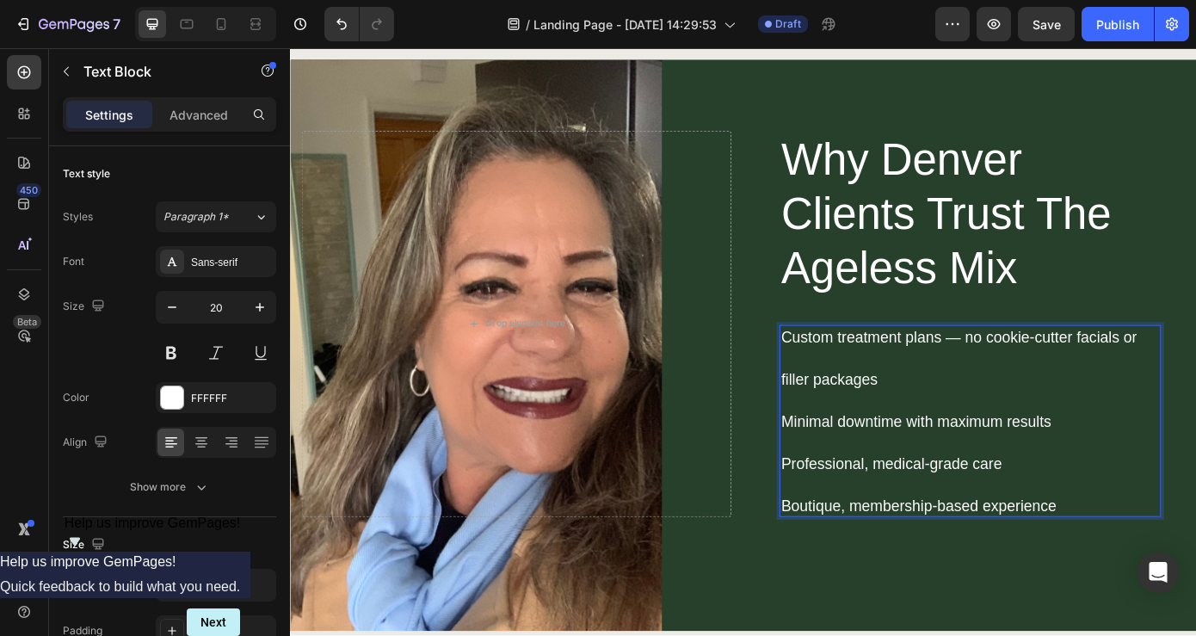
click at [853, 423] on p "filler packages" at bounding box center [1052, 426] width 405 height 24
click at [851, 423] on p "filler packages" at bounding box center [1052, 426] width 405 height 24
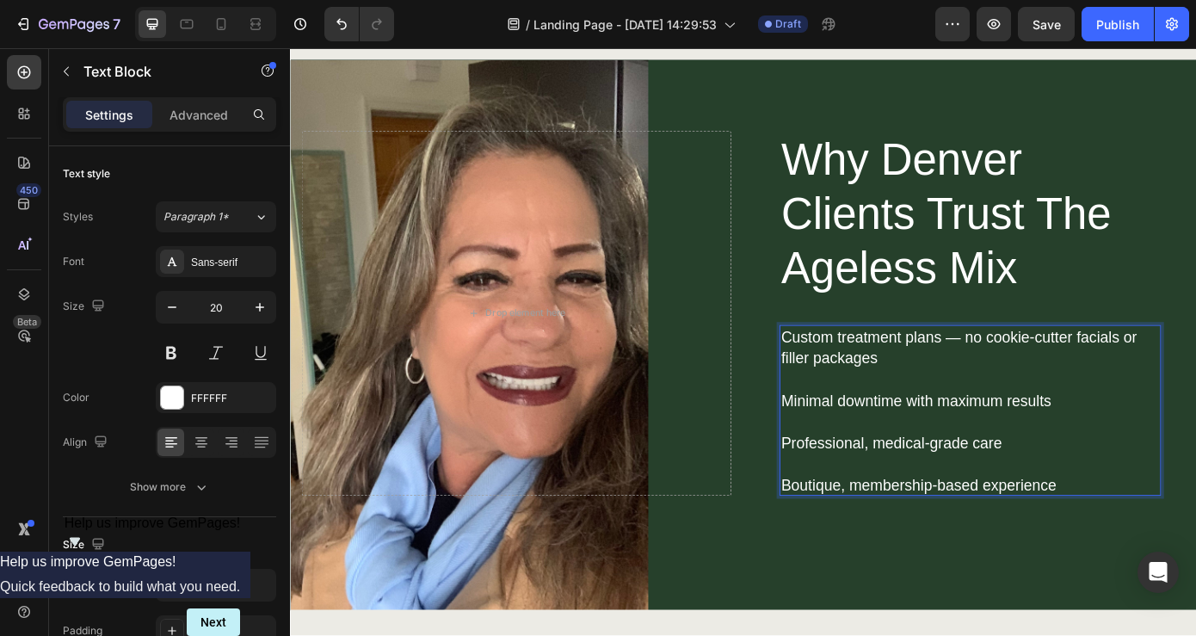
click at [908, 435] on p "Rich Text Editor. Editing area: main" at bounding box center [1052, 426] width 405 height 24
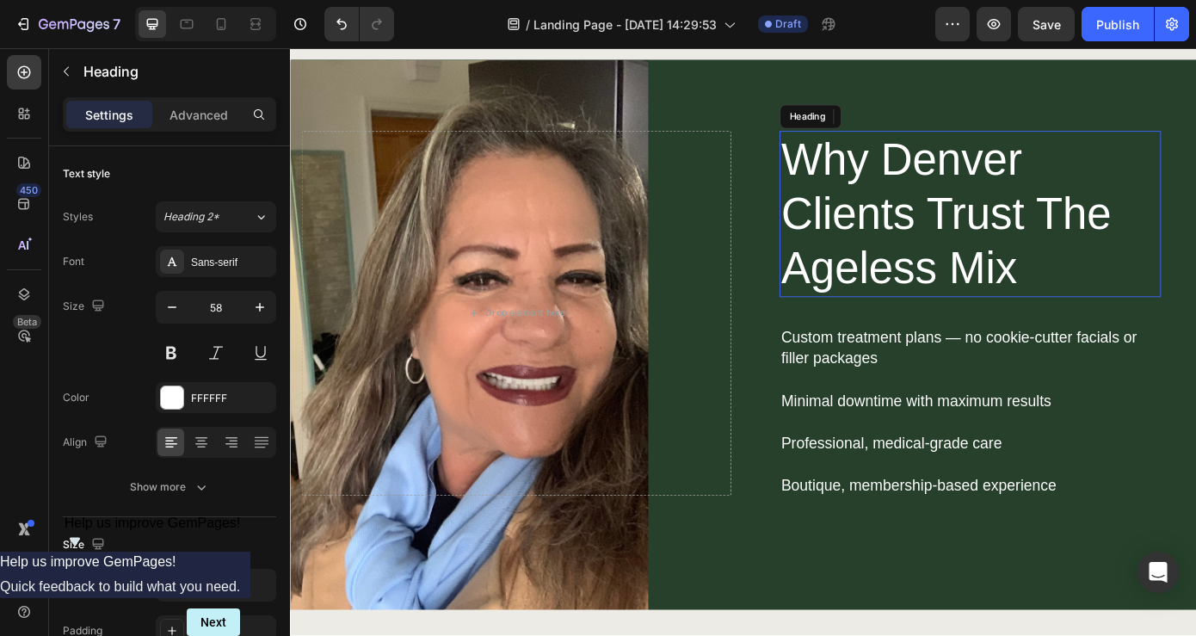
click at [1196, 299] on p "Why Denver Clients Trust The Ageless Mix" at bounding box center [1065, 238] width 431 height 186
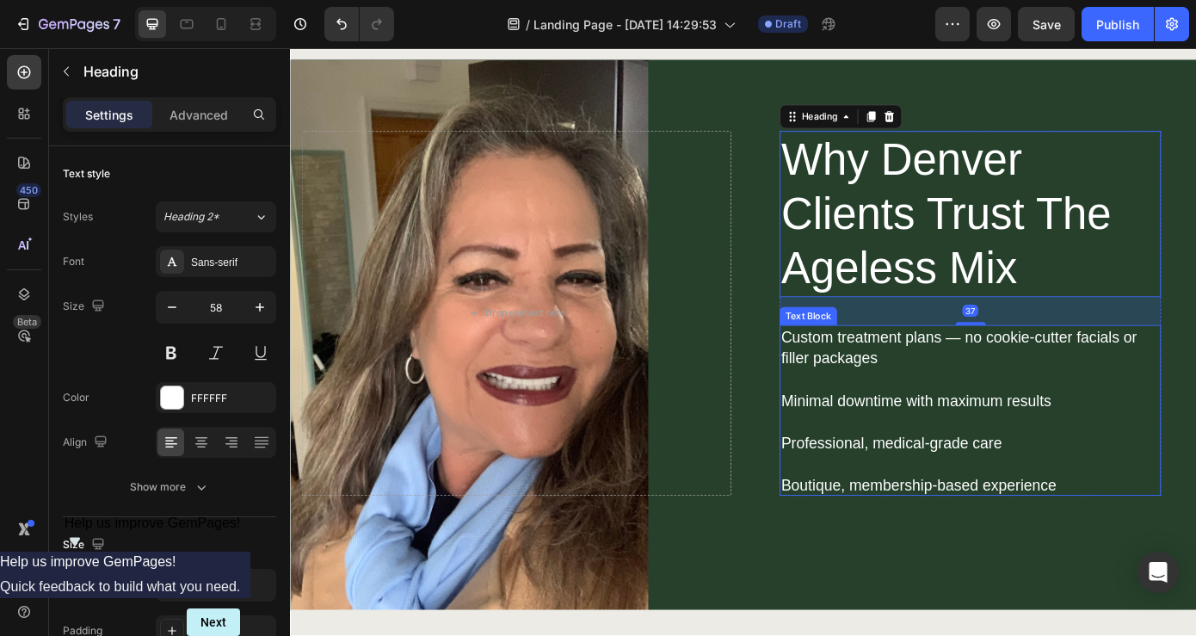
click at [1196, 484] on p "Rich Text Editor. Editing area: main" at bounding box center [1052, 474] width 405 height 24
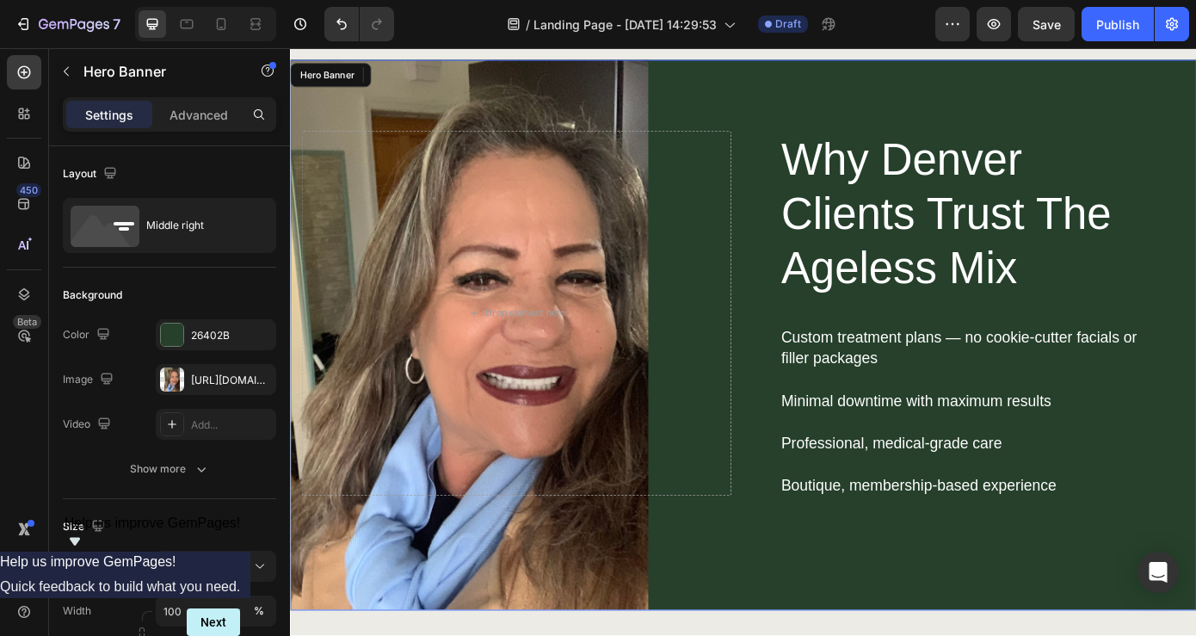
click at [1159, 584] on div "Why Denver Clients Trust The Ageless Mix Heading Custom treatment plans — no co…" at bounding box center [806, 375] width 1007 height 627
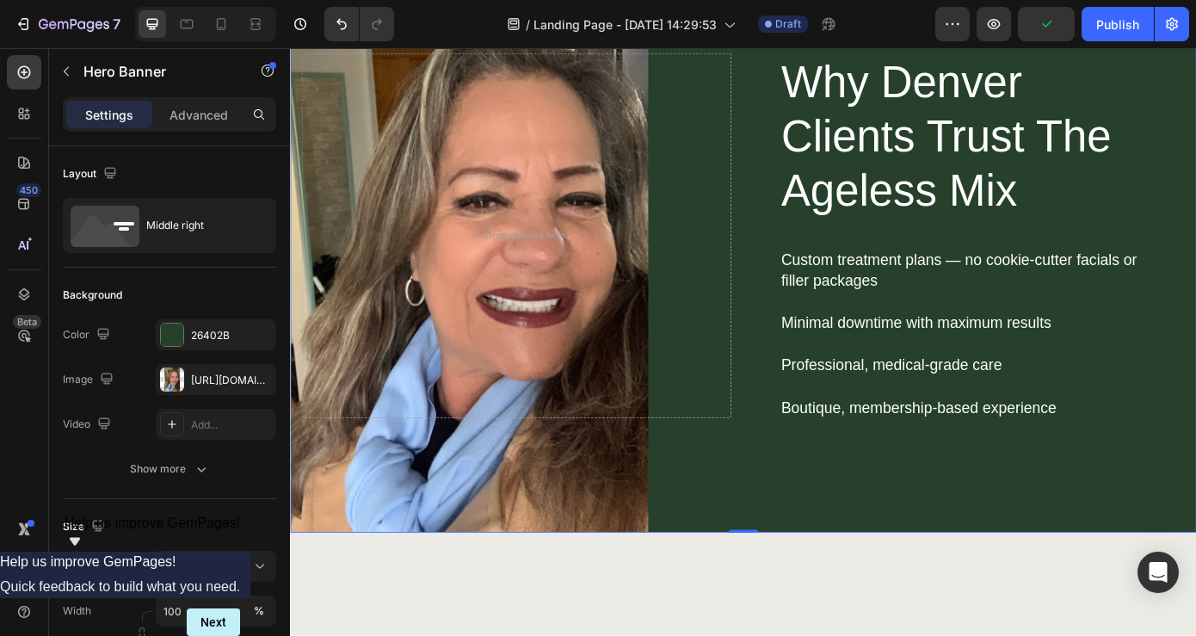
scroll to position [2191, 0]
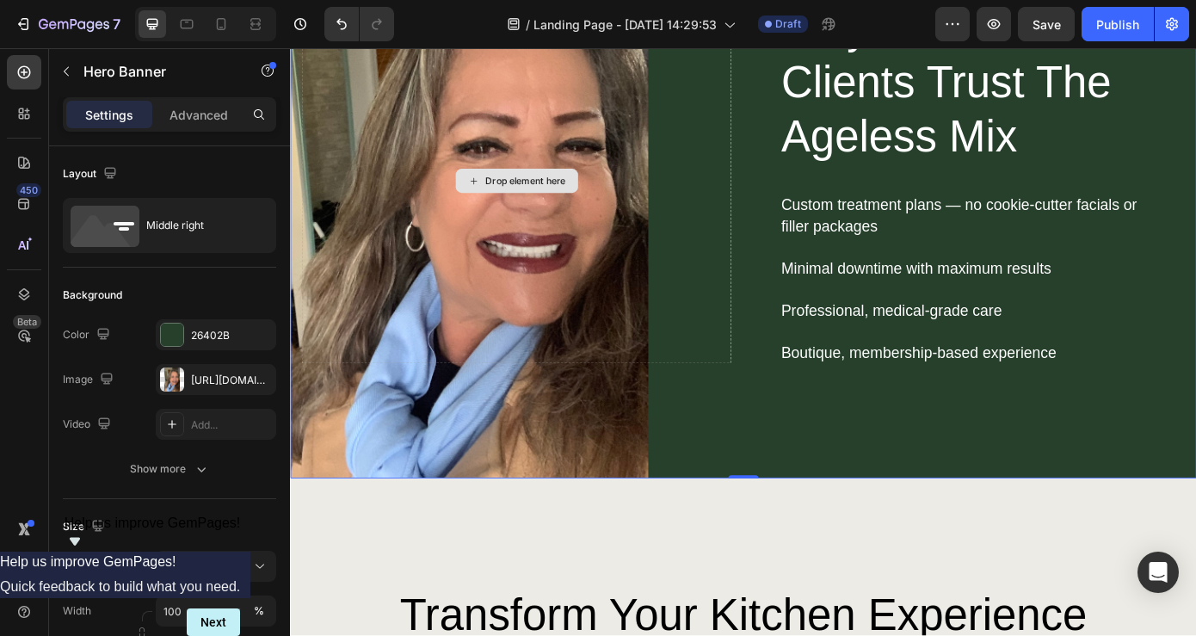
click at [732, 296] on div "Drop element here" at bounding box center [548, 200] width 490 height 416
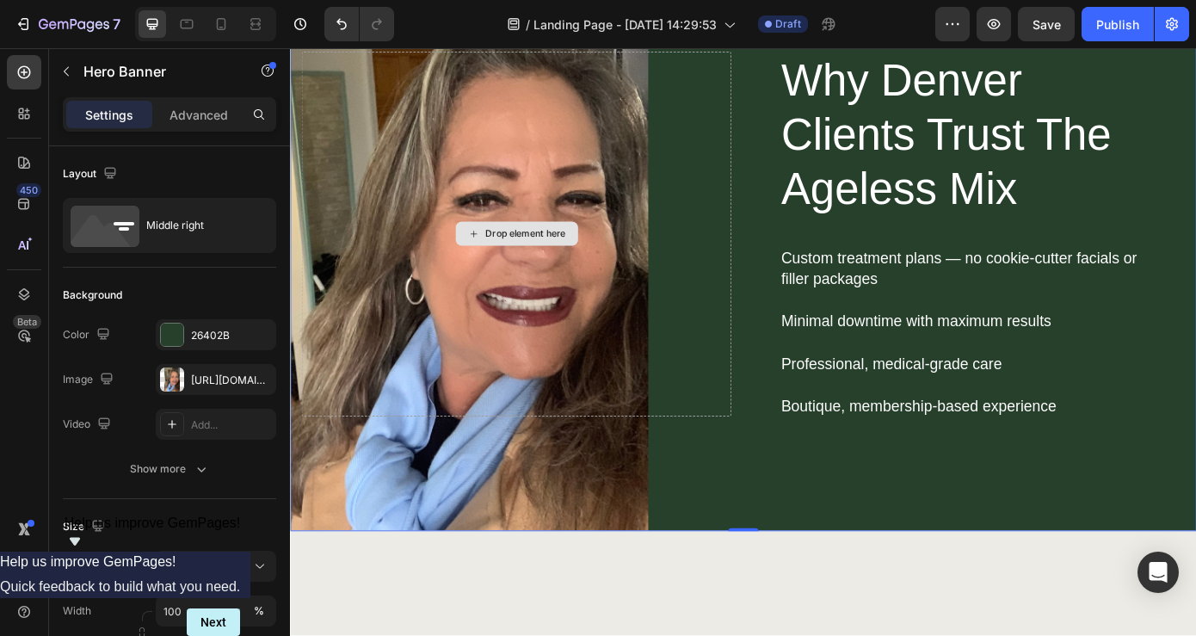
scroll to position [2025, 0]
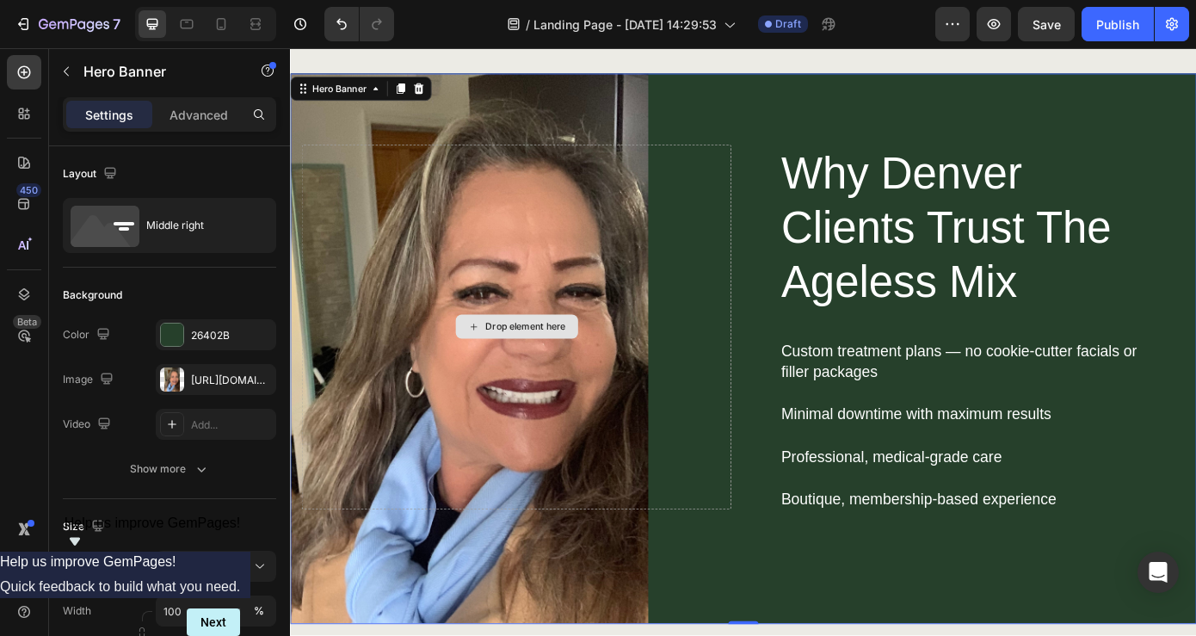
click at [752, 184] on div "Drop element here" at bounding box center [548, 366] width 490 height 416
click at [755, 164] on div "Drop element here" at bounding box center [548, 366] width 490 height 416
click at [776, 164] on div "Drop element here" at bounding box center [548, 366] width 490 height 416
click at [785, 164] on div "Drop element here" at bounding box center [548, 366] width 490 height 416
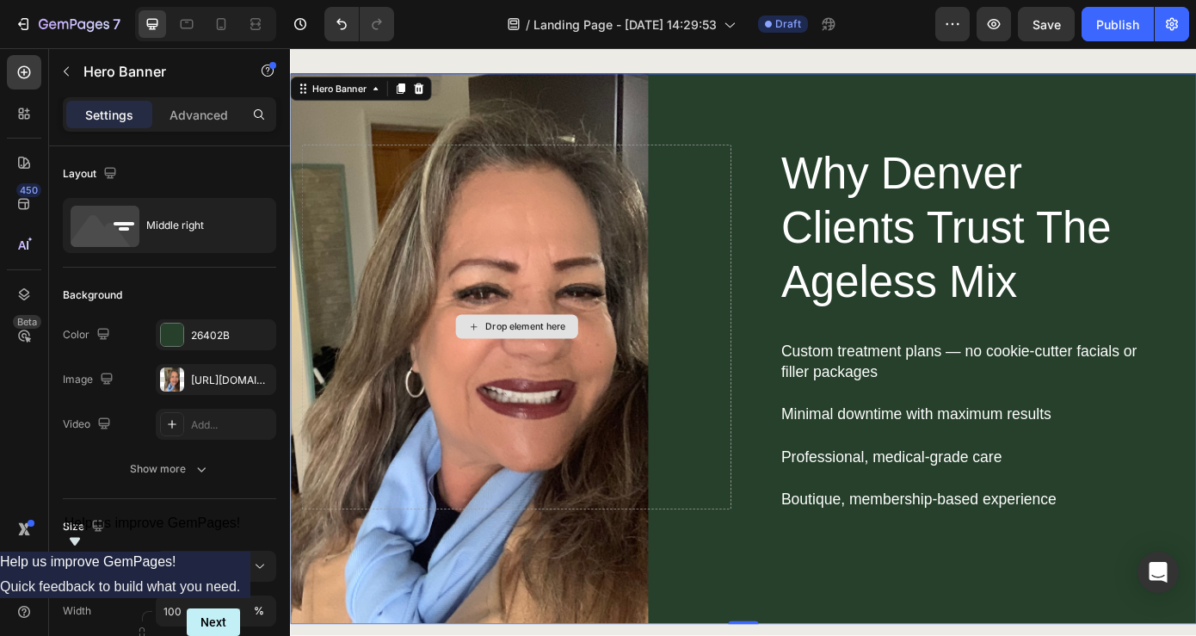
click at [789, 163] on div "Drop element here" at bounding box center [548, 366] width 490 height 416
click at [789, 164] on div "Drop element here" at bounding box center [548, 366] width 490 height 416
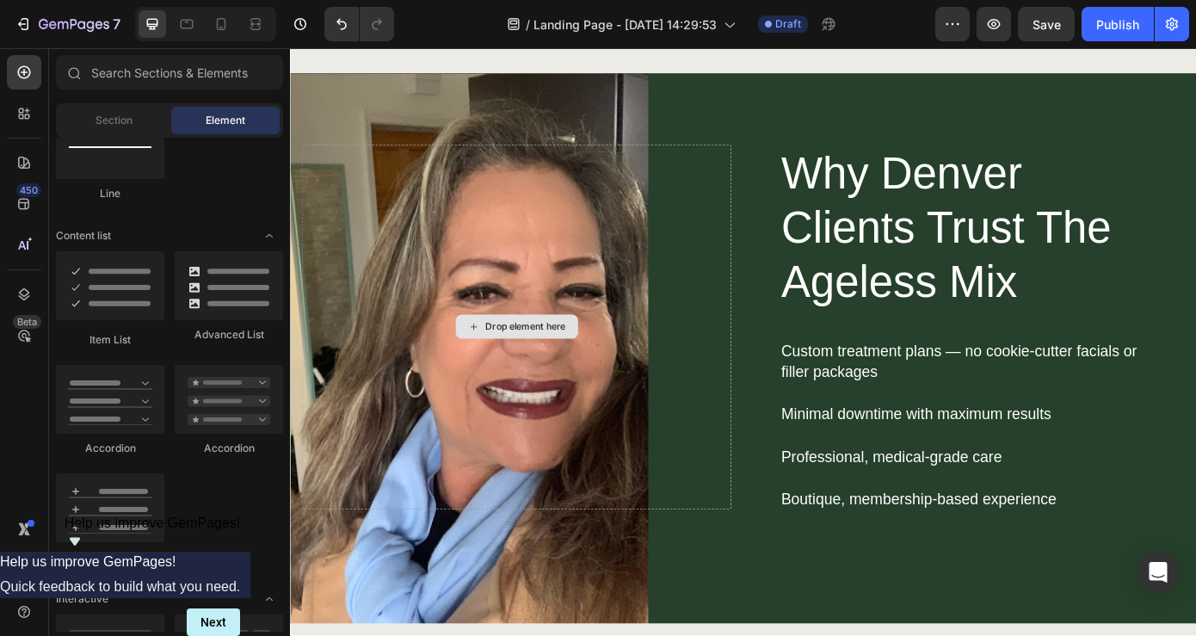
click at [546, 365] on div "Drop element here" at bounding box center [558, 366] width 91 height 14
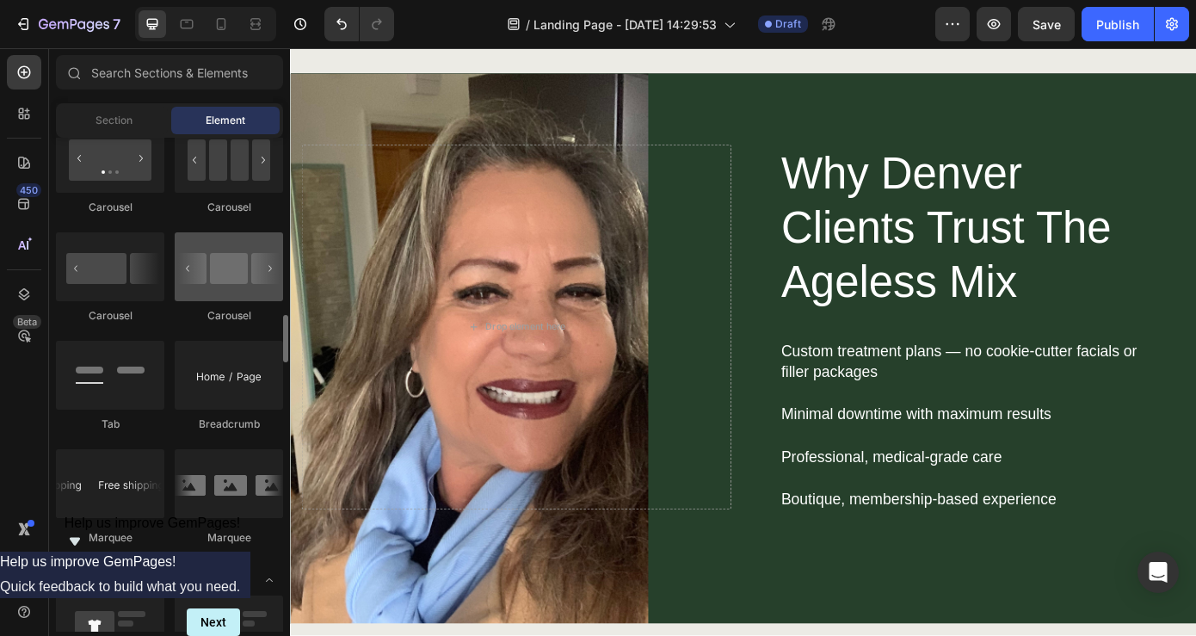
scroll to position [1779, 0]
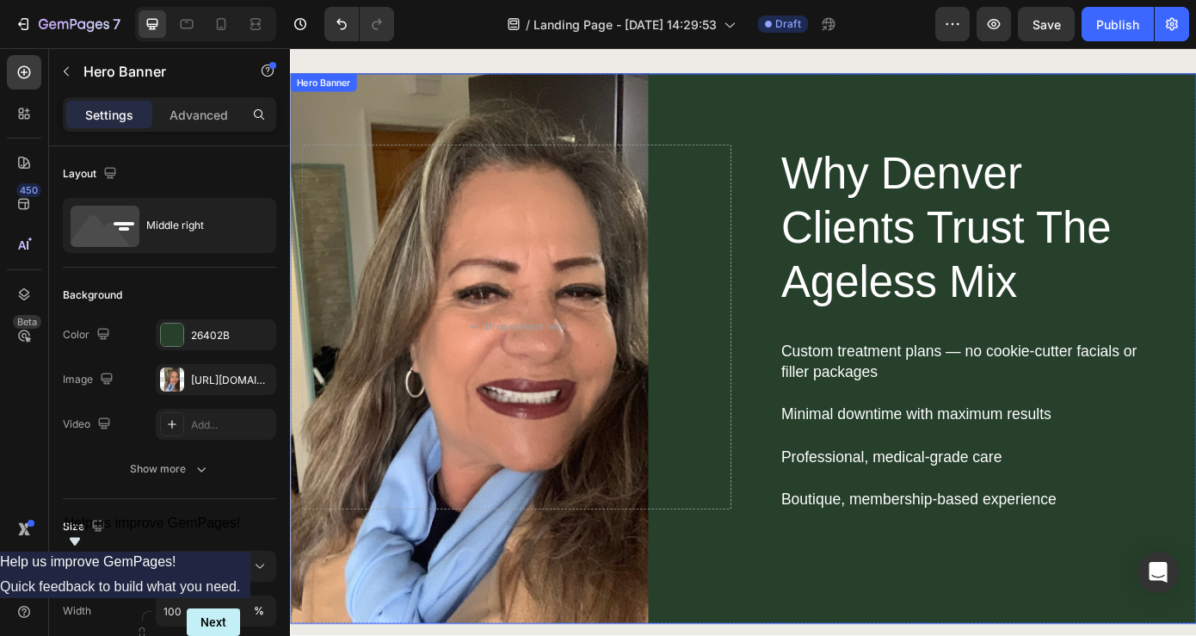
click at [819, 381] on div "Why Denver Clients Trust The Ageless Mix Heading Custom treatment plans — no co…" at bounding box center [806, 390] width 1007 height 627
click at [815, 598] on div "Why Denver Clients Trust The Ageless Mix Heading Custom treatment plans — no co…" at bounding box center [806, 390] width 1007 height 627
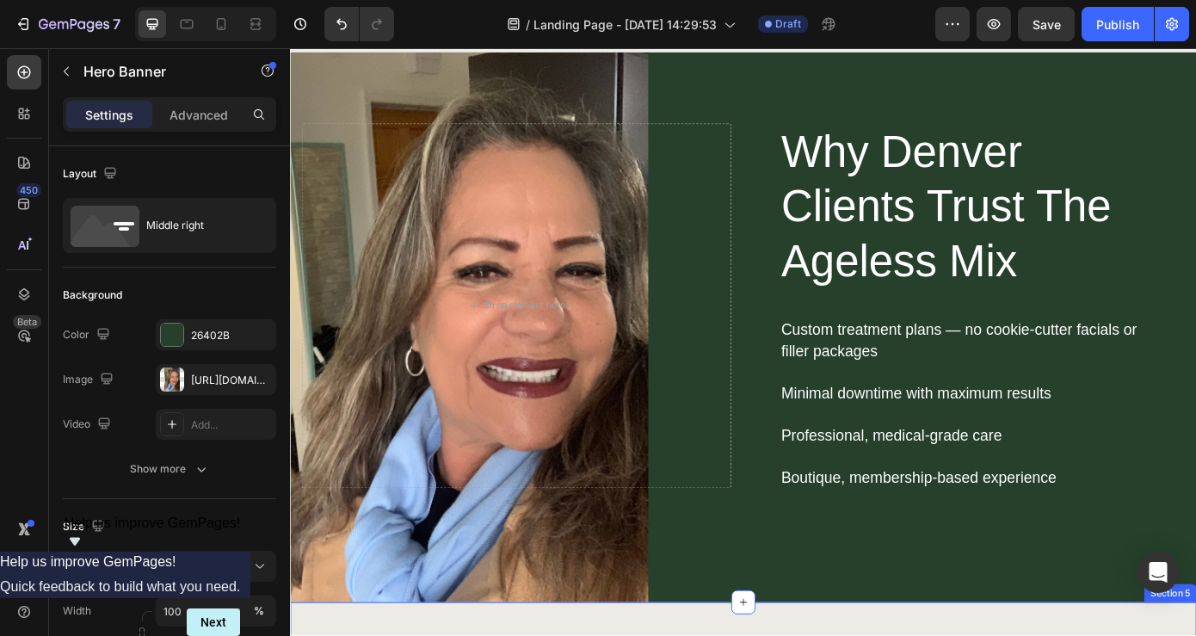
scroll to position [2040, 0]
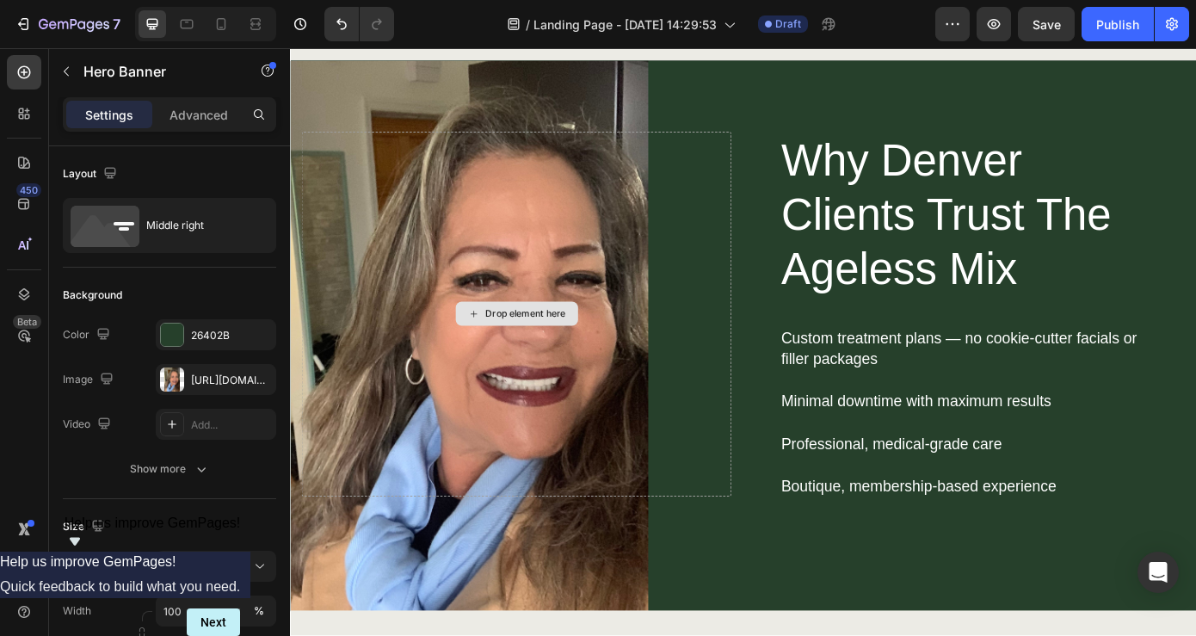
click at [628, 336] on div "Drop element here" at bounding box center [548, 352] width 490 height 416
click at [823, 560] on div "Why Denver Clients Trust The Ageless Mix Heading Custom treatment plans — no co…" at bounding box center [806, 376] width 1007 height 627
click at [1196, 118] on div "Why Denver Clients Trust The Ageless Mix Heading Custom treatment plans — no co…" at bounding box center [806, 376] width 1007 height 627
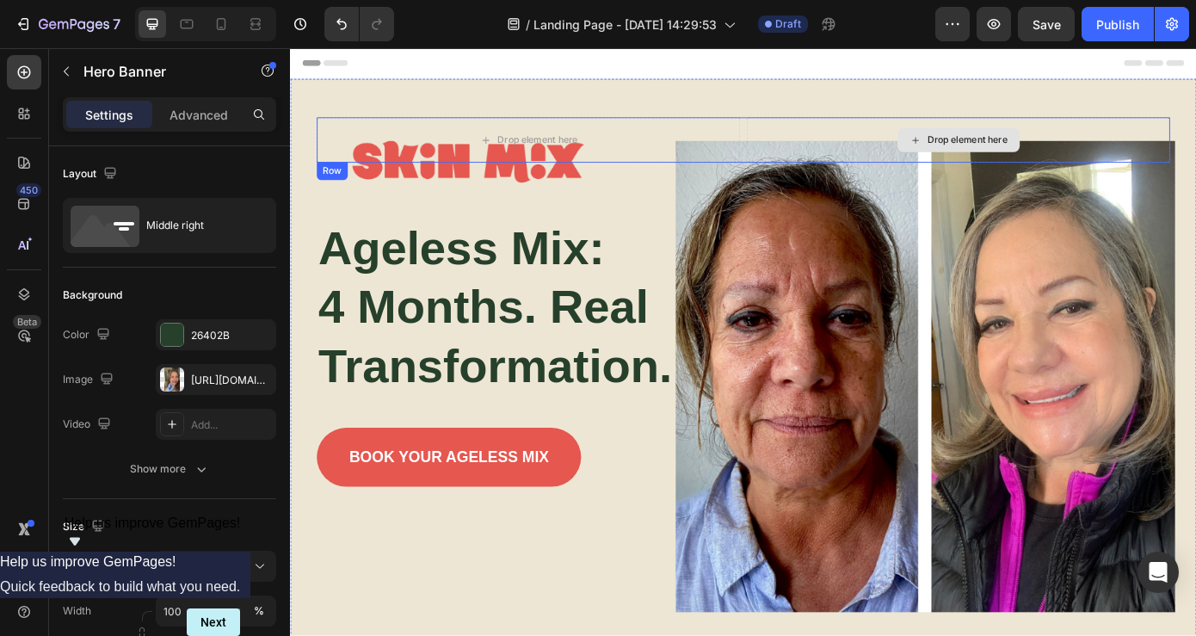
scroll to position [0, 0]
click at [1187, 148] on div "Drop element here" at bounding box center [1051, 153] width 483 height 52
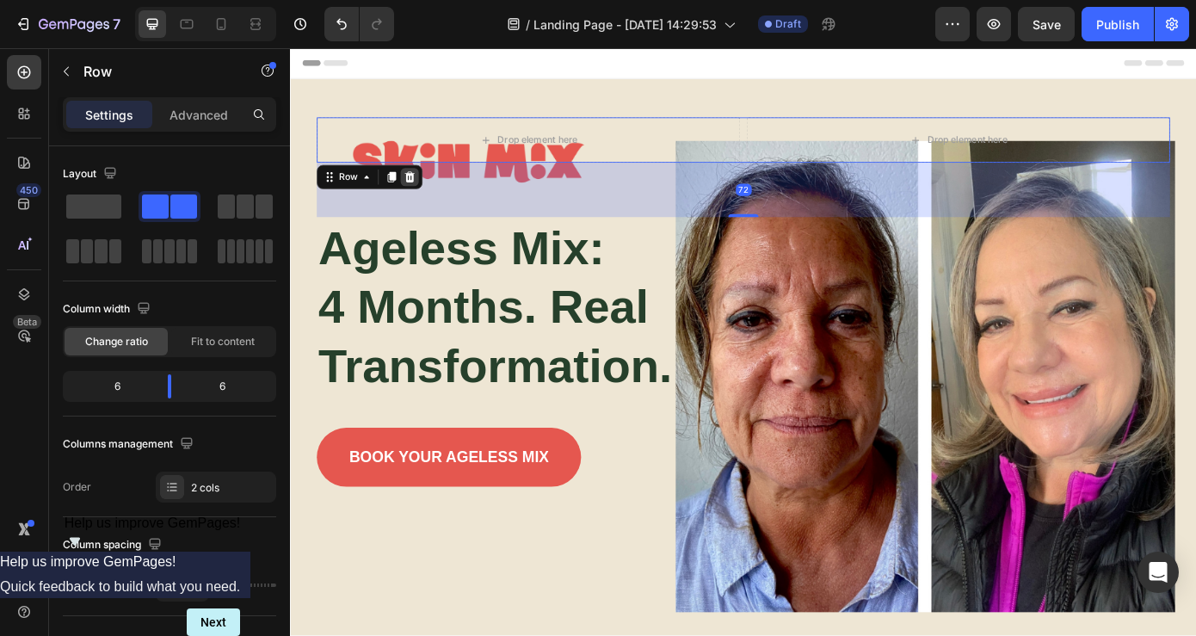
click at [425, 191] on icon at bounding box center [426, 195] width 11 height 12
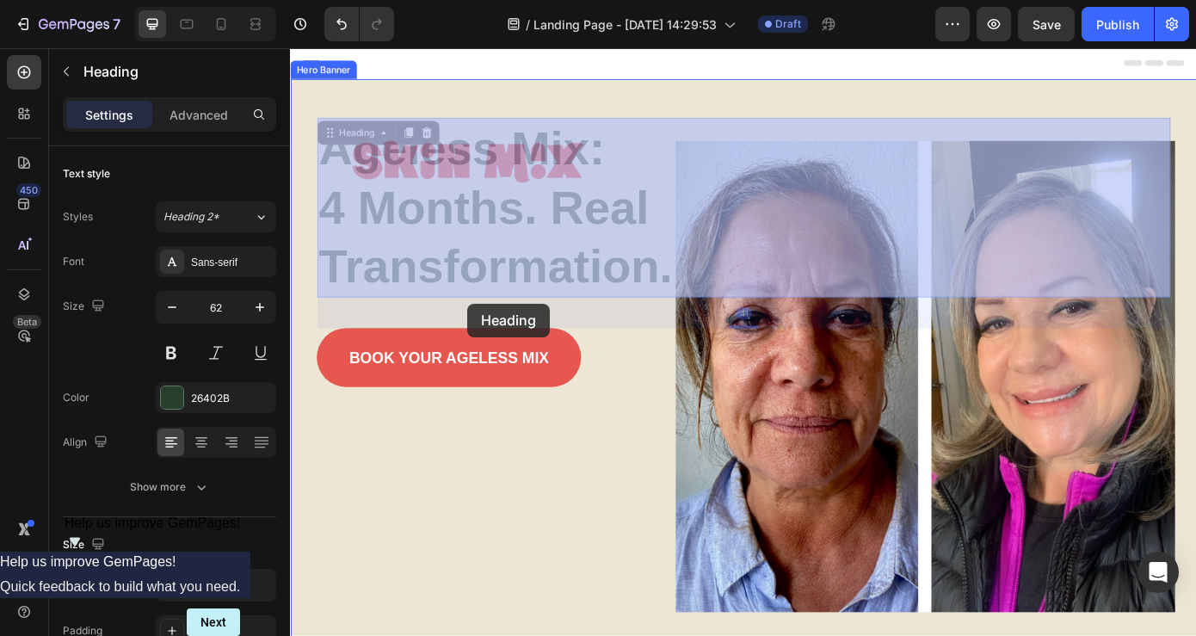
drag, startPoint x: 459, startPoint y: 134, endPoint x: 488, endPoint y: 337, distance: 205.2
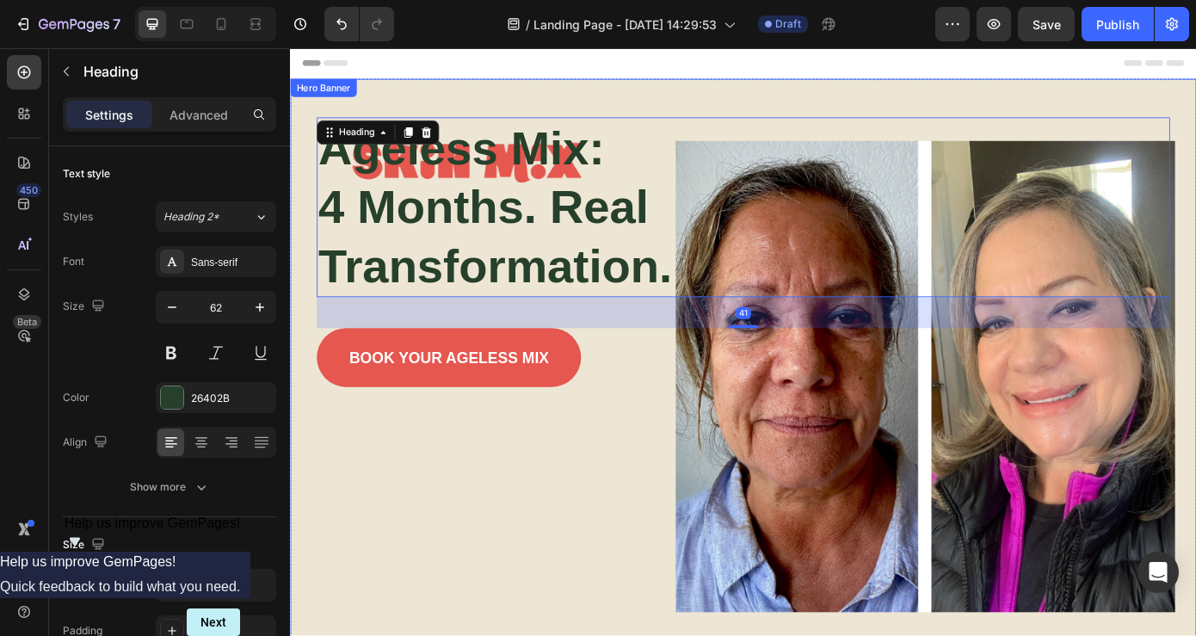
click at [545, 96] on div "Ageless Mix: 4 Months. Real Transformation. Heading 41 BOOK YOUR AGELESS MIX Bu…" at bounding box center [806, 258] width 1007 height 351
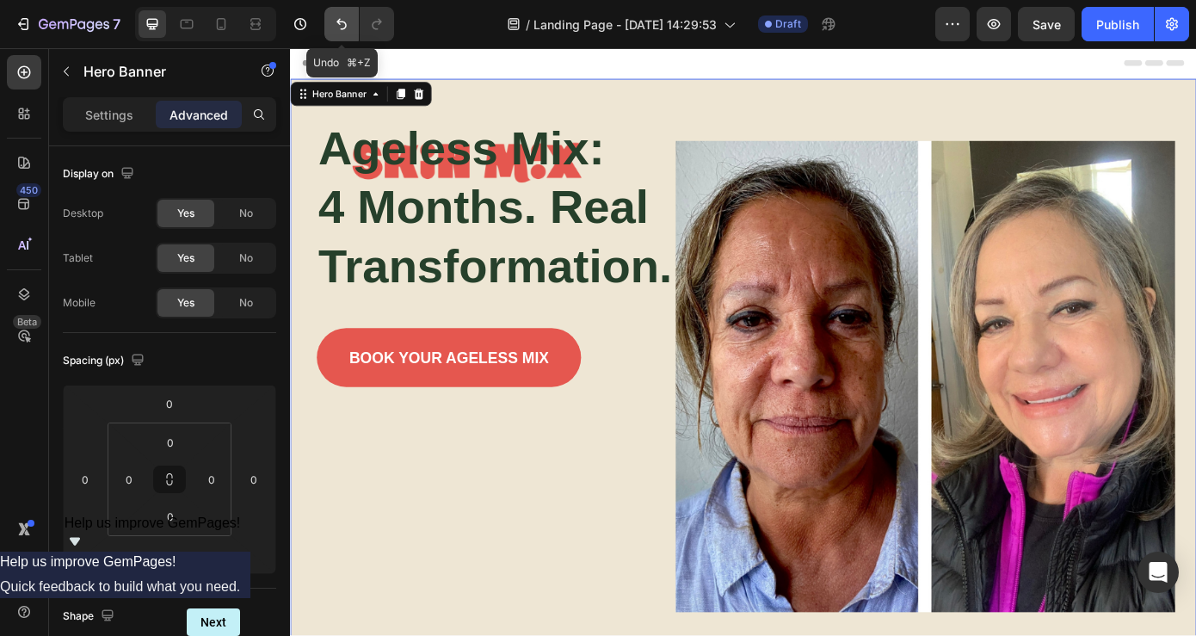
click at [343, 19] on icon "Undo/Redo" at bounding box center [341, 23] width 17 height 17
click at [342, 25] on icon "Undo/Redo" at bounding box center [341, 23] width 17 height 17
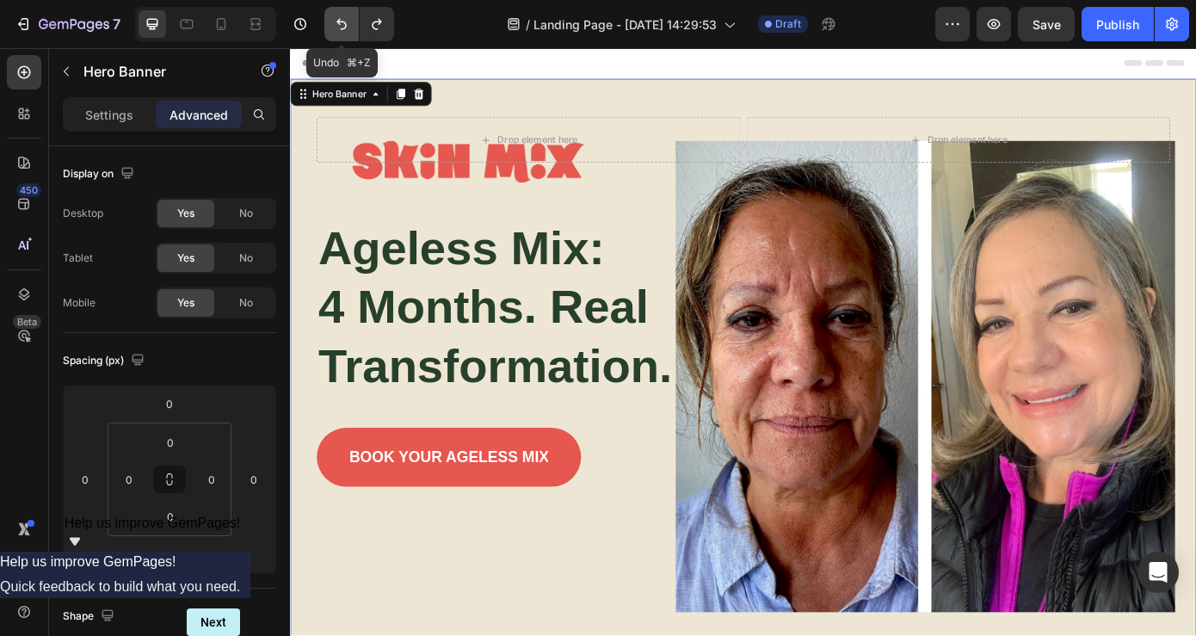
click at [342, 25] on icon "Undo/Redo" at bounding box center [341, 23] width 17 height 17
click at [528, 209] on div "Drop element here Drop element here Row Ageless Mix: 4 Months. Real Transformat…" at bounding box center [806, 337] width 973 height 421
click at [701, 226] on div "Drop element here Drop element here Row Ageless Mix: 4 Months. Real Transformat…" at bounding box center [806, 337] width 973 height 421
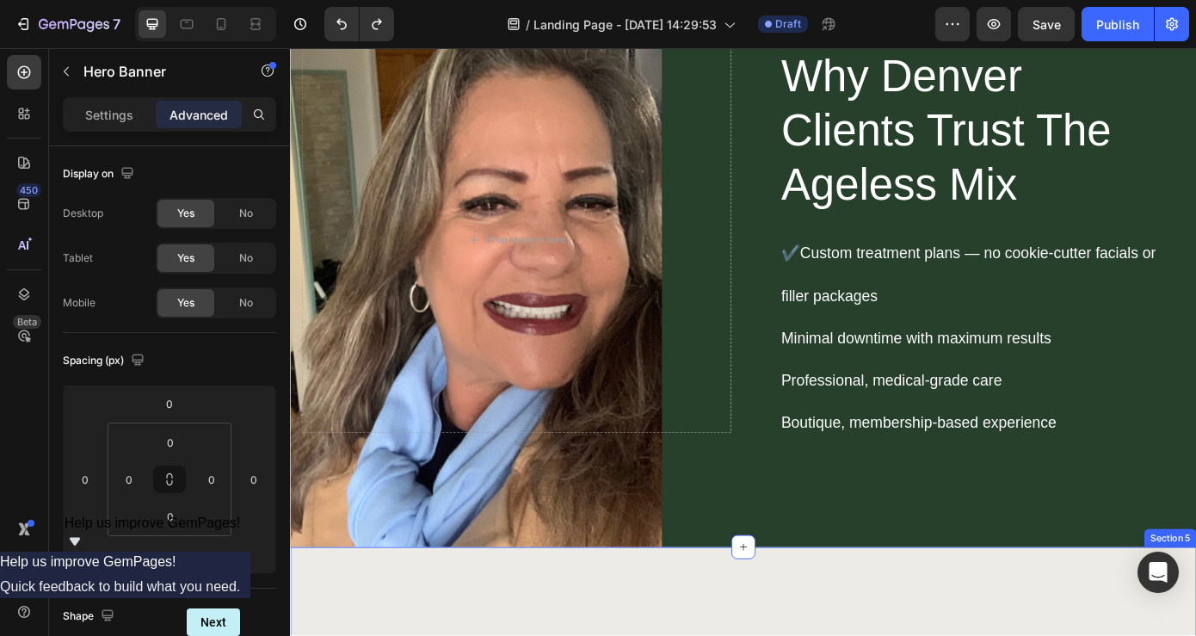
scroll to position [2138, 0]
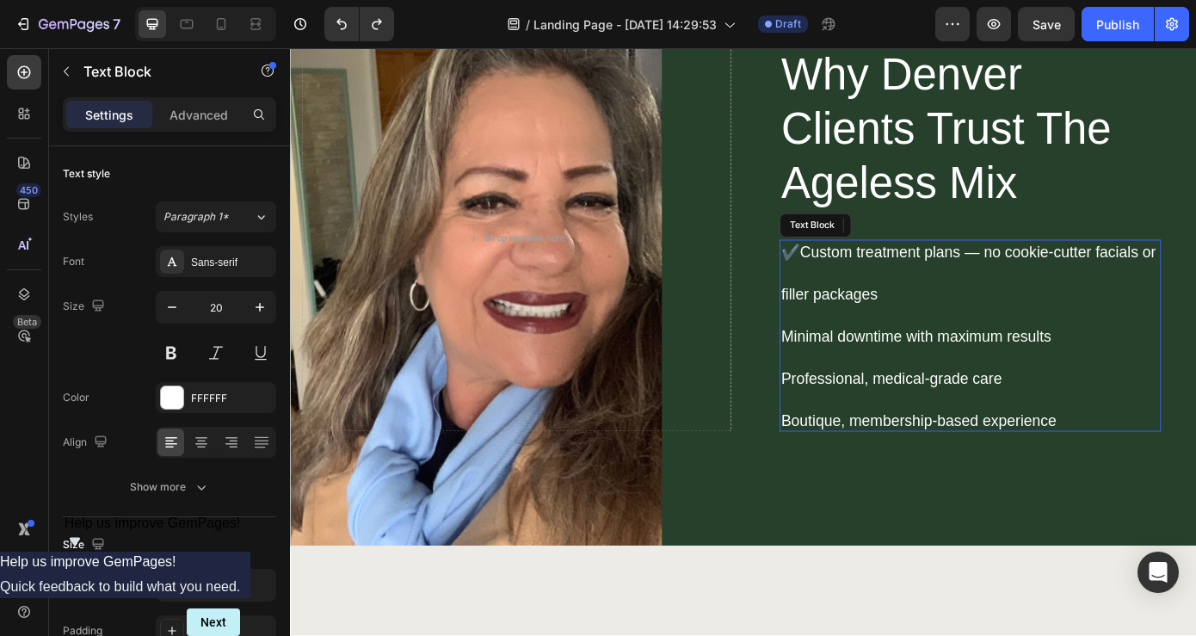
click at [886, 275] on p "✔️Custom treatment plans — no cookie-cutter facials or" at bounding box center [1063, 281] width 427 height 24
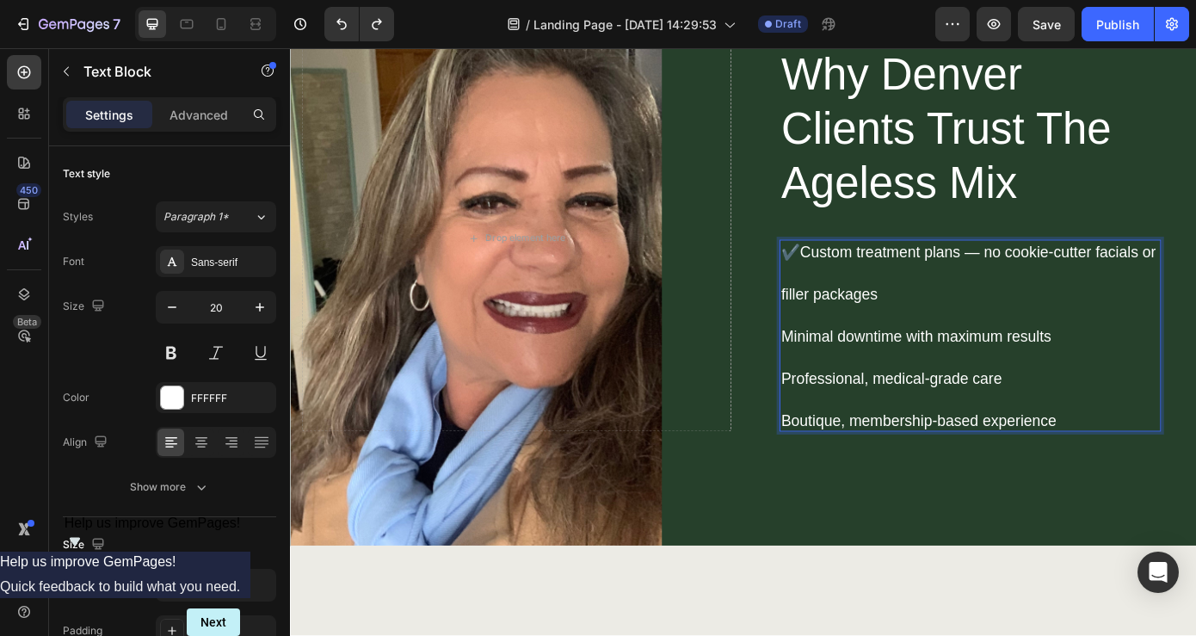
click at [868, 281] on p "✔️Custom treatment plans — no cookie-cutter facials or" at bounding box center [1063, 281] width 427 height 24
click at [867, 282] on p "✔️Custom treatment plans — no cookie-cutter facials or" at bounding box center [1063, 281] width 427 height 24
drag, startPoint x: 867, startPoint y: 282, endPoint x: 841, endPoint y: 279, distance: 26.0
click at [841, 279] on div "Why Denver Clients Trust The Ageless Mix Heading ✔️Custom treatment plans — no …" at bounding box center [1065, 266] width 490 height 440
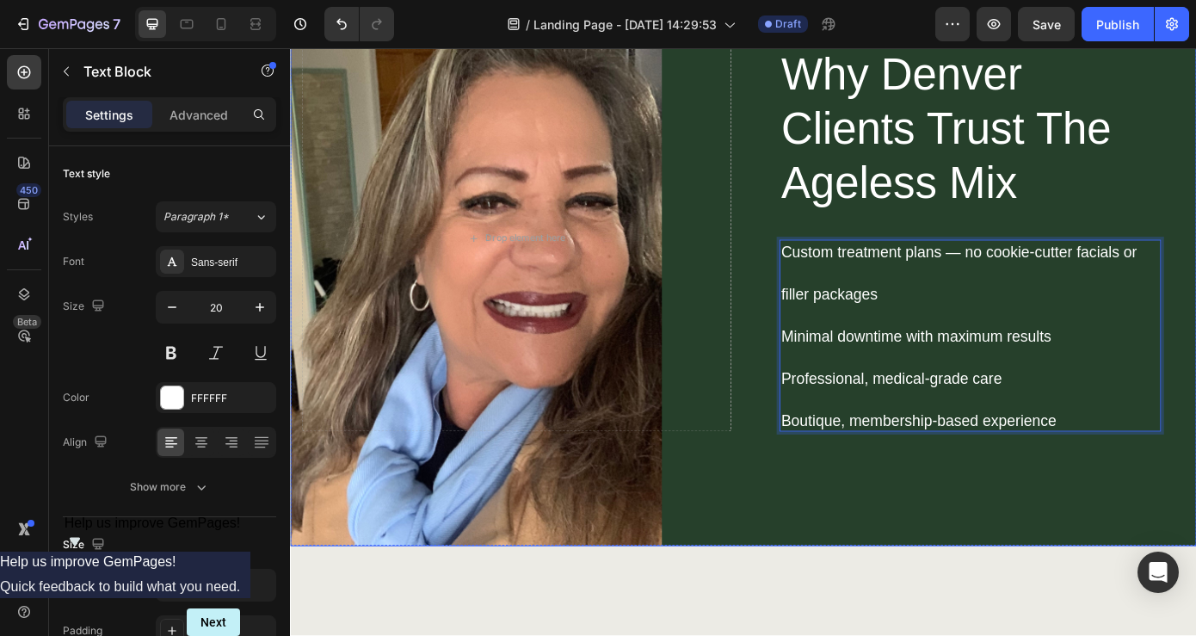
click at [837, 262] on div "Why Denver Clients Trust The Ageless Mix Heading Custom treatment plans — no co…" at bounding box center [1065, 266] width 490 height 440
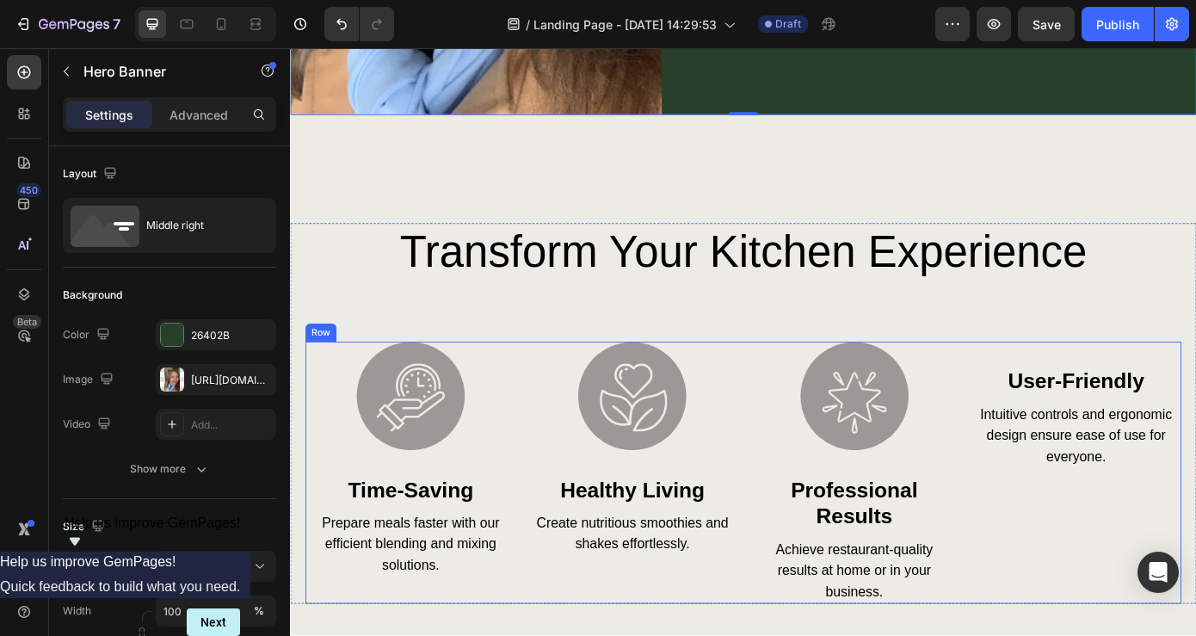
scroll to position [2623, 0]
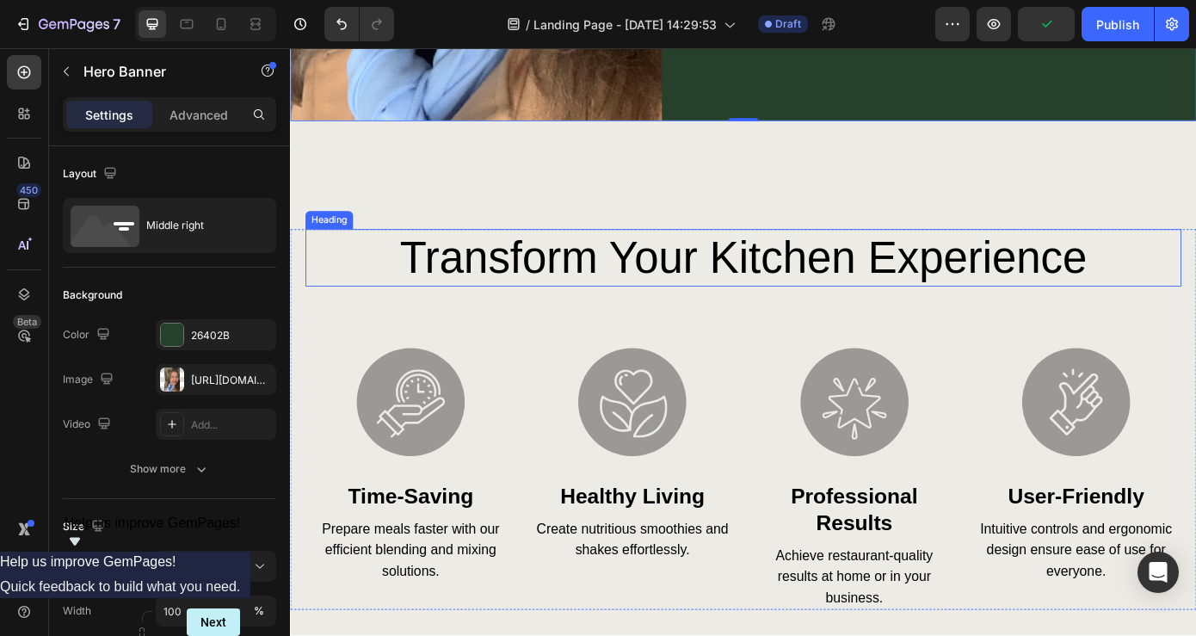
click at [740, 266] on h2 "transform your kitchen experience" at bounding box center [806, 287] width 998 height 65
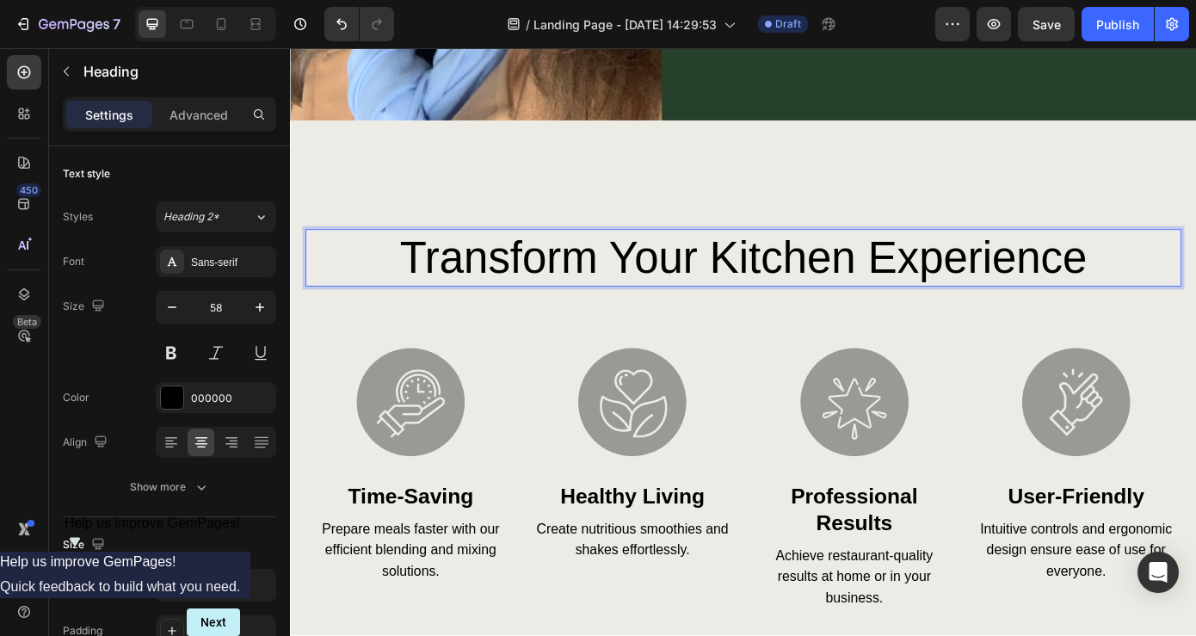
click at [741, 279] on p "transform your kitchen experience" at bounding box center [806, 287] width 995 height 62
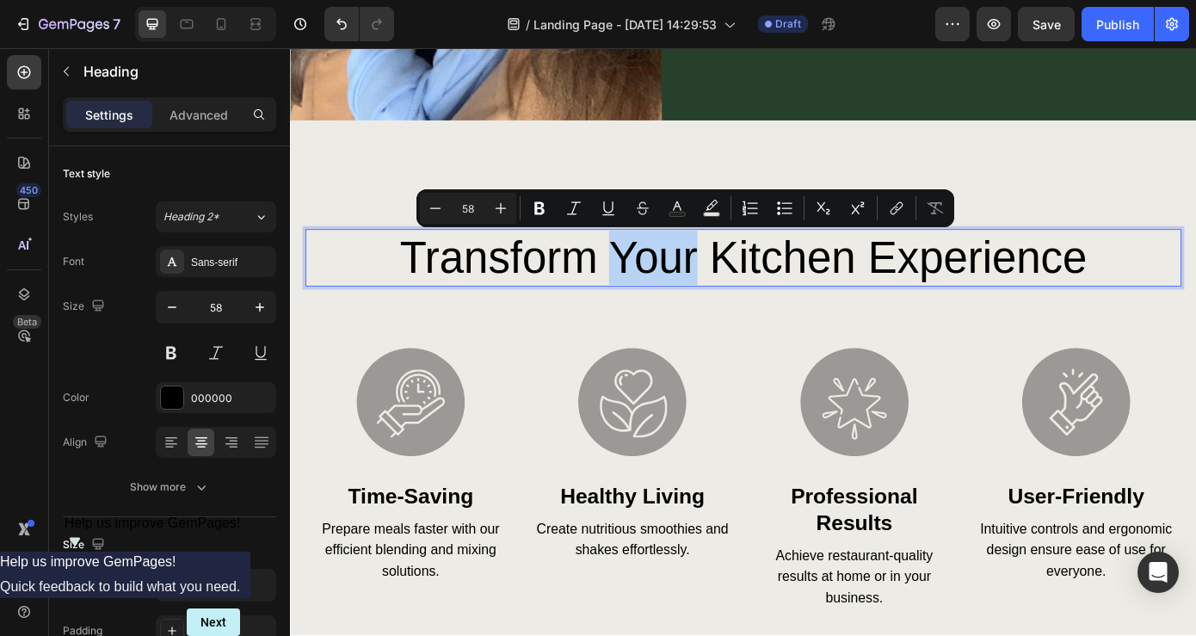
click at [741, 279] on p "transform your kitchen experience" at bounding box center [806, 287] width 995 height 62
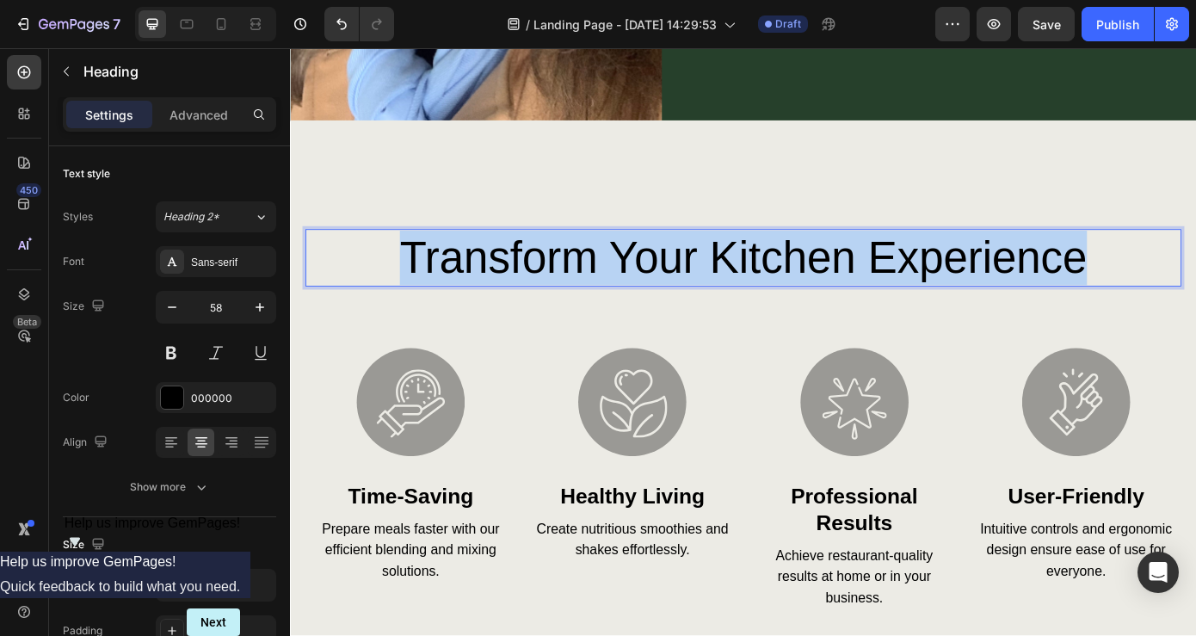
click at [741, 279] on p "transform your kitchen experience" at bounding box center [806, 287] width 995 height 62
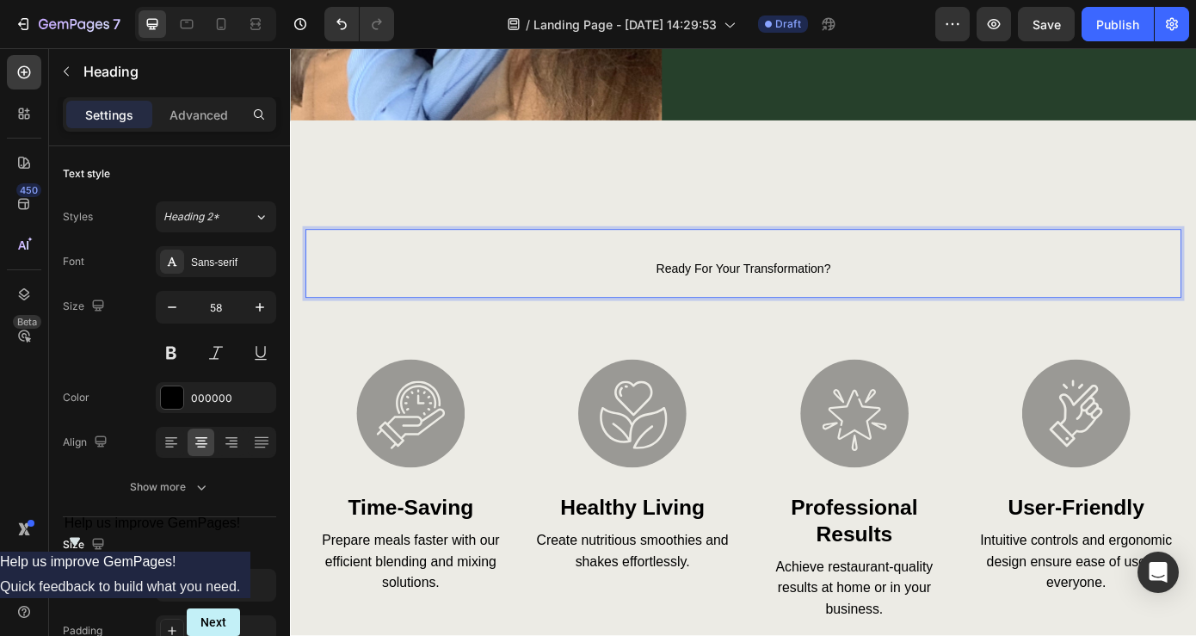
click at [761, 296] on span "Ready for Your Transformation?" at bounding box center [806, 300] width 199 height 15
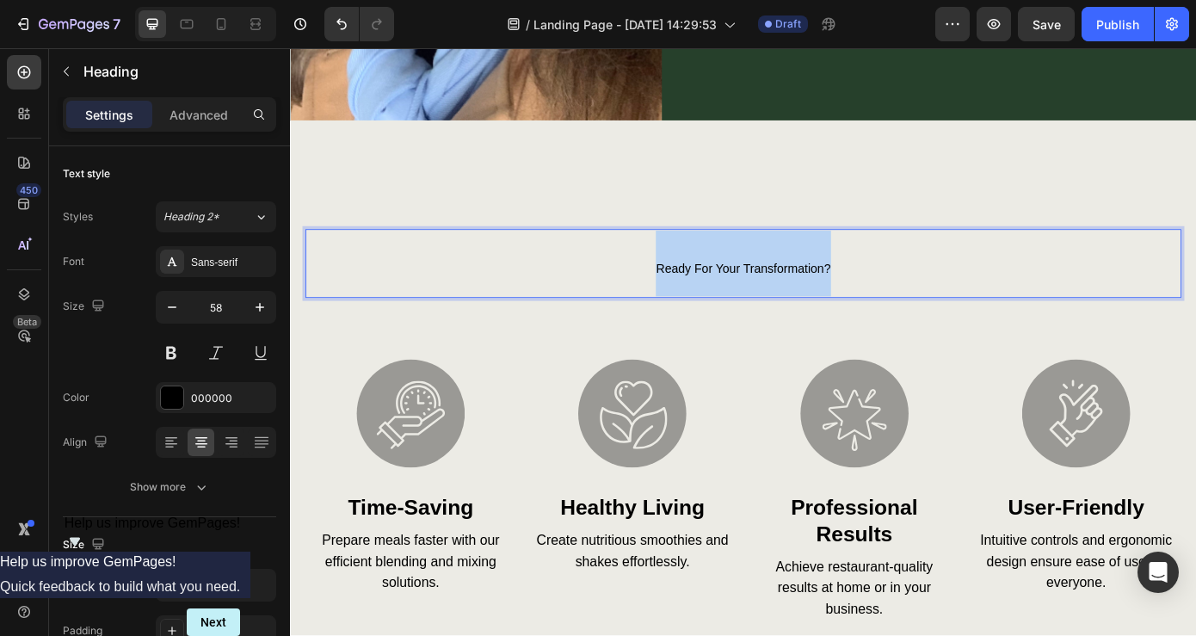
click at [761, 296] on span "Ready for Your Transformation?" at bounding box center [806, 300] width 199 height 15
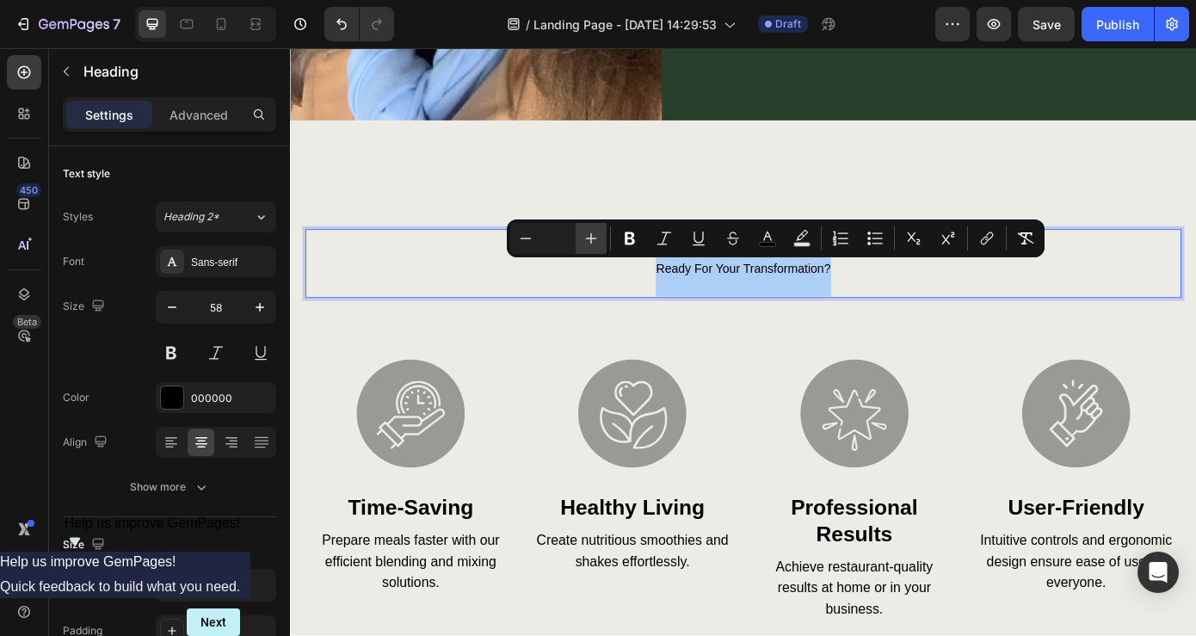
click at [591, 241] on icon "Editor contextual toolbar" at bounding box center [591, 238] width 11 height 11
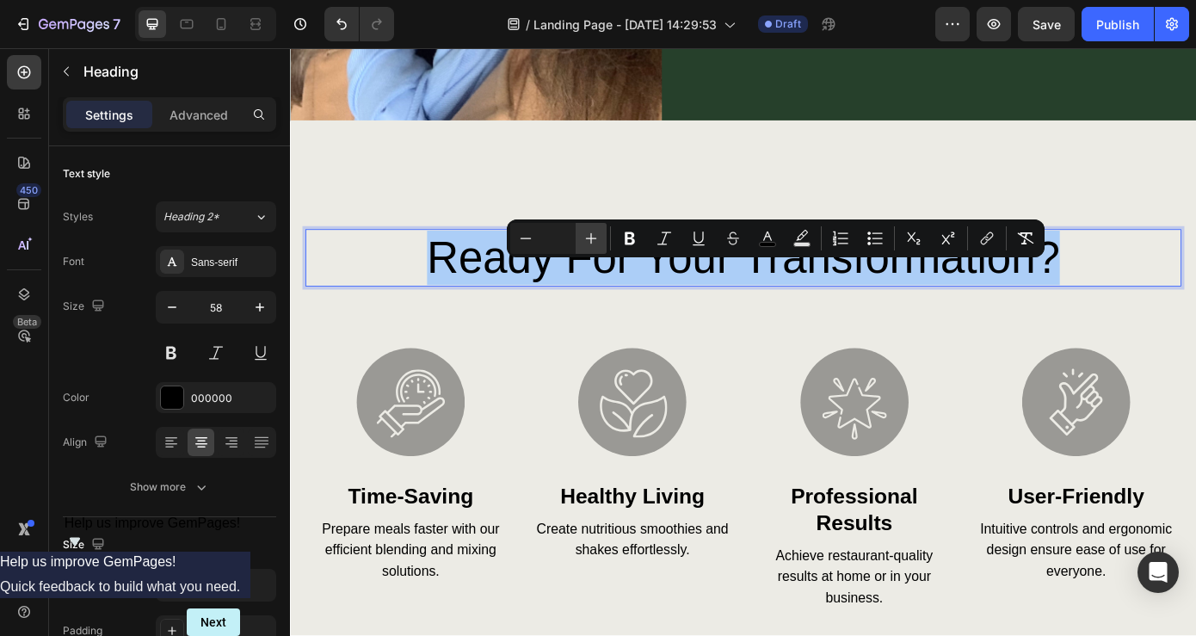
click at [591, 241] on icon "Editor contextual toolbar" at bounding box center [591, 238] width 11 height 11
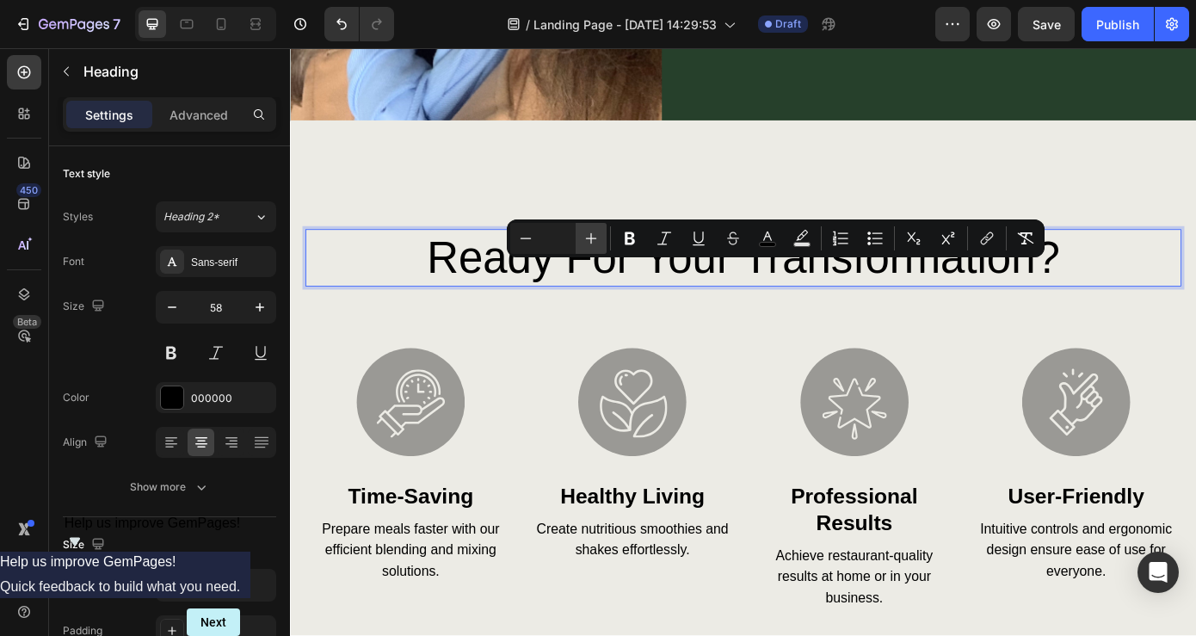
click at [591, 241] on icon "Editor contextual toolbar" at bounding box center [591, 238] width 11 height 11
click at [672, 349] on div "Ready for Your Transformation? Heading 81 Image time-saving Heading Prepare mea…" at bounding box center [806, 472] width 998 height 434
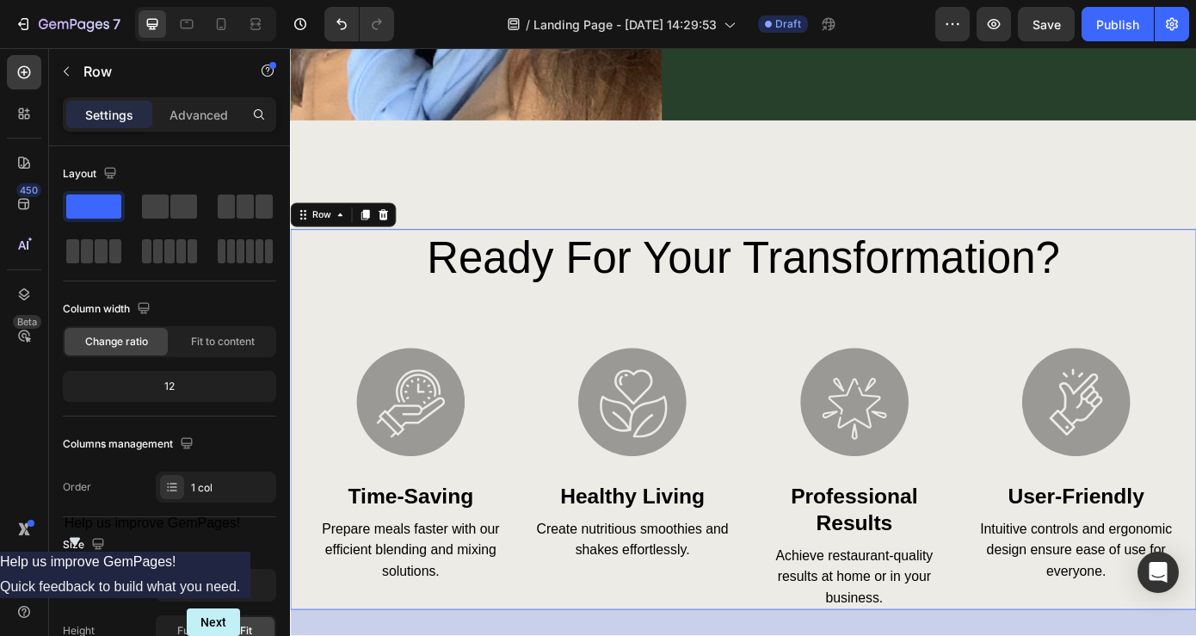
click at [936, 322] on div "⁠⁠⁠⁠⁠⁠⁠ Ready for Your Transformation? Heading Image time-saving Heading Prepar…" at bounding box center [806, 472] width 998 height 434
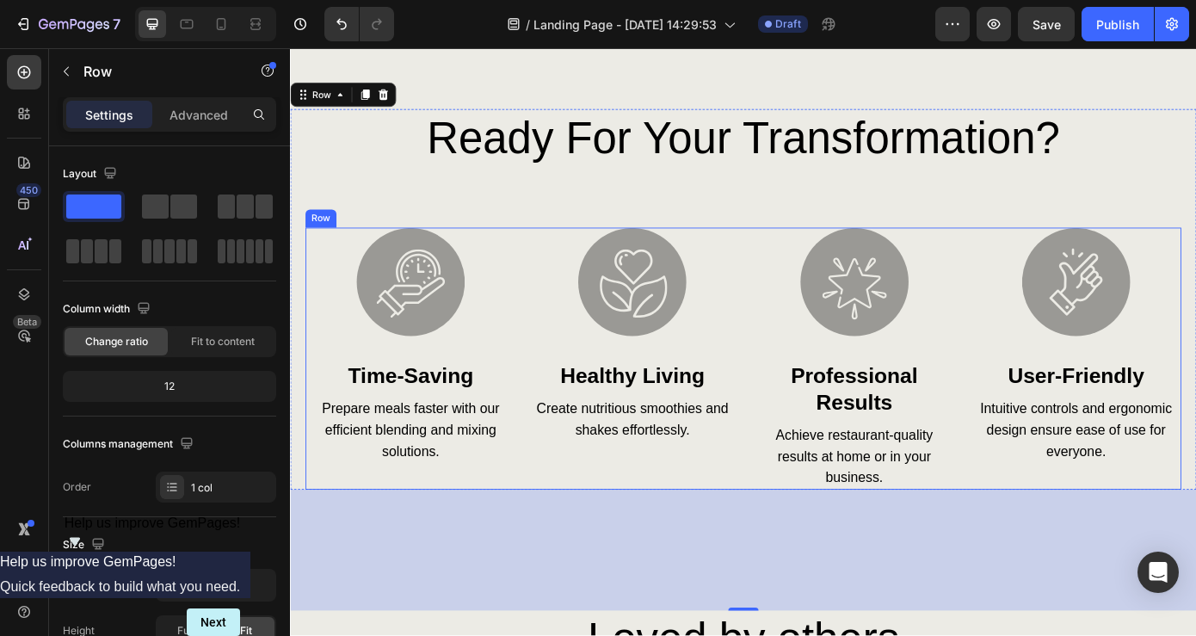
scroll to position [2761, 0]
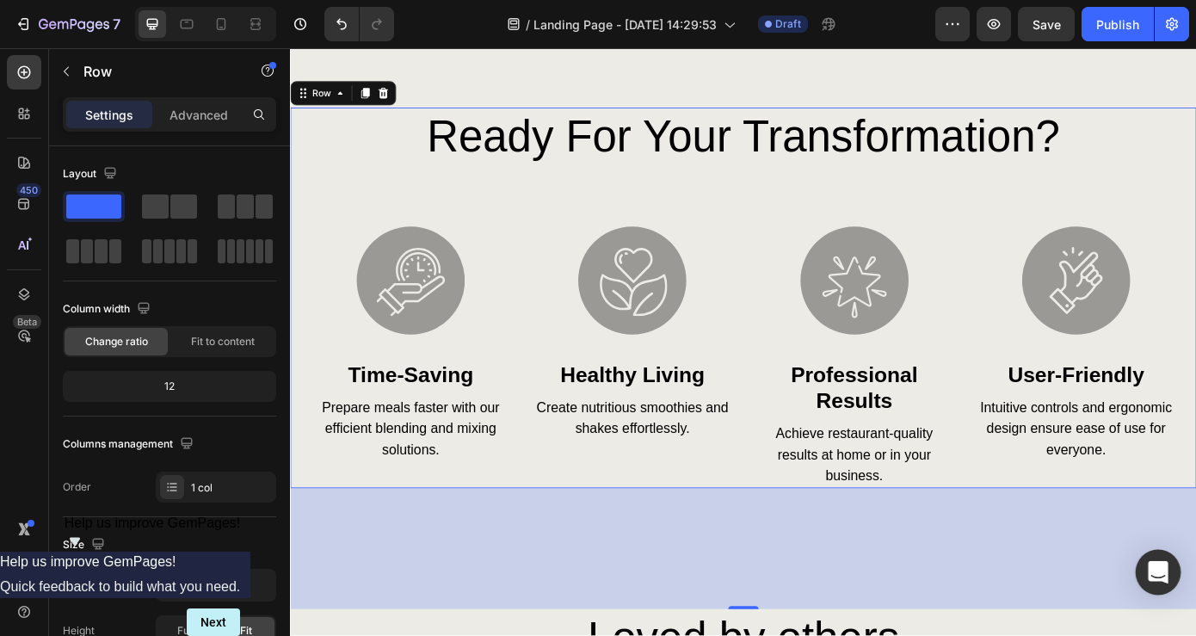
click at [1164, 572] on icon "Open Intercom Messenger" at bounding box center [1158, 572] width 20 height 22
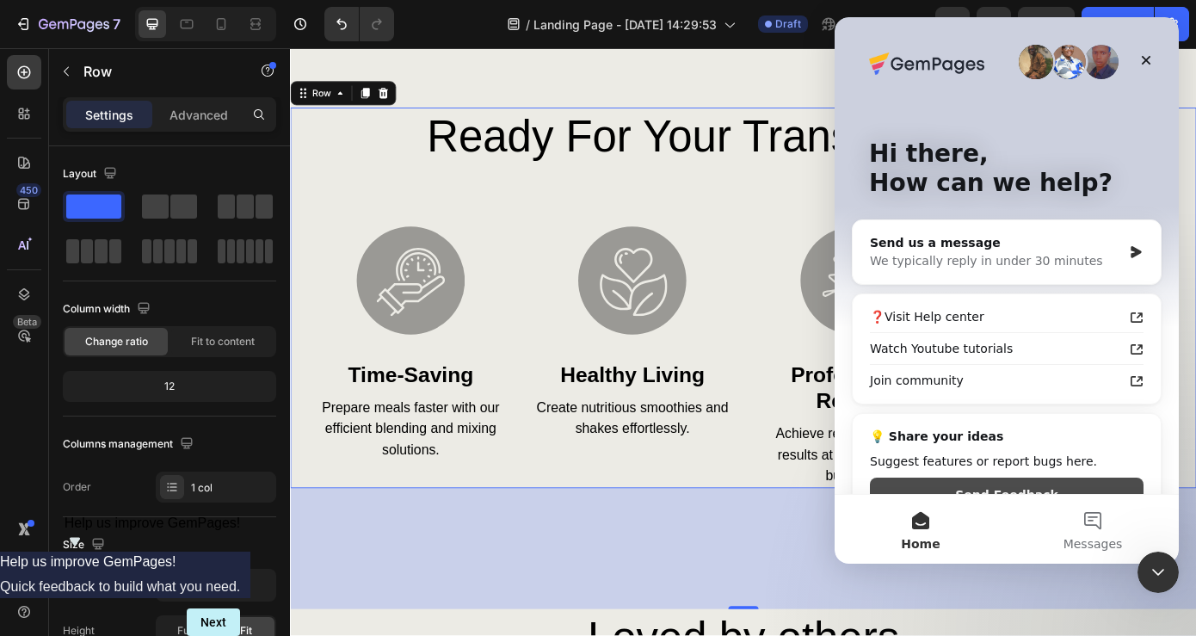
scroll to position [0, 0]
click at [1006, 258] on div "We typically reply in under 30 minutes" at bounding box center [996, 261] width 252 height 18
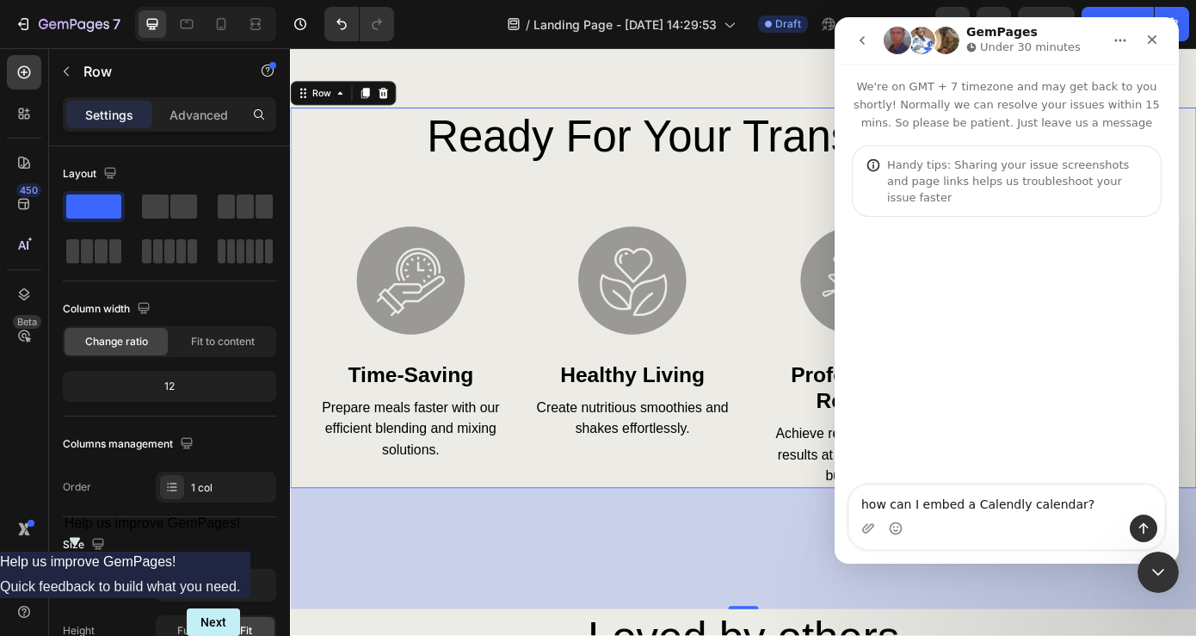
type textarea "how can I embed a Calendly calendar?"
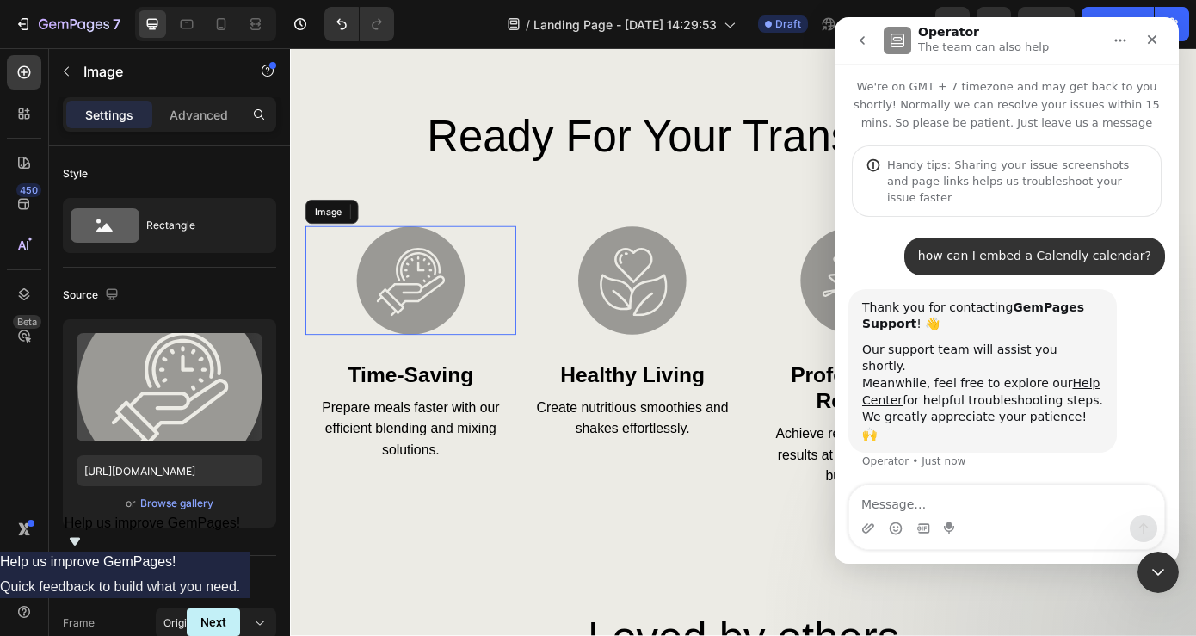
click at [453, 328] on img at bounding box center [427, 313] width 124 height 124
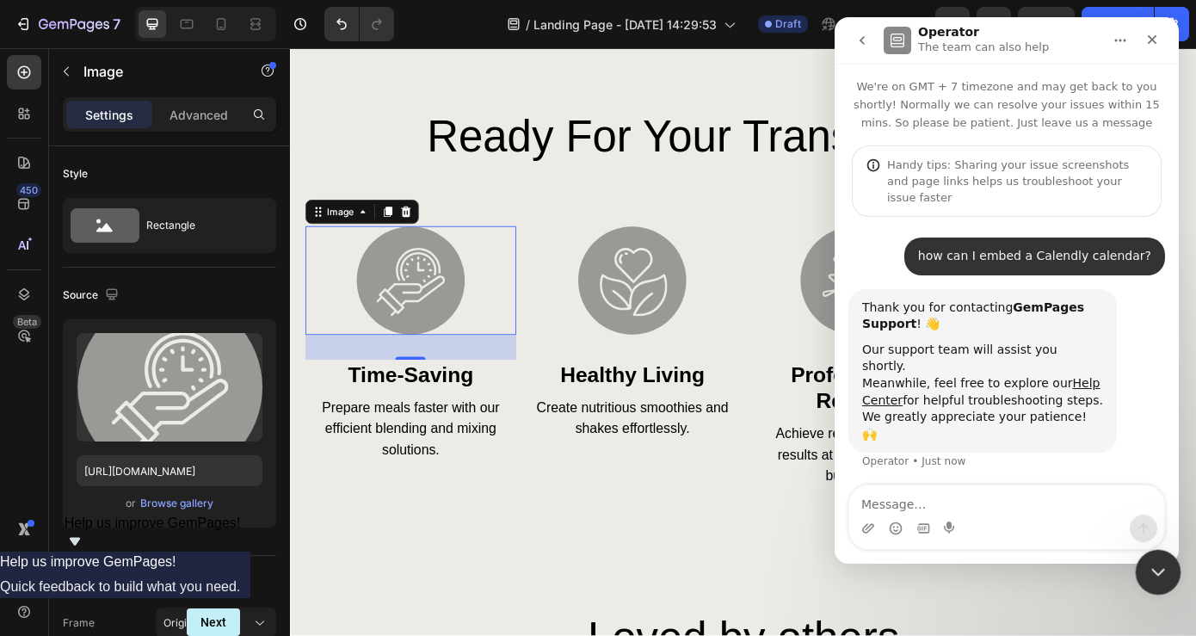
click at [1151, 579] on icon "Close Intercom Messenger" at bounding box center [1156, 569] width 21 height 21
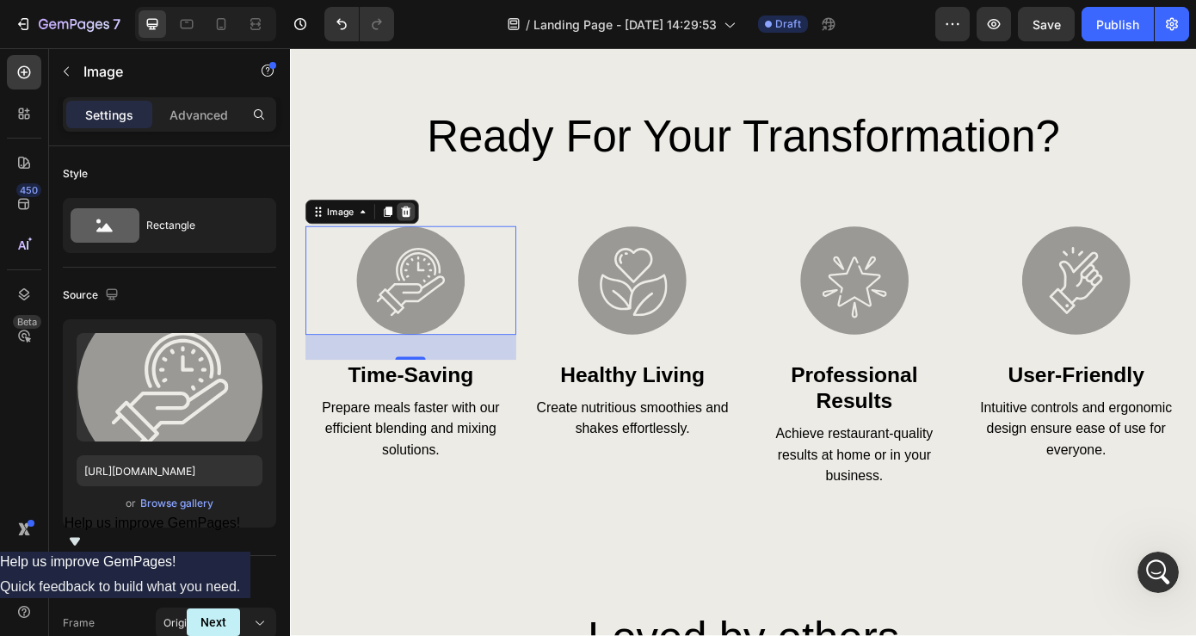
click at [417, 236] on icon at bounding box center [422, 235] width 14 height 14
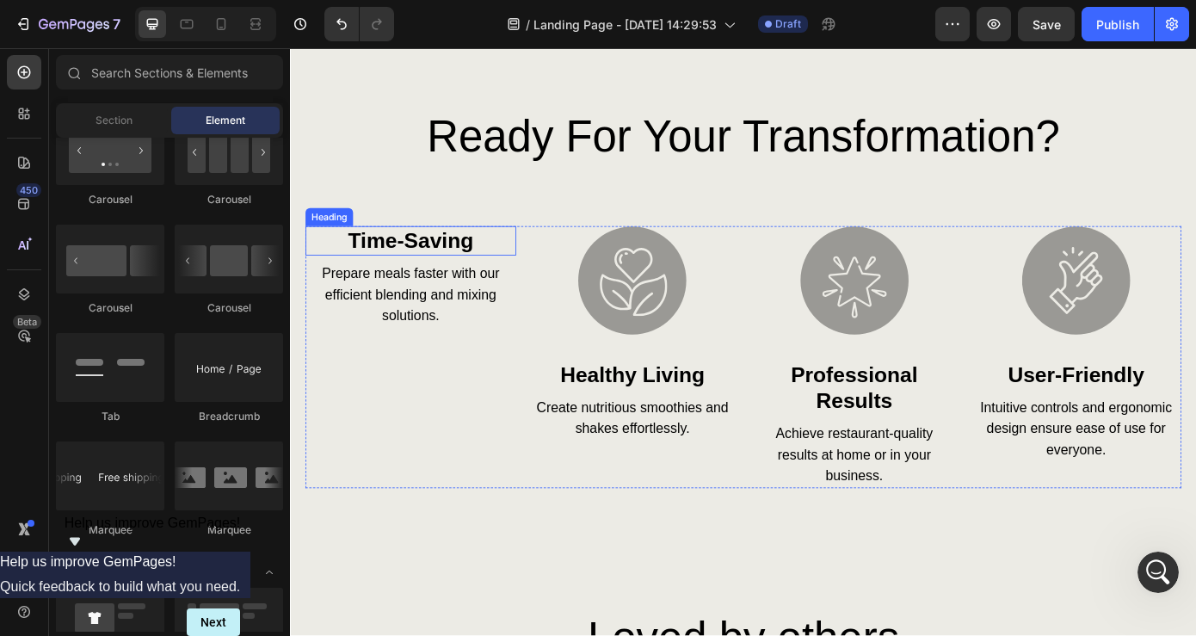
click at [528, 281] on h3 "time-saving" at bounding box center [427, 268] width 240 height 34
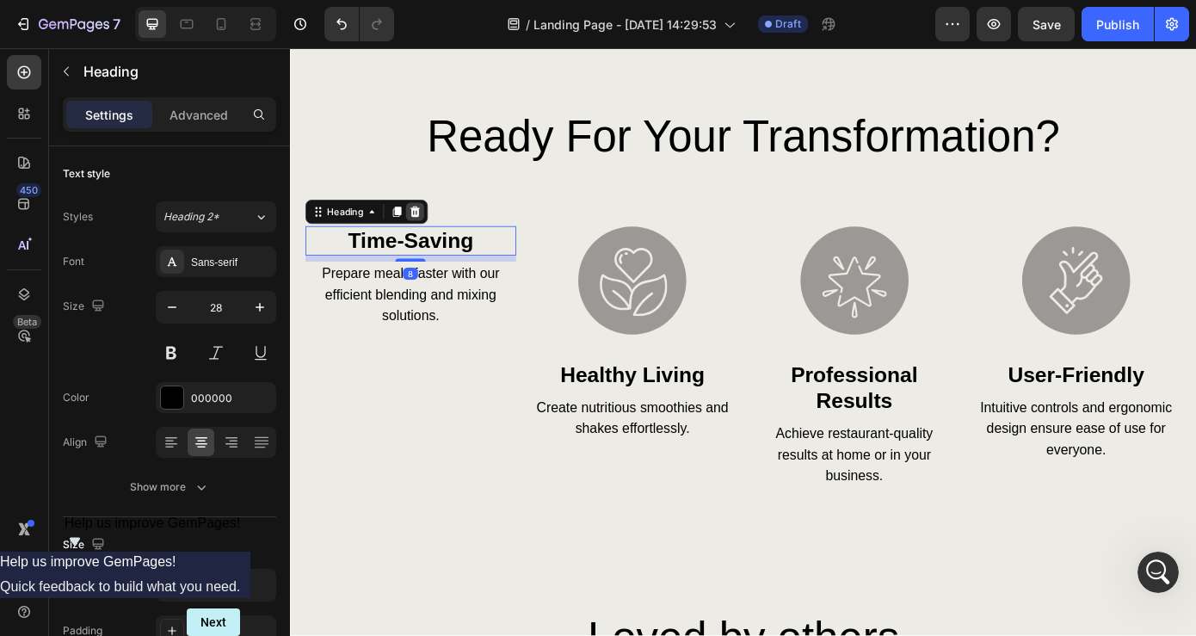
click at [436, 233] on icon at bounding box center [432, 235] width 11 height 12
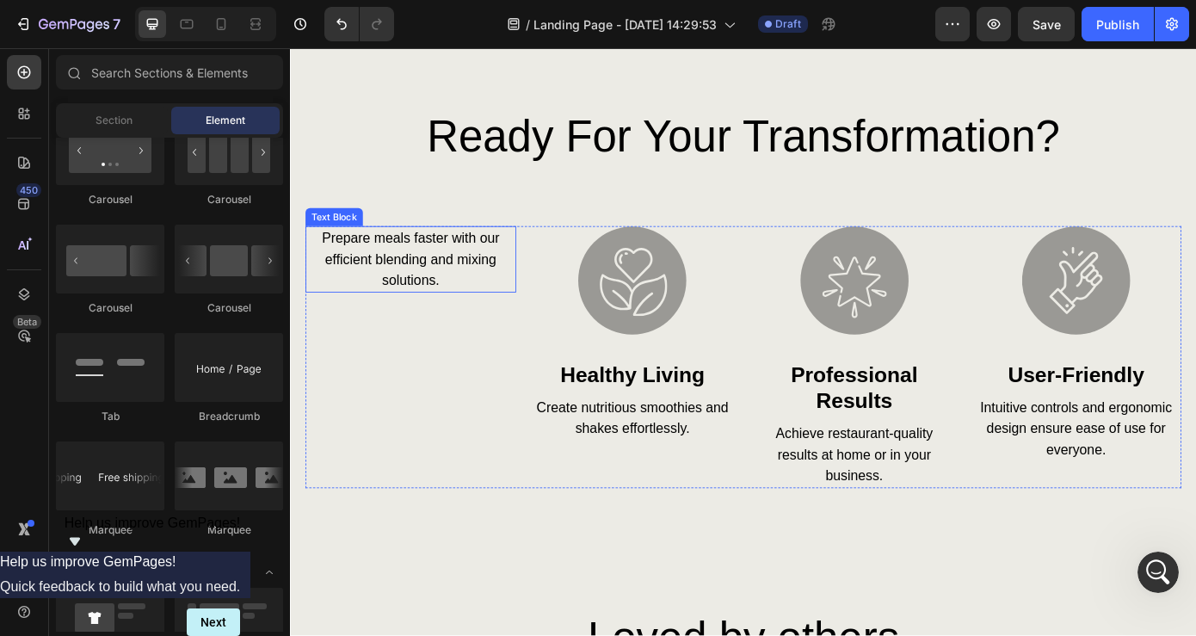
click at [451, 283] on p "Prepare meals faster with our efficient blending and mixing solutions." at bounding box center [427, 289] width 237 height 72
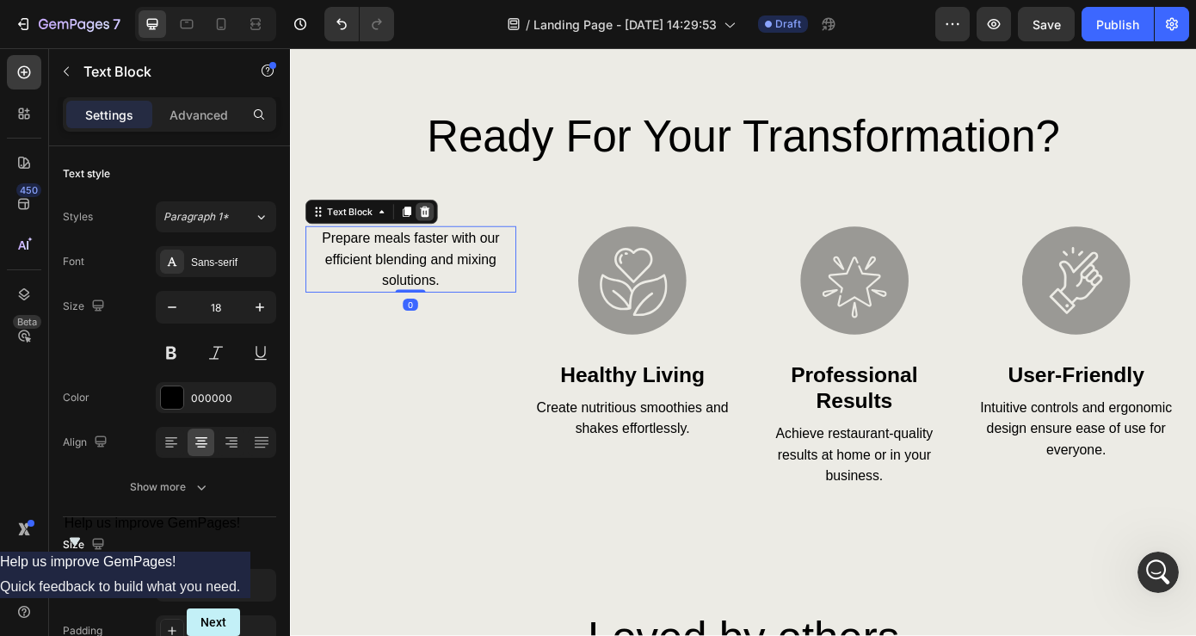
click at [440, 237] on icon at bounding box center [443, 235] width 11 height 12
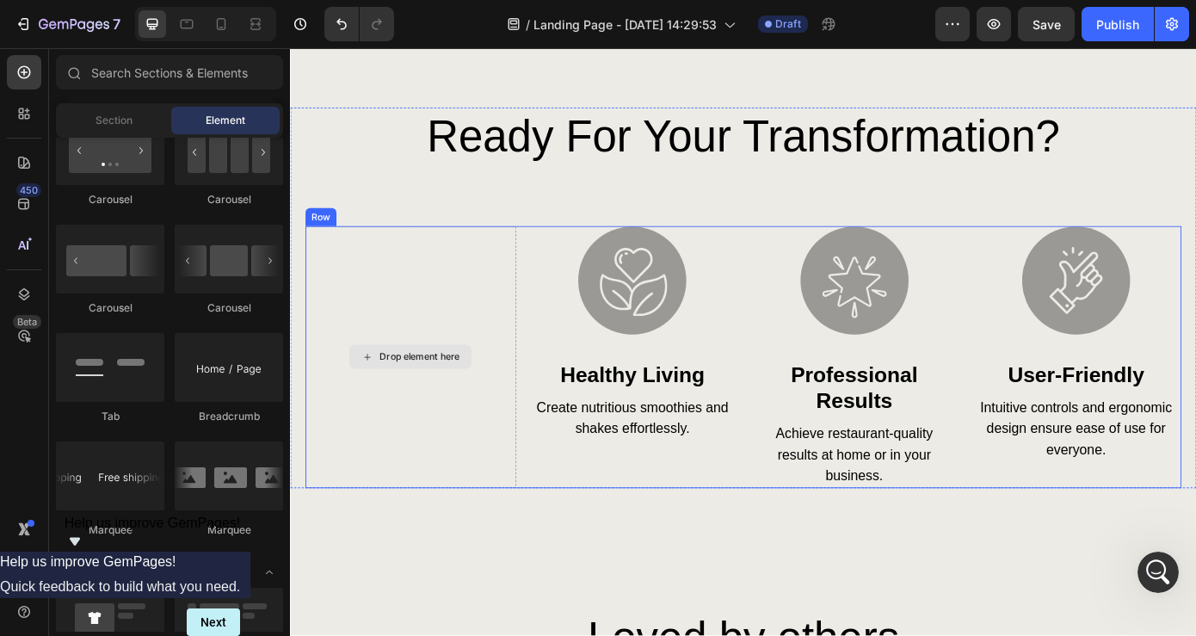
click at [505, 321] on div "Drop element here" at bounding box center [427, 400] width 240 height 299
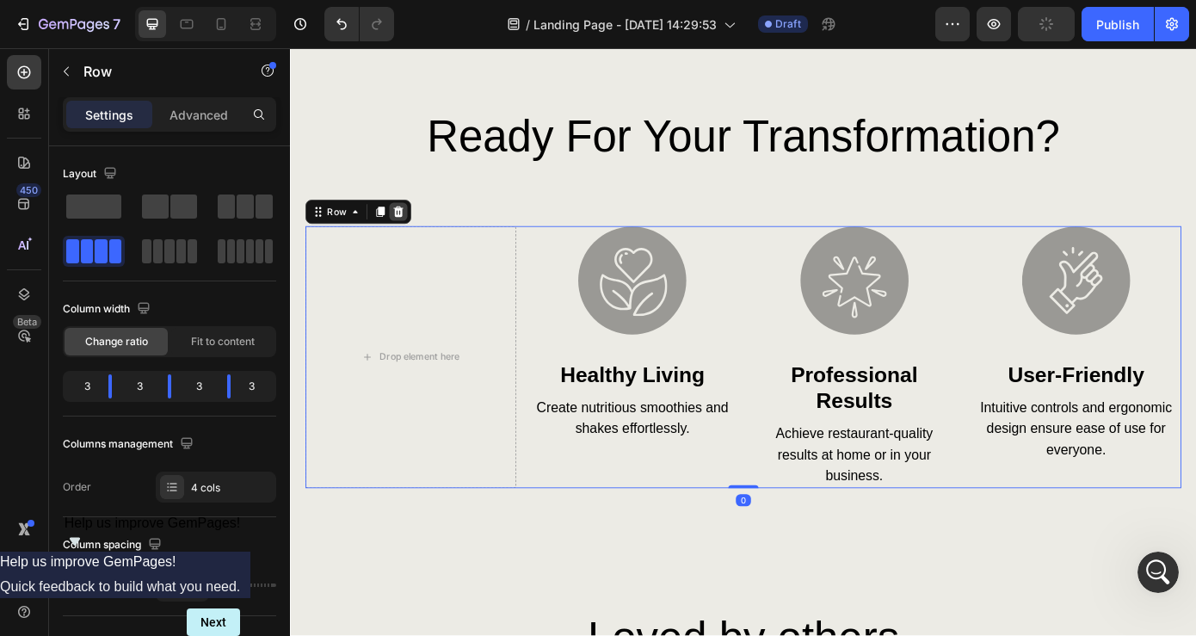
click at [415, 238] on icon at bounding box center [413, 235] width 14 height 14
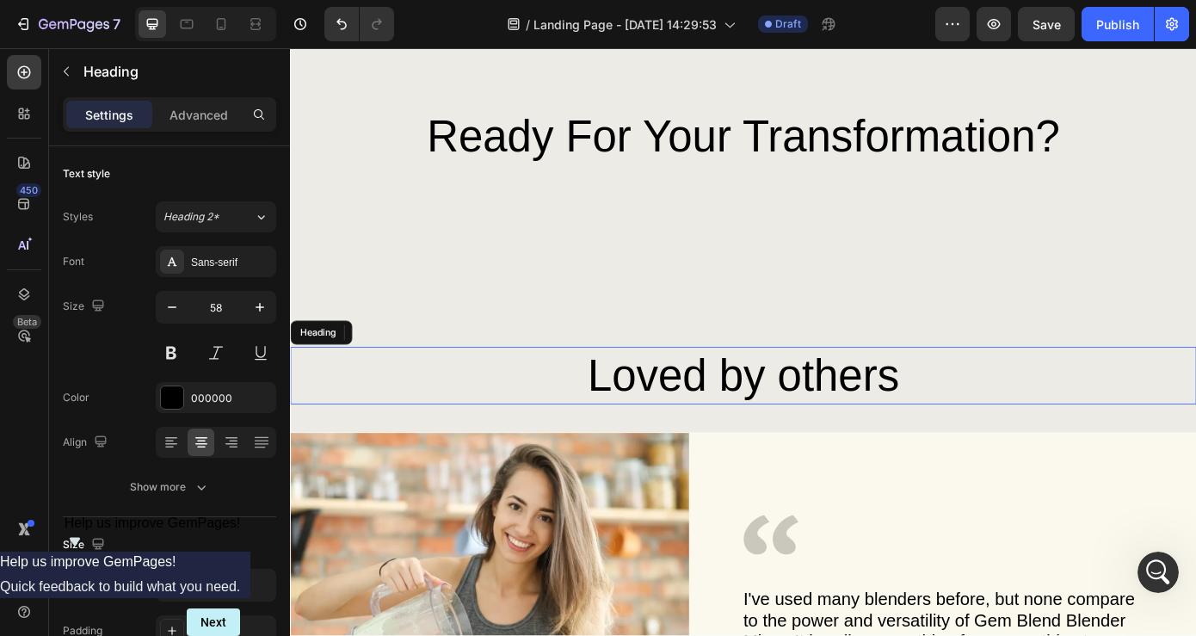
click at [704, 433] on h2 "Loved by others" at bounding box center [806, 421] width 998 height 65
click at [702, 428] on p "Loved by others" at bounding box center [806, 422] width 995 height 62
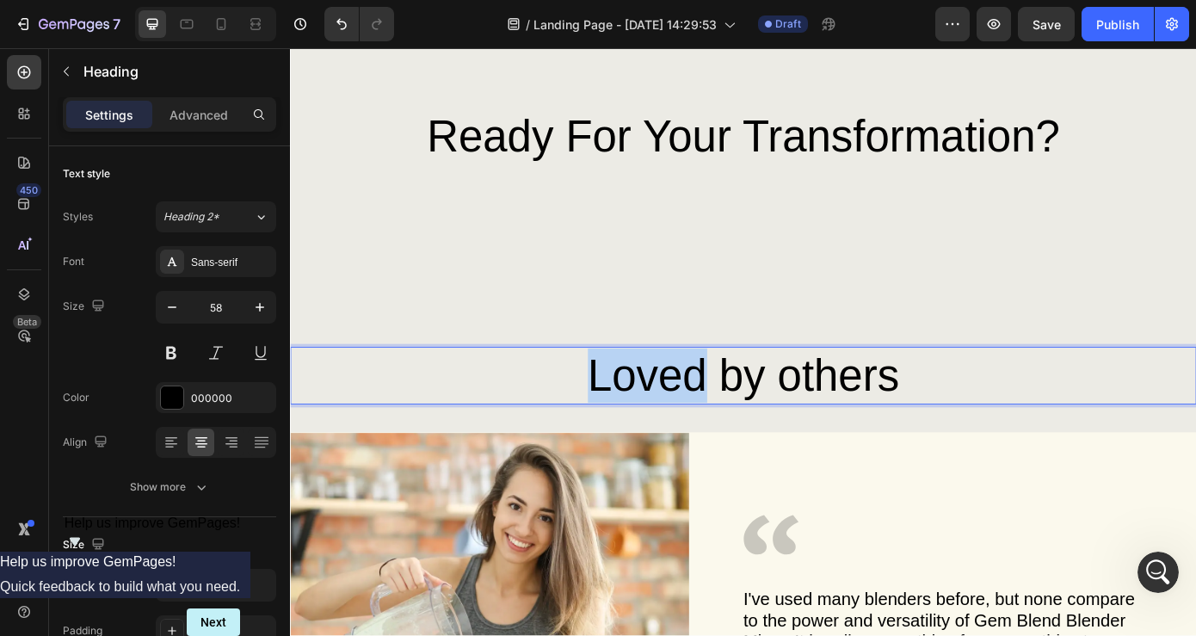
click at [702, 428] on p "Loved by others" at bounding box center [806, 422] width 995 height 62
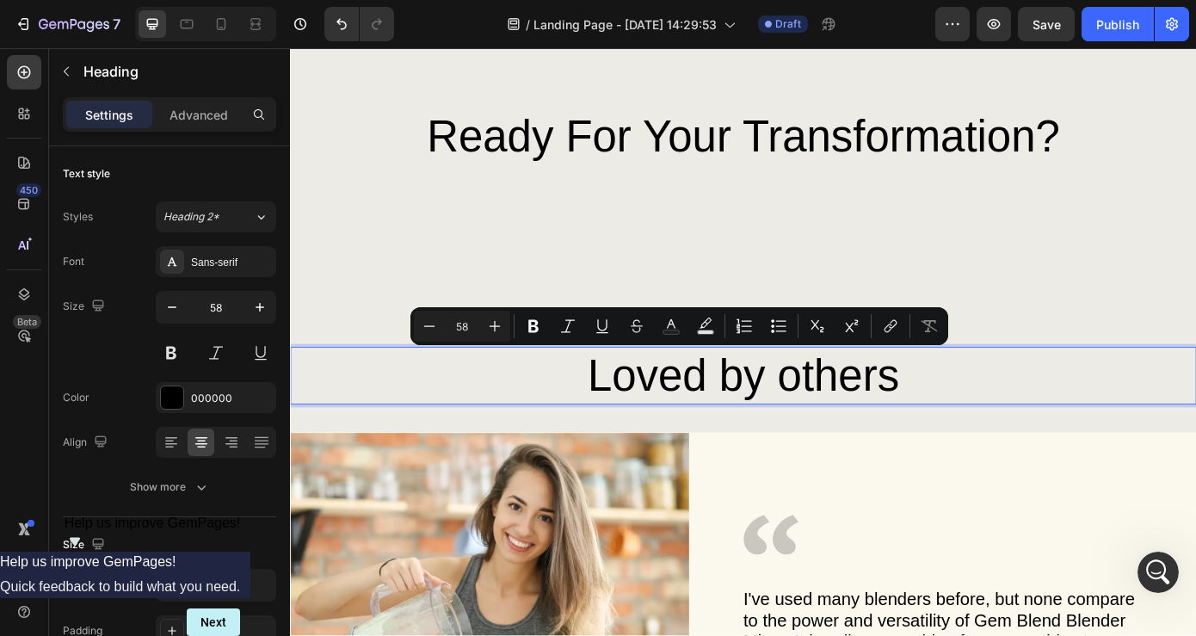
click at [970, 411] on p "Loved by others" at bounding box center [806, 422] width 995 height 62
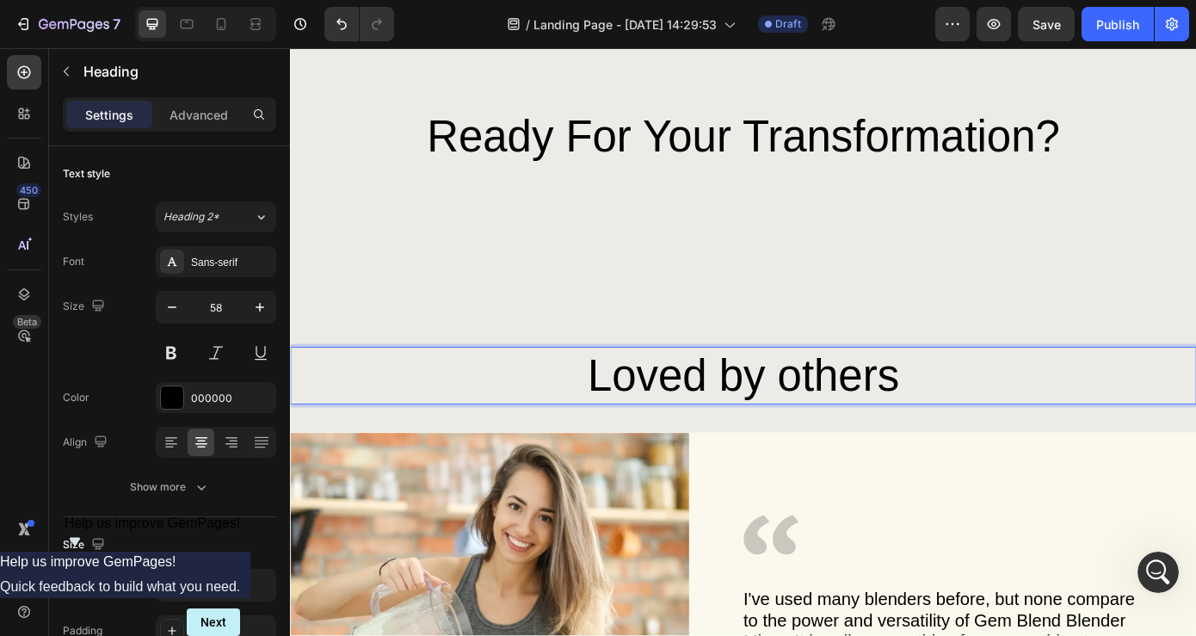
click at [1028, 405] on p "Loved by others" at bounding box center [806, 422] width 995 height 62
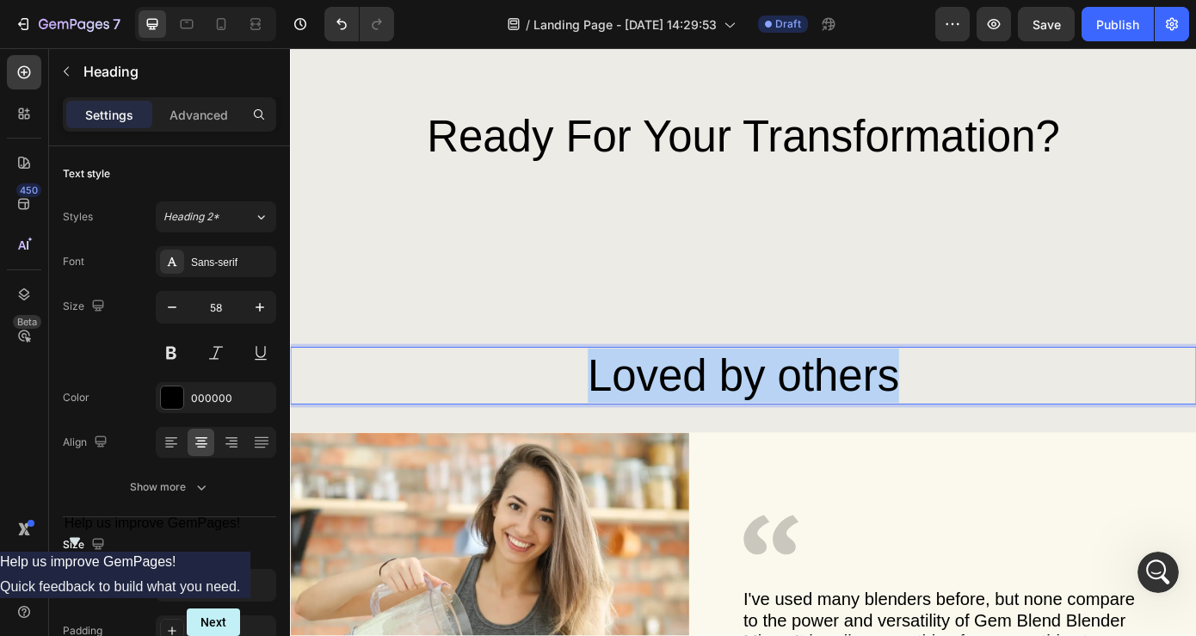
click at [1028, 405] on p "Loved by others" at bounding box center [806, 422] width 995 height 62
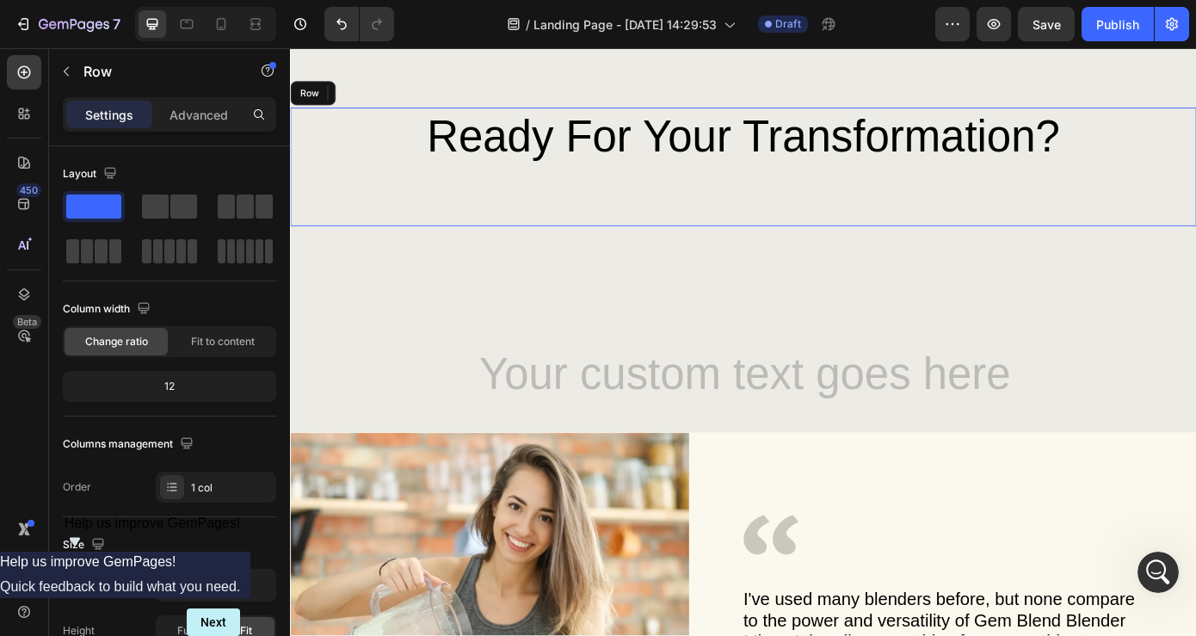
click at [905, 238] on div "⁠⁠⁠⁠⁠⁠⁠ Ready for Your Transformation? Heading" at bounding box center [806, 183] width 998 height 135
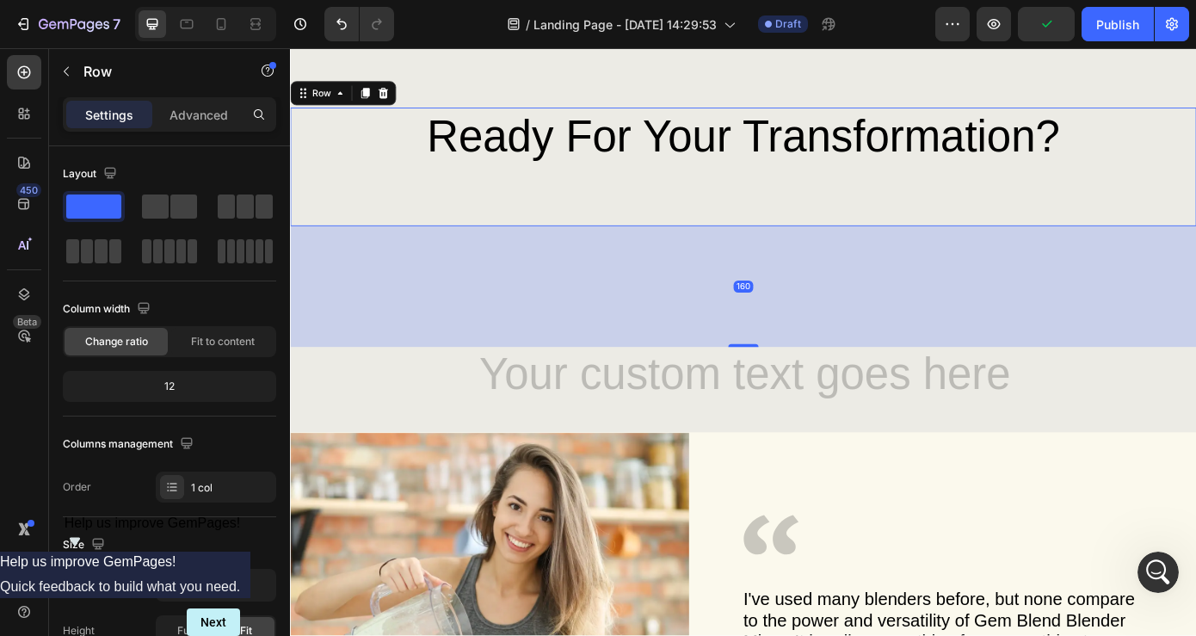
click at [837, 300] on div "160" at bounding box center [806, 320] width 1033 height 138
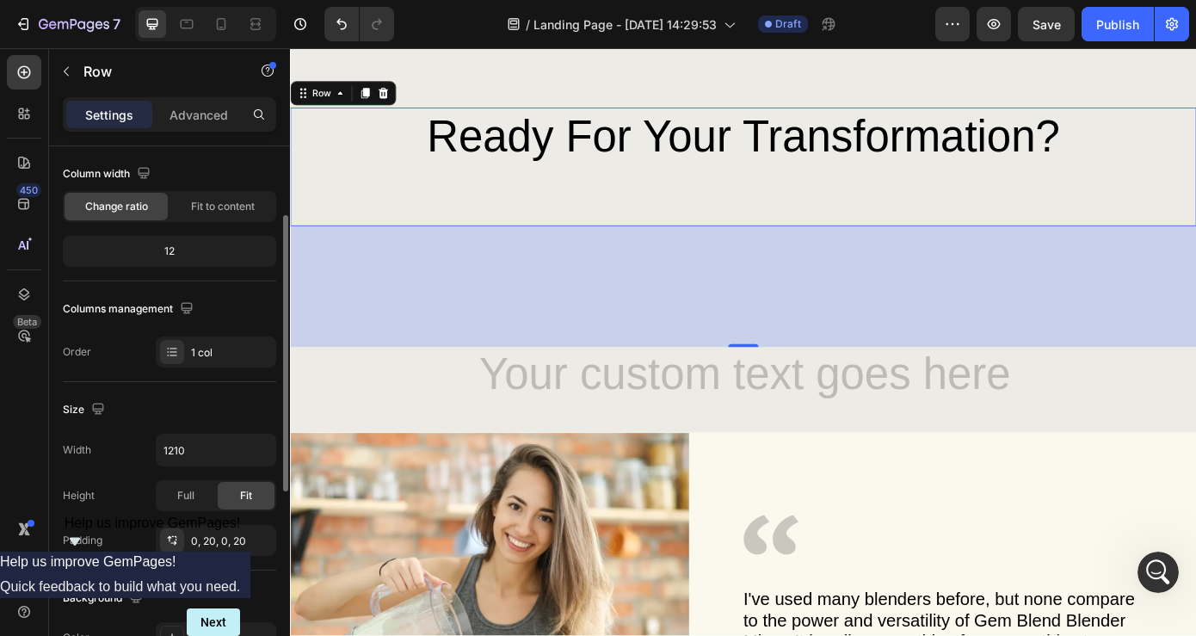
scroll to position [194, 0]
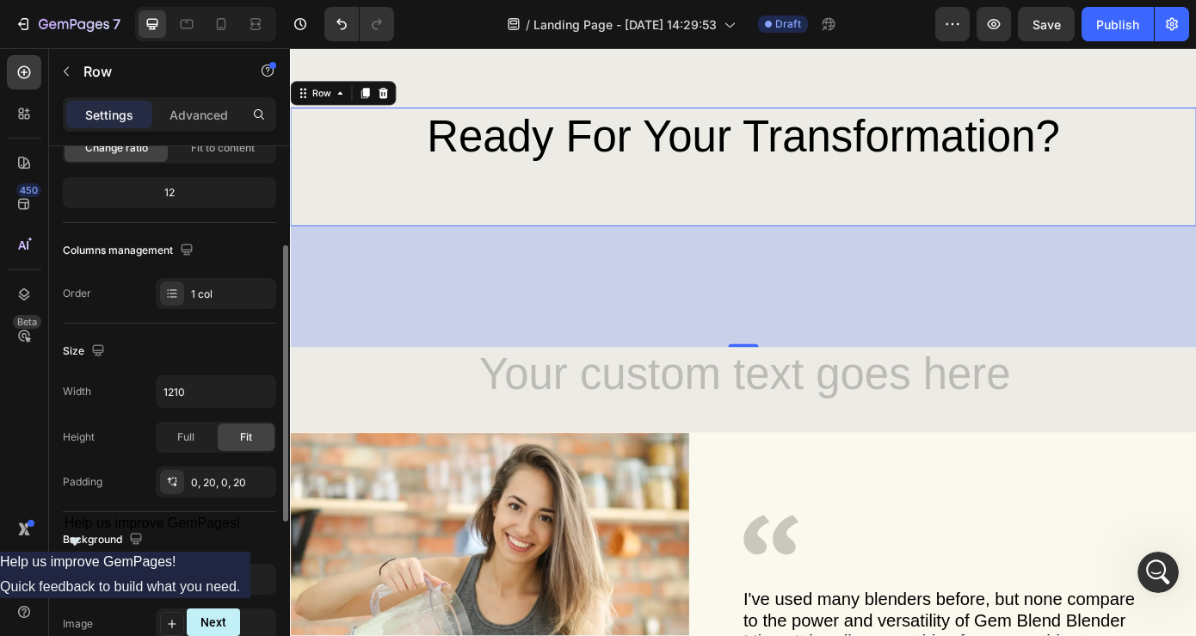
click at [461, 321] on div "160" at bounding box center [806, 320] width 1033 height 138
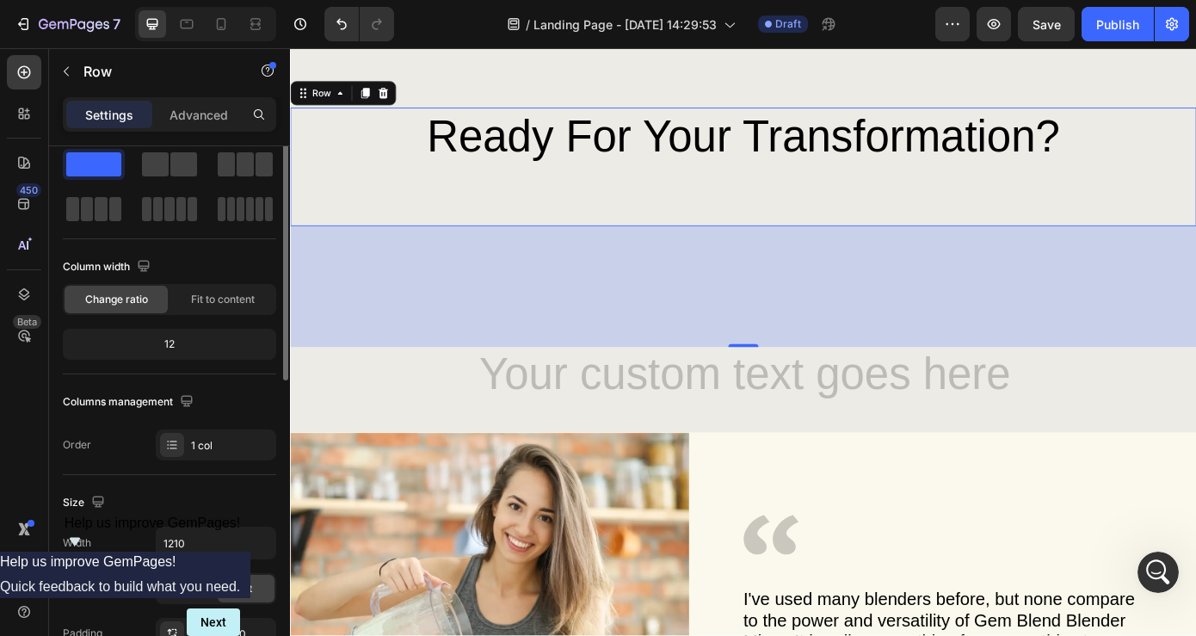
scroll to position [0, 0]
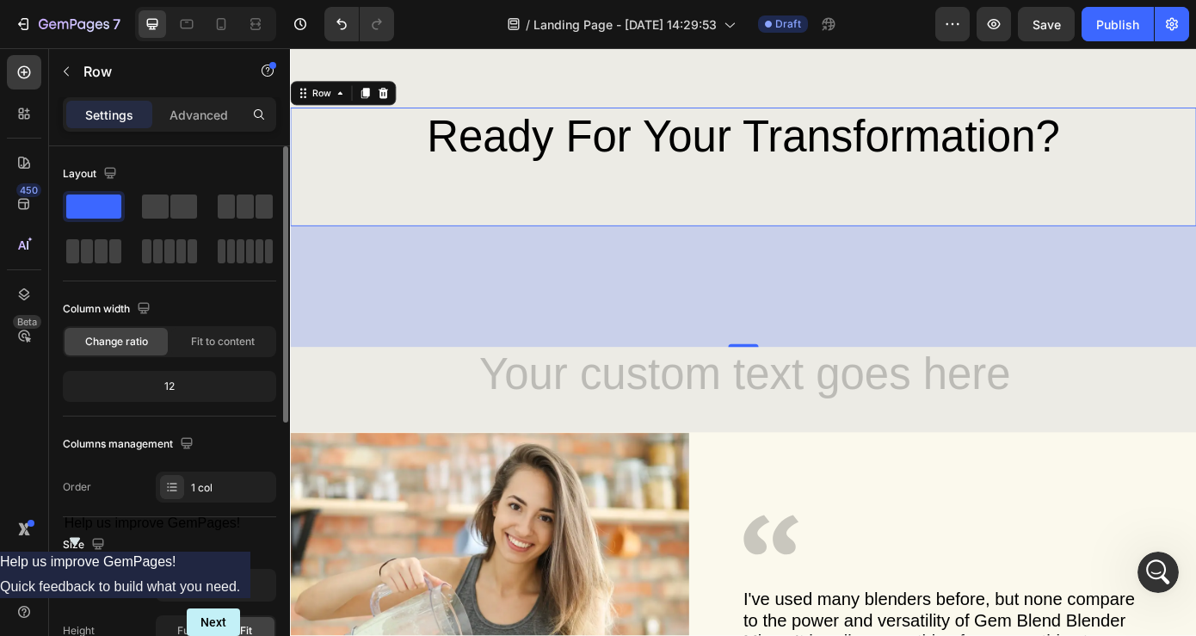
click at [660, 219] on div "⁠⁠⁠⁠⁠⁠⁠ Ready for Your Transformation? Heading" at bounding box center [806, 183] width 998 height 135
click at [684, 316] on div "160" at bounding box center [806, 320] width 1033 height 138
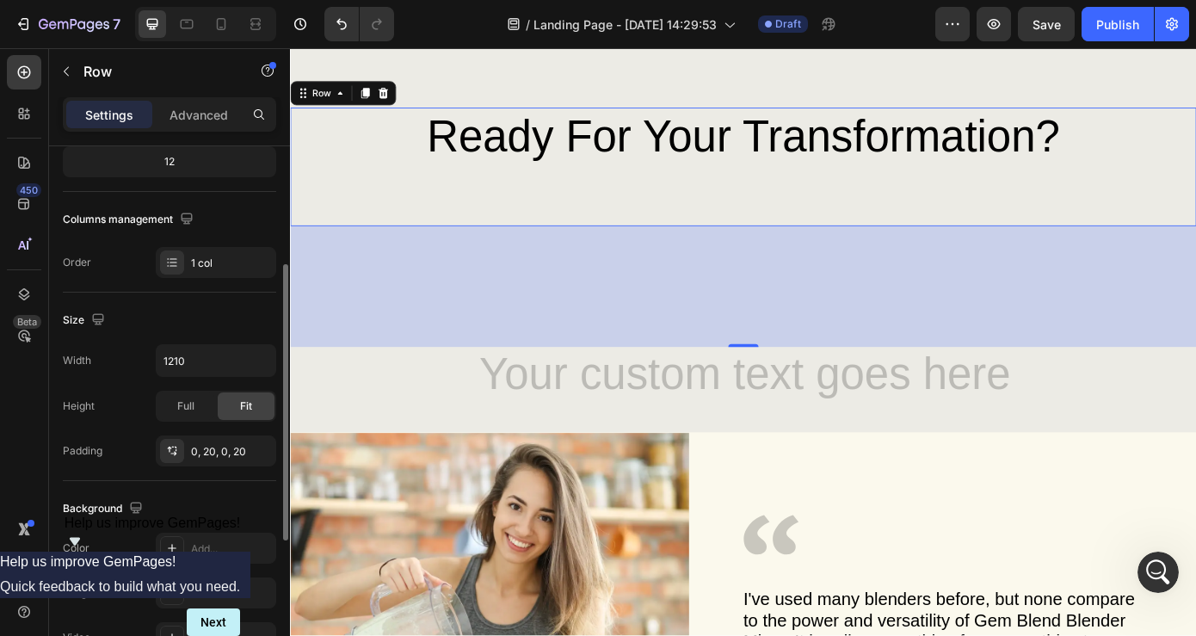
scroll to position [226, 0]
click at [25, 206] on icon at bounding box center [23, 204] width 11 height 11
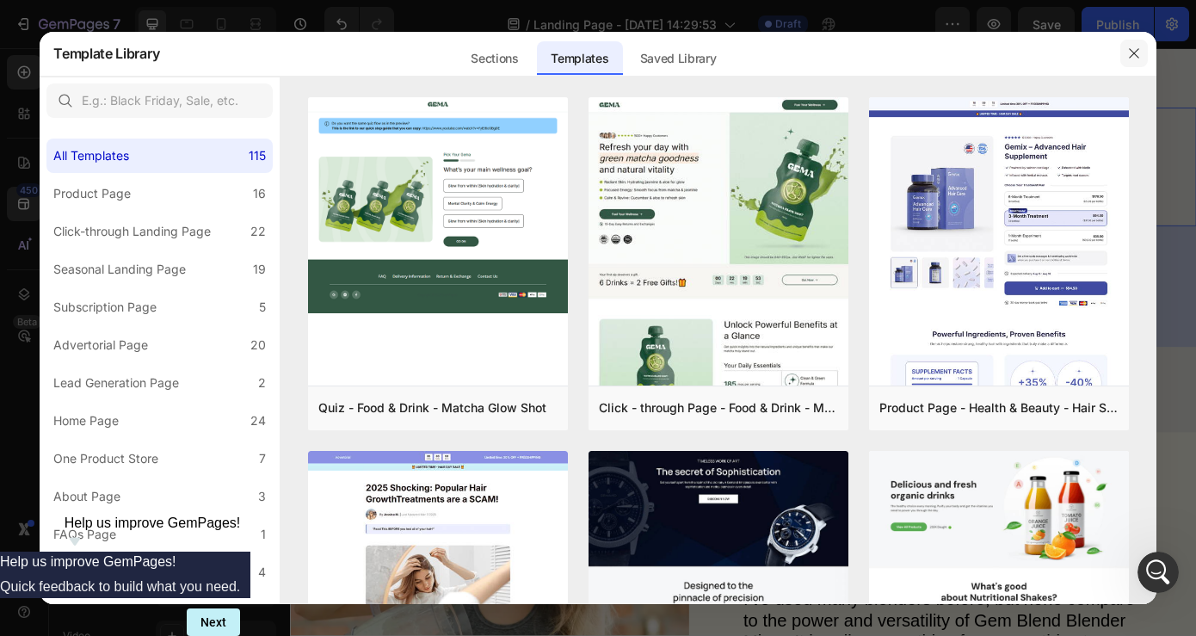
click at [1134, 54] on icon "button" at bounding box center [1133, 53] width 9 height 9
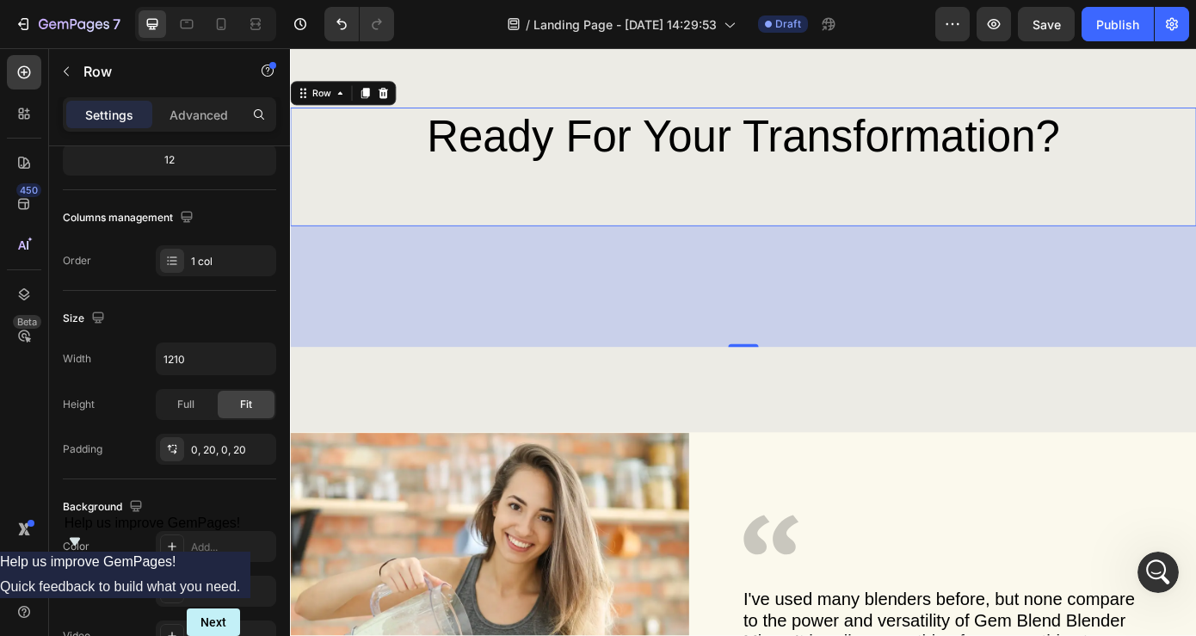
click at [832, 360] on div "160" at bounding box center [806, 320] width 1033 height 138
click at [201, 121] on p "Advanced" at bounding box center [199, 115] width 59 height 18
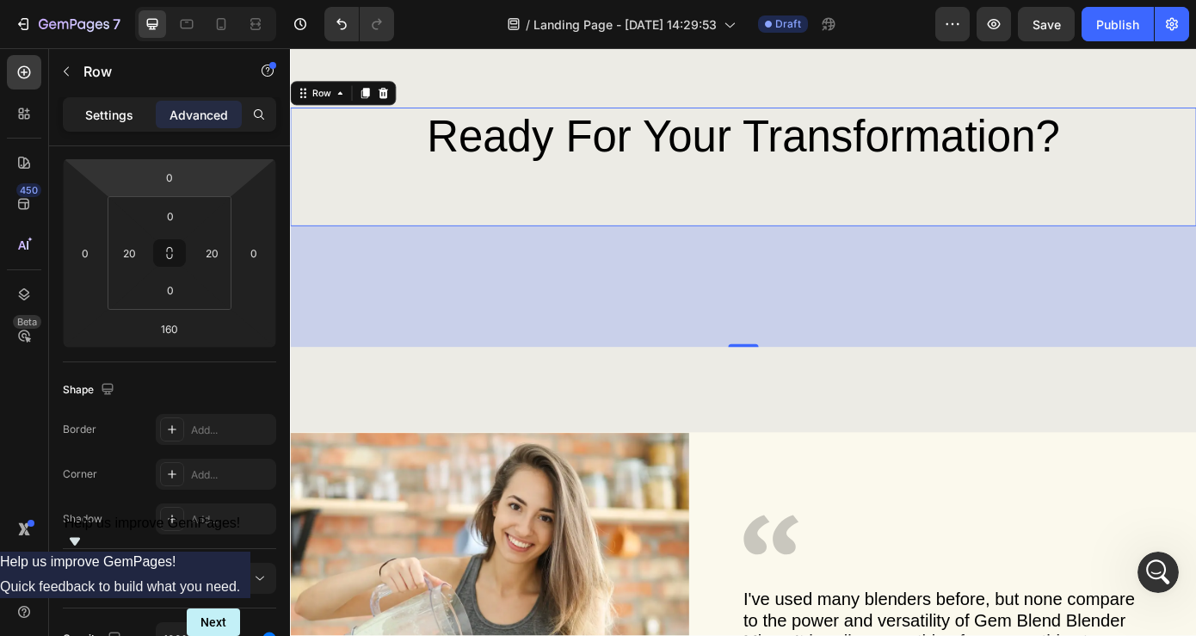
click at [114, 120] on p "Settings" at bounding box center [109, 115] width 48 height 18
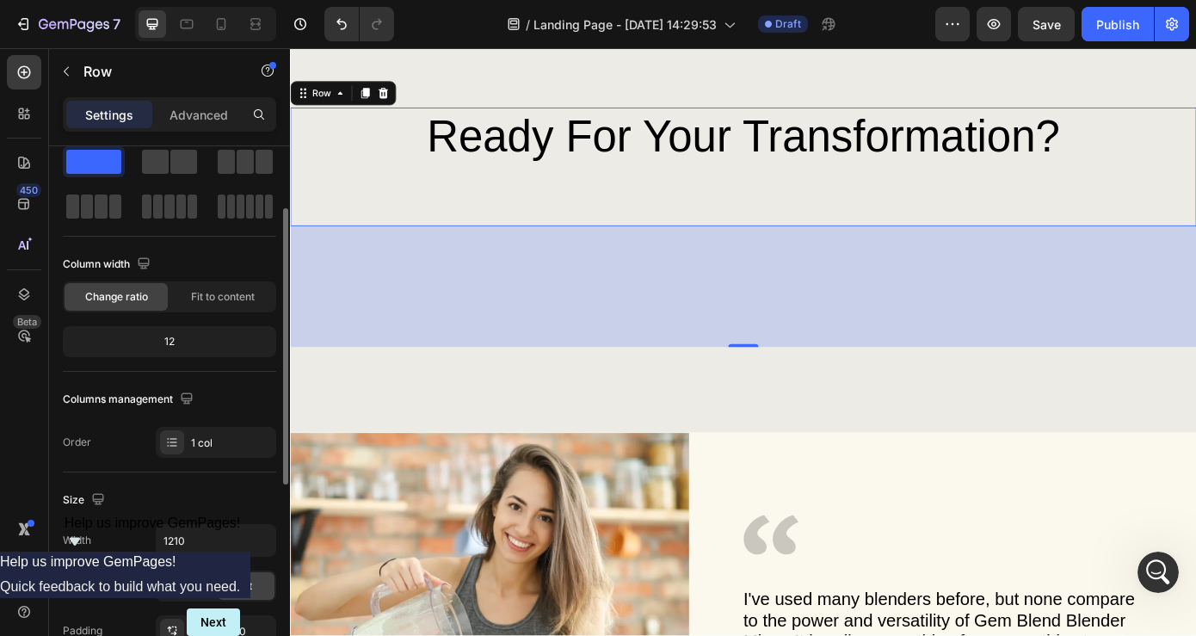
scroll to position [0, 0]
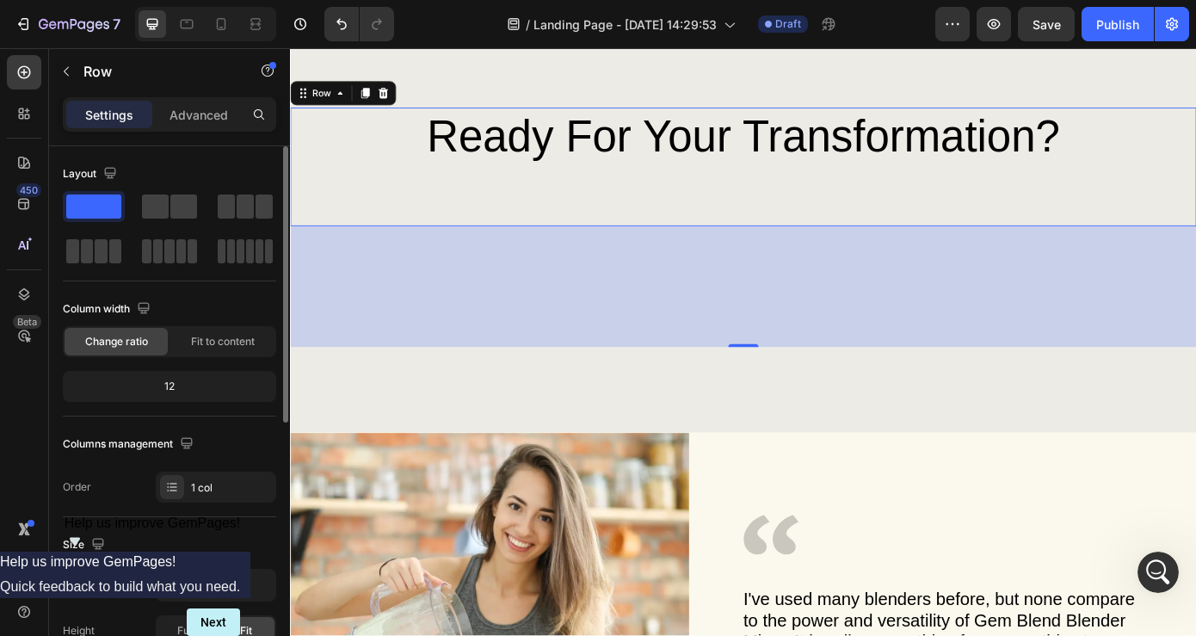
click at [156, 182] on div "Layout" at bounding box center [169, 174] width 213 height 28
click at [537, 317] on div "160" at bounding box center [806, 320] width 1033 height 138
click at [29, 306] on div at bounding box center [24, 294] width 34 height 34
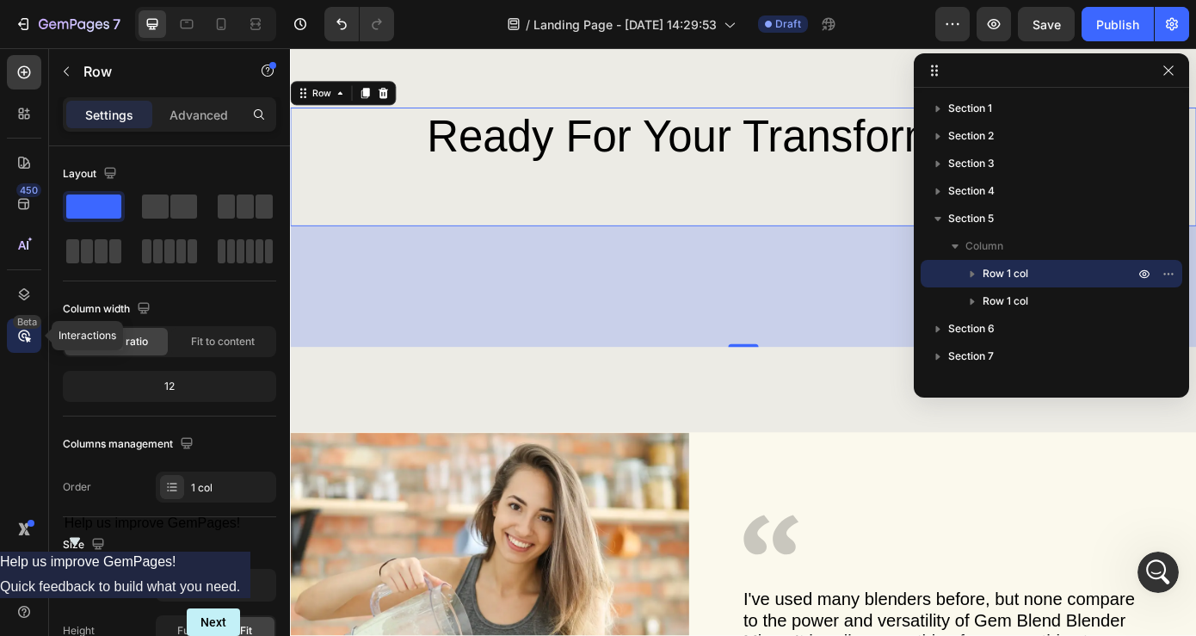
click at [31, 333] on icon at bounding box center [23, 335] width 17 height 17
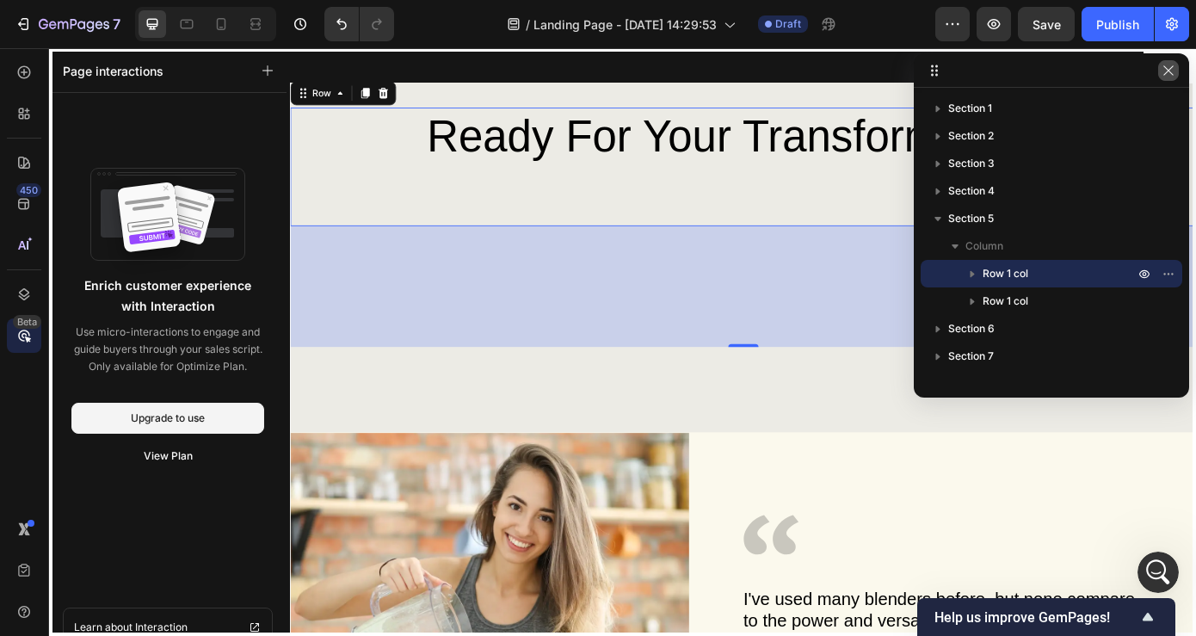
click at [1173, 73] on icon "button" at bounding box center [1169, 71] width 14 height 14
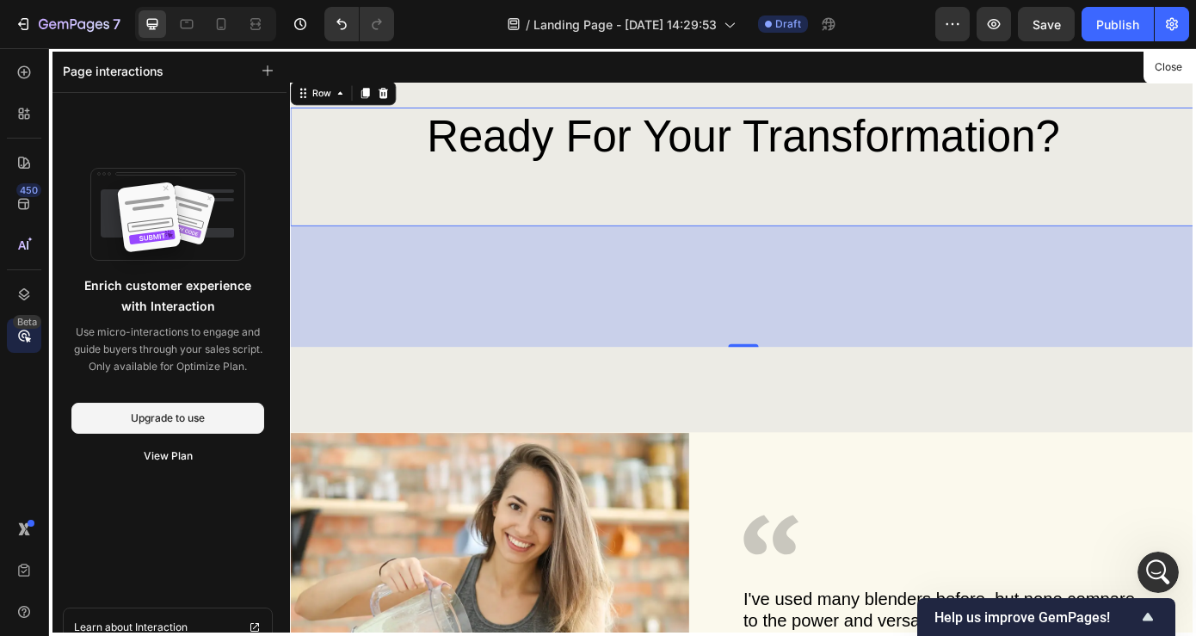
click at [1196, 157] on div at bounding box center [806, 383] width 1033 height 670
click at [1179, 67] on button "Close" at bounding box center [1168, 67] width 42 height 25
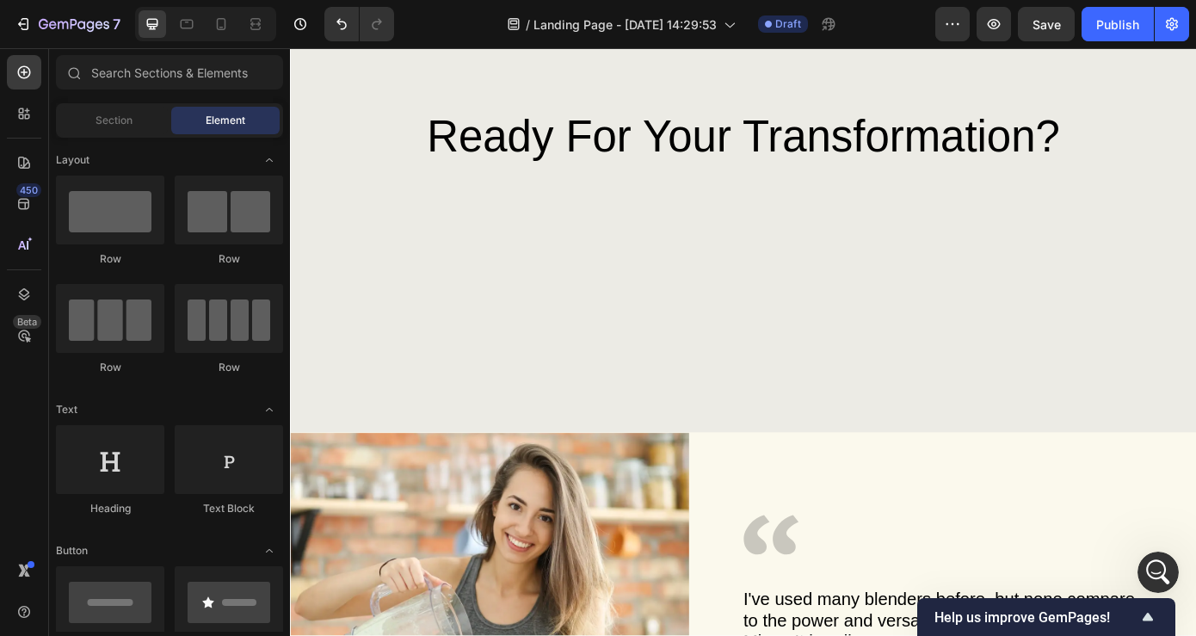
scroll to position [1779, 0]
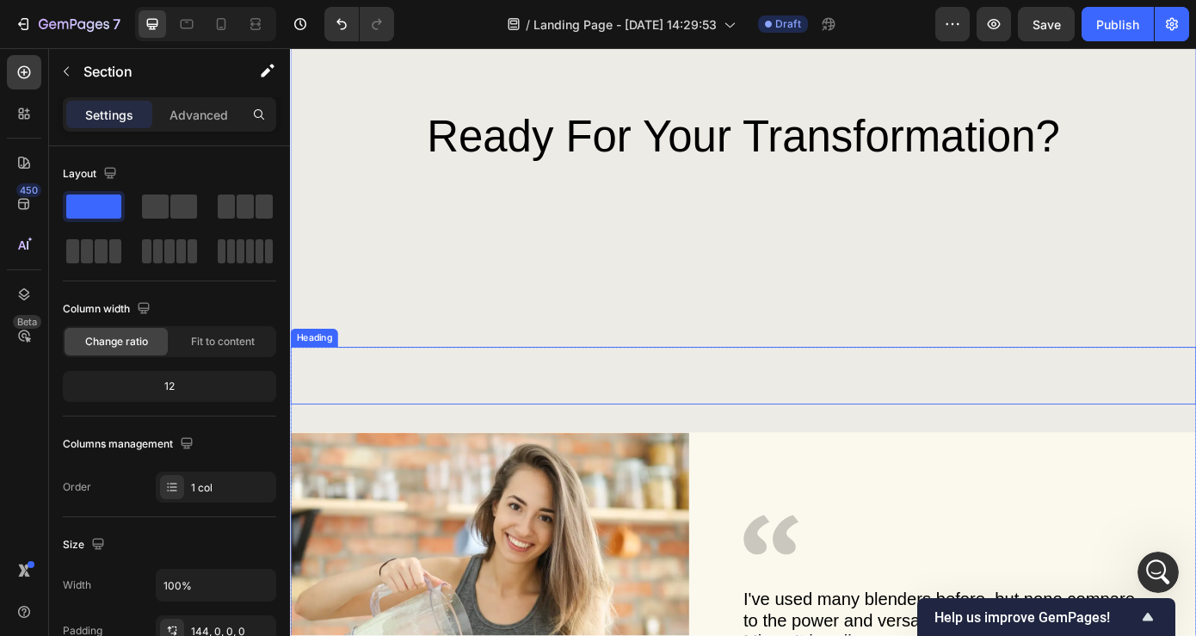
click at [489, 400] on p "Rich Text Editor. Editing area: main" at bounding box center [806, 422] width 995 height 62
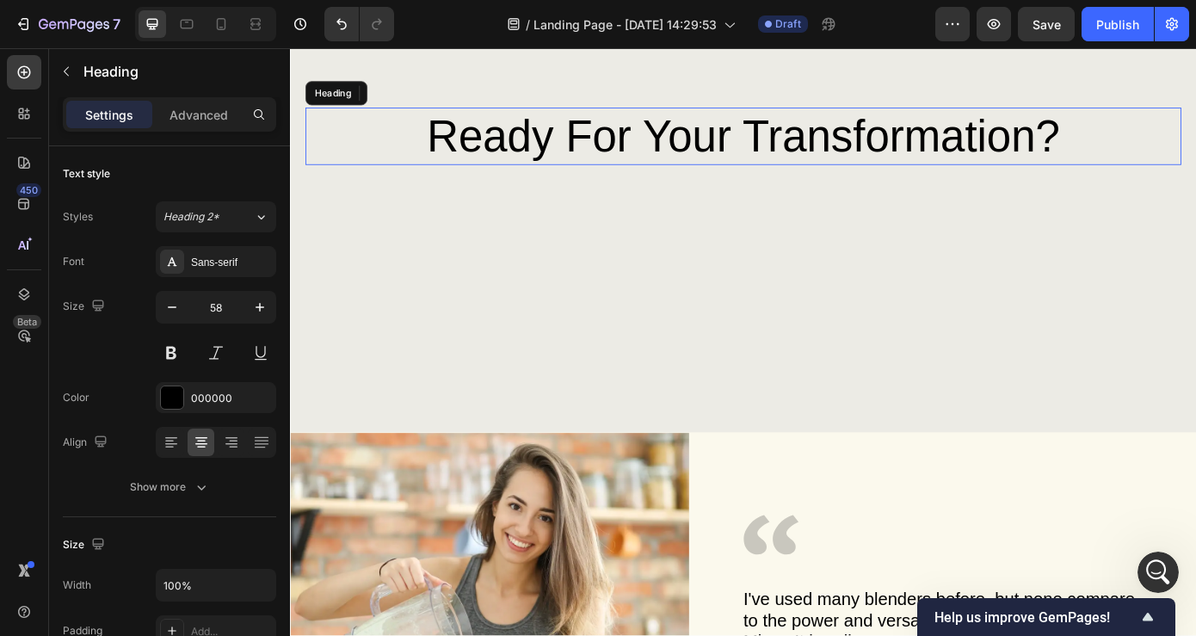
click at [593, 152] on span "Ready for Your Transformation?" at bounding box center [806, 148] width 721 height 56
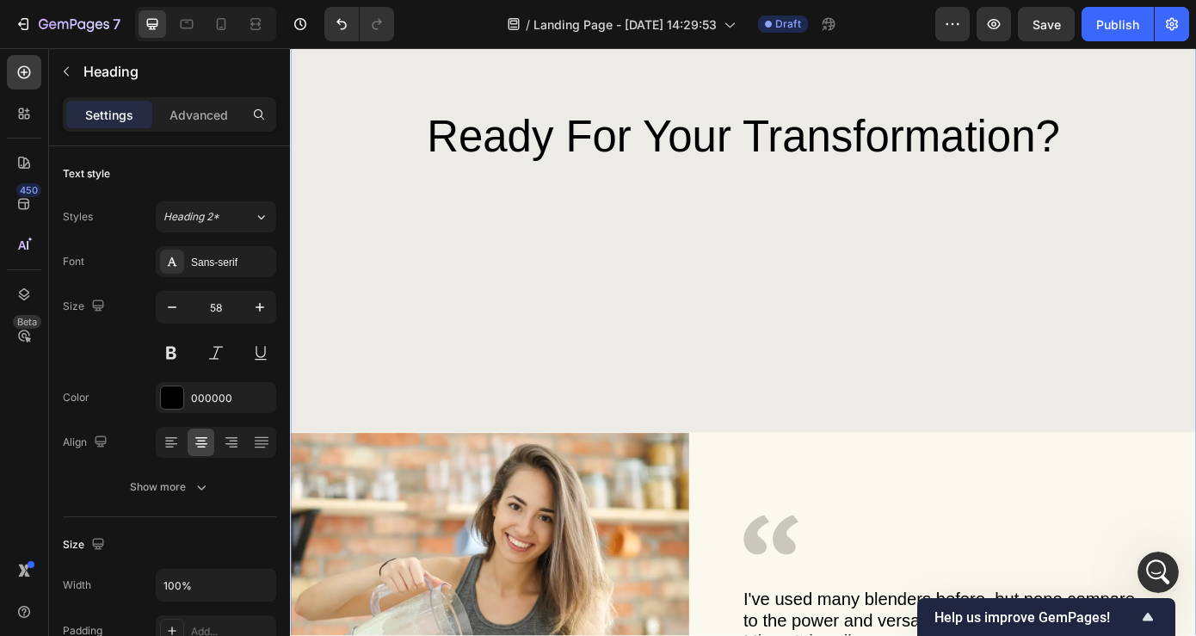
click at [612, 332] on div "⁠⁠⁠⁠⁠⁠⁠ Ready for Your Transformation? Heading 81 Row Heading Image Icon I've u…" at bounding box center [806, 516] width 1033 height 801
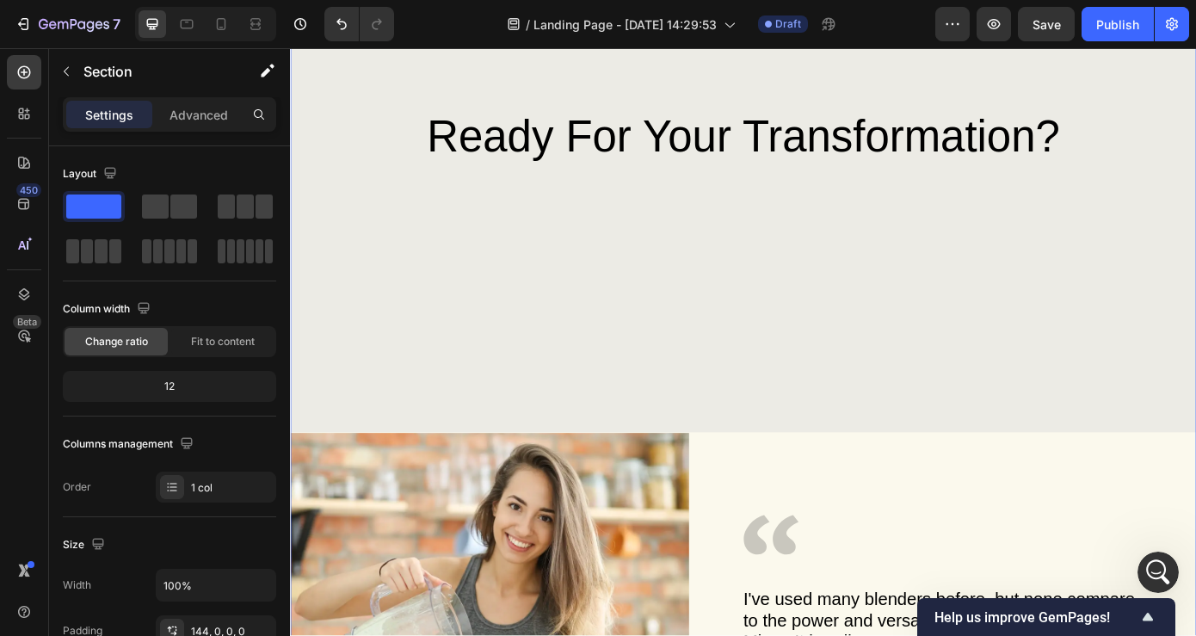
click at [612, 332] on div "⁠⁠⁠⁠⁠⁠⁠ Ready for Your Transformation? Heading Row Heading Image Icon I've used…" at bounding box center [806, 516] width 1033 height 801
click at [100, 208] on span at bounding box center [93, 207] width 55 height 24
drag, startPoint x: 390, startPoint y: 256, endPoint x: 594, endPoint y: 278, distance: 205.1
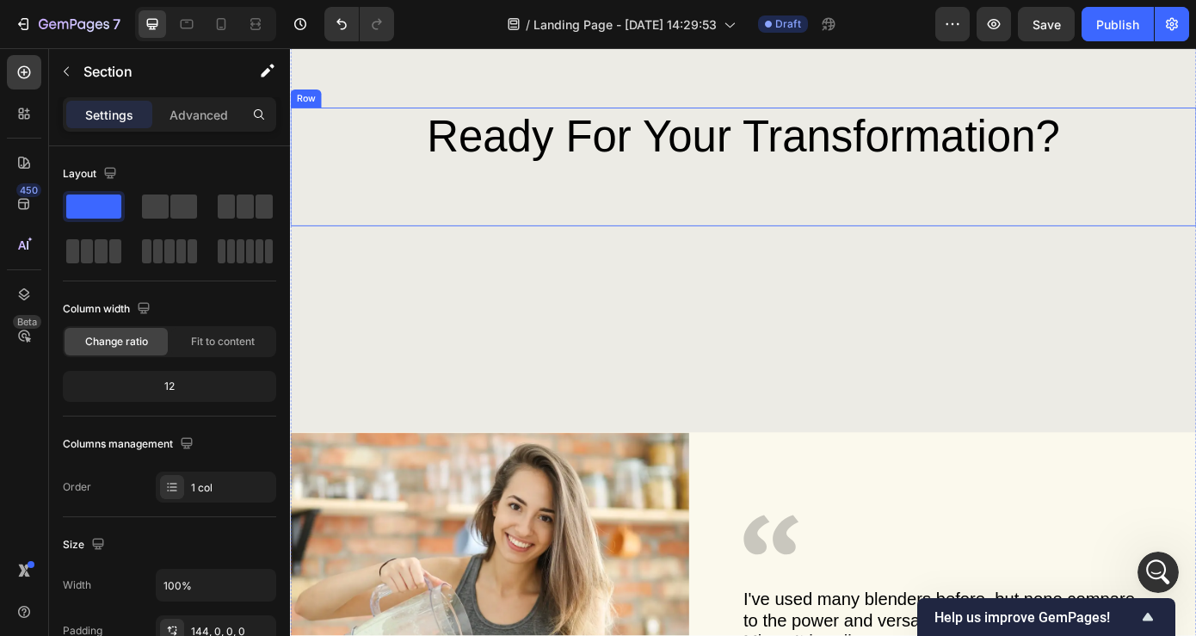
drag, startPoint x: 367, startPoint y: 252, endPoint x: 417, endPoint y: 226, distance: 56.6
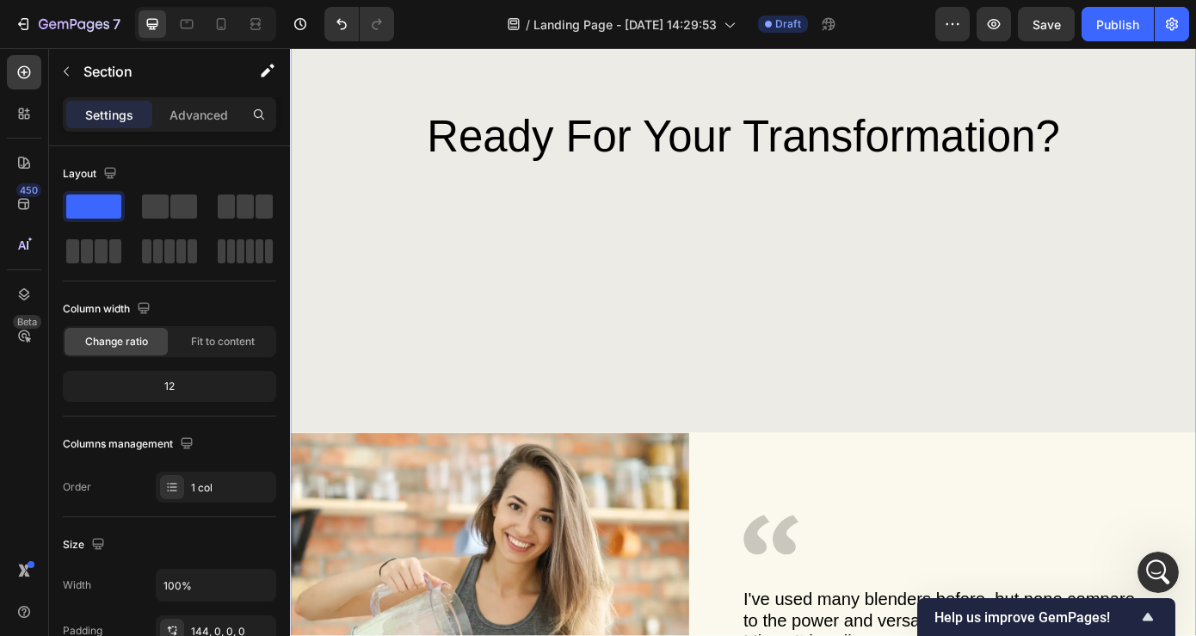
scroll to position [0, 0]
click at [424, 312] on div "⁠⁠⁠⁠⁠⁠⁠ Ready for Your Transformation? Heading Row Heading Image Icon I've used…" at bounding box center [806, 516] width 1033 height 801
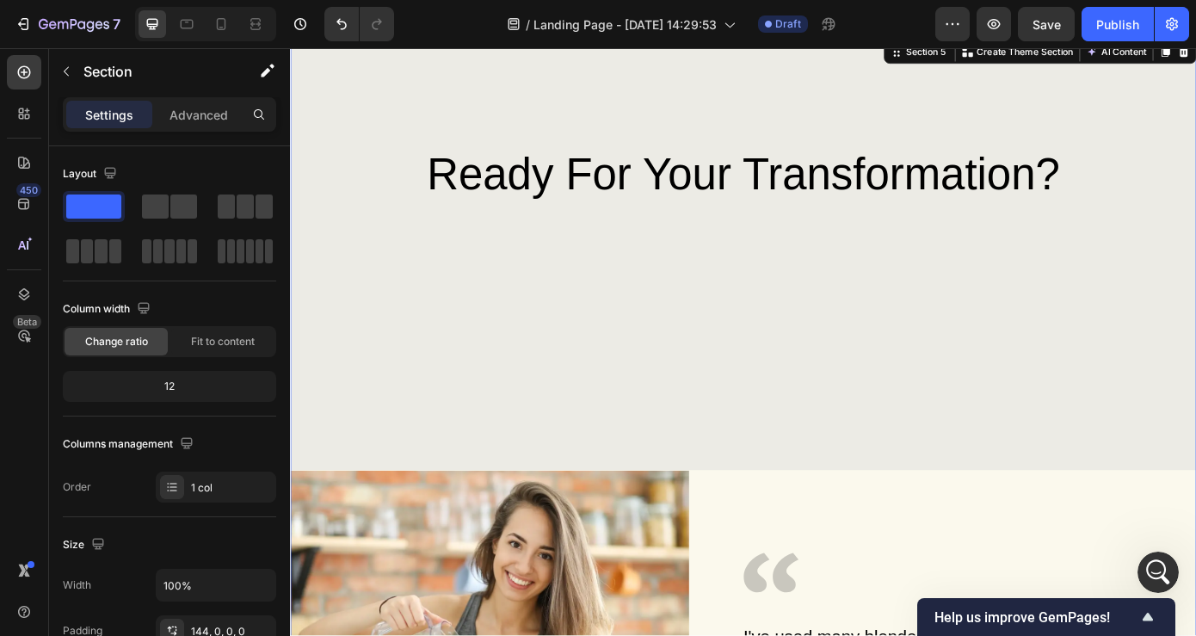
scroll to position [2686, 0]
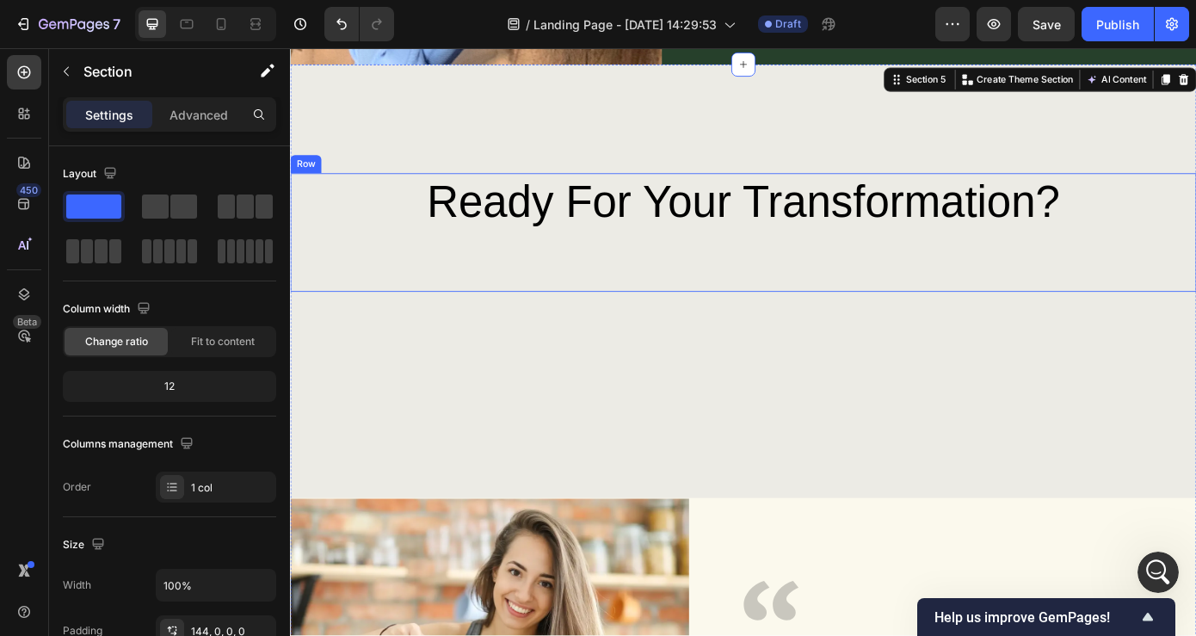
click at [421, 311] on div "⁠⁠⁠⁠⁠⁠⁠ Ready for Your Transformation? Heading" at bounding box center [806, 258] width 998 height 135
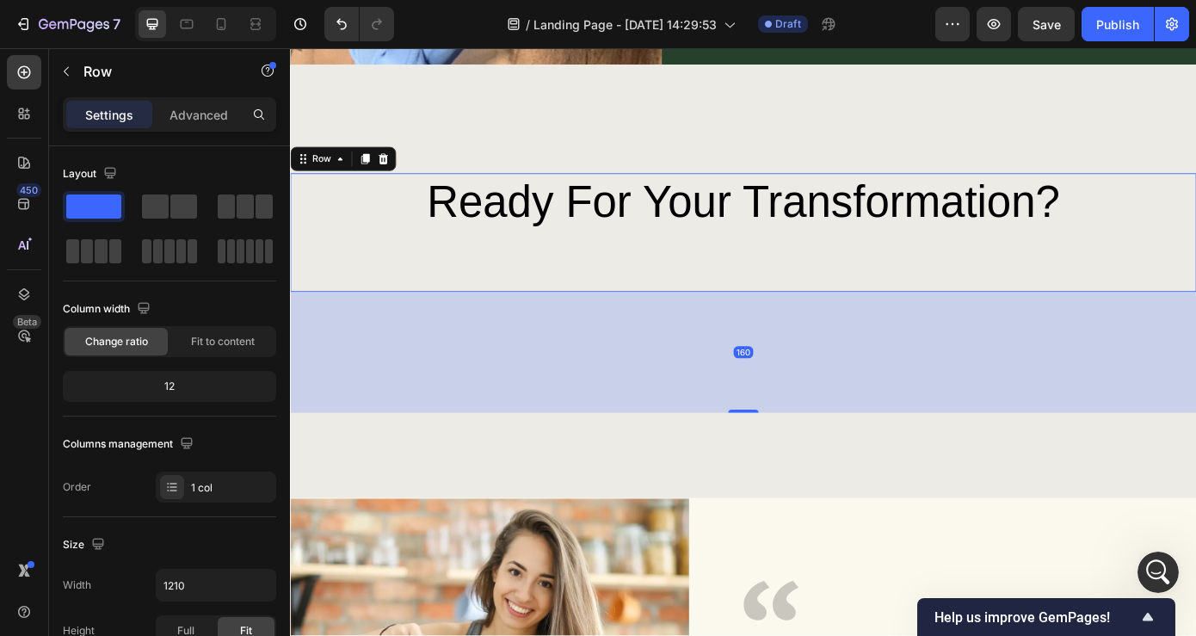
click at [675, 380] on div "160" at bounding box center [806, 395] width 1033 height 138
click at [802, 398] on div "160" at bounding box center [806, 395] width 22 height 14
click at [806, 442] on div "160" at bounding box center [806, 395] width 1033 height 138
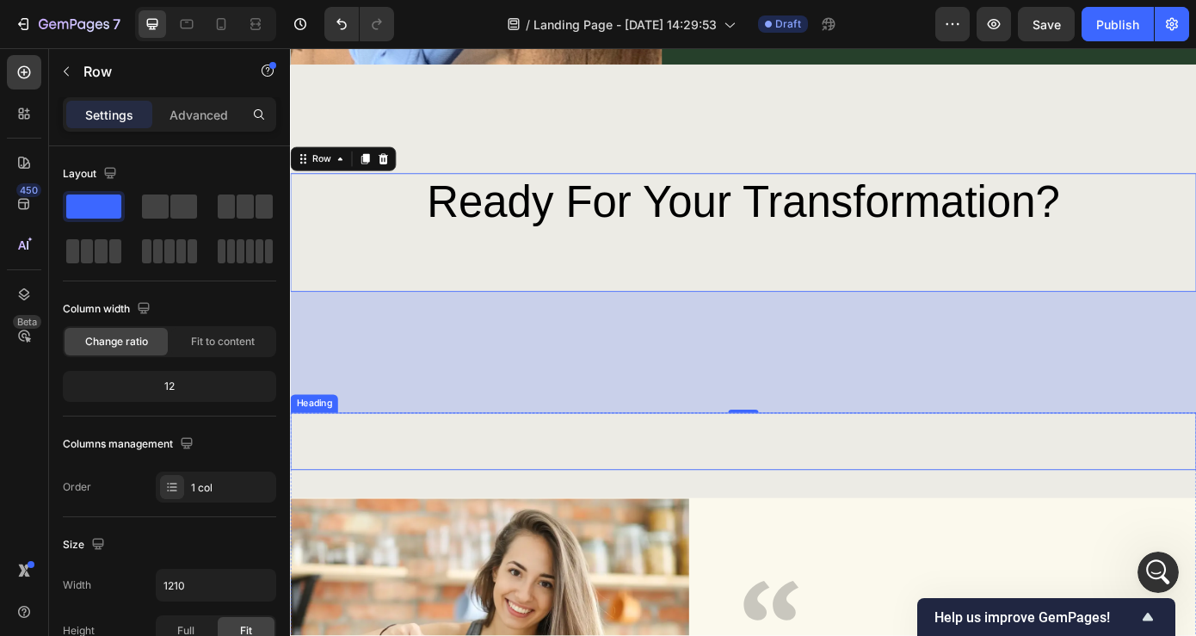
click at [808, 475] on p "Rich Text Editor. Editing area: main" at bounding box center [806, 497] width 995 height 62
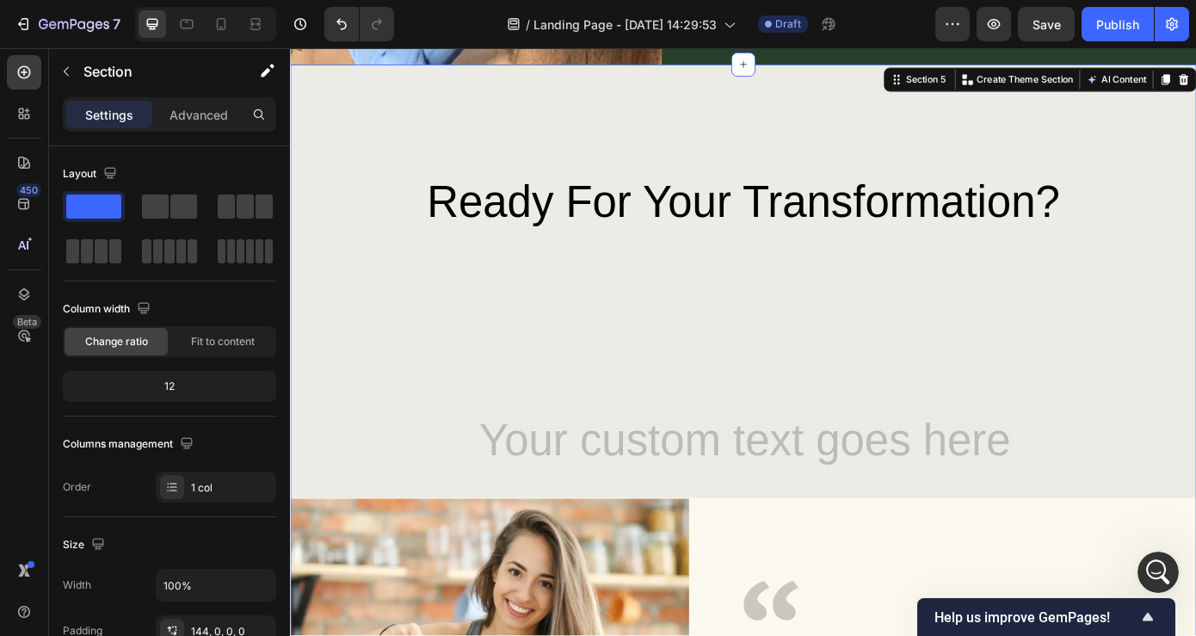
click at [782, 383] on div "⁠⁠⁠⁠⁠⁠⁠ Ready for Your Transformation? Heading Row Heading Image Icon I've used…" at bounding box center [806, 591] width 1033 height 801
click at [780, 526] on p "Rich Text Editor. Editing area: main" at bounding box center [806, 497] width 995 height 62
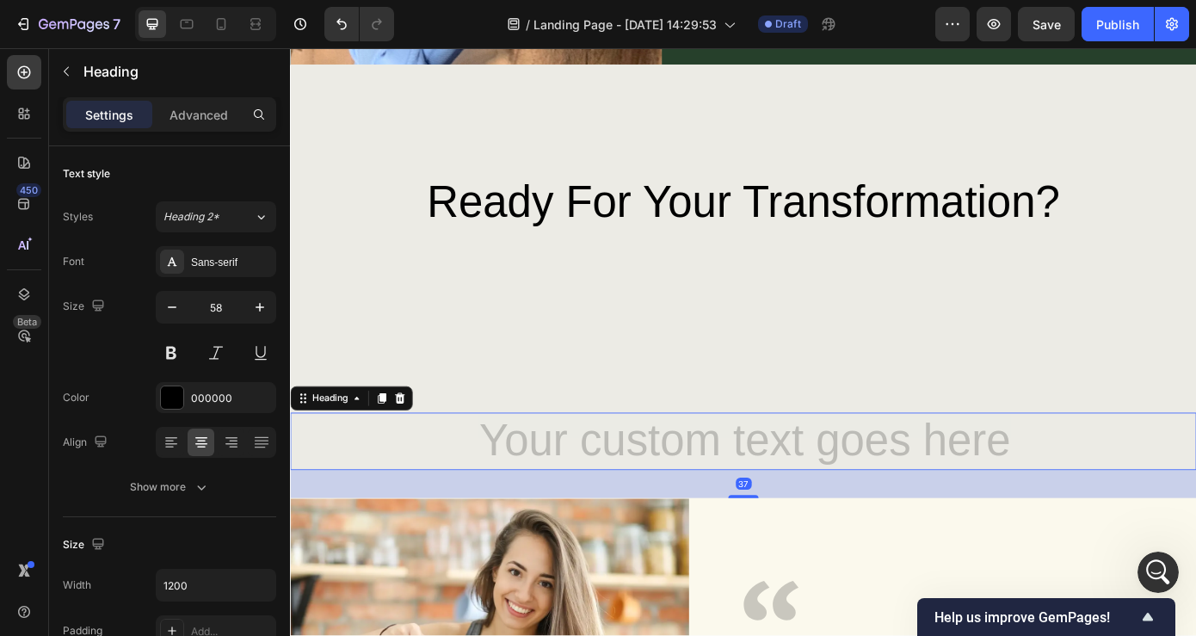
click at [776, 514] on h2 "Rich Text Editor. Editing area: main" at bounding box center [806, 496] width 998 height 65
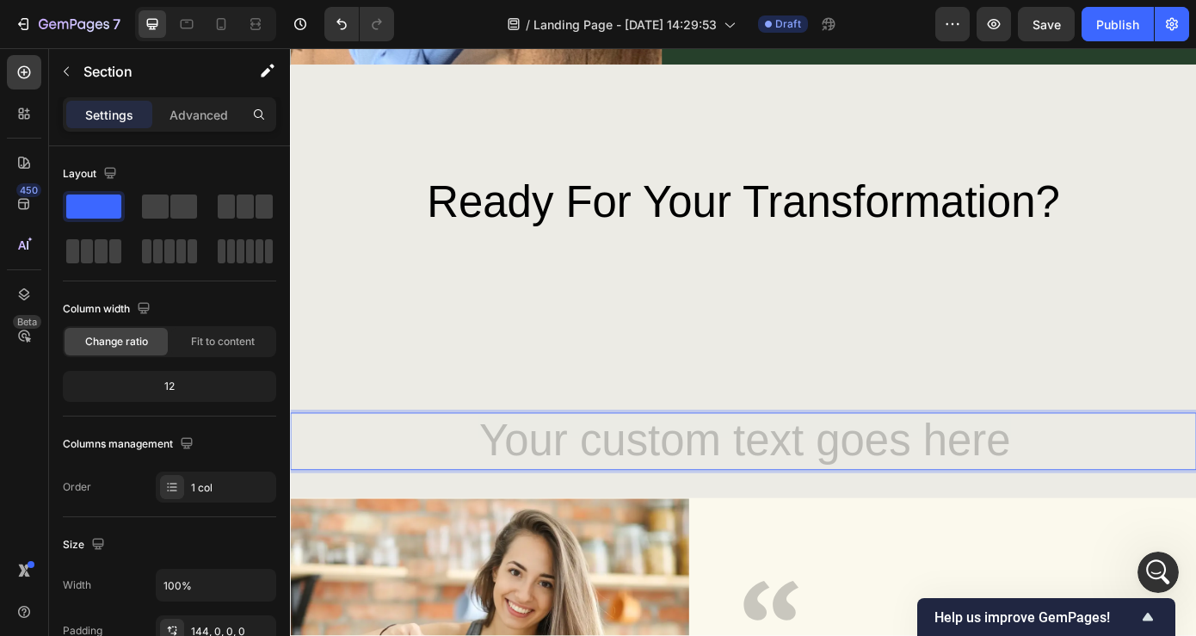
click at [825, 414] on div "⁠⁠⁠⁠⁠⁠⁠ Ready for Your Transformation? Heading Row Heading 37 Image Icon I've u…" at bounding box center [806, 591] width 1033 height 801
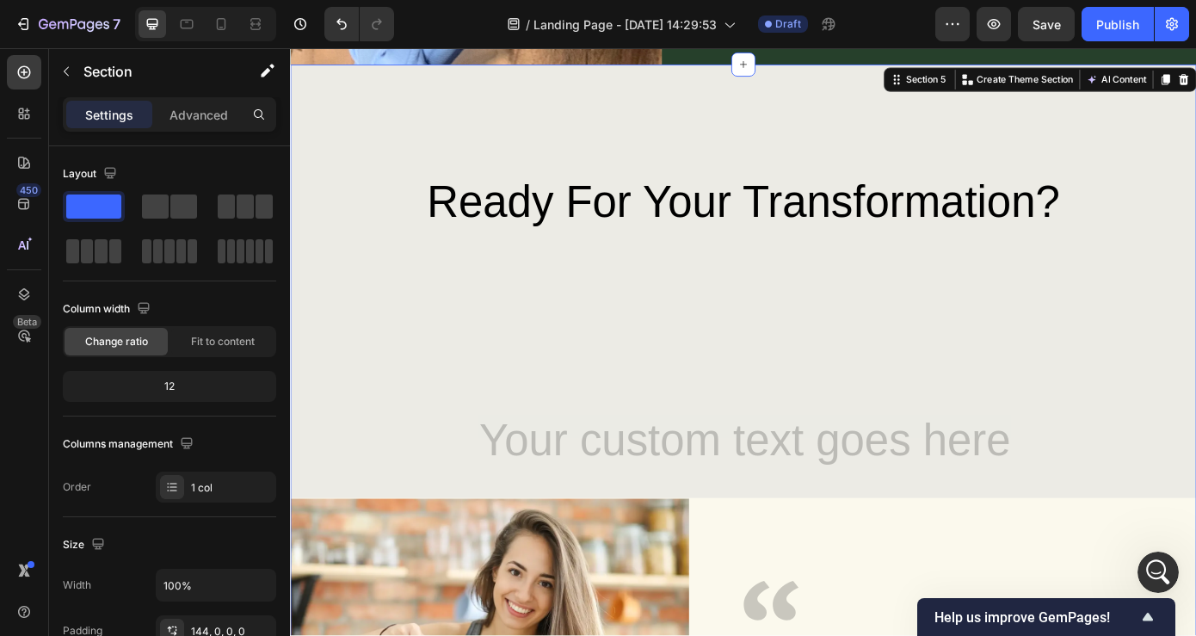
click at [801, 364] on div "⁠⁠⁠⁠⁠⁠⁠ Ready for Your Transformation? Heading Row Heading Image Icon I've used…" at bounding box center [806, 591] width 1033 height 801
click at [801, 361] on div "⁠⁠⁠⁠⁠⁠⁠ Ready for Your Transformation? Heading Row Heading Image Icon I've used…" at bounding box center [806, 591] width 1033 height 801
click at [811, 162] on div "⁠⁠⁠⁠⁠⁠⁠ Ready for Your Transformation? Heading Row Heading Image Icon I've used…" at bounding box center [806, 529] width 1033 height 925
click at [807, 69] on icon at bounding box center [807, 67] width 14 height 14
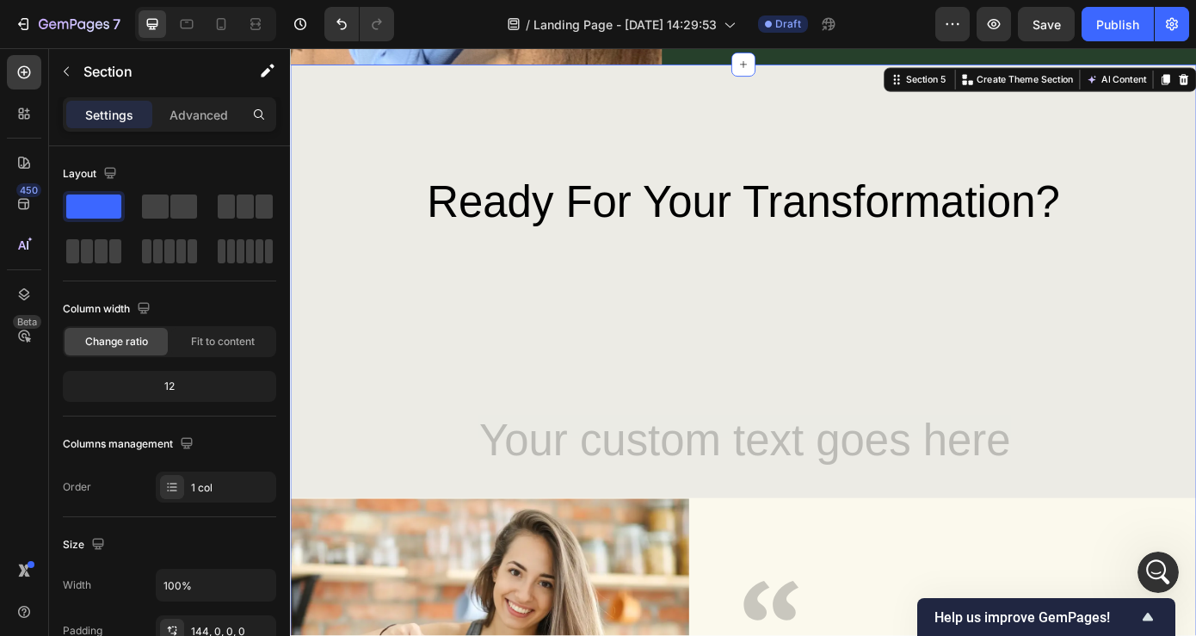
click at [983, 392] on div "⁠⁠⁠⁠⁠⁠⁠ Ready for Your Transformation? Heading Row Heading Image Icon I've used…" at bounding box center [806, 591] width 1033 height 801
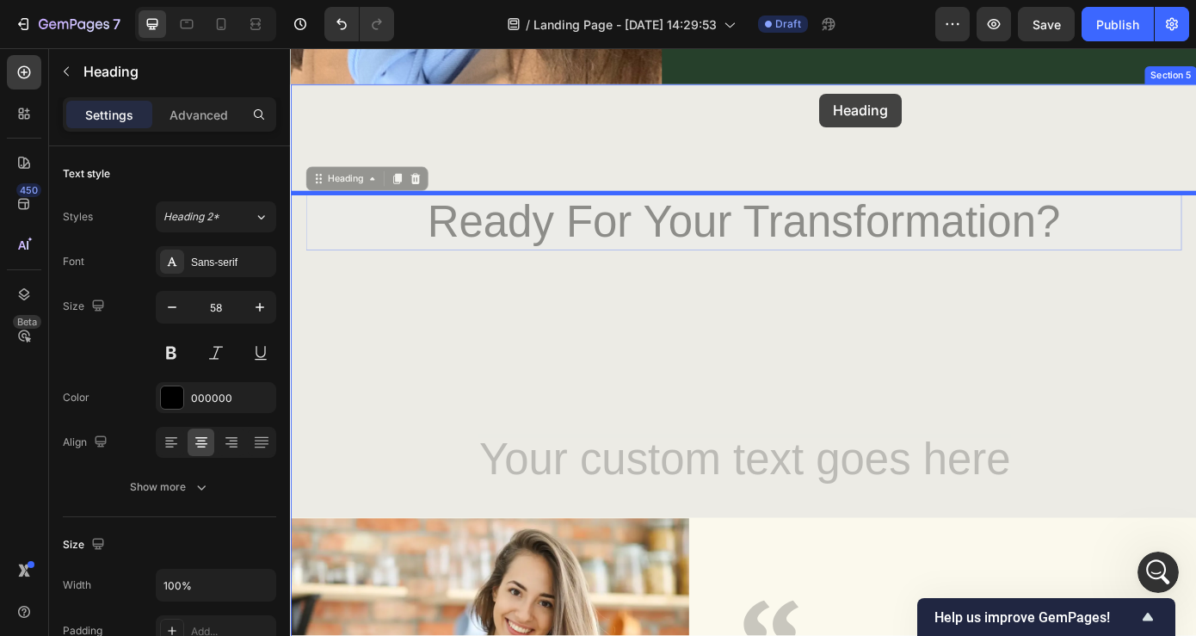
drag, startPoint x: 921, startPoint y: 233, endPoint x: 893, endPoint y: 100, distance: 136.2
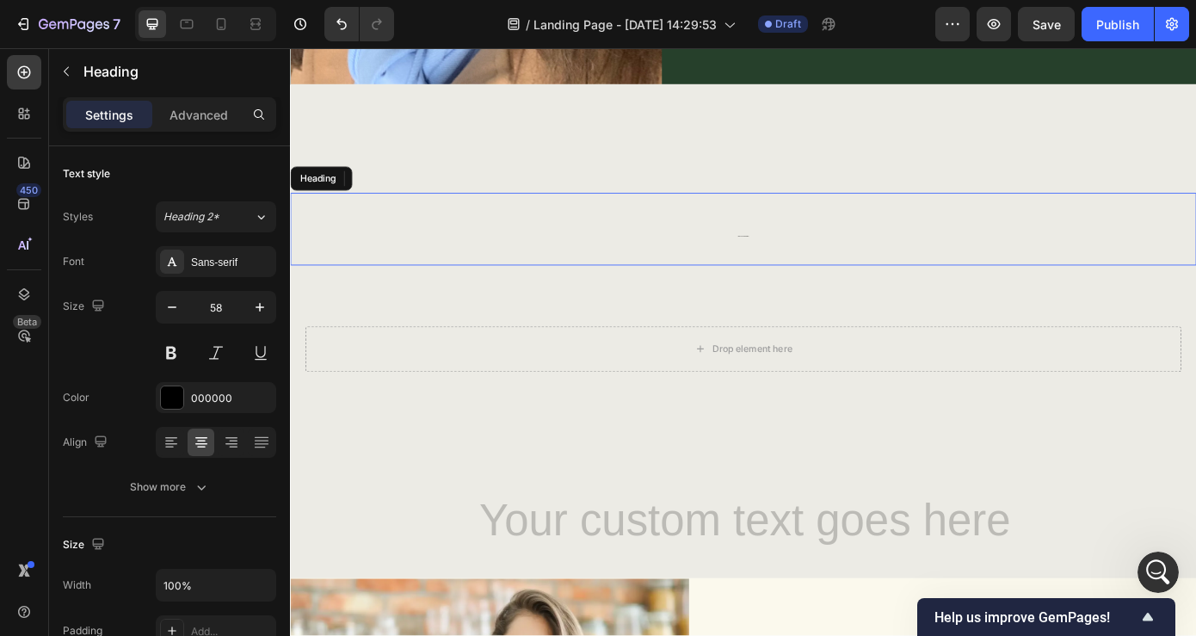
scroll to position [2648, 0]
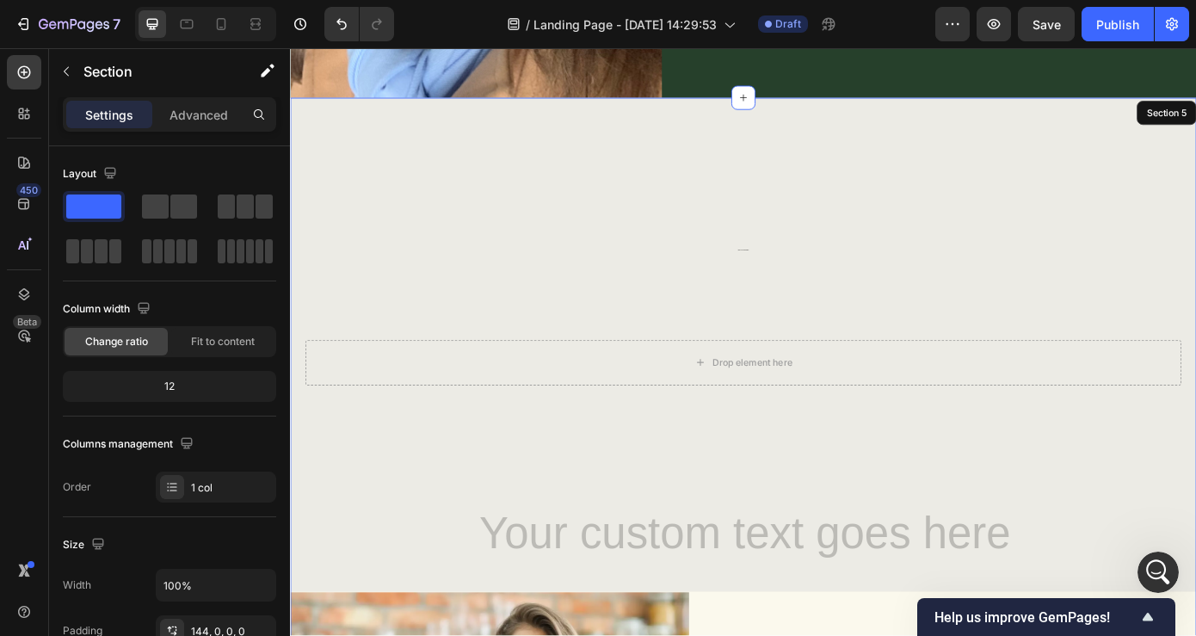
click at [871, 149] on div "ready for your transformation? Heading 81 Drop element here Row Heading Image I…" at bounding box center [806, 602] width 1033 height 994
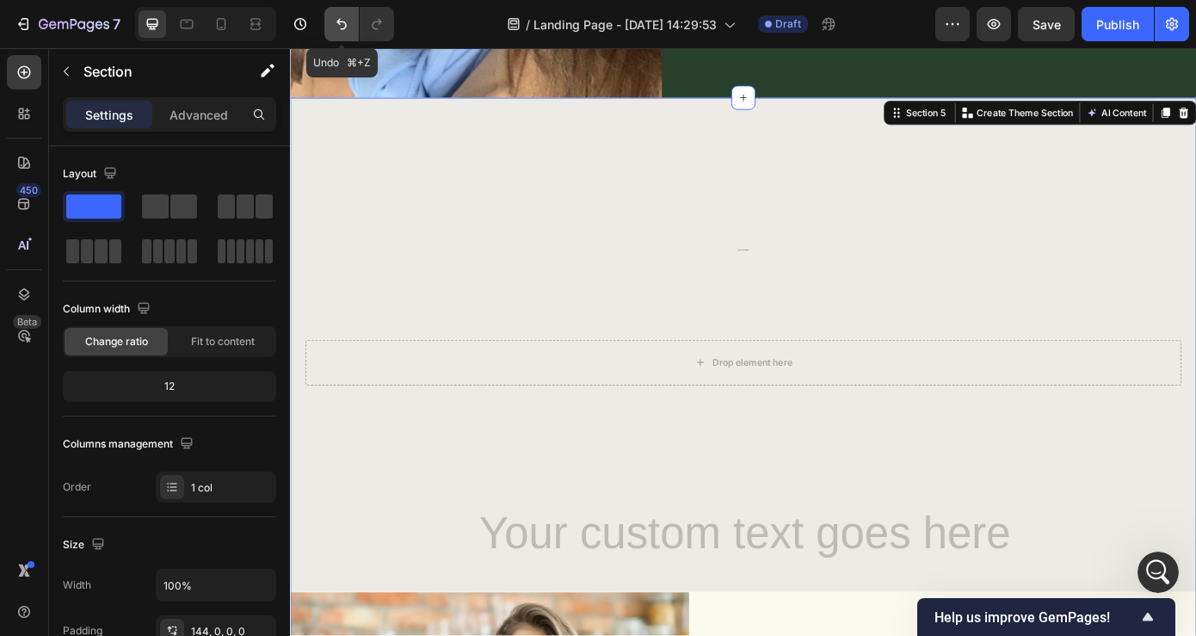
click at [337, 19] on icon "Undo/Redo" at bounding box center [341, 23] width 17 height 17
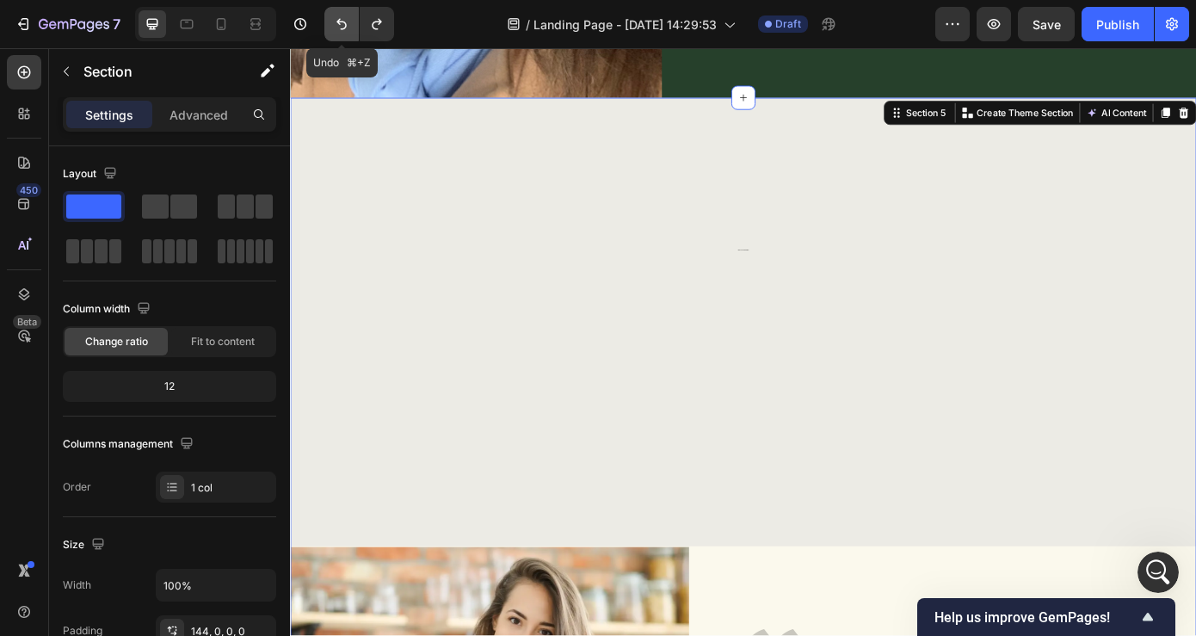
click at [337, 19] on icon "Undo/Redo" at bounding box center [341, 23] width 17 height 17
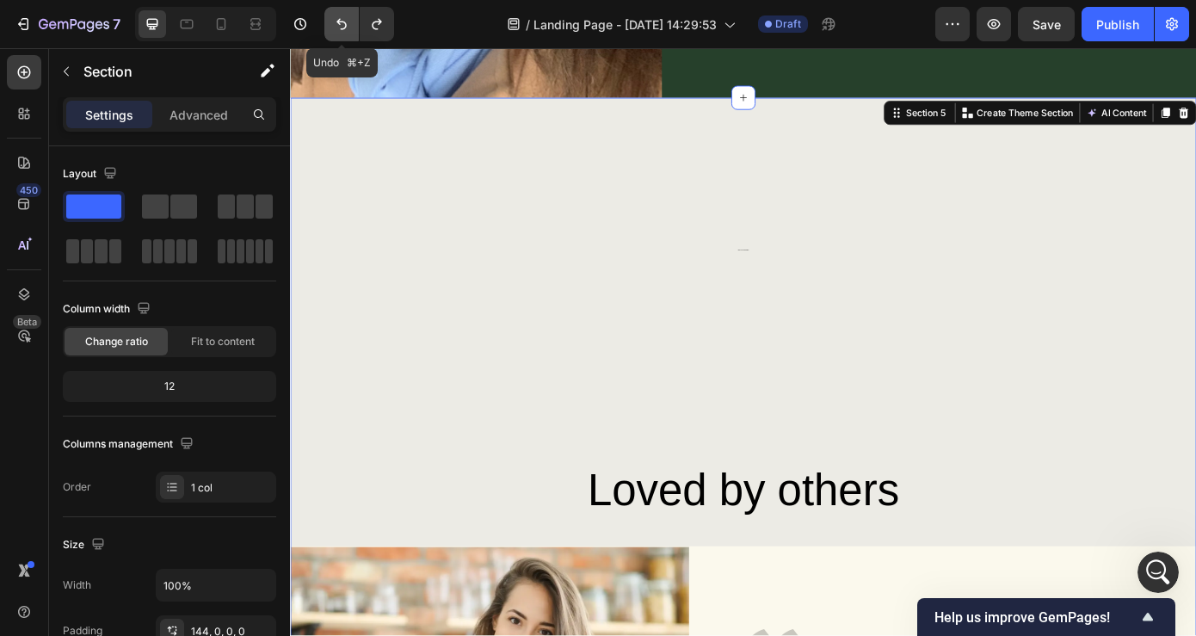
click at [337, 19] on icon "Undo/Redo" at bounding box center [341, 23] width 17 height 17
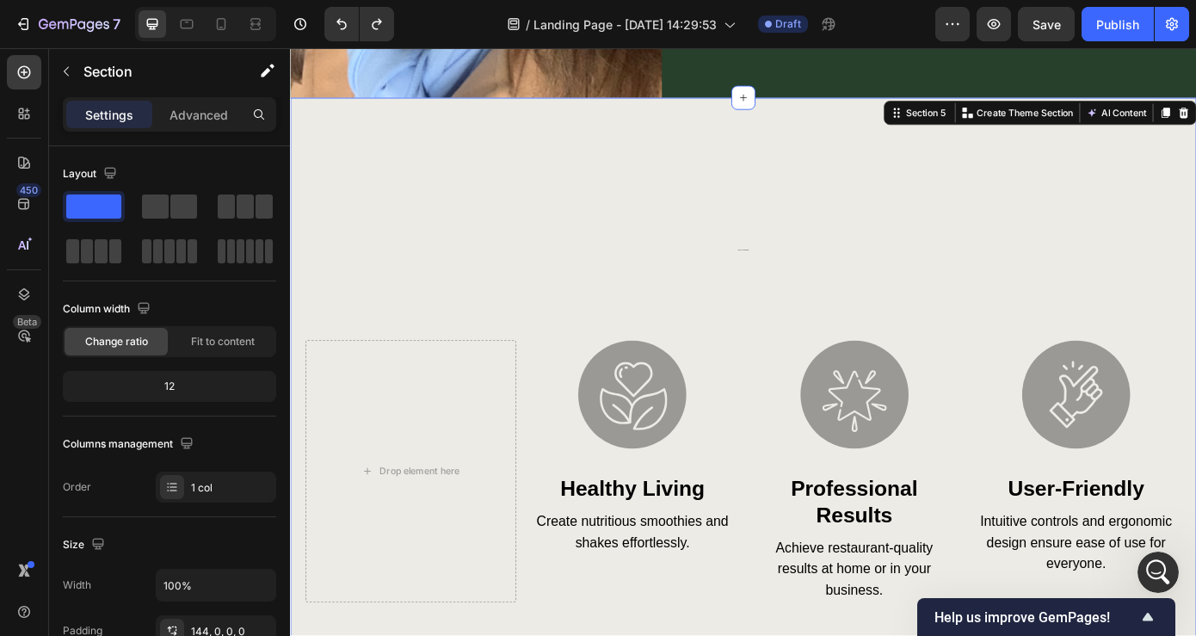
click at [338, 25] on icon "Undo/Redo" at bounding box center [341, 23] width 17 height 17
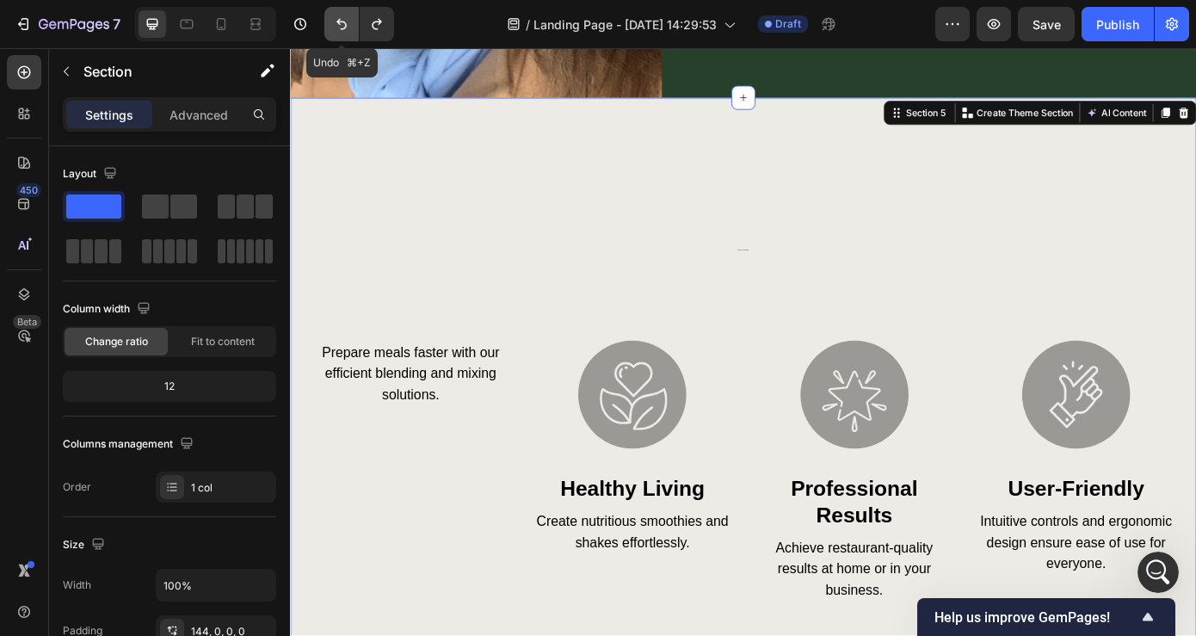
click at [338, 25] on icon "Undo/Redo" at bounding box center [341, 23] width 17 height 17
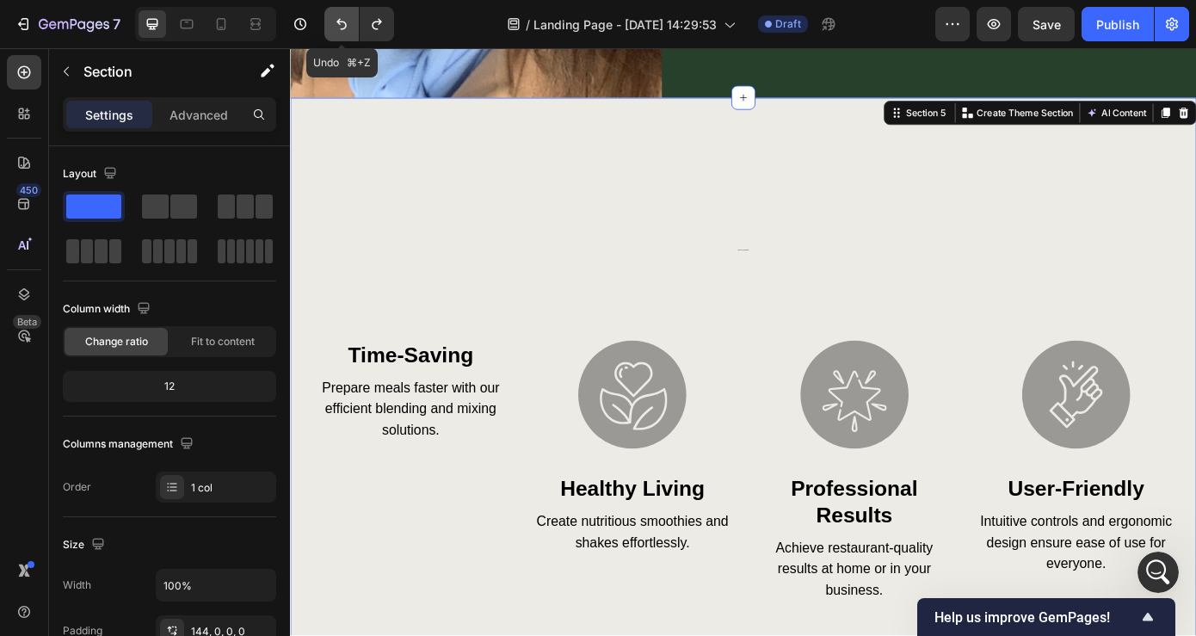
click at [338, 25] on icon "Undo/Redo" at bounding box center [341, 23] width 17 height 17
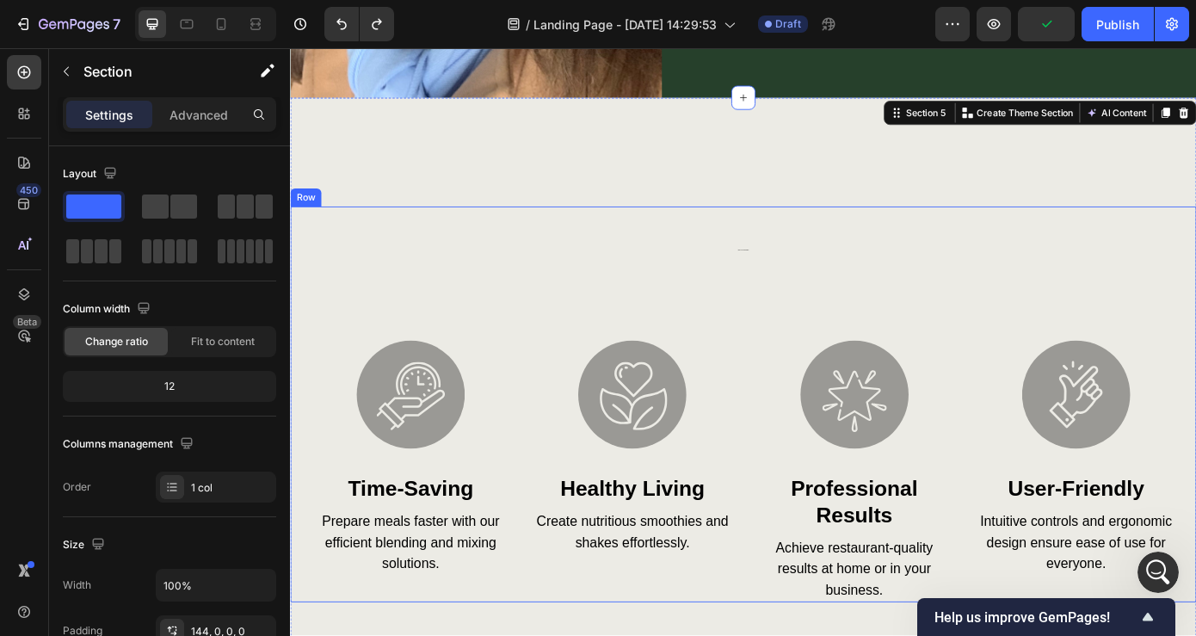
click at [597, 324] on div "ready for your transformation? Heading Image time-saving Heading Prepare meals …" at bounding box center [806, 454] width 998 height 451
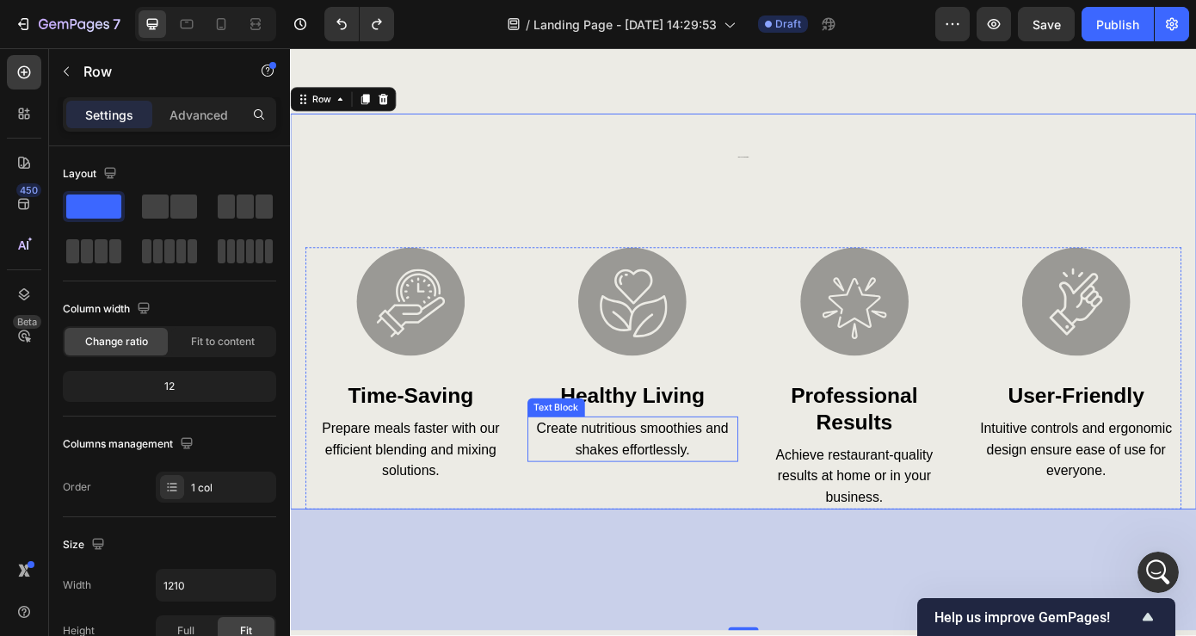
scroll to position [2753, 0]
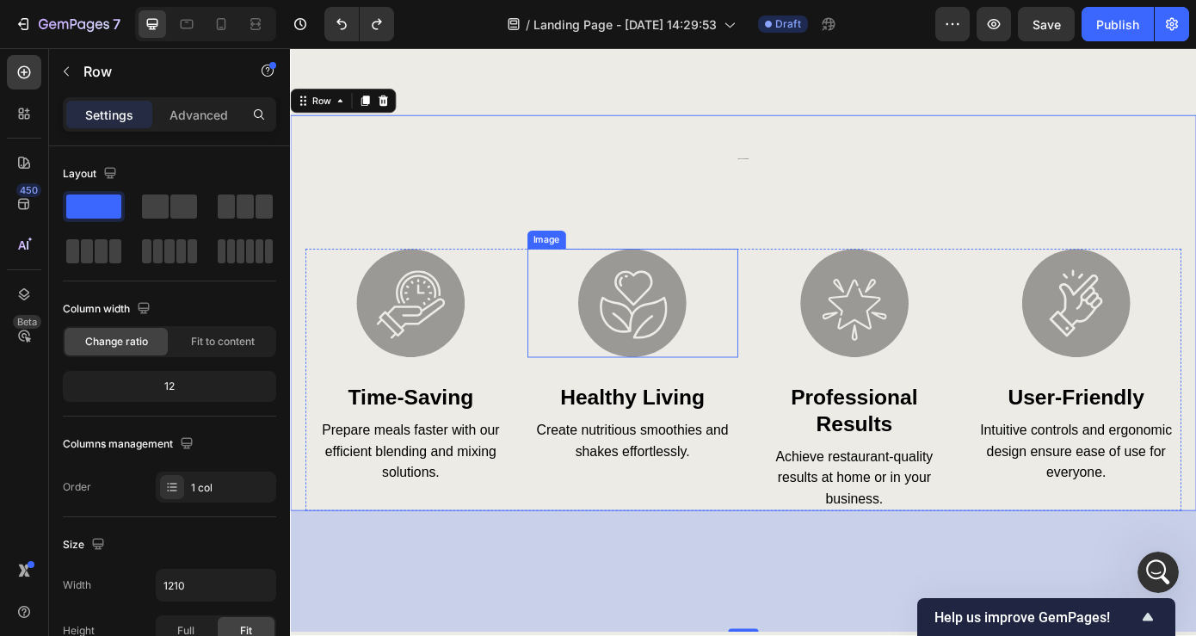
click at [709, 320] on img at bounding box center [680, 339] width 124 height 124
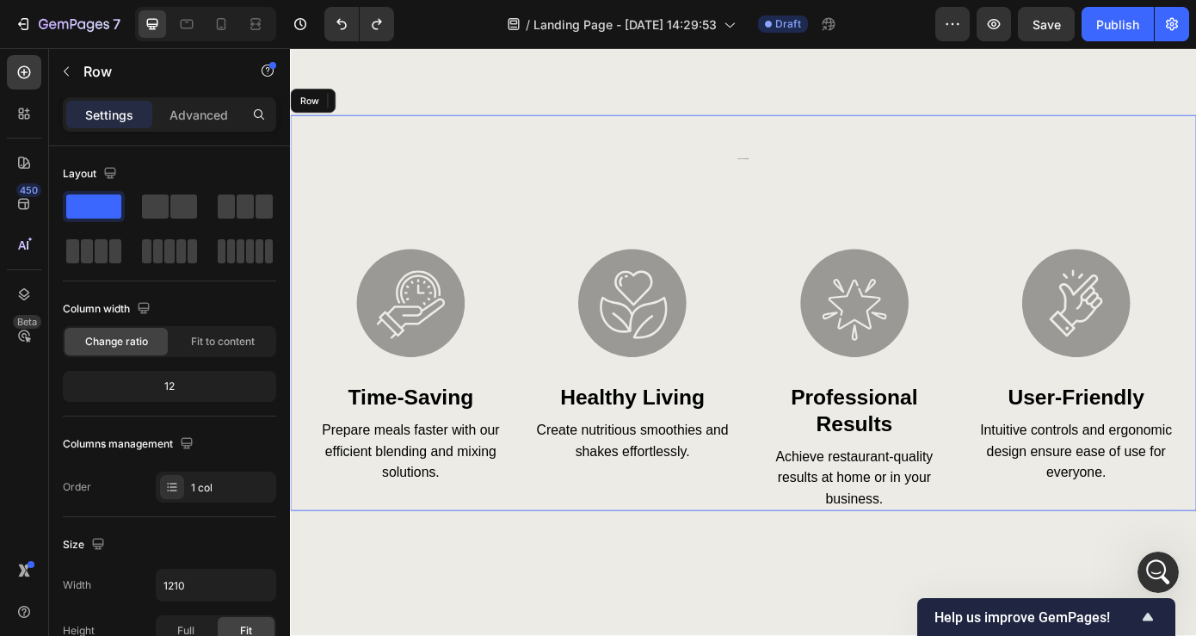
click at [848, 272] on div "ready for your transformation? Heading Image time-saving Heading Prepare meals …" at bounding box center [806, 350] width 998 height 451
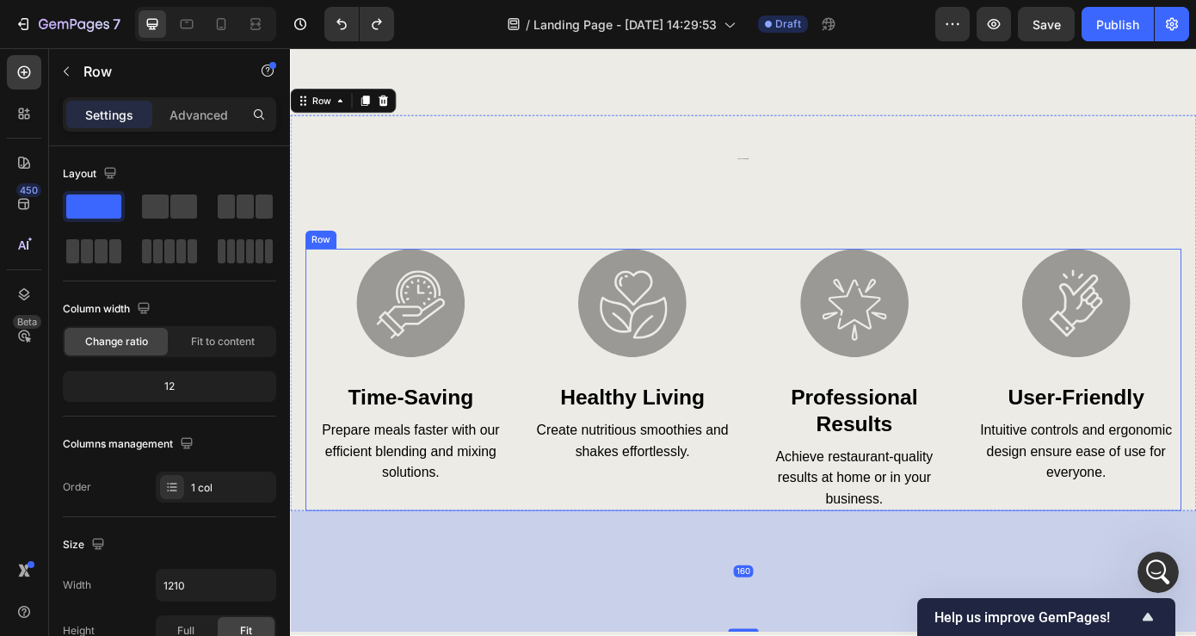
click at [850, 411] on div "Image professional results Heading Achieve restaurant-quality results at home o…" at bounding box center [933, 426] width 240 height 299
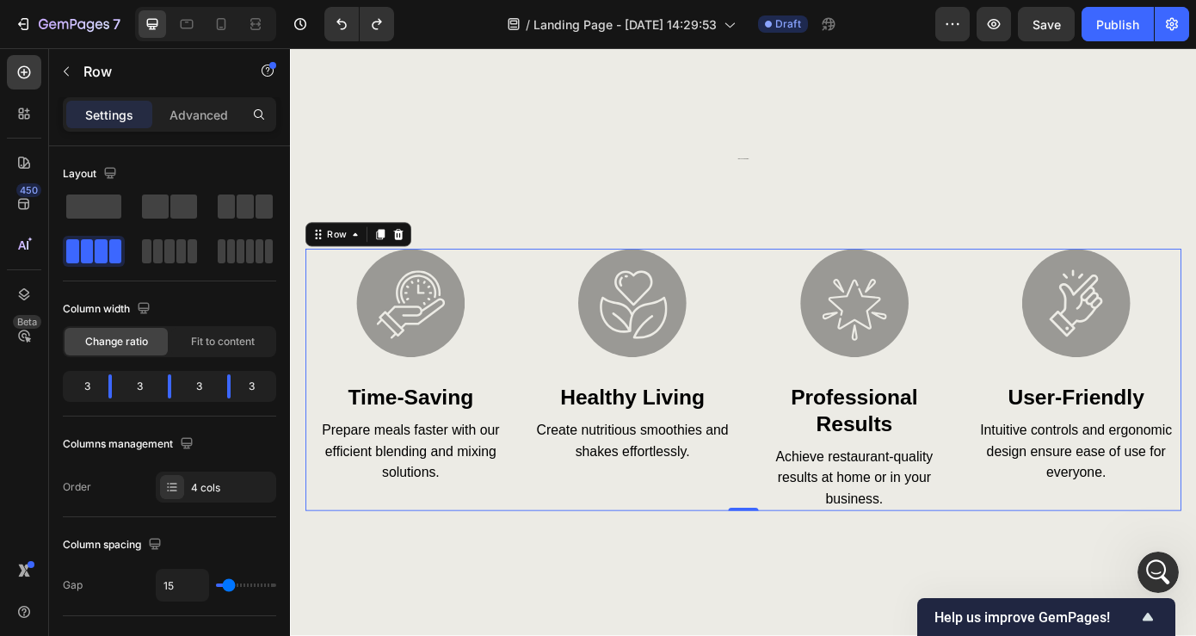
click at [796, 539] on div "Image healthy living Heading Create nutritious smoothies and shakes effortlessl…" at bounding box center [680, 426] width 240 height 299
click at [421, 262] on div at bounding box center [413, 260] width 21 height 21
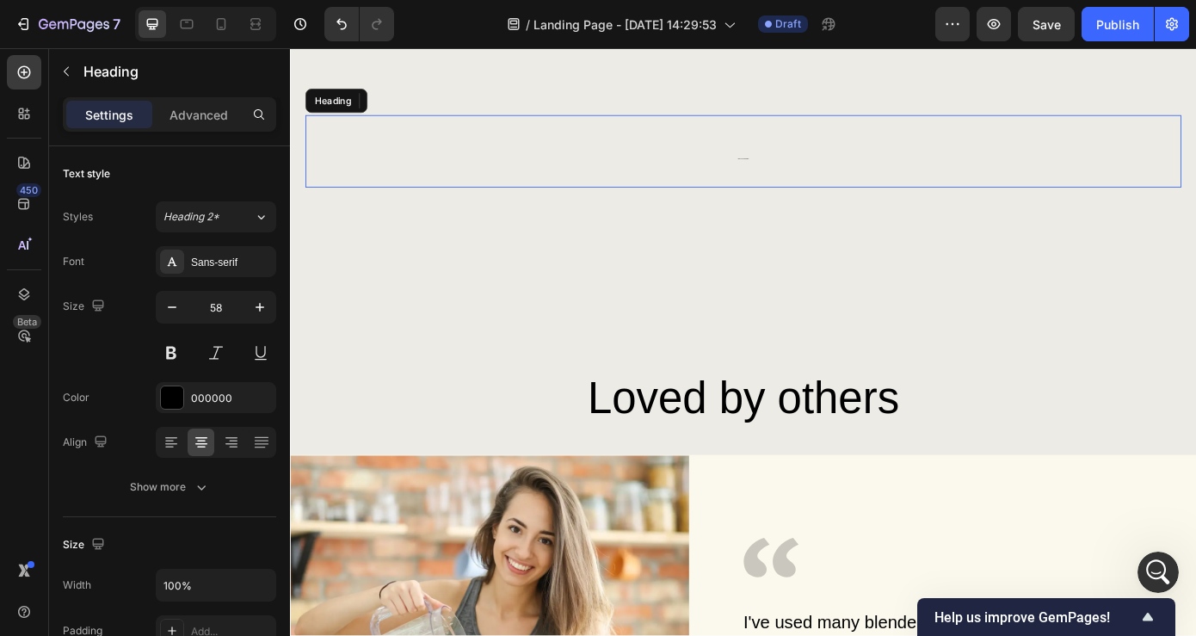
click at [813, 175] on span "ready for your transformation?" at bounding box center [806, 174] width 12 height 1
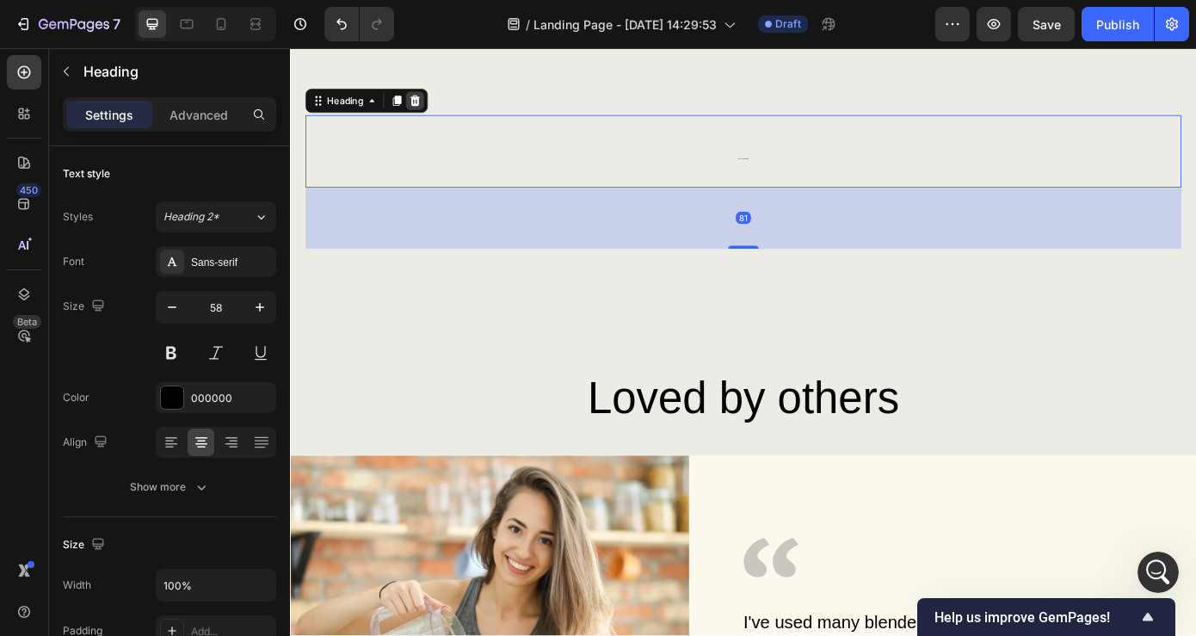
click at [432, 104] on icon at bounding box center [432, 108] width 11 height 12
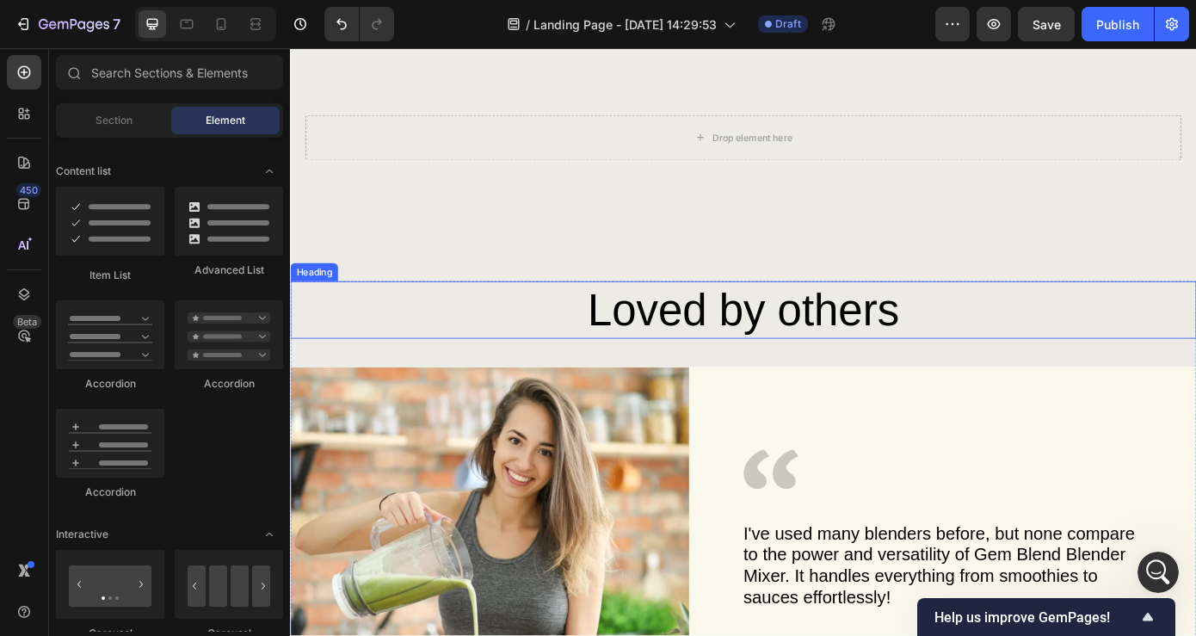
click at [825, 363] on h2 "Loved by others" at bounding box center [806, 346] width 998 height 65
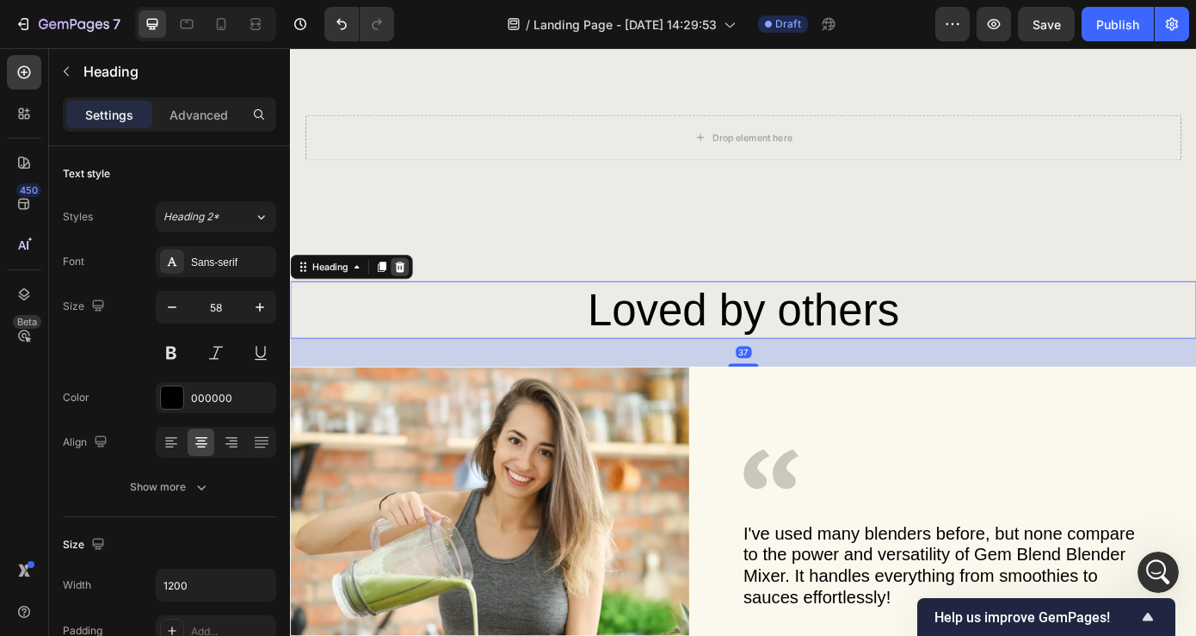
click at [423, 296] on div at bounding box center [415, 297] width 21 height 21
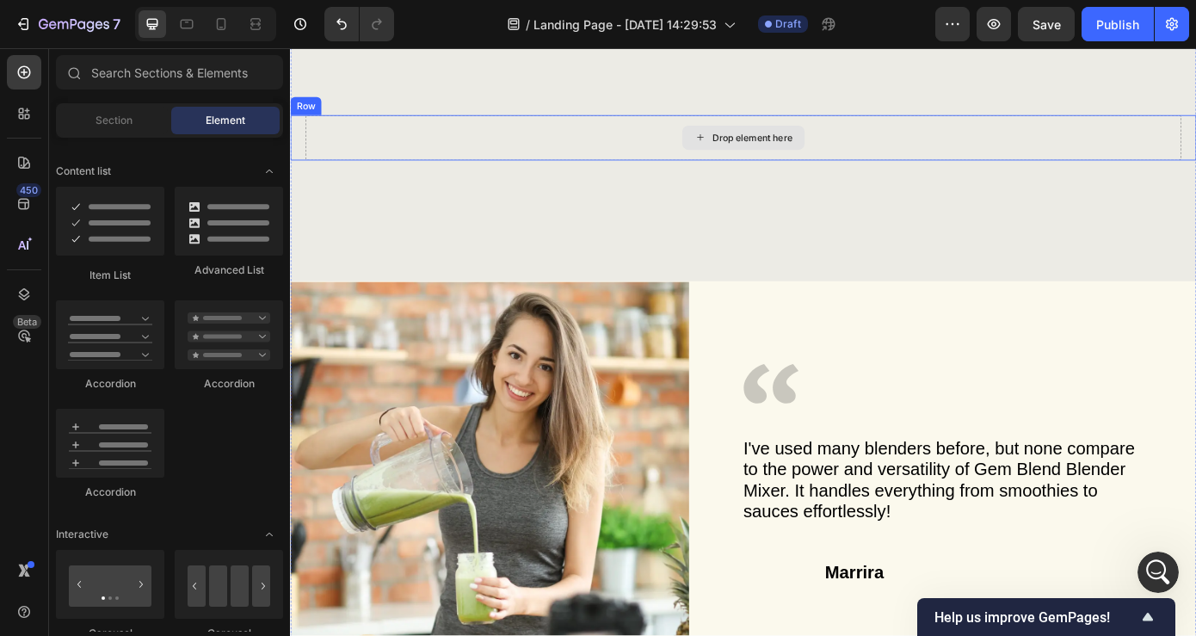
scroll to position [2599, 0]
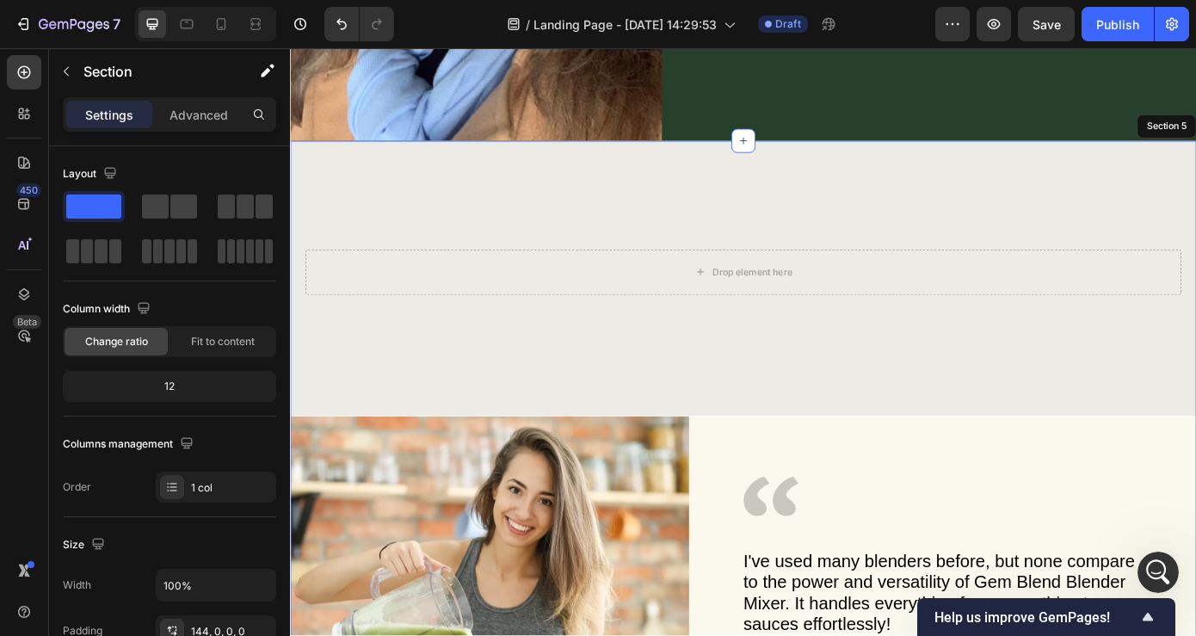
click at [773, 210] on div "Drop element here Row Image Icon I've used many blenders before, but none compa…" at bounding box center [806, 526] width 1033 height 745
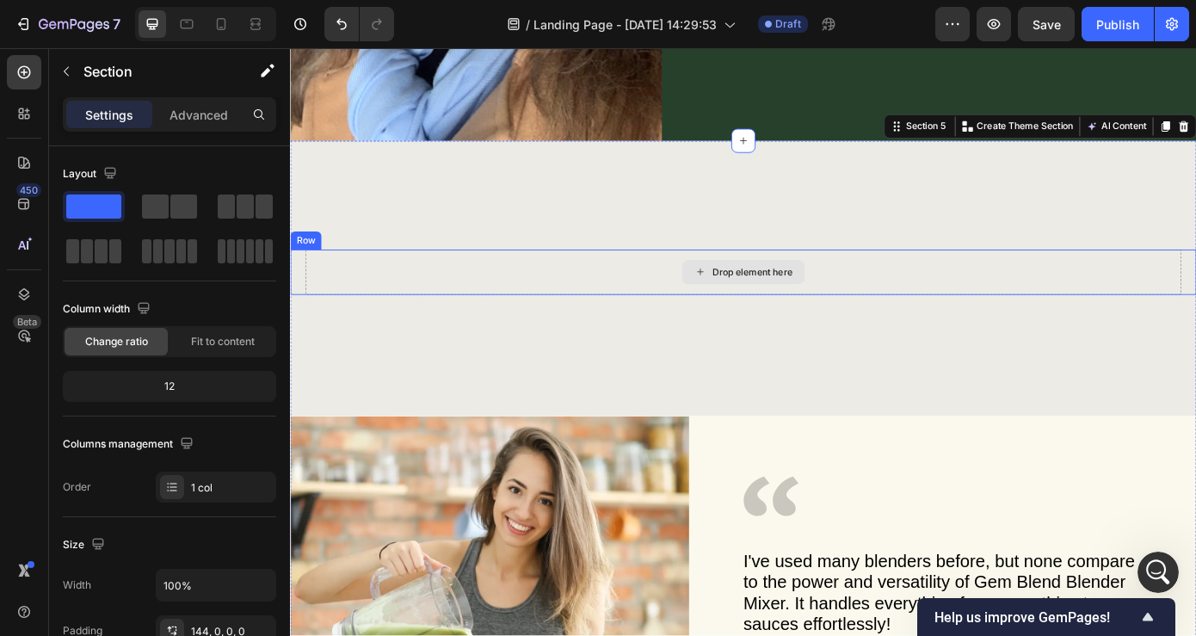
click at [794, 306] on div "Drop element here" at bounding box center [816, 304] width 91 height 14
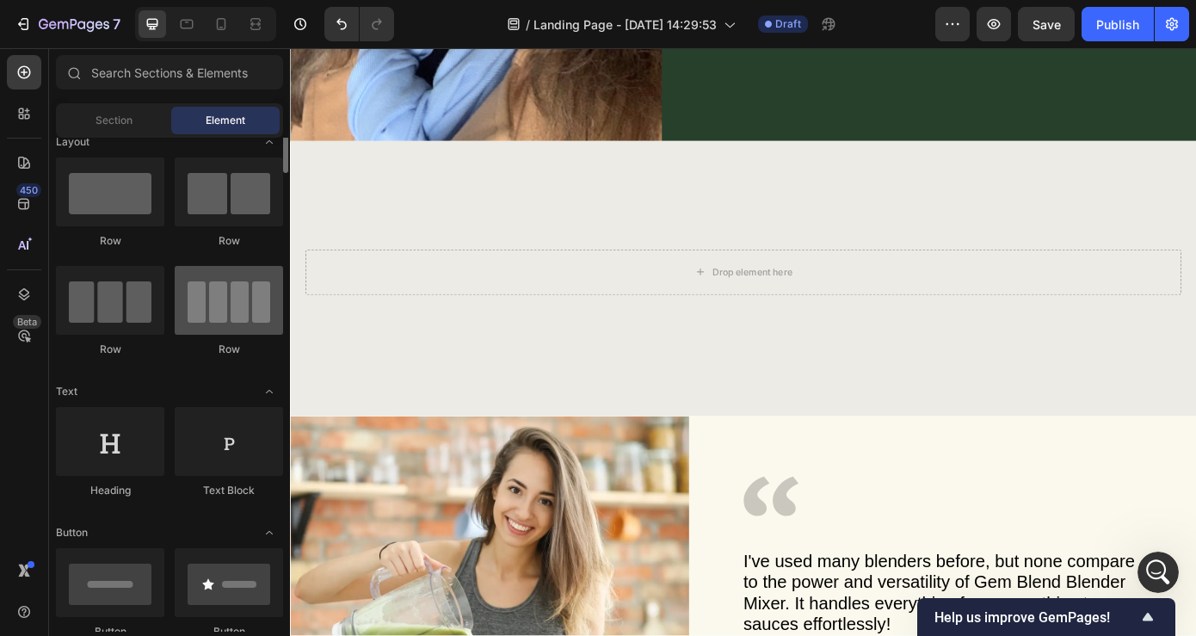
scroll to position [0, 0]
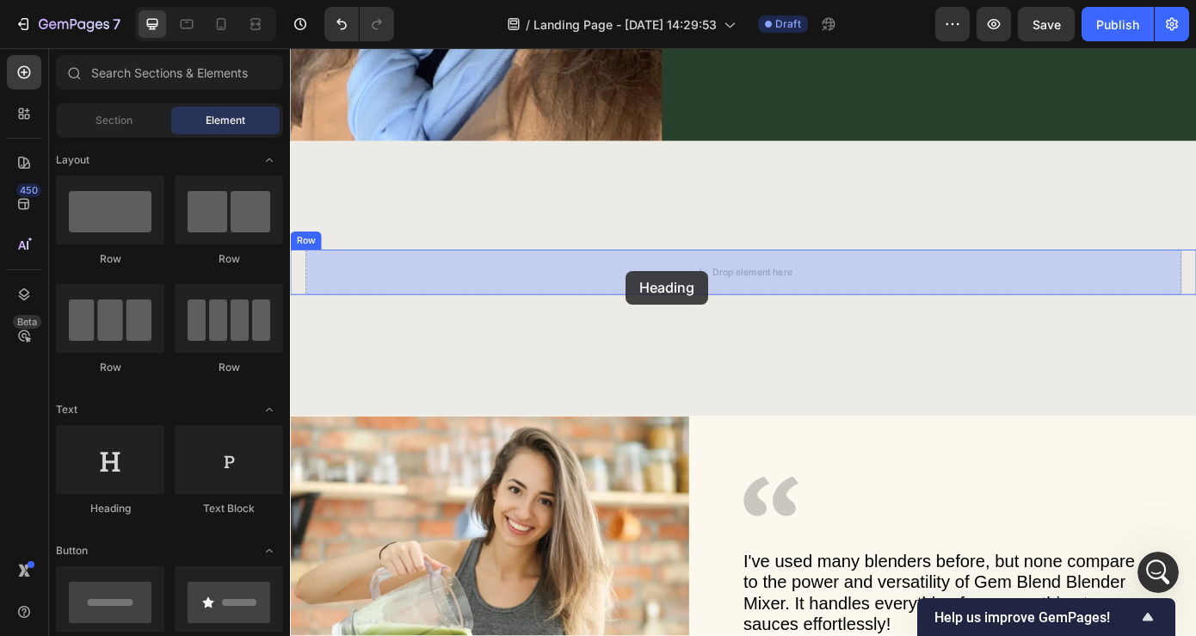
drag, startPoint x: 413, startPoint y: 511, endPoint x: 672, endPoint y: 302, distance: 333.0
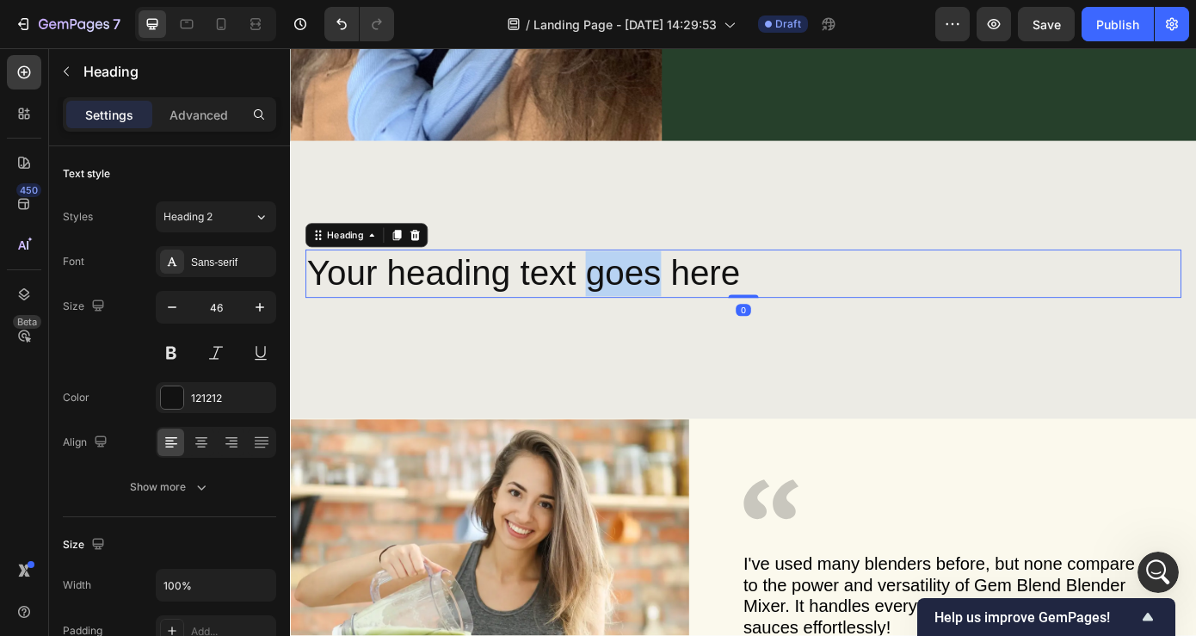
click at [685, 308] on p "Your heading text goes here" at bounding box center [806, 306] width 995 height 52
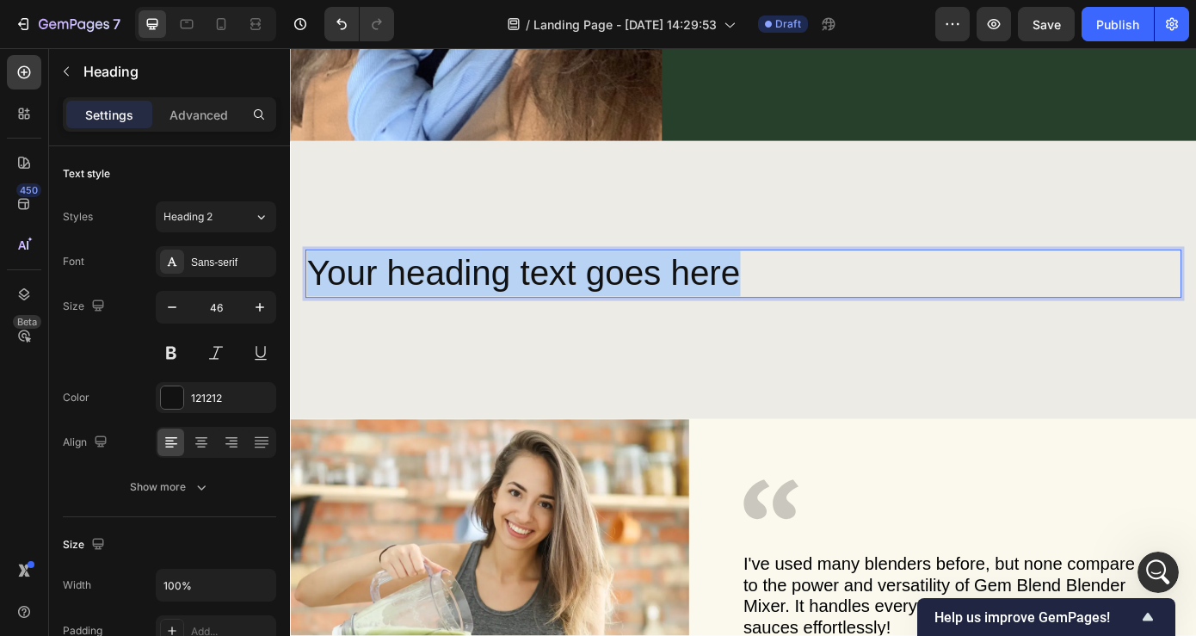
click at [685, 308] on p "Your heading text goes here" at bounding box center [806, 306] width 995 height 52
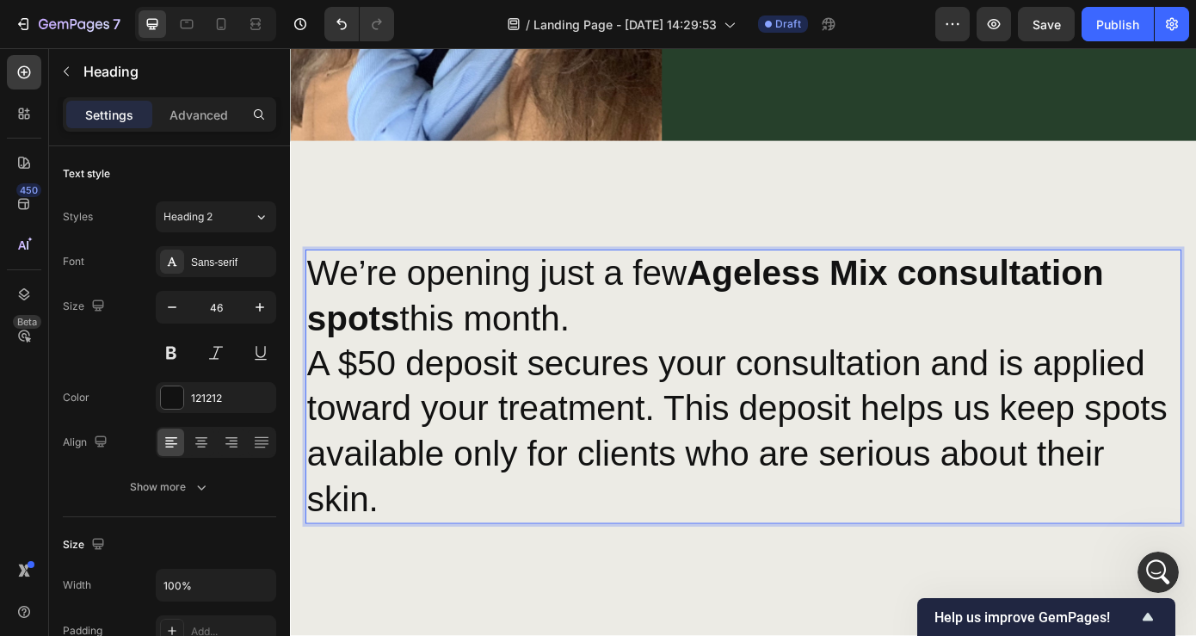
click at [398, 559] on p "A $50 deposit secures your consultation and is applied toward your treatment. T…" at bounding box center [806, 485] width 995 height 206
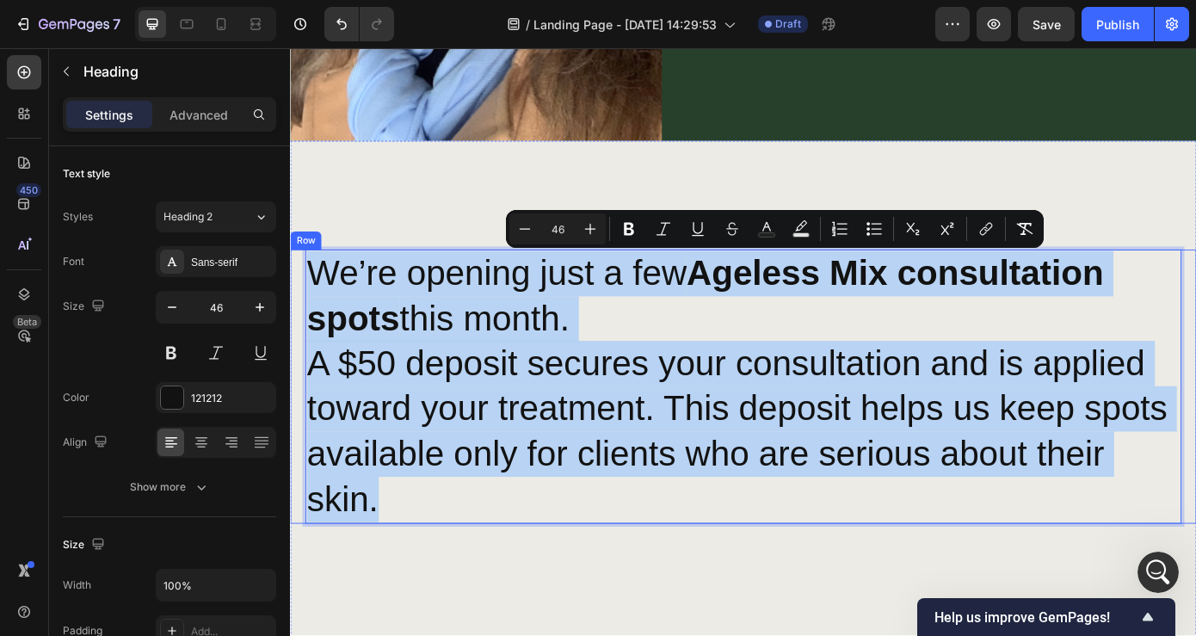
drag, startPoint x: 400, startPoint y: 561, endPoint x: 300, endPoint y: 310, distance: 270.8
click at [300, 310] on div "We’re opening just a few Ageless Mix consultation spots this month. A $50 depos…" at bounding box center [806, 434] width 1033 height 312
click at [395, 336] on strong "Ageless Mix consultation spots" at bounding box center [763, 330] width 908 height 96
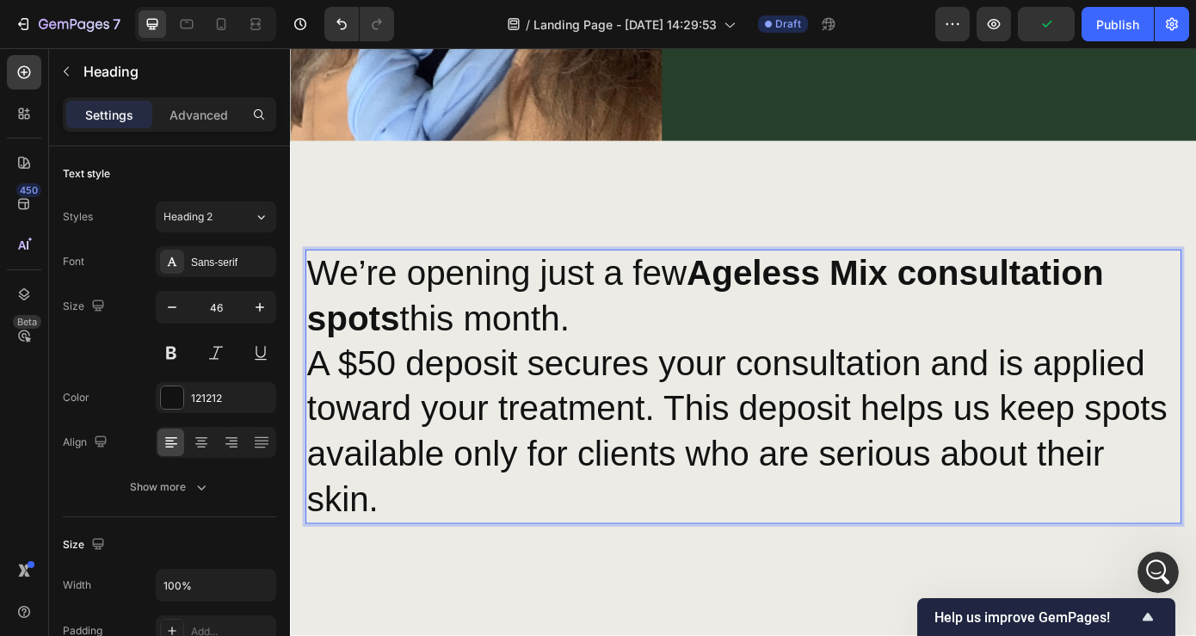
click at [308, 299] on h2 "We’re opening just a few Ageless Mix consultation spots this month. A $50 depos…" at bounding box center [806, 434] width 998 height 312
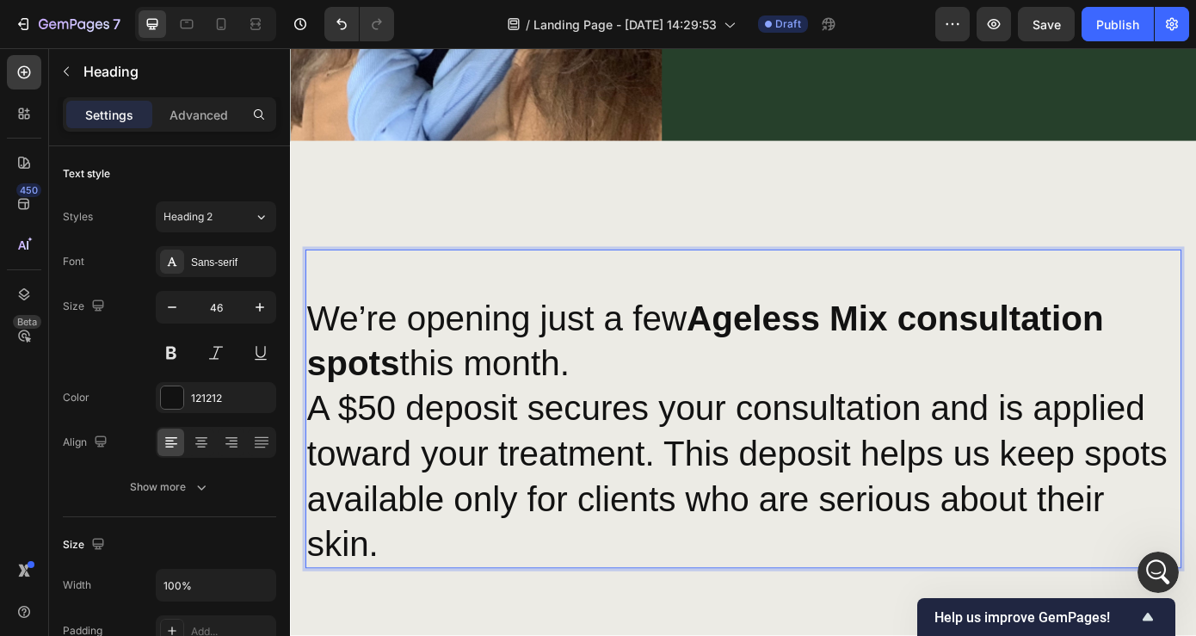
click at [404, 286] on p "We’re opening just a few Ageless Mix consultation spots this month." at bounding box center [806, 357] width 995 height 154
click at [454, 308] on p "⁠⁠⁠⁠⁠⁠⁠ We’re opening just a few Ageless Mix consultation spots this month." at bounding box center [806, 357] width 995 height 154
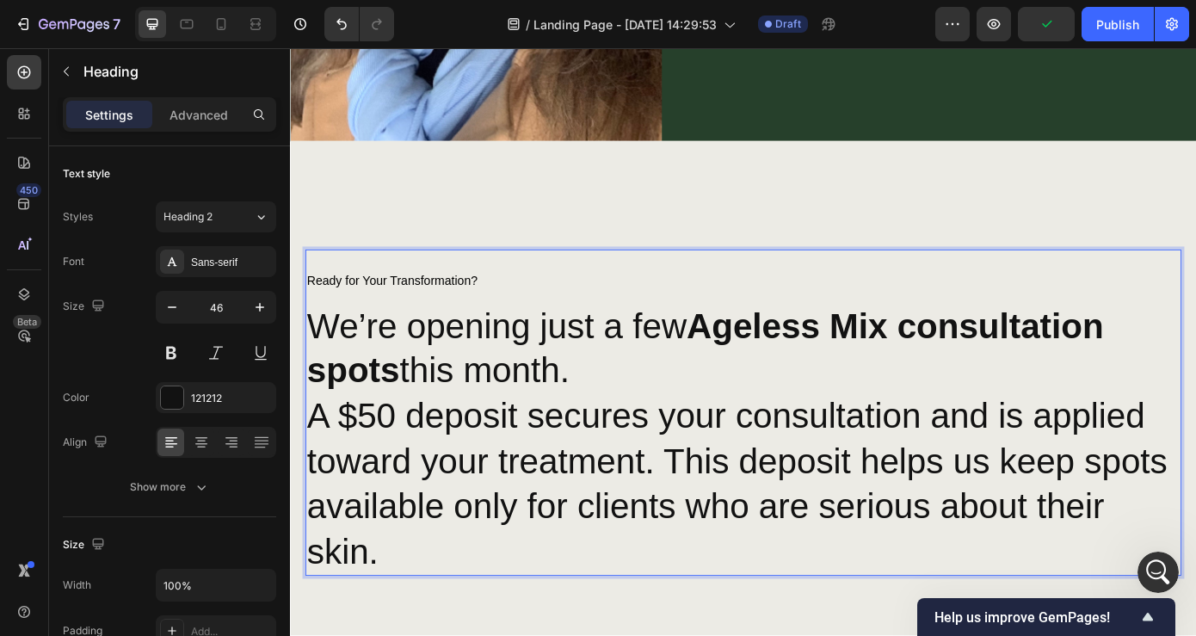
click at [444, 311] on span "Ready for Your Transformation?" at bounding box center [406, 313] width 195 height 15
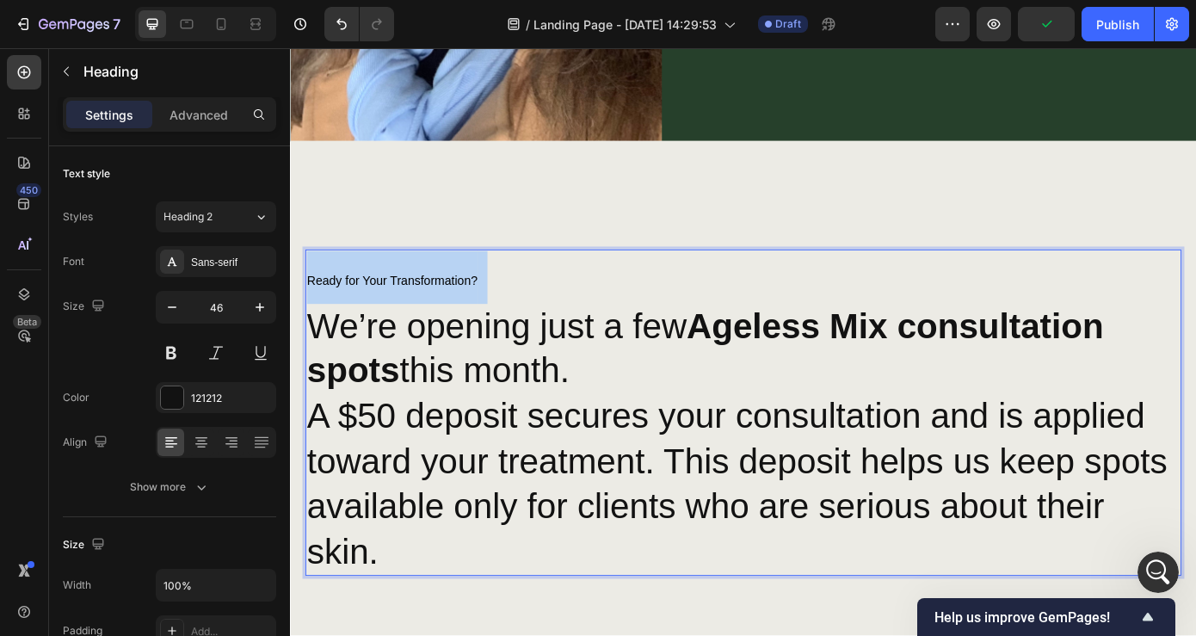
click at [444, 311] on span "Ready for Your Transformation?" at bounding box center [406, 313] width 195 height 15
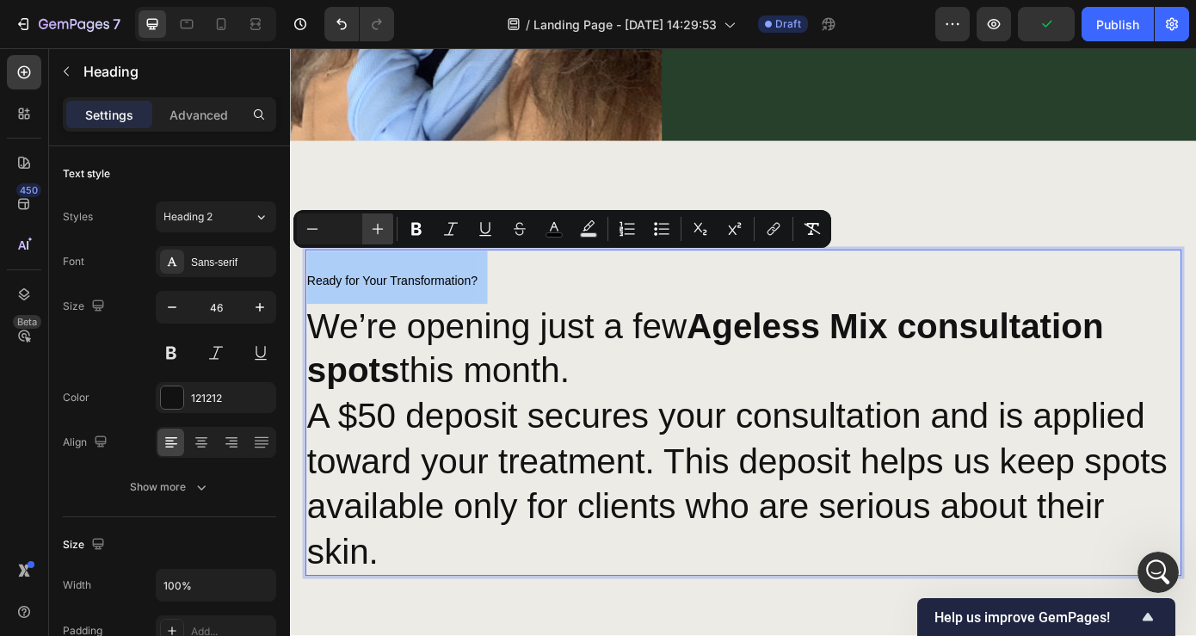
click at [377, 228] on icon "Editor contextual toolbar" at bounding box center [377, 228] width 17 height 17
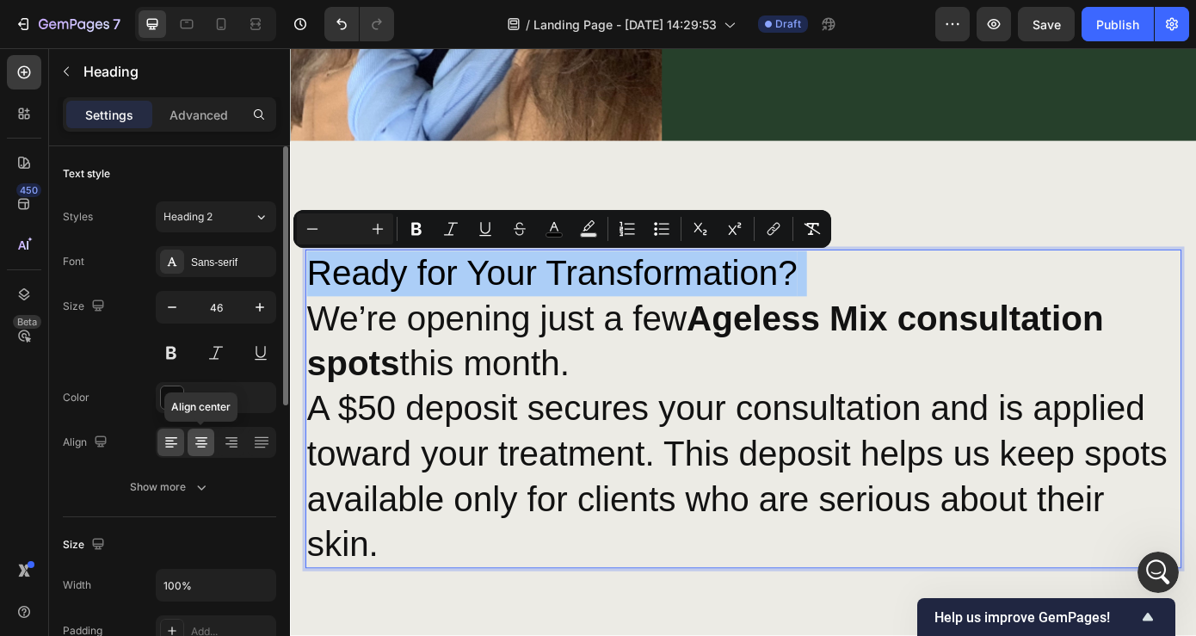
click at [200, 449] on icon at bounding box center [201, 442] width 17 height 17
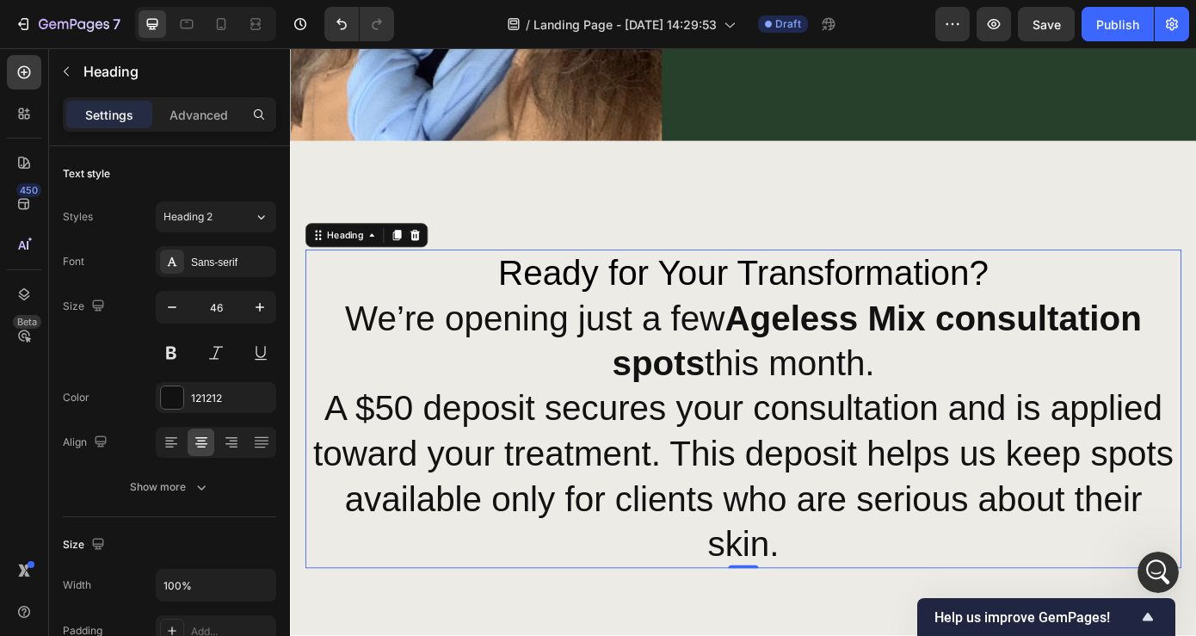
click at [1104, 294] on p "Ready for Your Transformation? We’re opening just a few Ageless Mix consultatio…" at bounding box center [806, 357] width 995 height 154
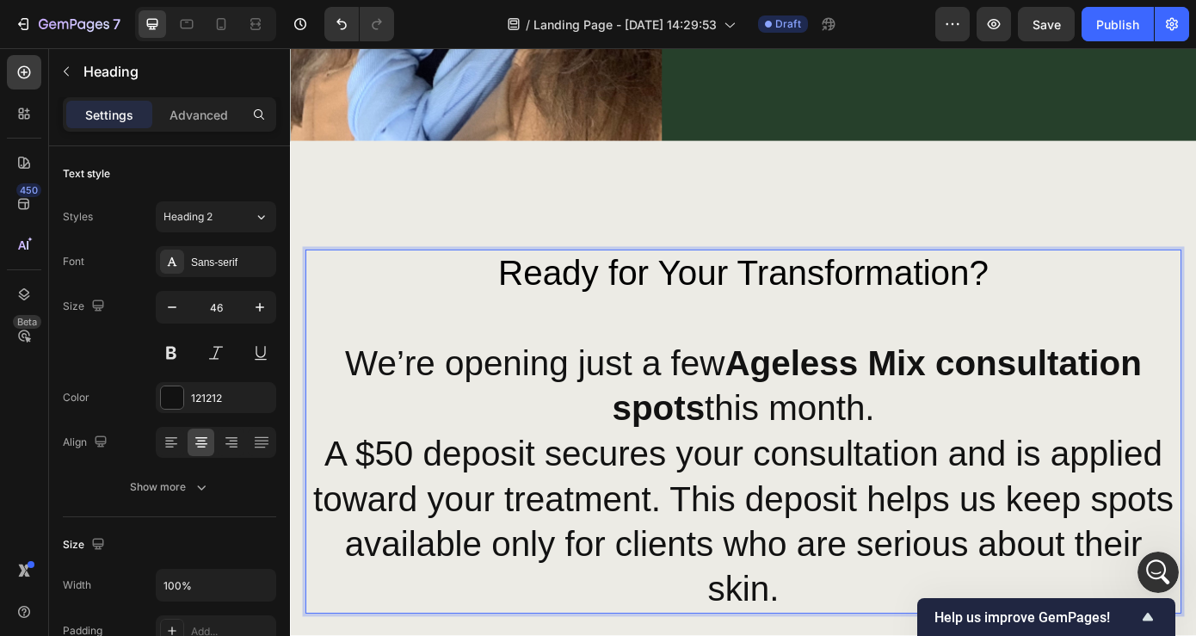
click at [1020, 454] on p "Ready for Your Transformation? ⁠⁠⁠⁠⁠⁠⁠ We’re opening just a few Ageless Mix con…" at bounding box center [806, 383] width 995 height 206
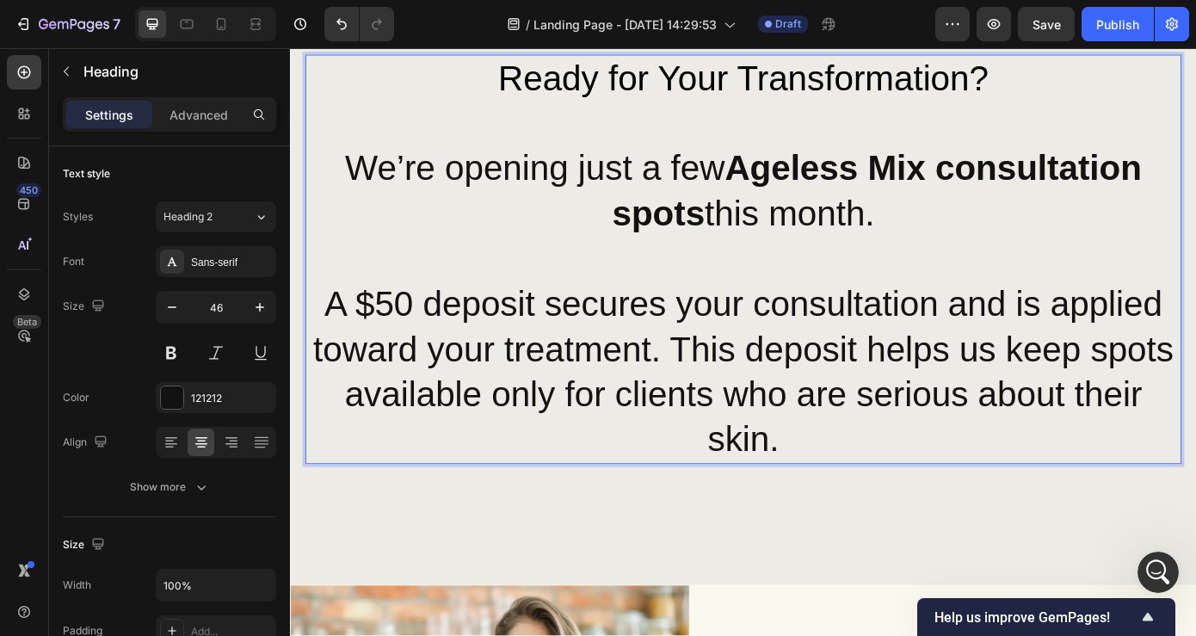
scroll to position [2845, 0]
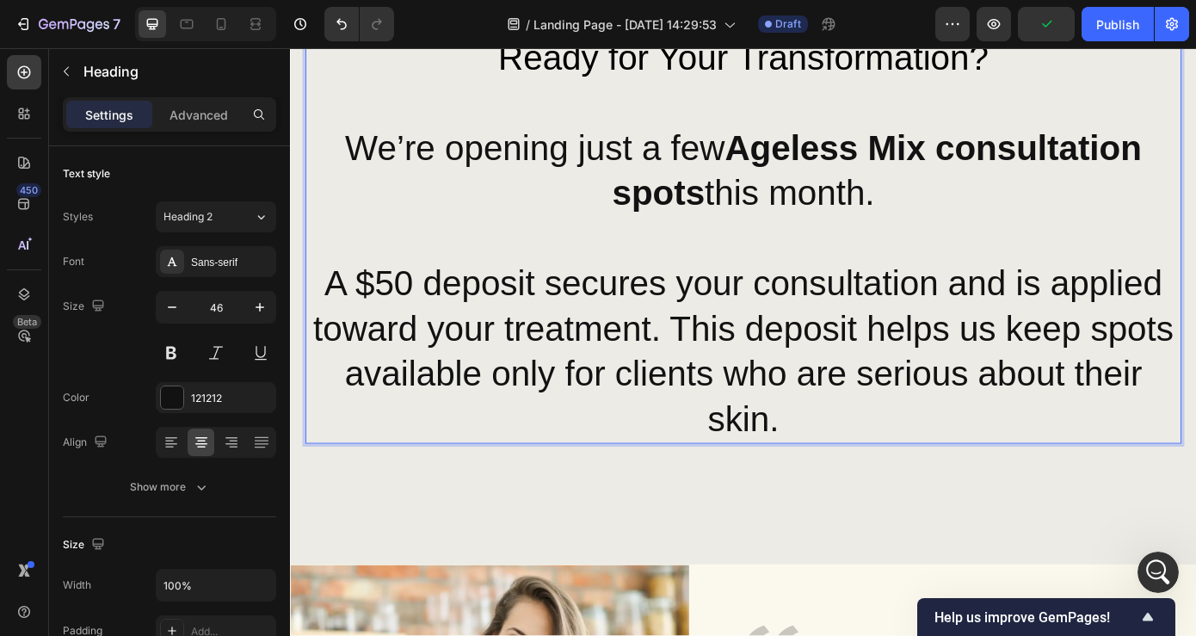
click at [720, 365] on p "A $50 deposit secures your consultation and is applied toward your treatment. T…" at bounding box center [806, 395] width 995 height 206
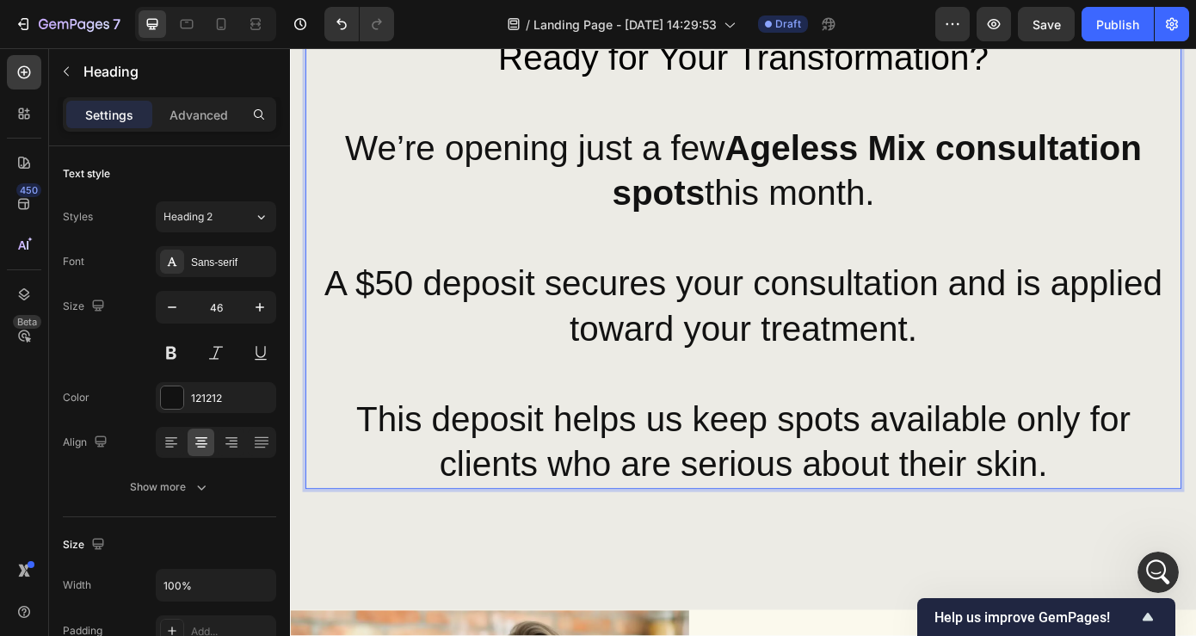
click at [888, 392] on p "A $50 deposit secures your consultation and is applied toward your treatment. ⁠…" at bounding box center [806, 420] width 995 height 257
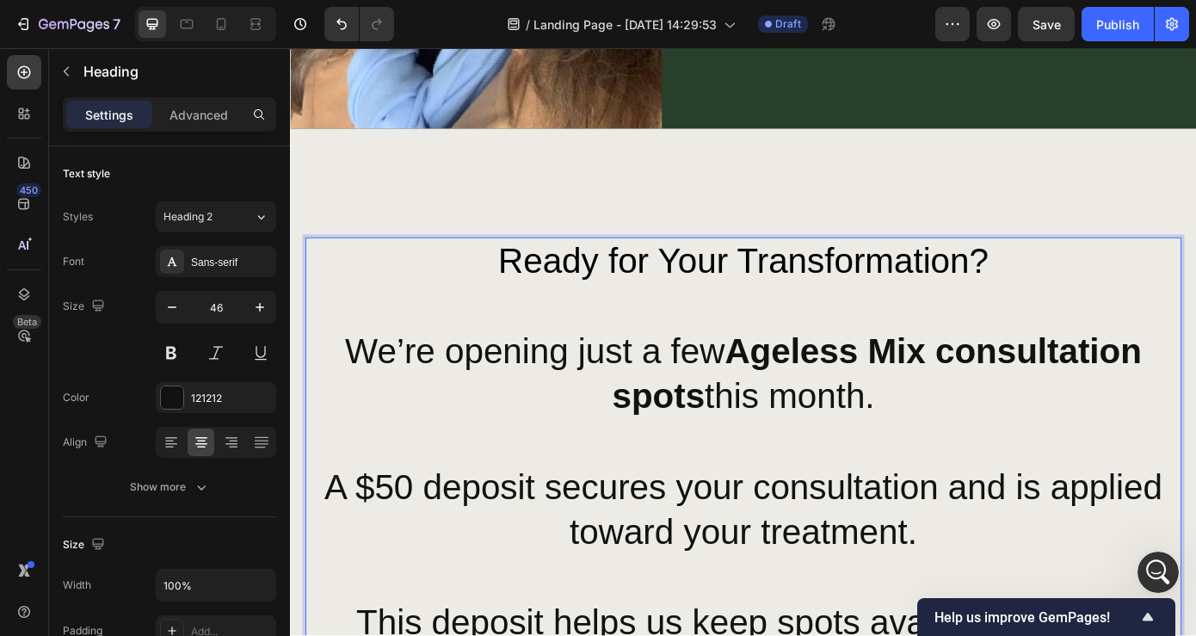
scroll to position [2615, 0]
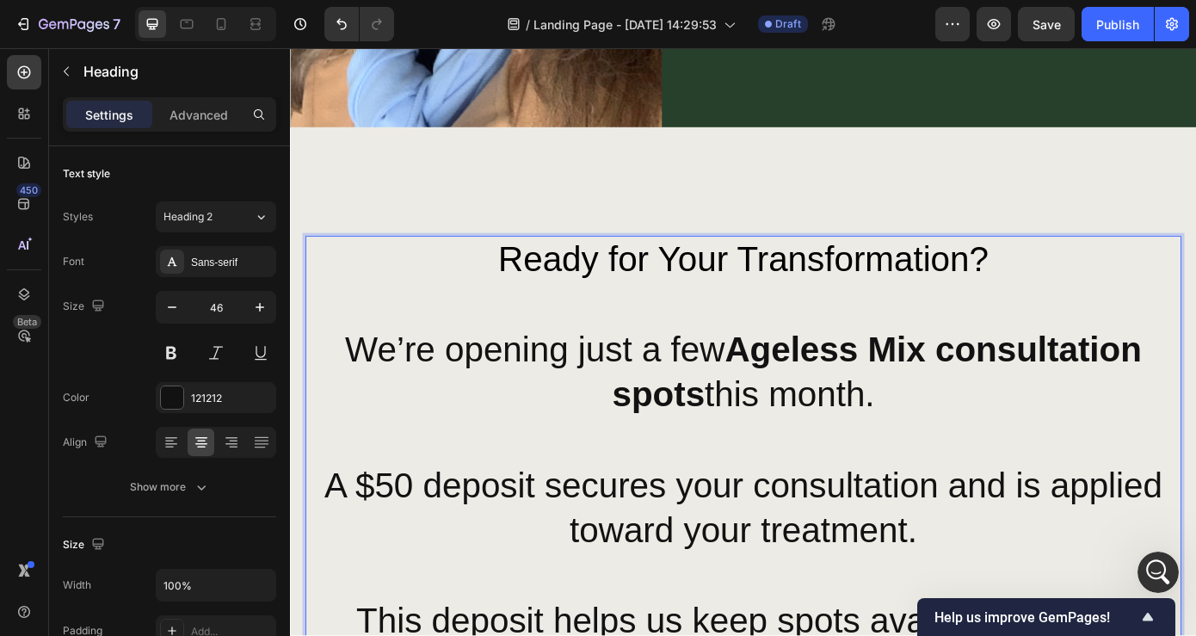
click at [517, 281] on p "Ready for Your Transformation? We’re opening just a few Ageless Mix consultatio…" at bounding box center [806, 392] width 995 height 257
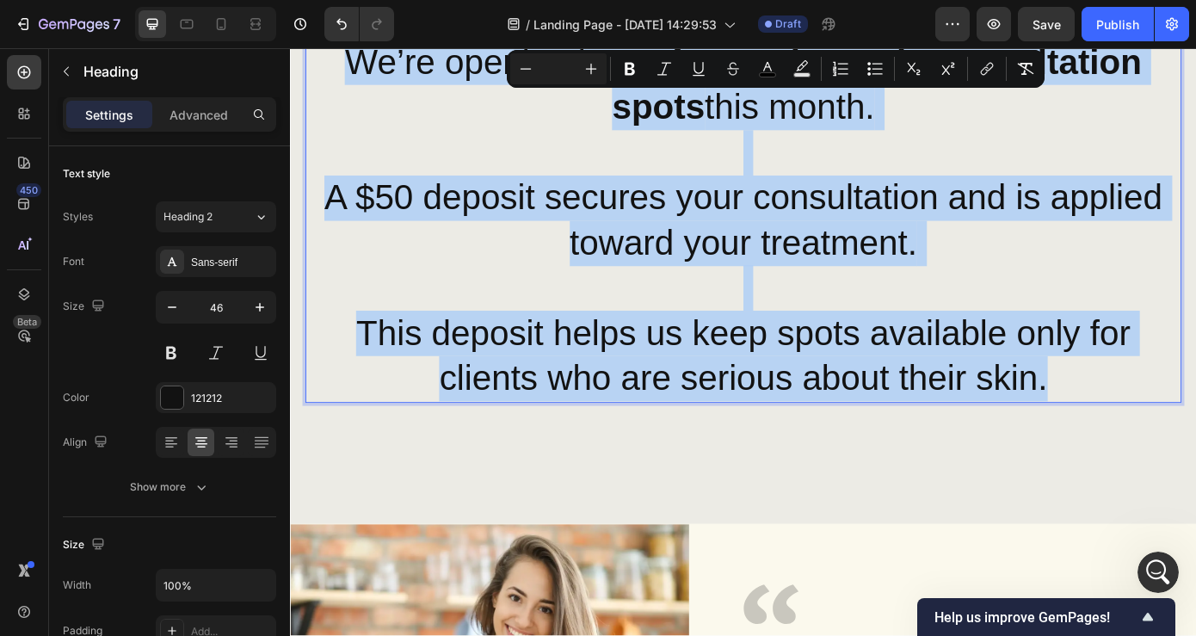
scroll to position [2971, 0]
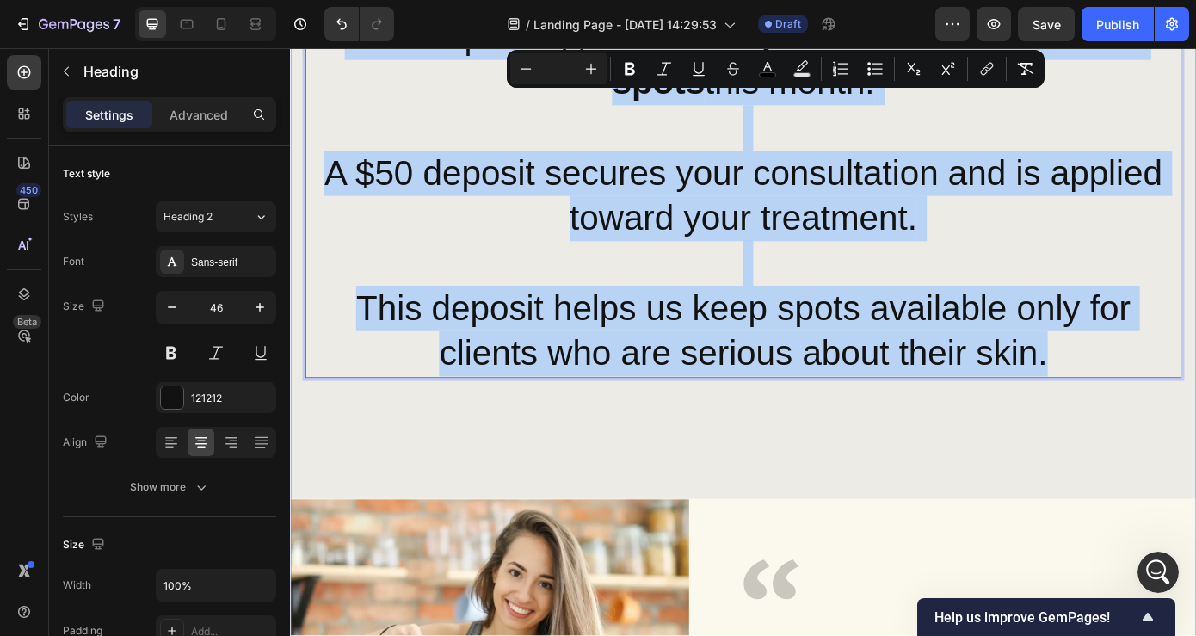
drag, startPoint x: 517, startPoint y: 281, endPoint x: 1215, endPoint y: 417, distance: 711.2
click at [1196, 417] on h2 "Ready for Your Transformation? We’re opening just a few Ageless Mix consultatio…" at bounding box center [806, 165] width 998 height 518
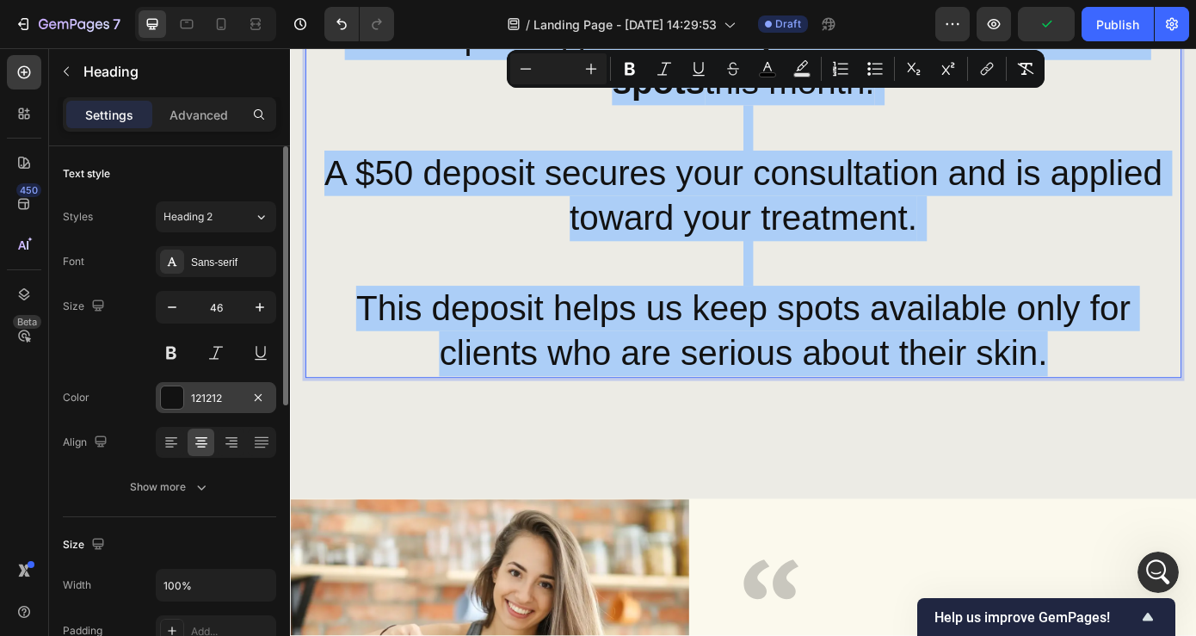
click at [173, 399] on div at bounding box center [172, 397] width 22 height 22
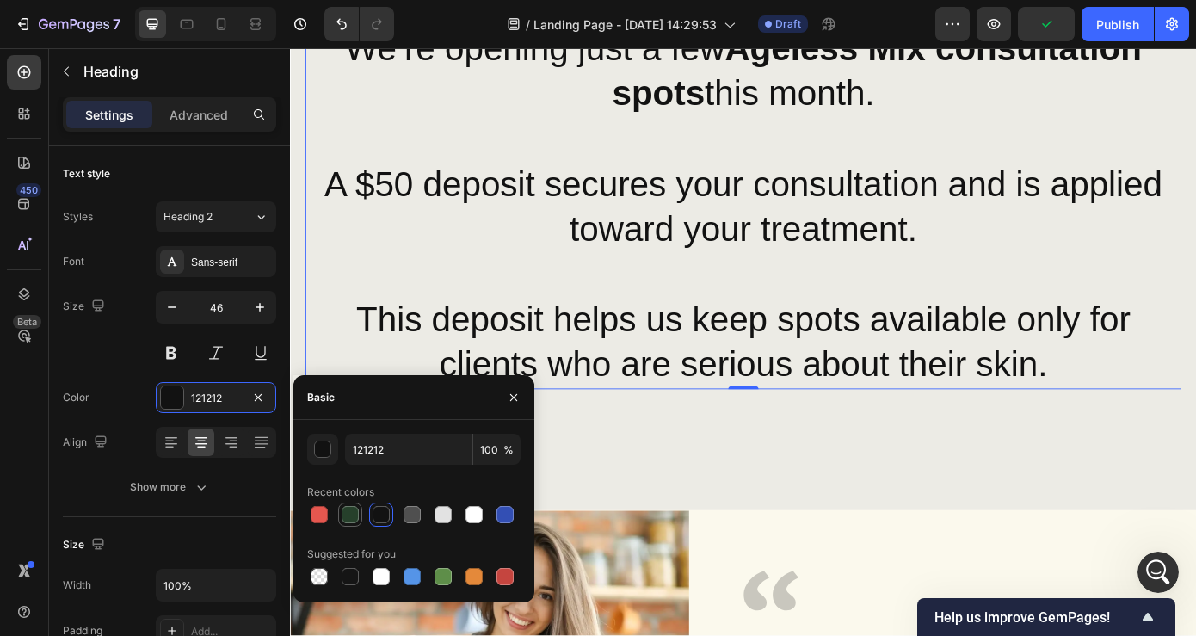
click at [349, 512] on div at bounding box center [350, 514] width 17 height 17
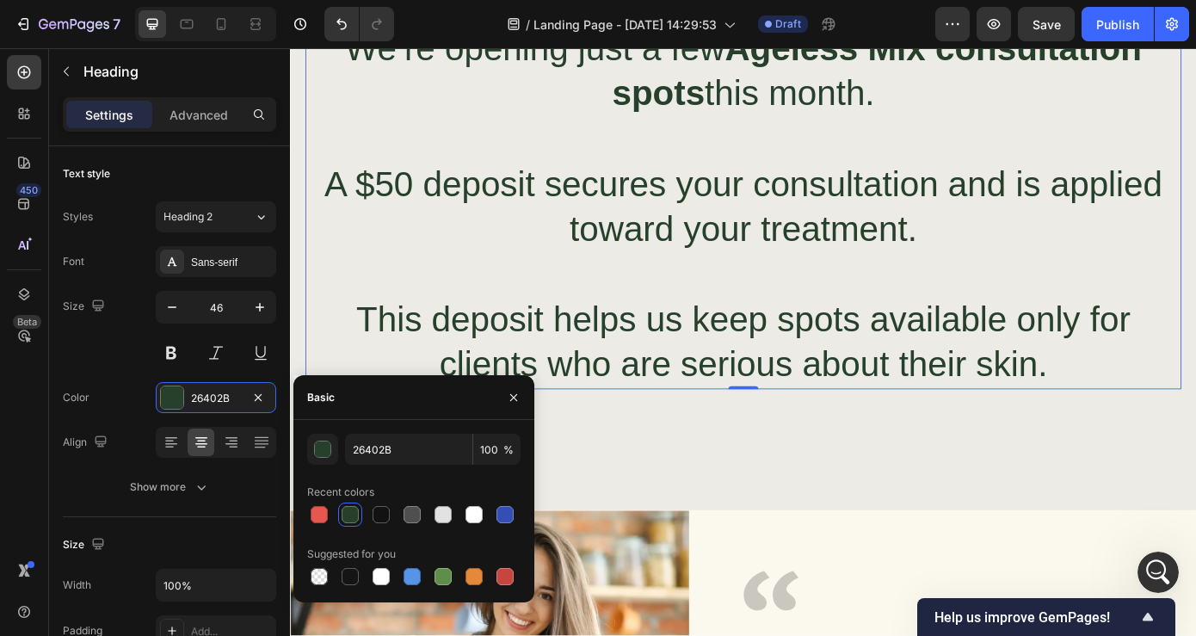
click at [355, 510] on div at bounding box center [350, 514] width 17 height 17
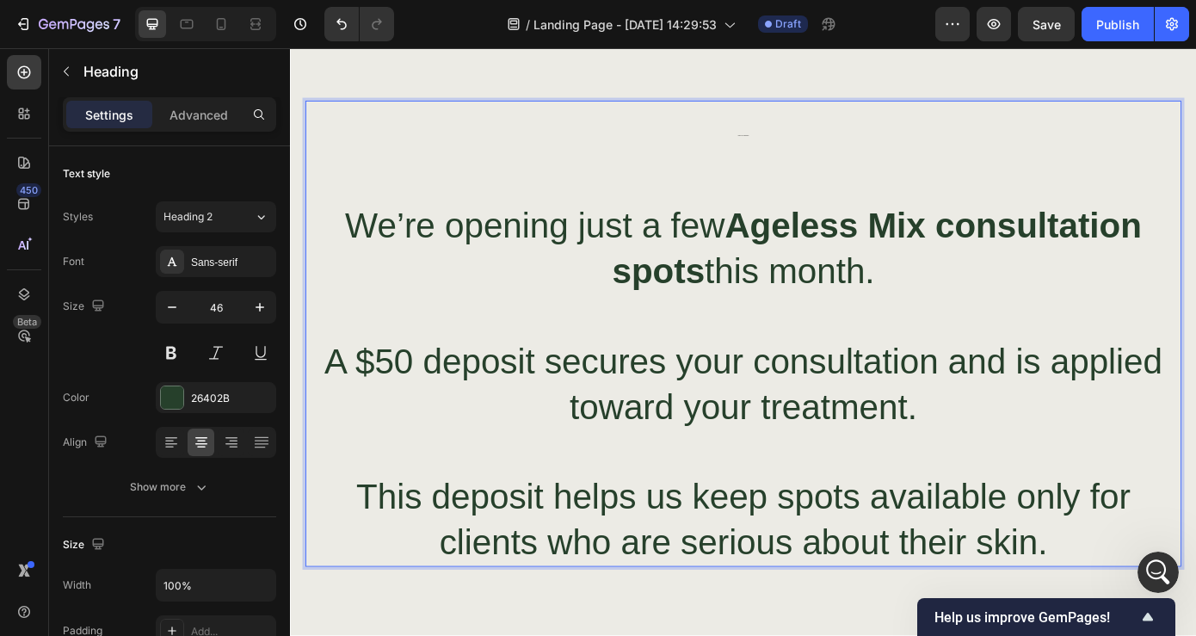
scroll to position [2760, 0]
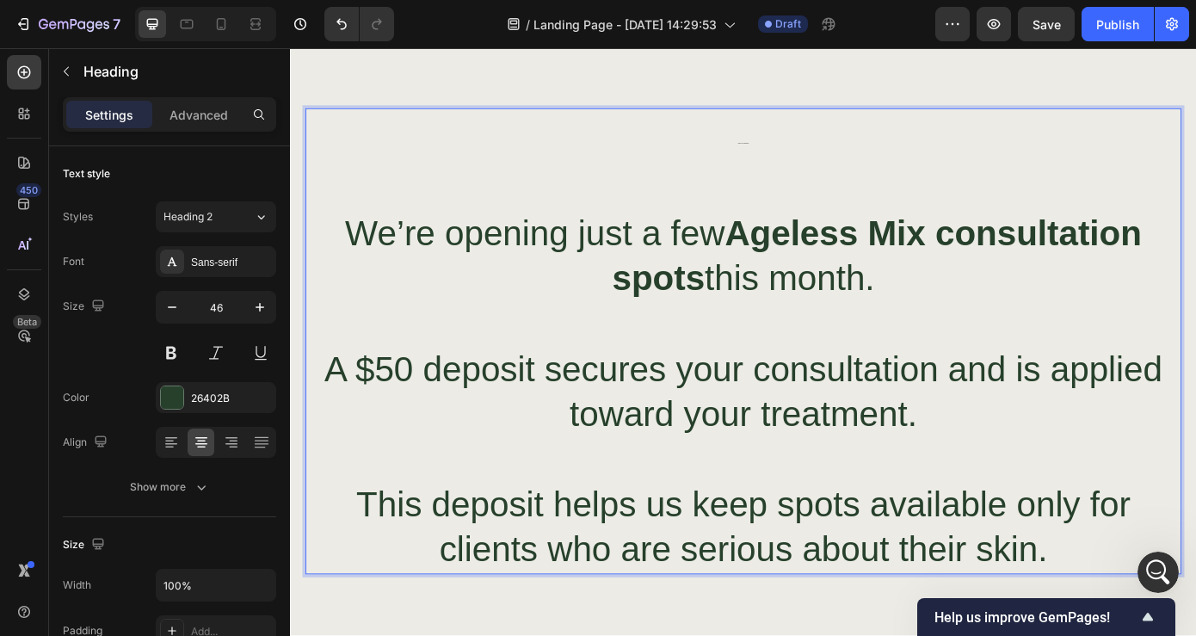
click at [790, 244] on strong "Ageless Mix consultation spots" at bounding box center [958, 285] width 603 height 96
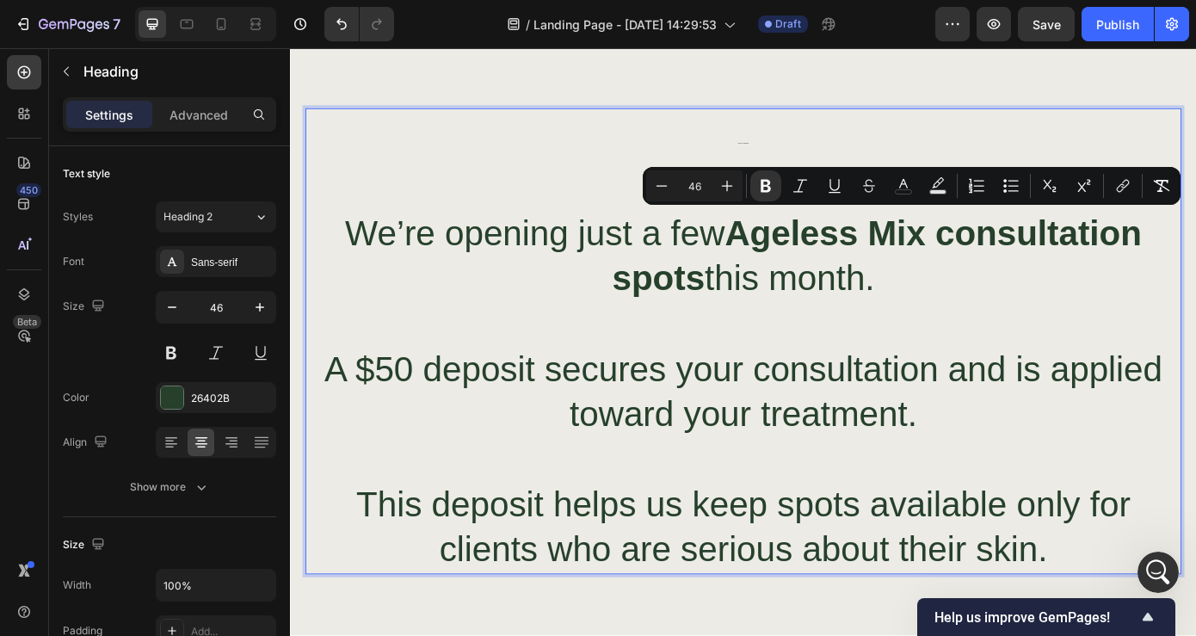
drag, startPoint x: 790, startPoint y: 244, endPoint x: 756, endPoint y: 304, distance: 69.4
click at [756, 304] on strong "Ageless Mix consultation spots" at bounding box center [958, 285] width 603 height 96
click at [175, 395] on div at bounding box center [172, 397] width 22 height 22
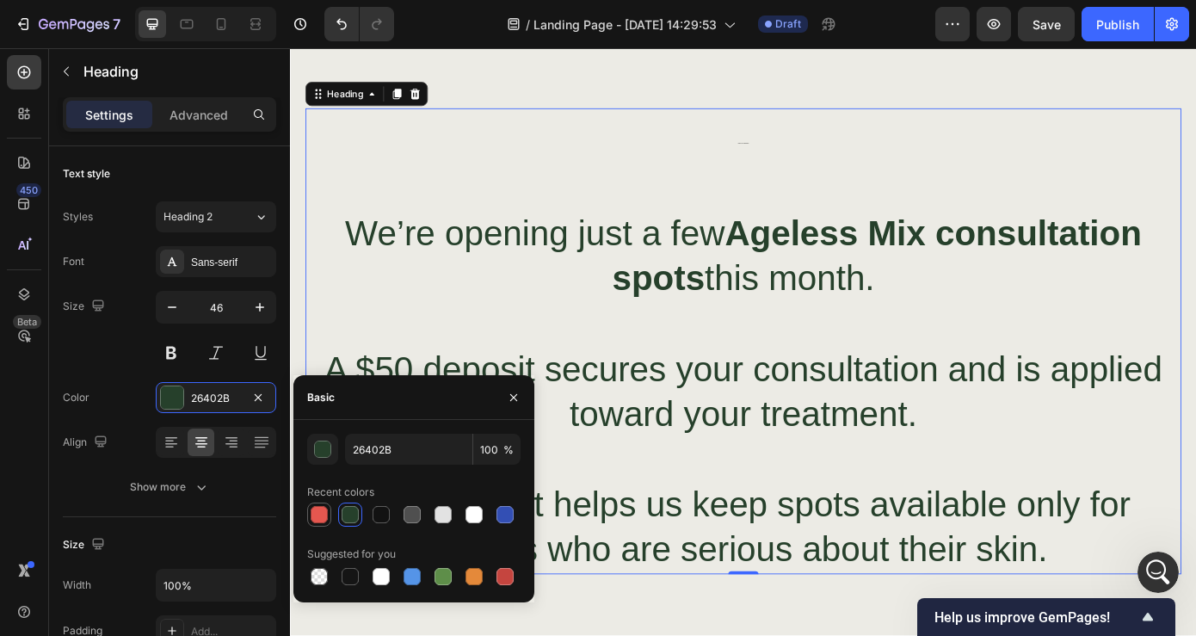
click at [320, 518] on div at bounding box center [319, 514] width 17 height 17
type input "E5574F"
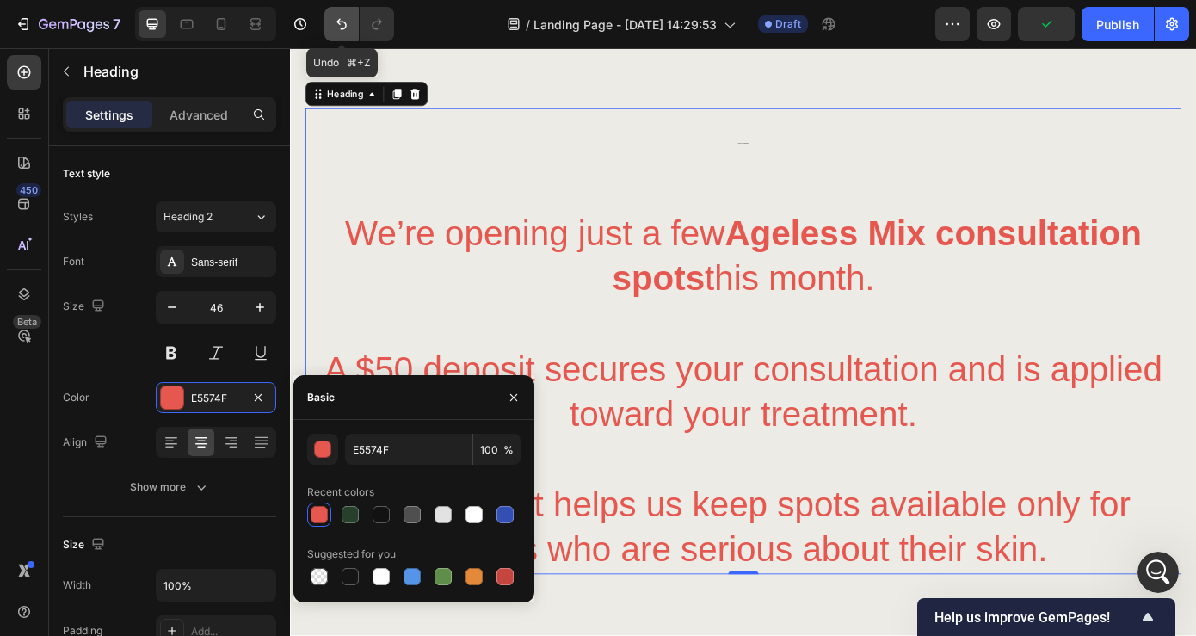
click at [343, 28] on icon "Undo/Redo" at bounding box center [341, 23] width 17 height 17
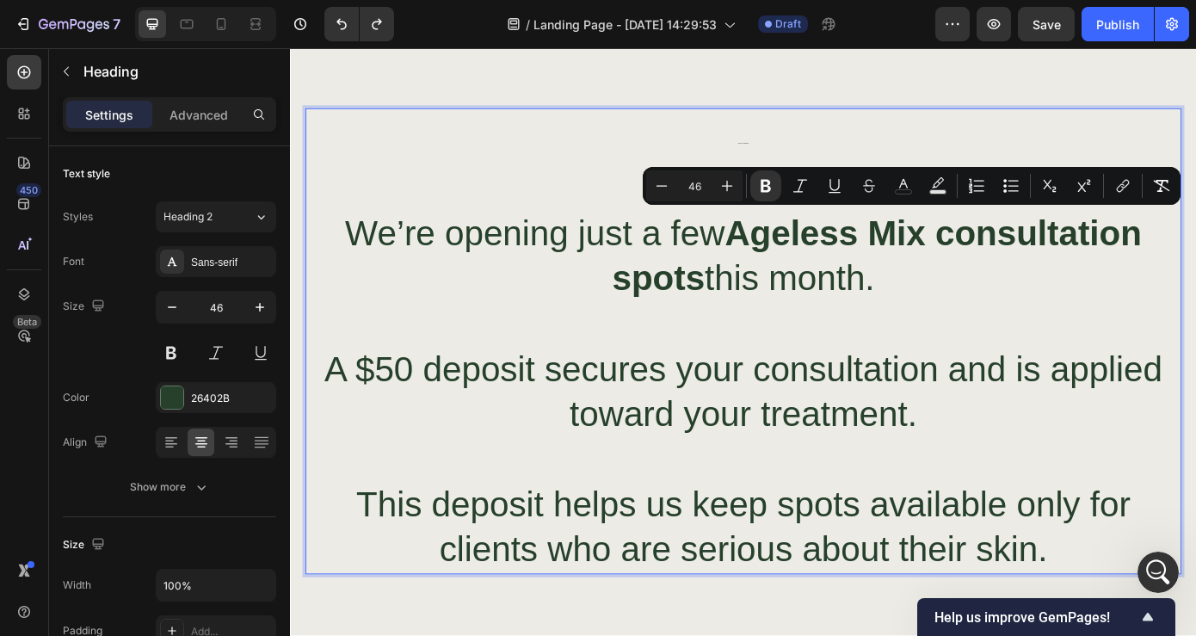
drag, startPoint x: 787, startPoint y: 245, endPoint x: 746, endPoint y: 299, distance: 67.0
click at [746, 299] on strong "Ageless Mix consultation spots" at bounding box center [958, 285] width 603 height 96
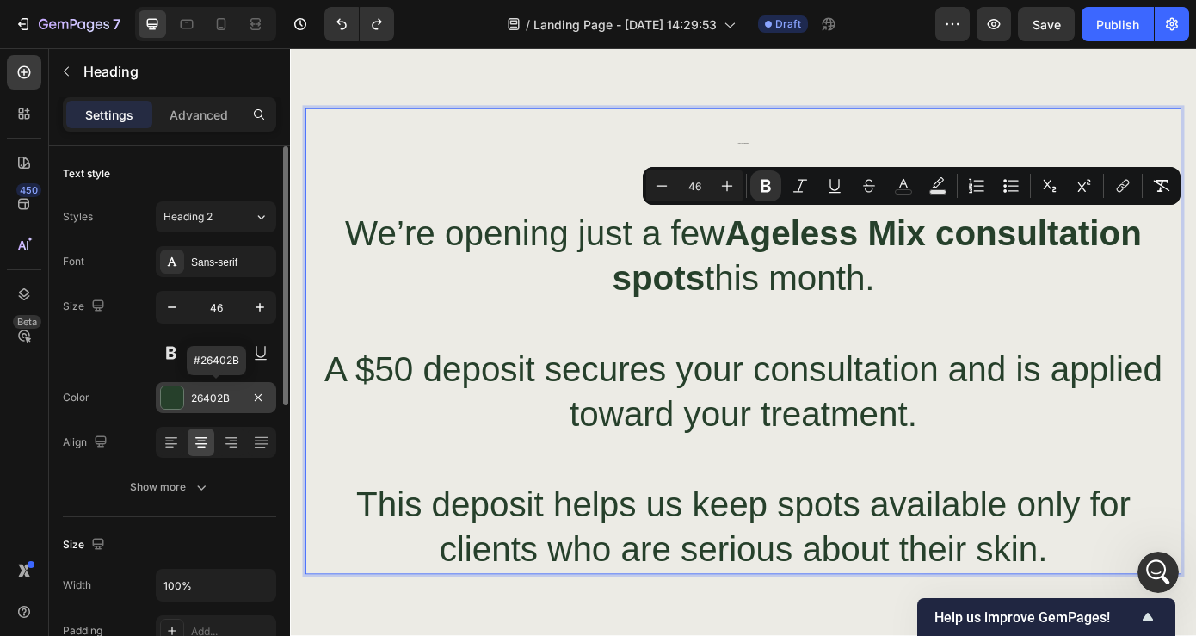
click at [207, 397] on div "26402B" at bounding box center [216, 398] width 50 height 15
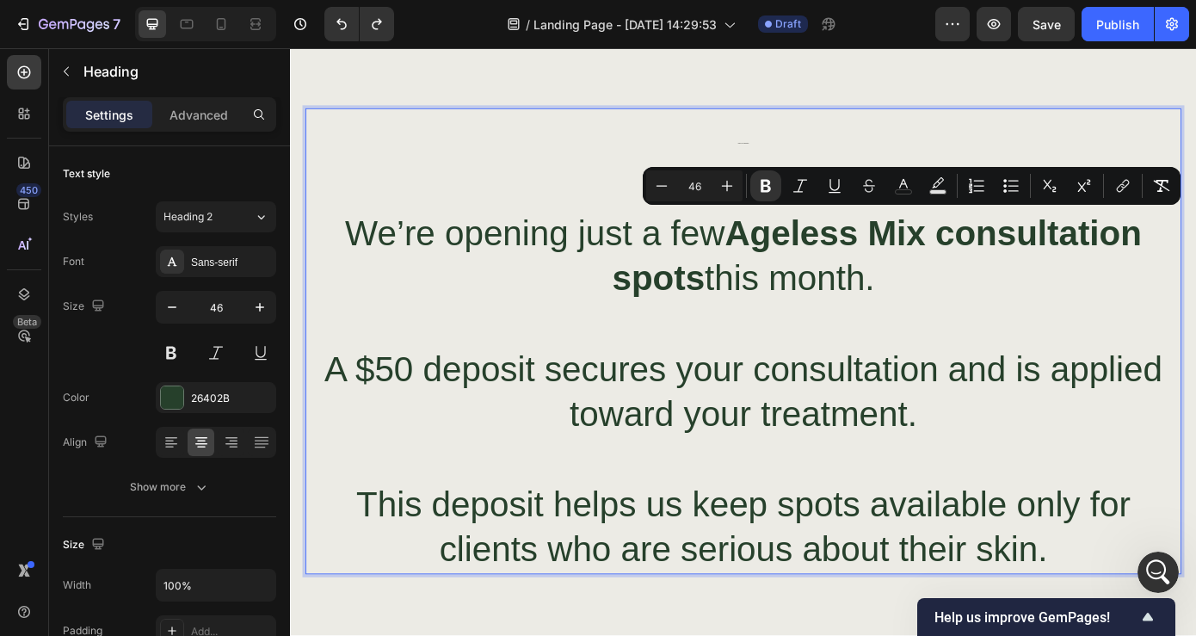
drag, startPoint x: 791, startPoint y: 250, endPoint x: 754, endPoint y: 310, distance: 70.7
click at [942, 192] on rect "Editor contextual toolbar" at bounding box center [938, 192] width 16 height 4
type input "000000"
type input "77"
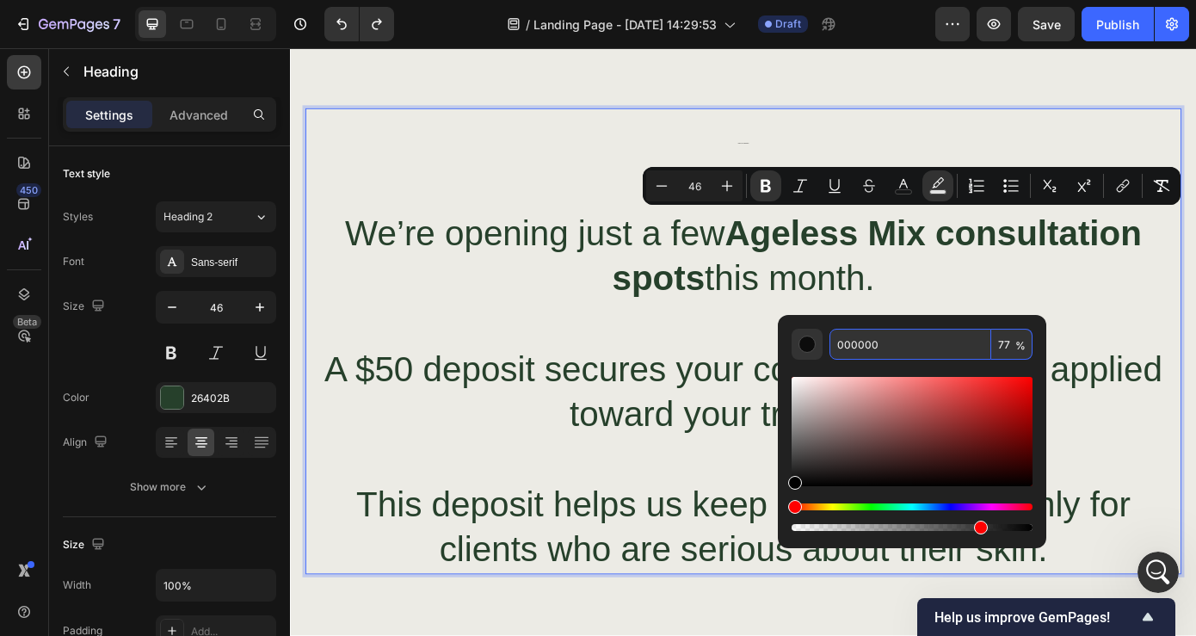
click at [889, 343] on input "000000" at bounding box center [911, 344] width 162 height 31
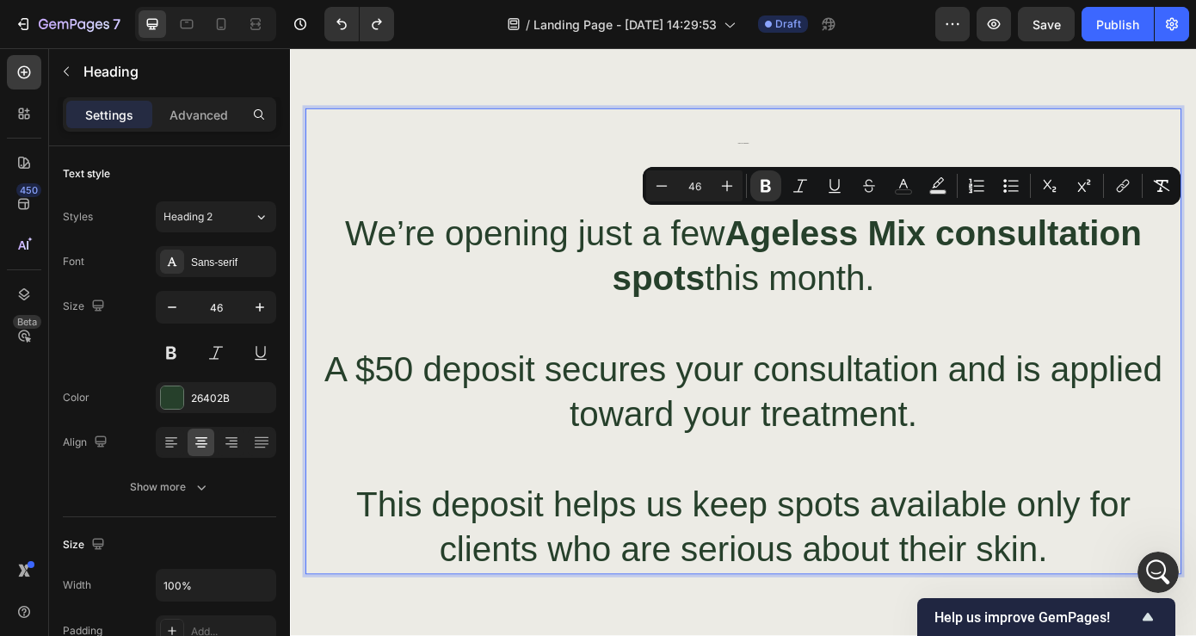
click at [868, 265] on strong "Ageless Mix consultation spots" at bounding box center [958, 285] width 603 height 96
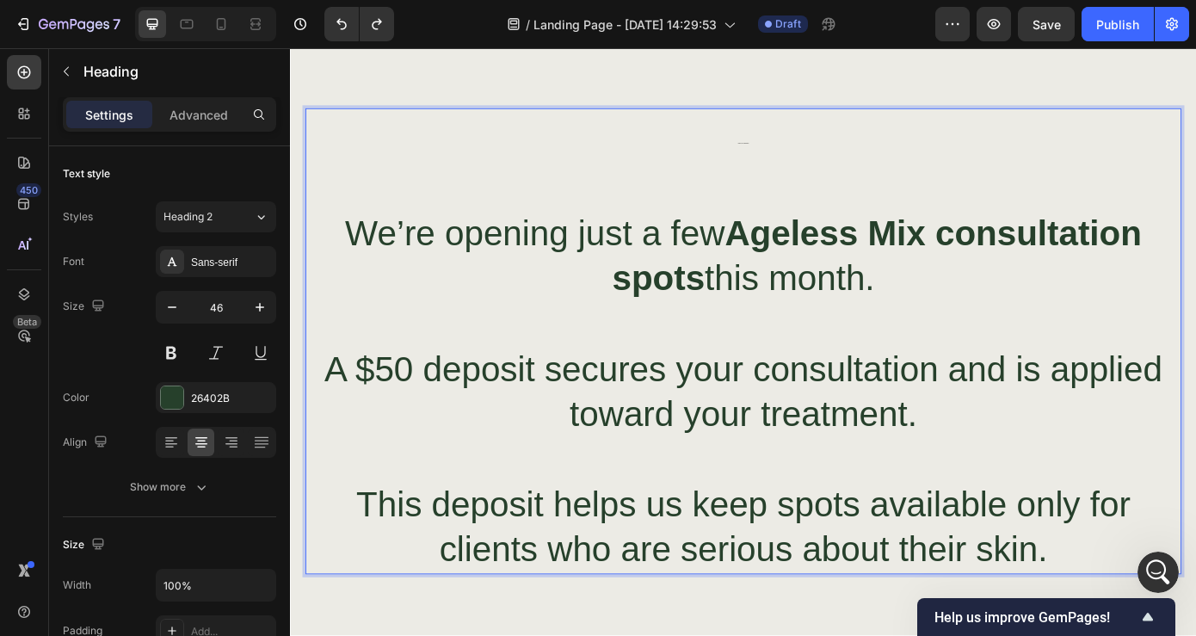
click at [868, 265] on strong "Ageless Mix consultation spots" at bounding box center [958, 285] width 603 height 96
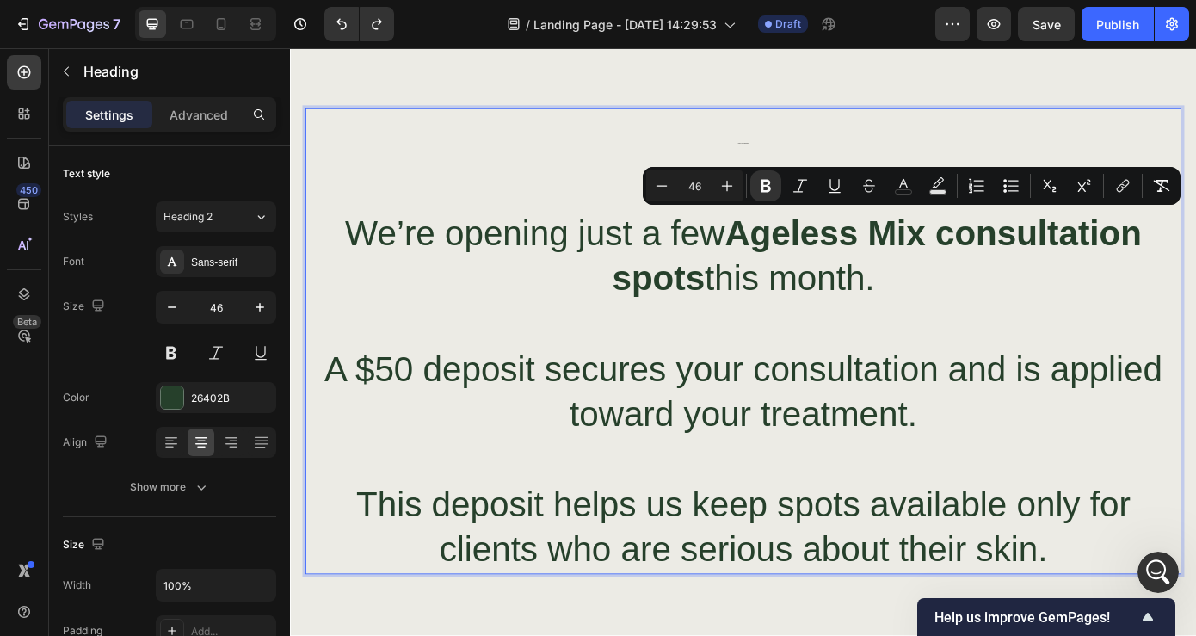
drag, startPoint x: 788, startPoint y: 257, endPoint x: 748, endPoint y: 302, distance: 59.8
click at [748, 302] on strong "Ageless Mix consultation spots" at bounding box center [958, 285] width 603 height 96
click at [940, 185] on icon "Editor contextual toolbar" at bounding box center [938, 185] width 17 height 17
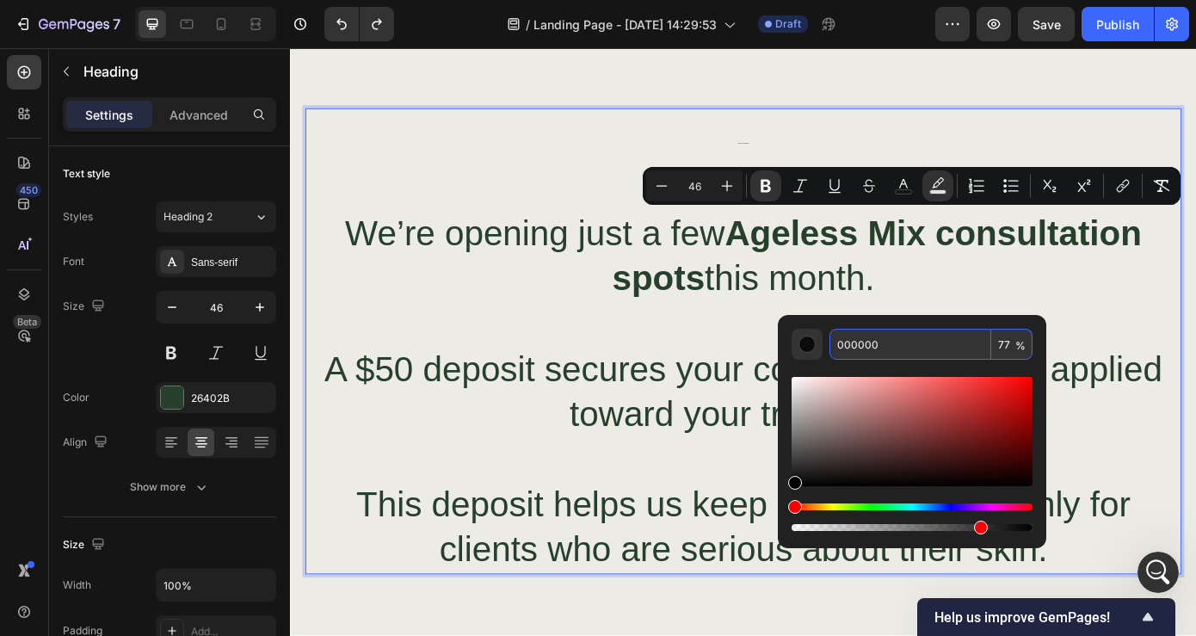
click at [907, 344] on input "000000" at bounding box center [911, 344] width 162 height 31
paste input "#e5574f"
type input "E5574F"
type input "100"
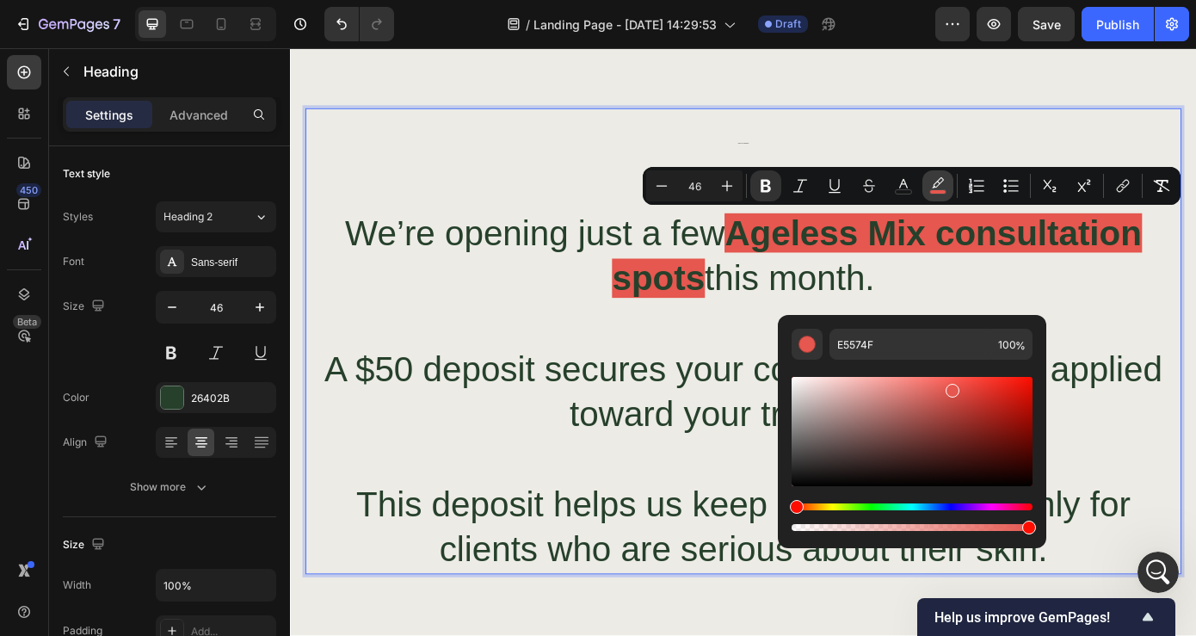
click at [936, 185] on icon "Editor contextual toolbar" at bounding box center [938, 185] width 17 height 17
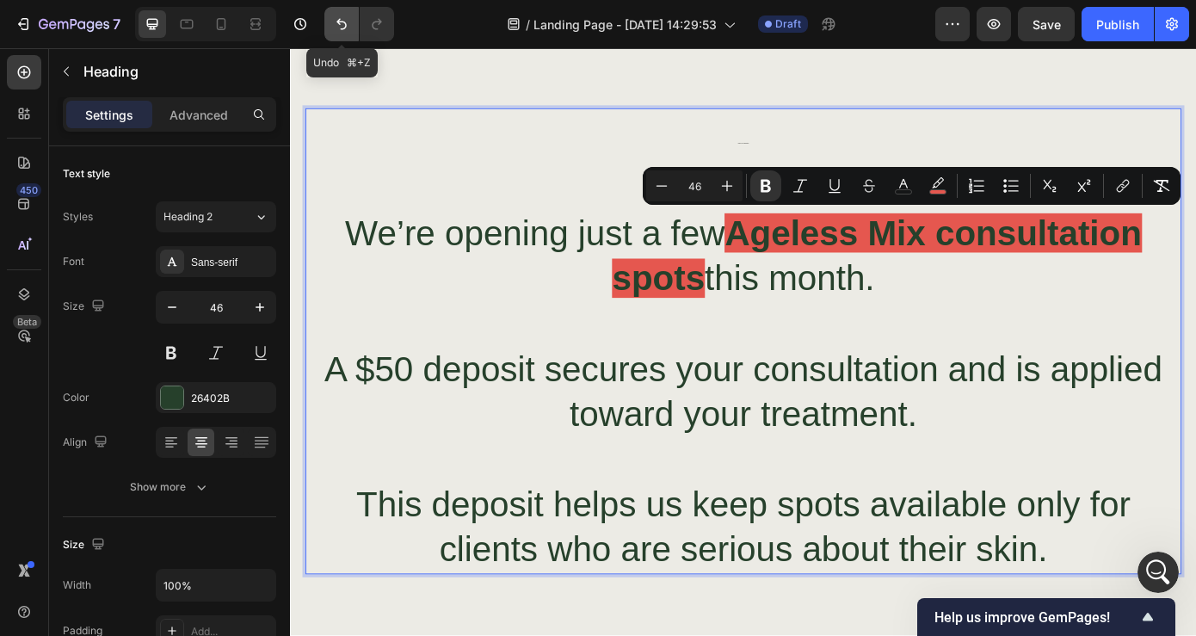
click at [346, 25] on icon "Undo/Redo" at bounding box center [342, 24] width 10 height 11
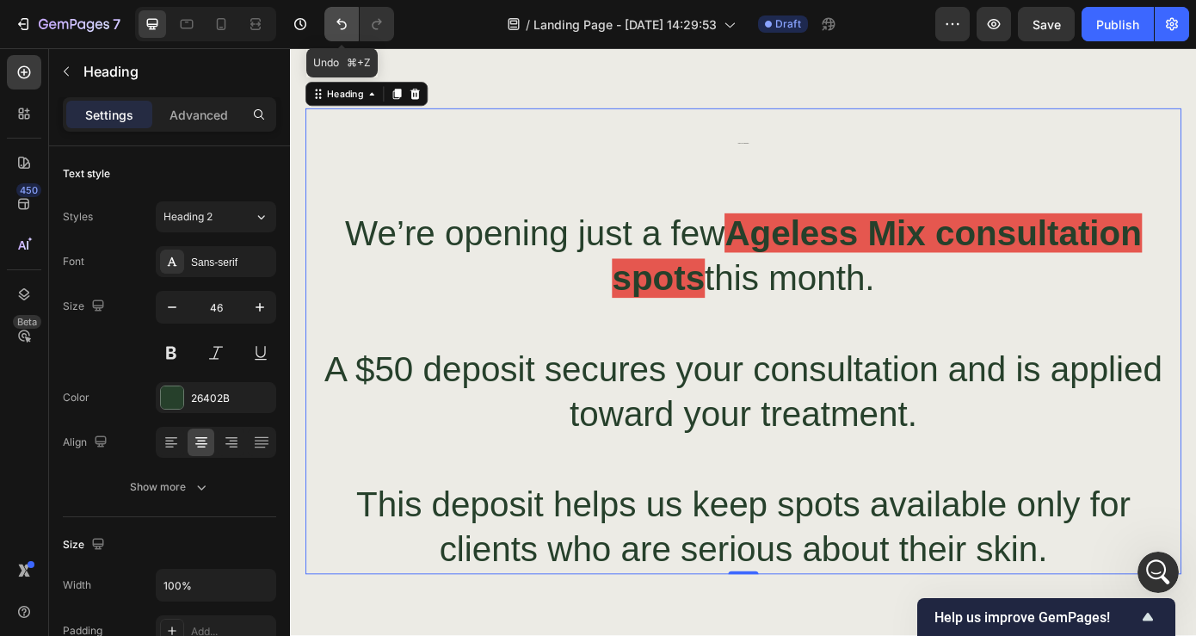
click at [346, 25] on icon "Undo/Redo" at bounding box center [342, 24] width 10 height 11
click at [346, 24] on icon "Undo/Redo" at bounding box center [342, 24] width 10 height 11
click at [335, 22] on icon "Undo/Redo" at bounding box center [341, 23] width 17 height 17
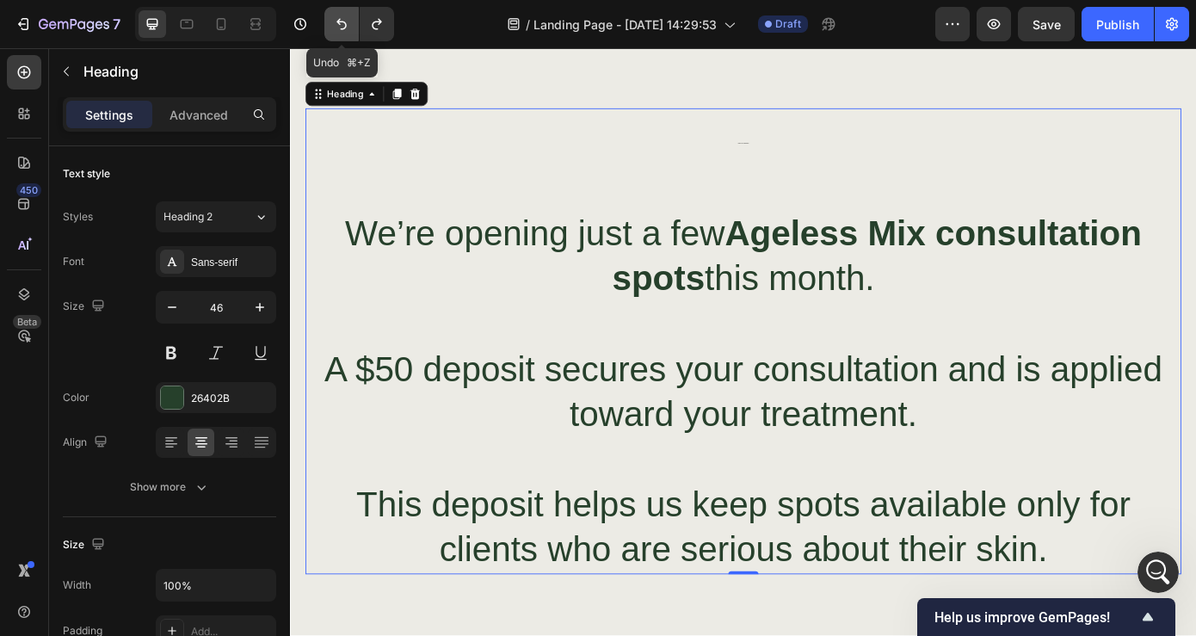
click at [335, 22] on icon "Undo/Redo" at bounding box center [341, 23] width 17 height 17
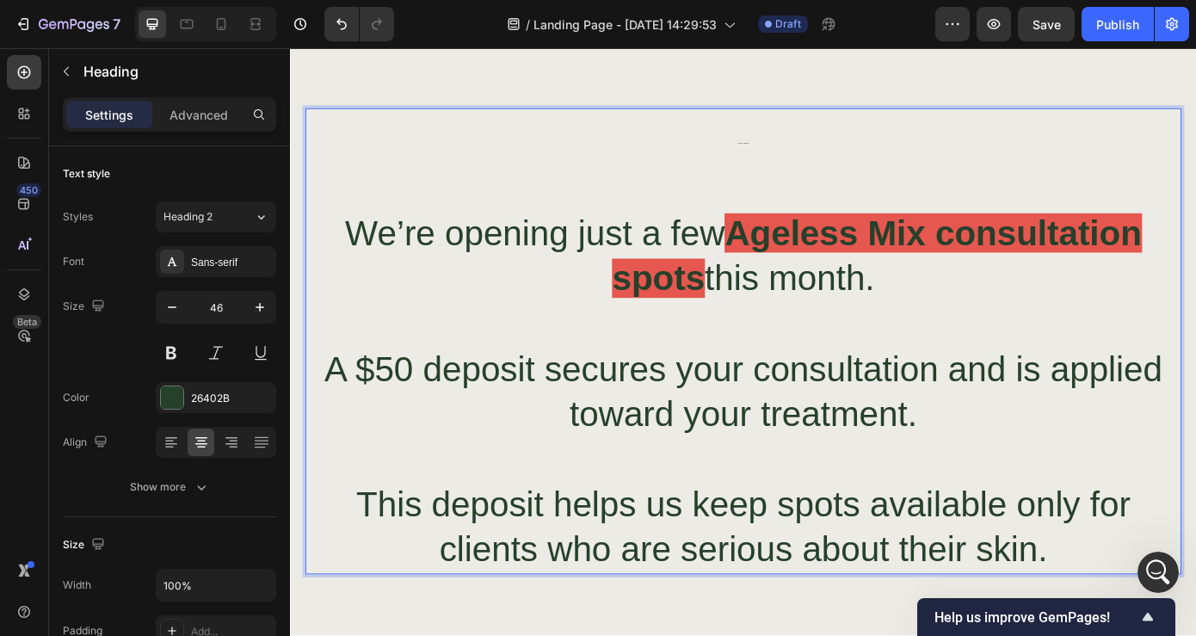
click at [978, 257] on strong "Ageless Mix consultation spots" at bounding box center [958, 285] width 603 height 96
click at [980, 306] on p "Ready for Your Transformation? We’re opening just a few Ageless Mix consultatio…" at bounding box center [806, 383] width 995 height 528
click at [721, 165] on p "Ready for Your Transformation? We’re opening just a few Ageless Mix consultatio…" at bounding box center [806, 383] width 995 height 528
click at [723, 168] on p "Ready for Your Transformation? ⁠⁠⁠⁠⁠⁠⁠ We’re opening just a few Ageless Mix con…" at bounding box center [806, 383] width 995 height 528
click at [967, 336] on p "Ready for Your Transformation? ⁠⁠⁠⁠⁠⁠⁠ We’re opening just a few Ageless Mix con…" at bounding box center [806, 383] width 995 height 528
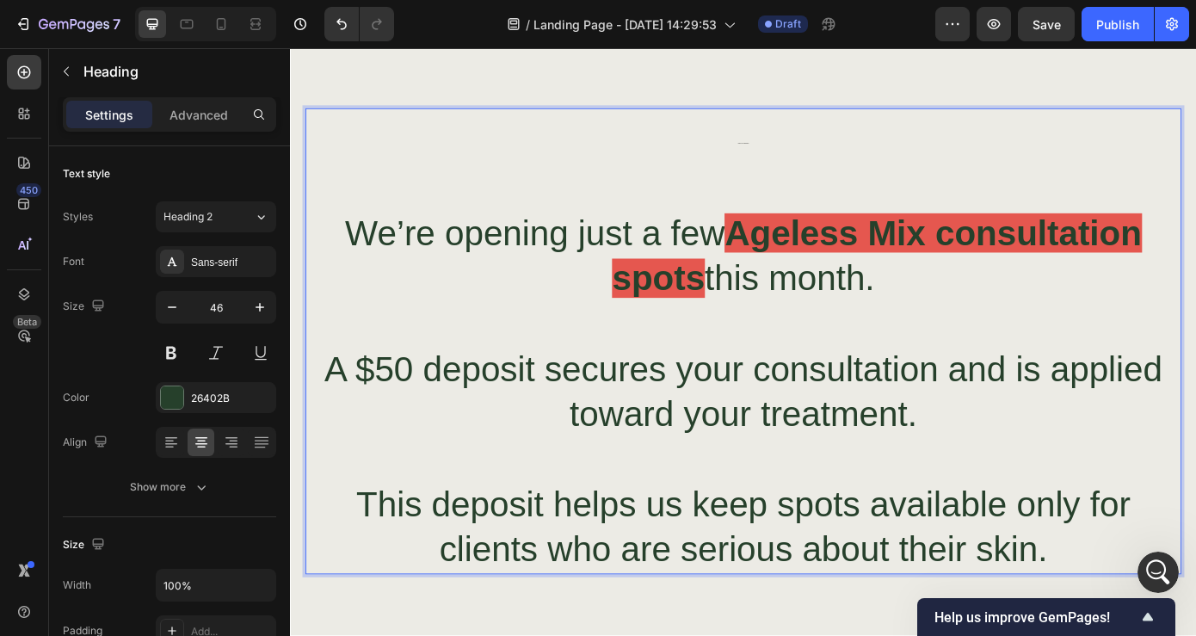
click at [806, 268] on strong "Ageless Mix consultation spots" at bounding box center [958, 285] width 603 height 96
click at [779, 252] on p "Ready for Your Transformation? We’re opening just a few Ageless Mix consultatio…" at bounding box center [806, 383] width 995 height 528
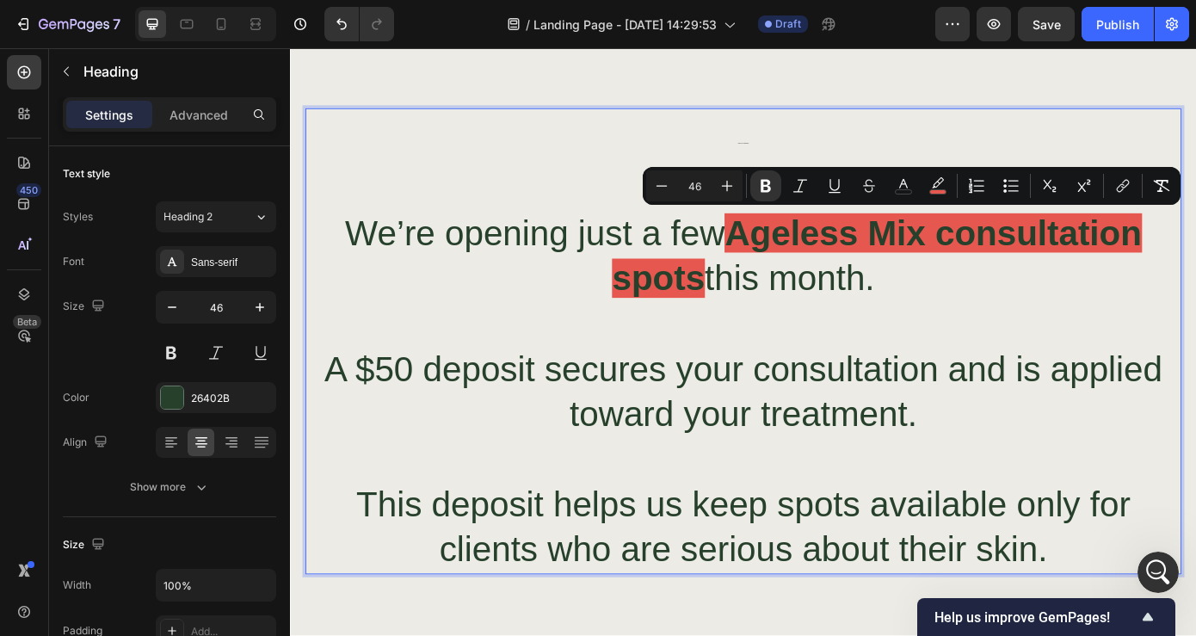
drag, startPoint x: 789, startPoint y: 253, endPoint x: 754, endPoint y: 294, distance: 53.7
click at [754, 294] on strong "Ageless Mix consultation spots" at bounding box center [958, 285] width 603 height 96
click at [936, 188] on icon "Editor contextual toolbar" at bounding box center [938, 182] width 12 height 10
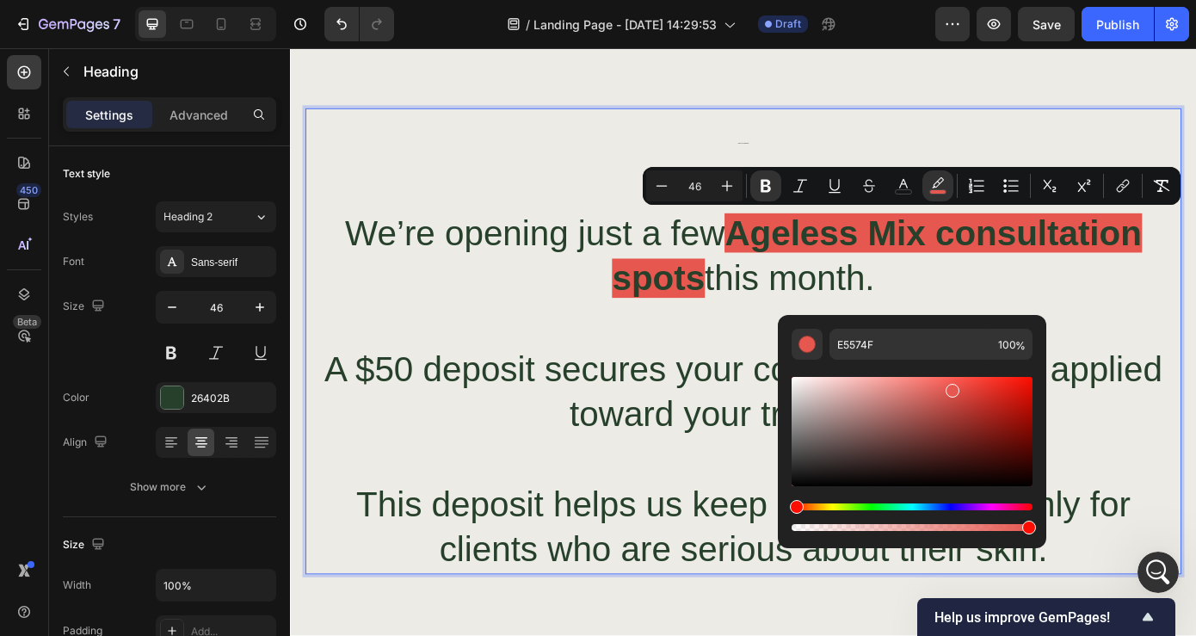
click at [799, 529] on div "Editor contextual toolbar" at bounding box center [912, 527] width 241 height 7
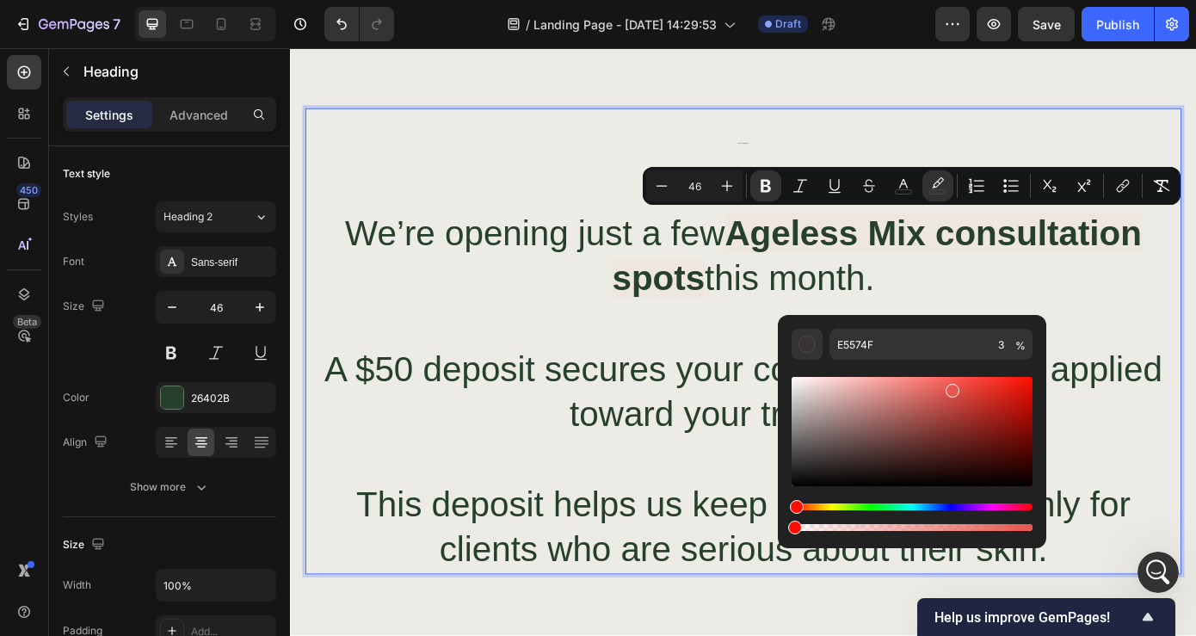
drag, startPoint x: 799, startPoint y: 529, endPoint x: 781, endPoint y: 529, distance: 18.1
click at [781, 529] on div "E5574F 3 %" at bounding box center [912, 424] width 269 height 219
type input "0"
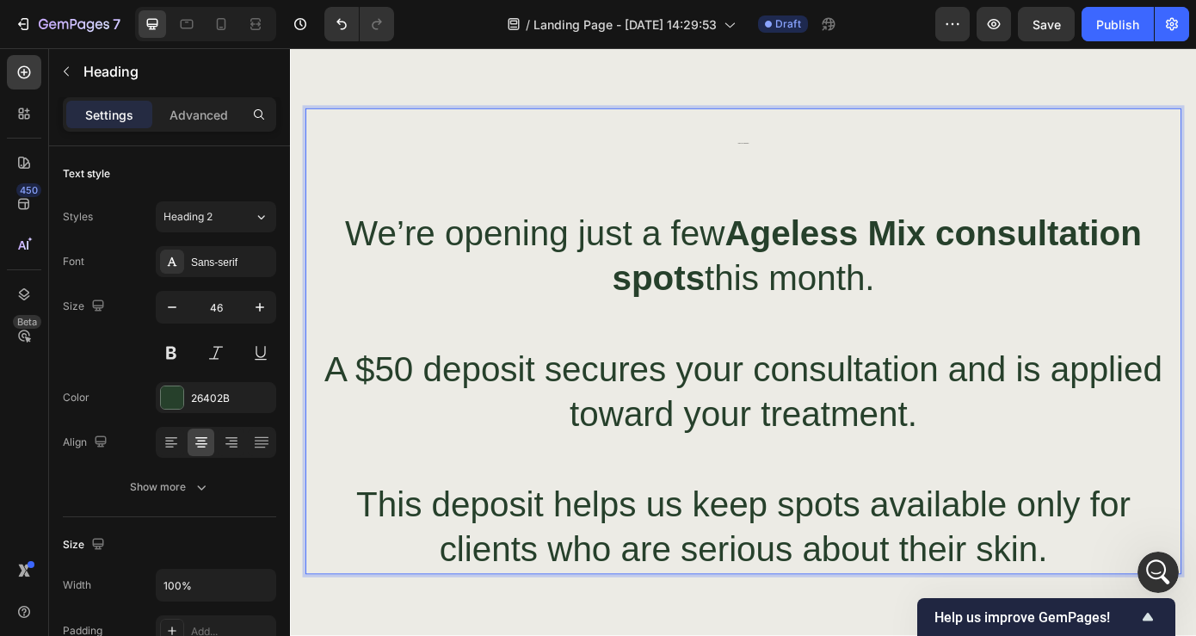
click at [960, 306] on p "Ready for Your Transformation? We’re opening just a few Ageless Mix consultatio…" at bounding box center [806, 383] width 995 height 528
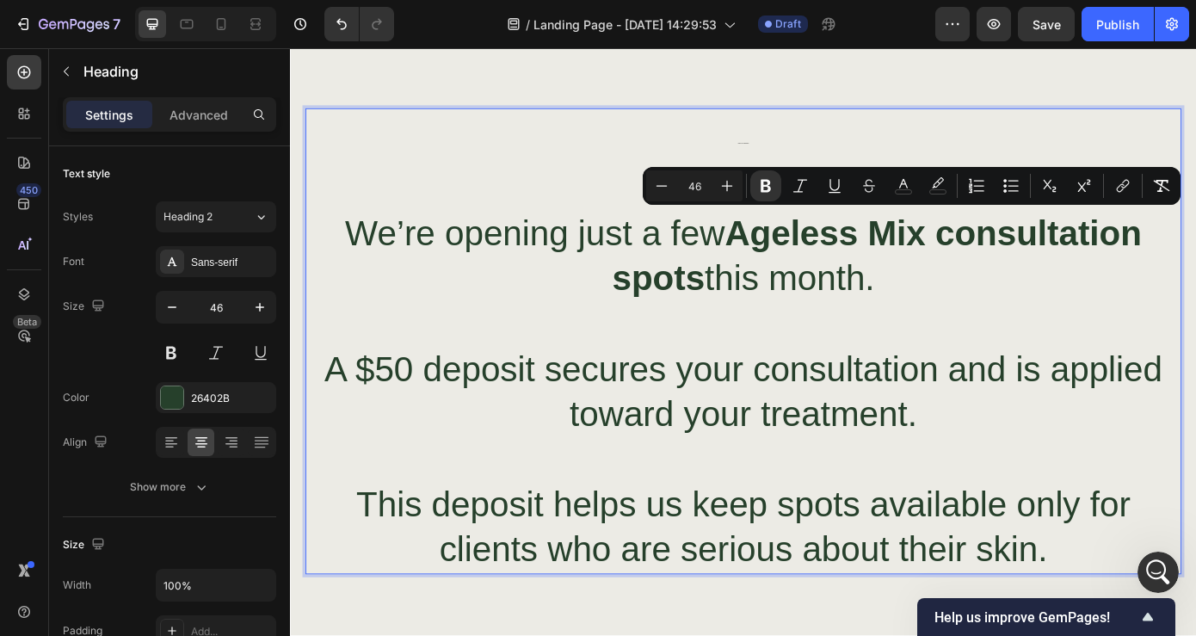
drag, startPoint x: 789, startPoint y: 250, endPoint x: 753, endPoint y: 293, distance: 55.5
click at [753, 293] on strong "Ageless Mix consultation spots" at bounding box center [958, 285] width 603 height 96
click at [905, 185] on icon "Editor contextual toolbar" at bounding box center [903, 185] width 17 height 17
type input "26402B"
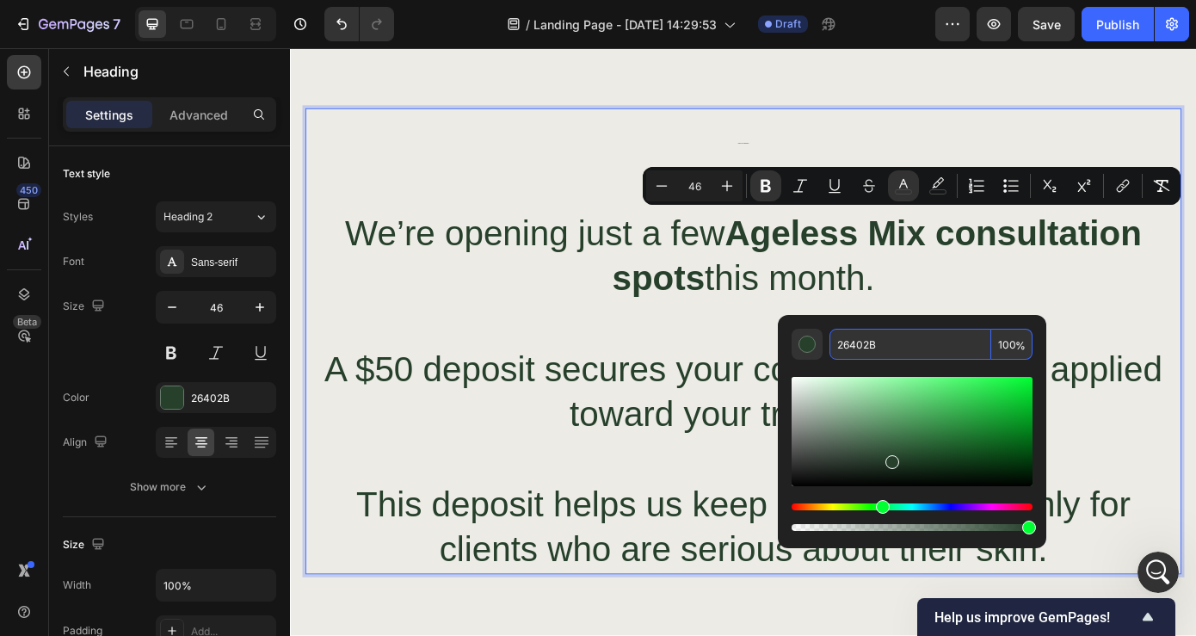
click at [903, 349] on input "26402B" at bounding box center [911, 344] width 162 height 31
paste input "#e5574f"
type input "E5574F"
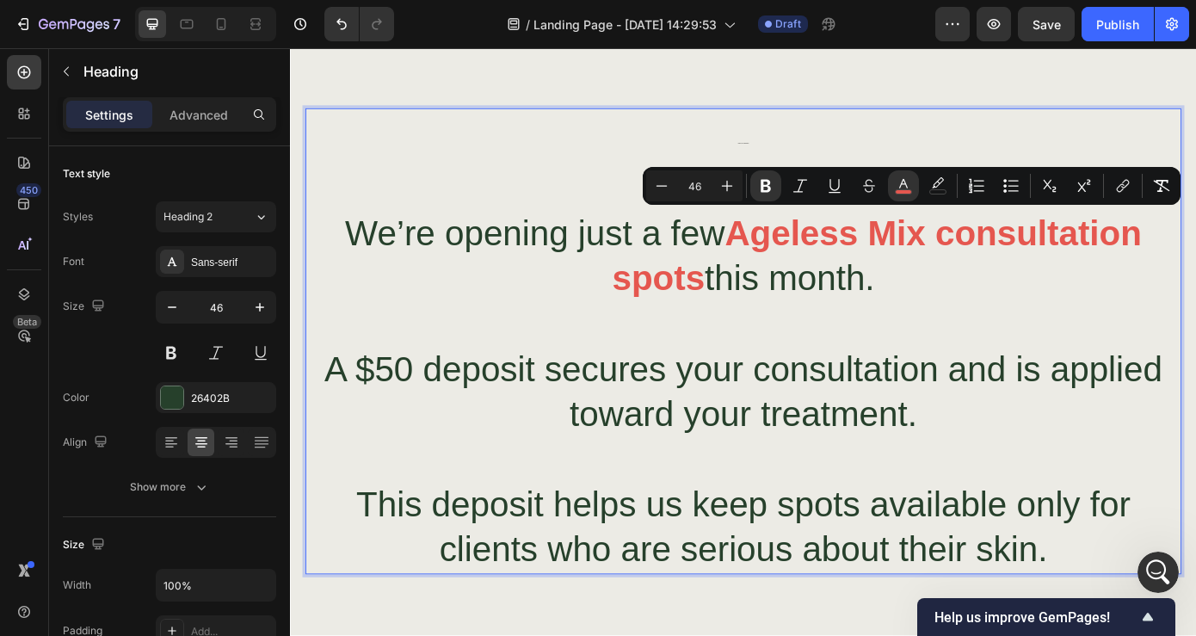
click at [1025, 309] on p "Ready for Your Transformation? We’re opening just a few Ageless Mix consultatio…" at bounding box center [806, 383] width 995 height 528
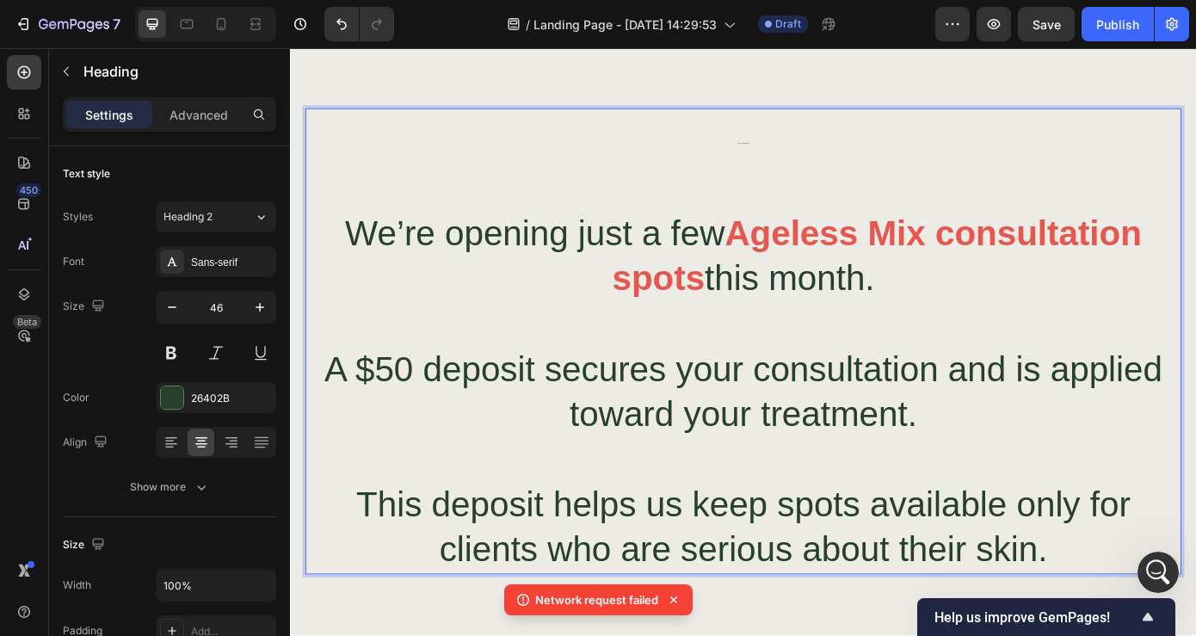
click at [813, 157] on span "Ready for Your Transformation?" at bounding box center [806, 157] width 12 height 1
click at [836, 146] on p "Ready for Your Transformation? We’re opening just a few Ageless Mix consultatio…" at bounding box center [806, 383] width 995 height 528
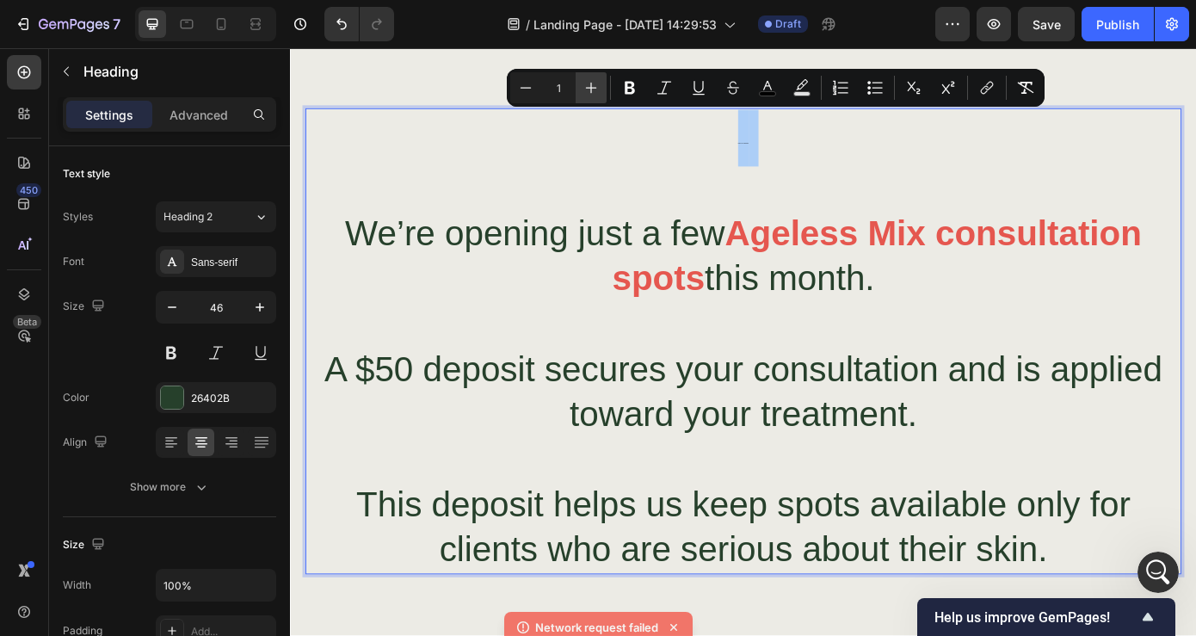
click at [586, 82] on icon "Editor contextual toolbar" at bounding box center [591, 87] width 17 height 17
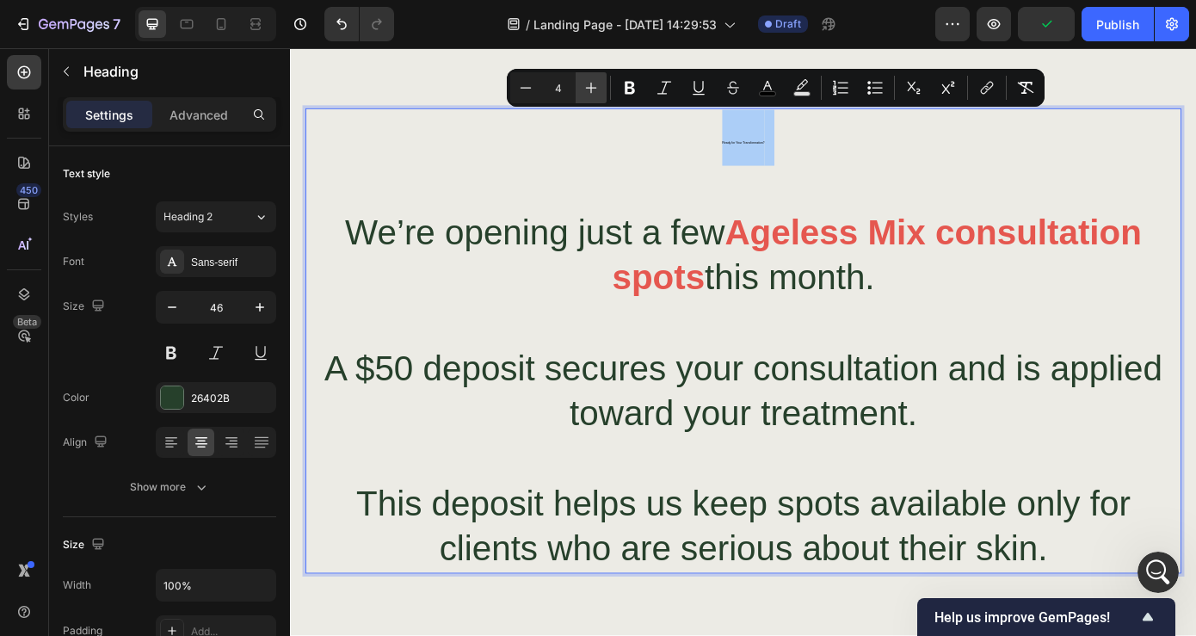
click at [586, 82] on icon "Editor contextual toolbar" at bounding box center [591, 87] width 17 height 17
click at [588, 82] on icon "Editor contextual toolbar" at bounding box center [591, 87] width 17 height 17
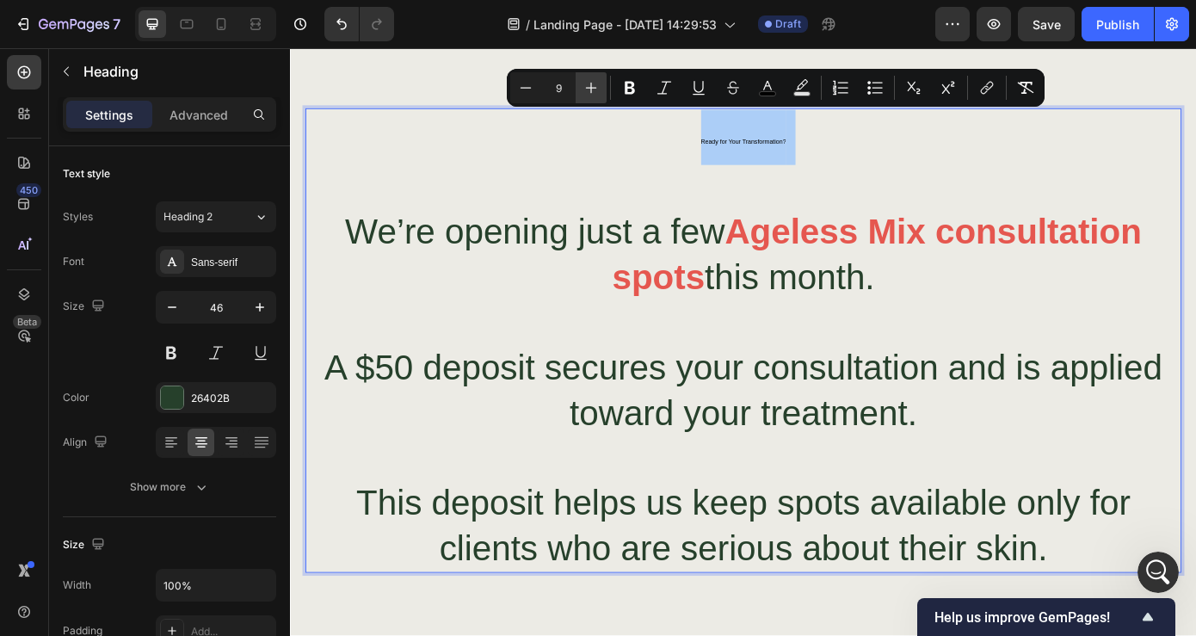
click at [588, 82] on icon "Editor contextual toolbar" at bounding box center [591, 87] width 17 height 17
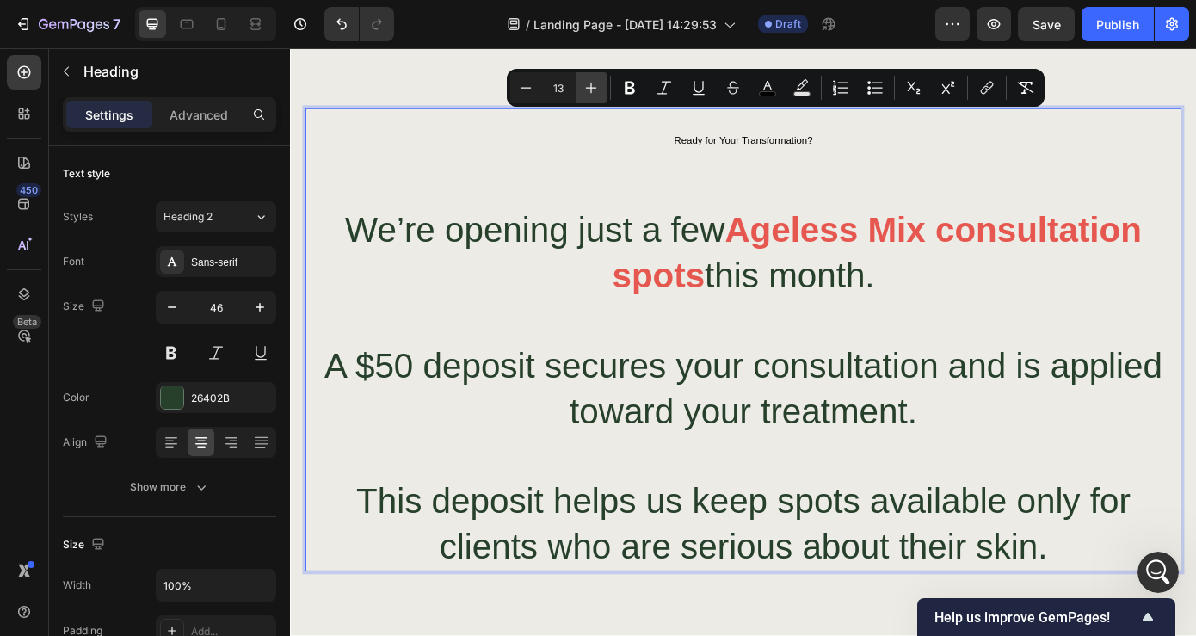
click at [588, 82] on icon "Editor contextual toolbar" at bounding box center [591, 87] width 17 height 17
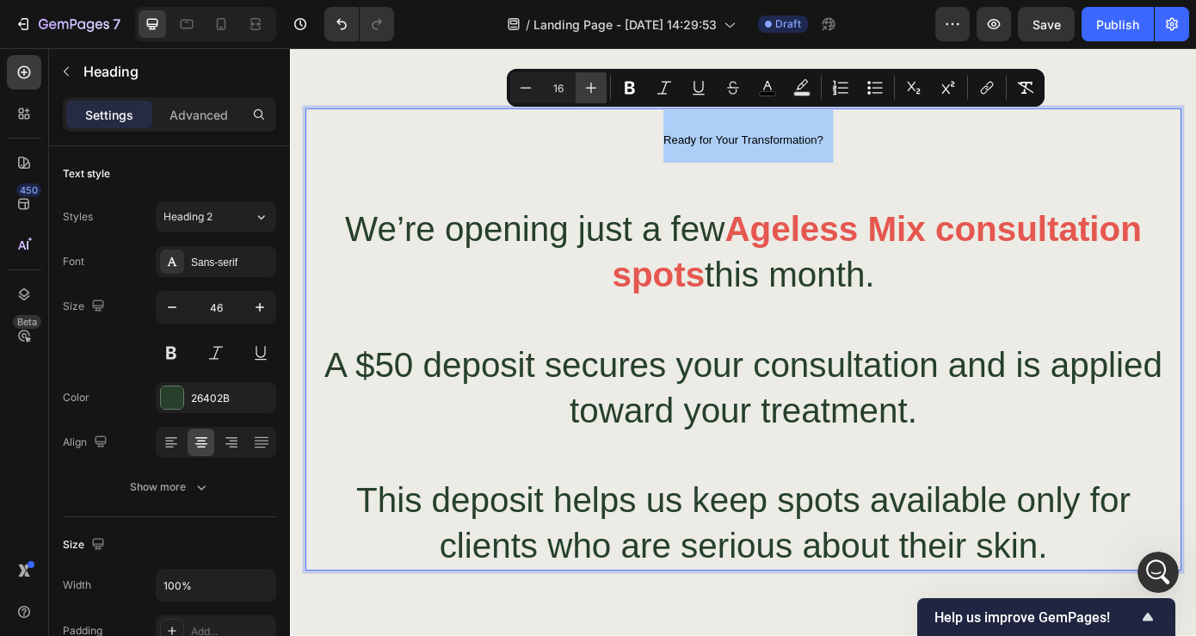
click at [588, 82] on icon "Editor contextual toolbar" at bounding box center [591, 87] width 17 height 17
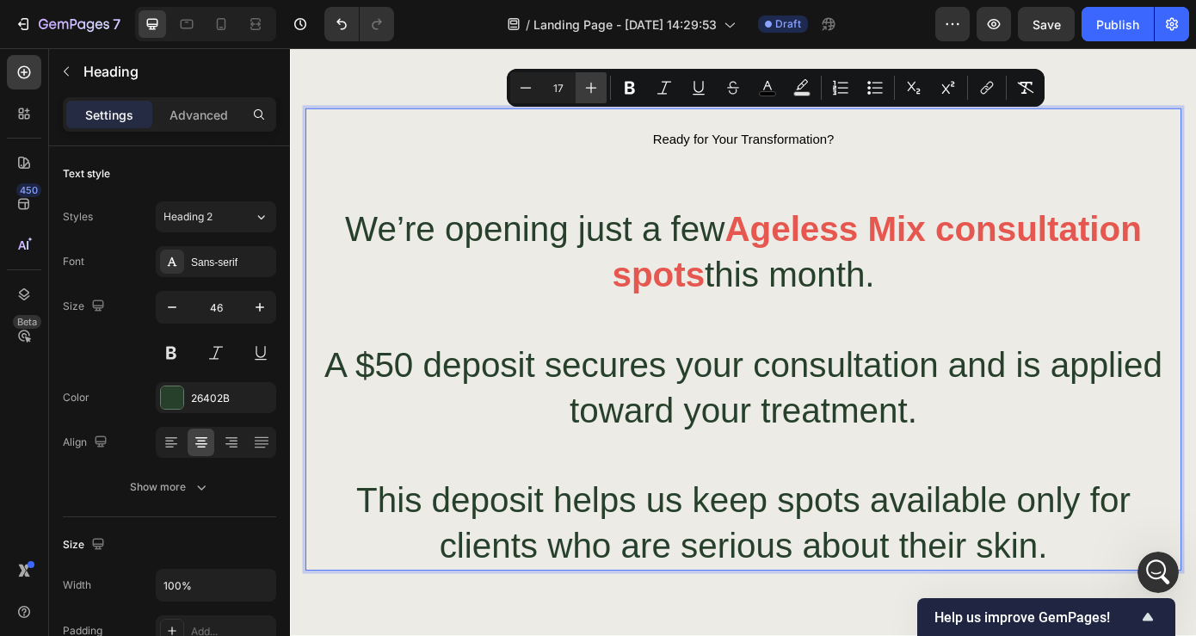
click at [588, 82] on icon "Editor contextual toolbar" at bounding box center [591, 87] width 17 height 17
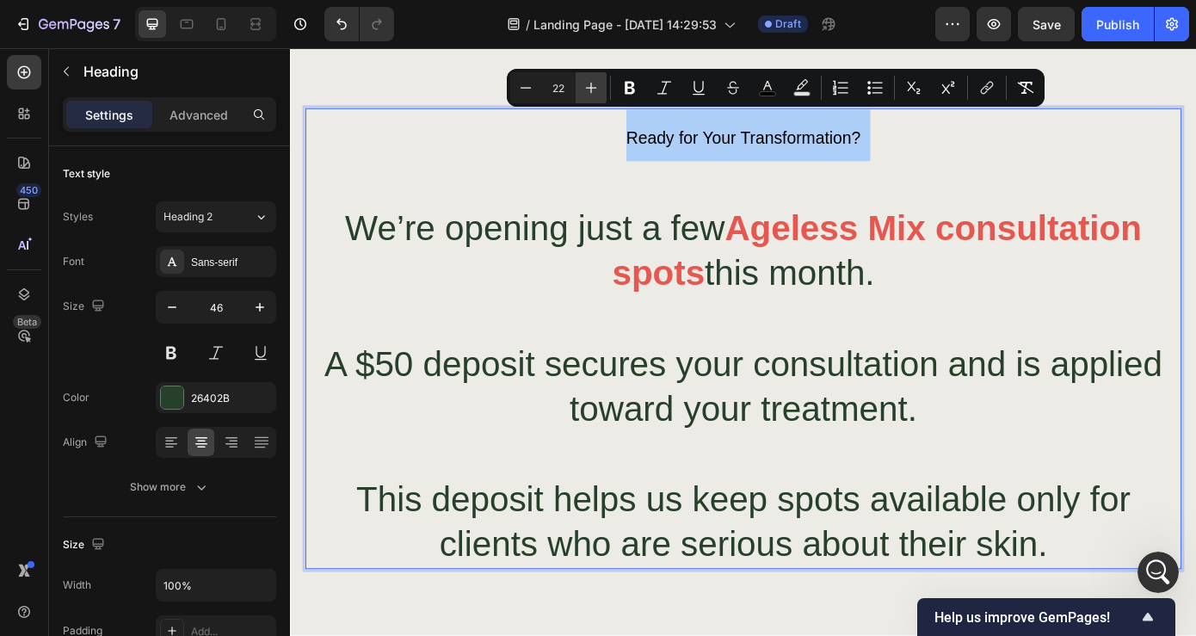
click at [588, 82] on icon "Editor contextual toolbar" at bounding box center [591, 87] width 17 height 17
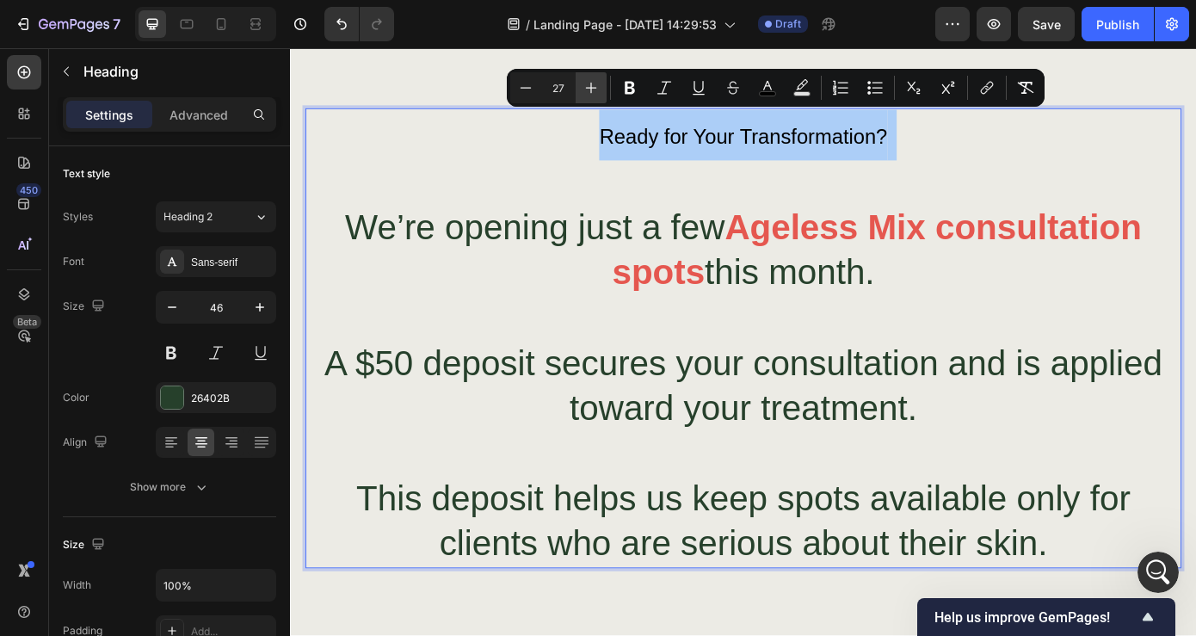
click at [588, 82] on icon "Editor contextual toolbar" at bounding box center [591, 87] width 17 height 17
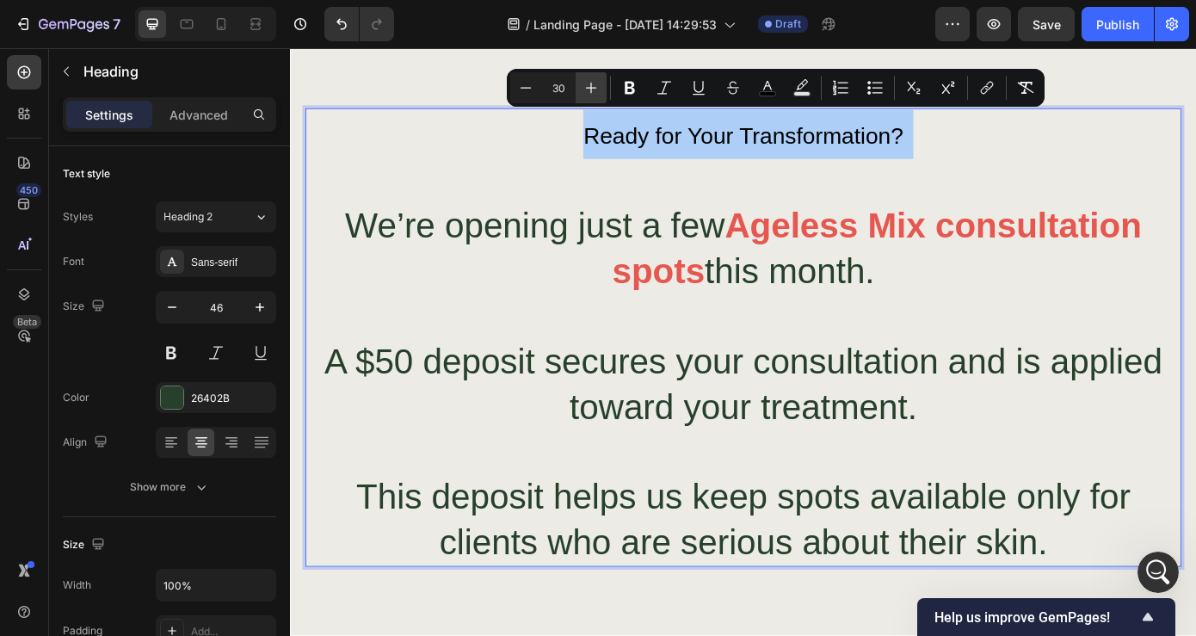
click at [588, 82] on icon "Editor contextual toolbar" at bounding box center [591, 87] width 17 height 17
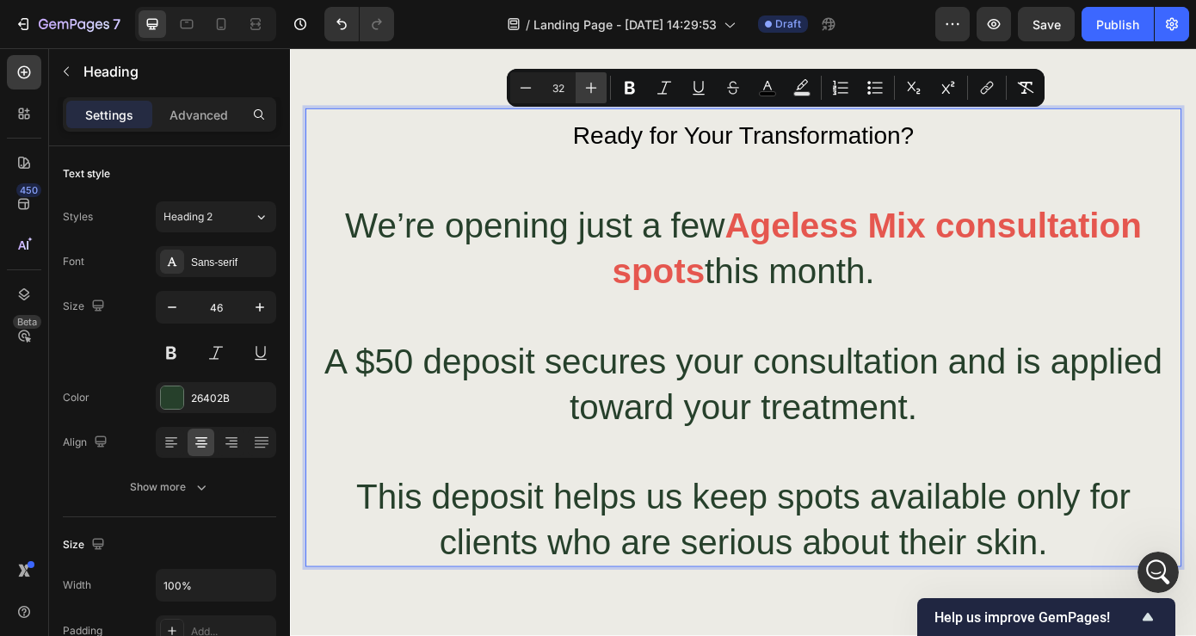
click at [588, 82] on icon "Editor contextual toolbar" at bounding box center [591, 87] width 17 height 17
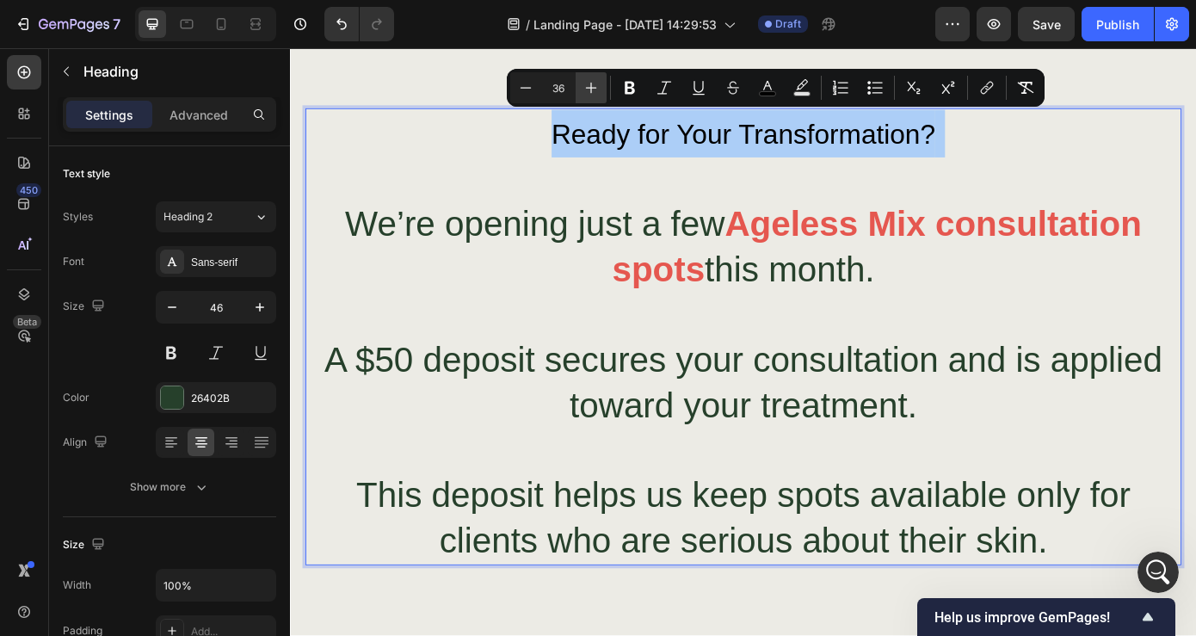
click at [588, 82] on icon "Editor contextual toolbar" at bounding box center [591, 87] width 17 height 17
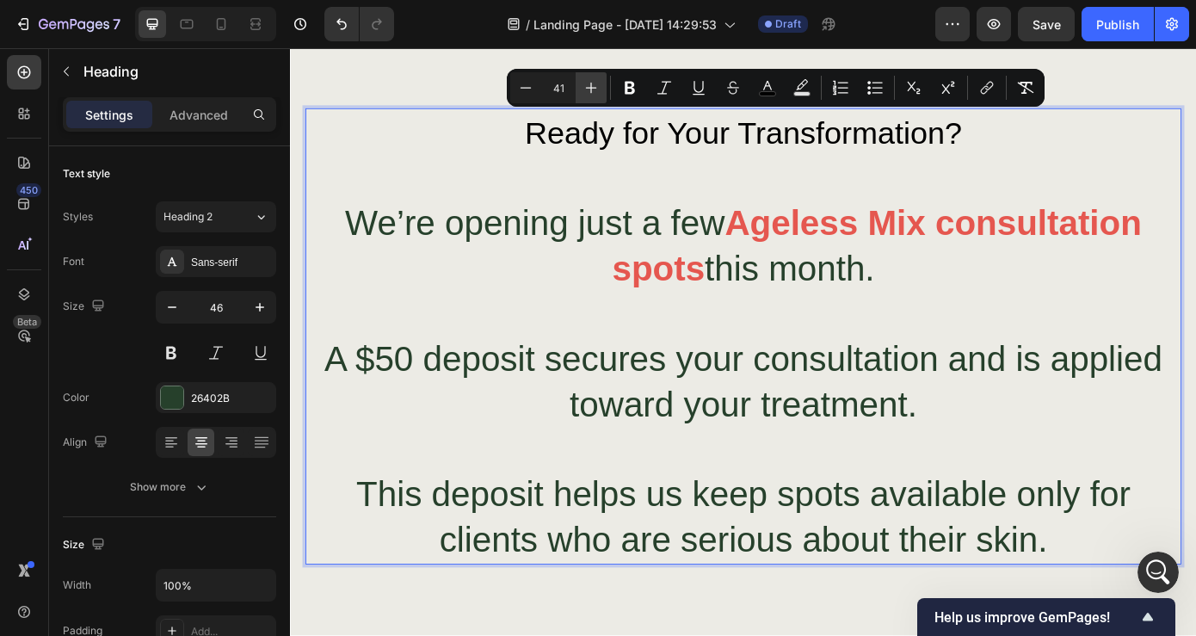
click at [588, 82] on icon "Editor contextual toolbar" at bounding box center [591, 87] width 17 height 17
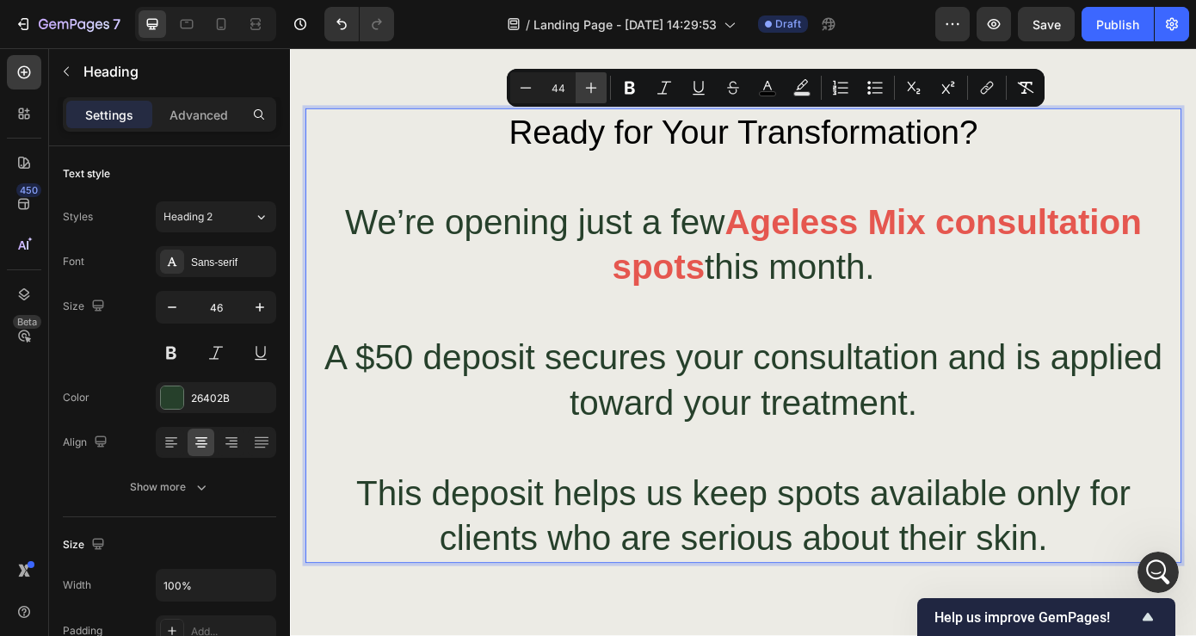
click at [588, 82] on icon "Editor contextual toolbar" at bounding box center [591, 87] width 17 height 17
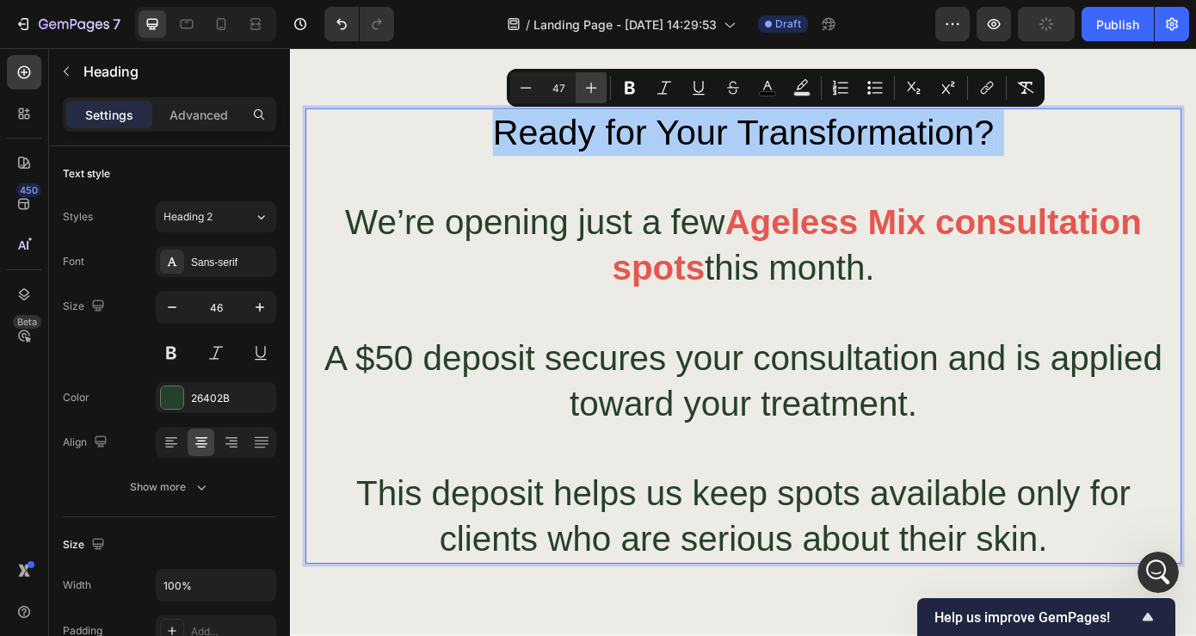
click at [588, 82] on icon "Editor contextual toolbar" at bounding box center [591, 87] width 17 height 17
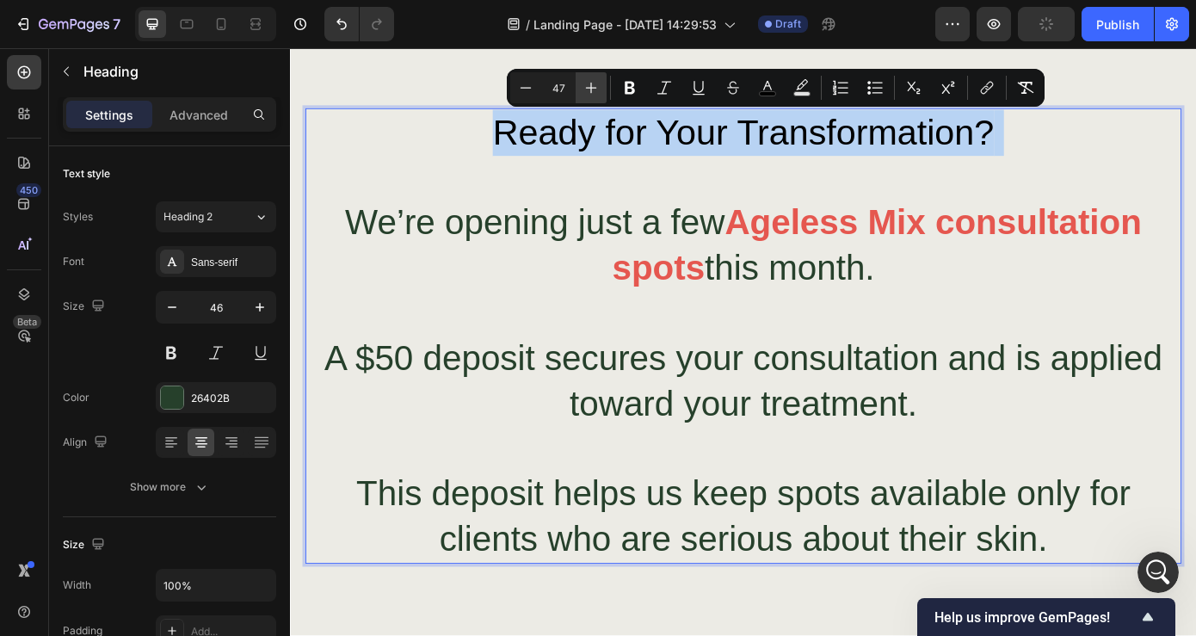
type input "48"
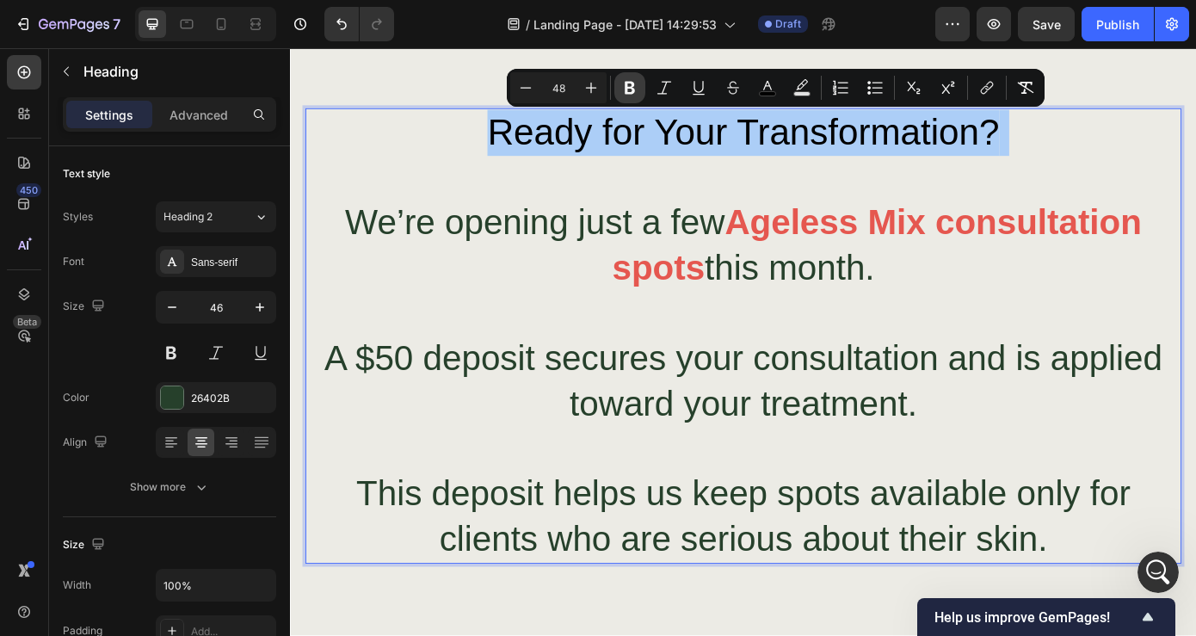
click at [634, 92] on icon "Editor contextual toolbar" at bounding box center [630, 88] width 10 height 13
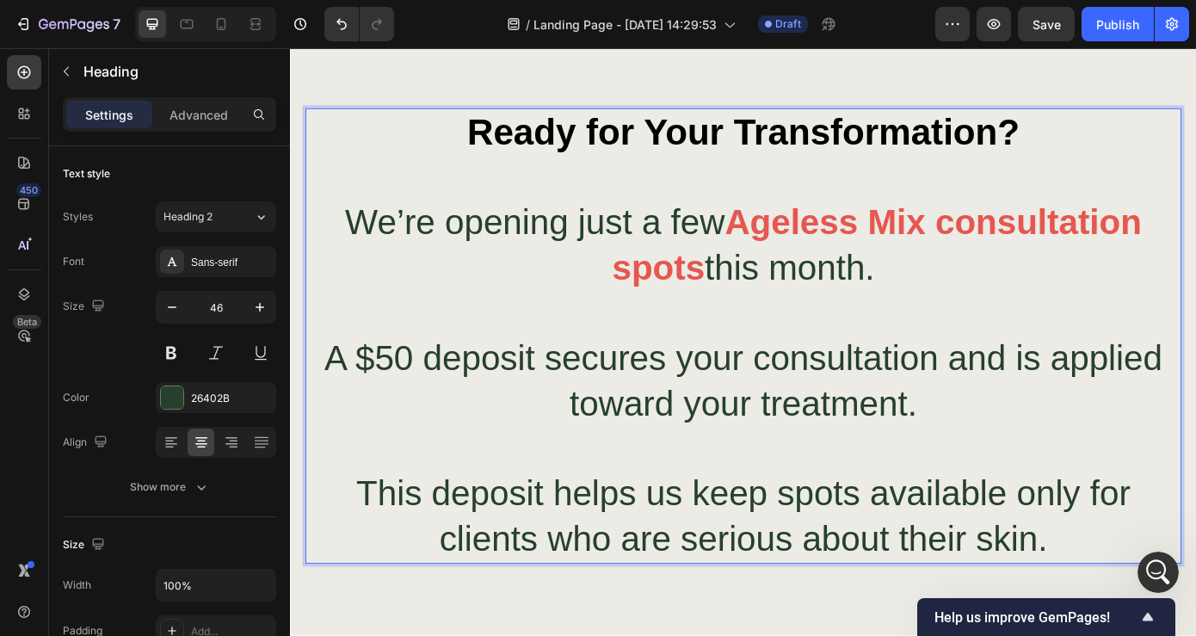
click at [711, 147] on strong "Ready for Your Transformation?" at bounding box center [806, 144] width 630 height 46
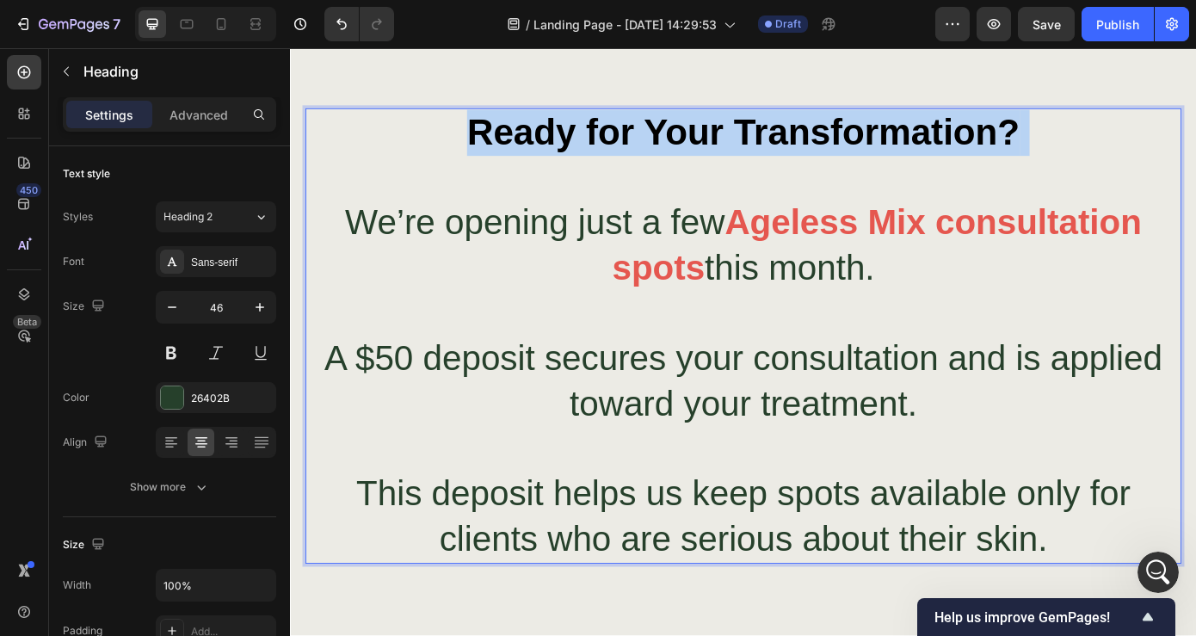
click at [711, 147] on strong "Ready for Your Transformation?" at bounding box center [806, 144] width 630 height 46
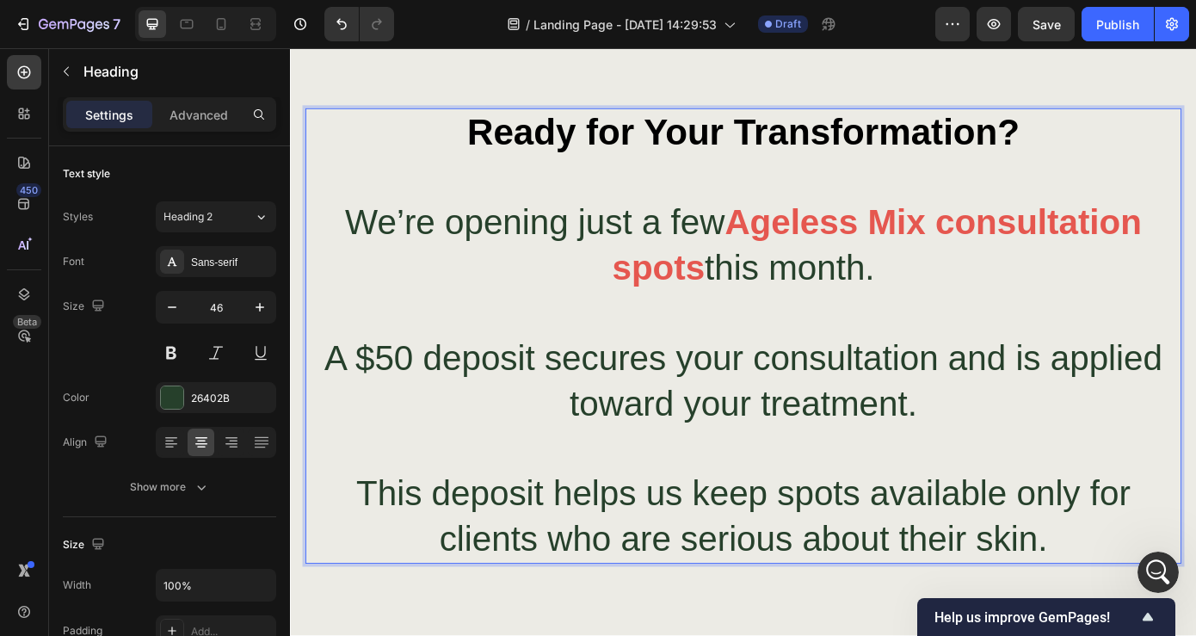
click at [787, 134] on strong "Ready for Your Transformation?" at bounding box center [806, 144] width 630 height 46
click at [1126, 141] on p "Ready for Your Transformation? We’re opening just a few Ageless Mix consultatio…" at bounding box center [806, 377] width 995 height 516
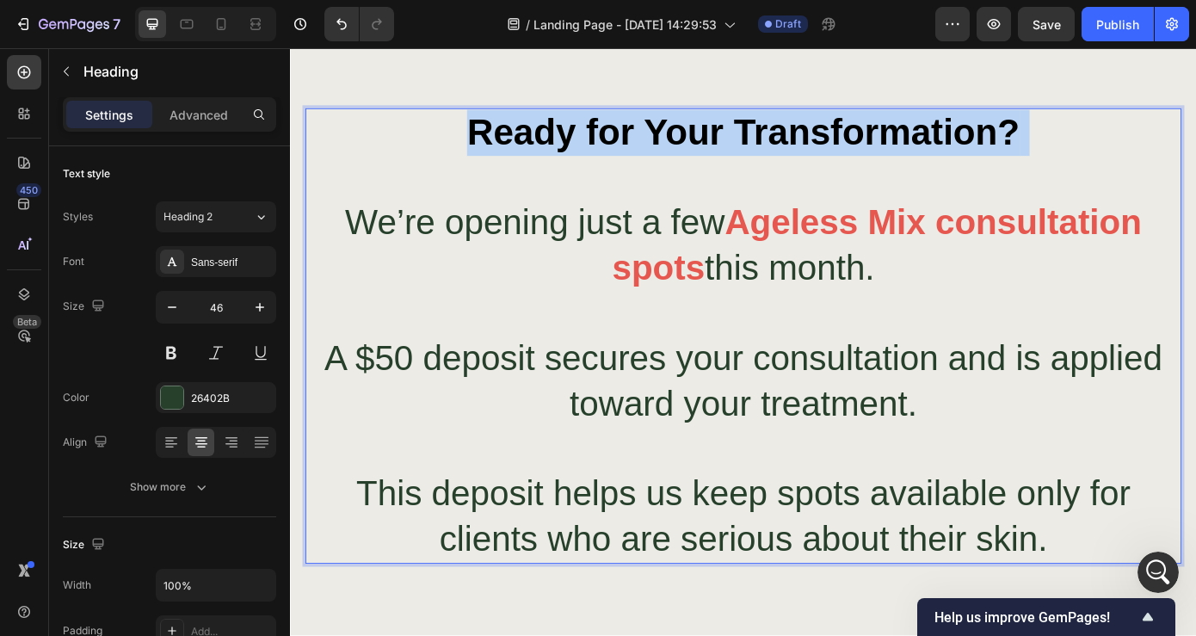
drag, startPoint x: 1126, startPoint y: 140, endPoint x: 555, endPoint y: 147, distance: 570.7
click at [555, 147] on p "Ready for Your Transformation? We’re opening just a few Ageless Mix consultatio…" at bounding box center [806, 377] width 995 height 516
click at [686, 153] on strong "Ready for Your Transformation?" at bounding box center [806, 144] width 630 height 46
drag, startPoint x: 491, startPoint y: 151, endPoint x: 1128, endPoint y: 146, distance: 636.1
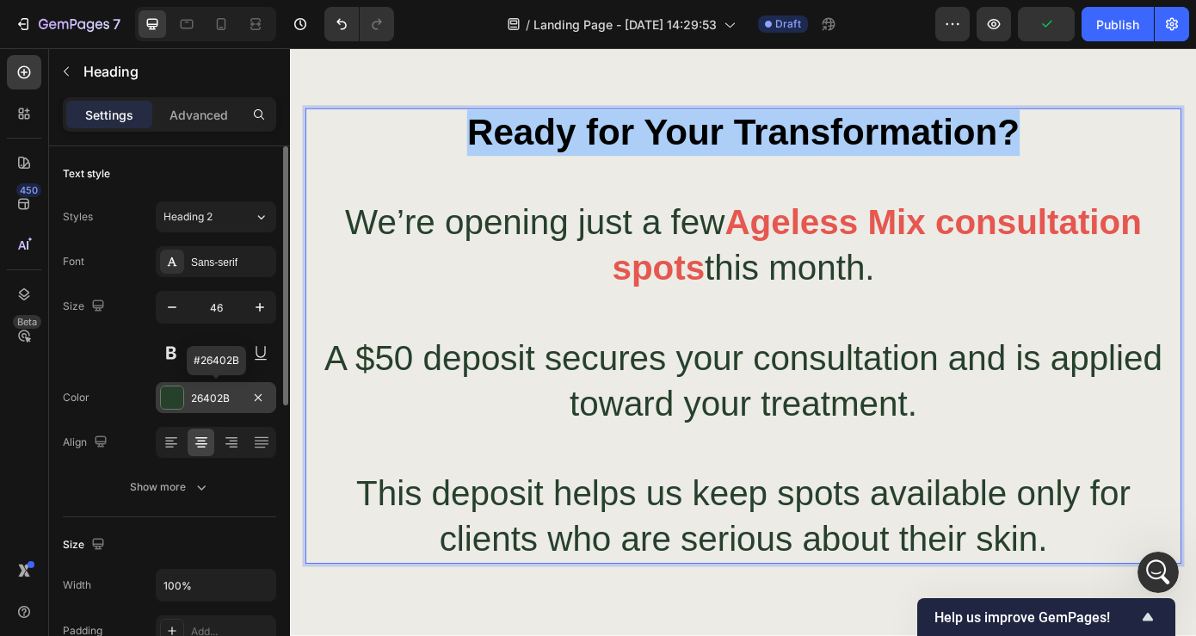
click at [175, 400] on div at bounding box center [172, 397] width 22 height 22
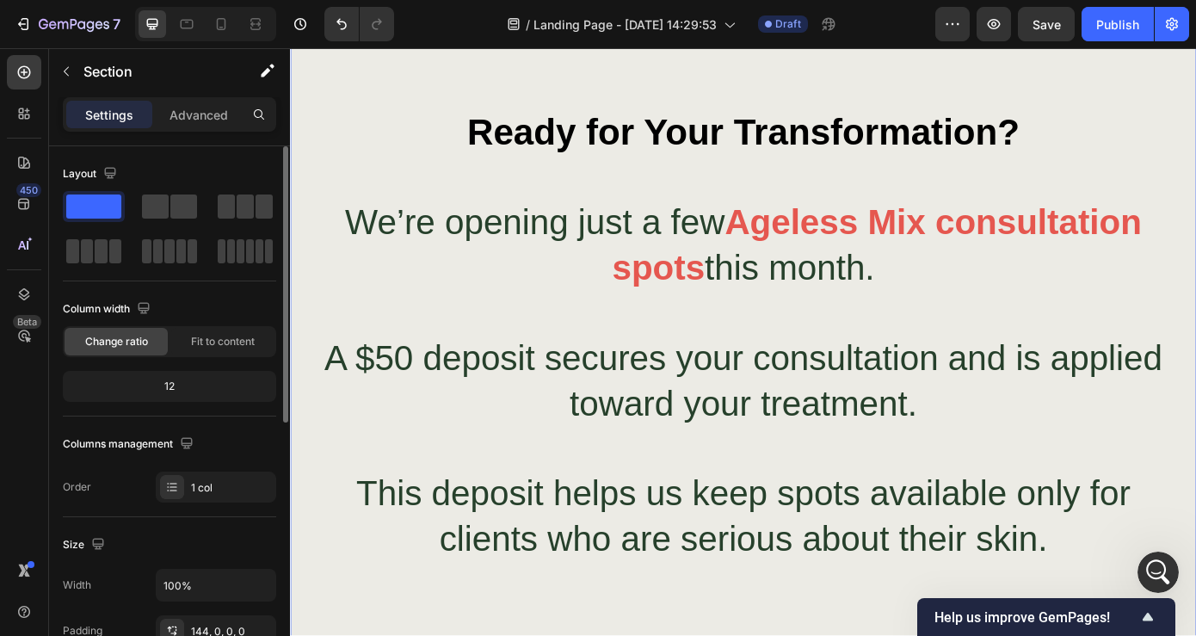
click at [725, 106] on div "Ready for Your Transformation? We’re opening just a few Ageless Mix consultatio…" at bounding box center [806, 599] width 1033 height 1212
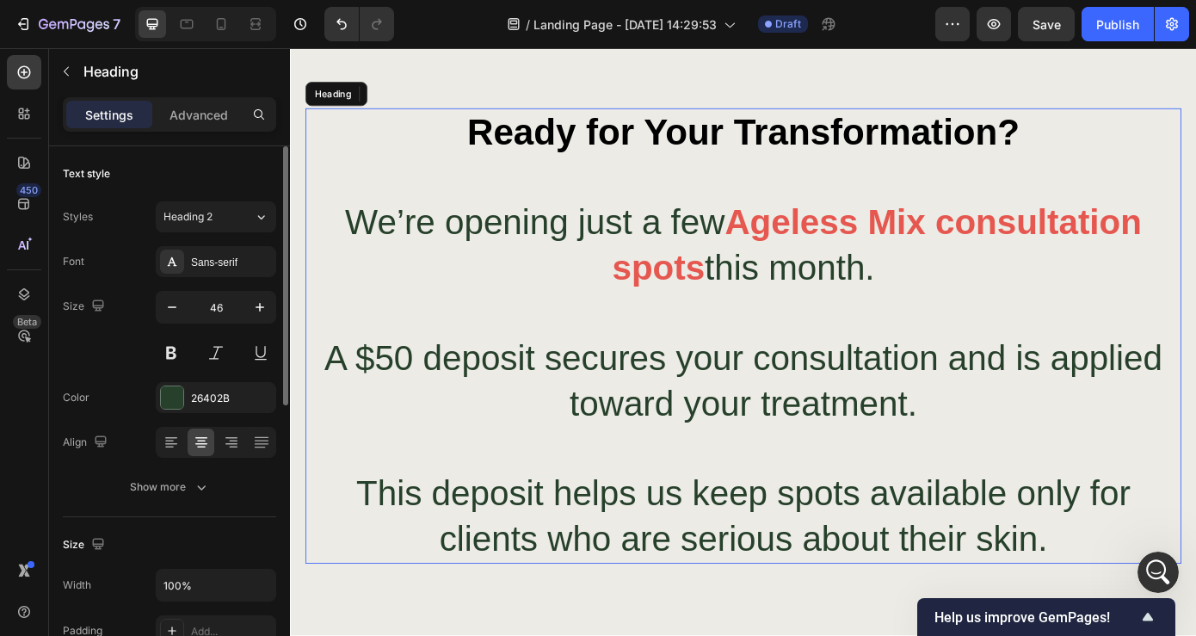
click at [725, 157] on strong "Ready for Your Transformation?" at bounding box center [806, 144] width 630 height 46
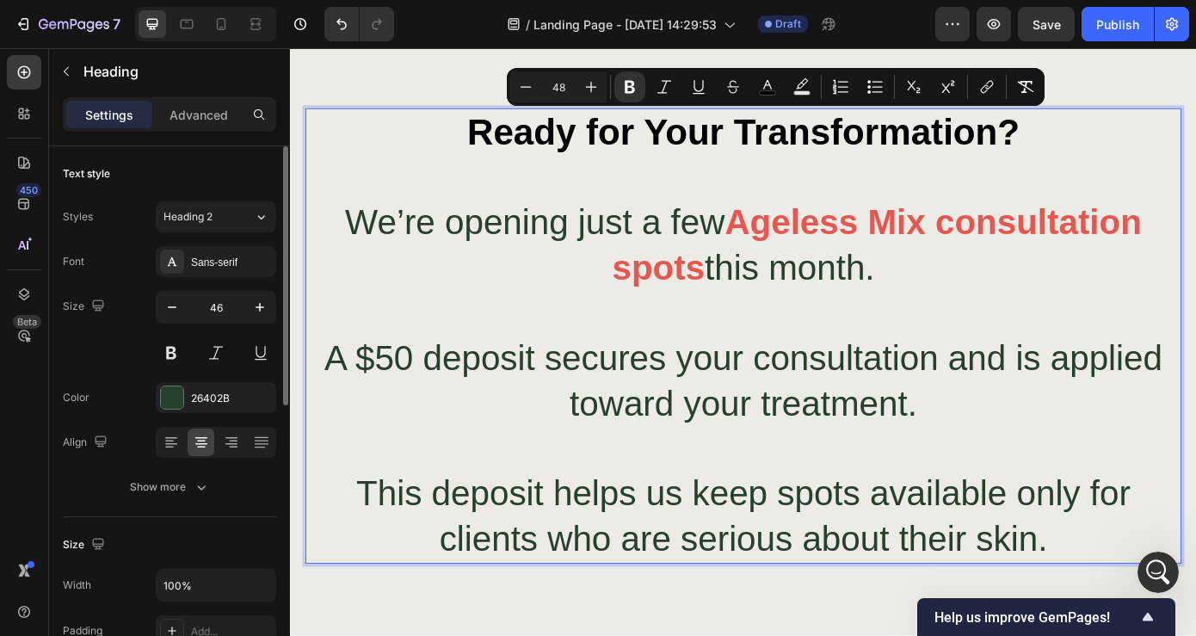
drag, startPoint x: 496, startPoint y: 138, endPoint x: 1145, endPoint y: 130, distance: 649.0
click at [768, 91] on rect "Editor contextual toolbar" at bounding box center [768, 93] width 16 height 4
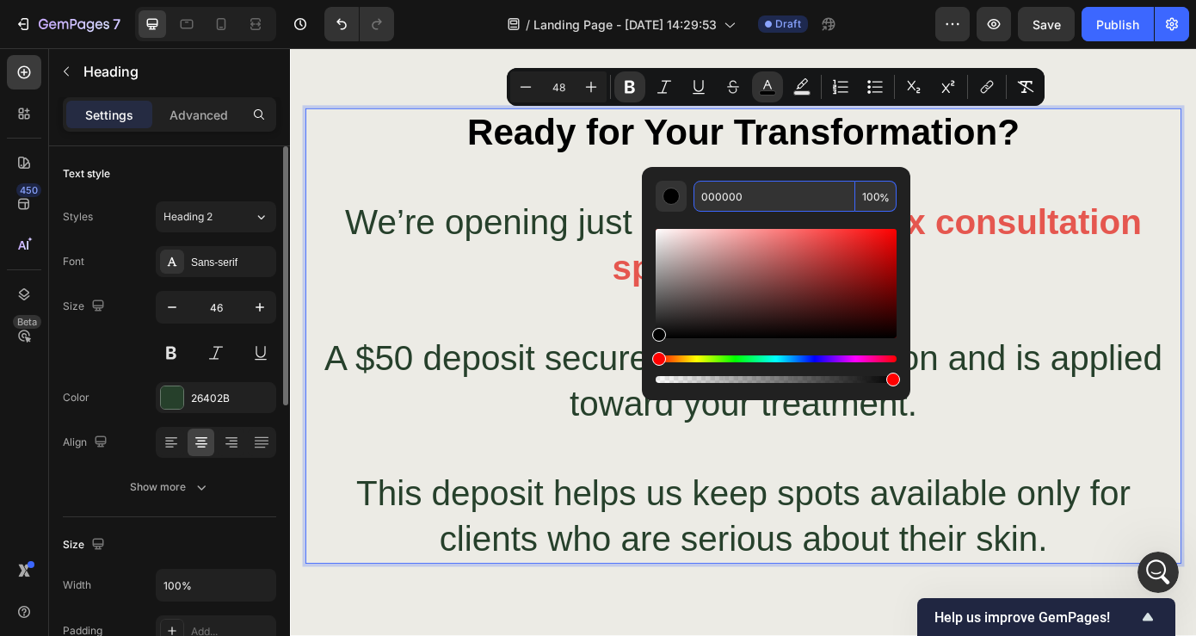
click at [769, 193] on input "000000" at bounding box center [775, 196] width 162 height 31
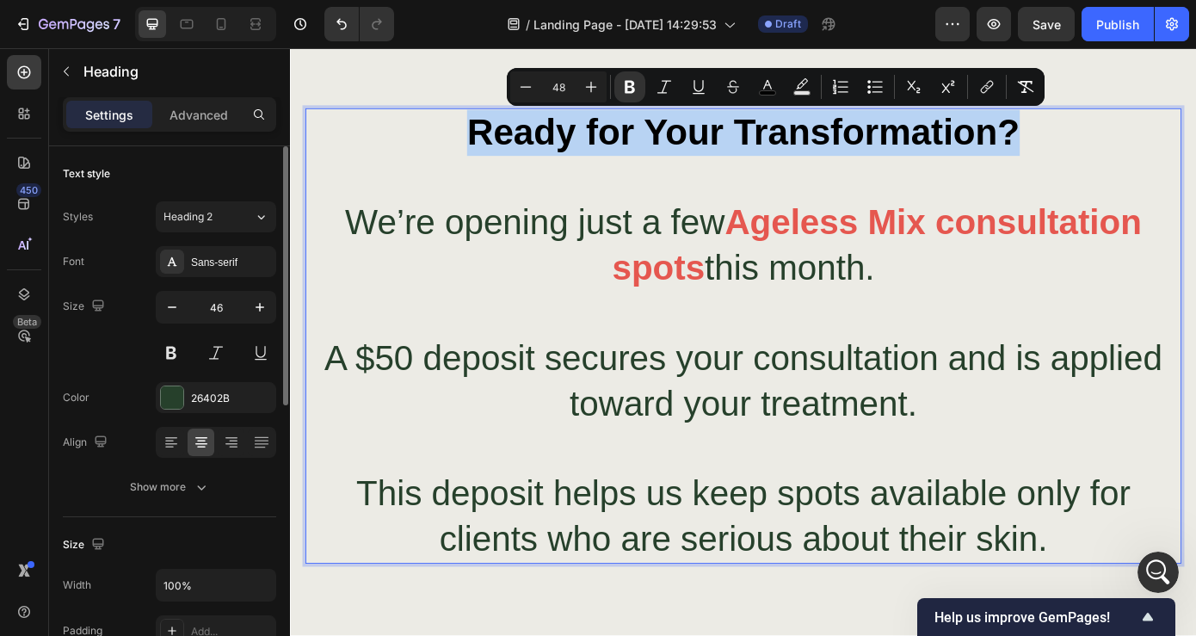
click at [868, 145] on strong "Ready for Your Transformation?" at bounding box center [806, 144] width 630 height 46
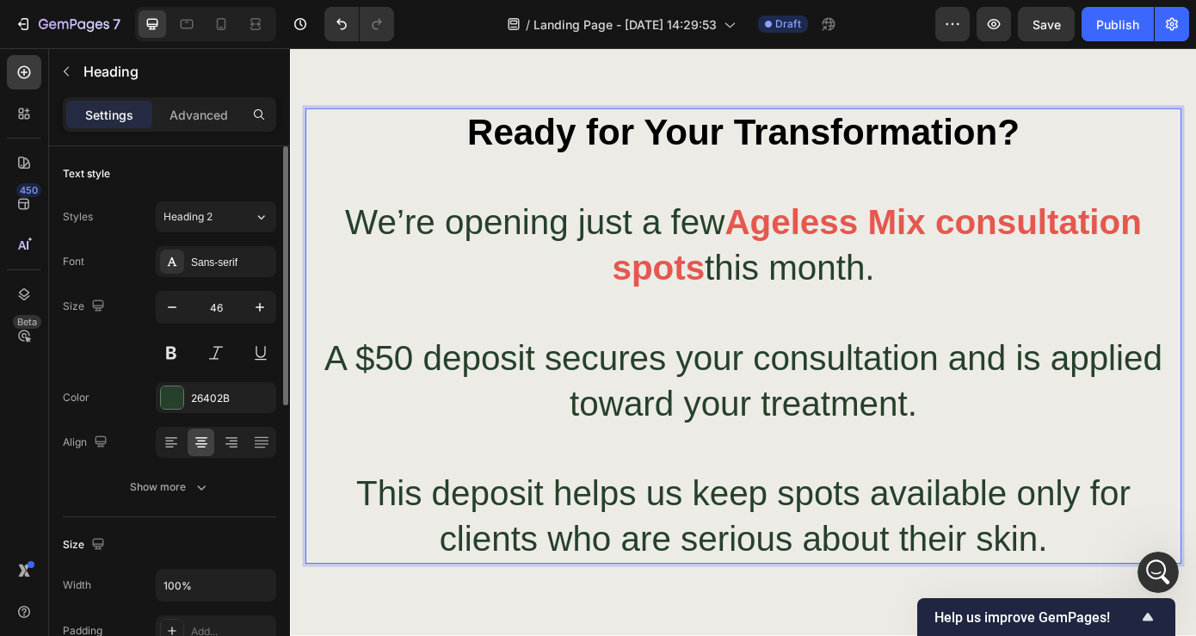
click at [1118, 148] on strong "Ready for Your Transformation?" at bounding box center [806, 144] width 630 height 46
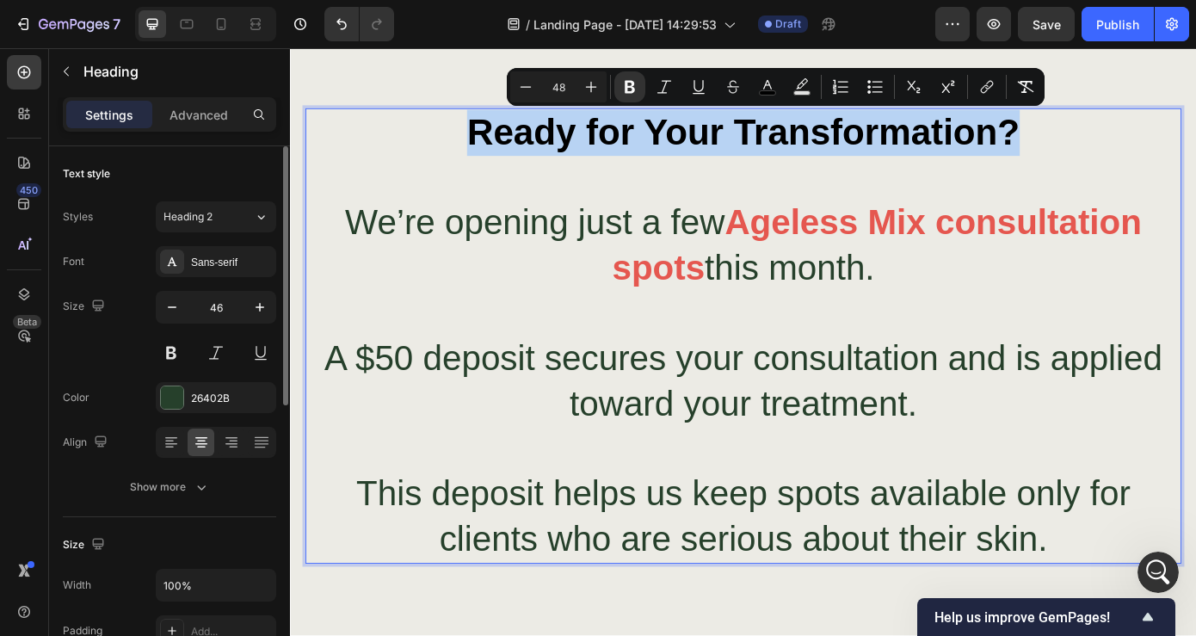
drag, startPoint x: 1118, startPoint y: 148, endPoint x: 485, endPoint y: 140, distance: 632.7
click at [485, 140] on p "Ready for Your Transformation? We’re opening just a few Ageless Mix consultatio…" at bounding box center [806, 377] width 995 height 516
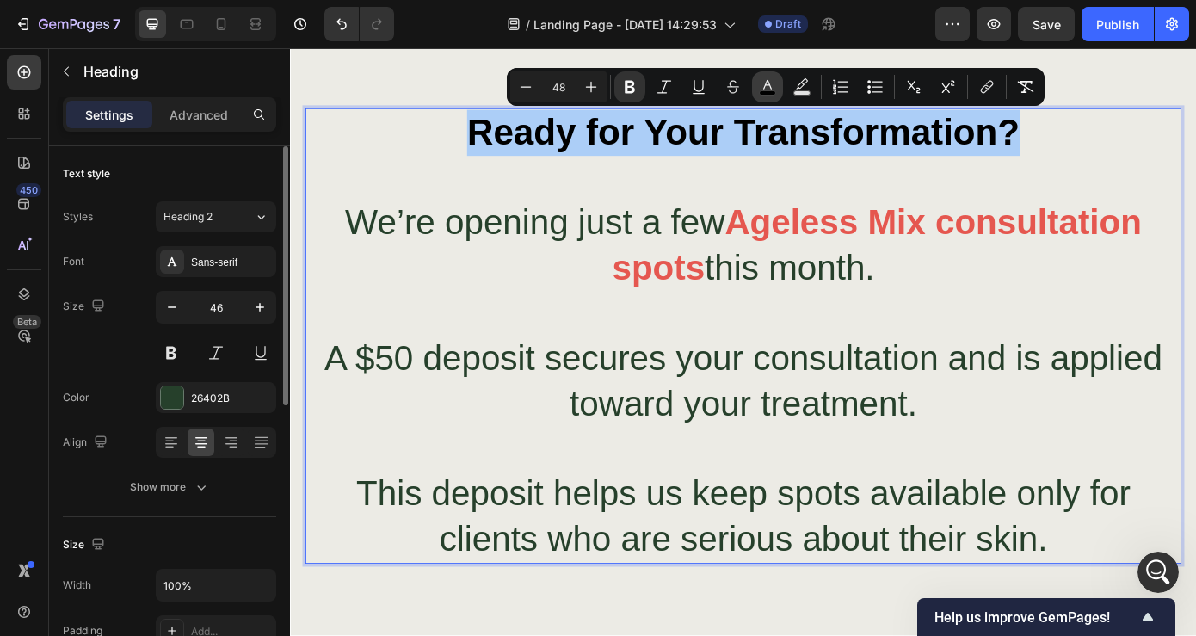
click at [766, 93] on rect "Editor contextual toolbar" at bounding box center [768, 93] width 16 height 4
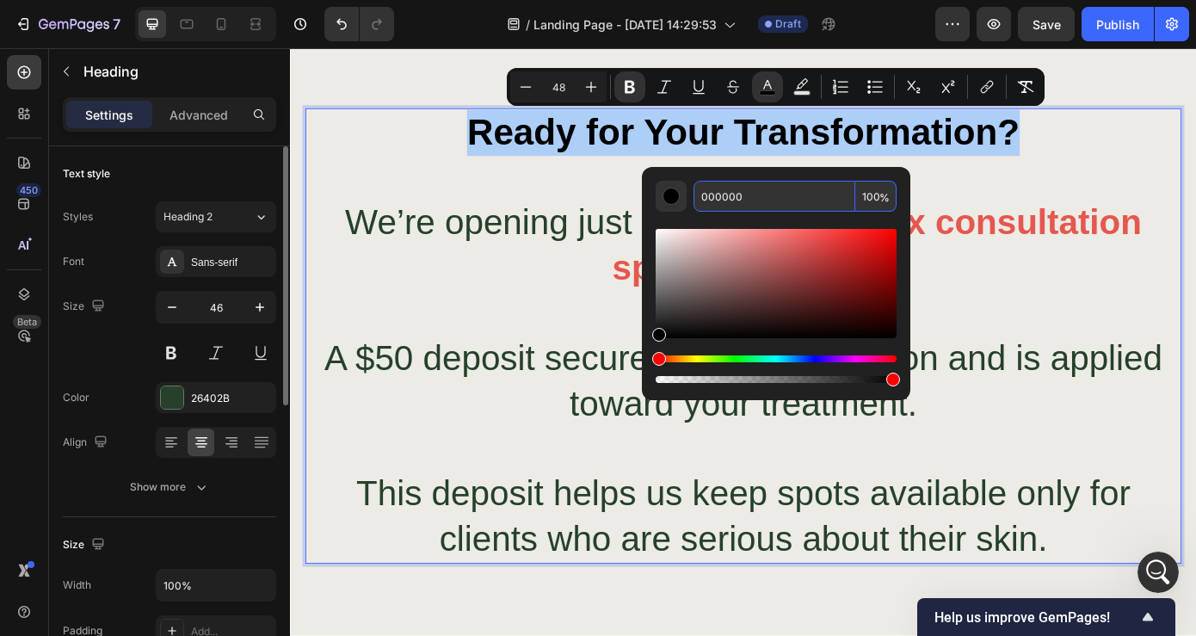
click at [748, 202] on input "000000" at bounding box center [775, 196] width 162 height 31
paste input "e5574f"
type input "E5574F"
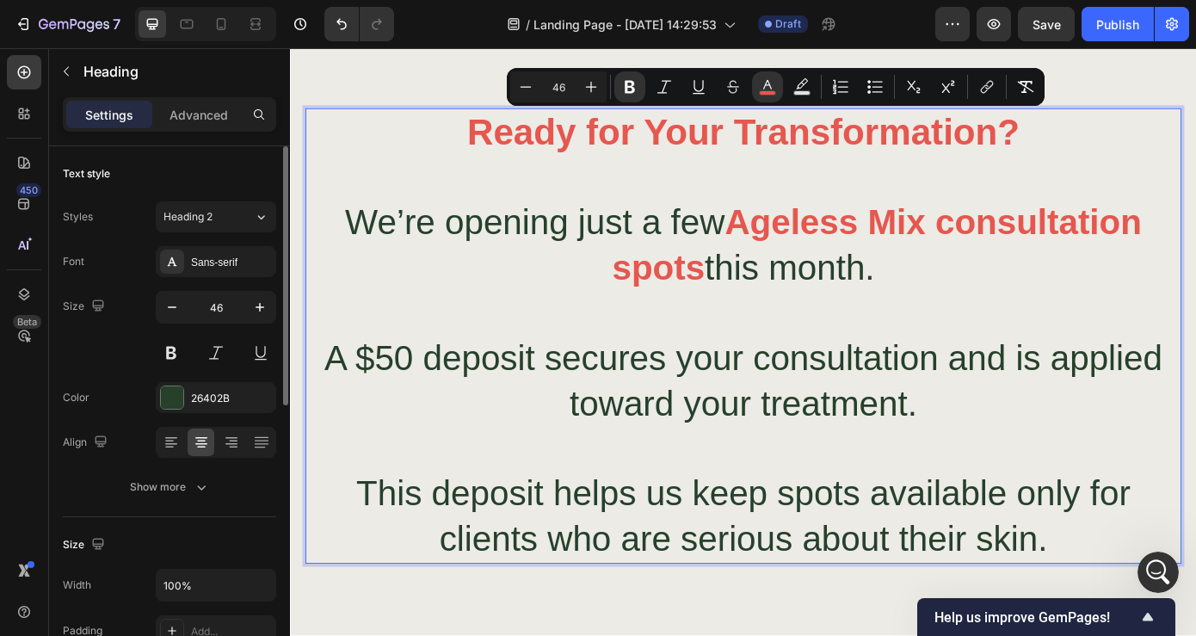
click at [1067, 400] on p "Ready for Your Transformation? We’re opening just a few Ageless Mix consultatio…" at bounding box center [806, 377] width 995 height 516
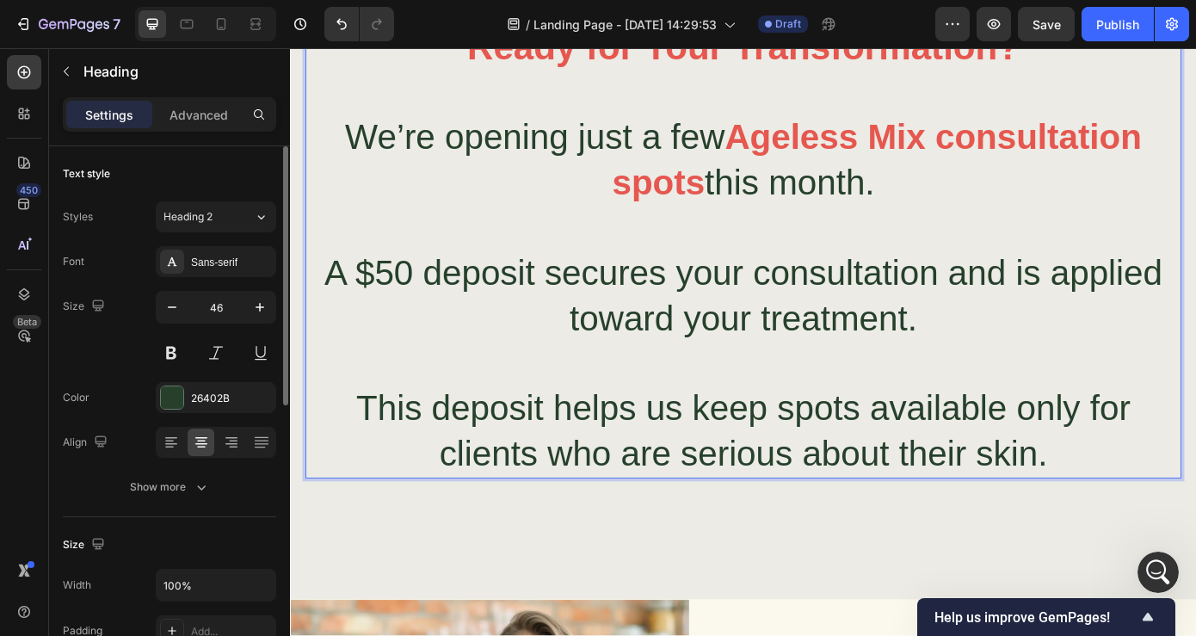
scroll to position [2860, 0]
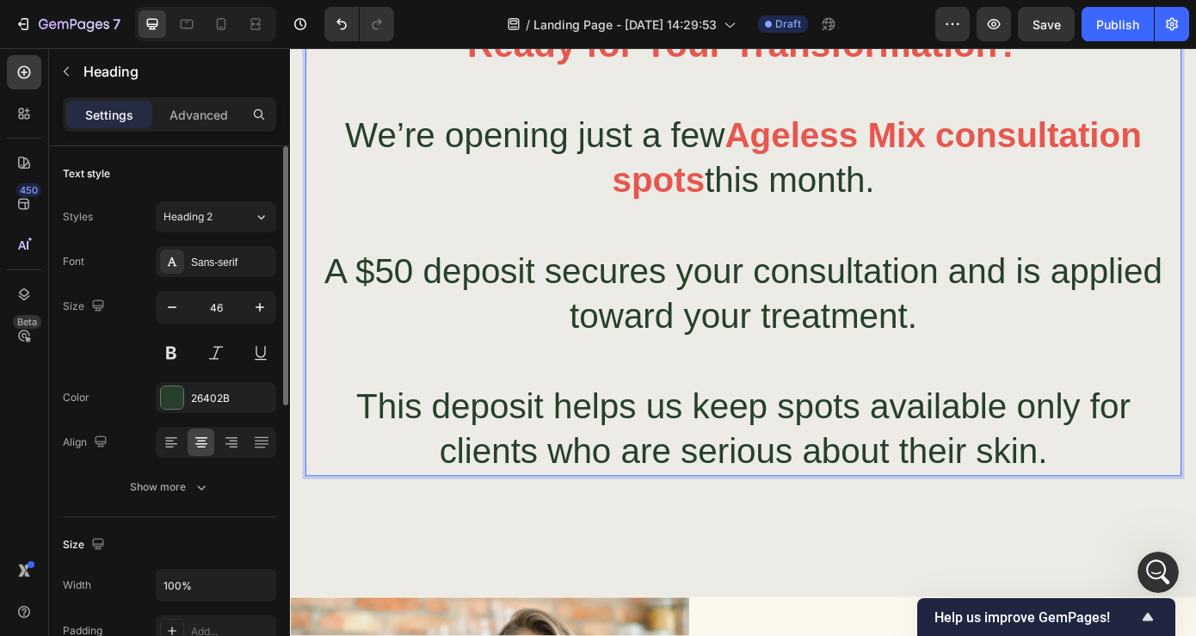
click at [1143, 496] on p "Ready for Your Transformation? We’re opening just a few Ageless Mix consultatio…" at bounding box center [806, 277] width 995 height 516
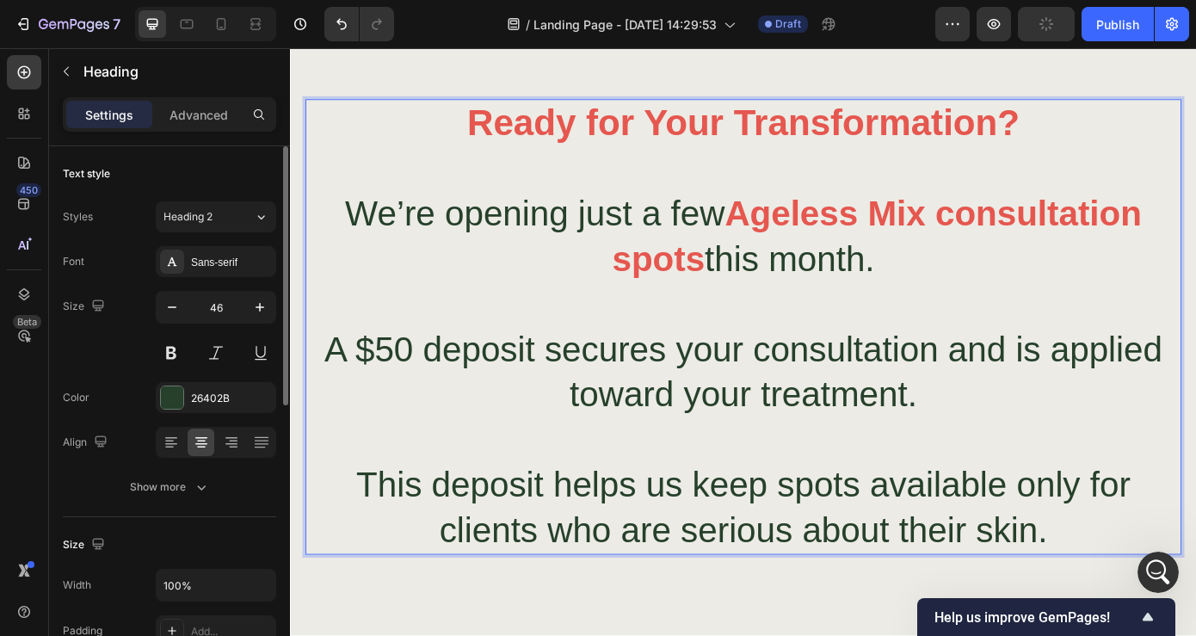
scroll to position [2770, 0]
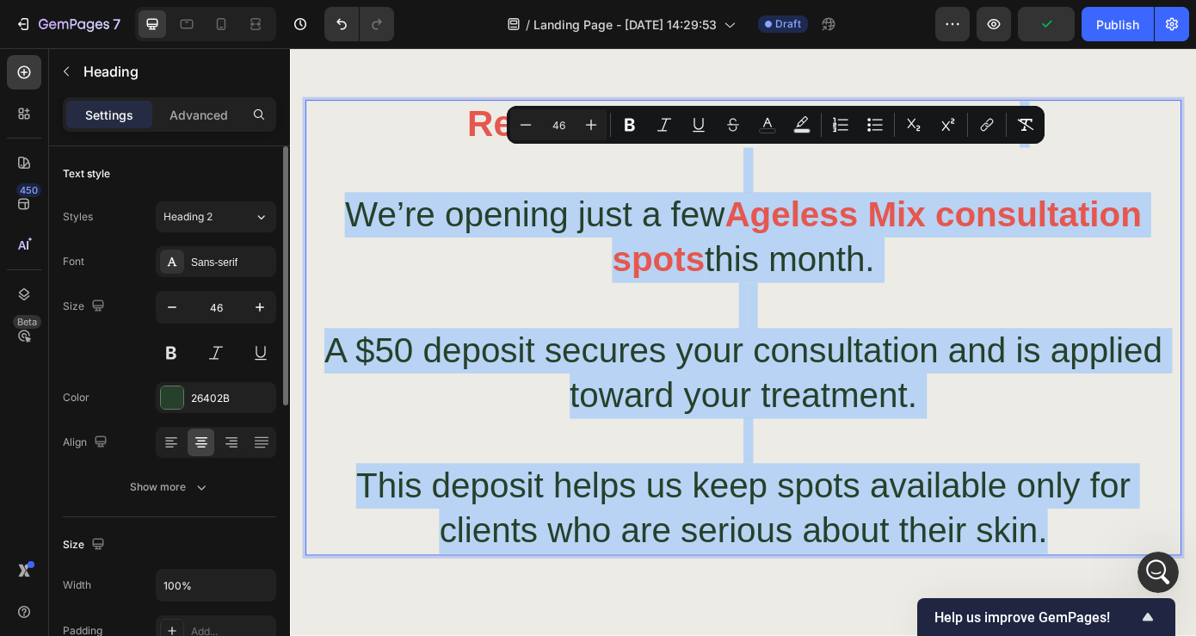
type input "48"
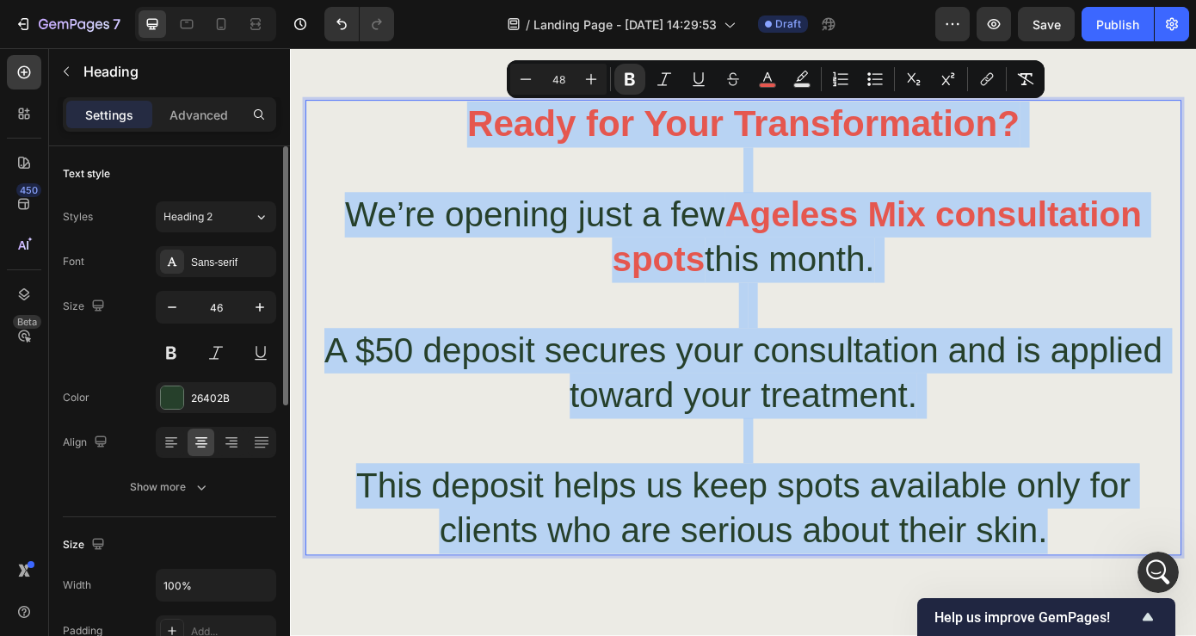
type input "46"
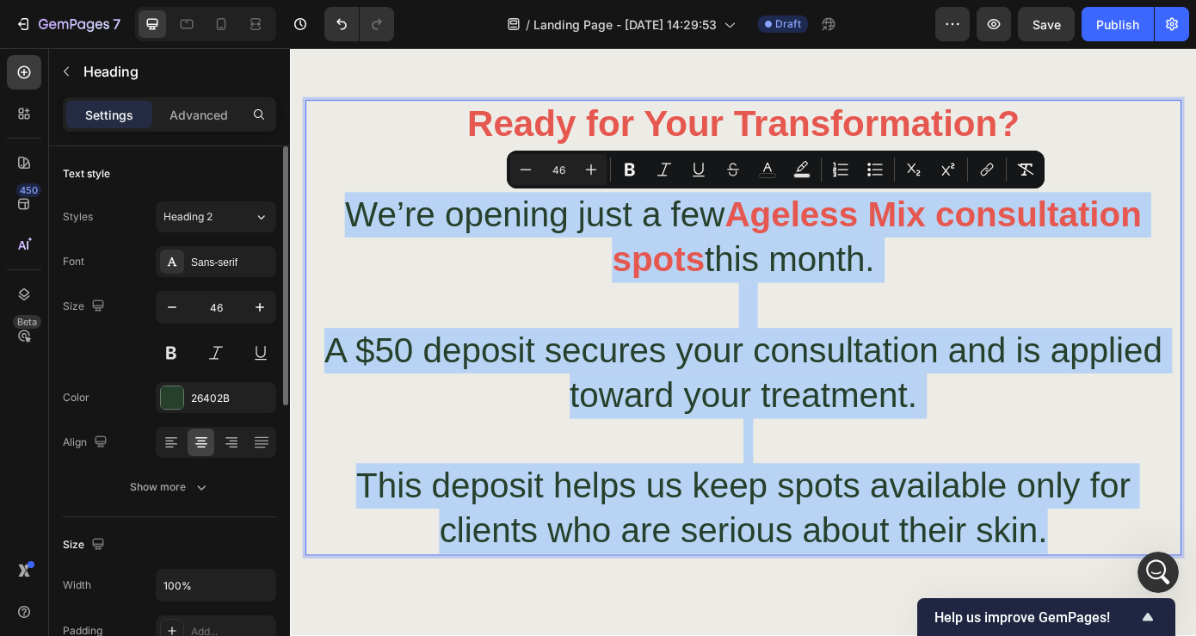
drag, startPoint x: 1172, startPoint y: 584, endPoint x: 332, endPoint y: 236, distance: 909.5
click at [332, 236] on p "Ready for Your Transformation? We’re opening just a few Ageless Mix consultatio…" at bounding box center [806, 367] width 995 height 516
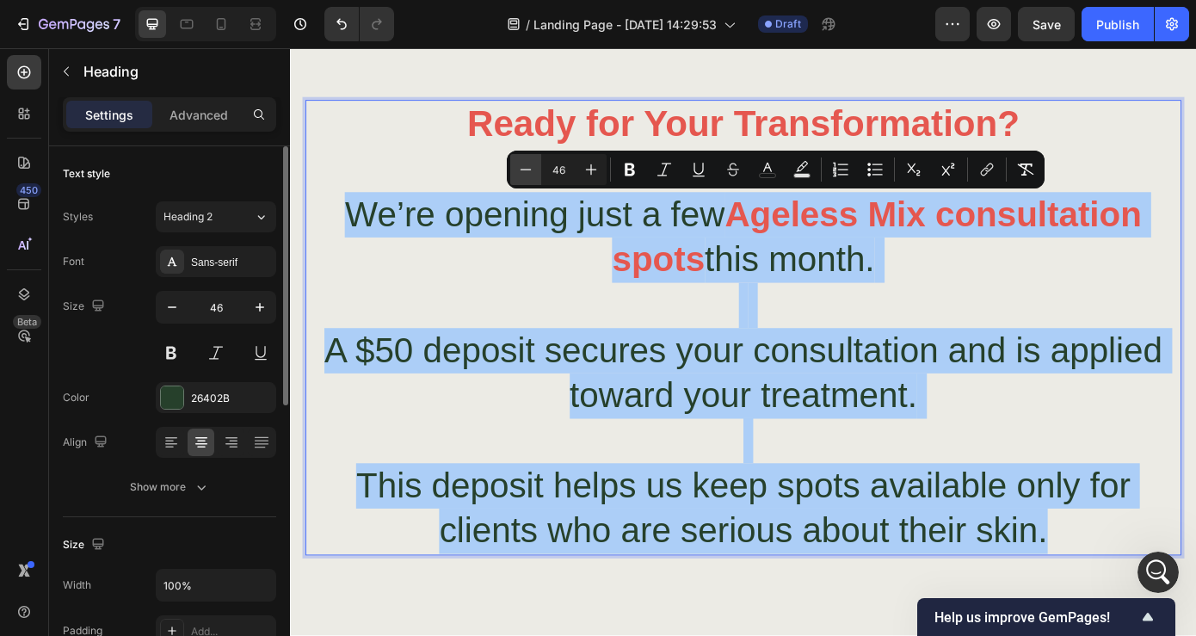
click at [532, 169] on icon "Editor contextual toolbar" at bounding box center [525, 169] width 17 height 17
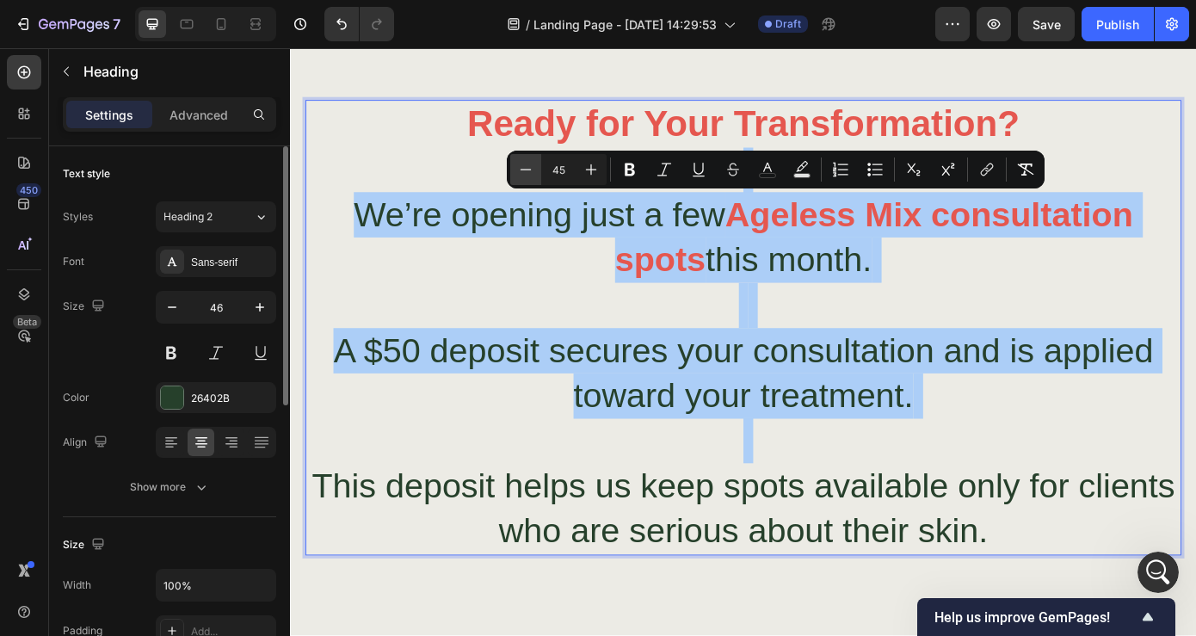
click at [532, 169] on icon "Editor contextual toolbar" at bounding box center [525, 169] width 17 height 17
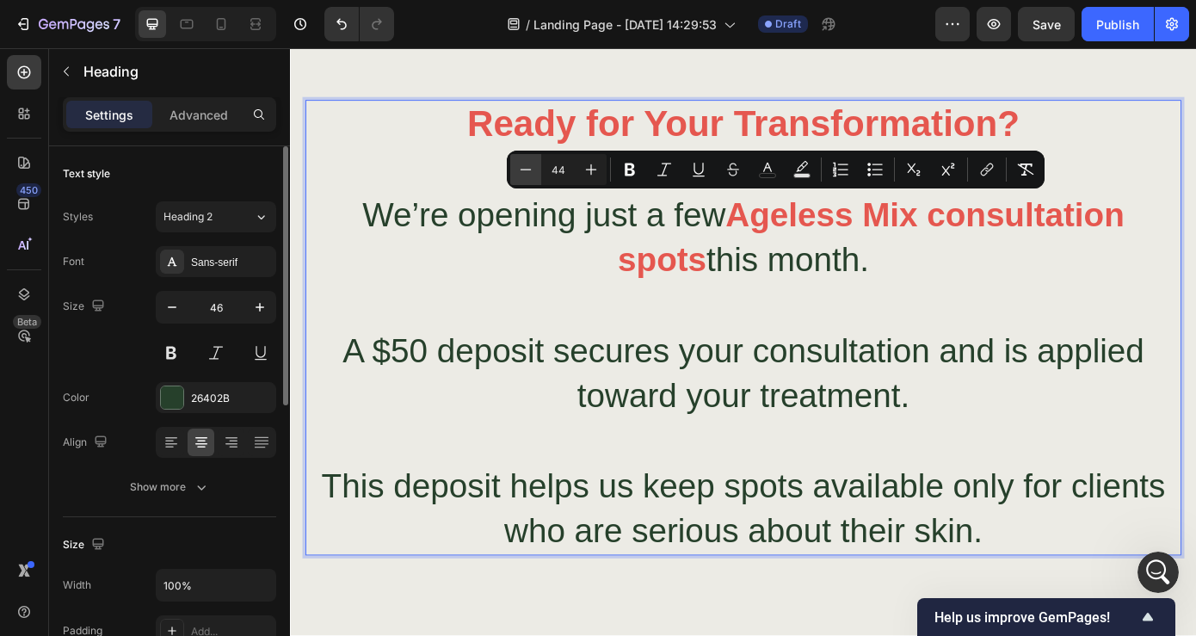
click at [532, 169] on icon "Editor contextual toolbar" at bounding box center [525, 169] width 17 height 17
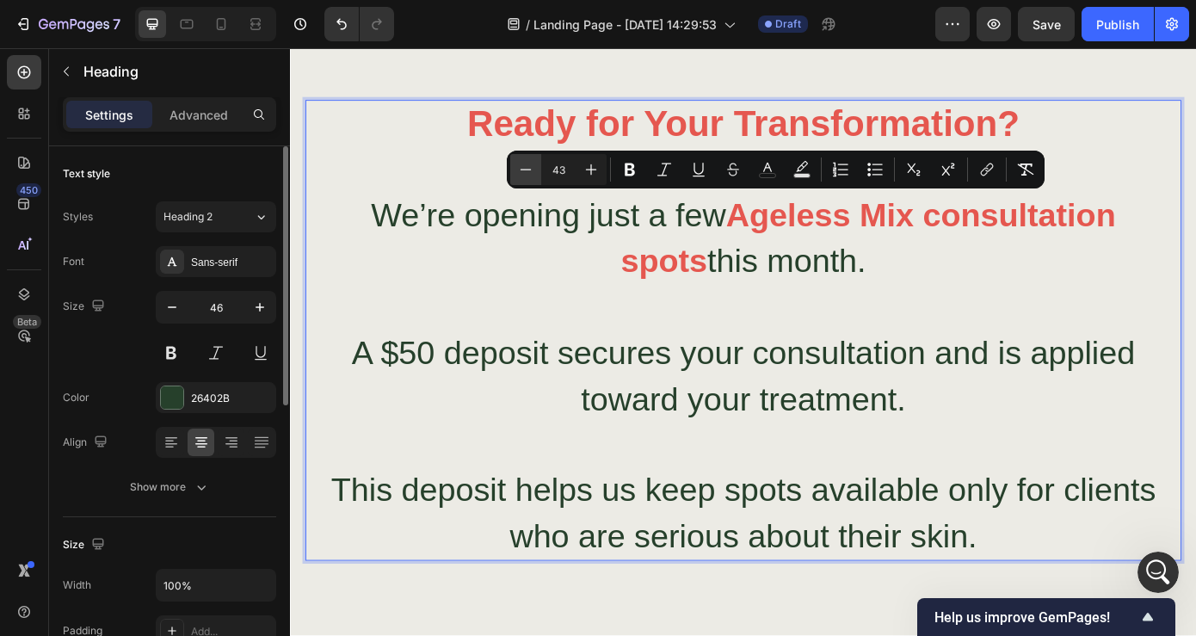
click at [532, 169] on icon "Editor contextual toolbar" at bounding box center [525, 169] width 17 height 17
type input "42"
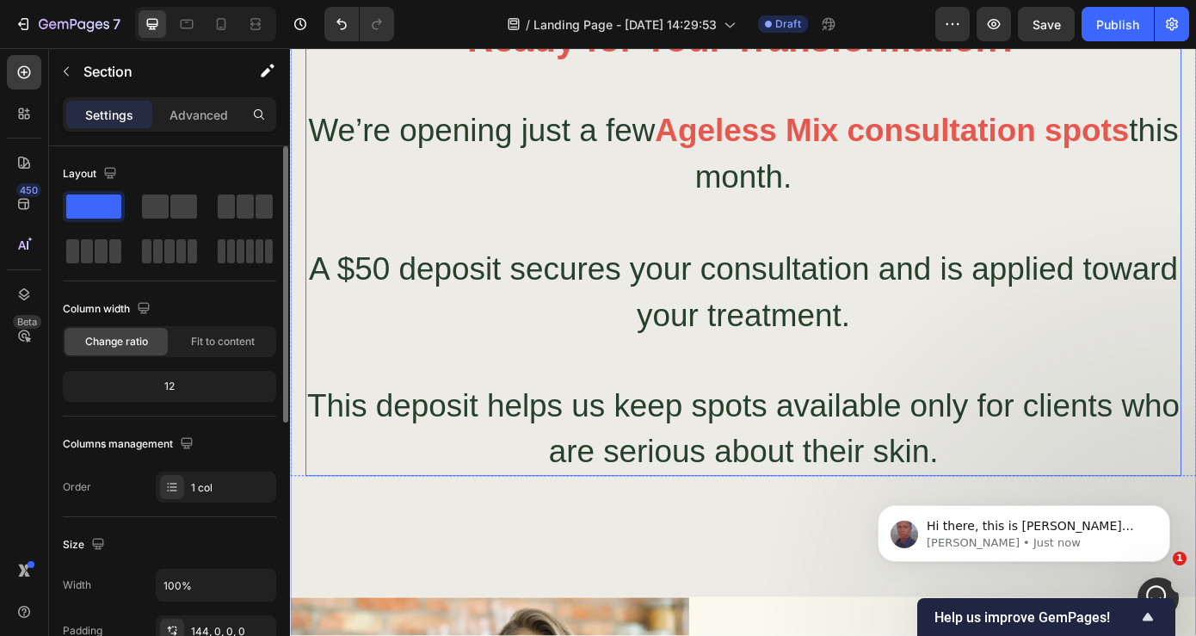
scroll to position [2518, 0]
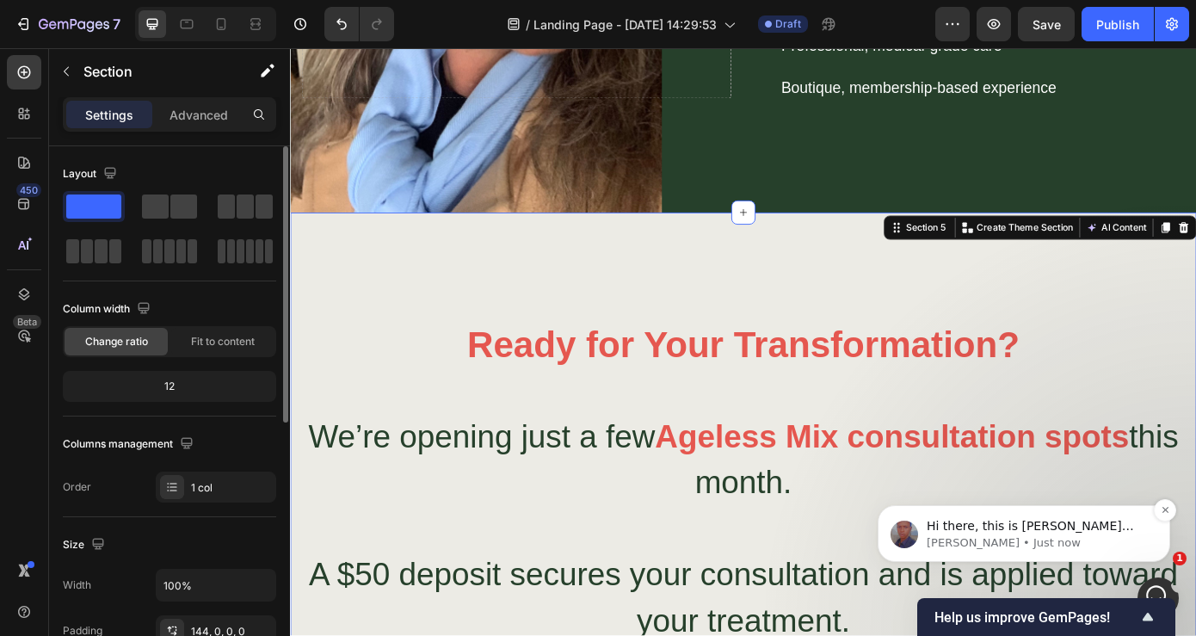
click at [1023, 528] on span "Hi there, this is Jay from the GemPages Support Team. May I have your name to p…" at bounding box center [1037, 568] width 220 height 99
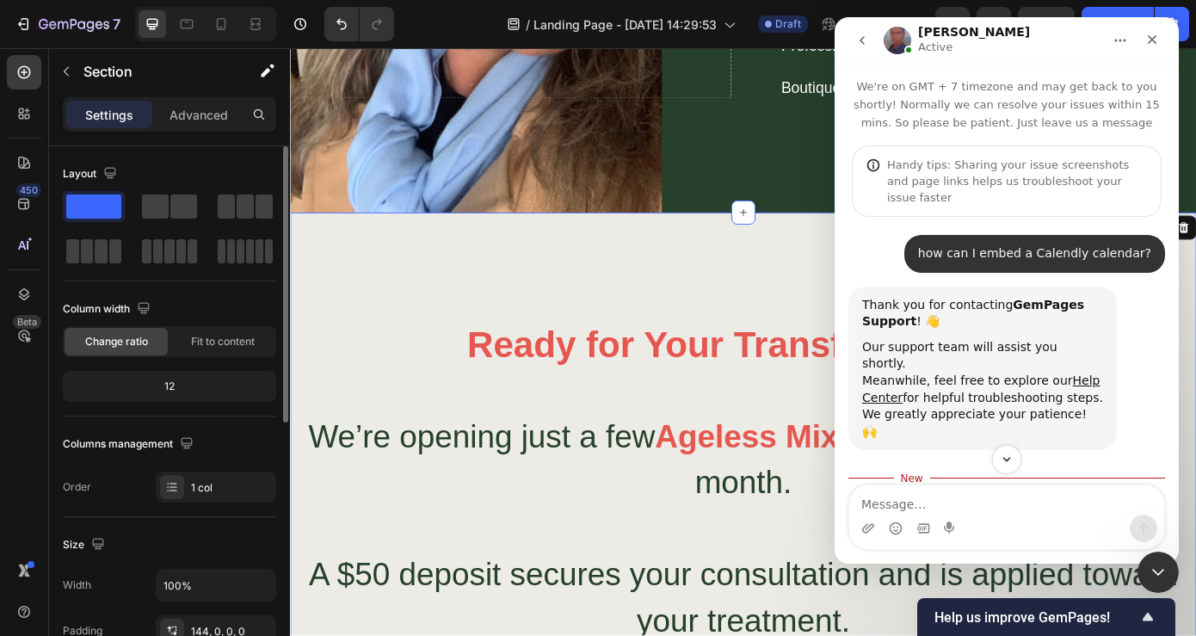
scroll to position [167, 0]
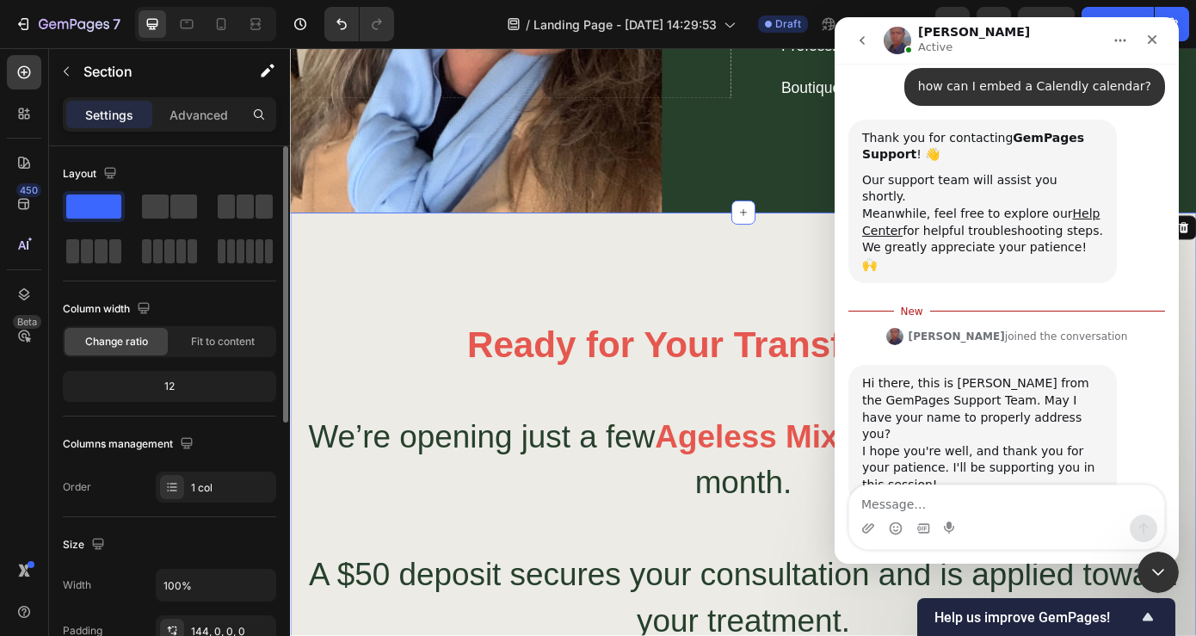
click at [976, 504] on textarea "Message…" at bounding box center [1007, 499] width 315 height 29
type textarea "Karen"
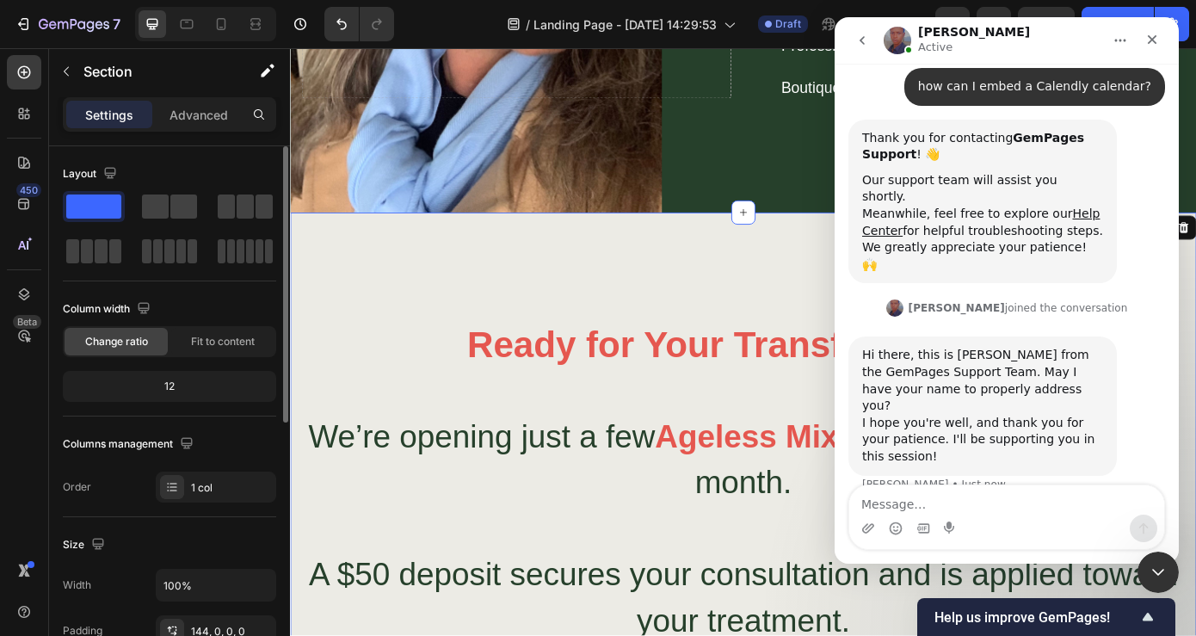
scroll to position [189, 0]
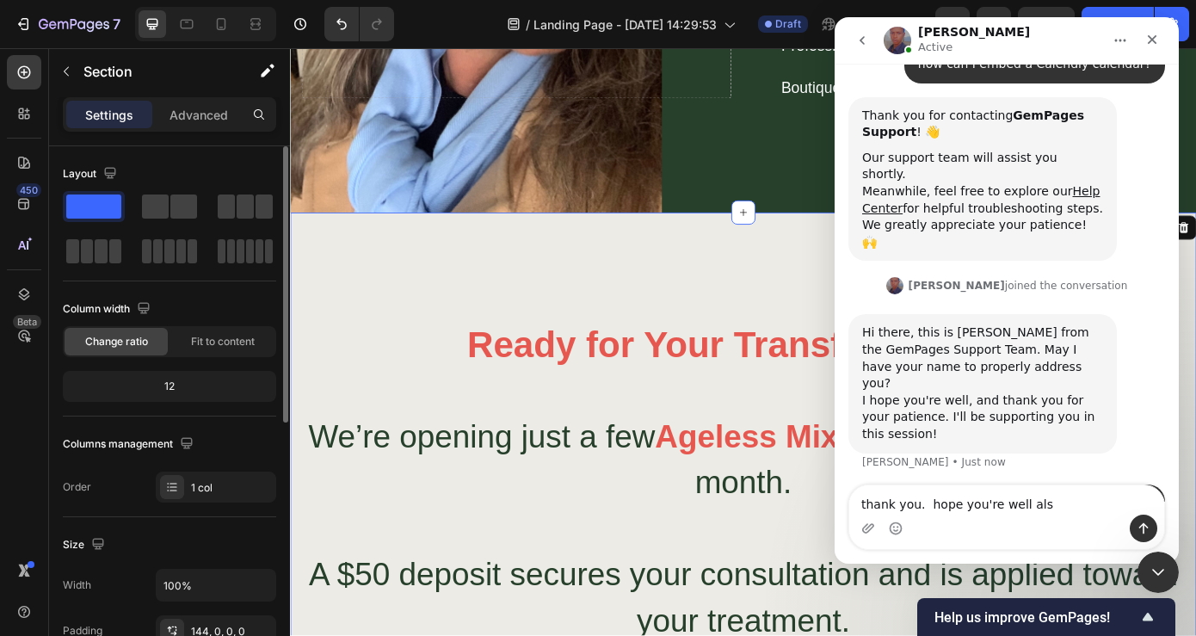
type textarea "thank you. hope you're well also"
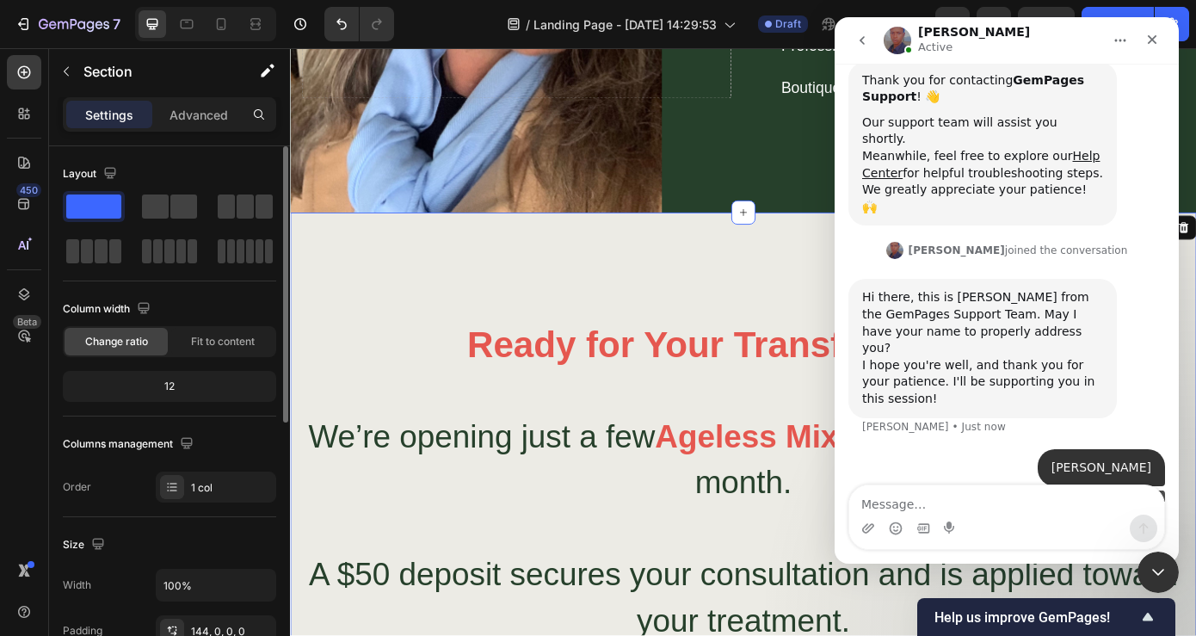
scroll to position [228, 0]
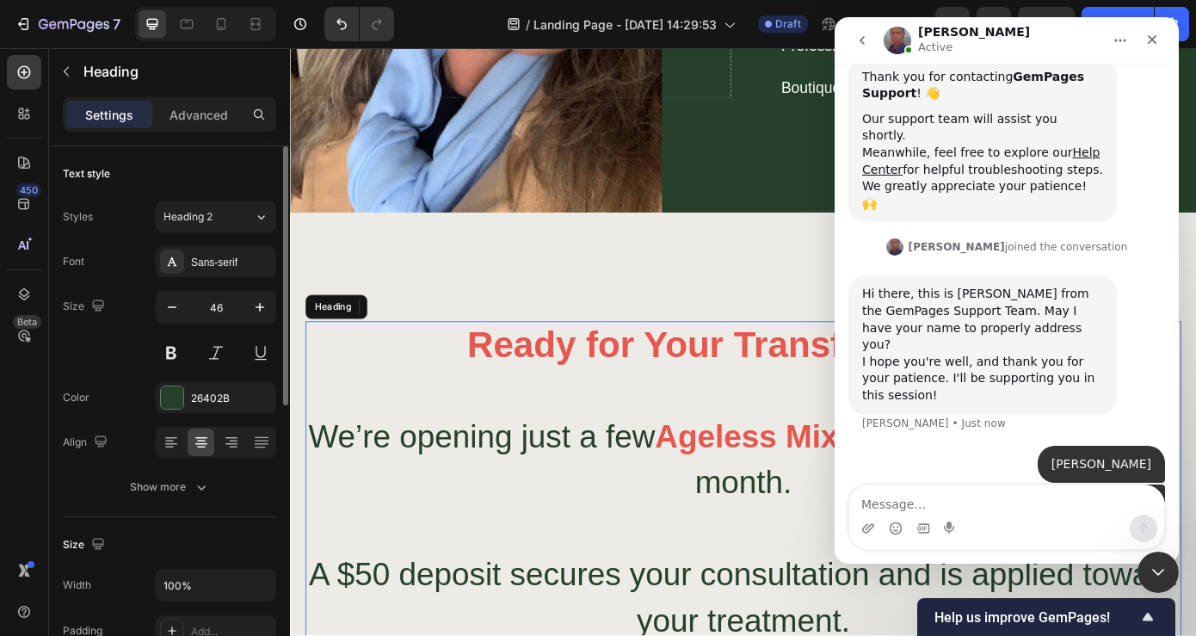
click at [706, 476] on span "We’re opening just a few" at bounding box center [508, 491] width 395 height 40
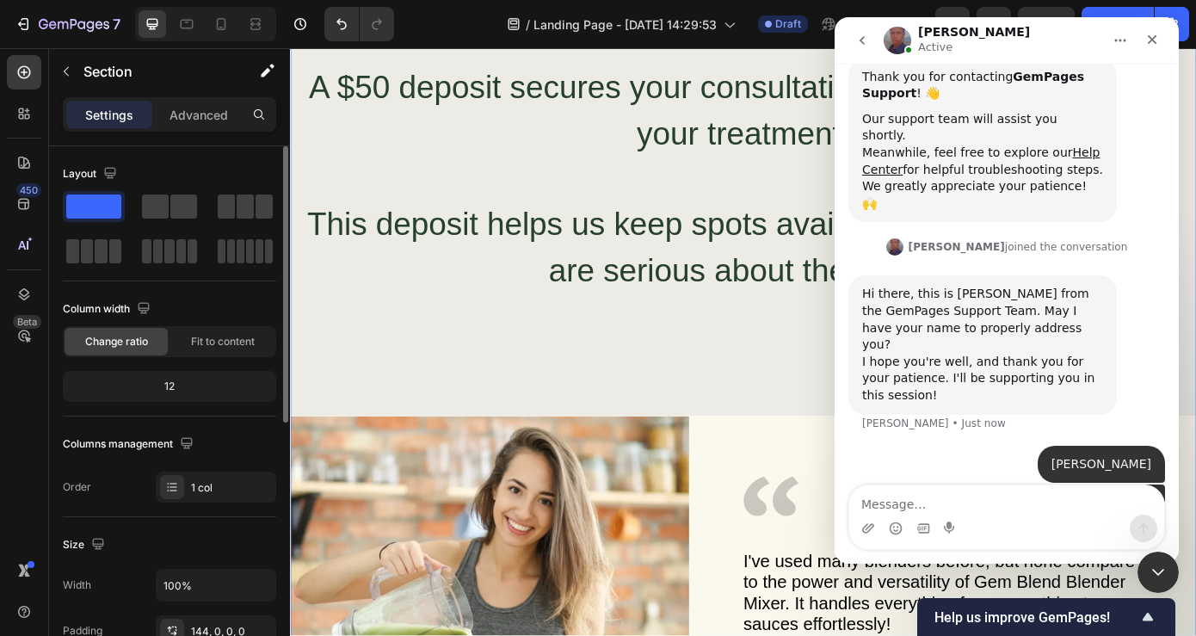
scroll to position [2827, 0]
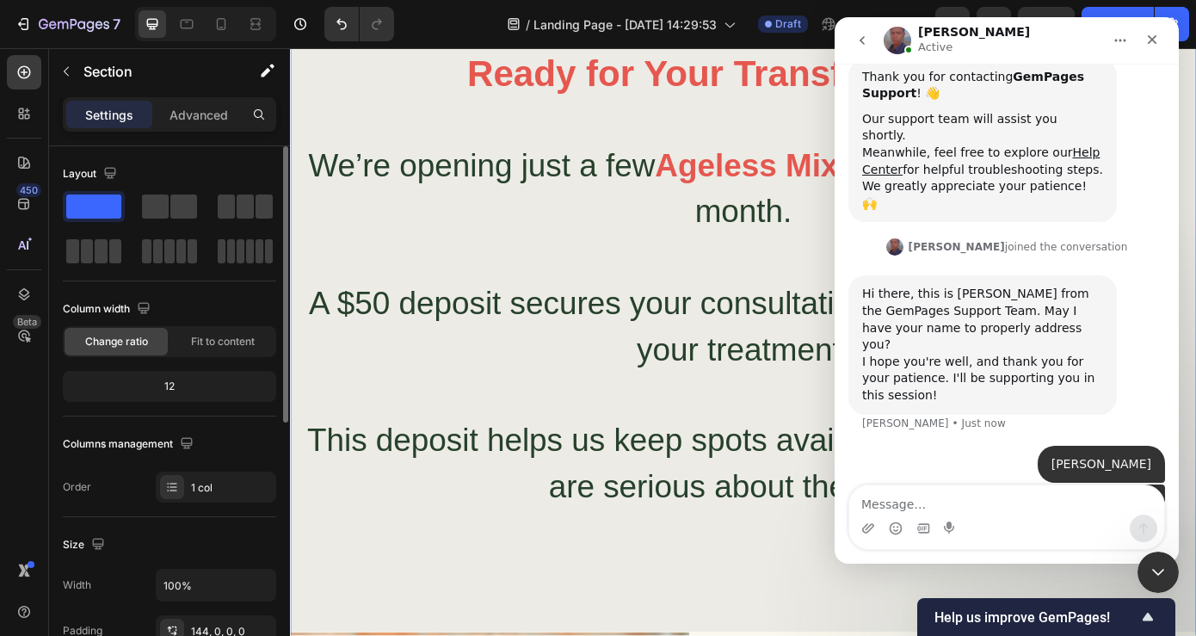
click at [732, 635] on div "⁠⁠⁠⁠⁠⁠⁠ Ready for Your Transformation? We’re opening just a few Ageless Mix con…" at bounding box center [806, 598] width 1033 height 1094
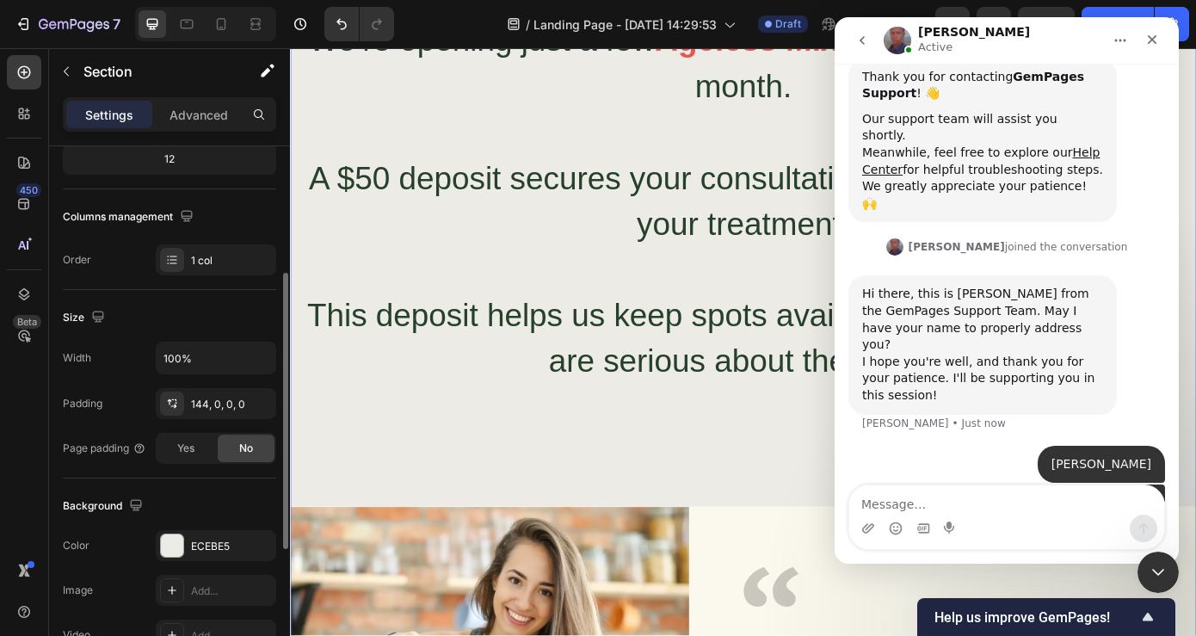
scroll to position [242, 0]
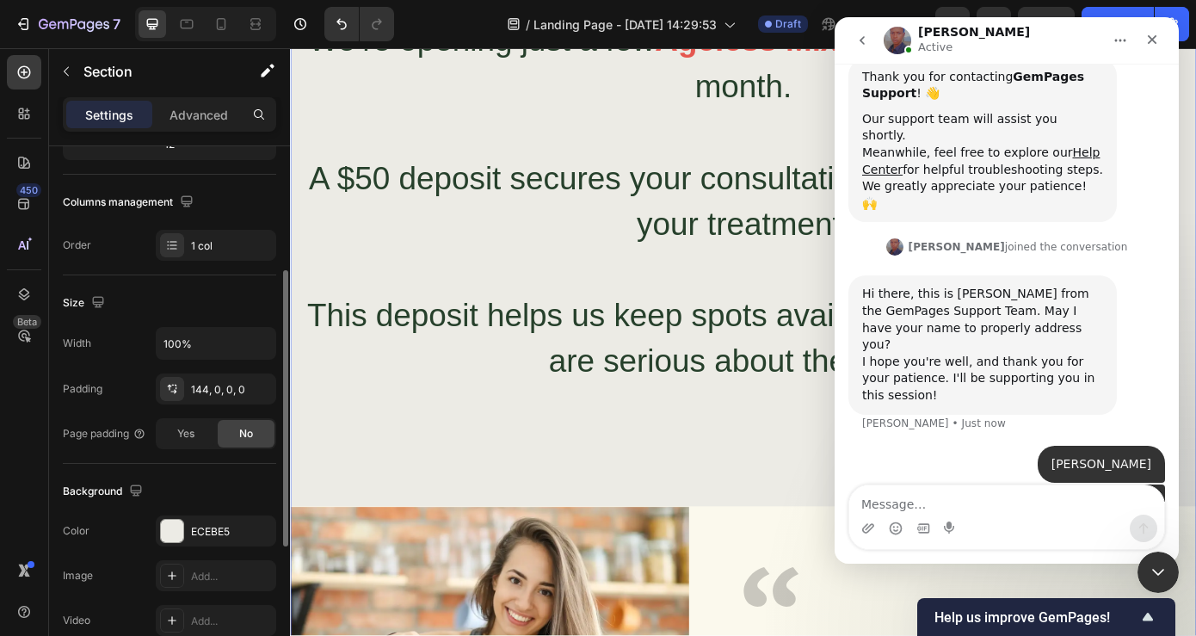
click at [417, 531] on div "⁠⁠⁠⁠⁠⁠⁠ Ready for Your Transformation? We’re opening just a few Ageless Mix con…" at bounding box center [806, 455] width 1033 height 1094
click at [526, 501] on div "⁠⁠⁠⁠⁠⁠⁠ Ready for Your Transformation? We’re opening just a few Ageless Mix con…" at bounding box center [806, 455] width 1033 height 1094
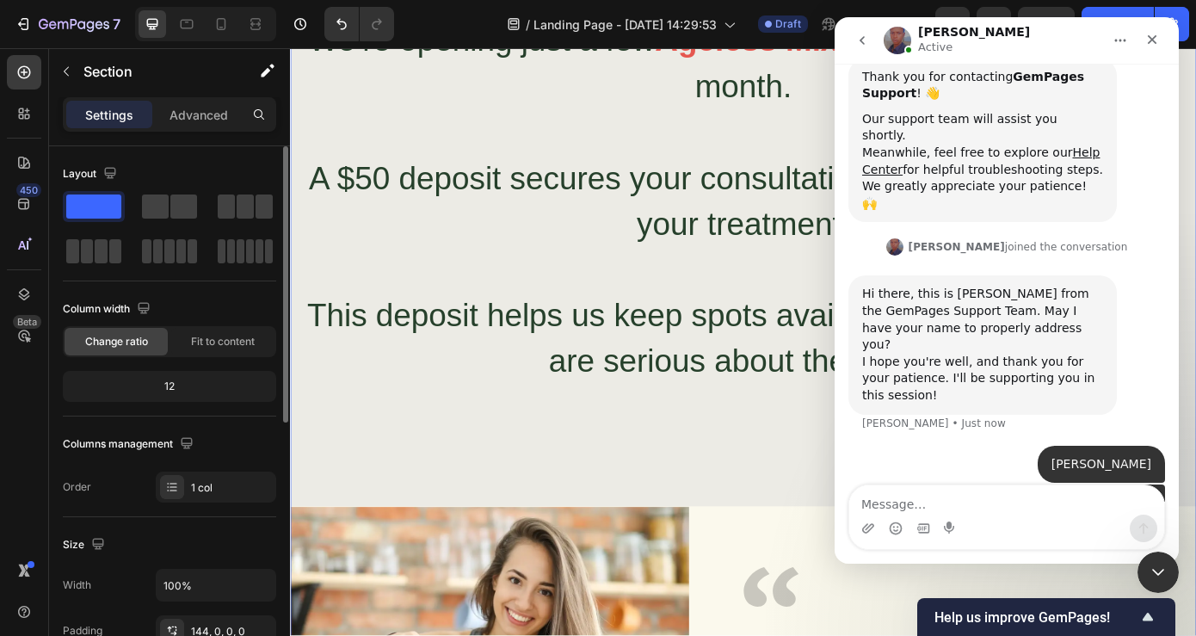
scroll to position [294, 0]
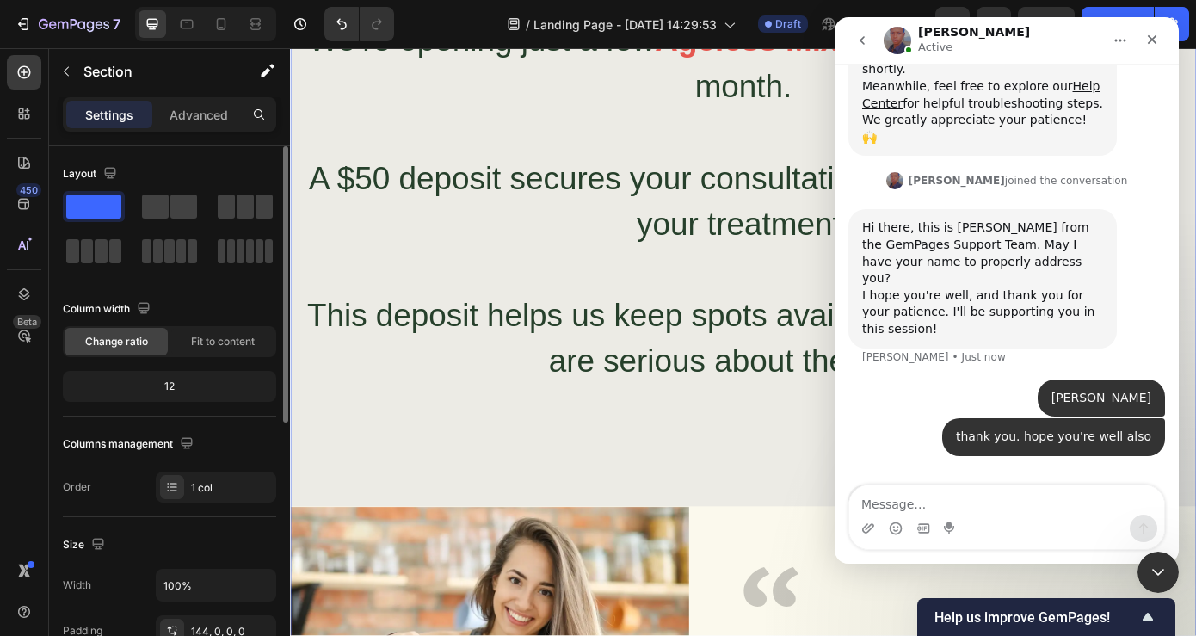
click at [80, 205] on span at bounding box center [93, 207] width 55 height 24
click at [421, 463] on div "⁠⁠⁠⁠⁠⁠⁠ Ready for Your Transformation? We’re opening just a few Ageless Mix con…" at bounding box center [806, 455] width 1033 height 1094
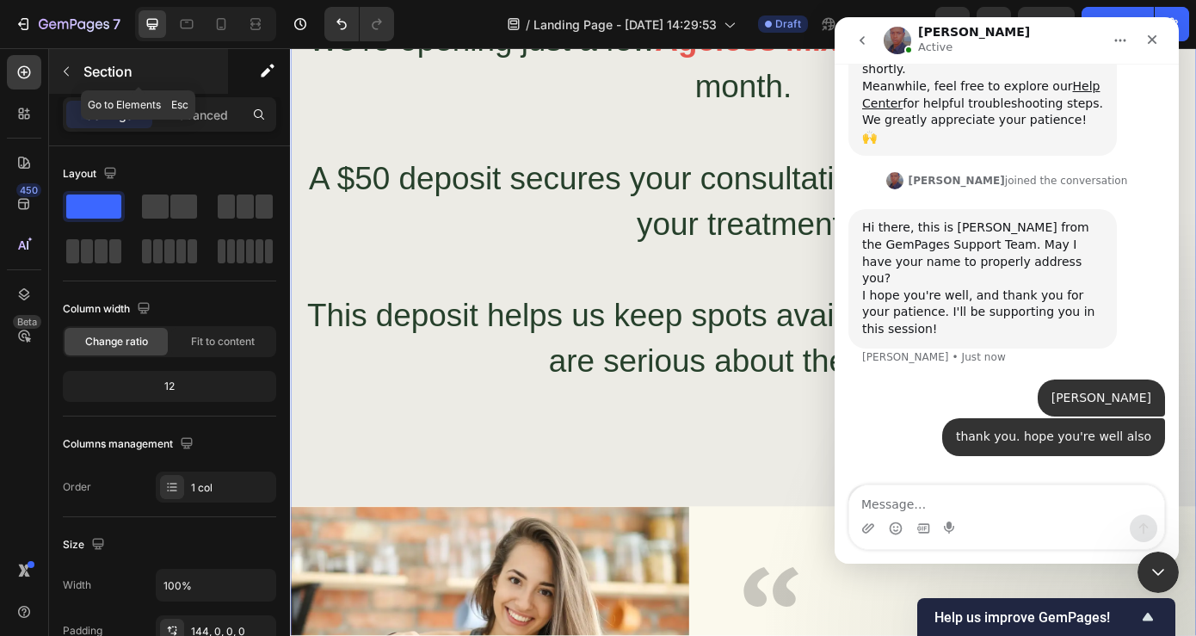
click at [70, 73] on icon "button" at bounding box center [66, 72] width 14 height 14
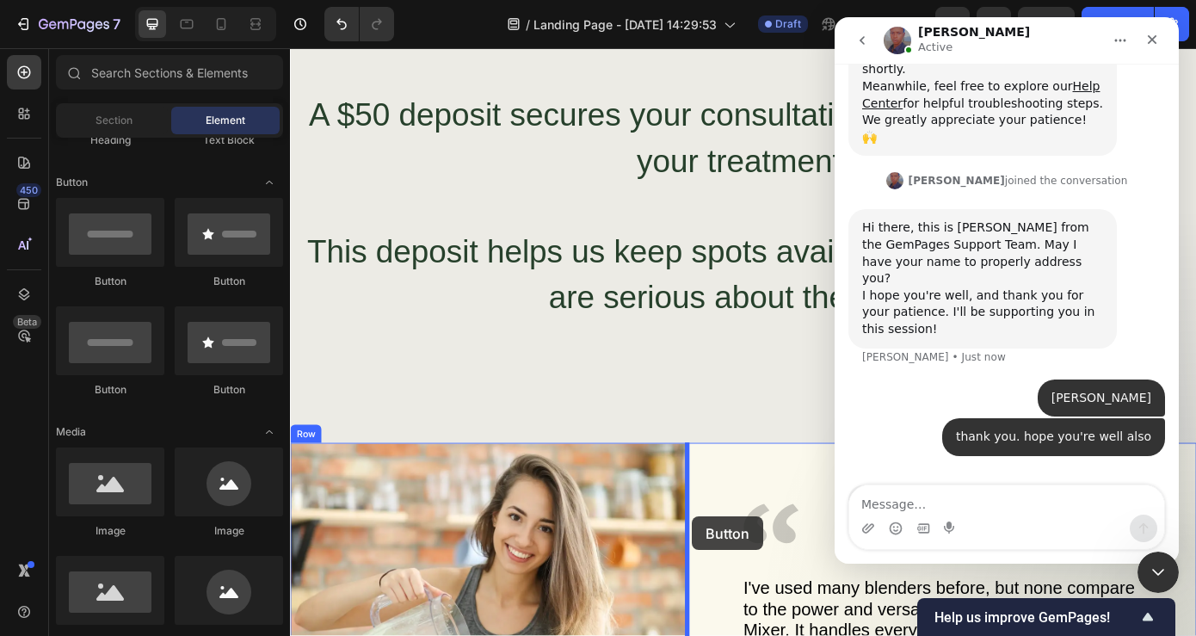
scroll to position [3061, 0]
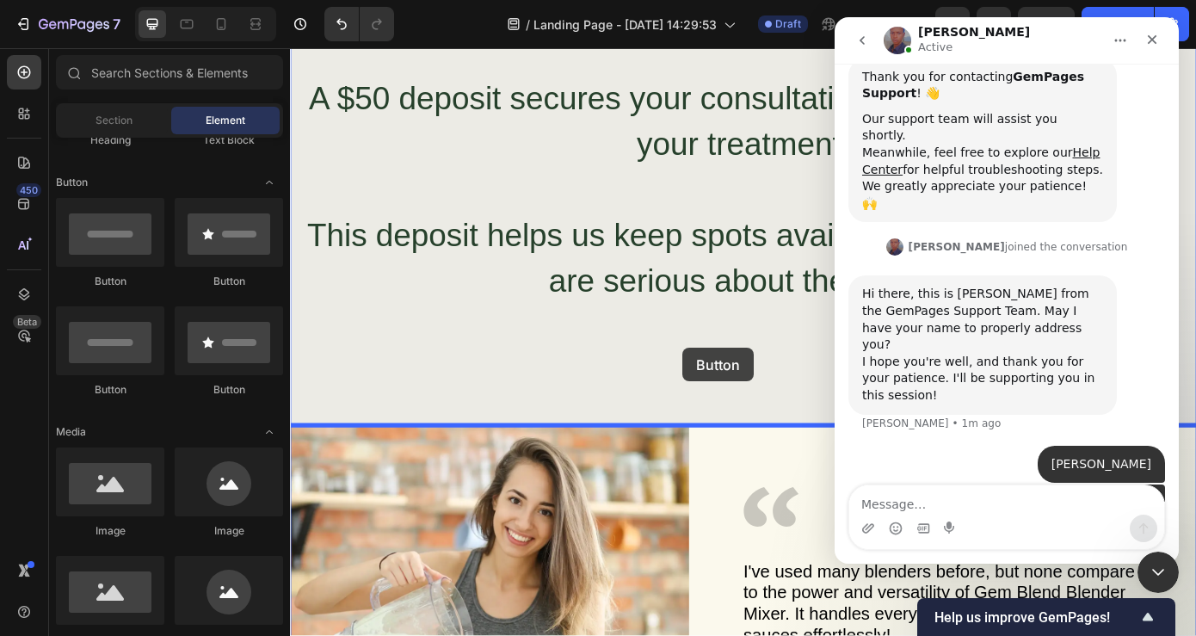
drag, startPoint x: 405, startPoint y: 294, endPoint x: 738, endPoint y: 390, distance: 346.5
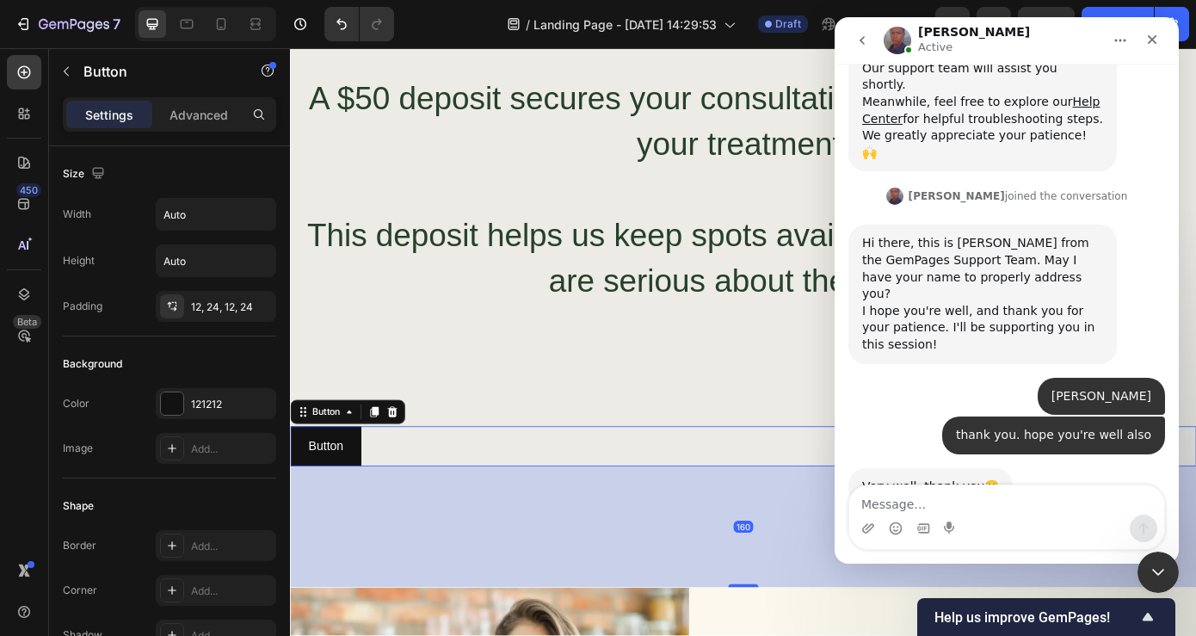
scroll to position [3179, 0]
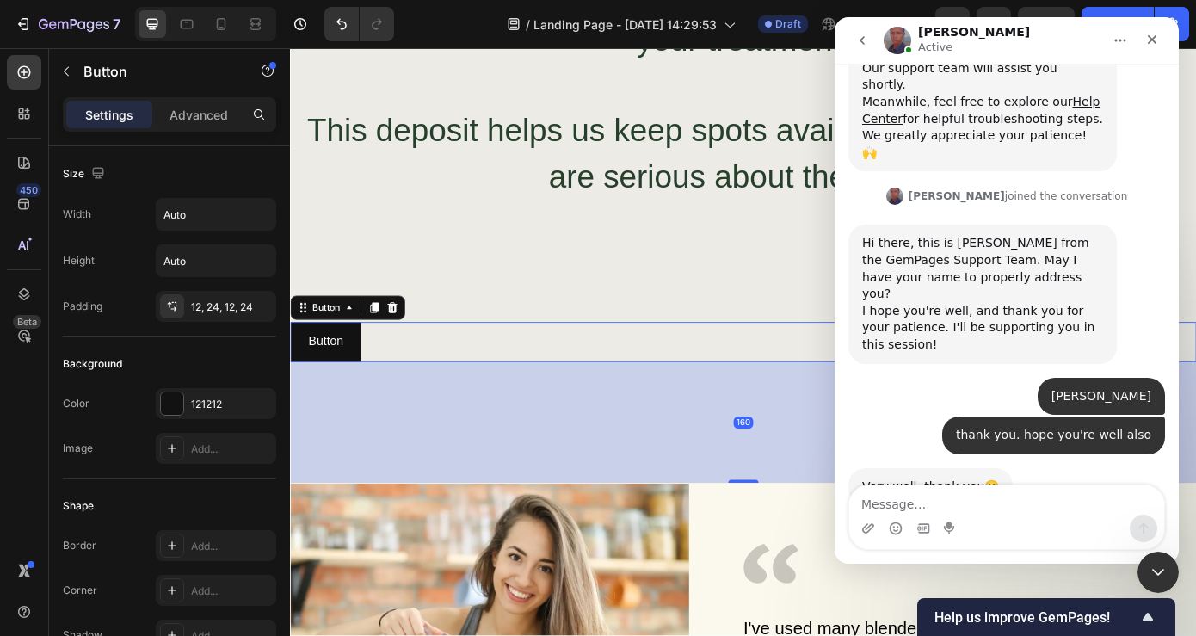
click at [738, 479] on div "160" at bounding box center [806, 475] width 1033 height 138
click at [1153, 570] on icon "Close Intercom Messenger" at bounding box center [1156, 569] width 12 height 7
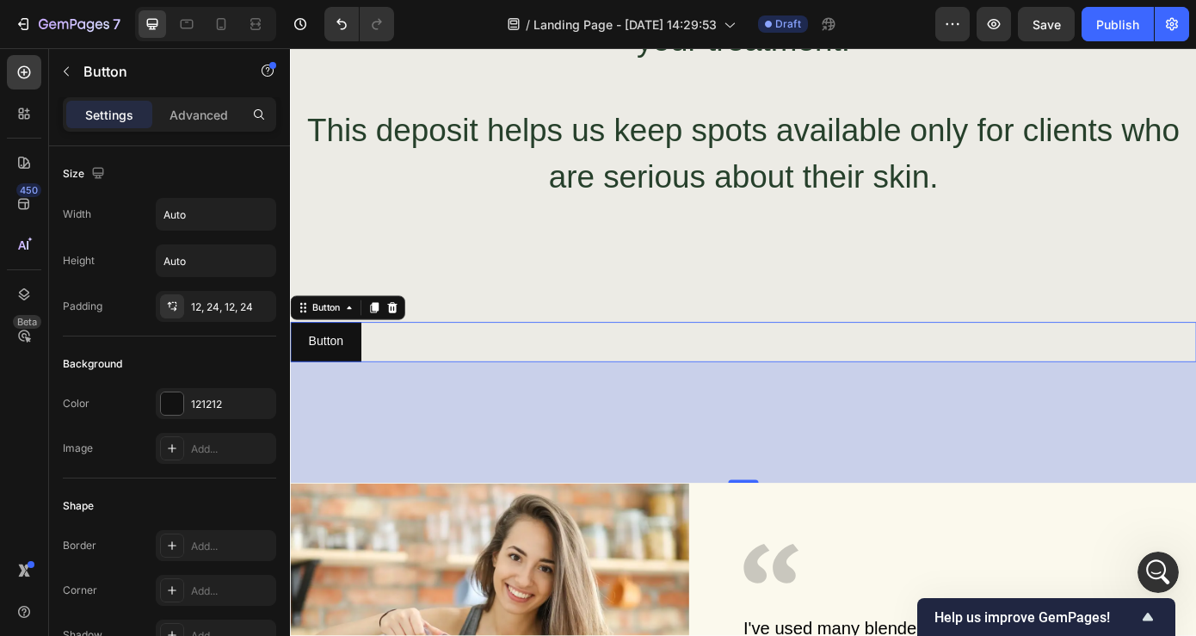
click at [1097, 440] on div "160" at bounding box center [806, 475] width 1033 height 138
click at [408, 343] on icon at bounding box center [406, 344] width 14 height 14
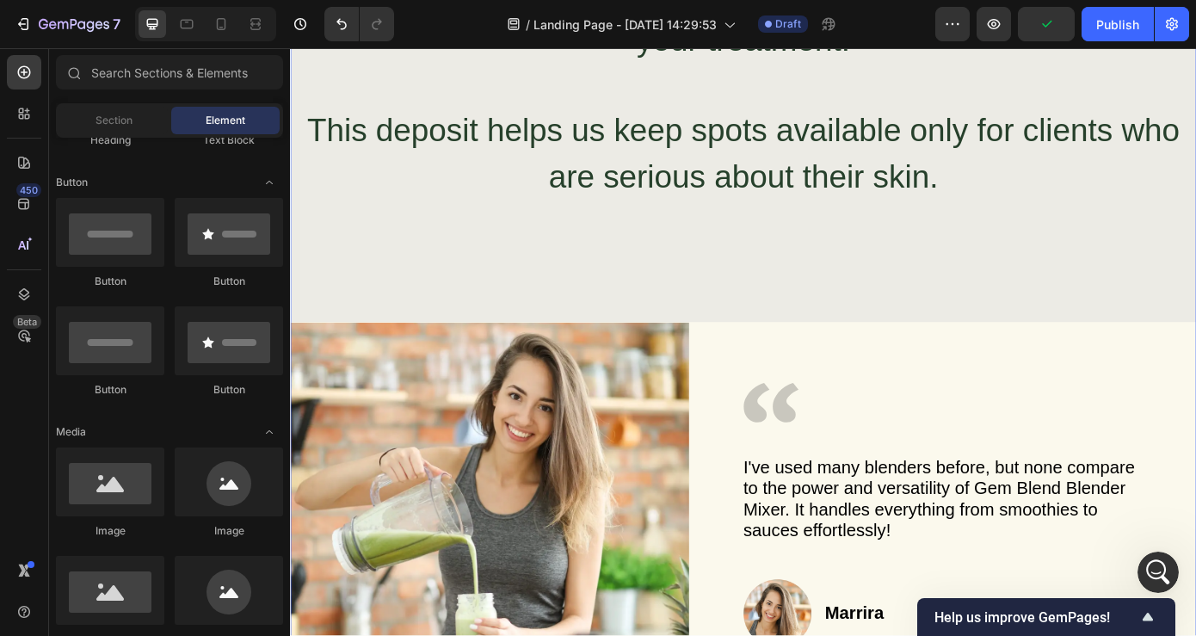
click at [735, 273] on div "⁠⁠⁠⁠⁠⁠⁠ Ready for Your Transformation? We’re opening just a few Ageless Mix con…" at bounding box center [806, 245] width 1033 height 1094
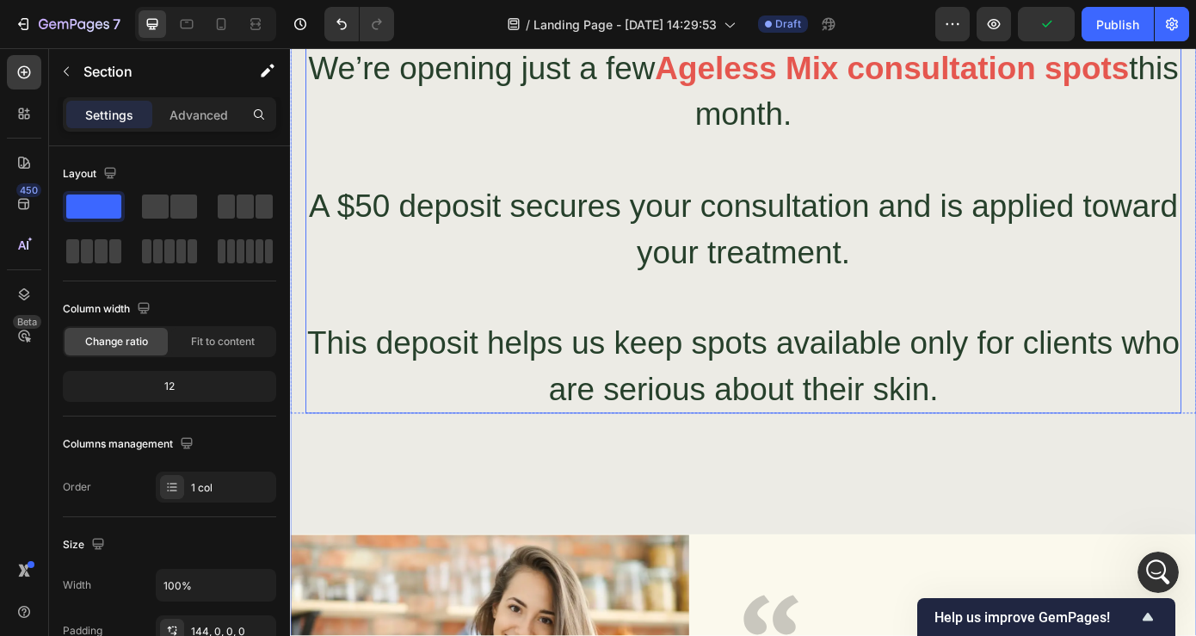
scroll to position [2924, 0]
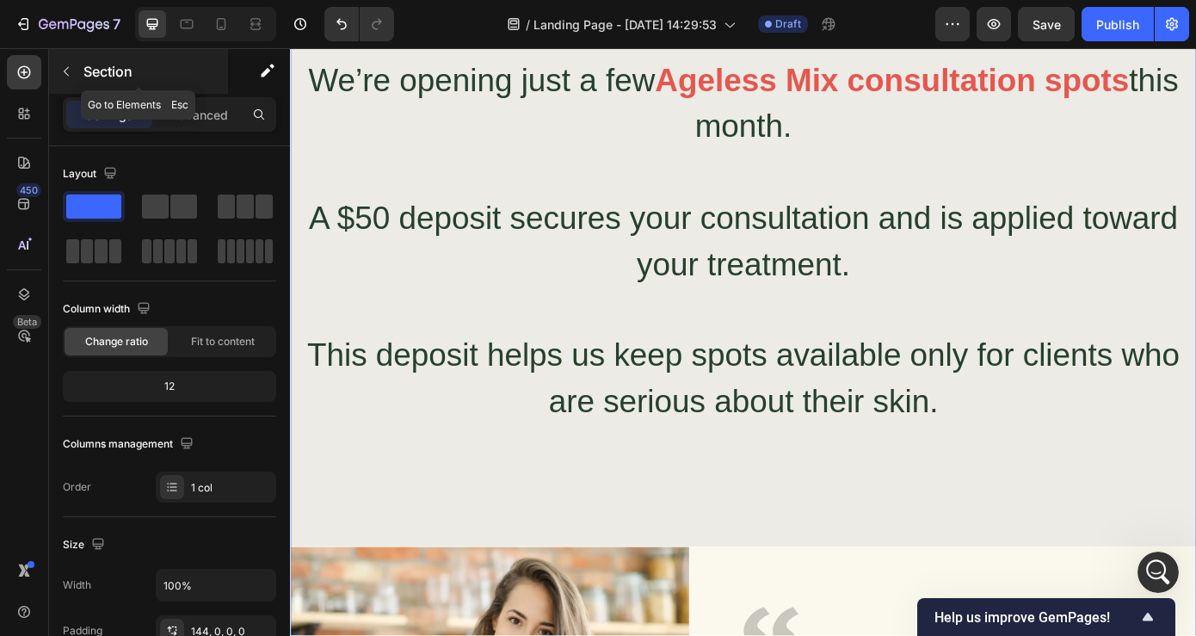
click at [65, 68] on icon "button" at bounding box center [66, 72] width 14 height 14
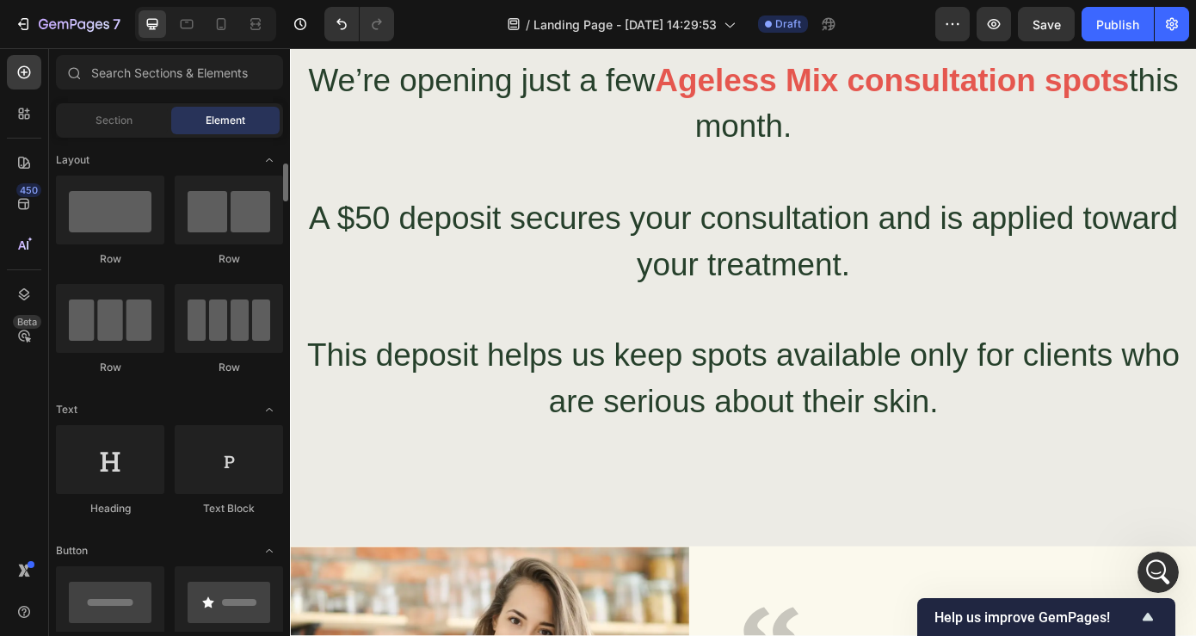
scroll to position [54, 0]
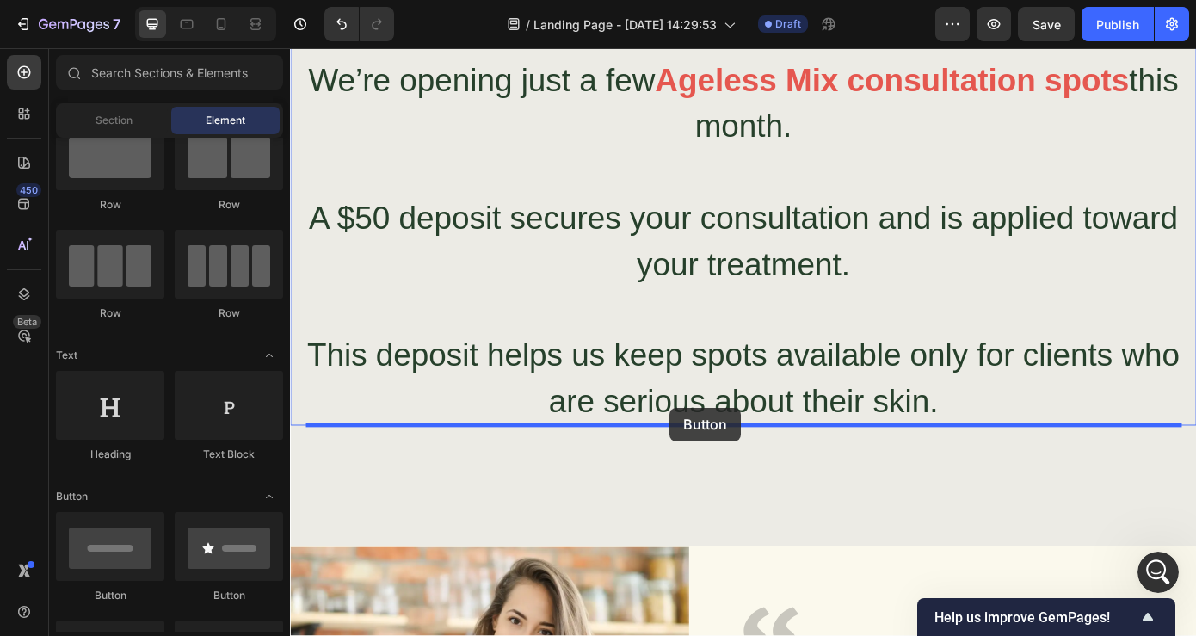
drag, startPoint x: 394, startPoint y: 599, endPoint x: 723, endPoint y: 458, distance: 357.8
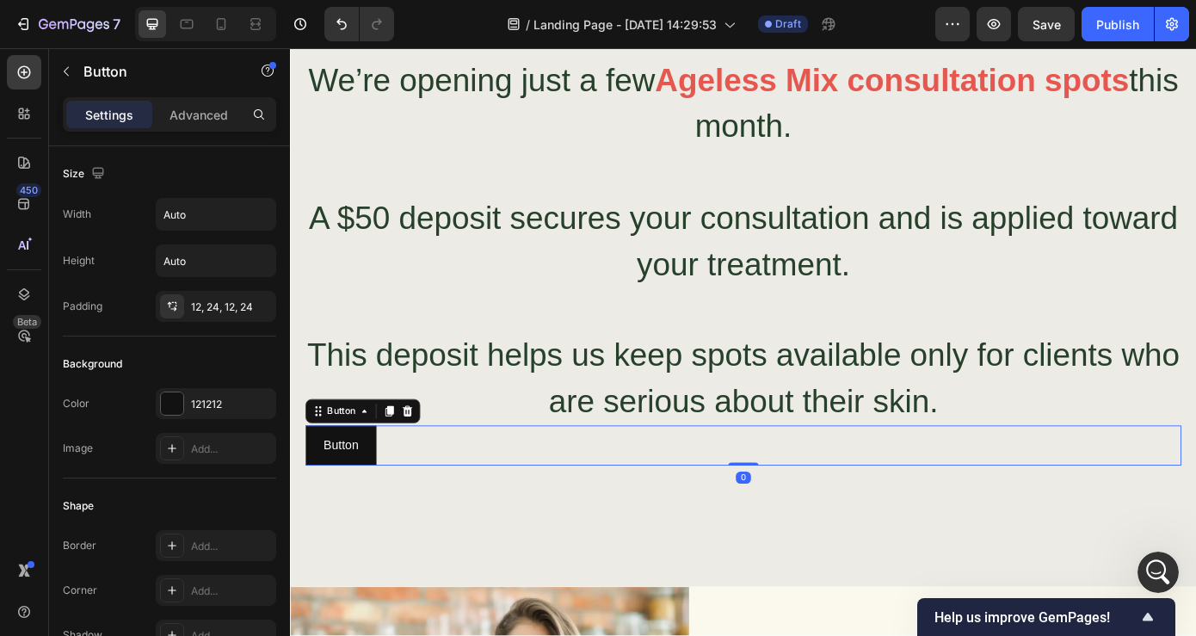
click at [726, 505] on div "Button Button 0" at bounding box center [806, 502] width 998 height 46
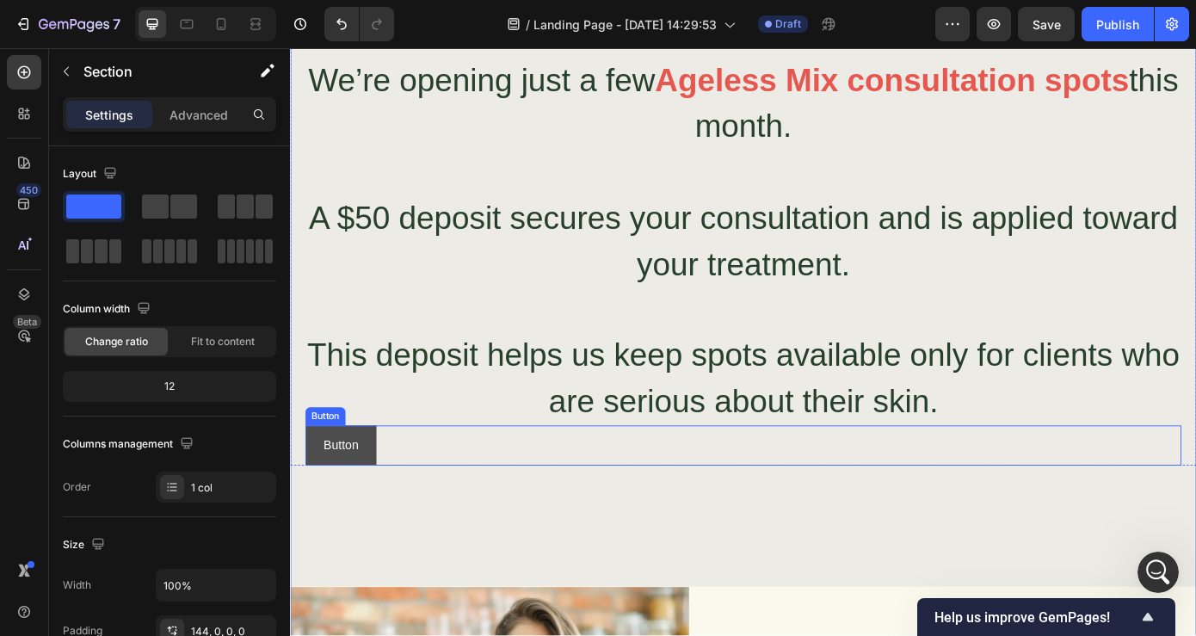
click at [377, 495] on button "Button" at bounding box center [347, 502] width 81 height 46
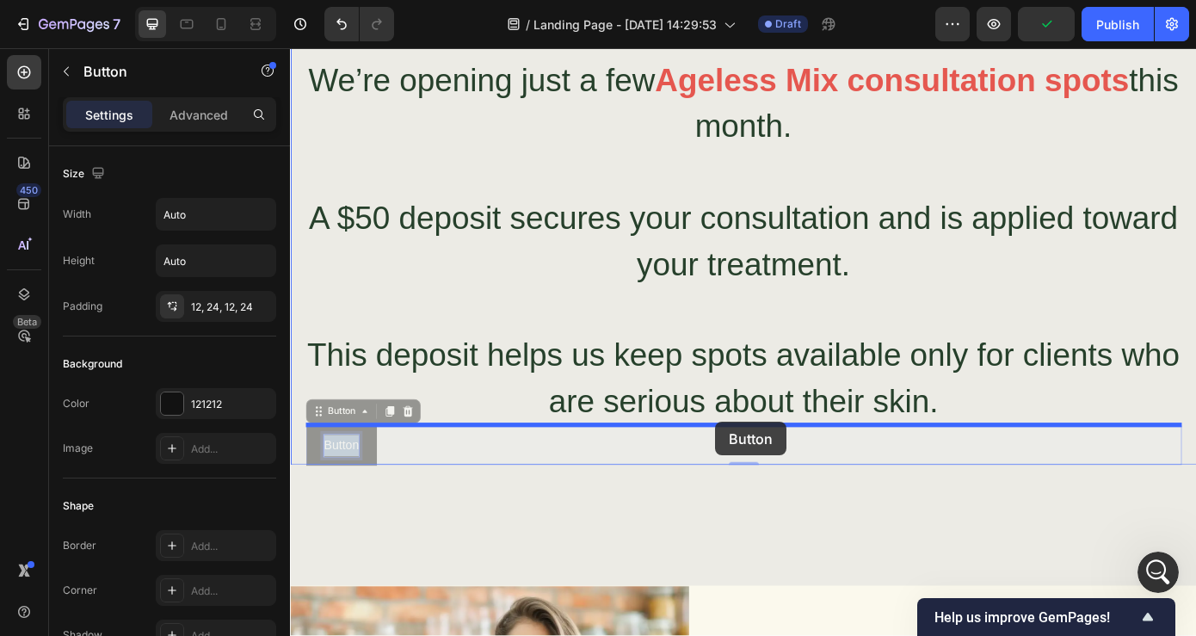
drag, startPoint x: 340, startPoint y: 492, endPoint x: 775, endPoint y: 474, distance: 435.0
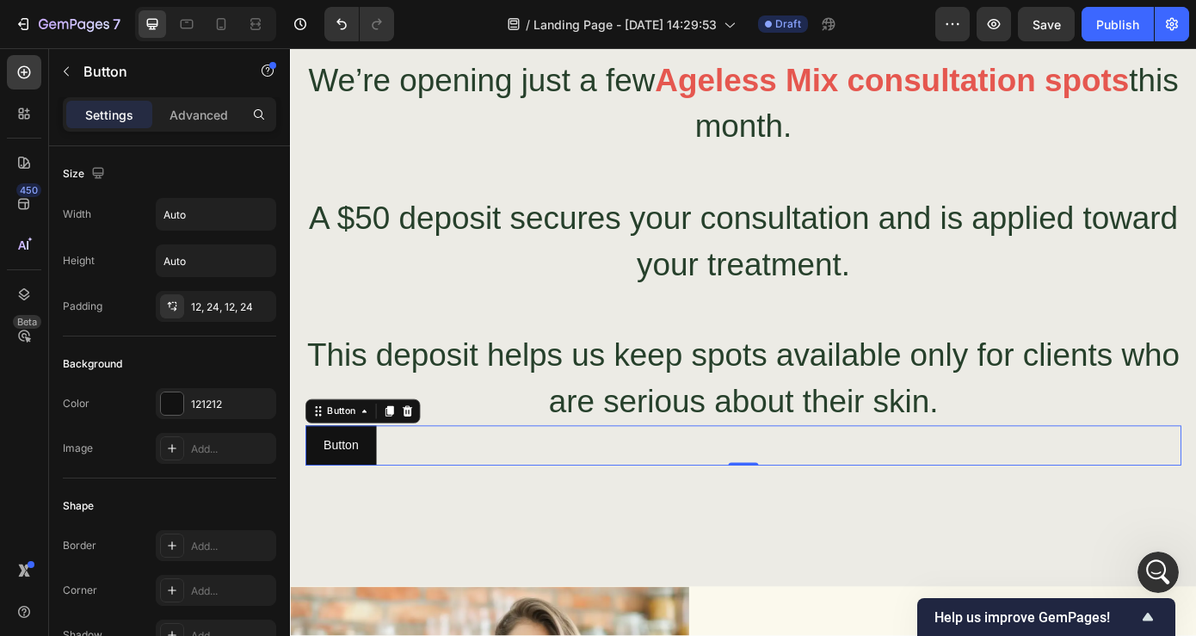
click at [536, 485] on div "Button Button 0" at bounding box center [806, 502] width 998 height 46
click at [401, 497] on div "Button Button 0" at bounding box center [806, 502] width 998 height 46
click at [374, 486] on button "Button" at bounding box center [347, 502] width 81 height 46
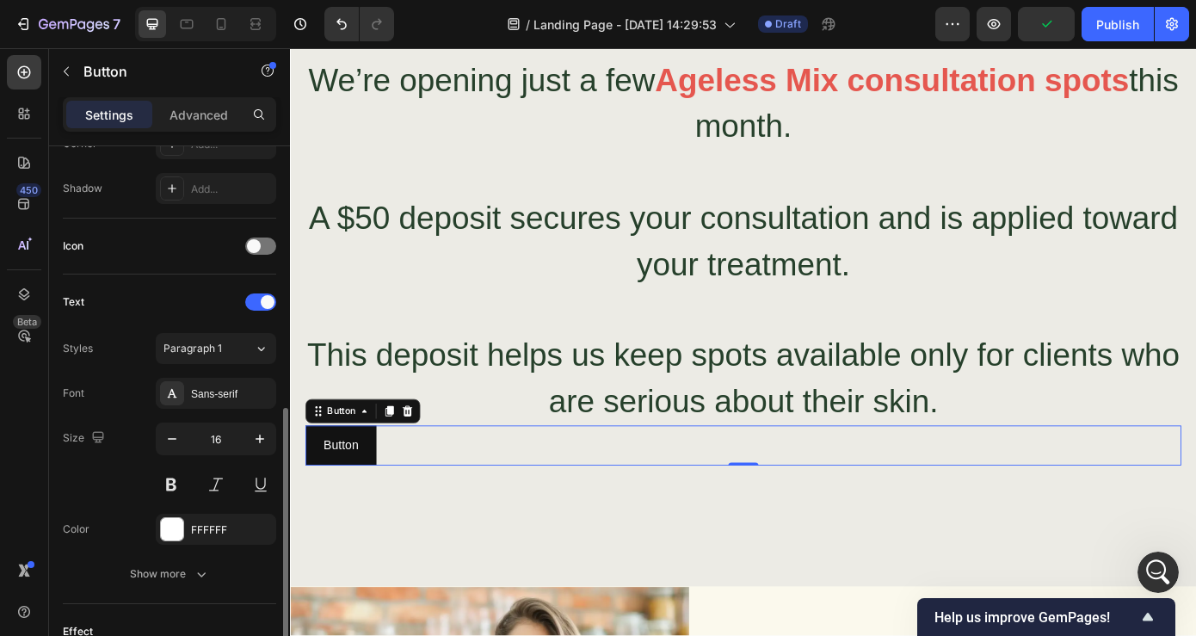
scroll to position [516, 0]
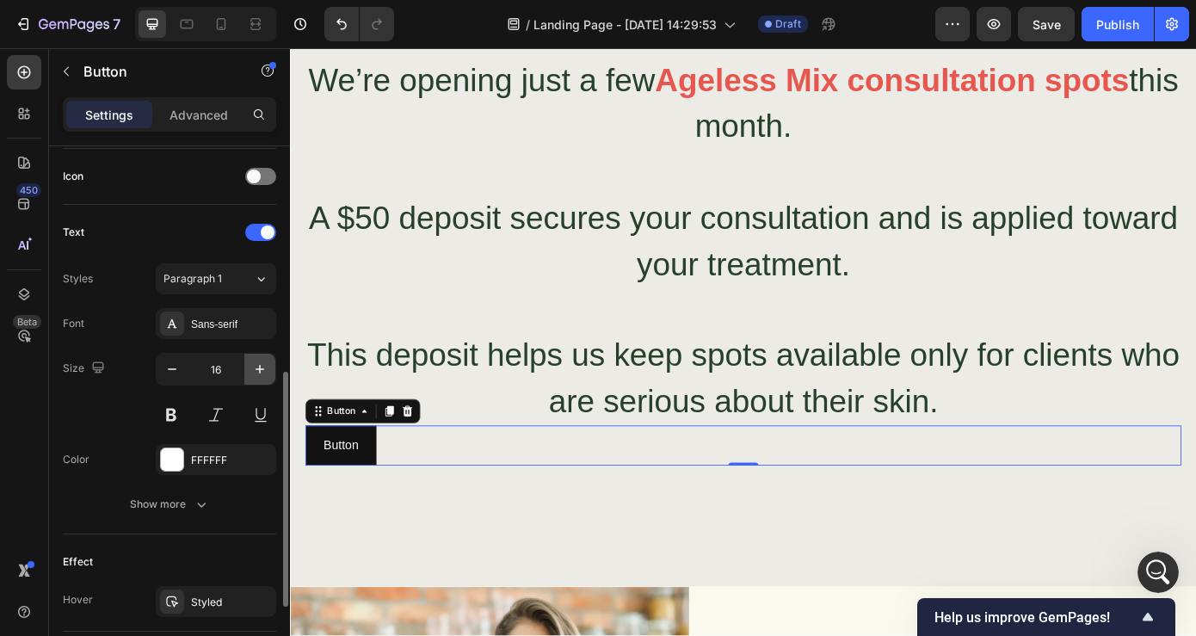
click at [258, 368] on icon "button" at bounding box center [259, 369] width 17 height 17
type input "18"
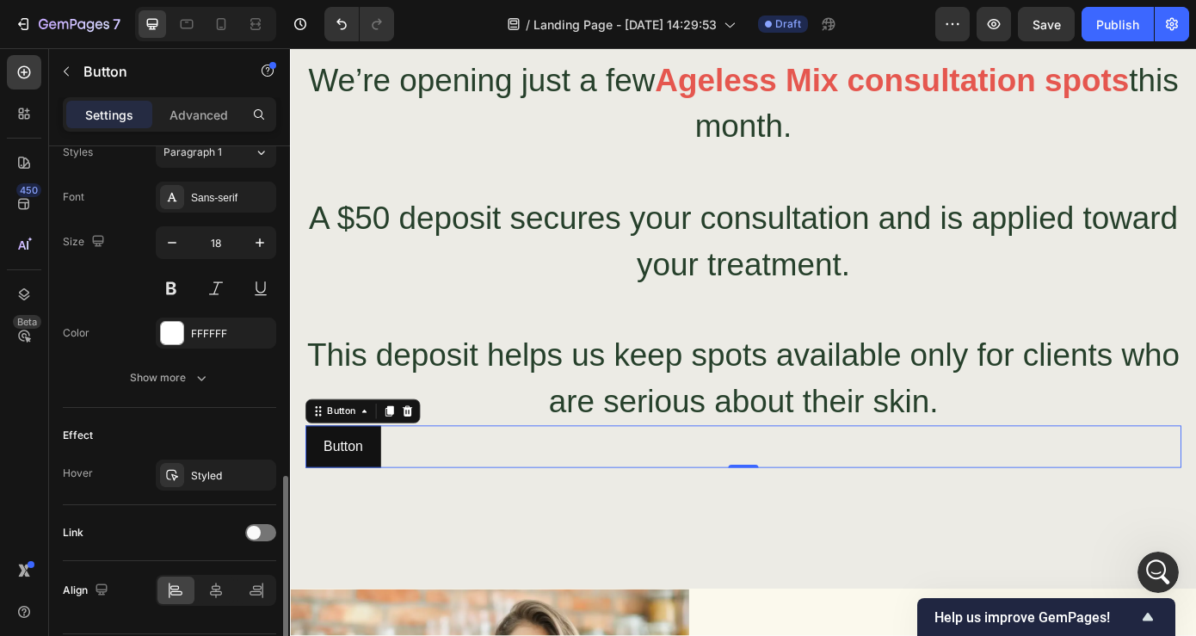
scroll to position [695, 0]
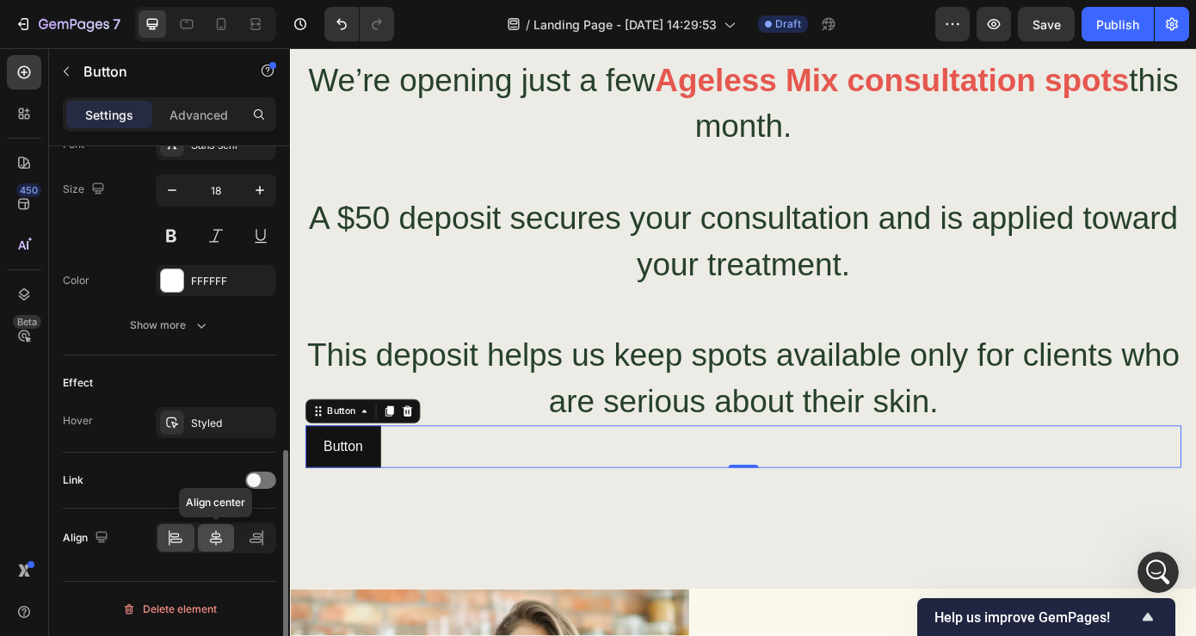
click at [213, 535] on icon at bounding box center [216, 537] width 12 height 15
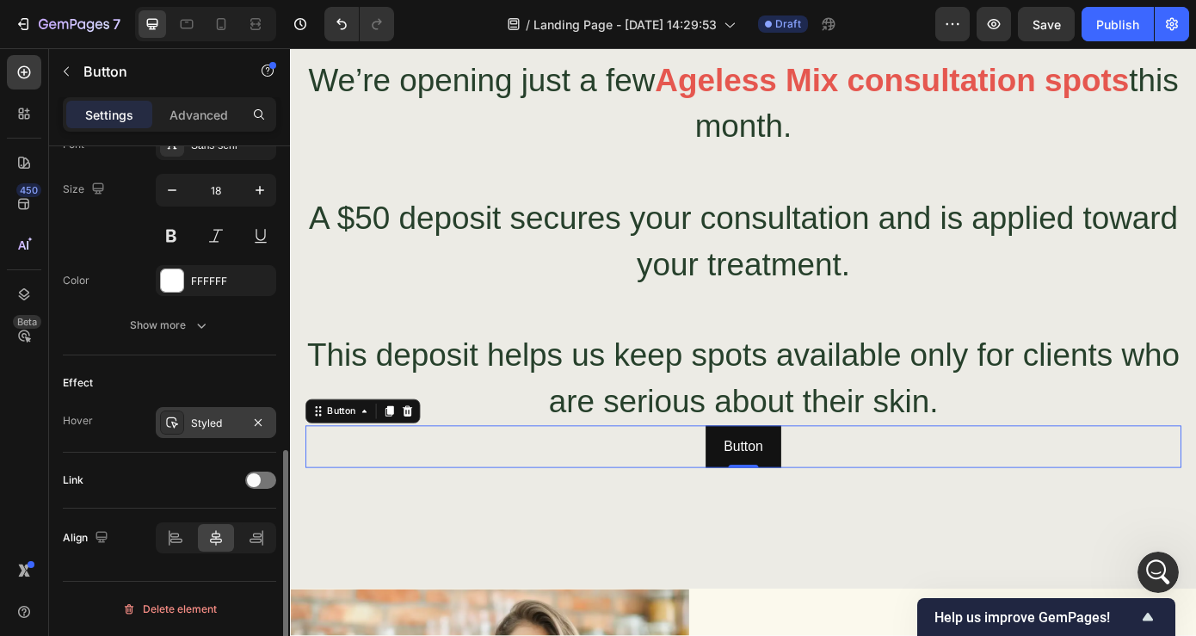
click at [232, 423] on div "Styled" at bounding box center [216, 423] width 50 height 15
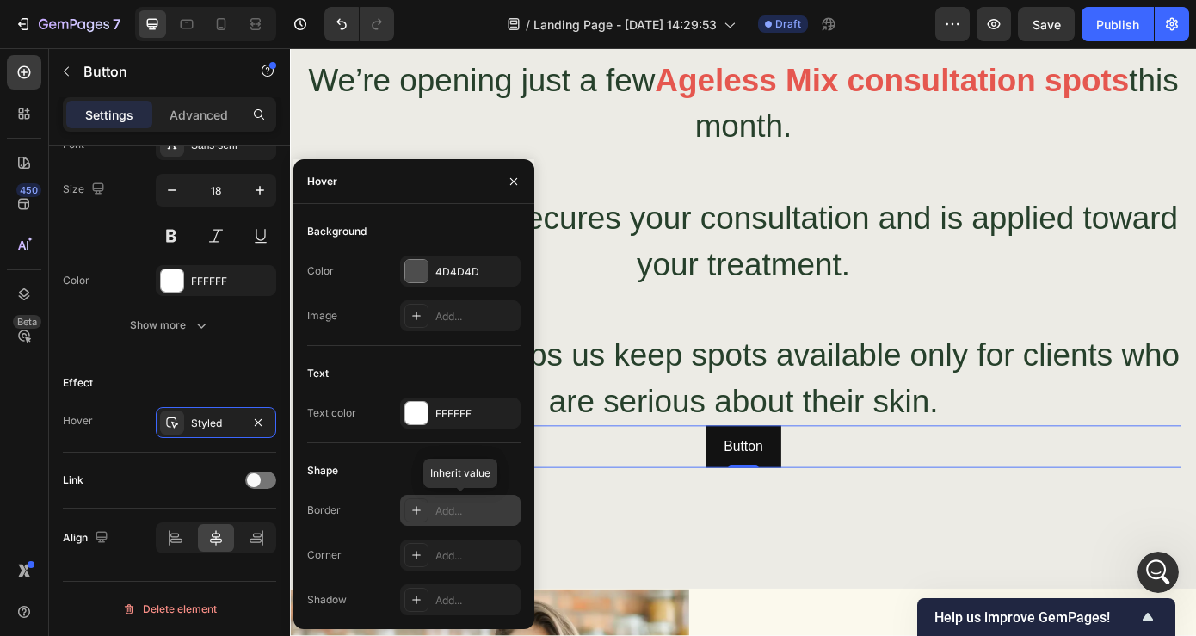
click at [459, 510] on div "Add..." at bounding box center [476, 511] width 81 height 15
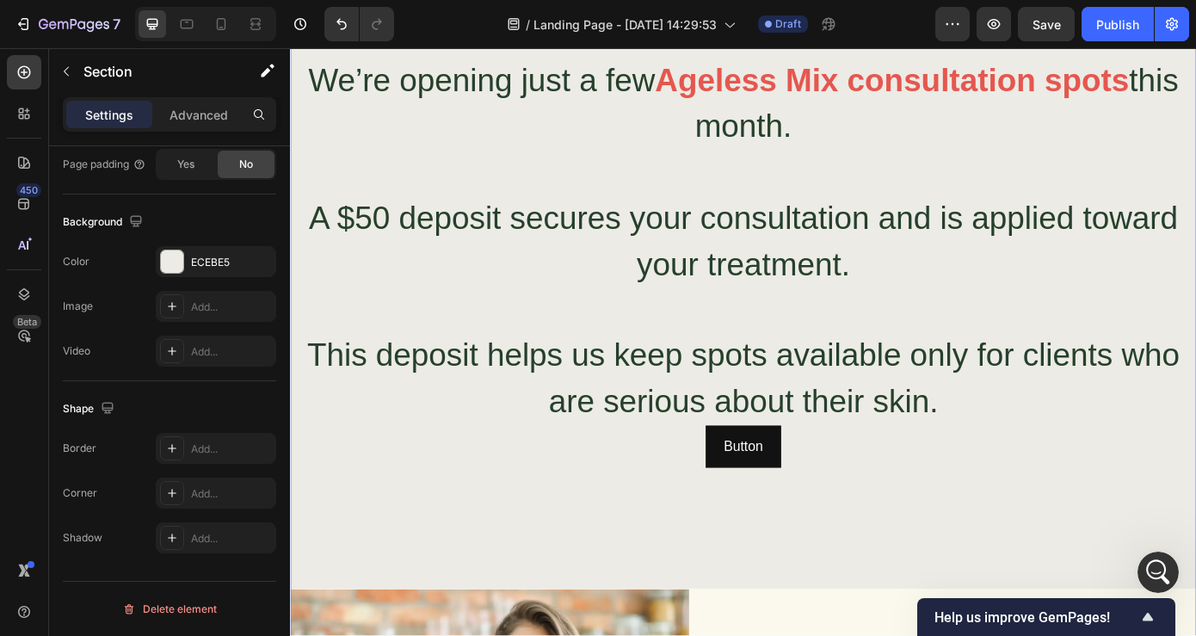
click at [637, 538] on div "⁠⁠⁠⁠⁠⁠⁠ Ready for Your Transformation? We’re opening just a few Ageless Mix con…" at bounding box center [806, 525] width 1033 height 1142
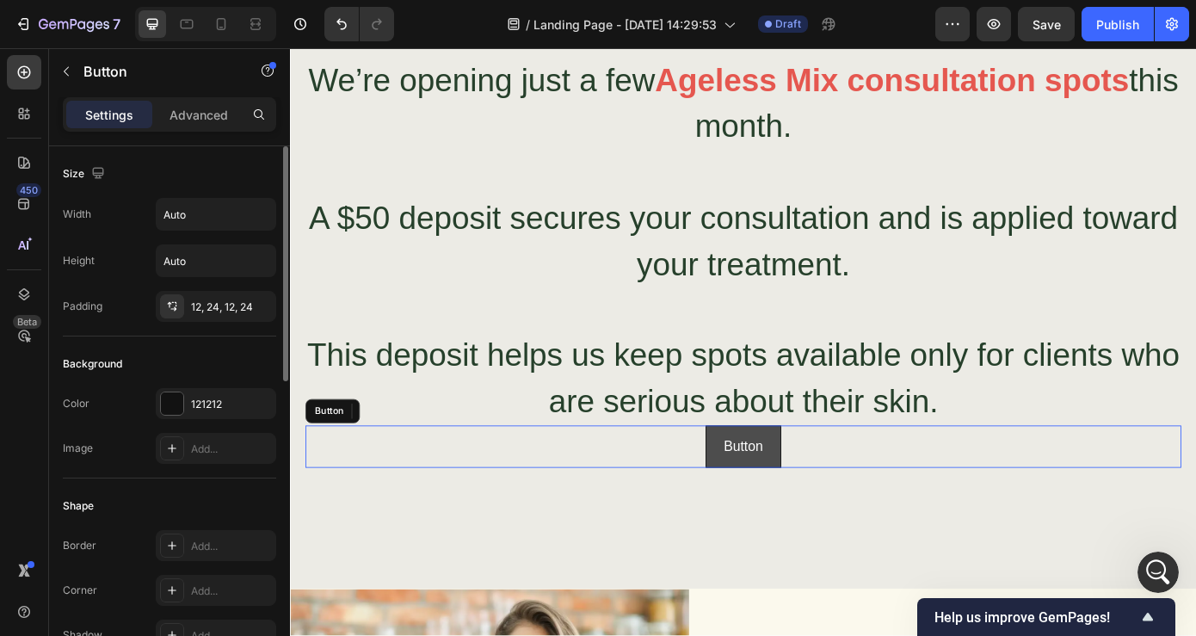
click at [843, 493] on button "Button" at bounding box center [806, 503] width 86 height 48
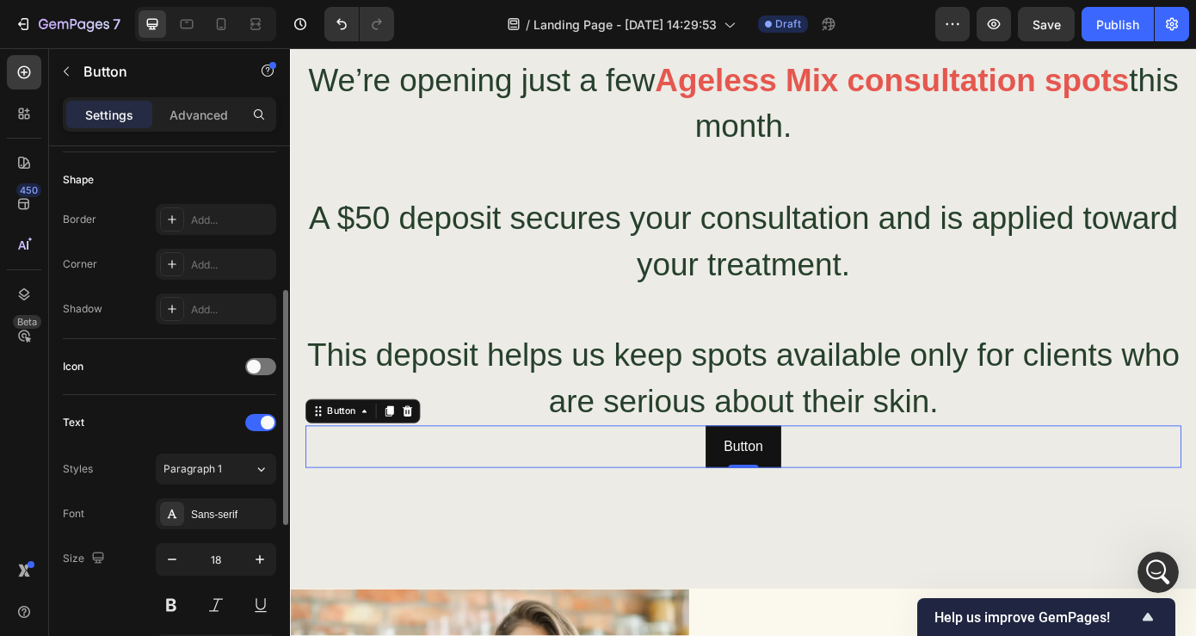
scroll to position [328, 0]
click at [368, 460] on icon at bounding box center [375, 462] width 14 height 14
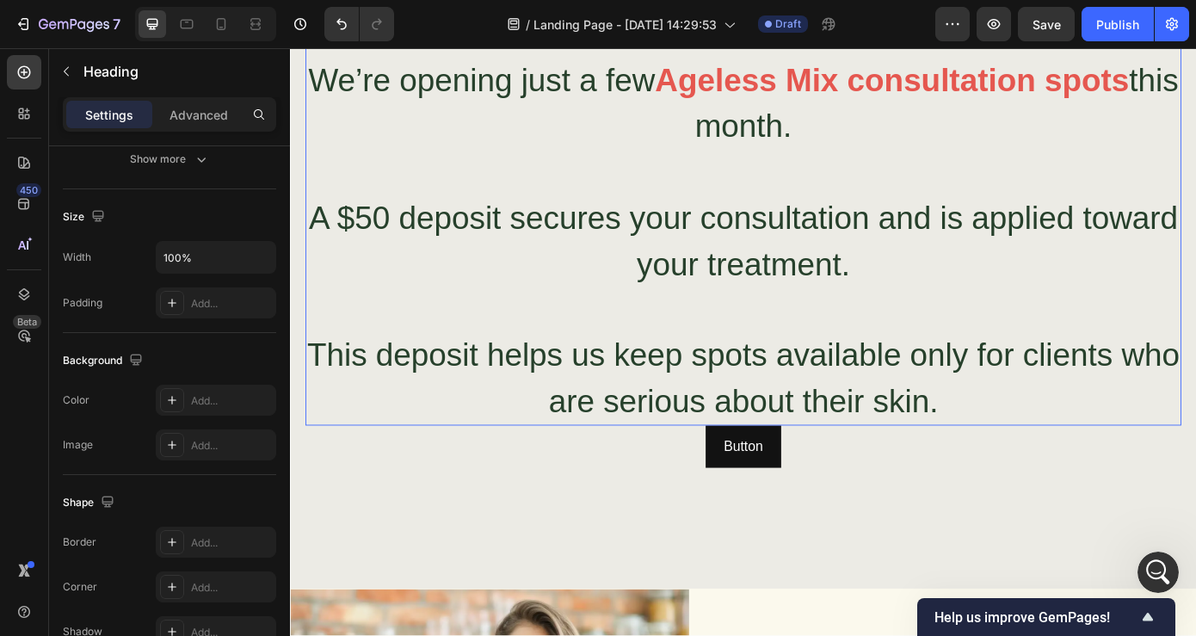
click at [452, 392] on span "This deposit helps us keep spots available only for clients who are serious abo…" at bounding box center [806, 424] width 995 height 93
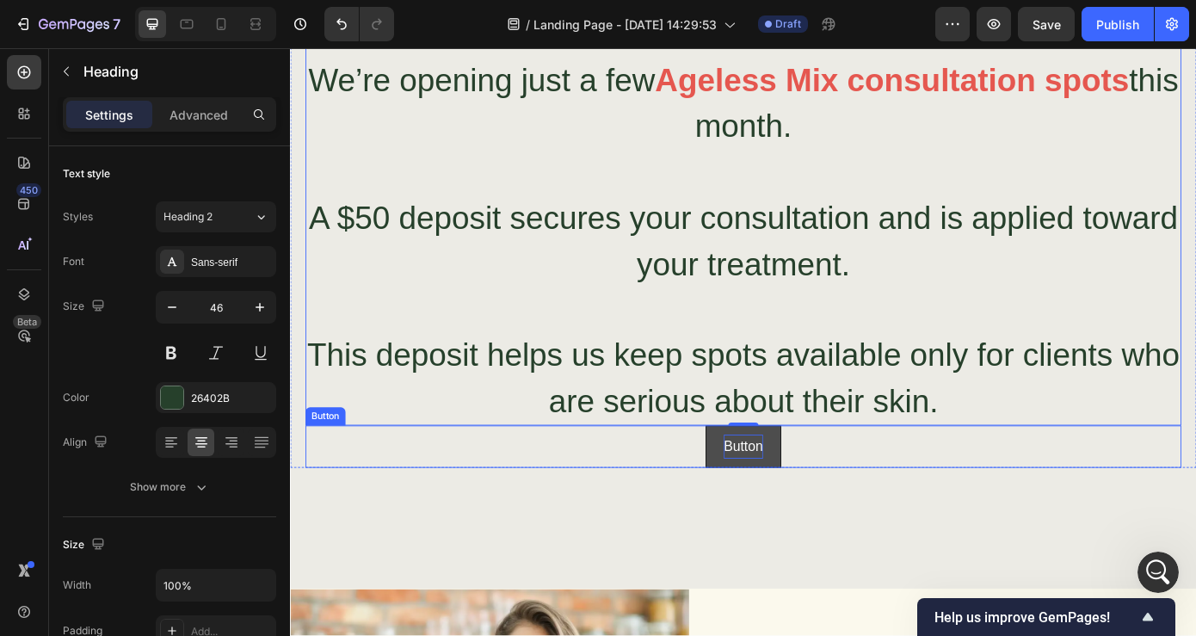
click at [819, 489] on p "Button" at bounding box center [806, 503] width 45 height 28
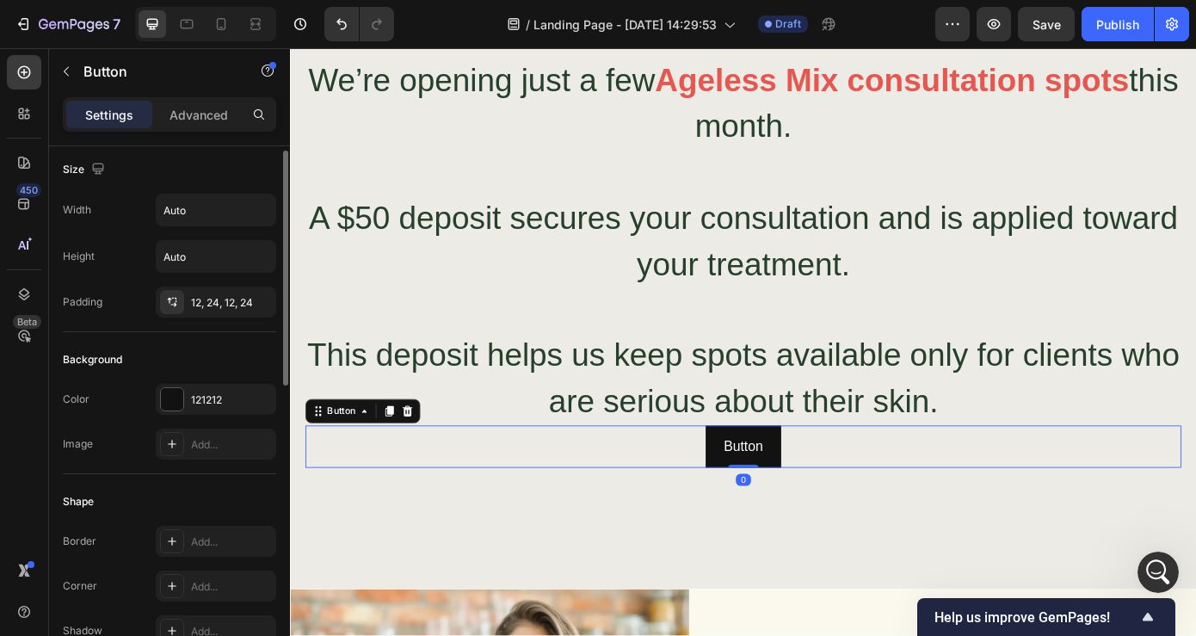
scroll to position [6, 0]
click at [213, 208] on input "Auto" at bounding box center [216, 208] width 119 height 31
click at [254, 208] on icon "button" at bounding box center [259, 208] width 17 height 17
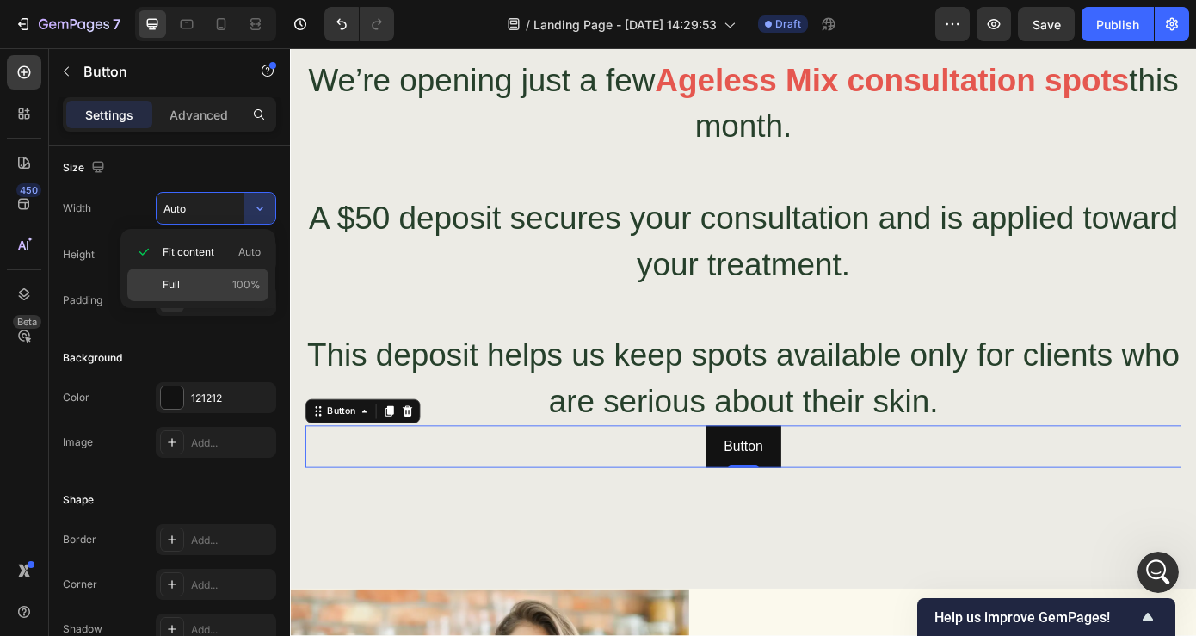
click at [186, 292] on p "Full 100%" at bounding box center [212, 284] width 98 height 15
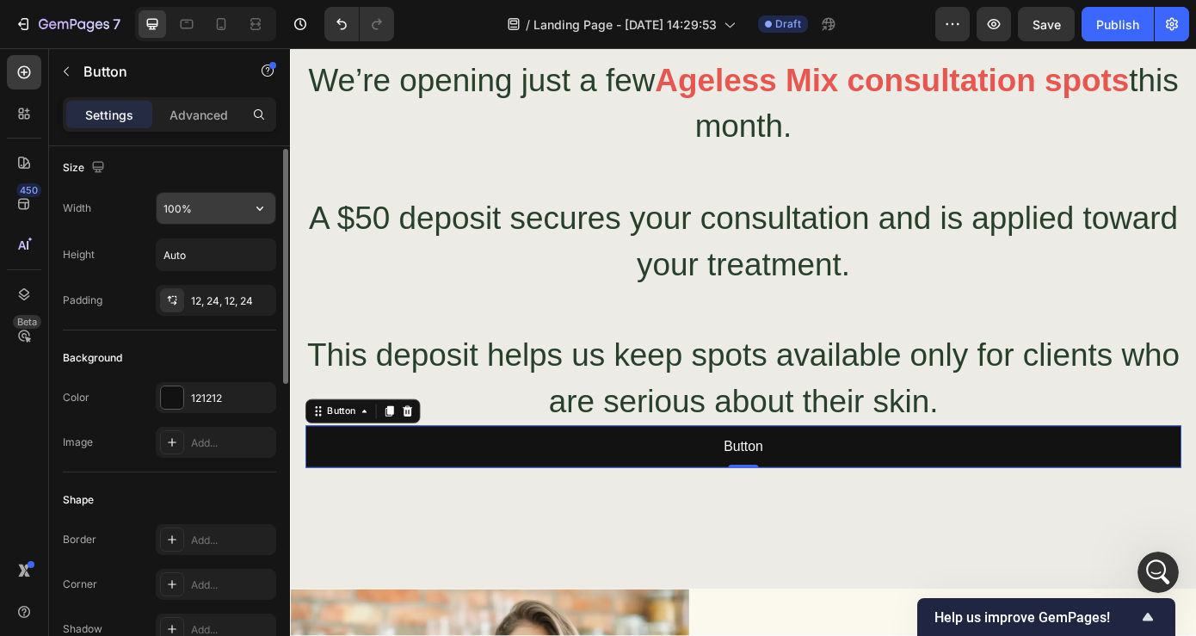
click at [213, 217] on input "100%" at bounding box center [216, 208] width 119 height 31
click at [182, 207] on input "100%" at bounding box center [216, 208] width 119 height 31
drag, startPoint x: 182, startPoint y: 207, endPoint x: 164, endPoint y: 207, distance: 18.1
click at [164, 207] on input "100%" at bounding box center [216, 208] width 119 height 31
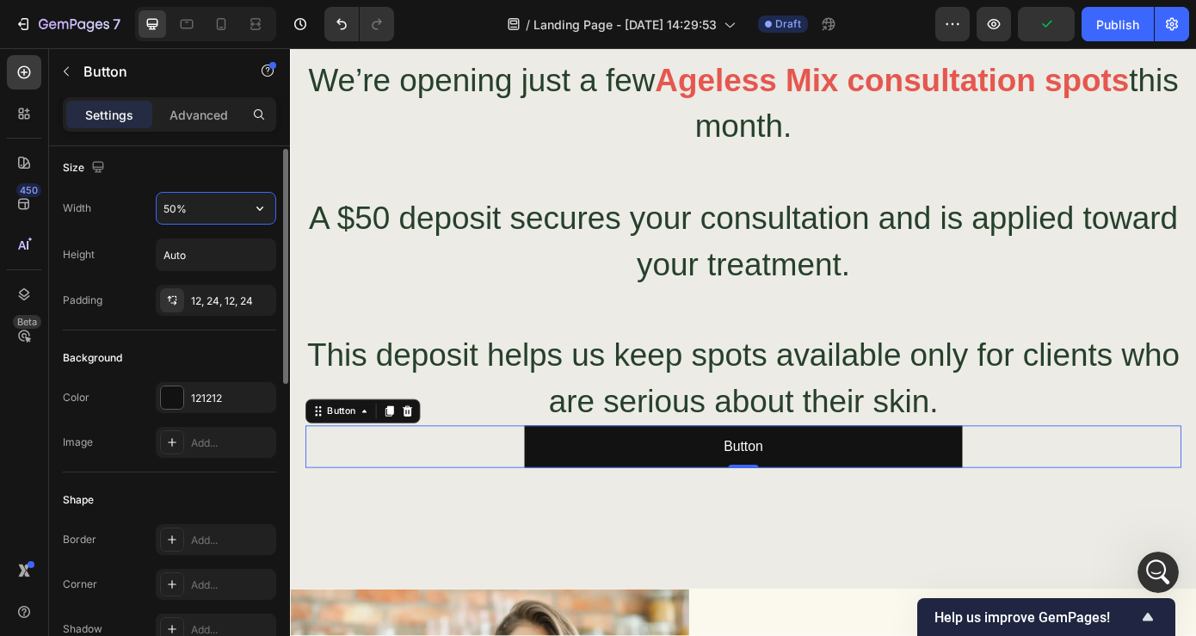
type input "50%"
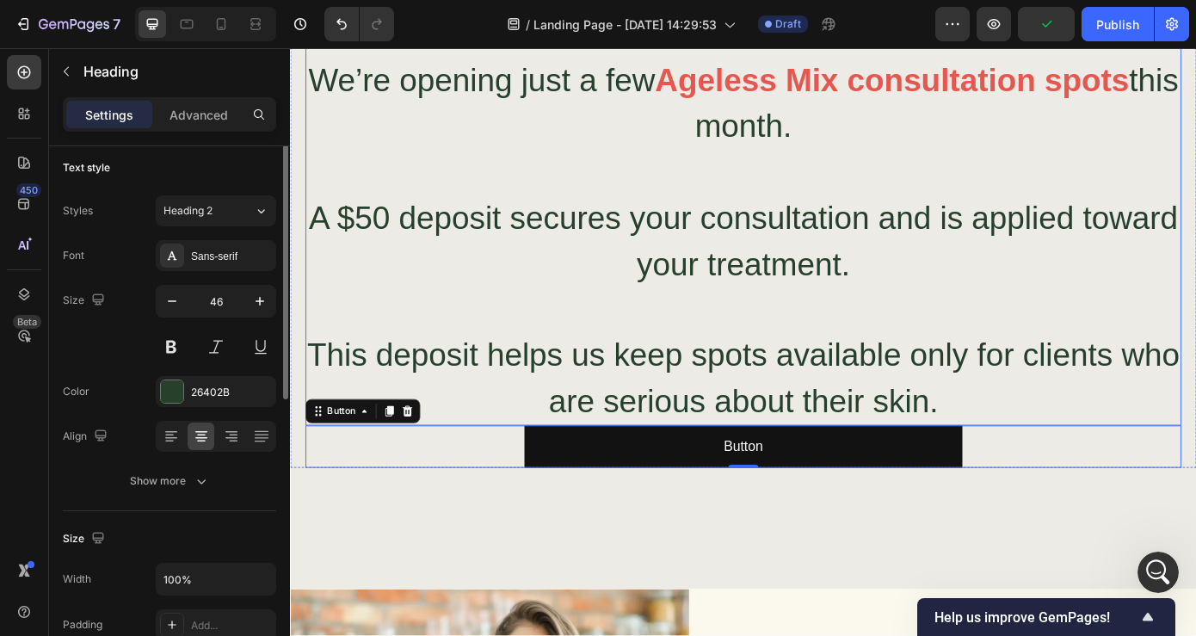
click at [423, 348] on p "⁠⁠⁠⁠⁠⁠⁠ Ready for Your Transformation? We’re opening just a few Ageless Mix con…" at bounding box center [806, 216] width 995 height 522
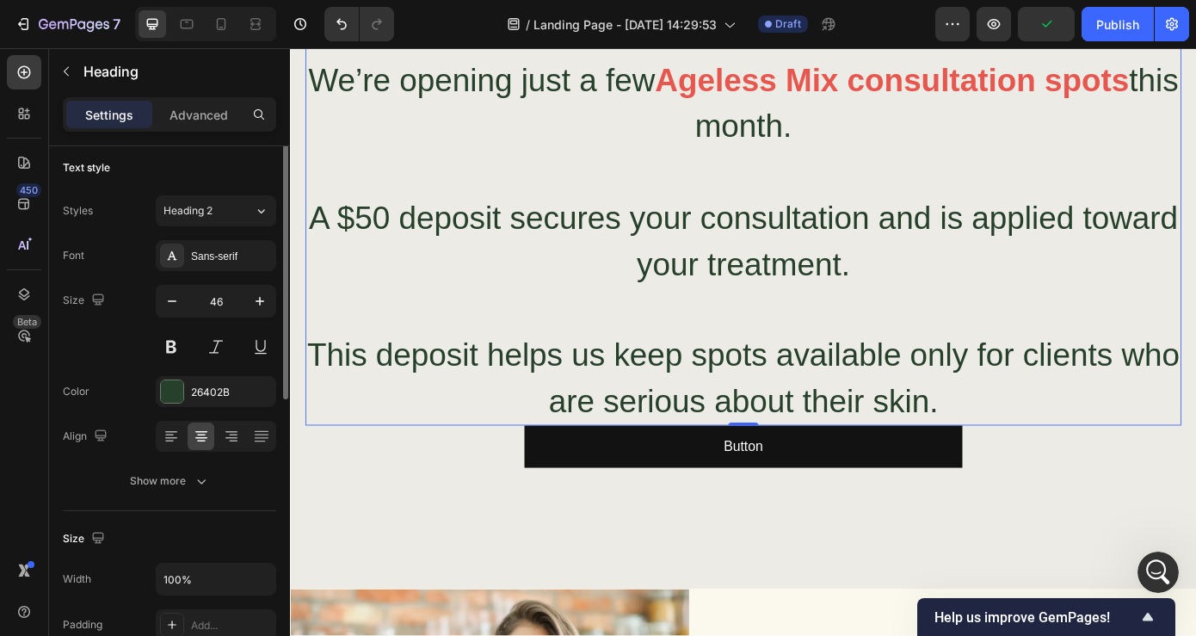
scroll to position [0, 0]
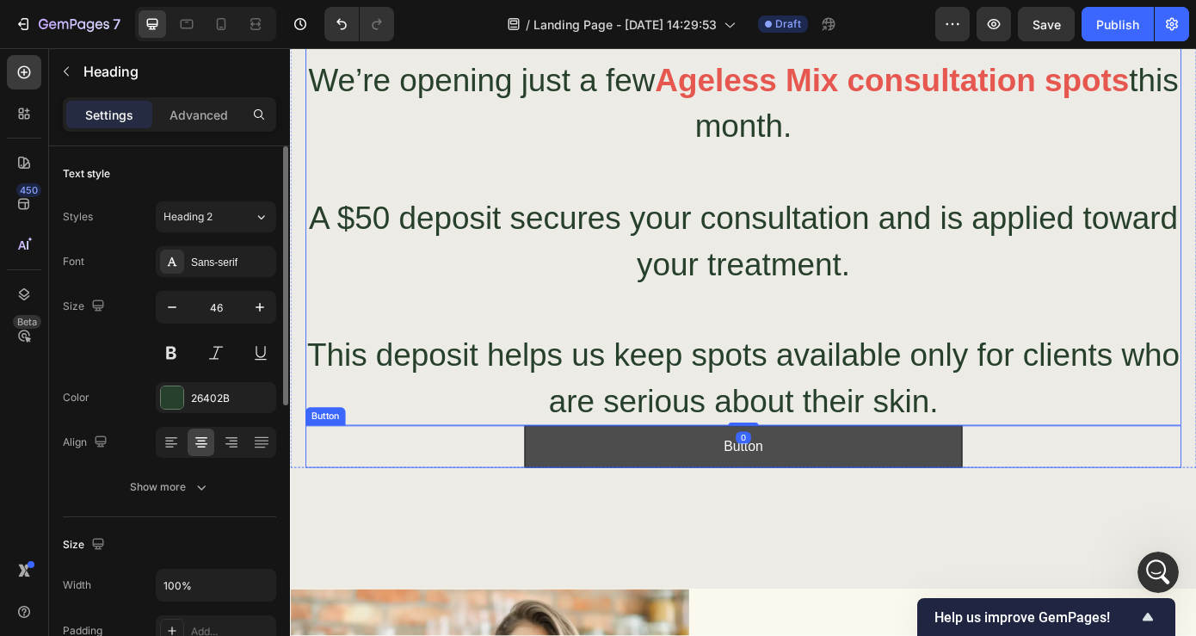
click at [615, 499] on button "Button" at bounding box center [806, 503] width 499 height 48
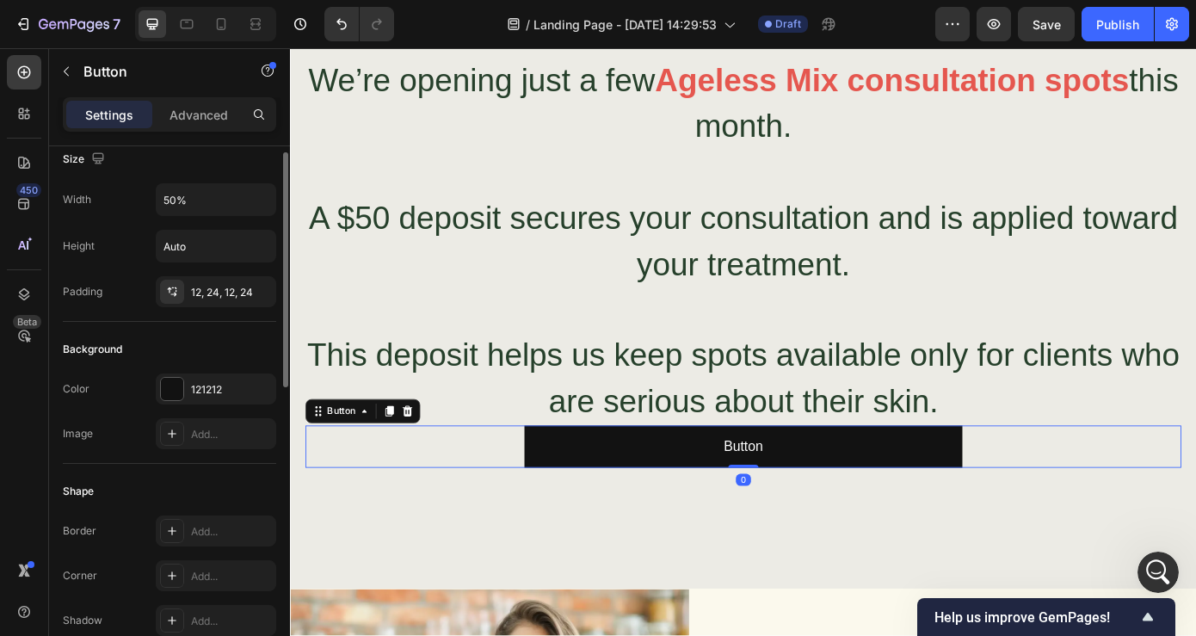
scroll to position [39, 0]
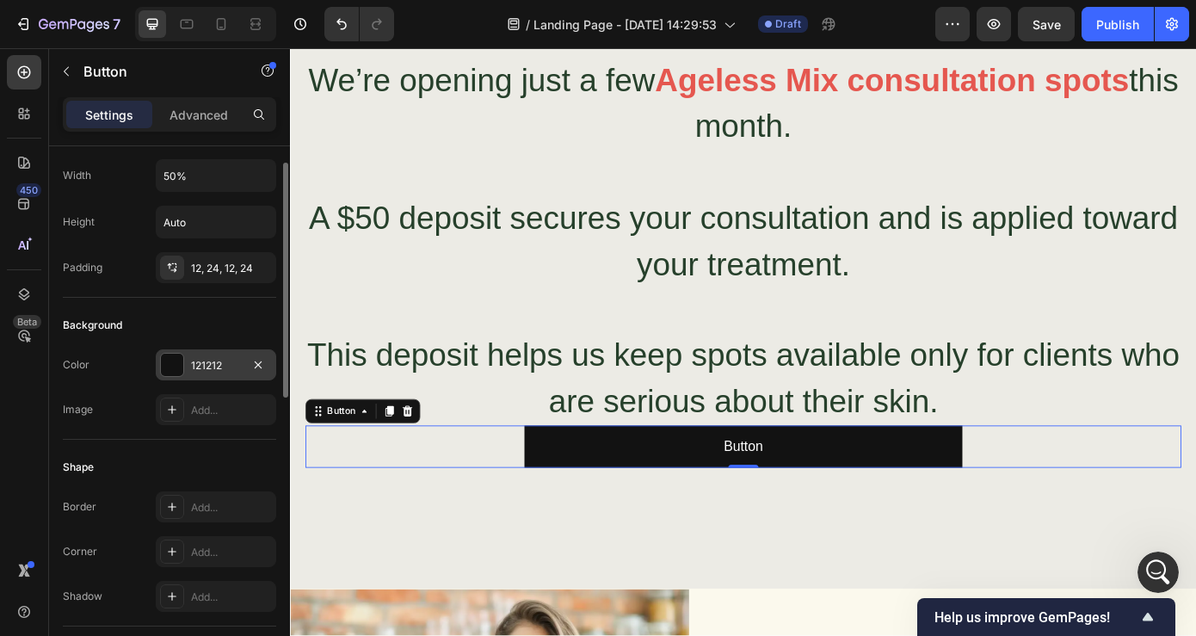
click at [177, 368] on div at bounding box center [172, 365] width 22 height 22
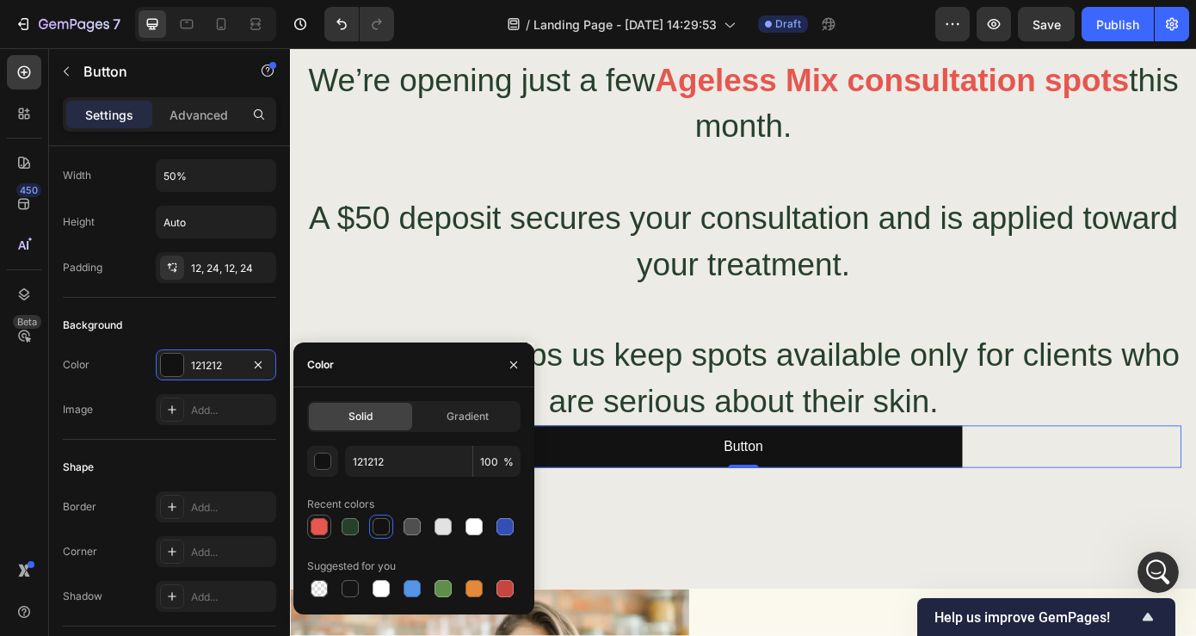
click at [320, 528] on div at bounding box center [319, 526] width 17 height 17
type input "E5574F"
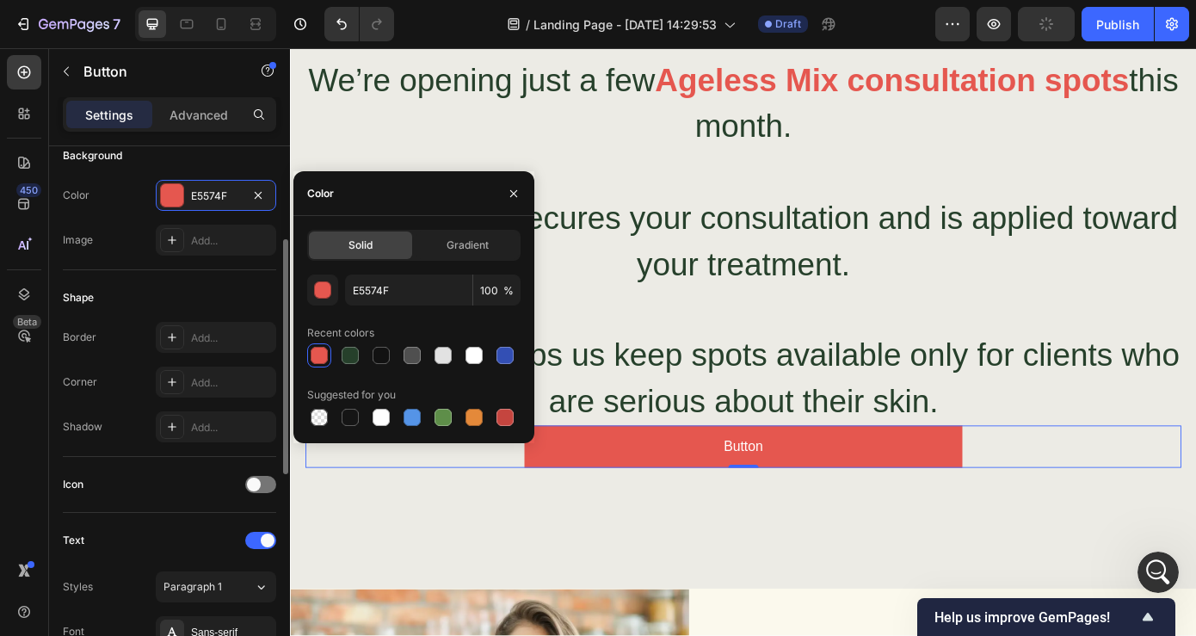
scroll to position [210, 0]
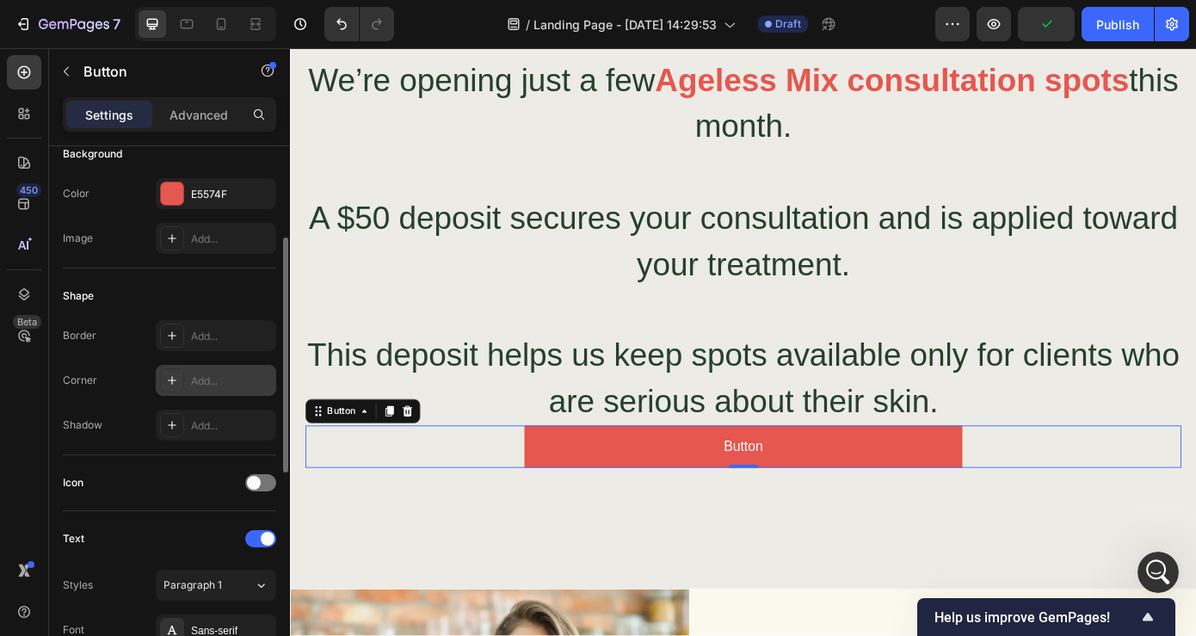
click at [177, 370] on div at bounding box center [172, 380] width 24 height 24
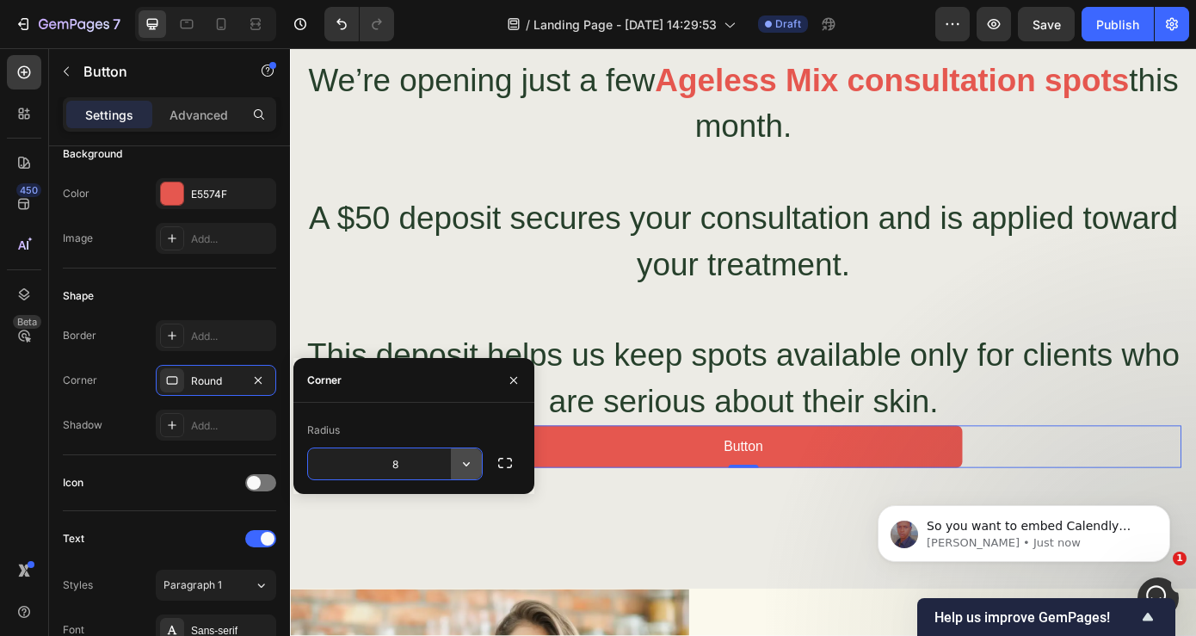
scroll to position [260, 0]
click at [469, 467] on icon "button" at bounding box center [466, 463] width 17 height 17
click at [469, 467] on div "8" at bounding box center [395, 463] width 174 height 31
click at [469, 467] on icon "button" at bounding box center [466, 463] width 17 height 17
click at [469, 467] on div "8" at bounding box center [395, 463] width 174 height 31
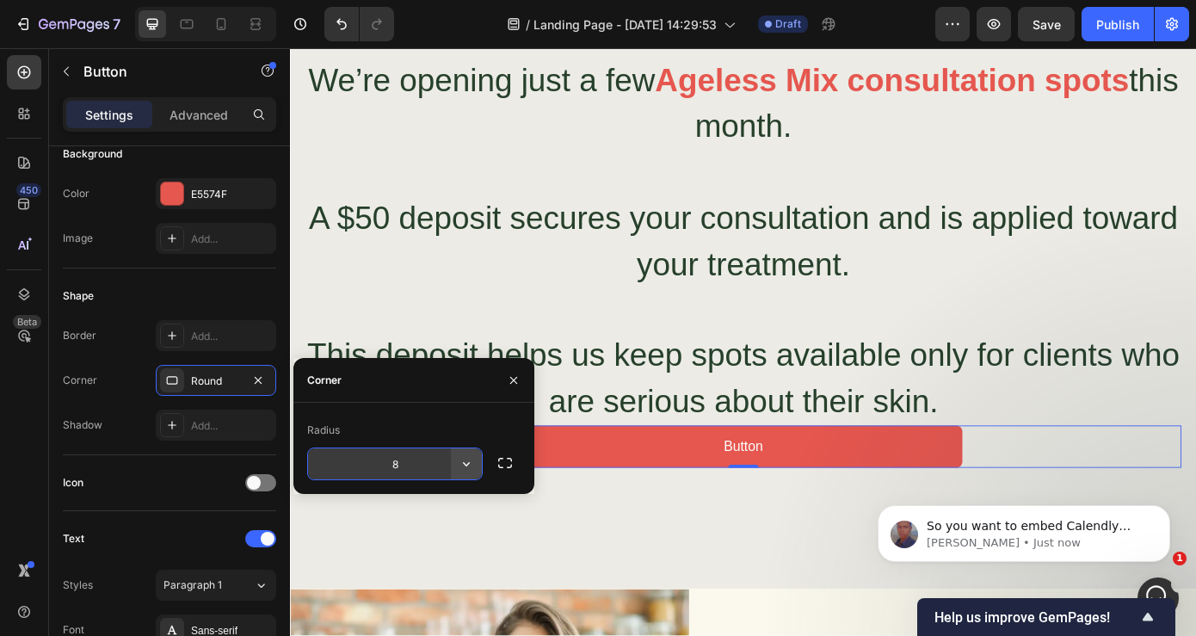
click at [464, 465] on icon "button" at bounding box center [466, 463] width 17 height 17
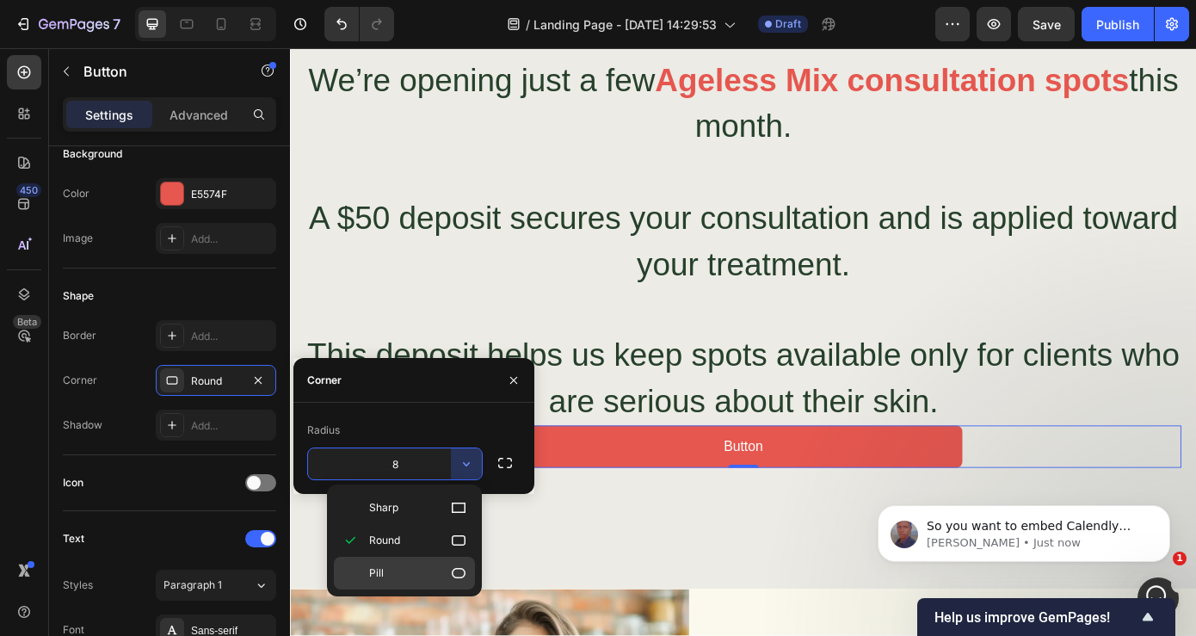
click at [432, 572] on p "Pill" at bounding box center [418, 573] width 98 height 17
type input "9999"
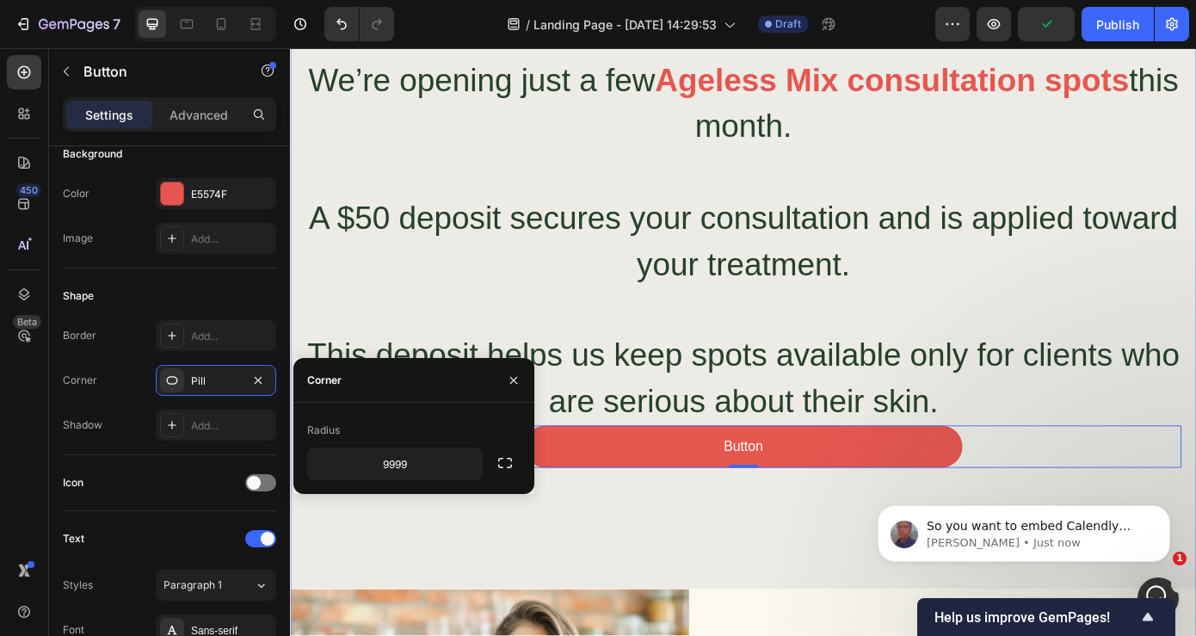
click at [677, 599] on div "⁠⁠⁠⁠⁠⁠⁠ Ready for Your Transformation? We’re opening just a few Ageless Mix con…" at bounding box center [806, 525] width 1033 height 1142
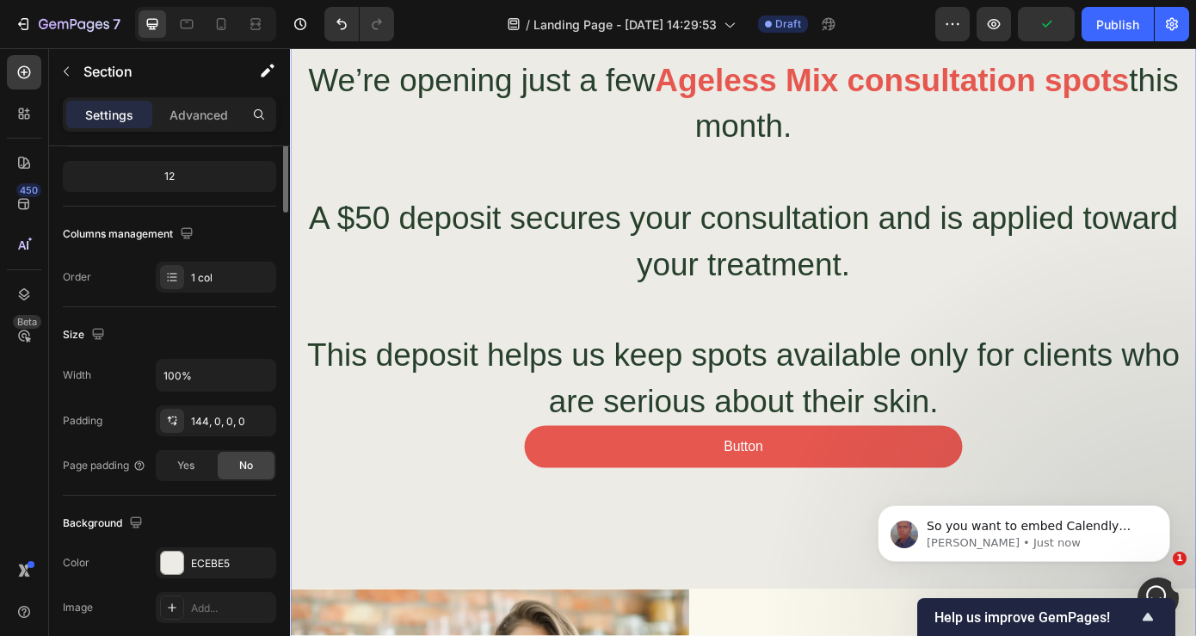
scroll to position [0, 0]
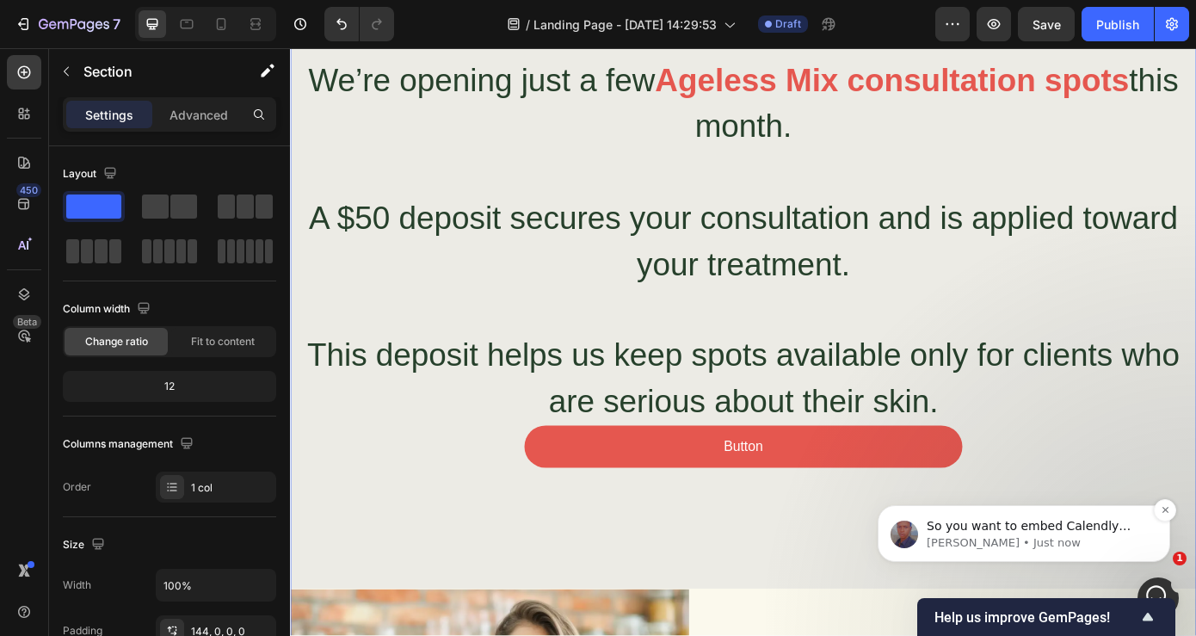
click at [998, 529] on span "So you want to embed Calendly calender in your page, correct?" at bounding box center [1029, 534] width 204 height 31
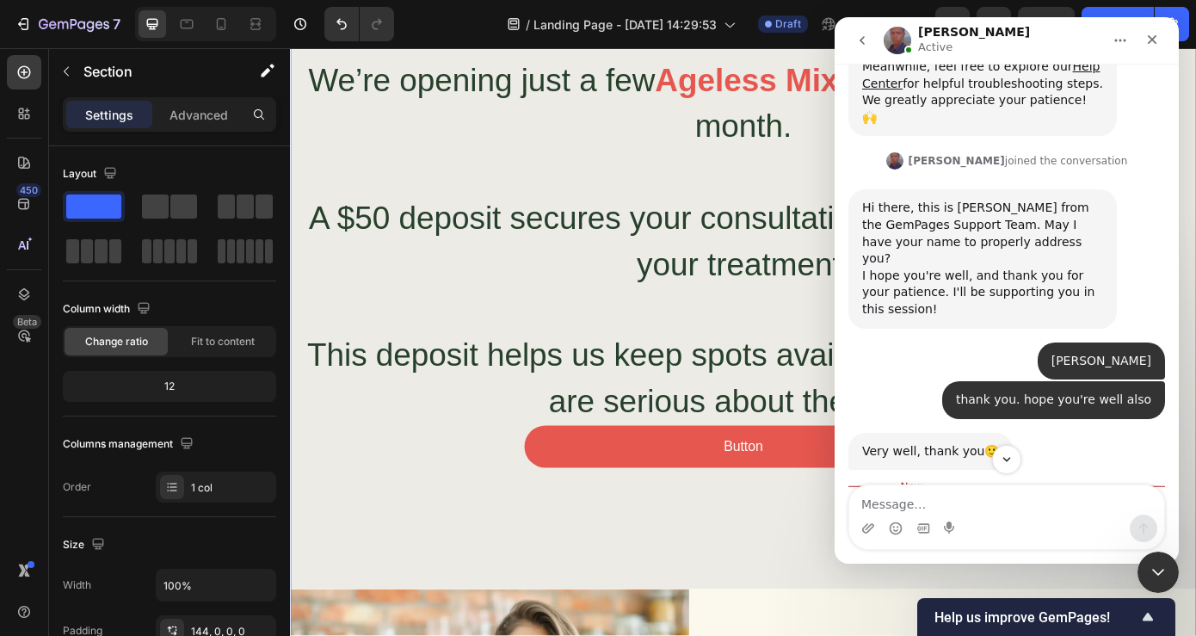
scroll to position [362, 0]
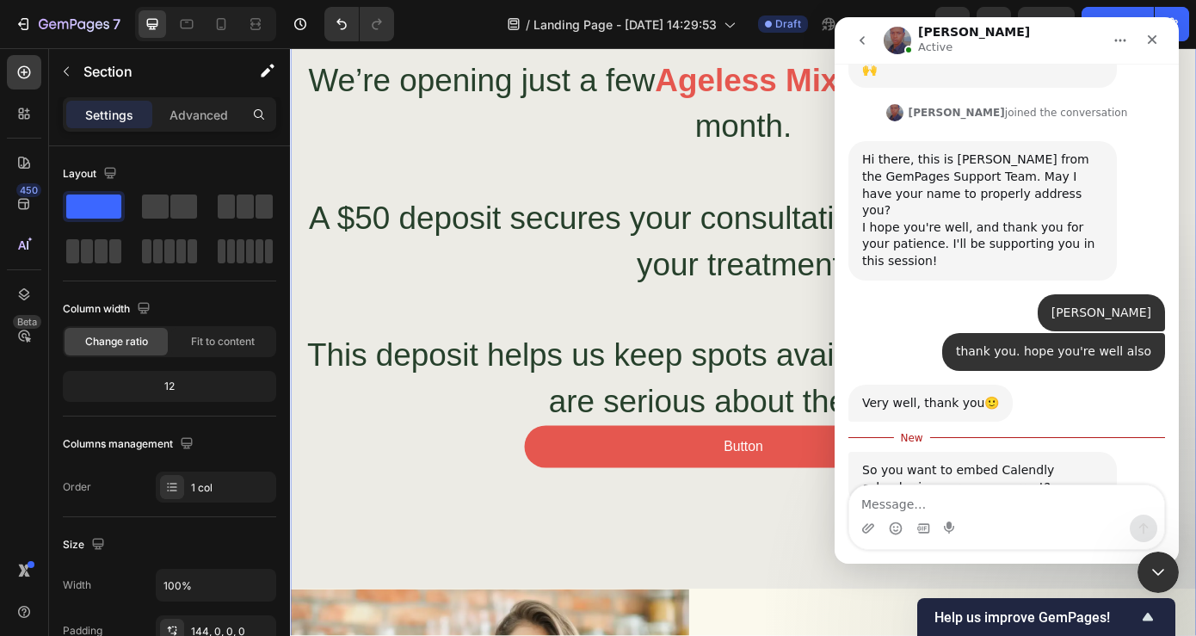
click at [1028, 495] on textarea "Message…" at bounding box center [1007, 499] width 315 height 29
type textarea "yes"
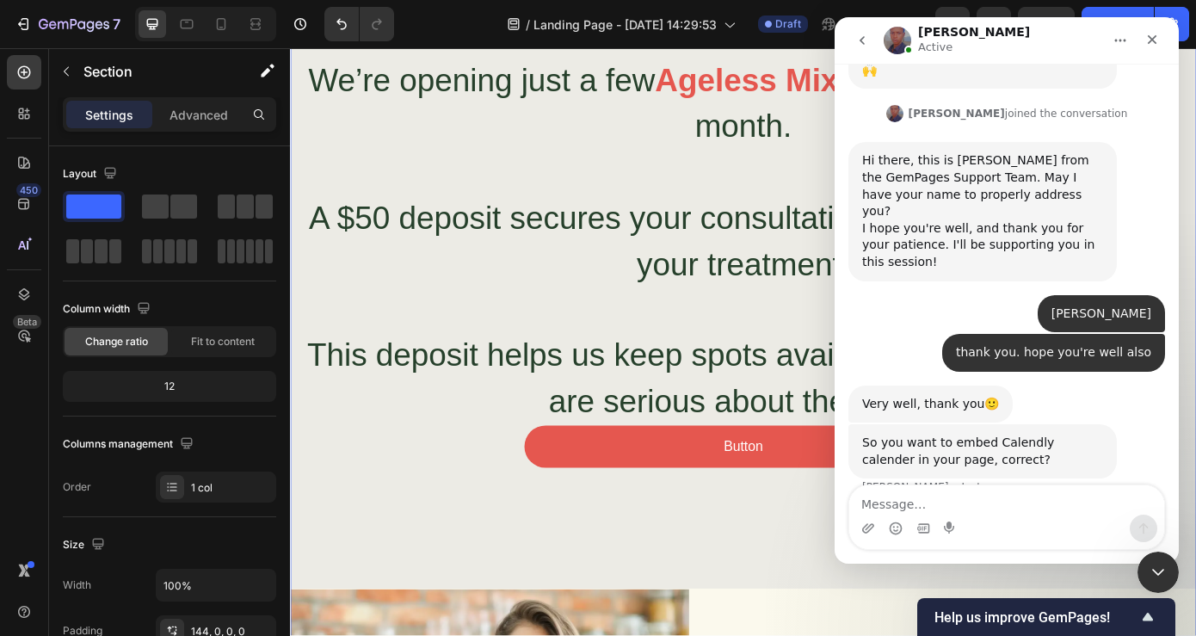
scroll to position [385, 0]
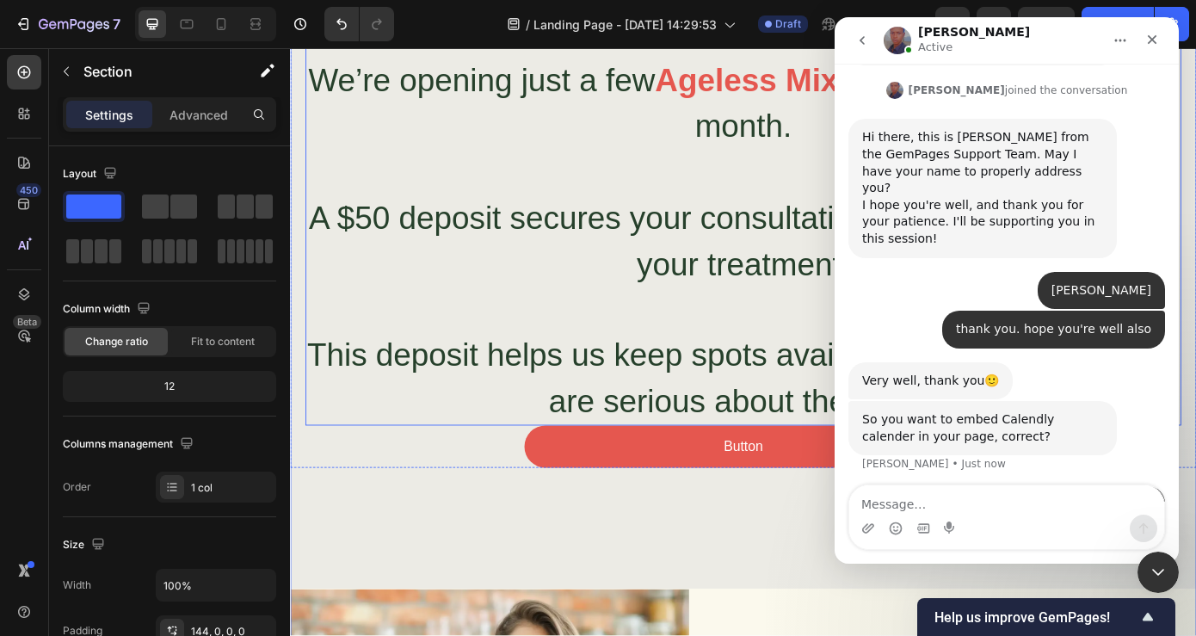
click at [838, 323] on p "⁠⁠⁠⁠⁠⁠⁠ Ready for Your Transformation? We’re opening just a few Ageless Mix con…" at bounding box center [806, 216] width 995 height 522
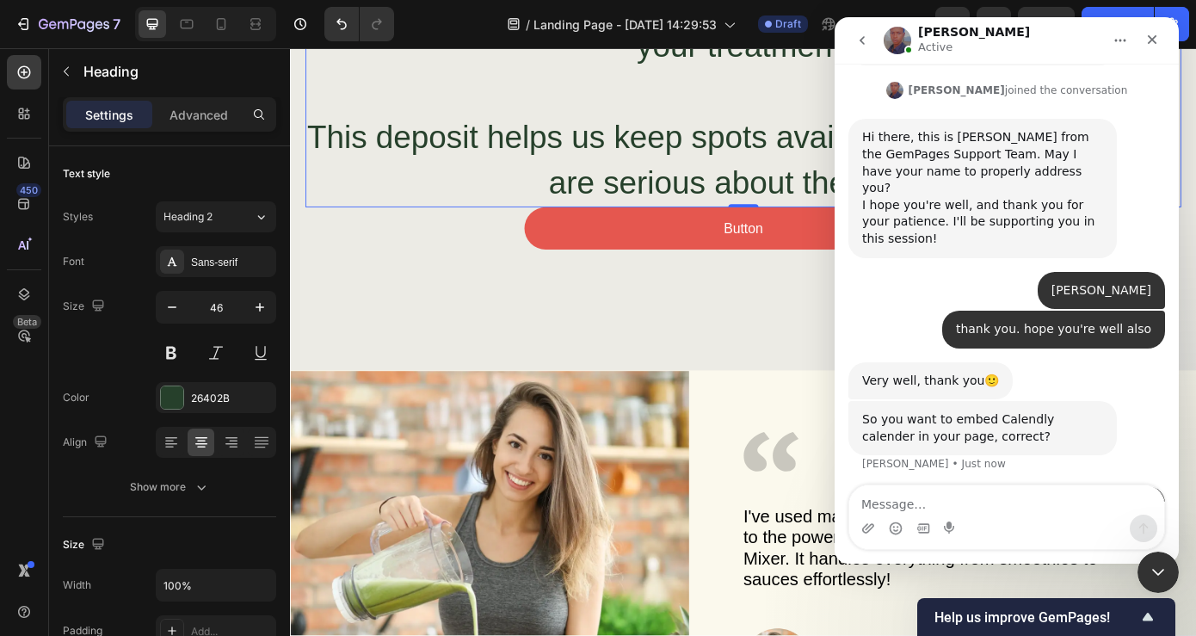
scroll to position [3180, 0]
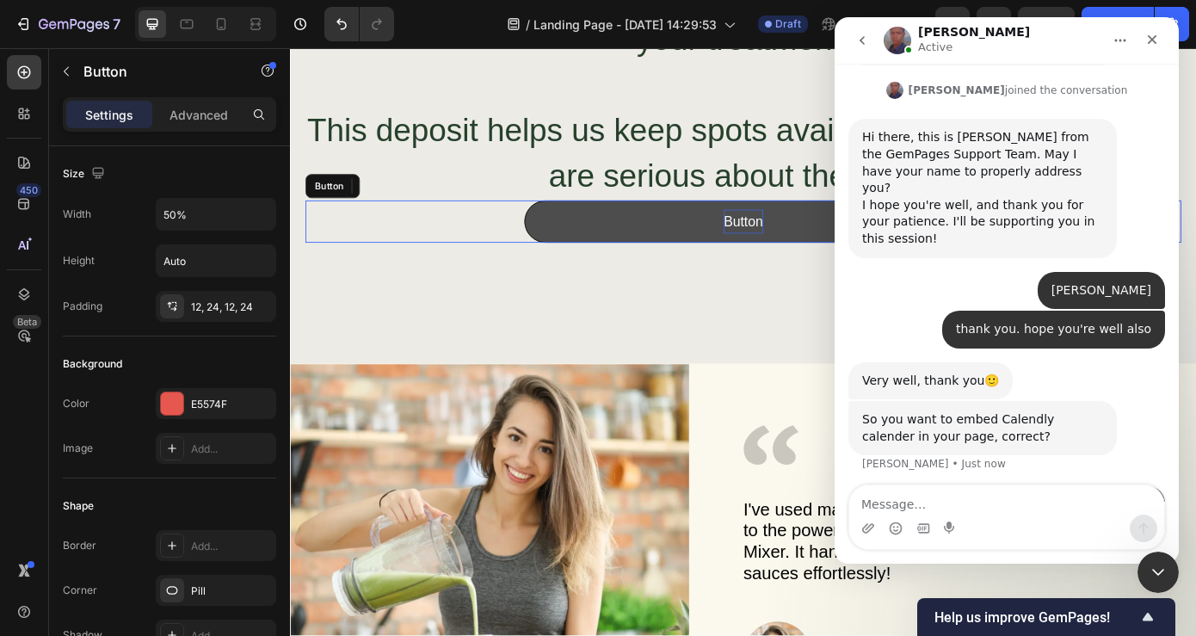
click at [812, 246] on p "Button" at bounding box center [806, 246] width 45 height 28
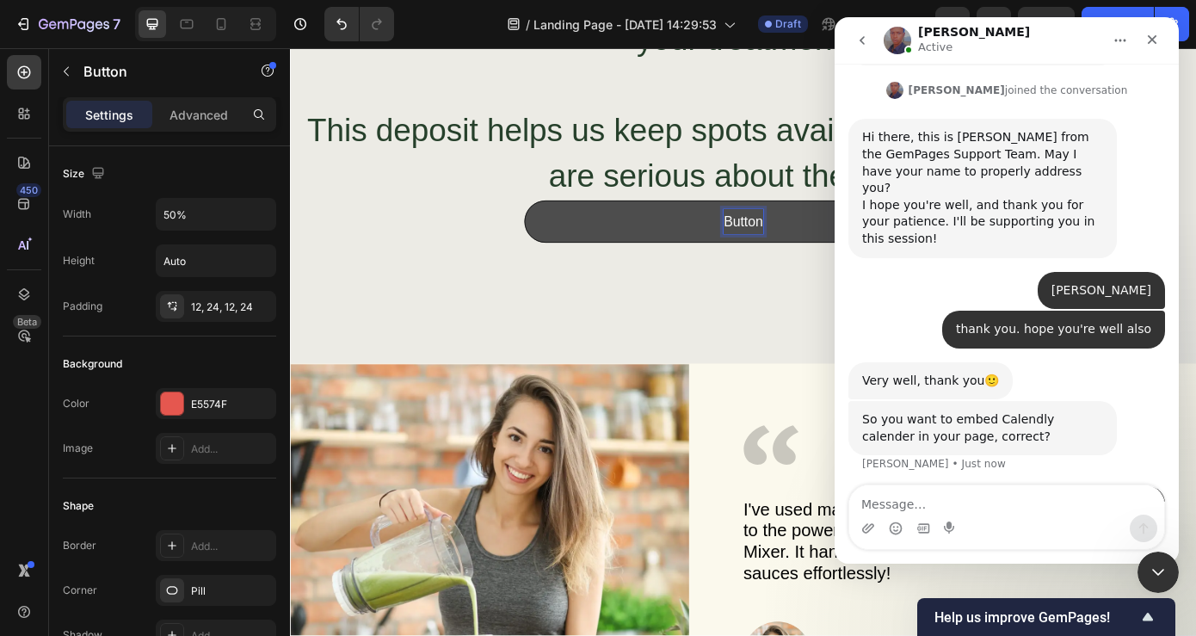
click at [812, 246] on p "Button" at bounding box center [806, 246] width 45 height 28
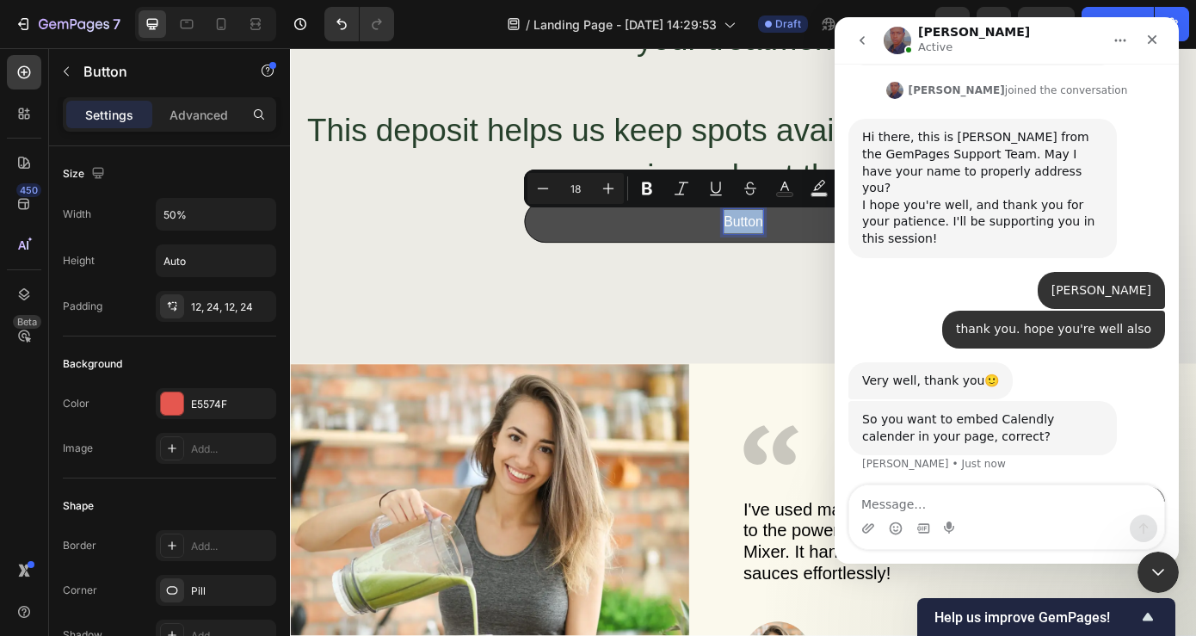
click at [854, 258] on button "Button" at bounding box center [806, 246] width 499 height 48
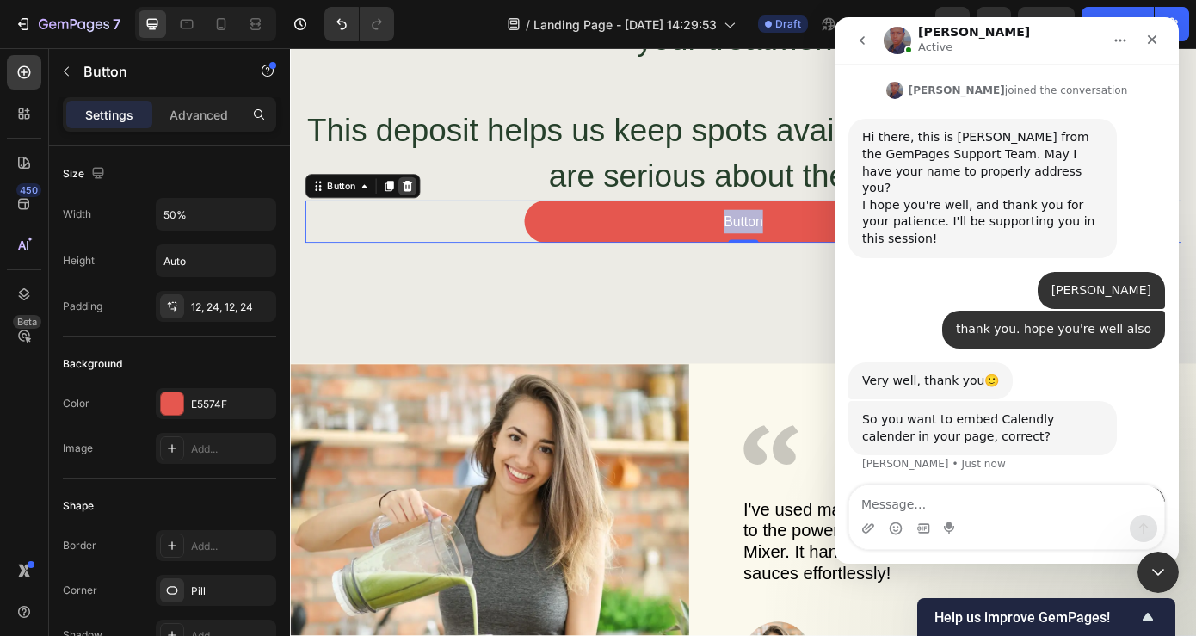
click at [426, 206] on icon at bounding box center [424, 206] width 14 height 14
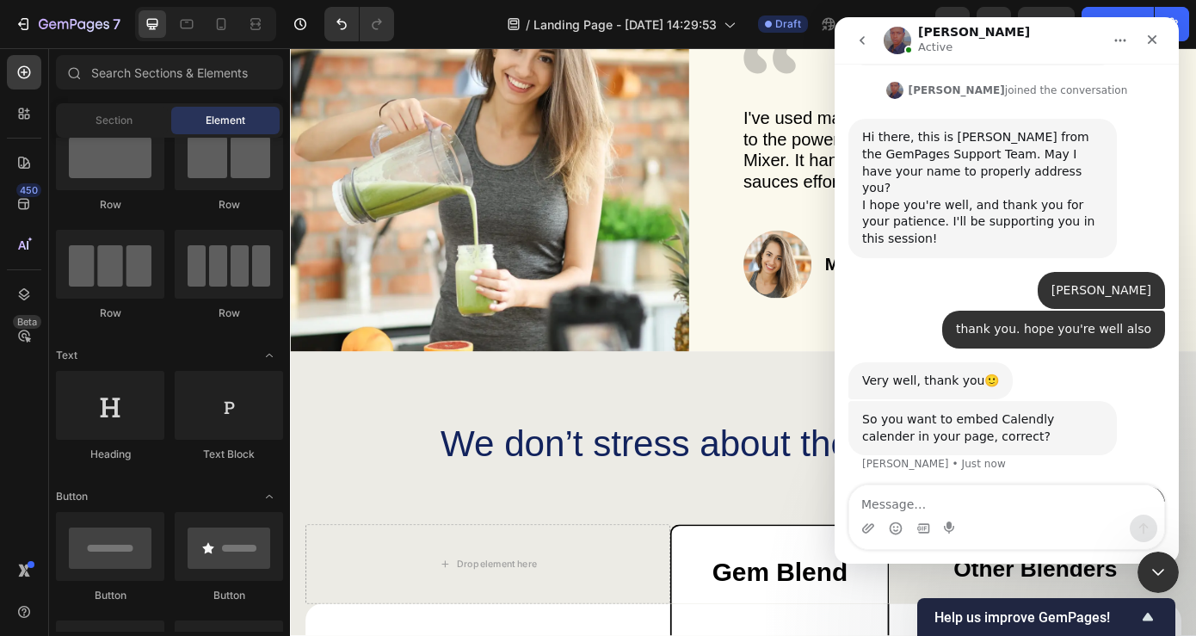
scroll to position [3578, 0]
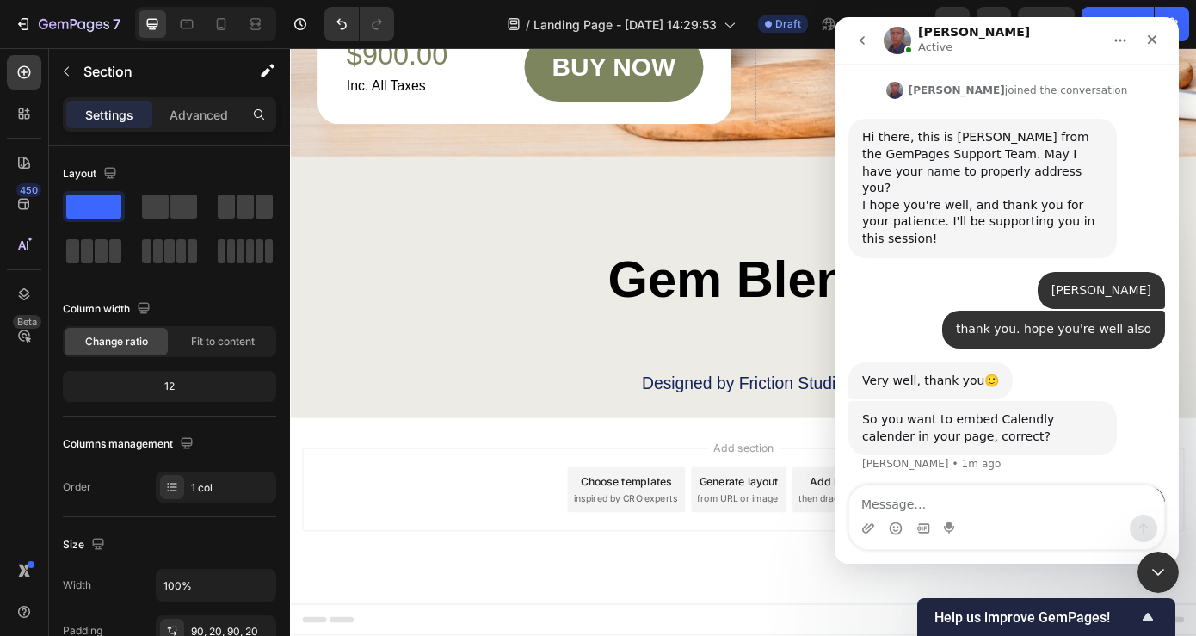
scroll to position [5408, 0]
click at [1154, 563] on icon "Close Intercom Messenger" at bounding box center [1156, 569] width 21 height 21
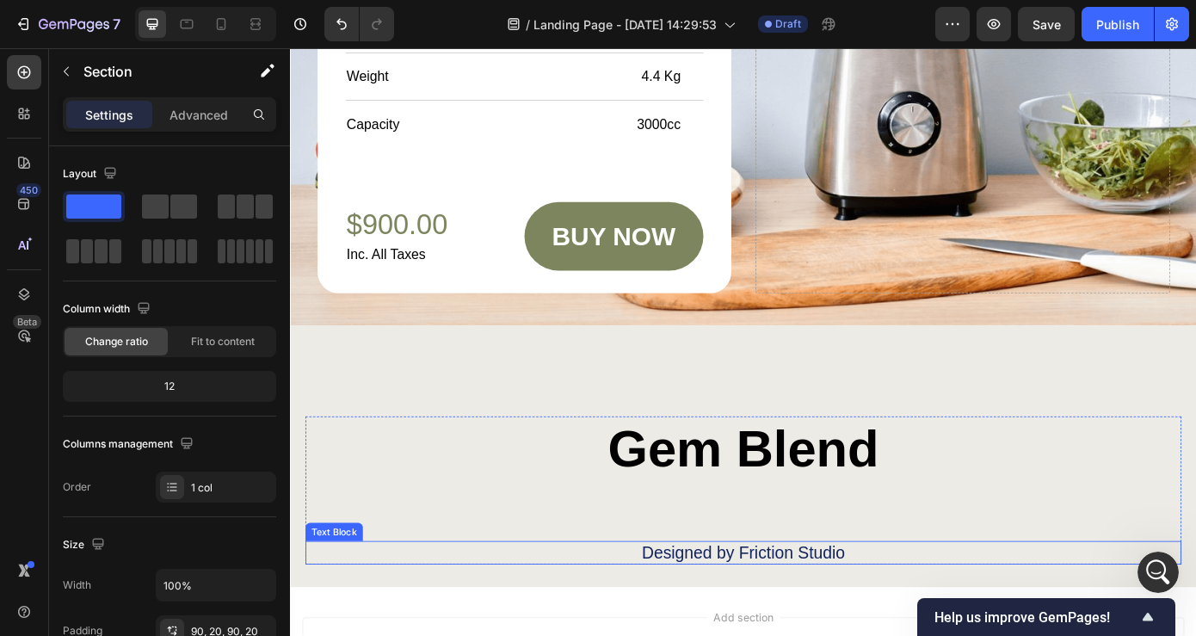
scroll to position [5217, 0]
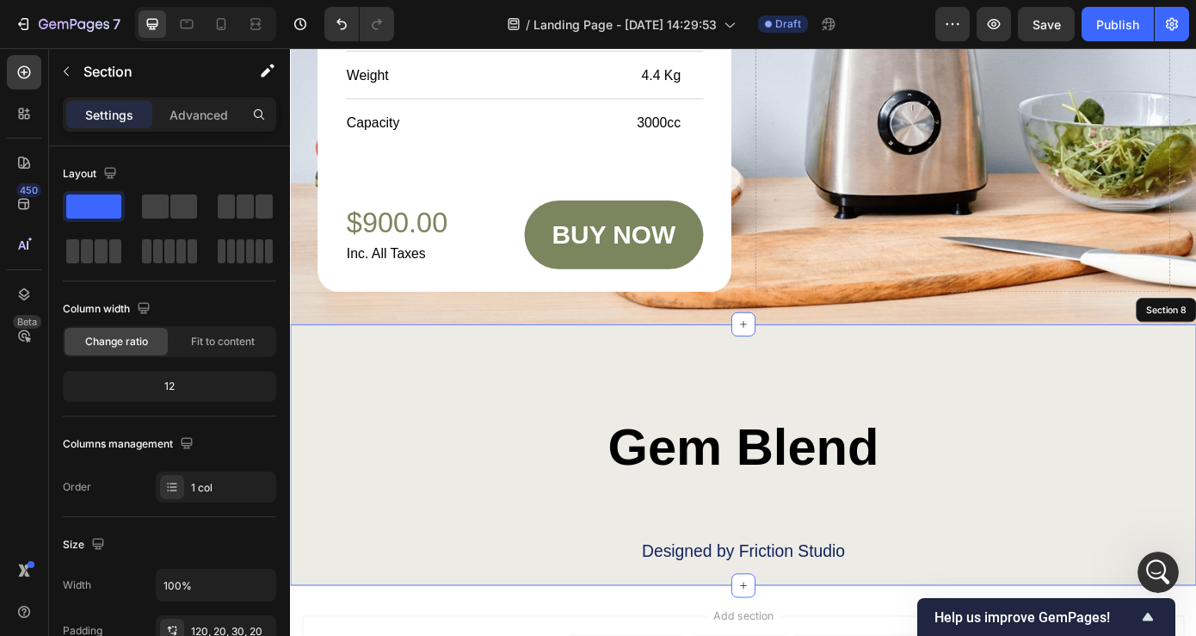
click at [1196, 380] on div "Gem Blend Heading Designed by Friction Studio Text Block Row Section 8" at bounding box center [806, 512] width 1033 height 299
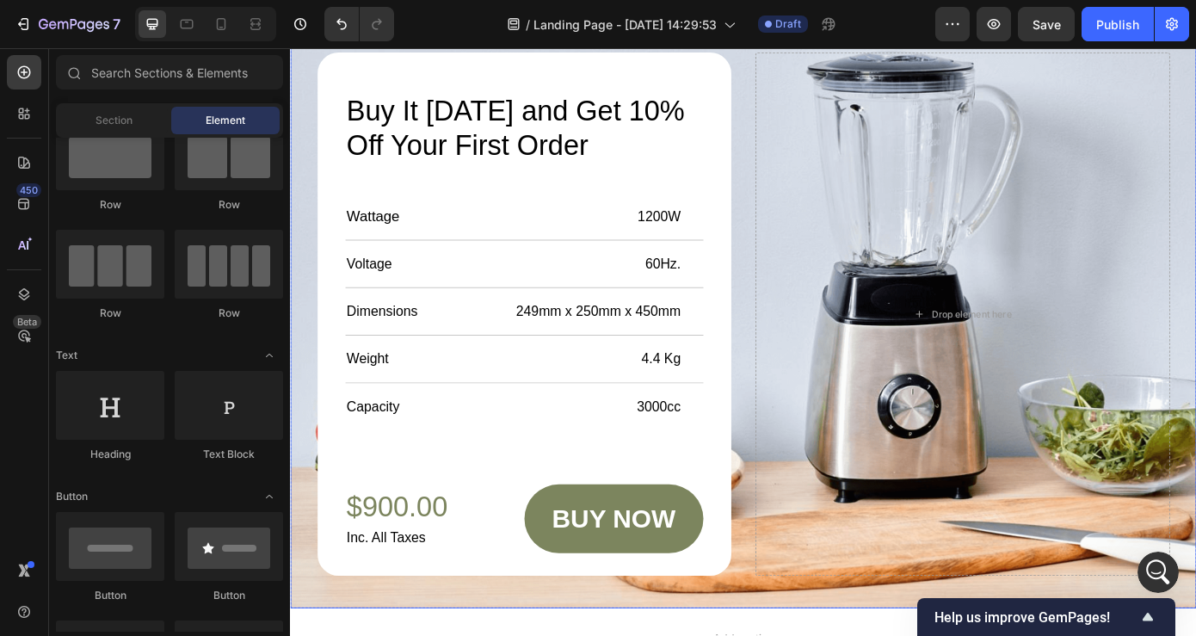
scroll to position [4675, 0]
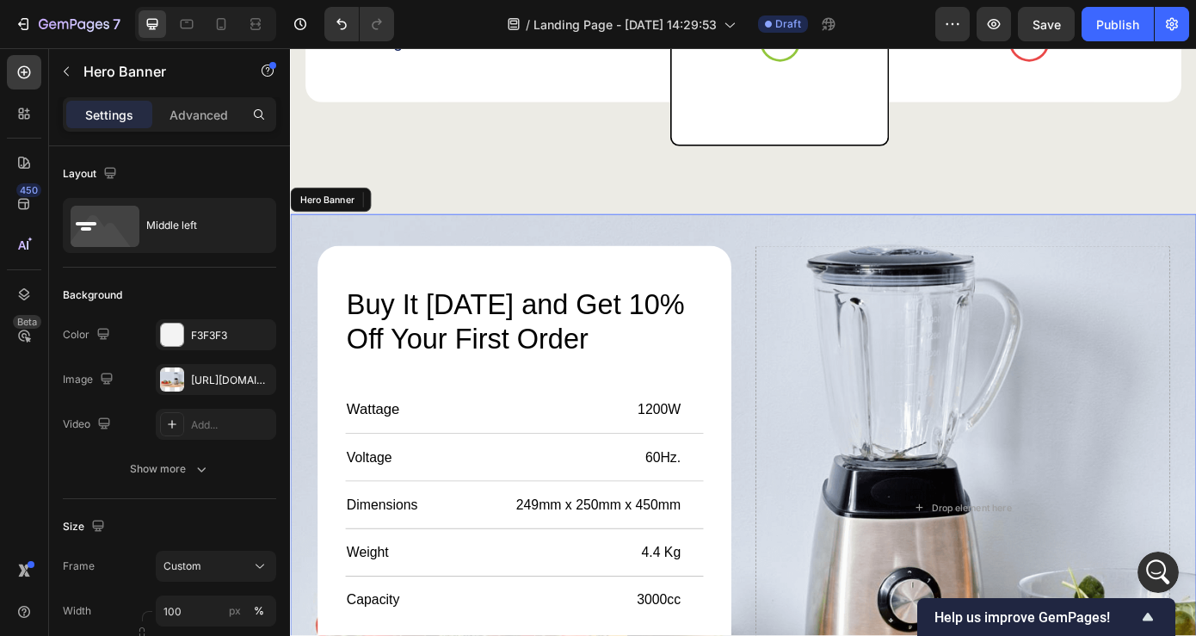
click at [1196, 255] on div "Background Image" at bounding box center [806, 573] width 1033 height 670
click at [1183, 259] on div "Background Image" at bounding box center [806, 573] width 1033 height 670
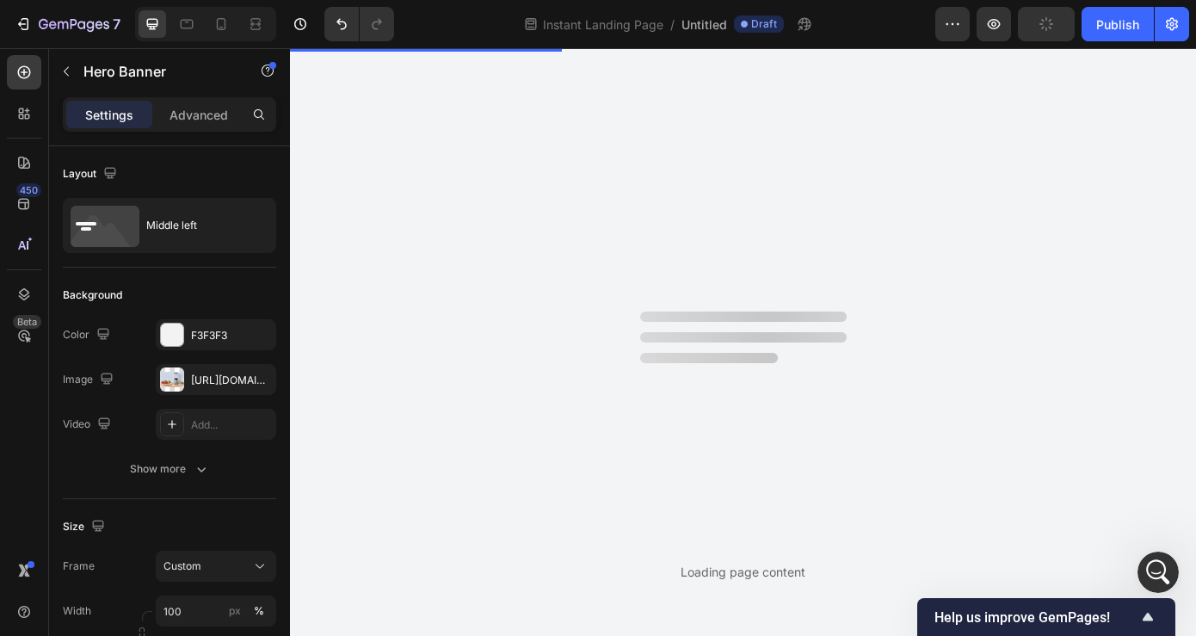
scroll to position [3938, 0]
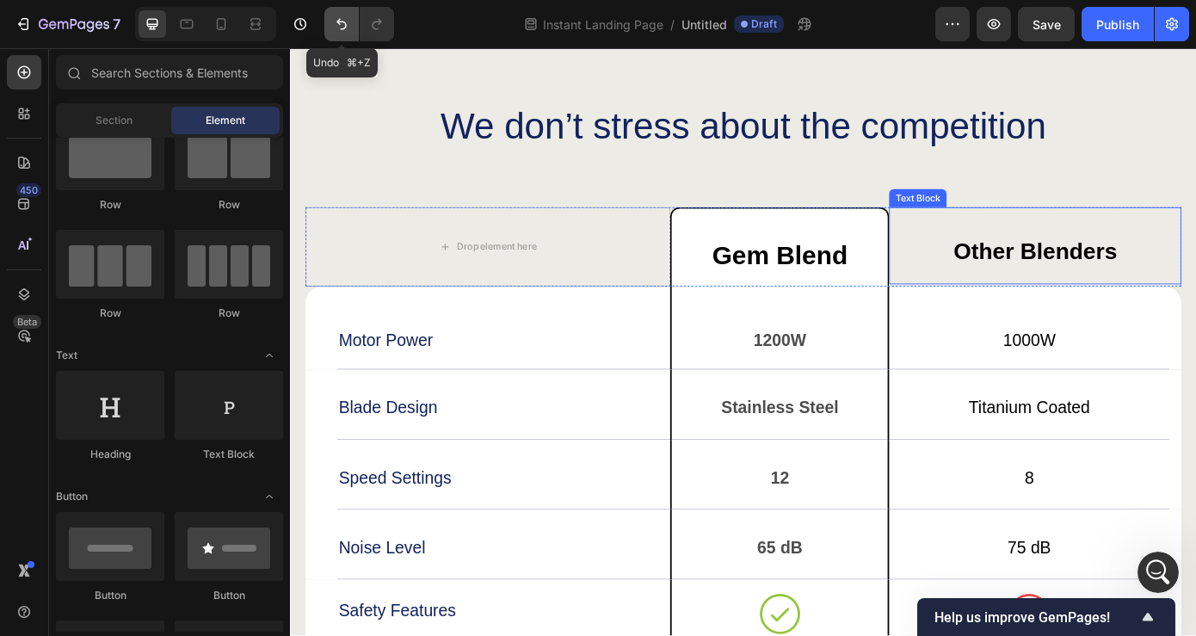
click at [337, 18] on icon "Undo/Redo" at bounding box center [341, 23] width 17 height 17
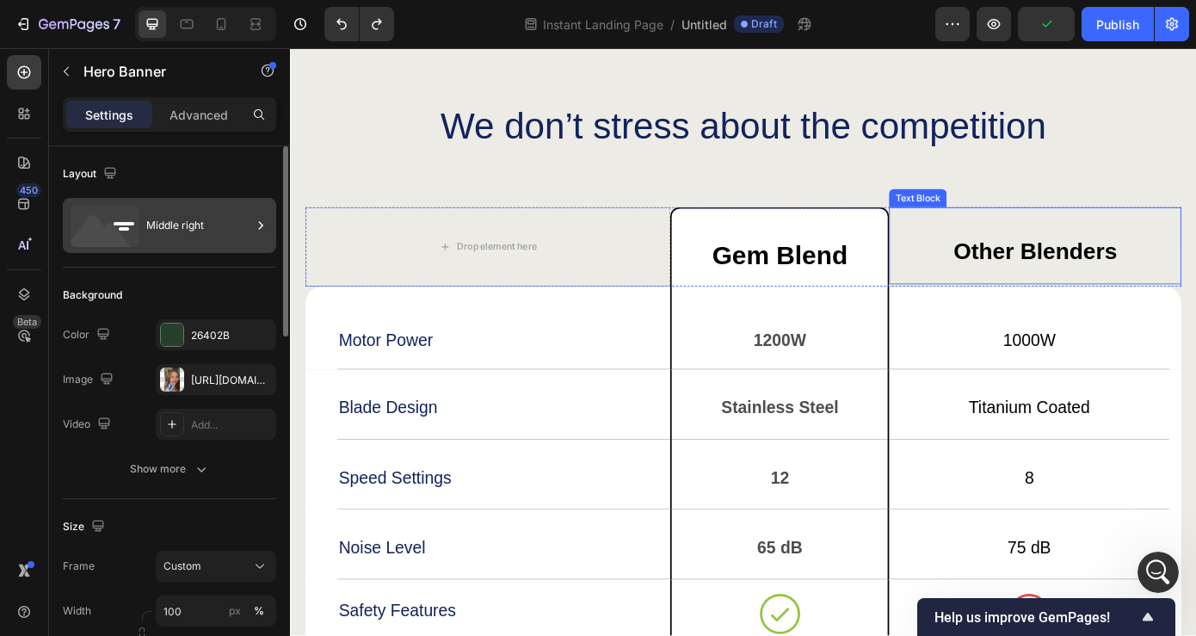
click at [247, 227] on div "Middle right" at bounding box center [198, 226] width 105 height 40
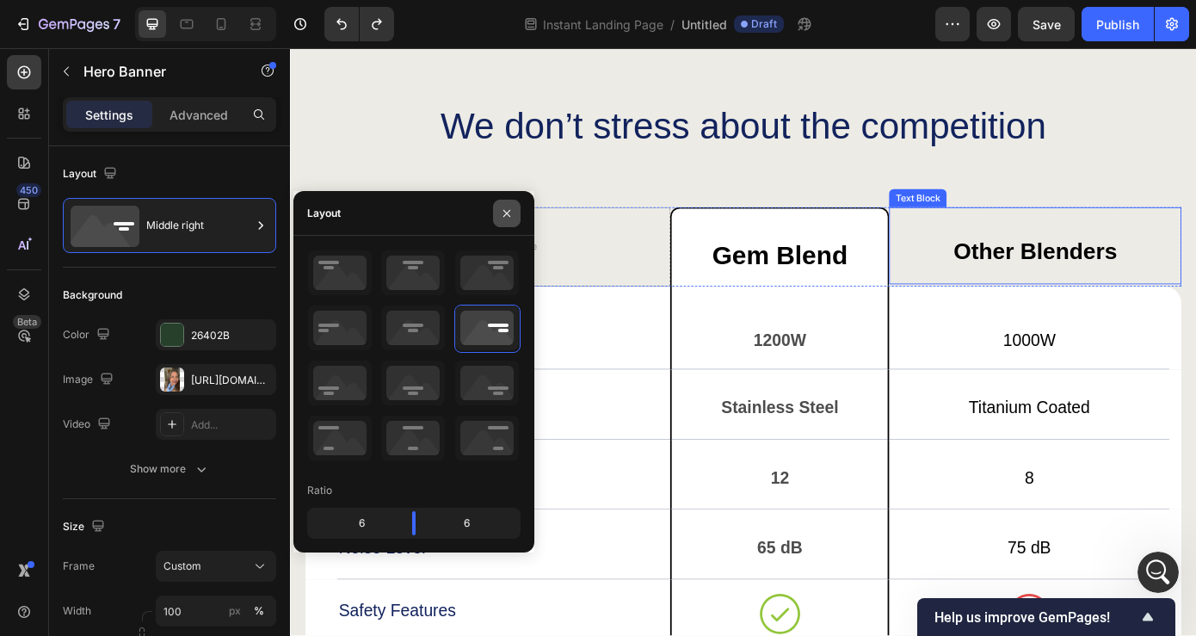
click at [507, 207] on icon "button" at bounding box center [507, 214] width 14 height 14
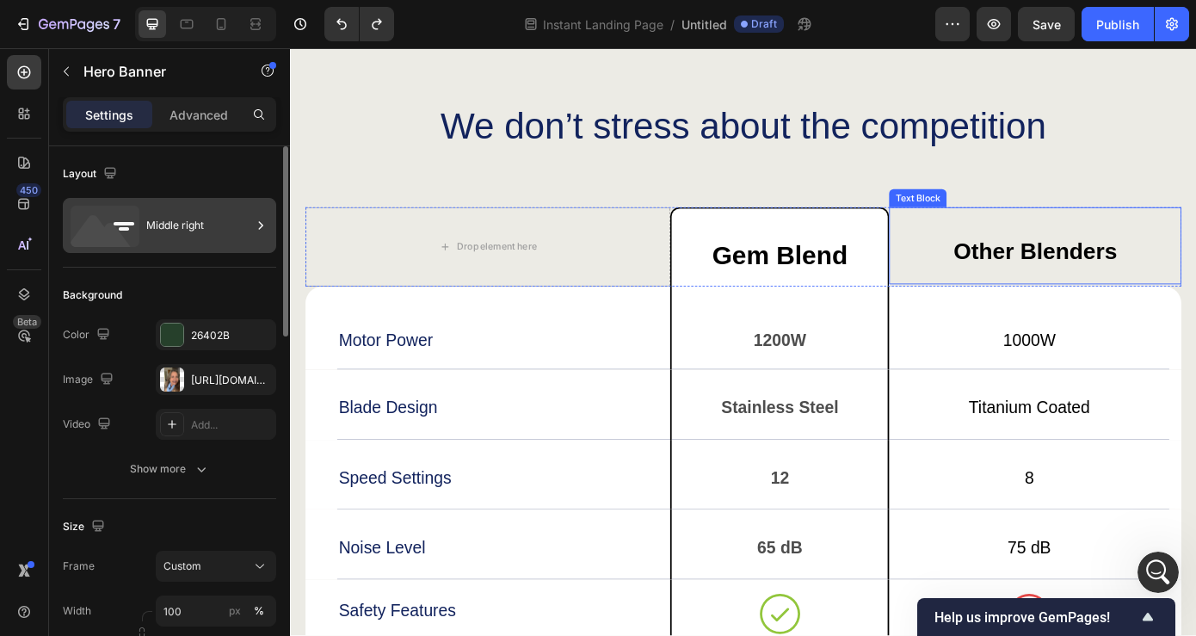
click at [141, 234] on div "Middle right" at bounding box center [169, 225] width 213 height 55
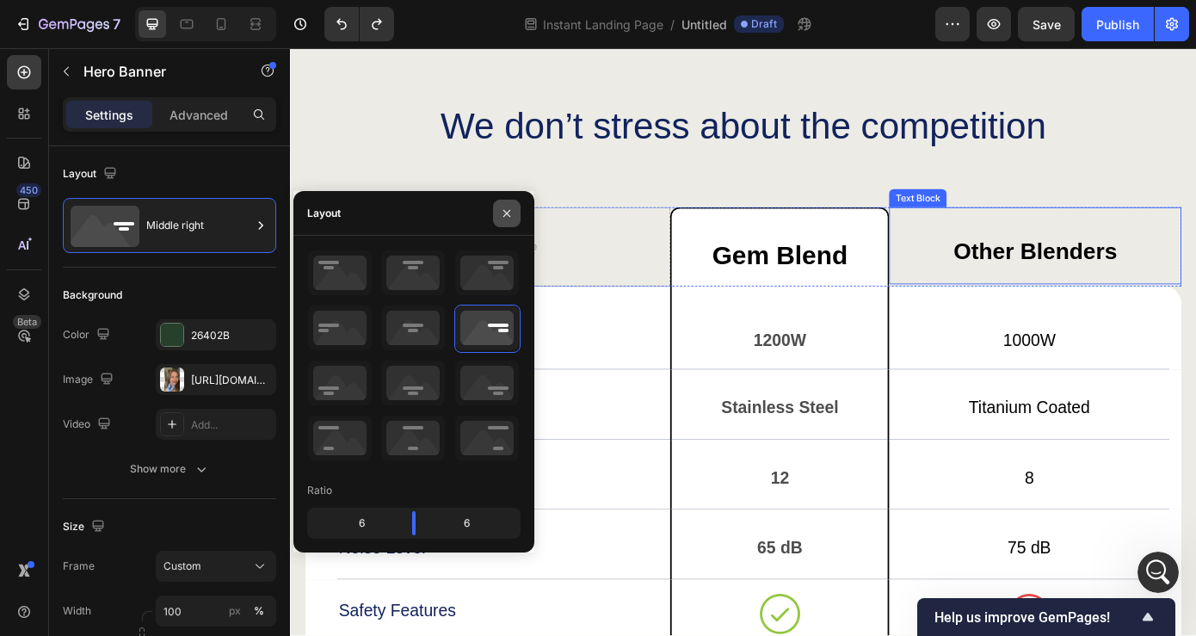
click at [504, 213] on icon "button" at bounding box center [507, 214] width 14 height 14
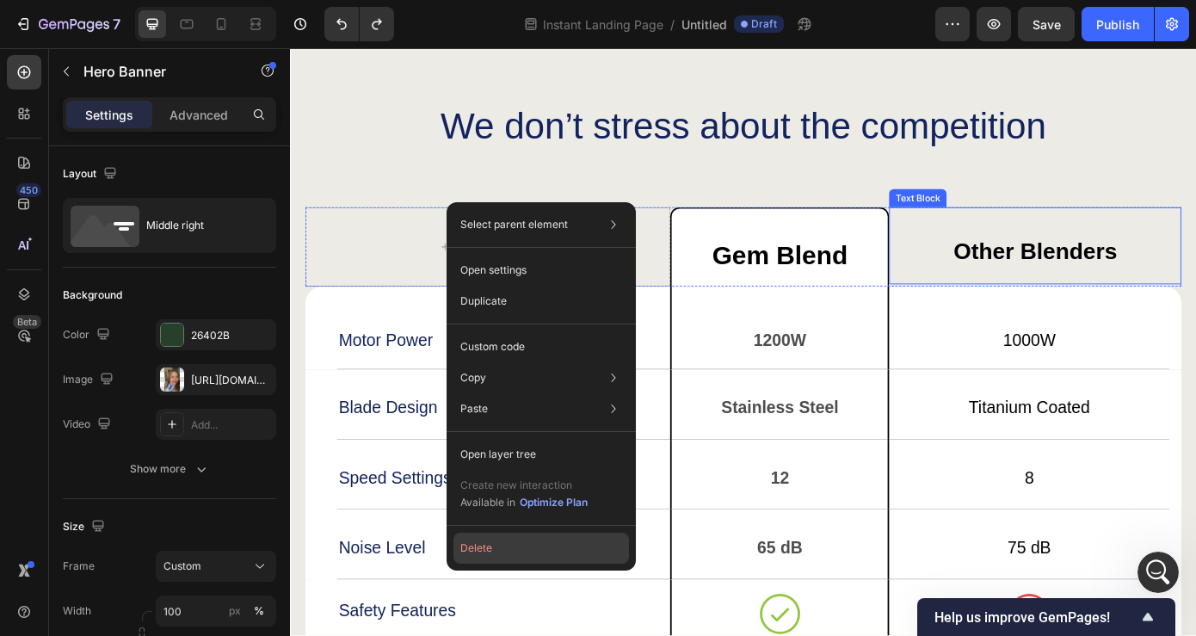
click at [495, 540] on button "Delete" at bounding box center [542, 548] width 176 height 31
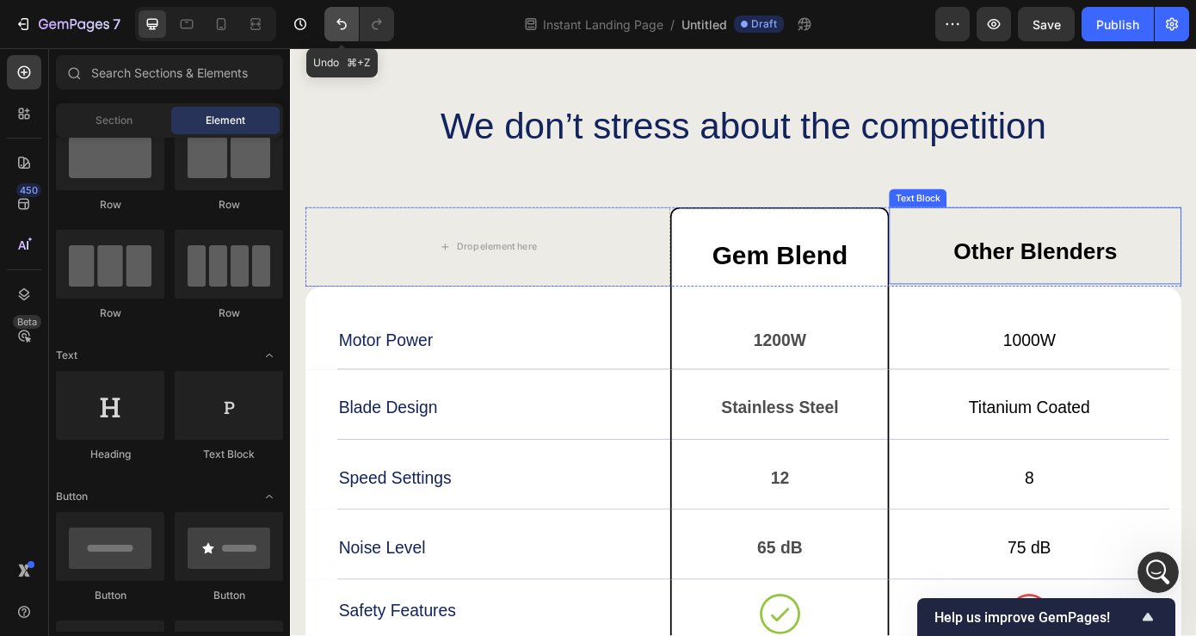
click at [346, 15] on icon "Undo/Redo" at bounding box center [341, 23] width 17 height 17
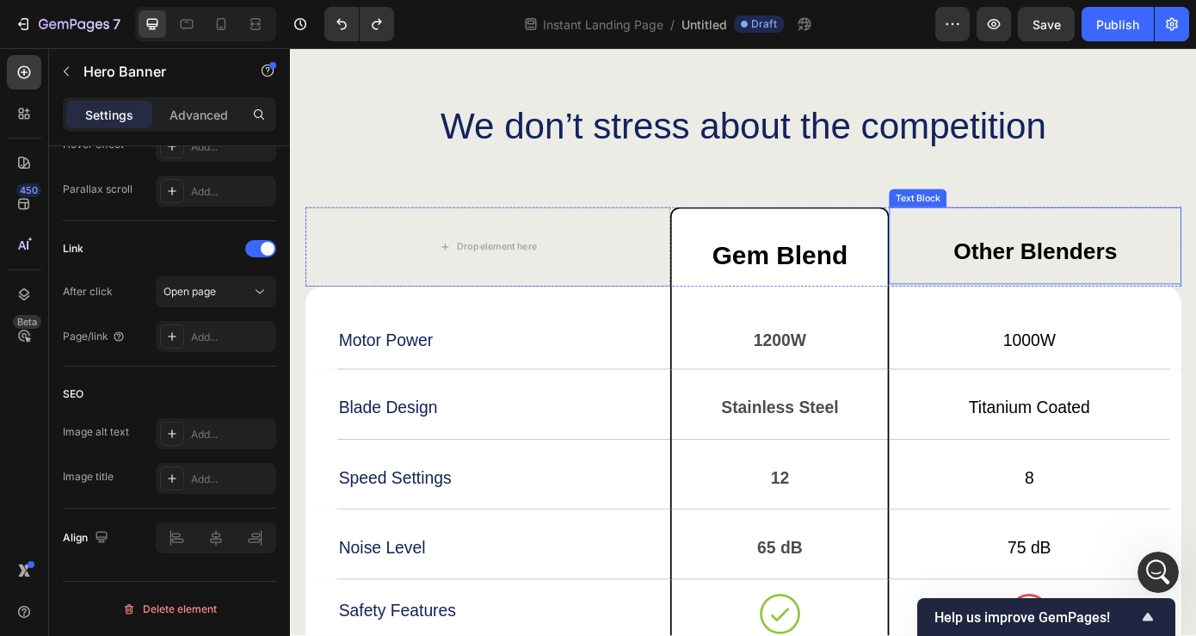
scroll to position [0, 0]
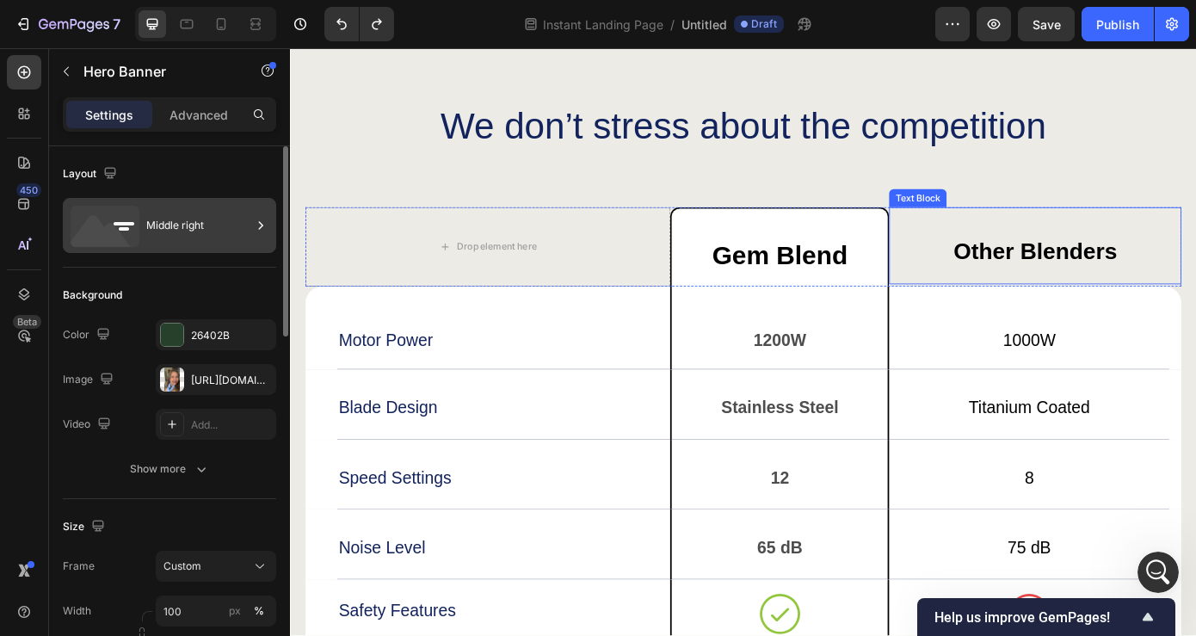
click at [117, 221] on icon at bounding box center [105, 226] width 69 height 41
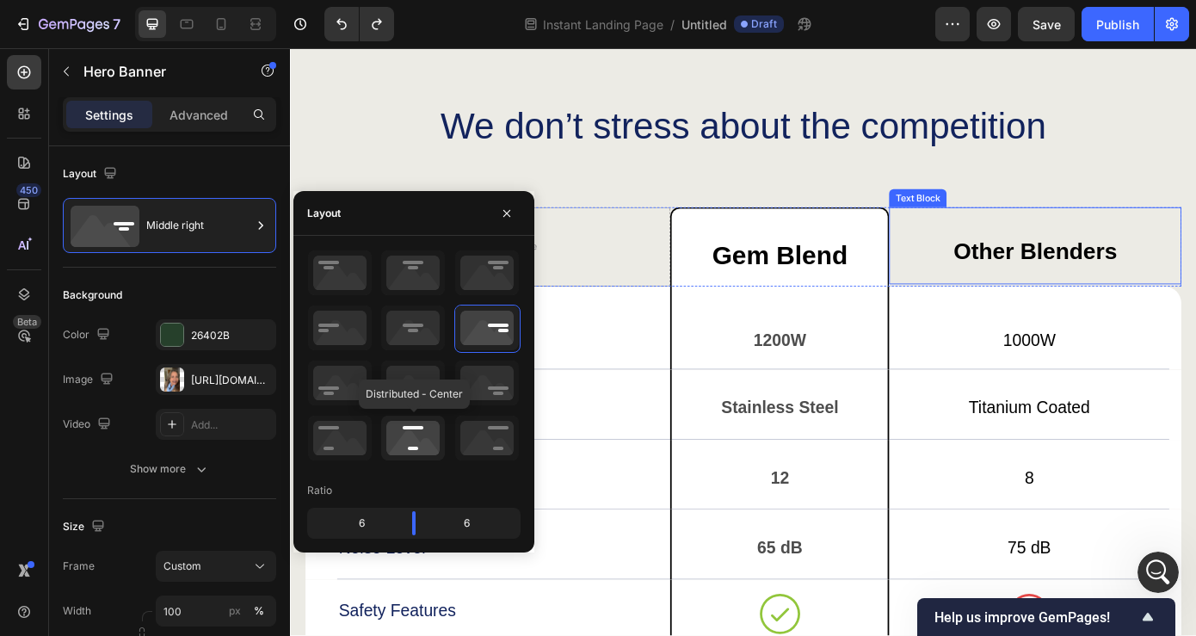
click at [436, 428] on icon at bounding box center [413, 438] width 64 height 45
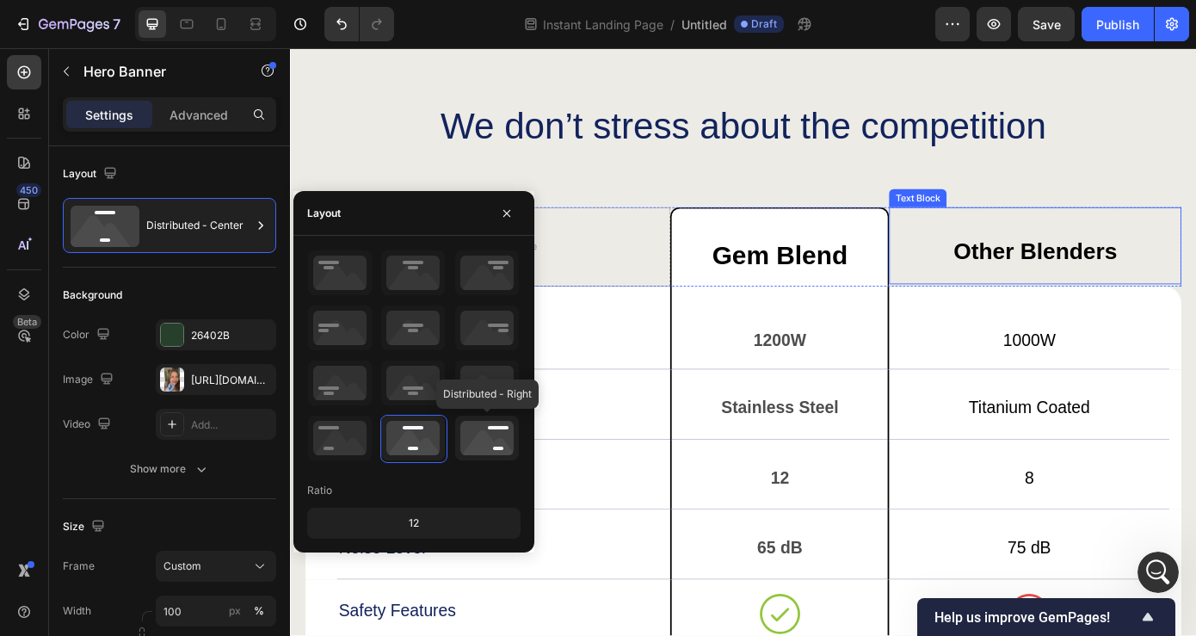
click at [503, 442] on icon at bounding box center [487, 438] width 64 height 45
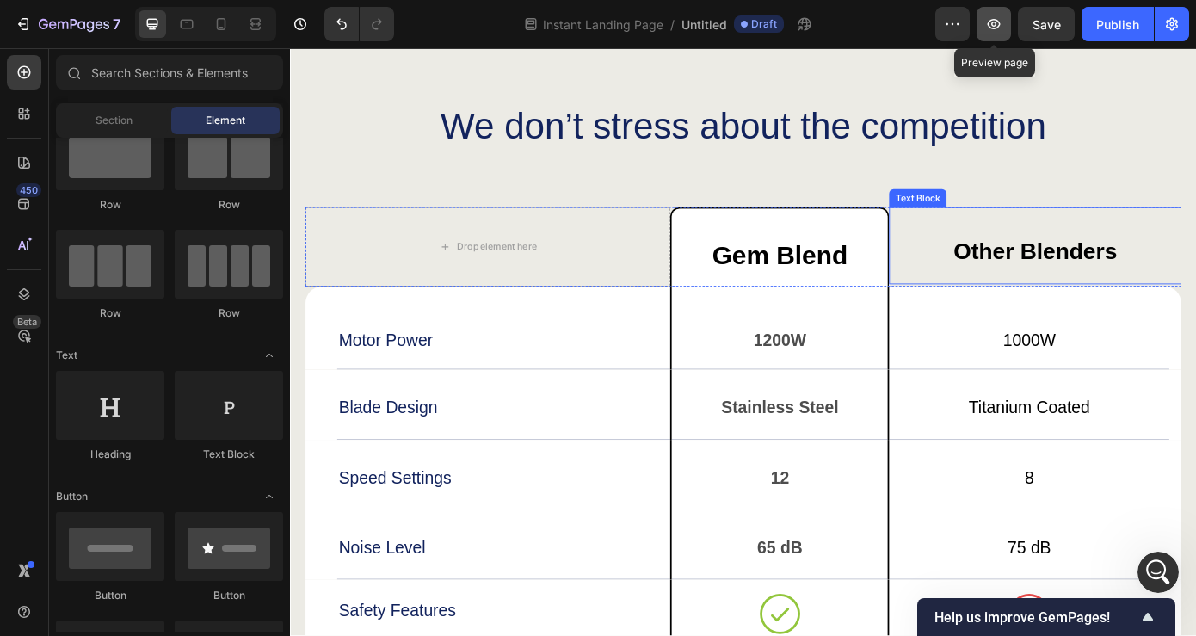
click at [1002, 22] on icon "button" at bounding box center [994, 23] width 17 height 17
